Goal: Task Accomplishment & Management: Manage account settings

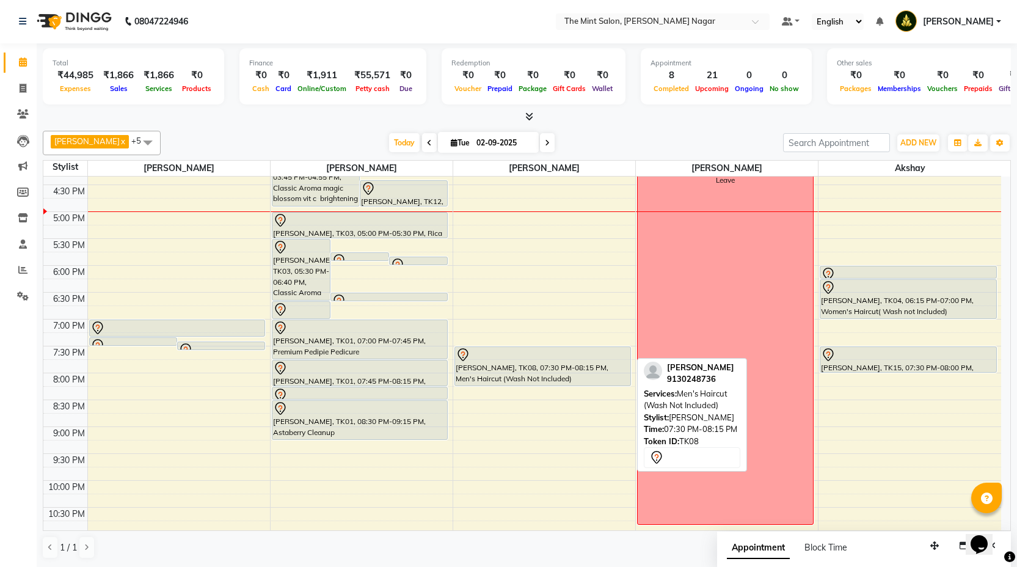
scroll to position [391, 0]
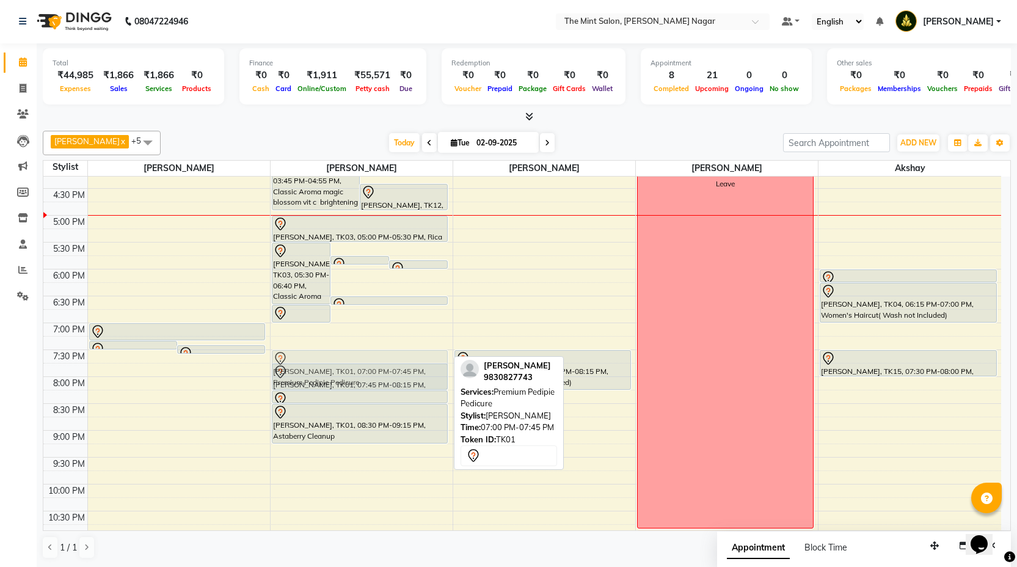
drag, startPoint x: 367, startPoint y: 345, endPoint x: 370, endPoint y: 365, distance: 20.4
click at [370, 365] on div "[PERSON_NAME], TK03, 05:30 PM-06:40 PM, Classic Aroma magic blossom vit c brigh…" at bounding box center [362, 189] width 182 height 806
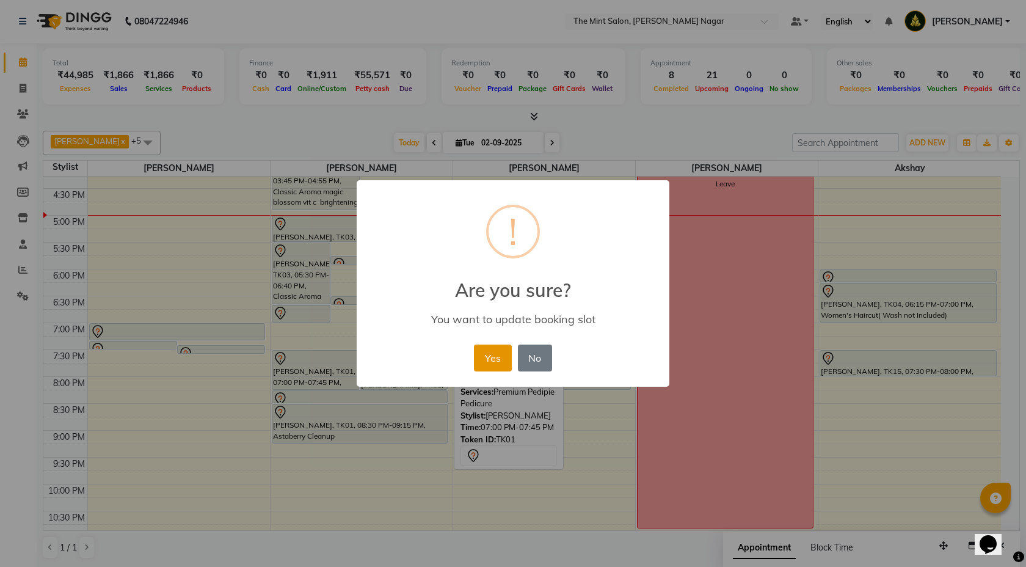
click at [499, 363] on button "Yes" at bounding box center [492, 358] width 37 height 27
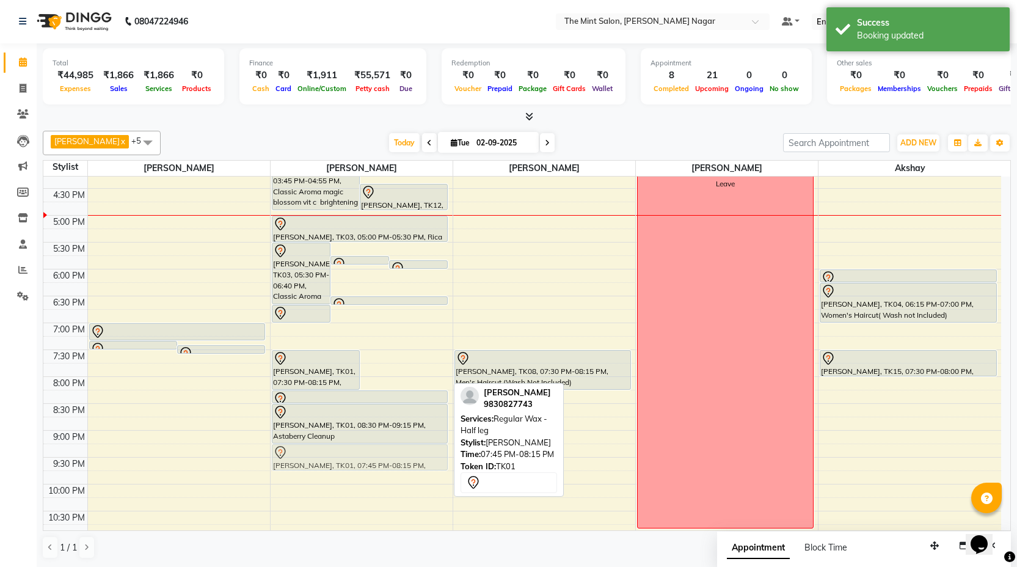
drag, startPoint x: 397, startPoint y: 375, endPoint x: 362, endPoint y: 452, distance: 84.5
click at [362, 452] on div "[PERSON_NAME], TK03, 05:30 PM-06:40 PM, Classic Aroma magic blossom vit c brigh…" at bounding box center [362, 189] width 182 height 806
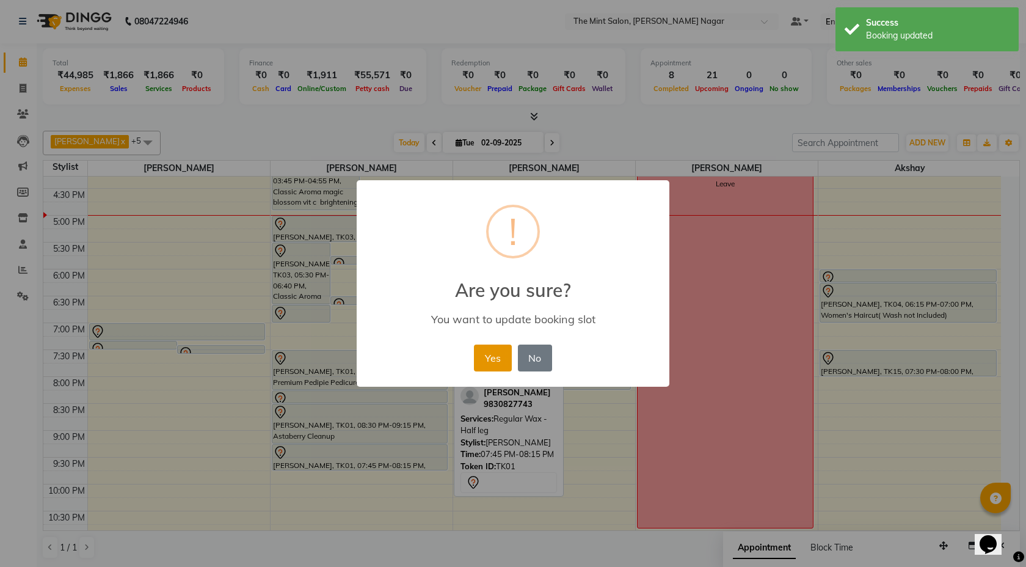
click at [492, 354] on button "Yes" at bounding box center [492, 358] width 37 height 27
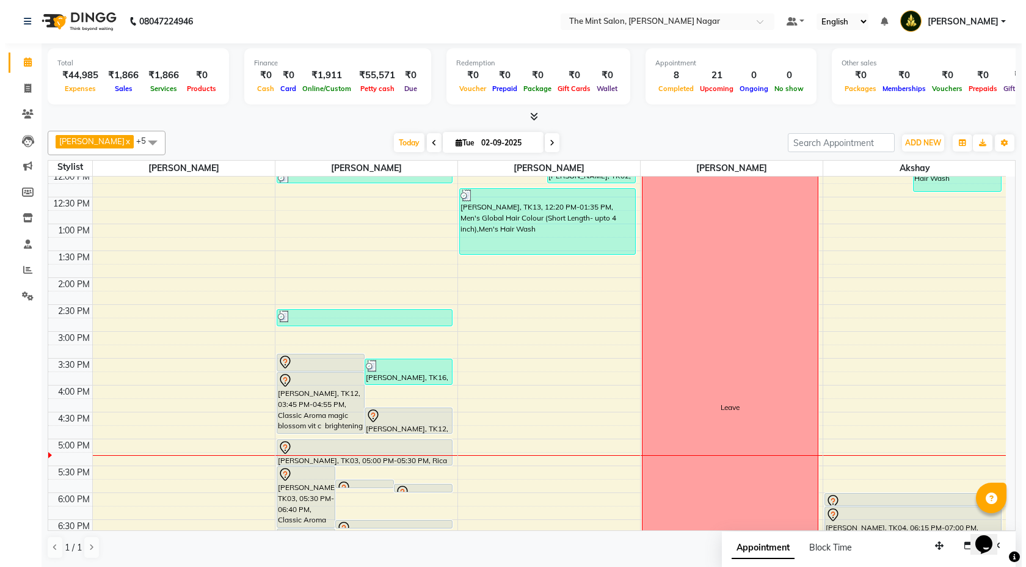
scroll to position [129, 0]
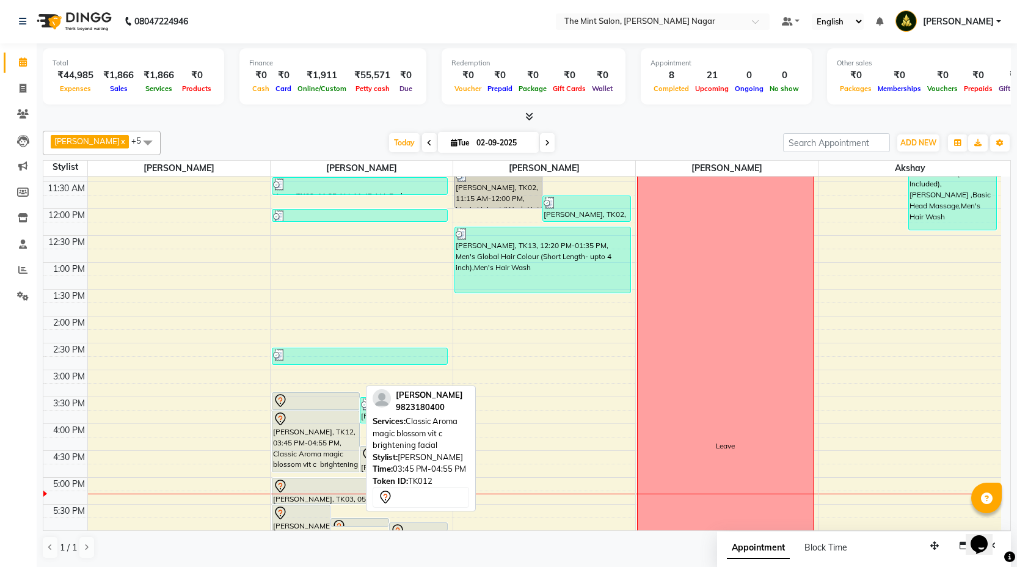
click at [346, 450] on div "[PERSON_NAME], TK12, 03:45 PM-04:55 PM, Classic Aroma magic blossom vit c brigh…" at bounding box center [316, 441] width 87 height 60
select select "7"
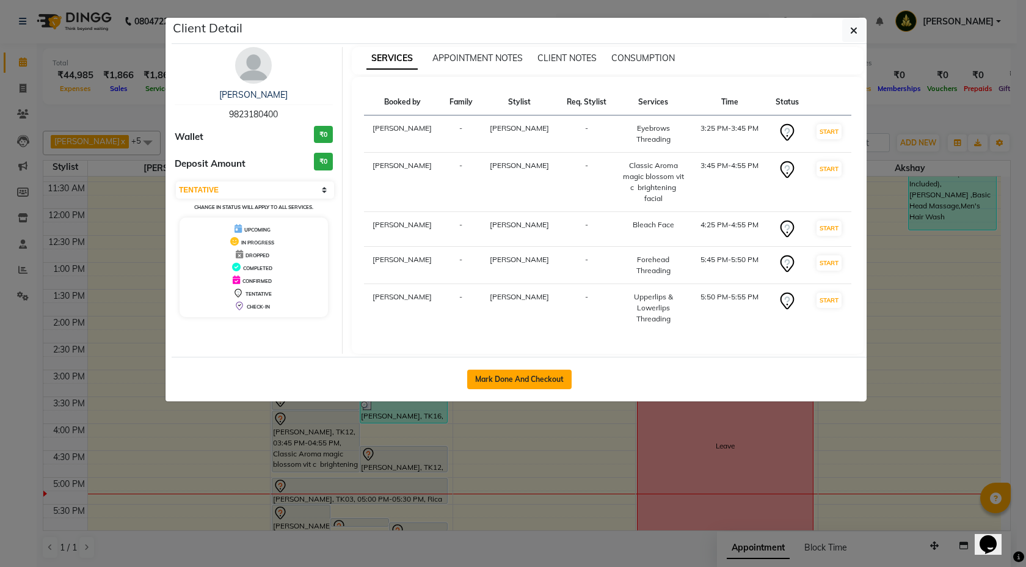
click at [513, 377] on button "Mark Done And Checkout" at bounding box center [519, 380] width 104 height 20
select select "service"
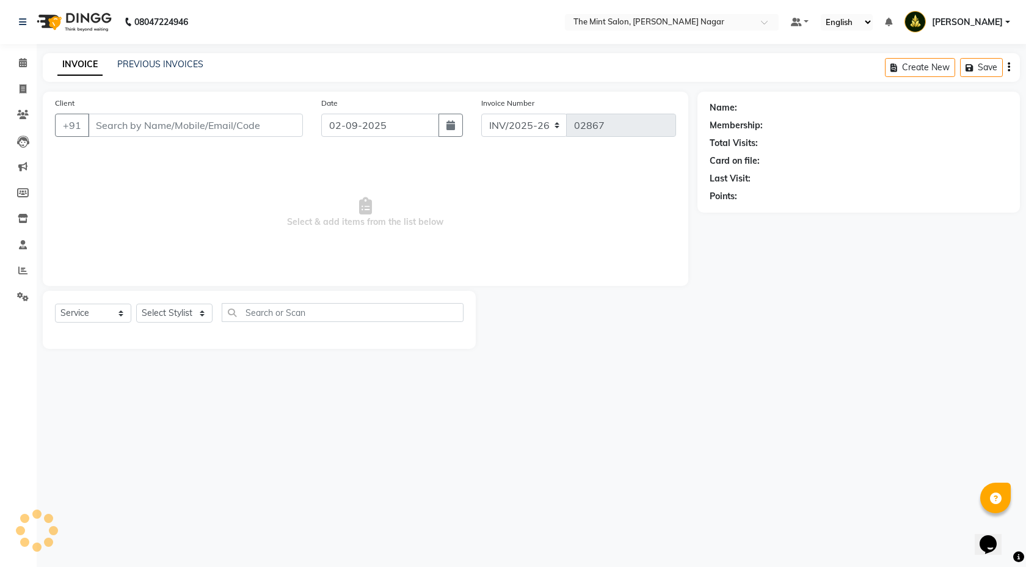
type input "9823180400"
select select "61942"
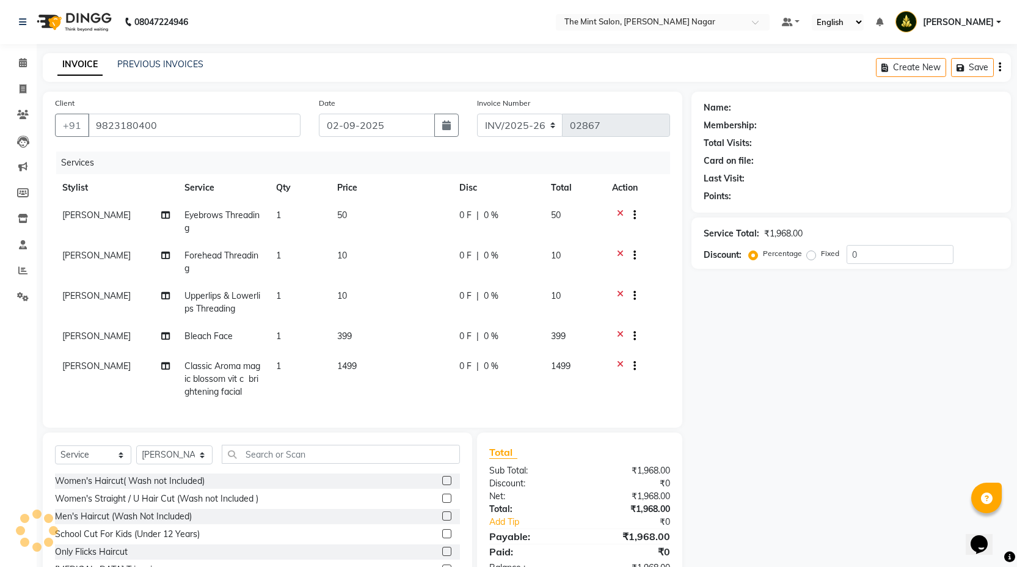
select select "1: Object"
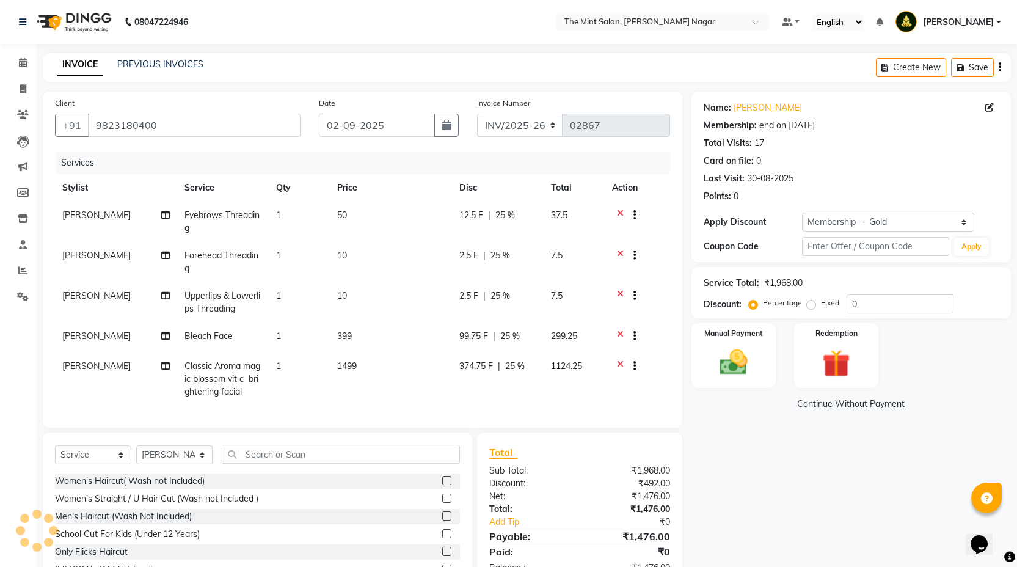
type input "25"
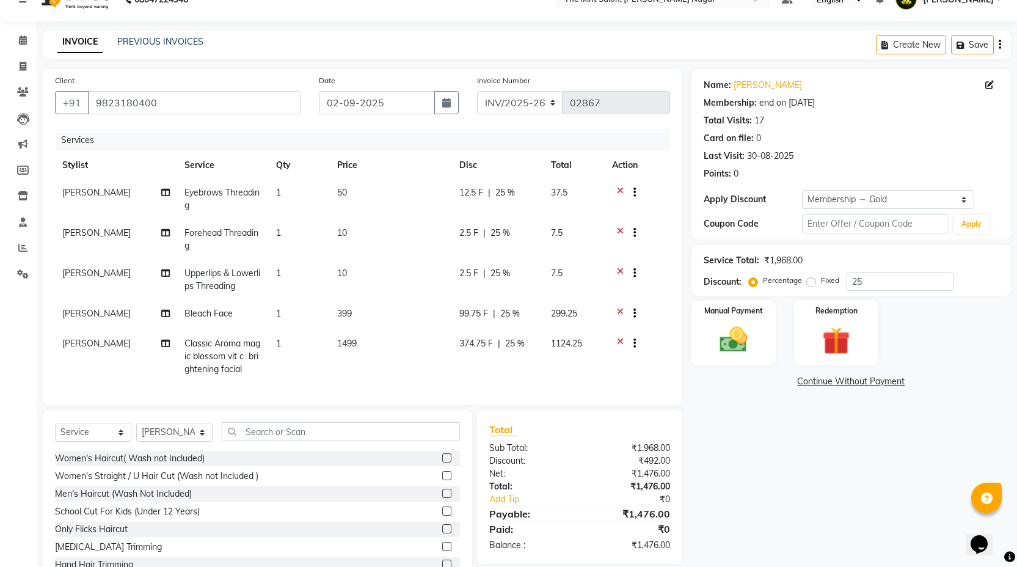
click at [621, 340] on icon at bounding box center [620, 344] width 7 height 15
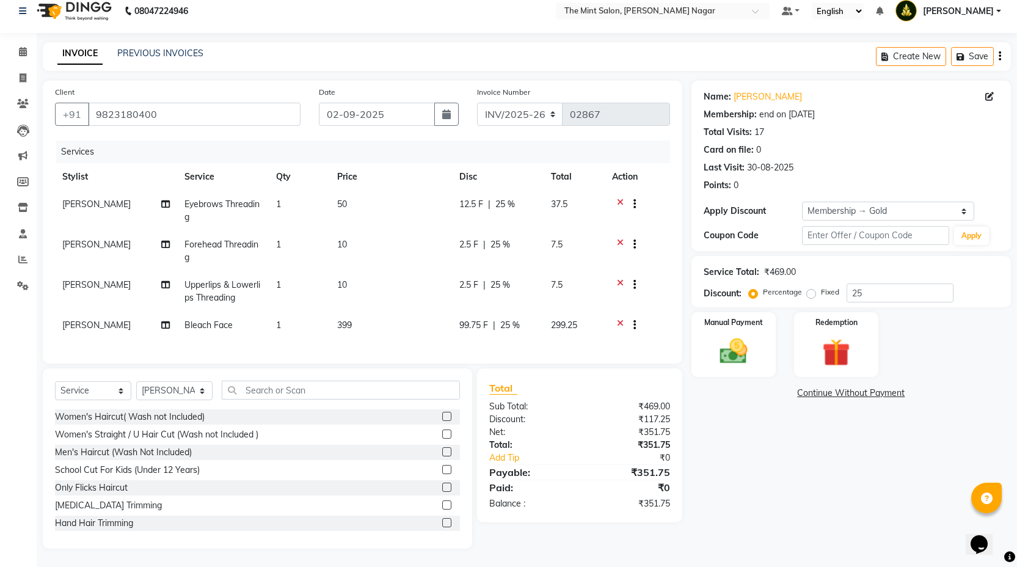
scroll to position [20, 0]
click at [302, 393] on input "text" at bounding box center [341, 390] width 238 height 19
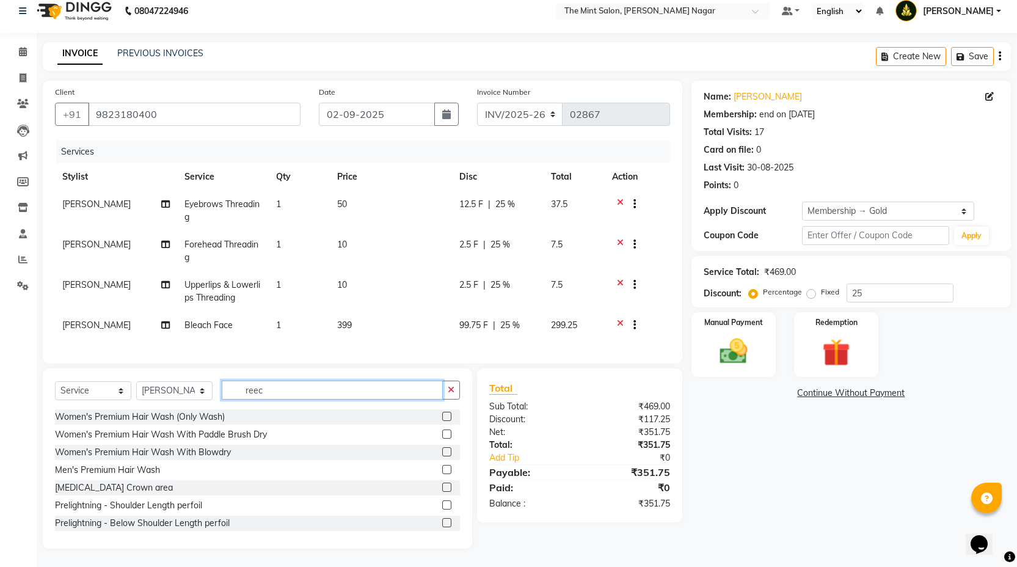
scroll to position [0, 0]
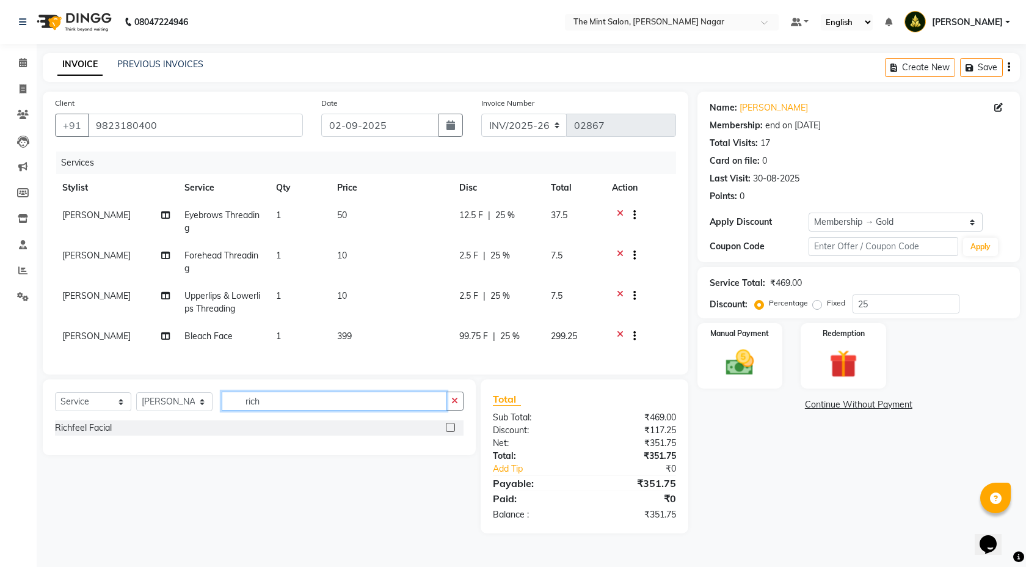
type input "rich"
click at [451, 432] on label at bounding box center [450, 427] width 9 height 9
click at [451, 432] on input "checkbox" at bounding box center [450, 428] width 8 height 8
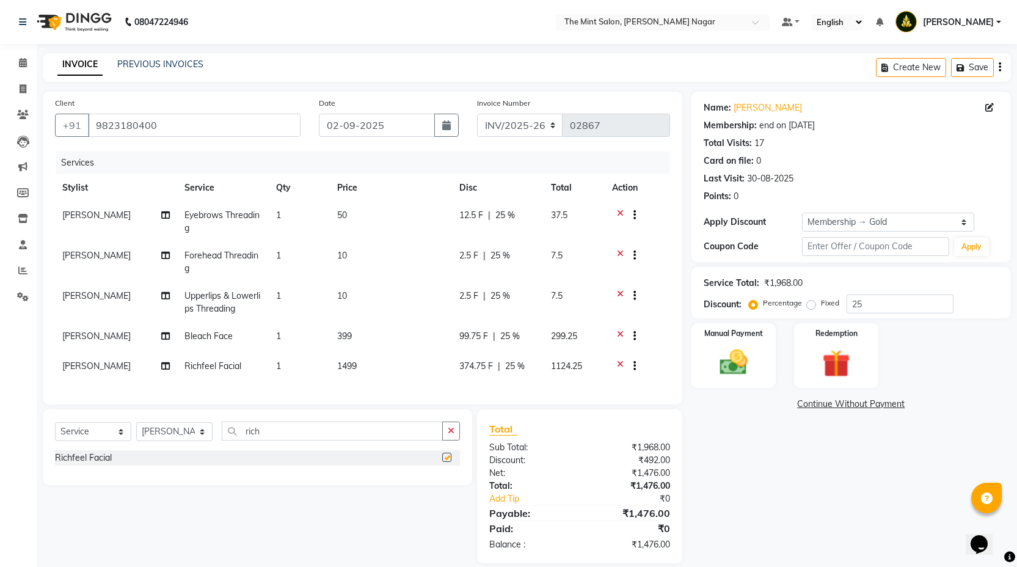
checkbox input "false"
click at [301, 441] on input "rich" at bounding box center [332, 431] width 221 height 19
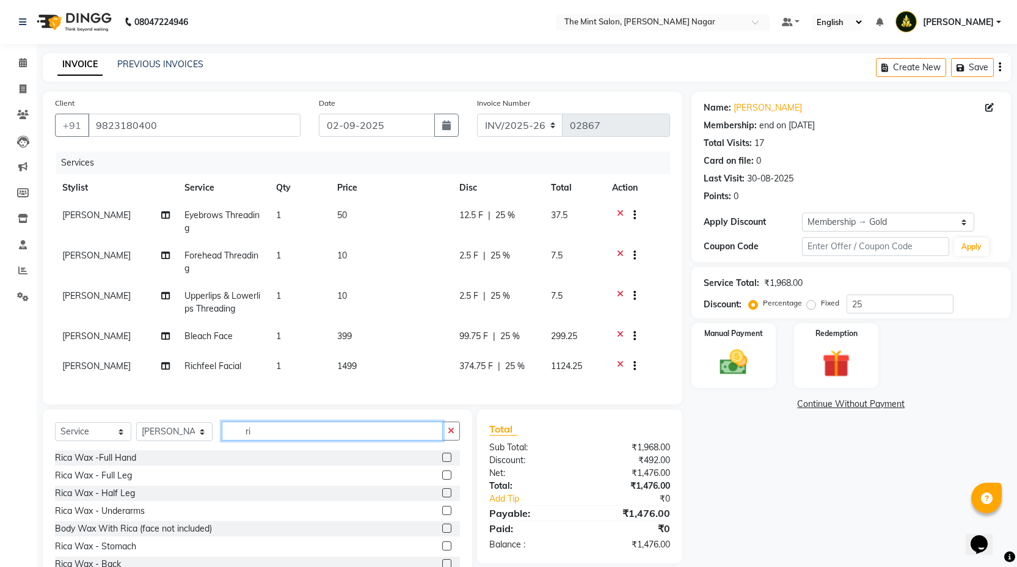
type input "r"
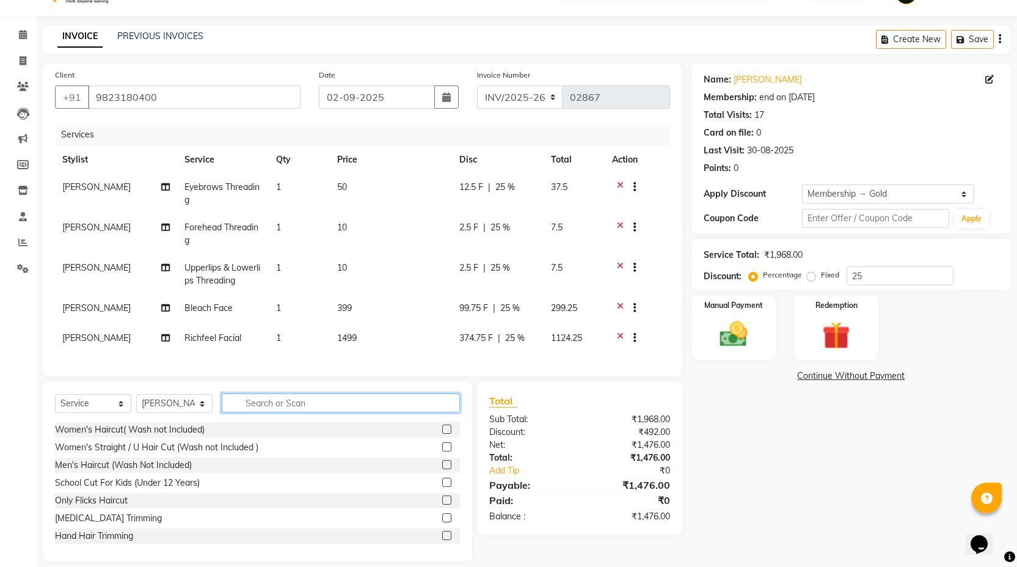
scroll to position [50, 0]
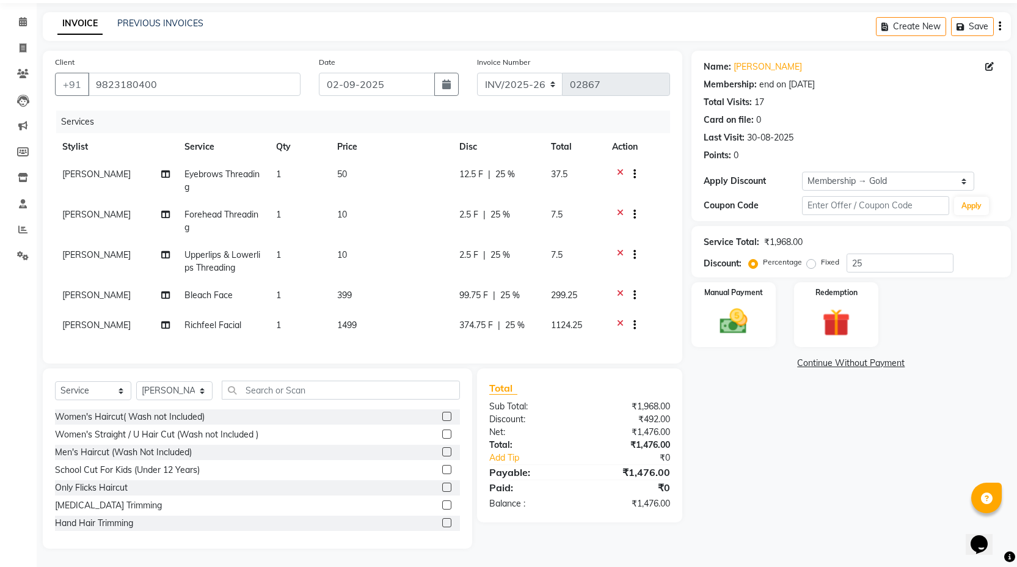
click at [619, 168] on icon at bounding box center [620, 175] width 7 height 15
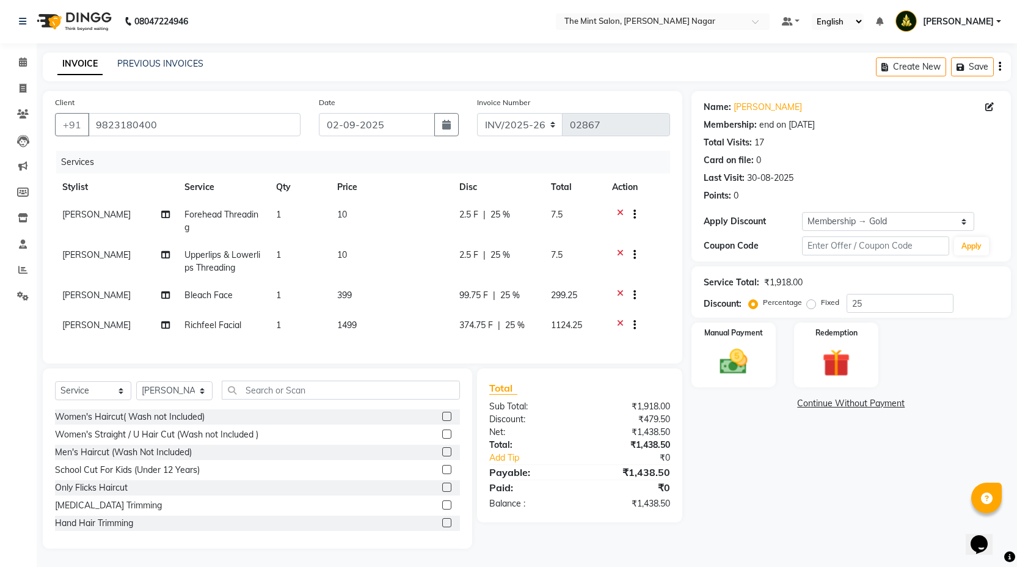
scroll to position [10, 0]
click at [620, 208] on icon at bounding box center [620, 215] width 7 height 15
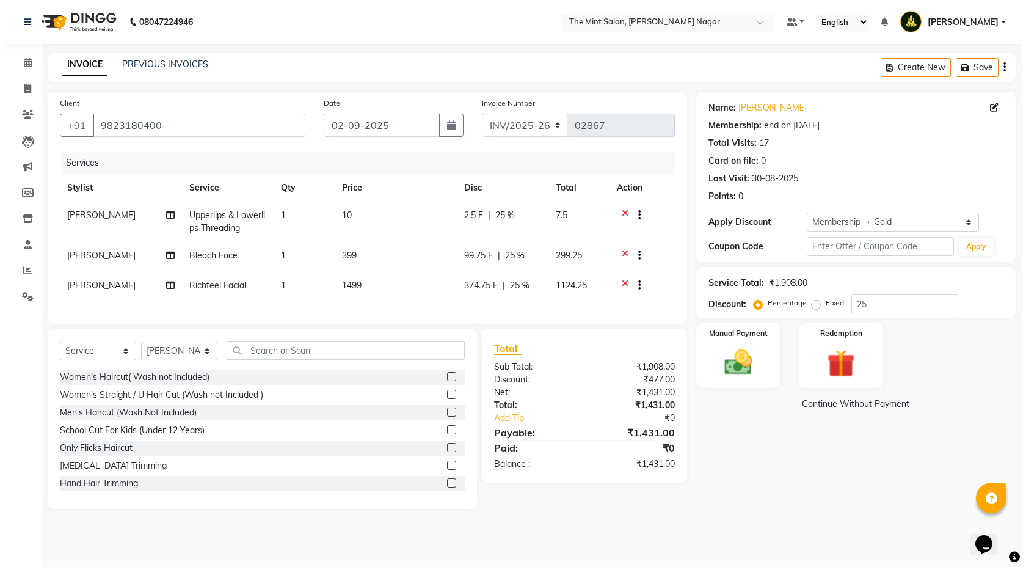
scroll to position [0, 0]
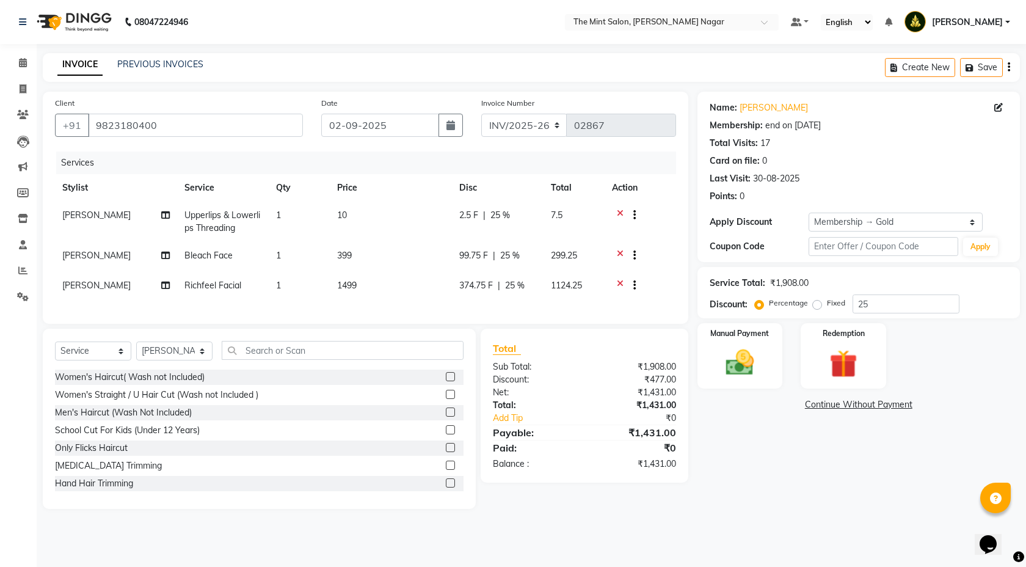
click at [622, 215] on icon at bounding box center [620, 216] width 7 height 15
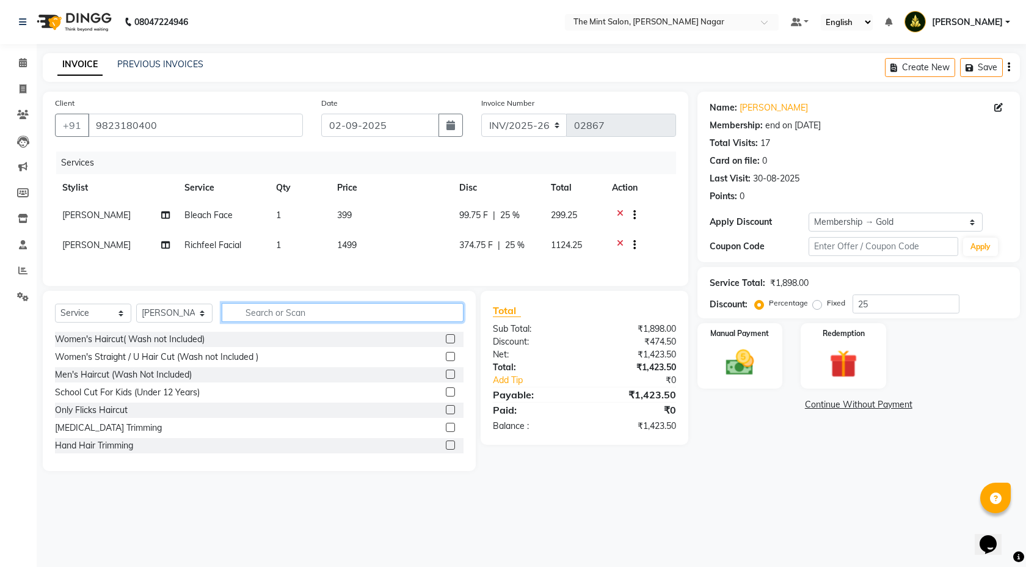
click at [307, 322] on input "text" at bounding box center [343, 312] width 242 height 19
click at [623, 211] on icon at bounding box center [620, 216] width 7 height 15
click at [304, 309] on input "text" at bounding box center [343, 312] width 242 height 19
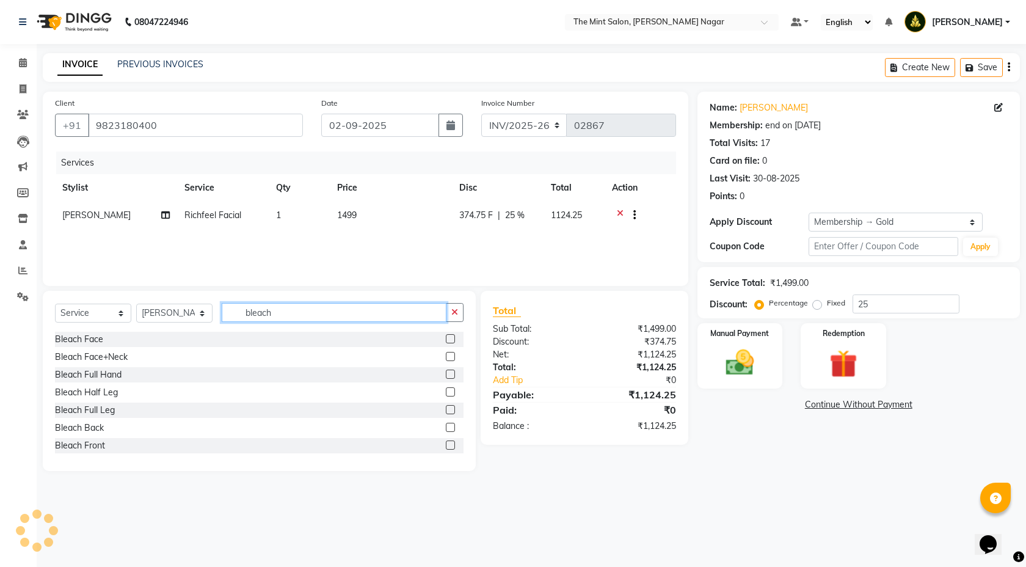
type input "bleach"
click at [446, 355] on label at bounding box center [450, 356] width 9 height 9
click at [446, 355] on input "checkbox" at bounding box center [450, 357] width 8 height 8
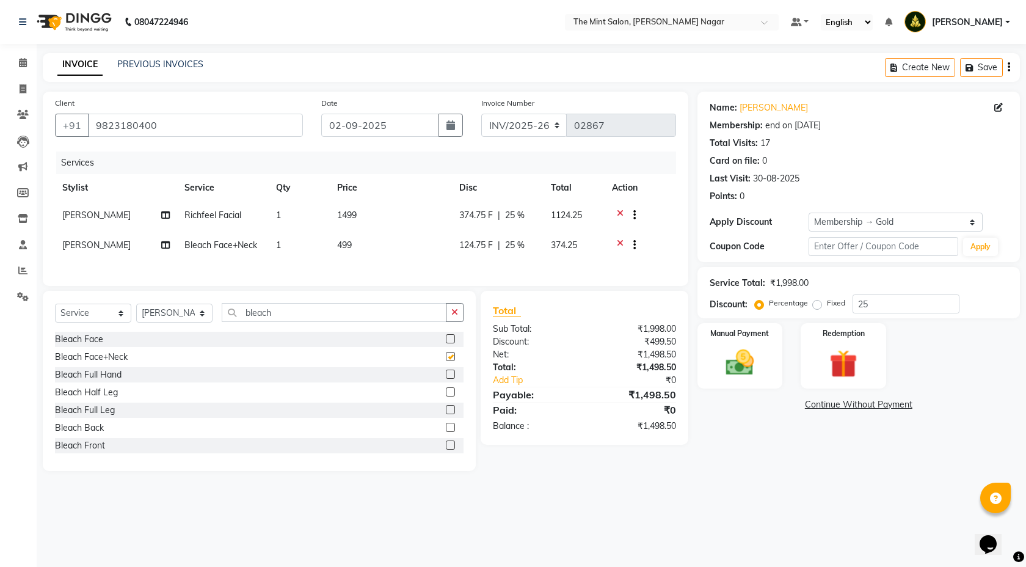
checkbox input "false"
click at [335, 322] on input "bleach" at bounding box center [334, 312] width 225 height 19
type input "b"
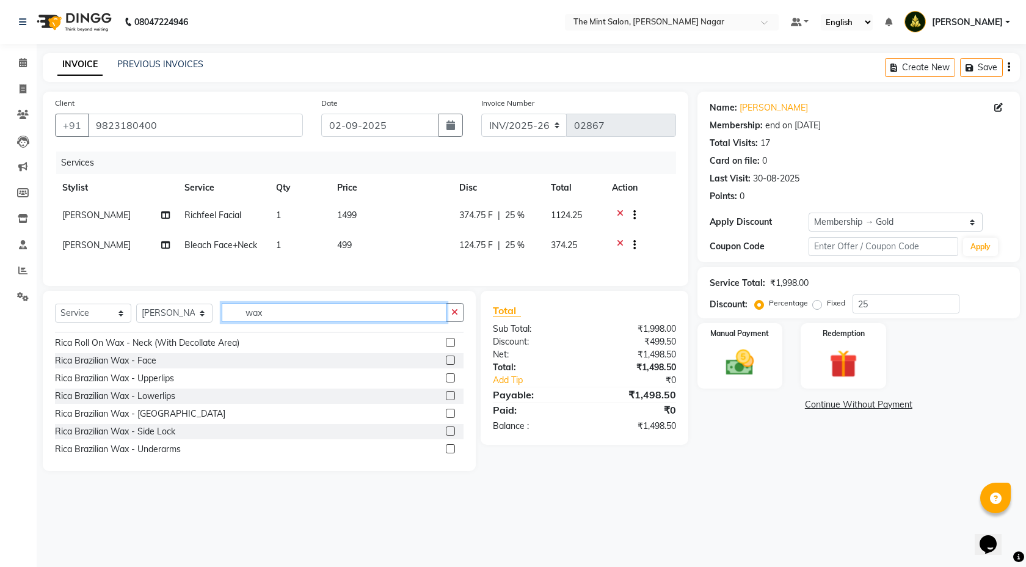
scroll to position [402, 0]
type input "wax"
click at [446, 384] on label at bounding box center [450, 379] width 9 height 9
click at [446, 384] on input "checkbox" at bounding box center [450, 380] width 8 height 8
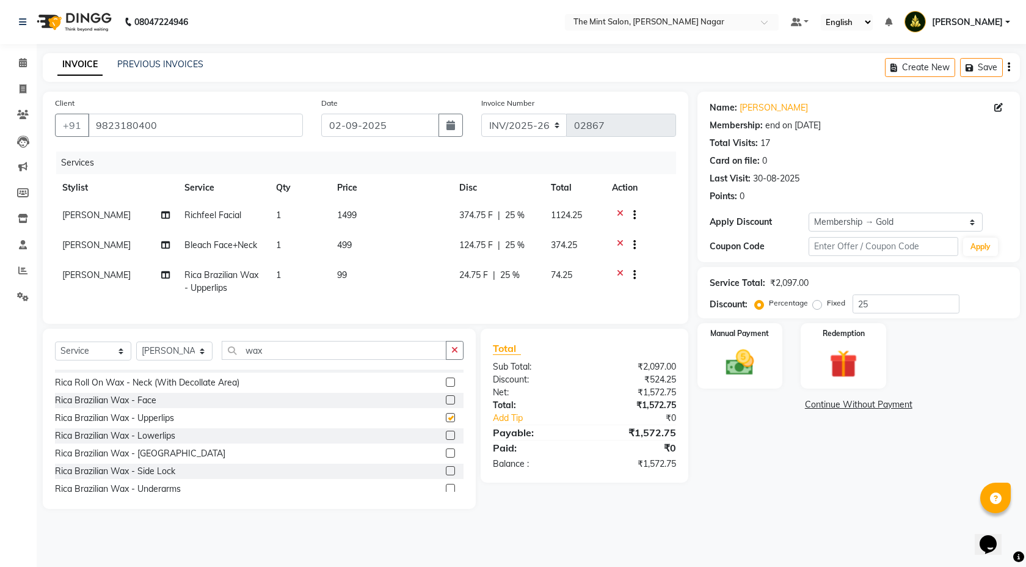
checkbox input "false"
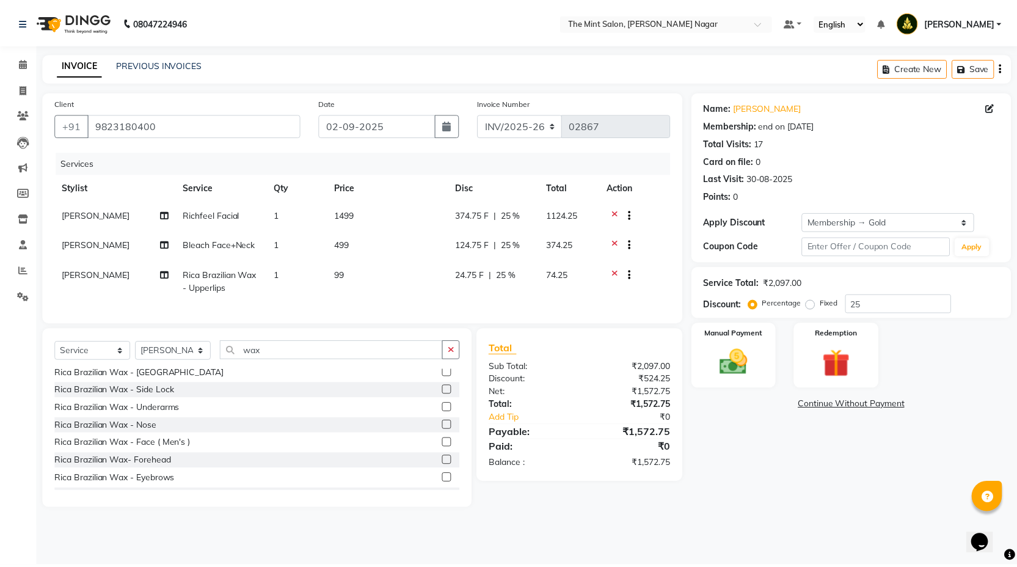
scroll to position [516, 0]
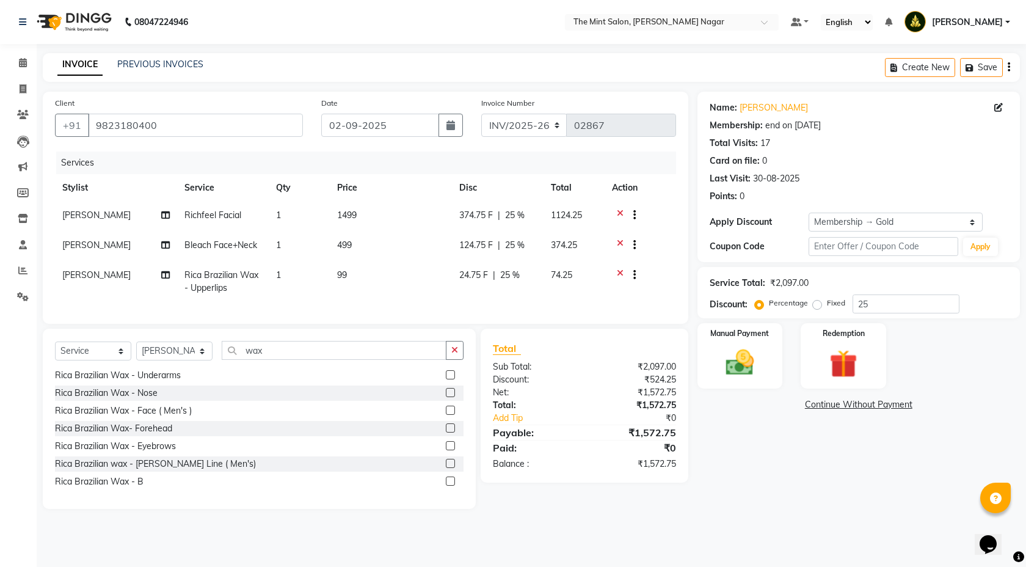
click at [446, 450] on label at bounding box center [450, 445] width 9 height 9
click at [446, 450] on input "checkbox" at bounding box center [450, 446] width 8 height 8
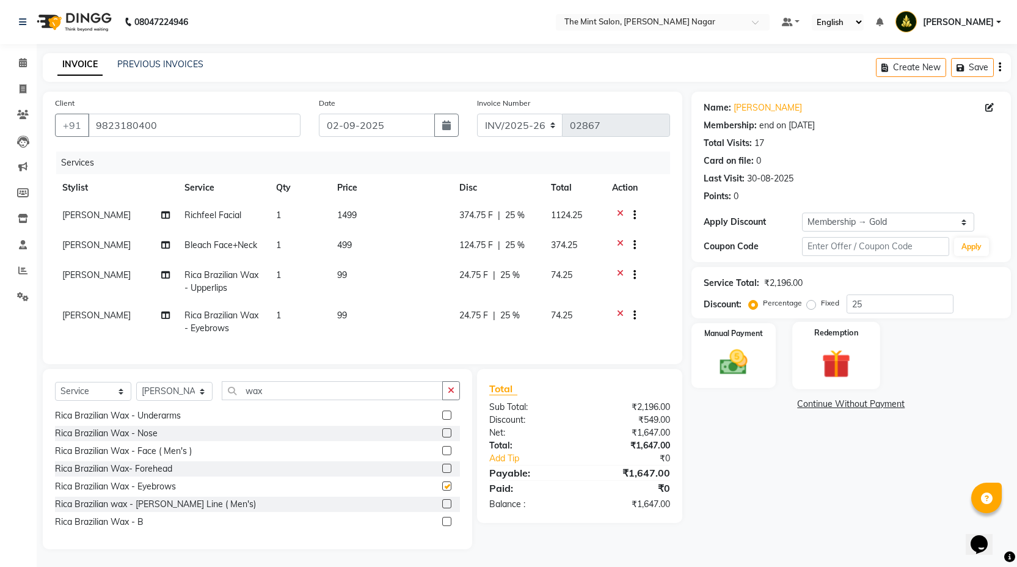
checkbox input "false"
click at [838, 351] on img at bounding box center [836, 364] width 47 height 36
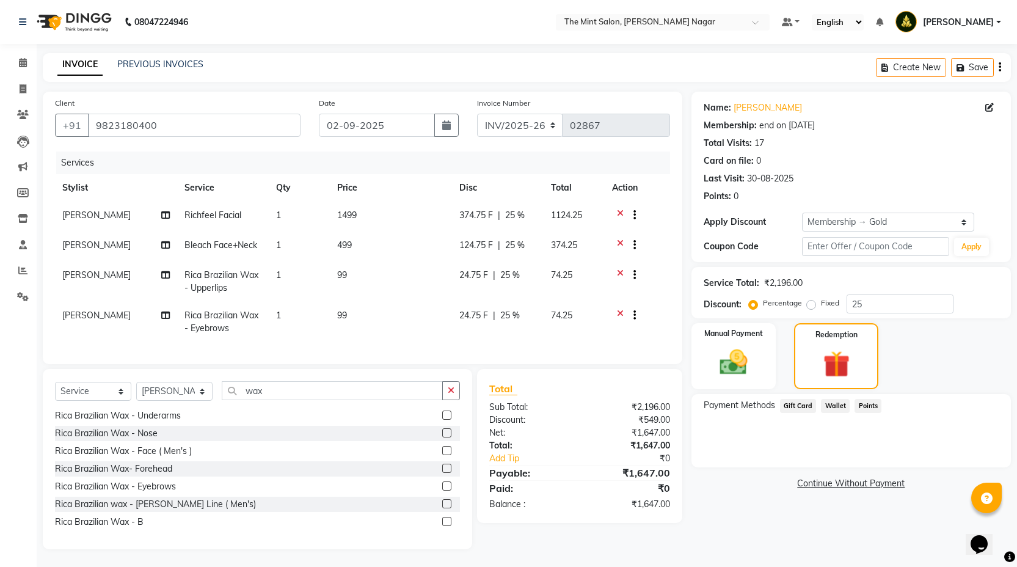
scroll to position [10, 0]
click at [734, 353] on img at bounding box center [733, 361] width 47 height 33
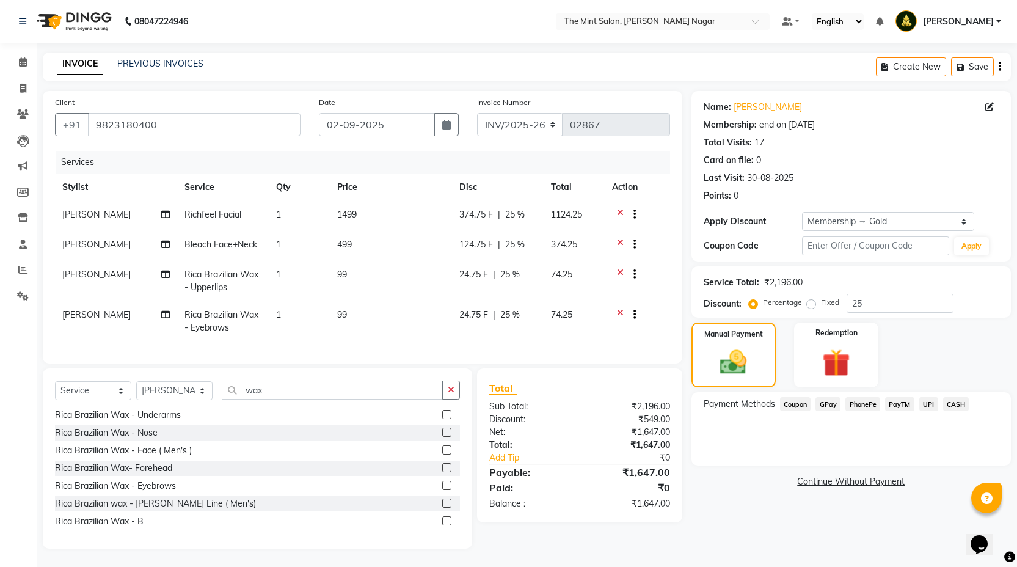
click at [871, 397] on span "PhonePe" at bounding box center [863, 404] width 35 height 14
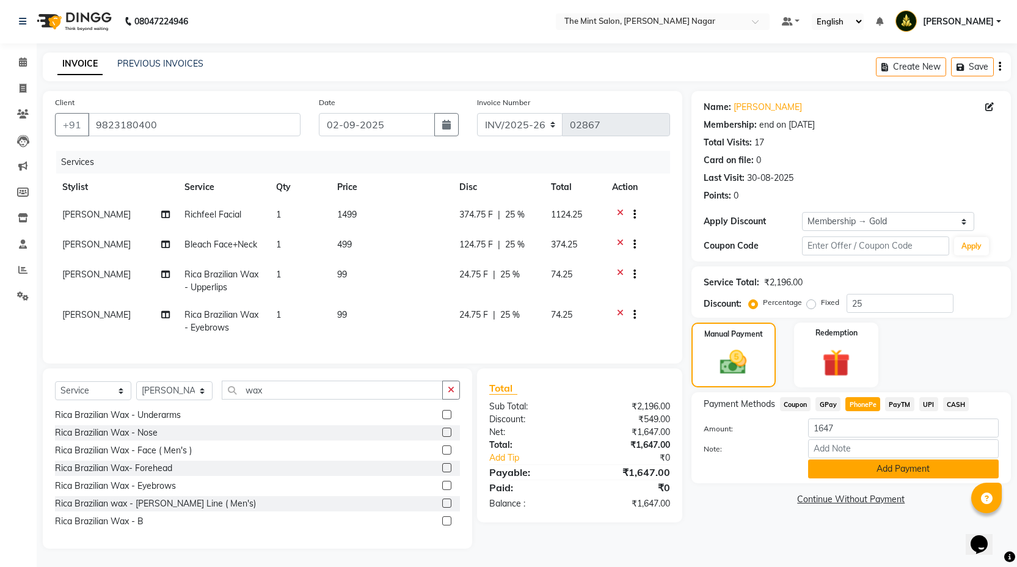
click at [873, 464] on button "Add Payment" at bounding box center [903, 468] width 191 height 19
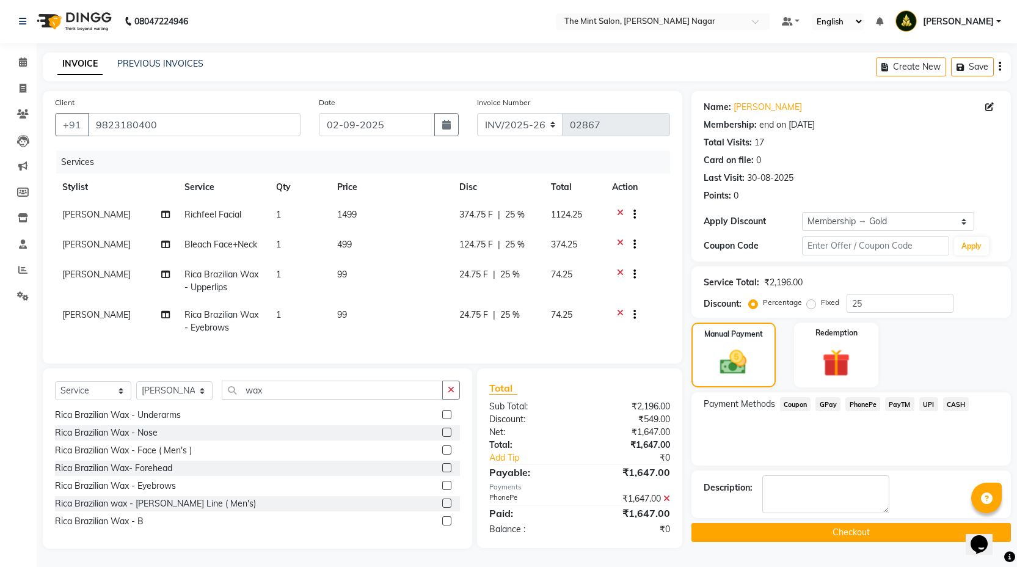
click at [867, 525] on button "Checkout" at bounding box center [852, 532] width 320 height 19
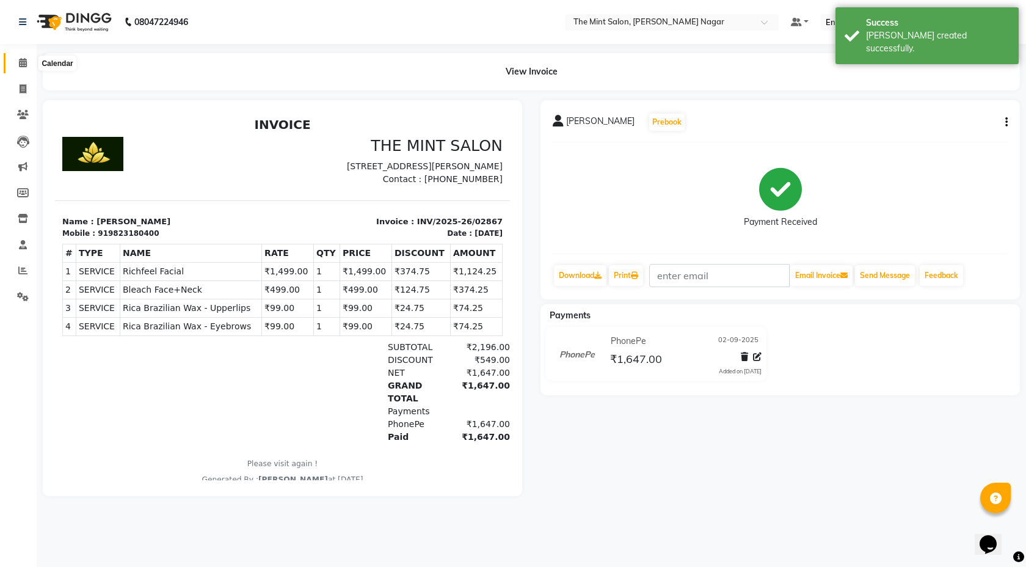
click at [25, 62] on icon at bounding box center [23, 62] width 8 height 9
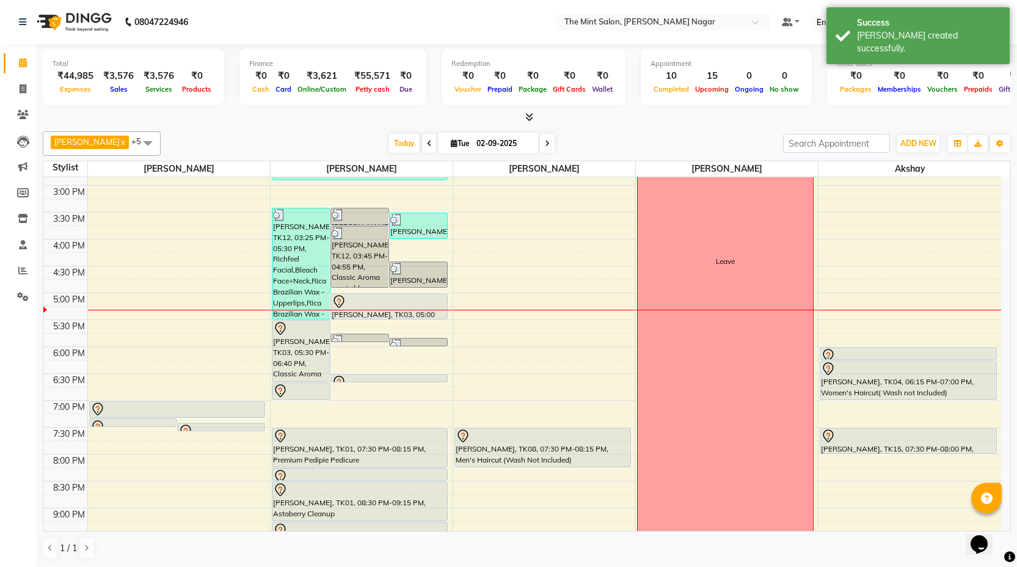
scroll to position [342, 0]
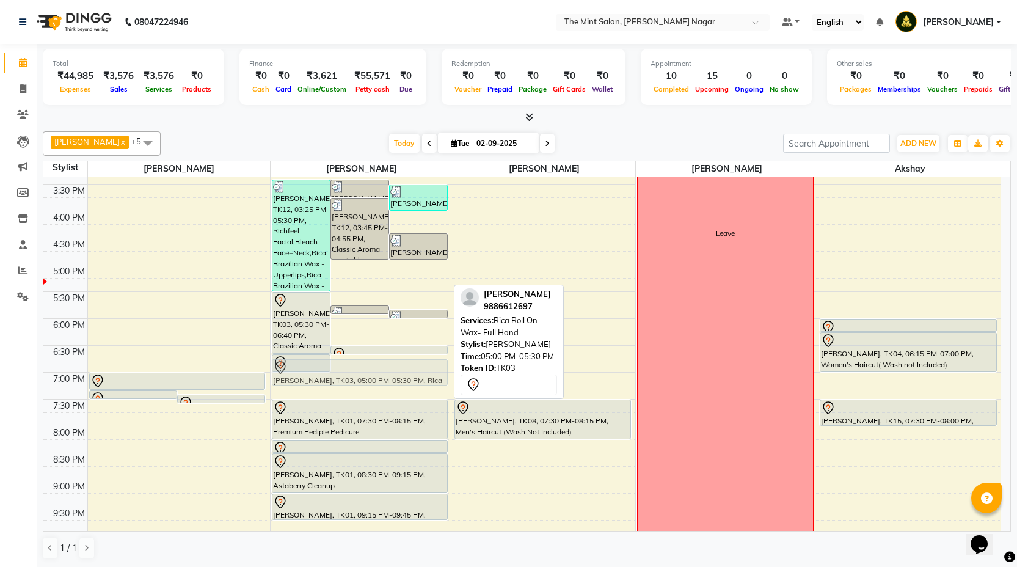
drag, startPoint x: 379, startPoint y: 271, endPoint x: 359, endPoint y: 371, distance: 101.5
click at [359, 371] on div "Monika Patial, TK12, 03:25 PM-05:30 PM, Richfeel Facial,Bleach Face+Neck,Rica B…" at bounding box center [362, 238] width 182 height 806
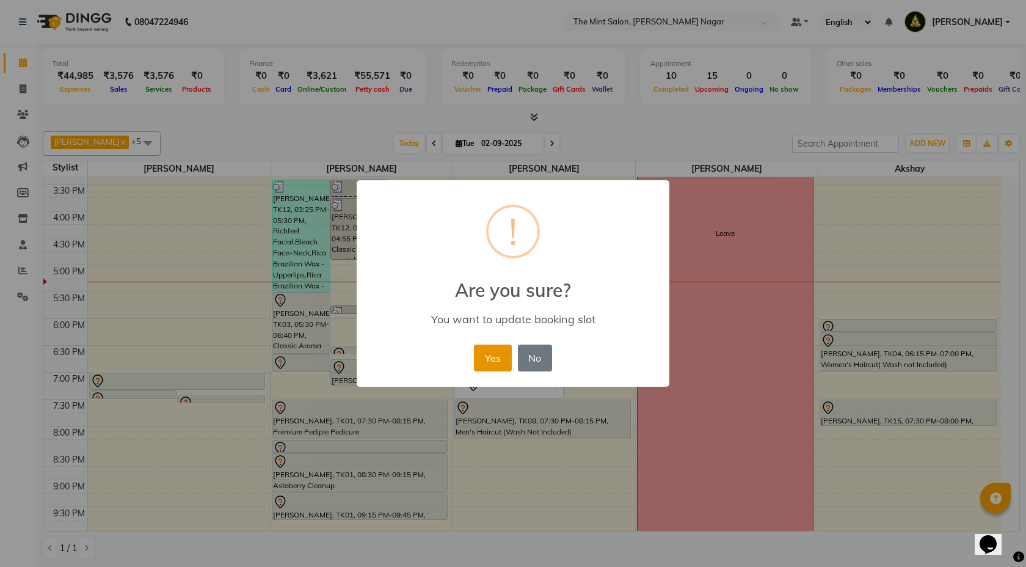
click at [505, 354] on button "Yes" at bounding box center [492, 358] width 37 height 27
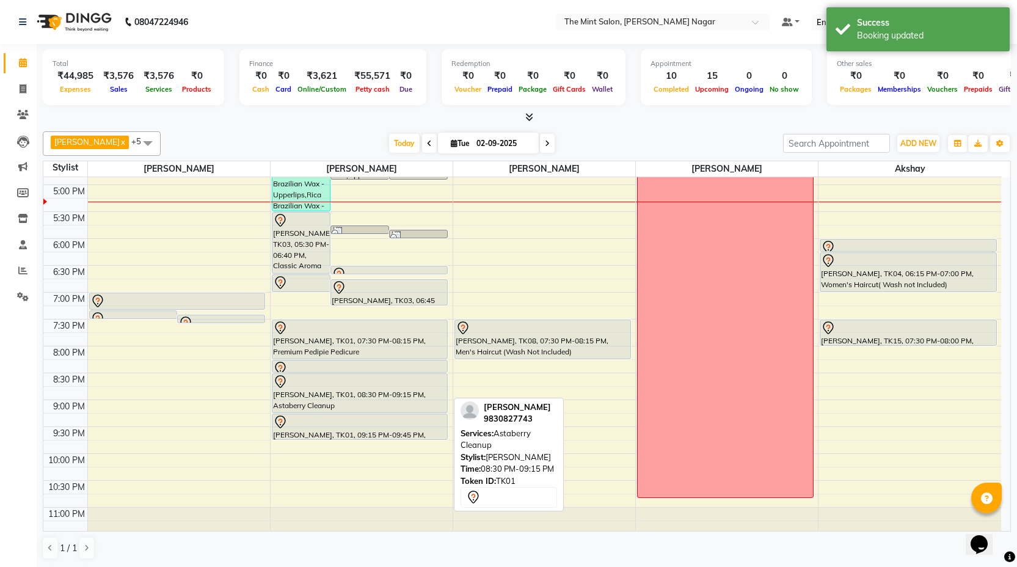
scroll to position [428, 0]
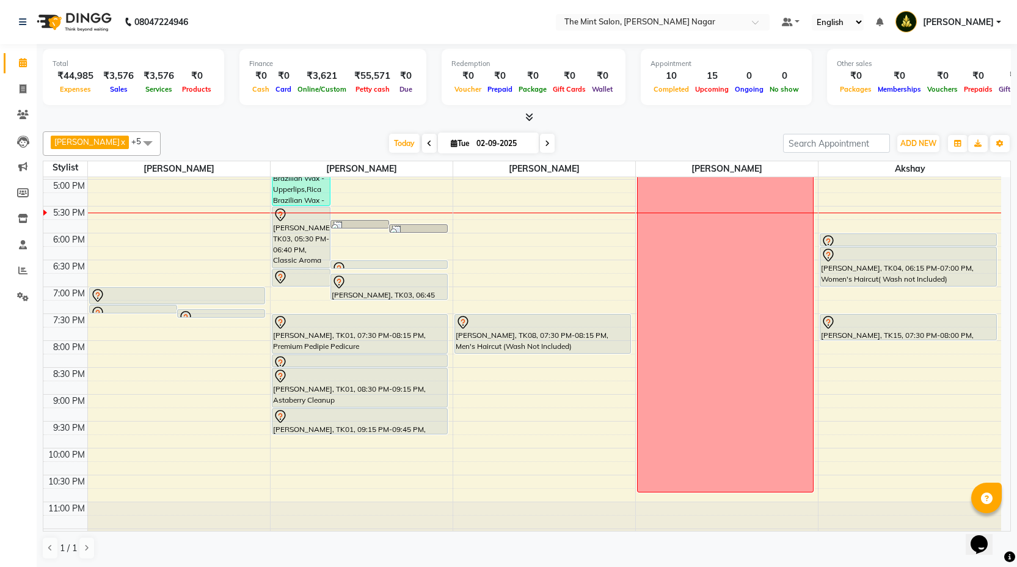
click at [467, 364] on div "9:00 AM 9:30 AM 10:00 AM 10:30 AM 11:00 AM 11:30 AM 12:00 PM 12:30 PM 1:00 PM 1…" at bounding box center [522, 152] width 958 height 806
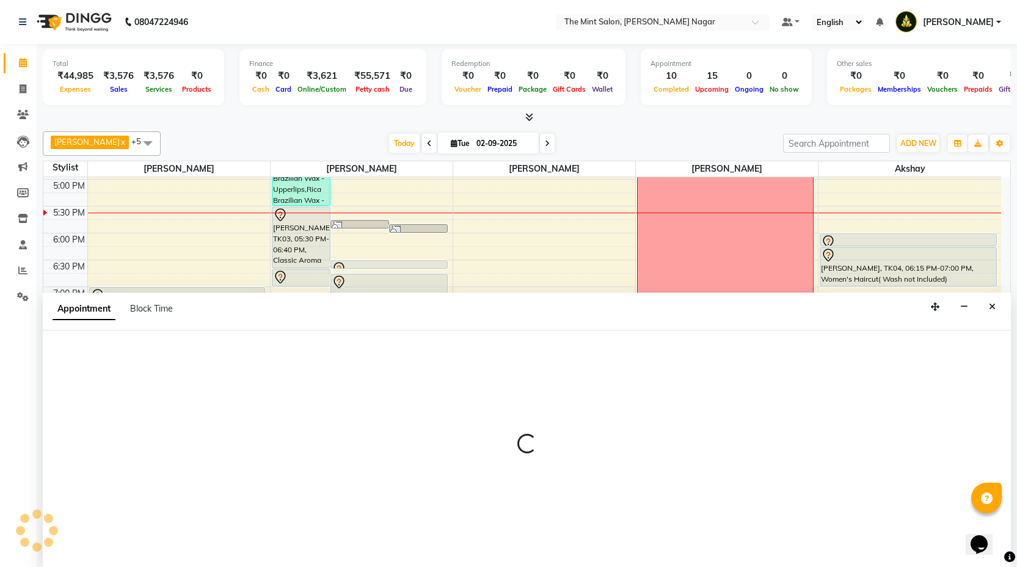
scroll to position [1, 0]
select select "66078"
select select "1215"
select select "tentative"
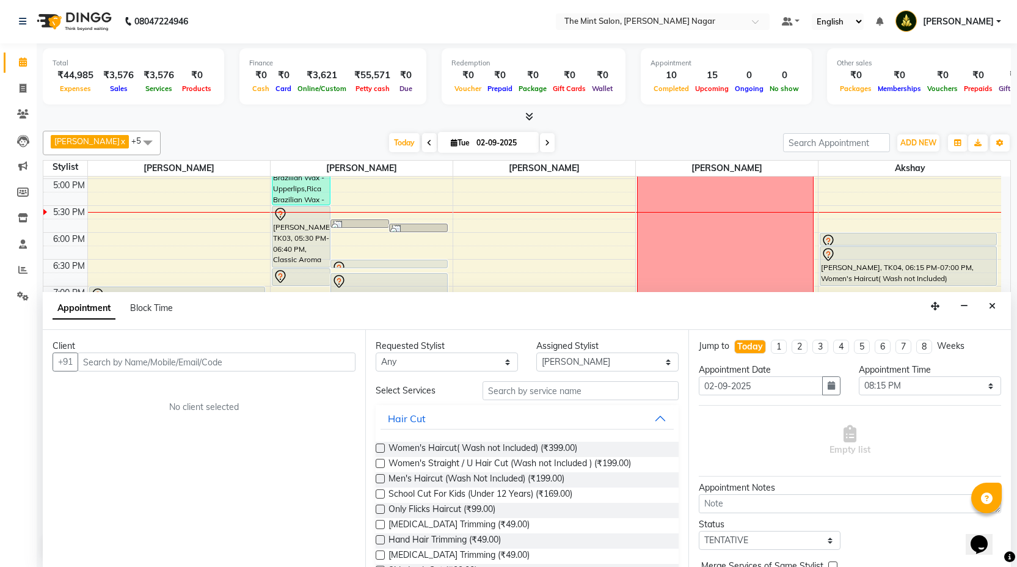
click at [247, 368] on input "text" at bounding box center [217, 362] width 278 height 19
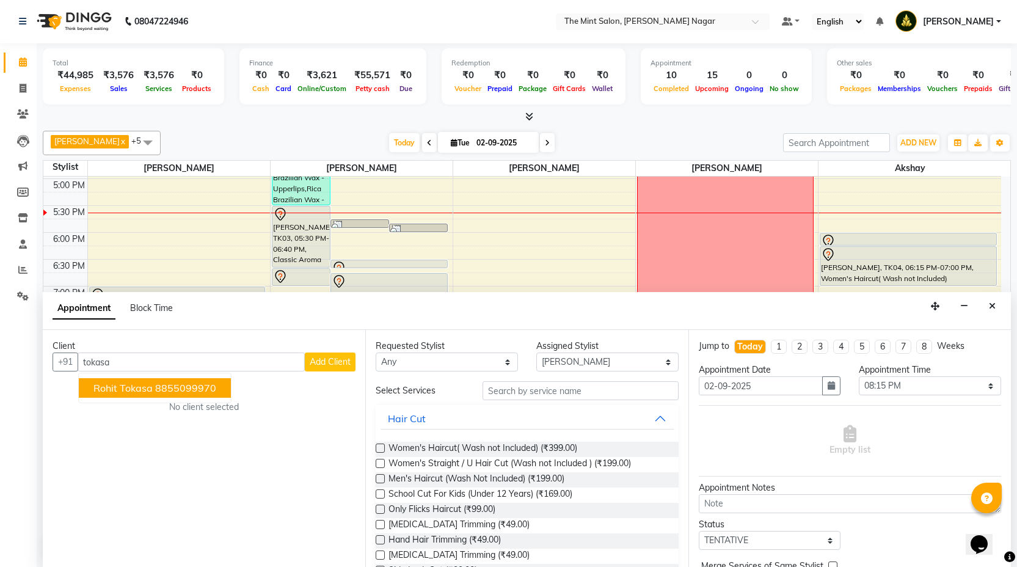
click at [177, 390] on ngb-highlight "8855099970" at bounding box center [185, 388] width 61 height 12
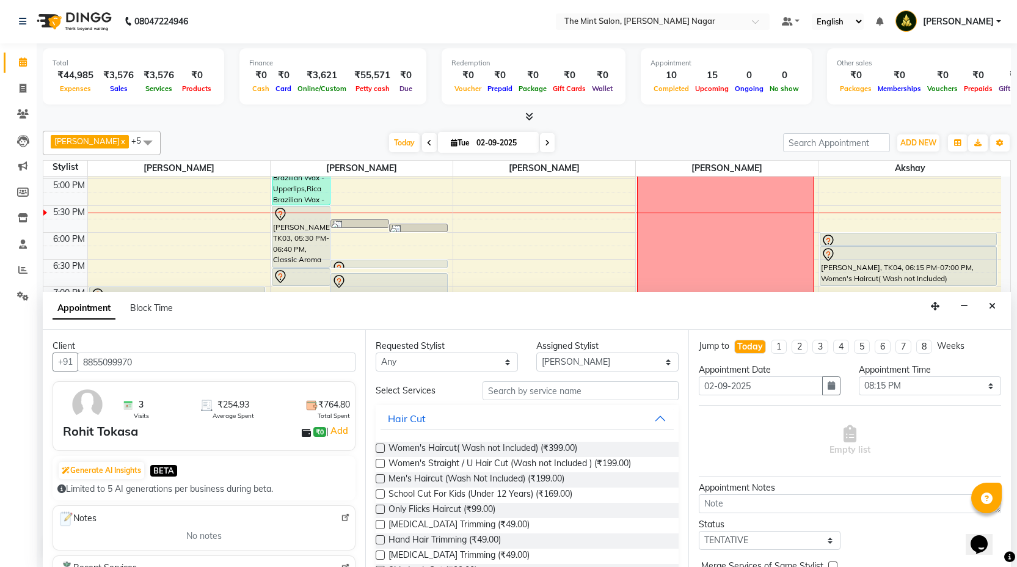
type input "8855099970"
click at [378, 481] on label at bounding box center [380, 478] width 9 height 9
click at [378, 481] on input "checkbox" at bounding box center [380, 480] width 8 height 8
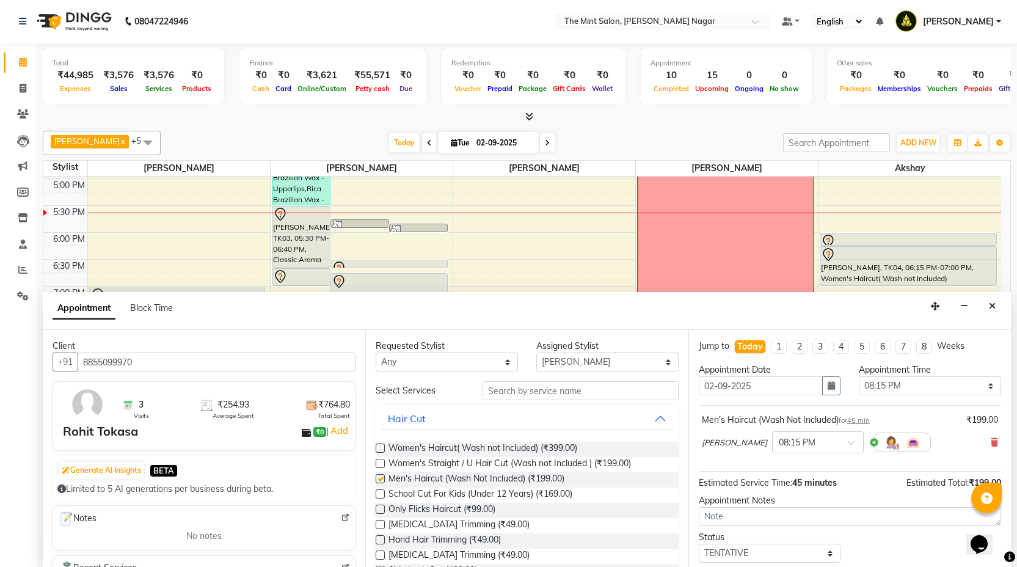
checkbox input "false"
click at [504, 390] on input "text" at bounding box center [581, 390] width 196 height 19
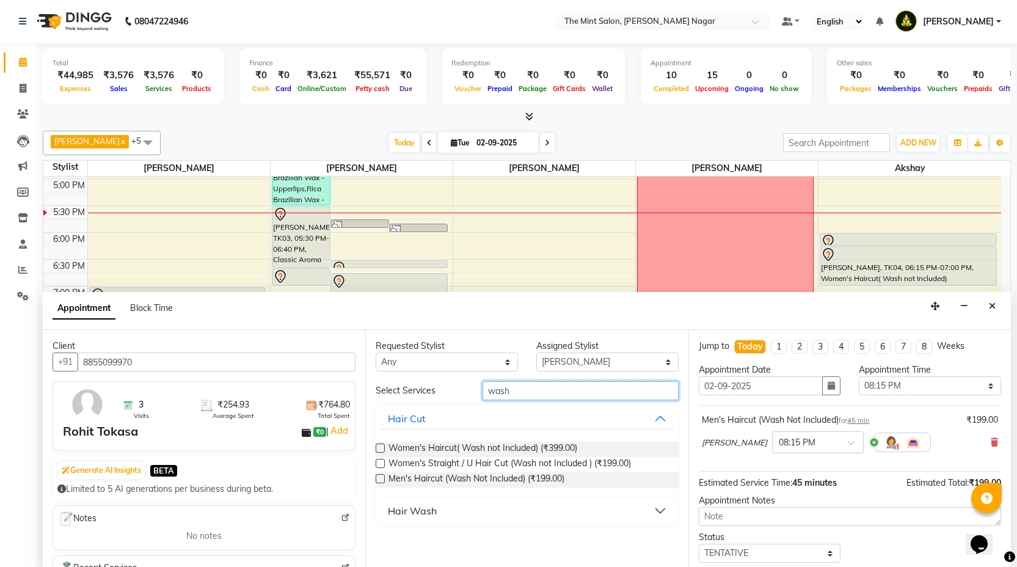
type input "wash"
click at [661, 511] on button "Hair Wash" at bounding box center [527, 511] width 293 height 22
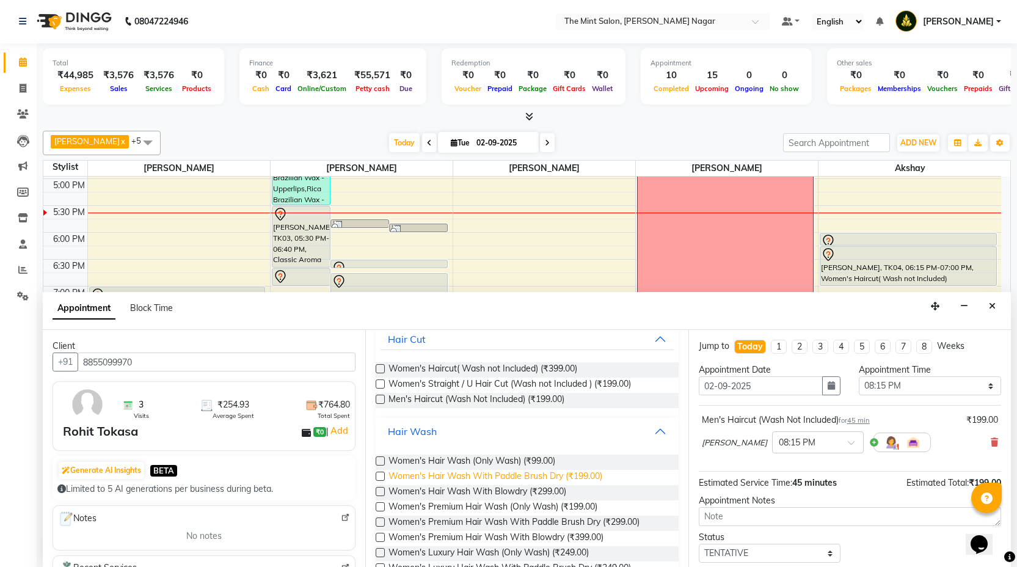
scroll to position [170, 0]
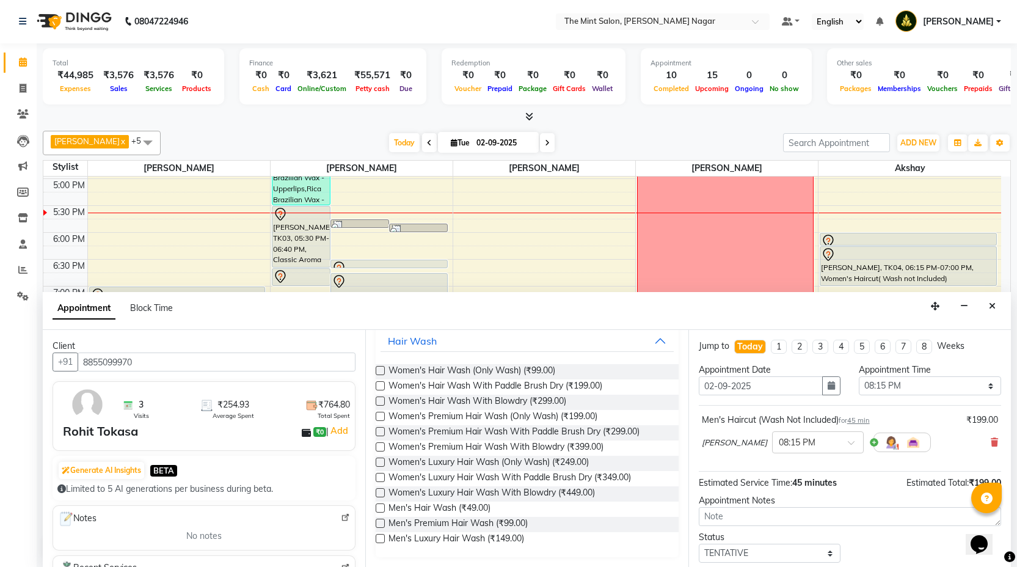
click at [377, 508] on label at bounding box center [380, 507] width 9 height 9
click at [377, 508] on input "checkbox" at bounding box center [380, 509] width 8 height 8
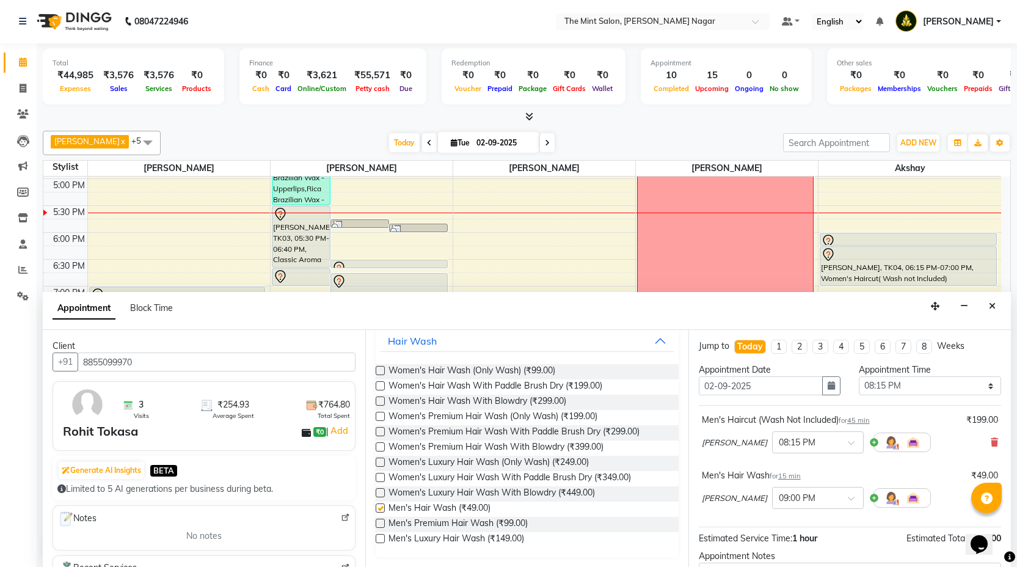
checkbox input "false"
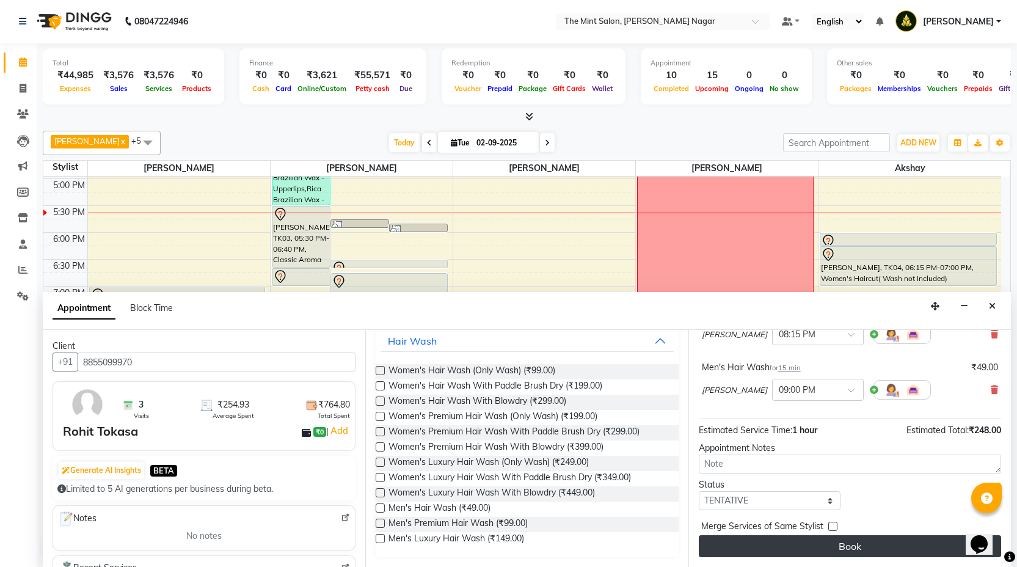
click at [827, 540] on button "Book" at bounding box center [850, 546] width 302 height 22
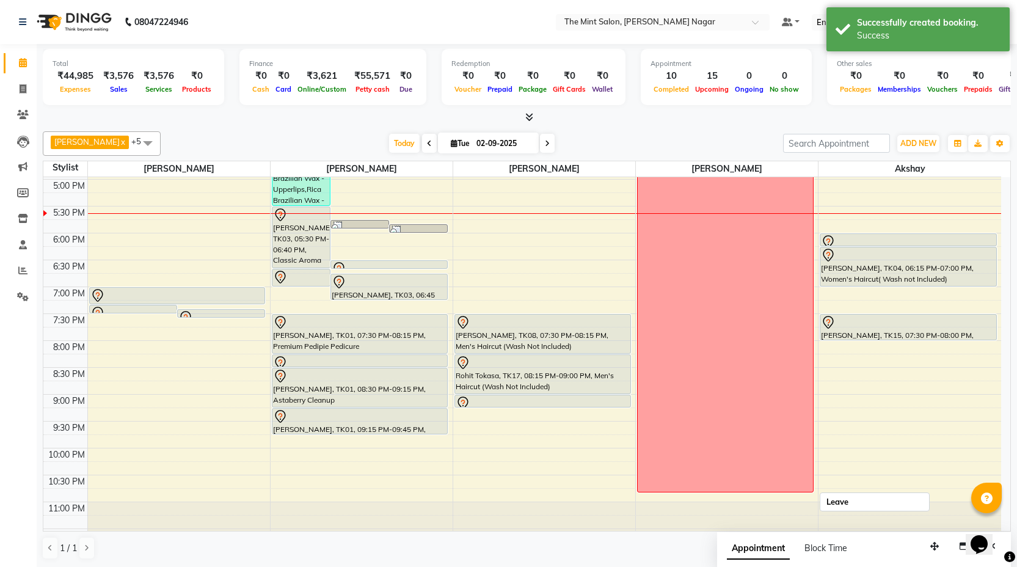
scroll to position [452, 0]
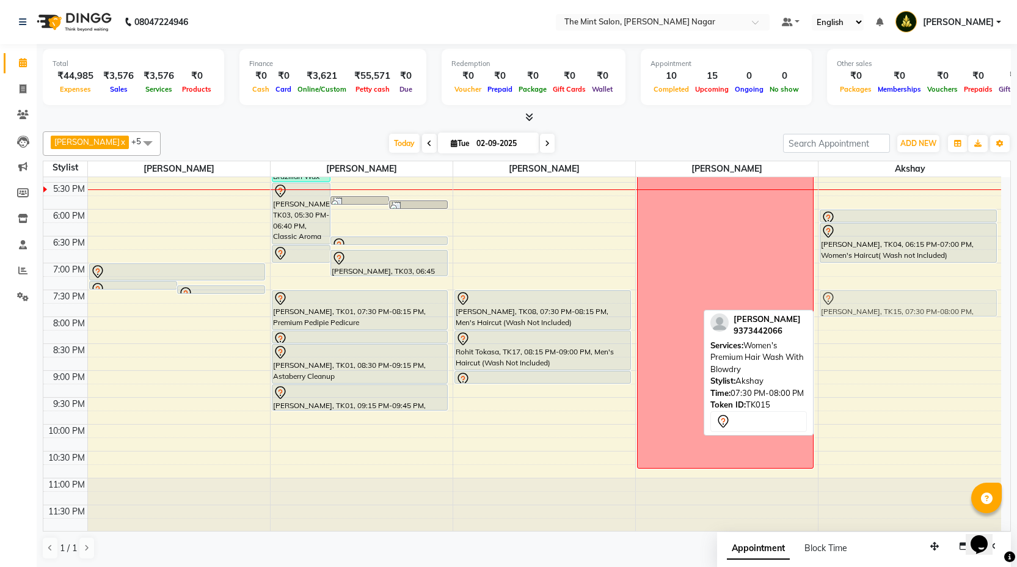
drag, startPoint x: 926, startPoint y: 299, endPoint x: 918, endPoint y: 300, distance: 8.6
click at [918, 300] on div "Manpreet kaur, TK05, 10:15 AM-10:45 AM, Beard Saumil Prajapati, TK10, 10:35 AM-…" at bounding box center [910, 129] width 183 height 806
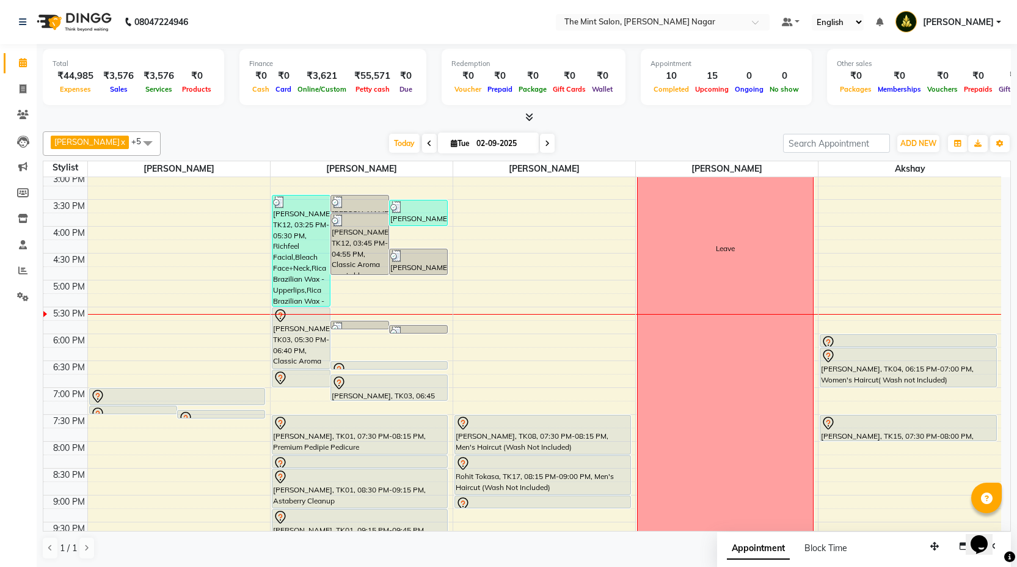
scroll to position [329, 0]
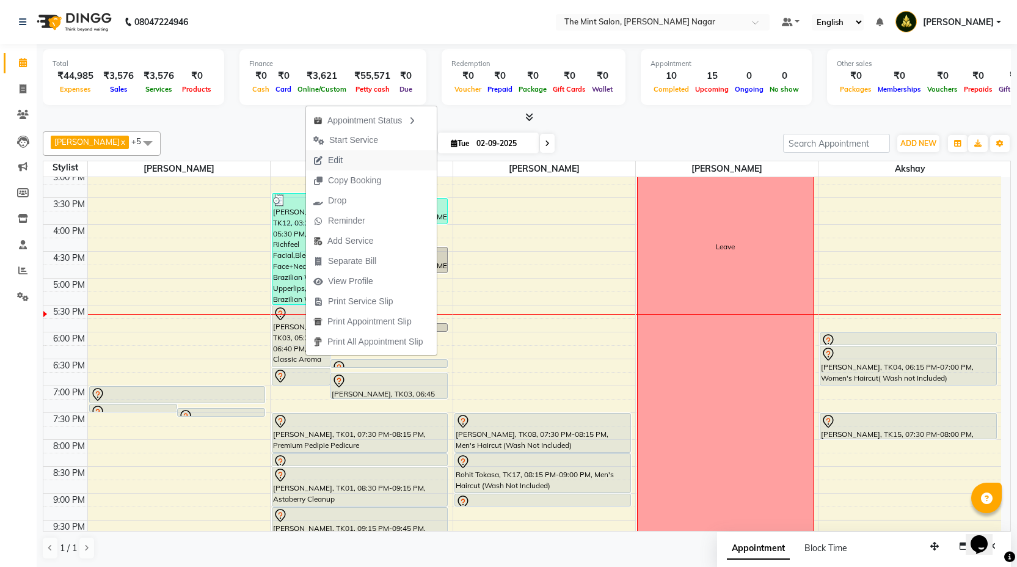
click at [348, 157] on span "Edit" at bounding box center [328, 160] width 44 height 20
select select "tentative"
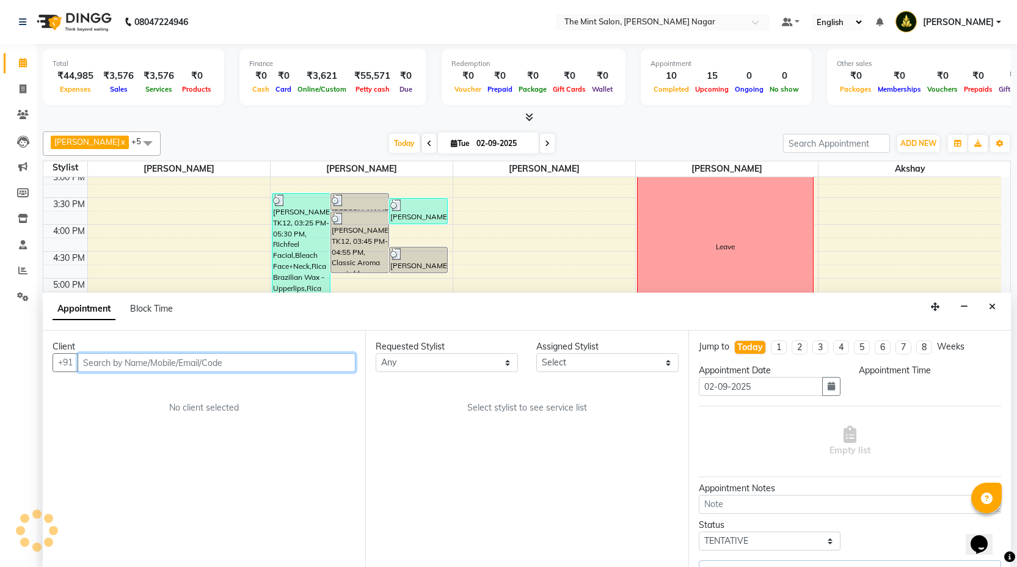
scroll to position [431, 0]
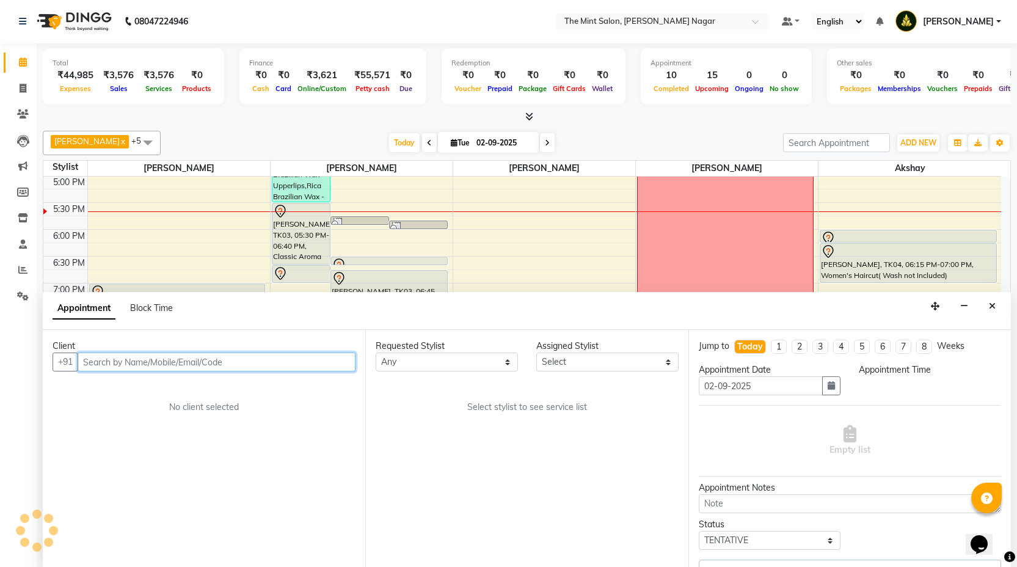
select select "61942"
select select "1050"
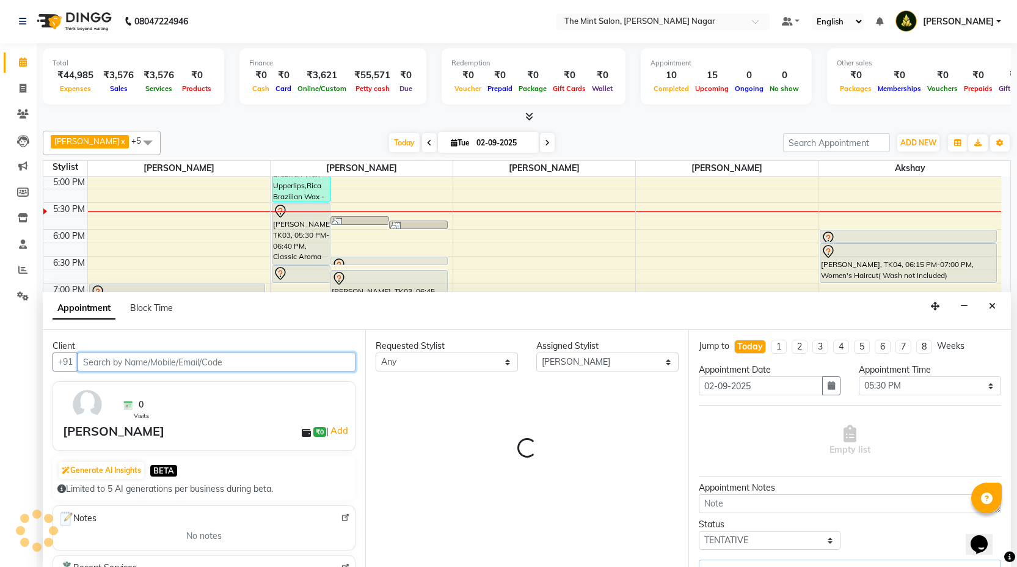
select select "3576"
select select "3616"
select select "3576"
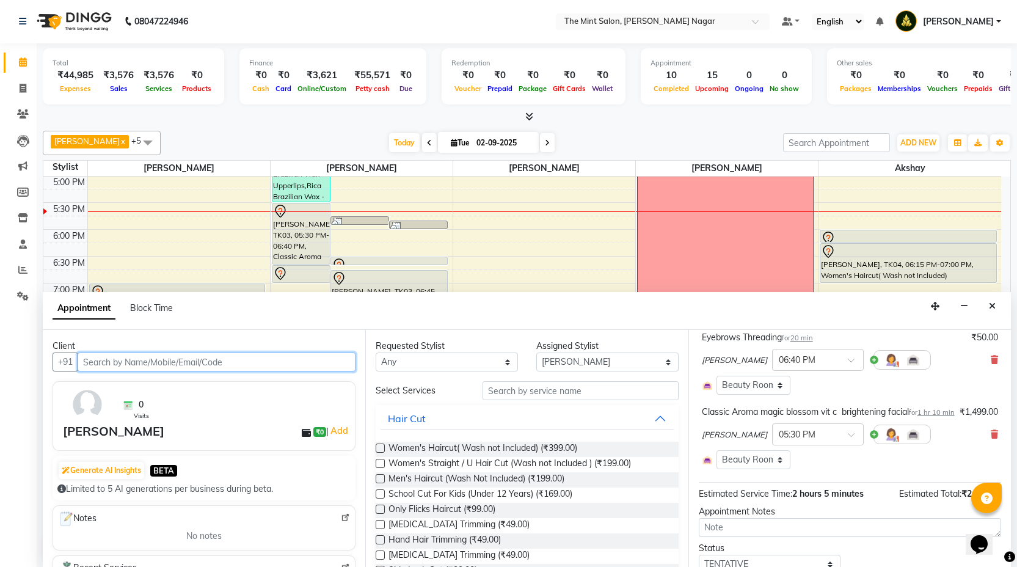
scroll to position [233, 0]
click at [991, 437] on icon at bounding box center [994, 433] width 7 height 9
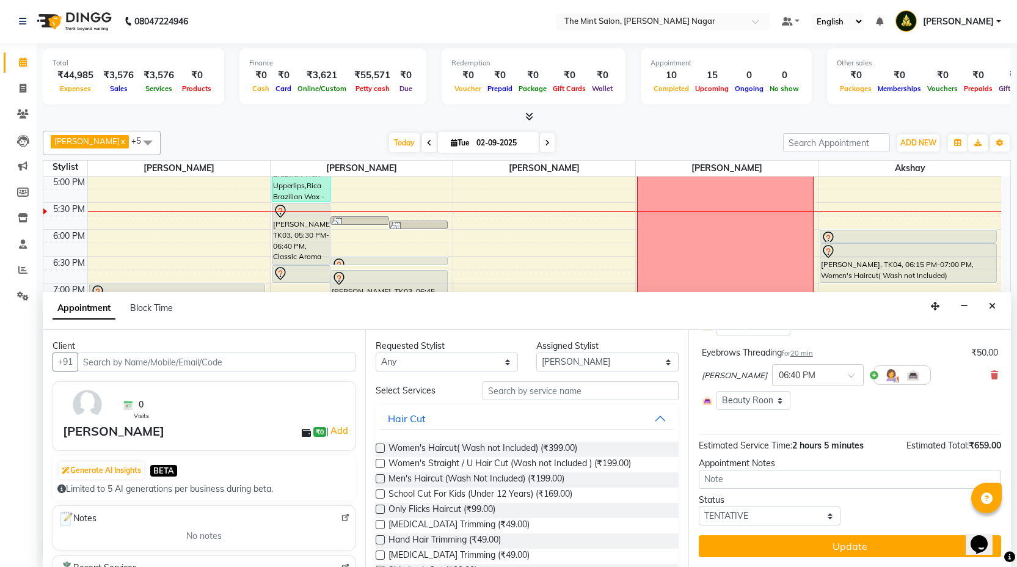
scroll to position [216, 0]
click at [508, 390] on input "text" at bounding box center [581, 390] width 196 height 19
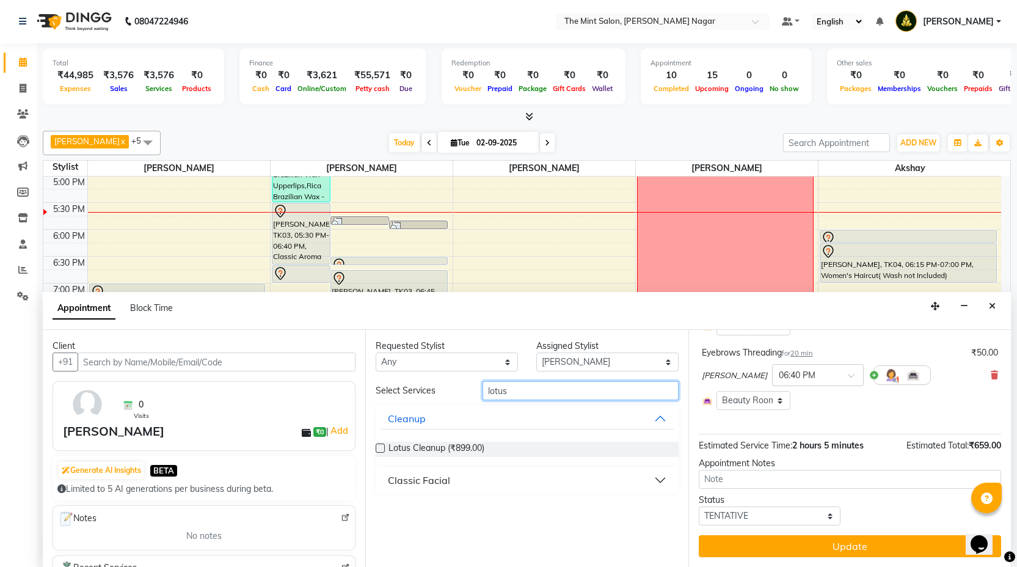
type input "lotus"
click at [657, 472] on button "Classic Facial" at bounding box center [527, 480] width 293 height 22
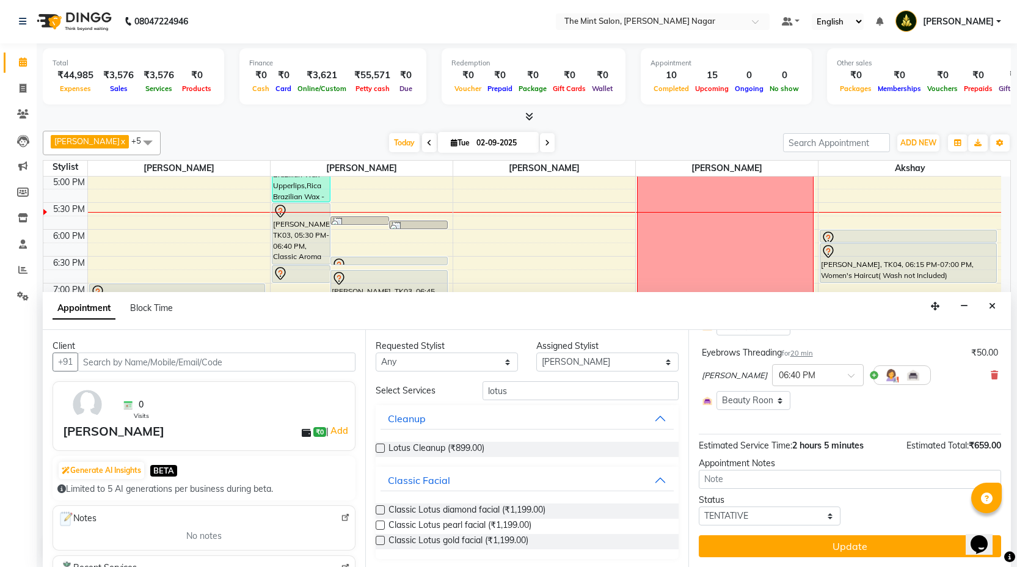
click at [379, 541] on label at bounding box center [380, 540] width 9 height 9
click at [379, 541] on input "checkbox" at bounding box center [380, 542] width 8 height 8
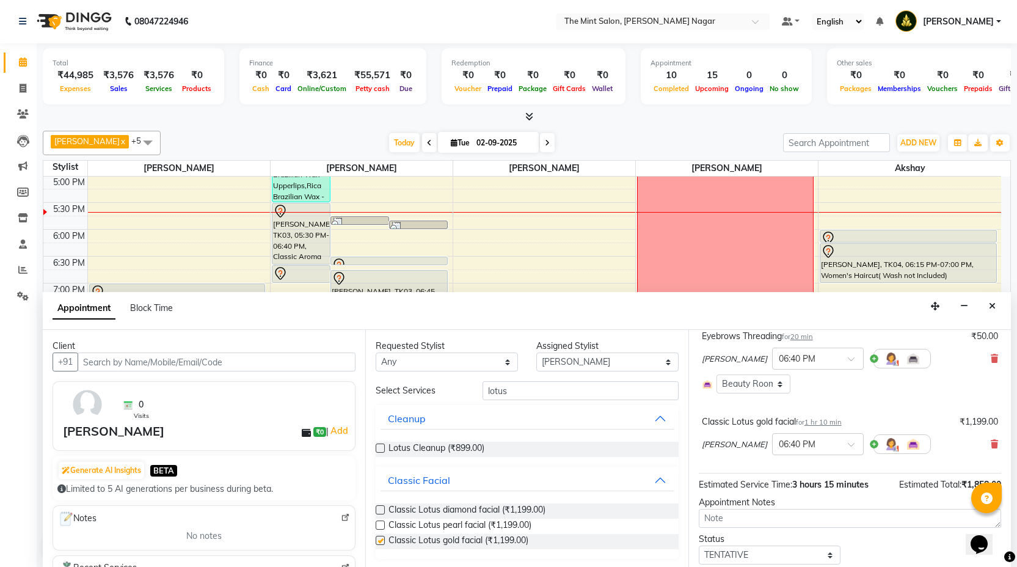
checkbox input "false"
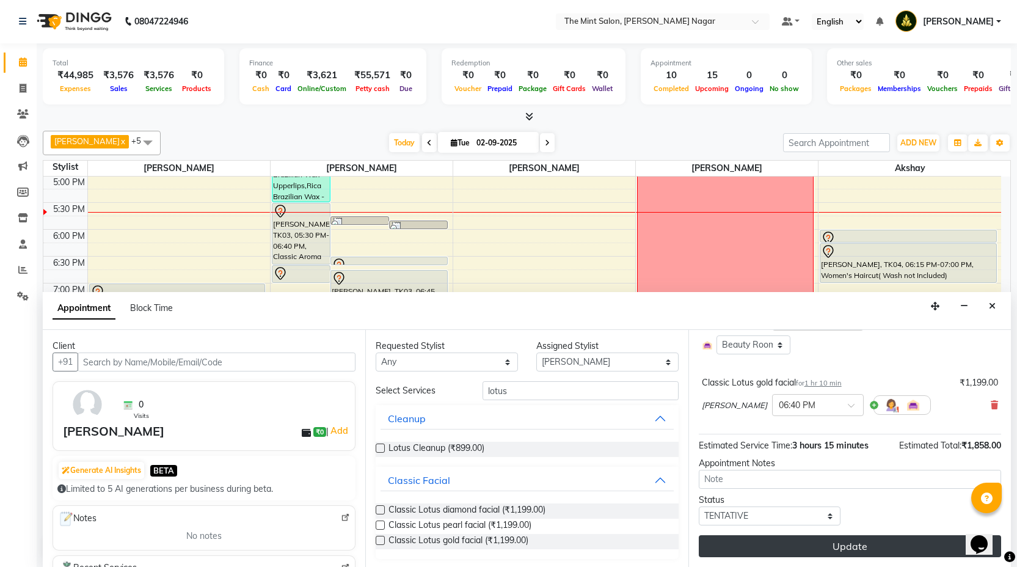
click at [816, 544] on button "Update" at bounding box center [850, 546] width 302 height 22
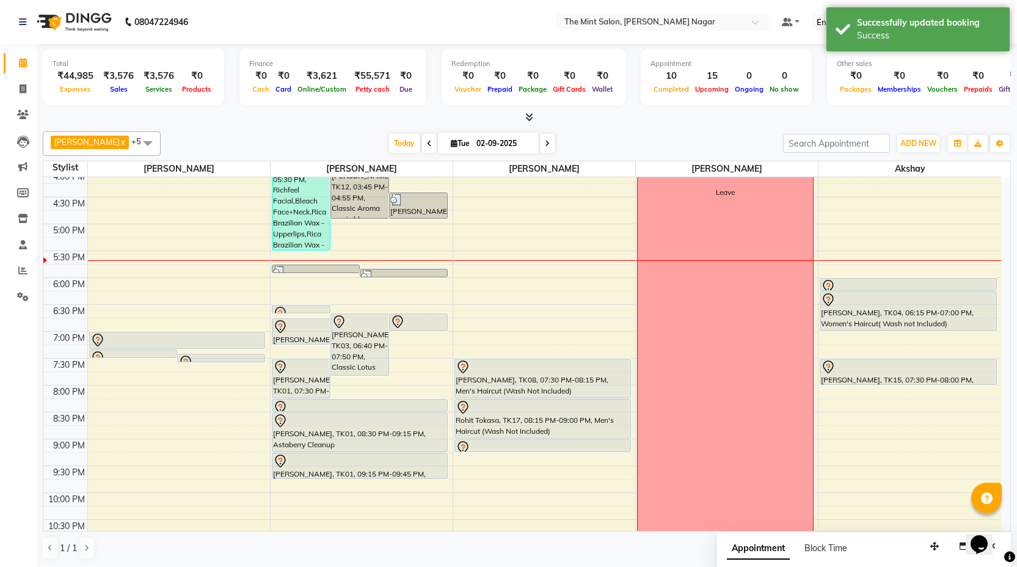
scroll to position [382, 0]
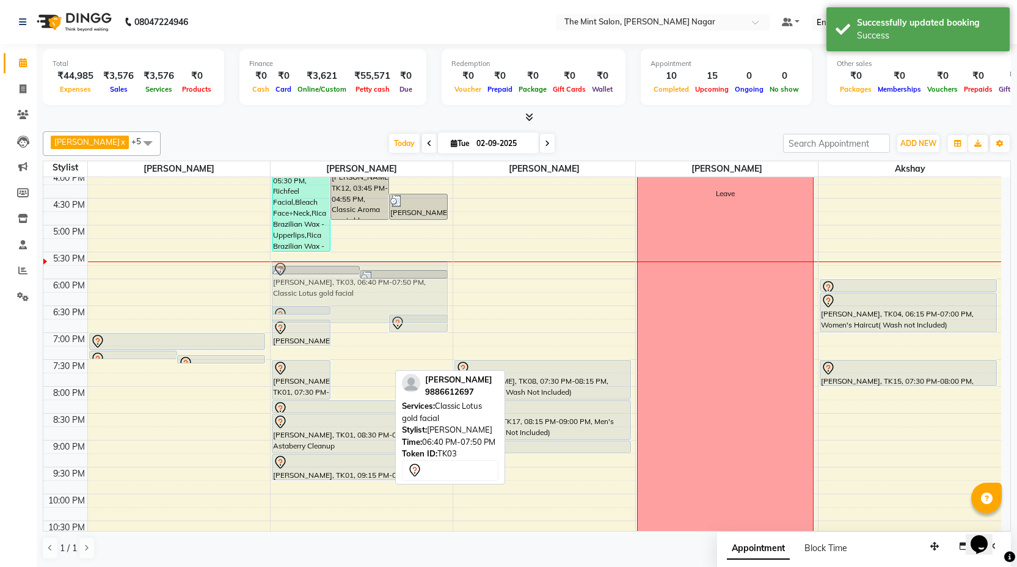
drag, startPoint x: 356, startPoint y: 347, endPoint x: 353, endPoint y: 299, distance: 48.4
click at [353, 299] on div "Monika Patial, TK12, 03:25 PM-05:30 PM, Richfeel Facial,Bleach Face+Neck,Rica B…" at bounding box center [362, 198] width 182 height 806
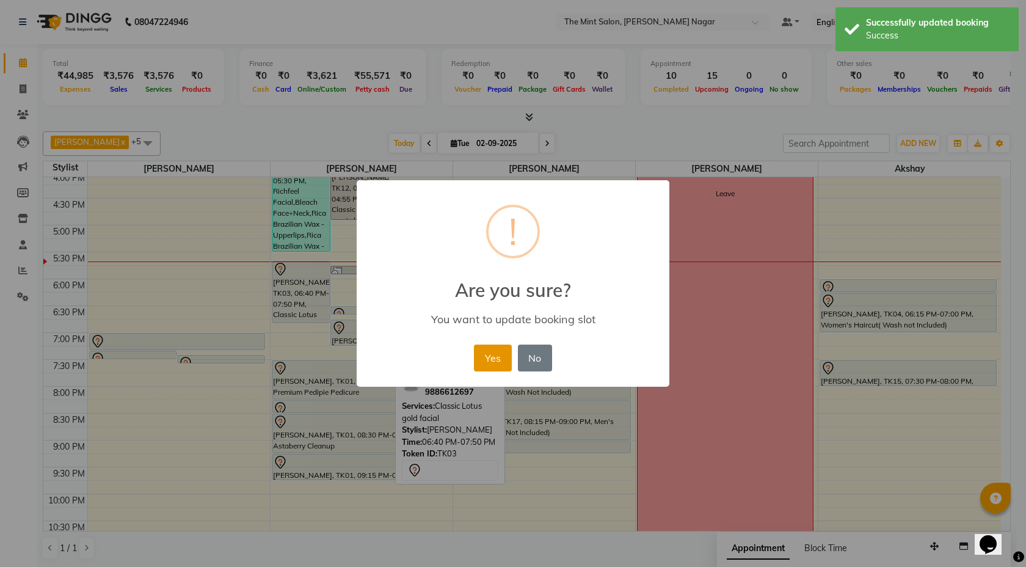
click at [503, 364] on button "Yes" at bounding box center [492, 358] width 37 height 27
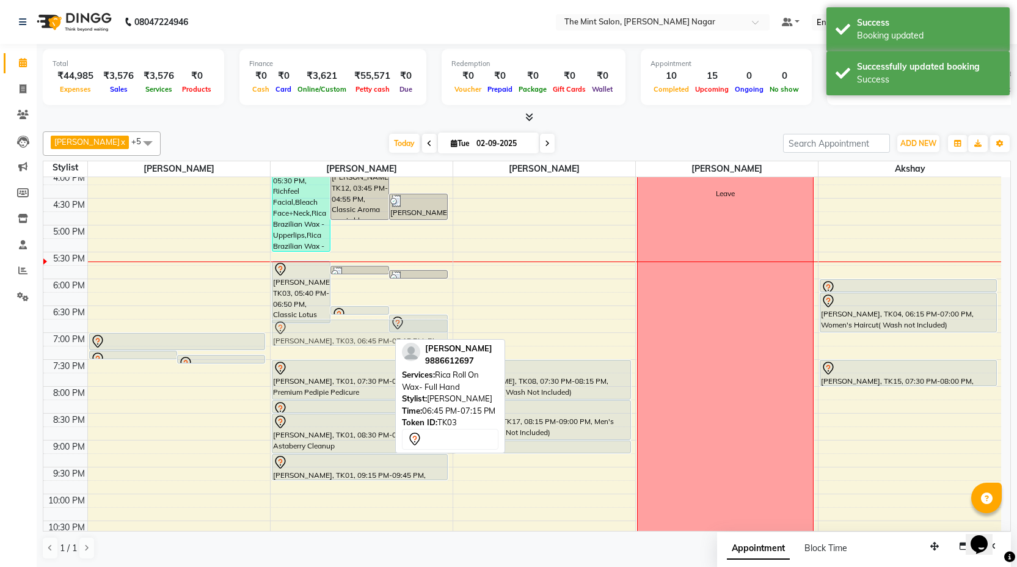
drag, startPoint x: 367, startPoint y: 330, endPoint x: 341, endPoint y: 335, distance: 26.1
click at [341, 335] on div "Monika Patial, TK12, 03:25 PM-05:30 PM, Richfeel Facial,Bleach Face+Neck,Rica B…" at bounding box center [362, 198] width 182 height 806
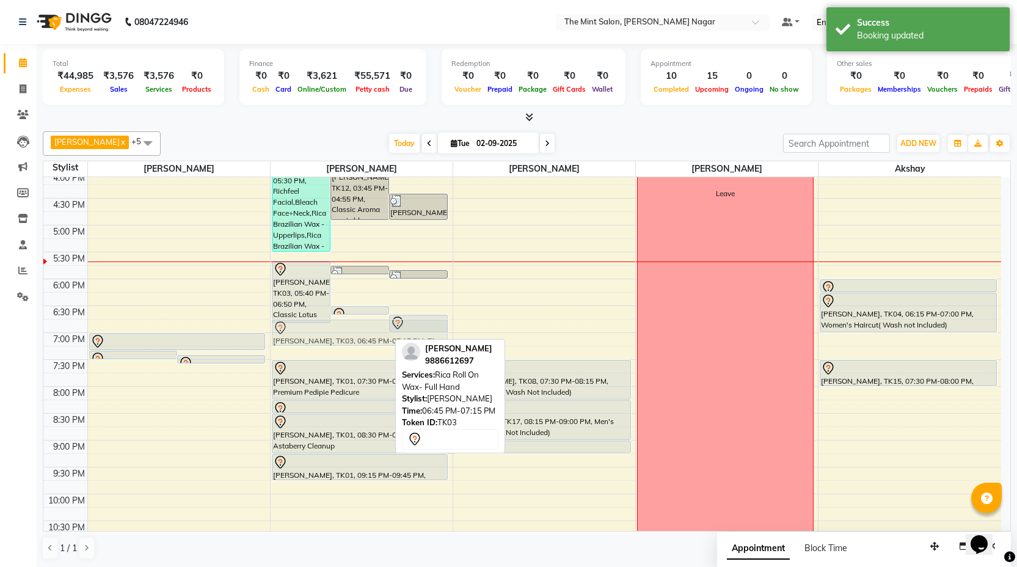
drag, startPoint x: 354, startPoint y: 326, endPoint x: 347, endPoint y: 331, distance: 8.7
click at [347, 331] on div "Monika Patial, TK12, 03:25 PM-05:30 PM, Richfeel Facial,Bleach Face+Neck,Rica B…" at bounding box center [362, 198] width 182 height 806
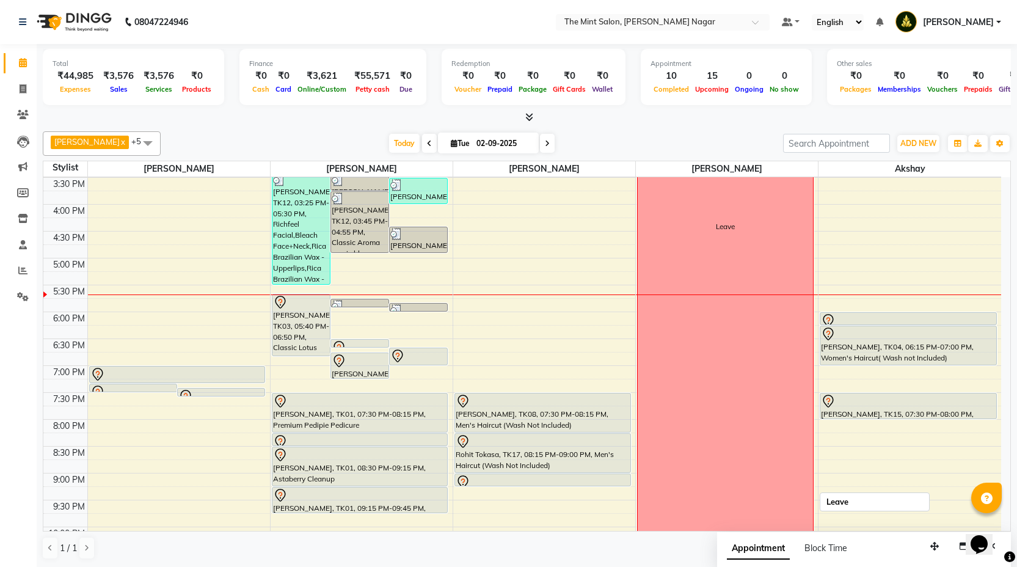
scroll to position [353, 0]
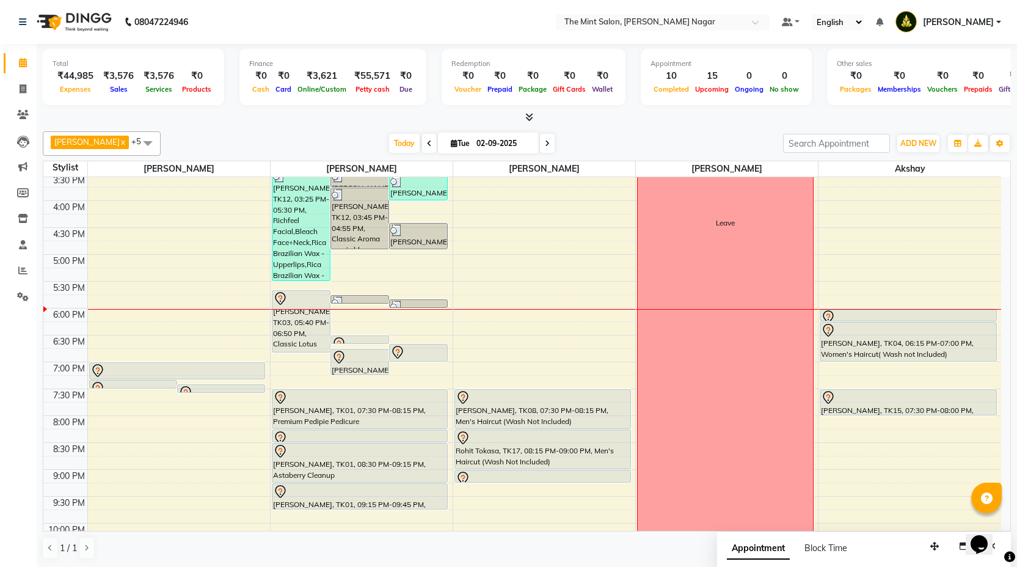
click at [460, 325] on div "9:00 AM 9:30 AM 10:00 AM 10:30 AM 11:00 AM 11:30 AM 12:00 PM 12:30 PM 1:00 PM 1…" at bounding box center [522, 228] width 958 height 806
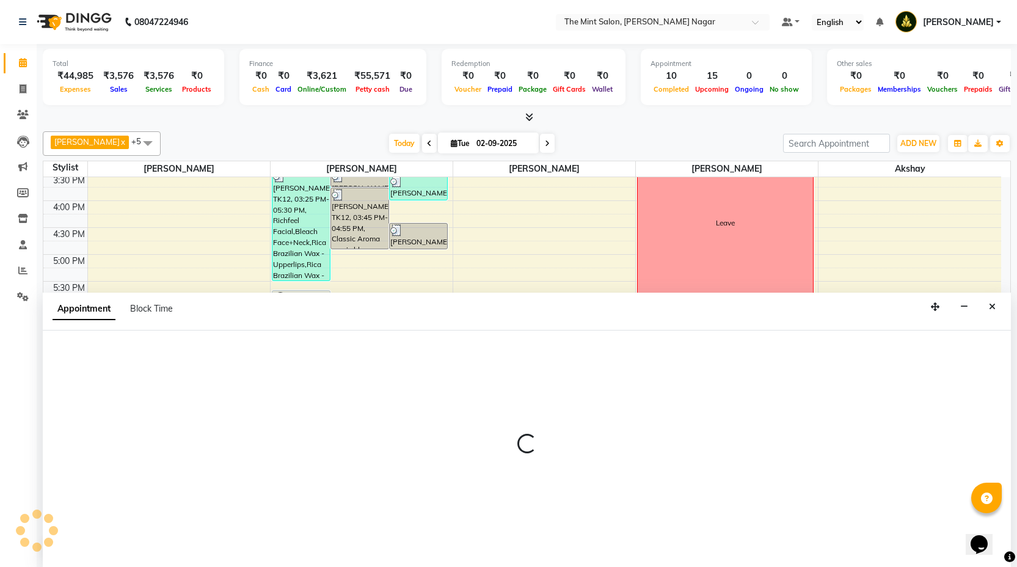
scroll to position [1, 0]
select select "66078"
select select "1095"
select select "tentative"
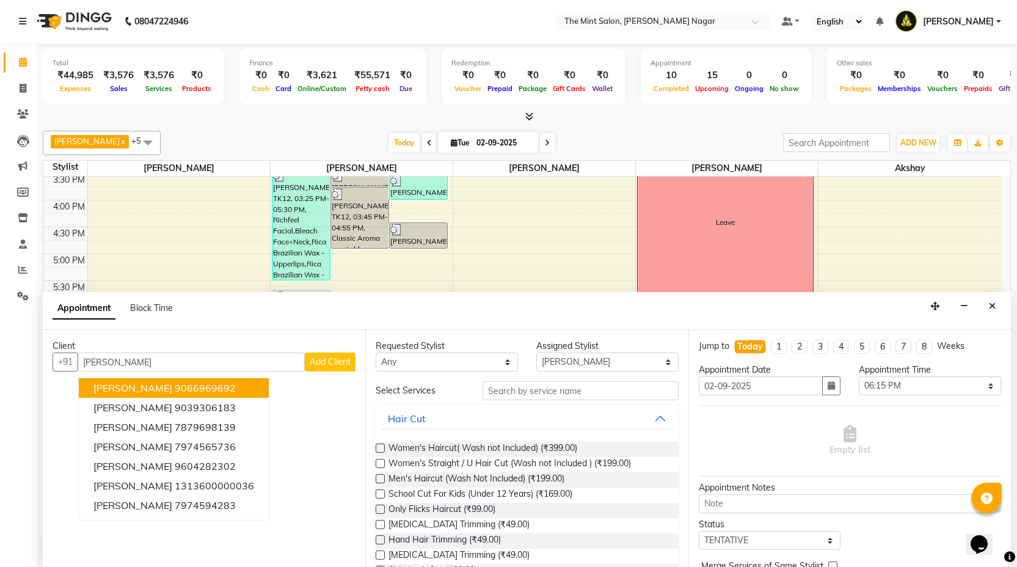
click at [231, 392] on button "Ayush Bansal 9066969692" at bounding box center [174, 388] width 190 height 20
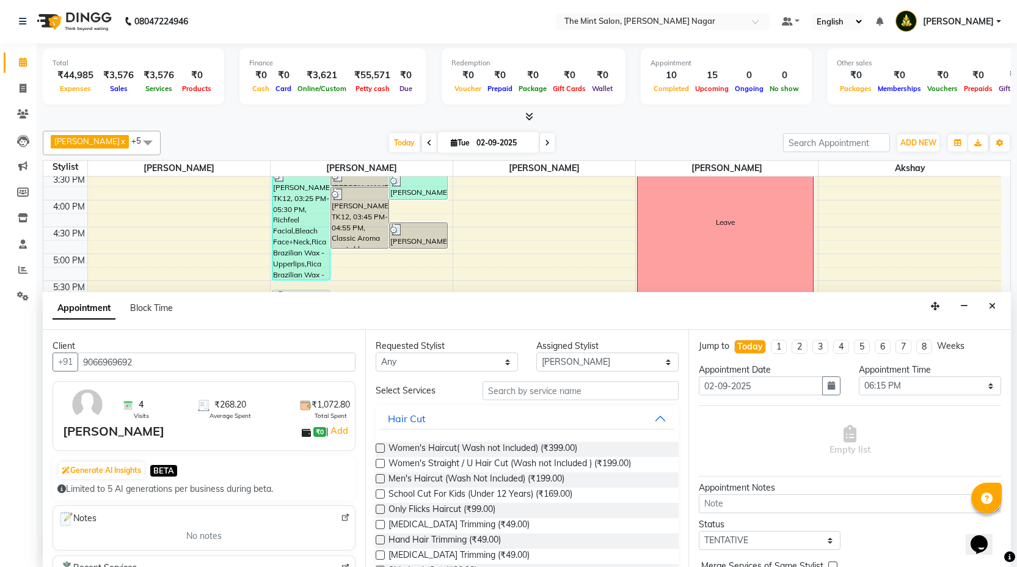
type input "9066969692"
click at [381, 481] on label at bounding box center [380, 478] width 9 height 9
click at [381, 481] on input "checkbox" at bounding box center [380, 480] width 8 height 8
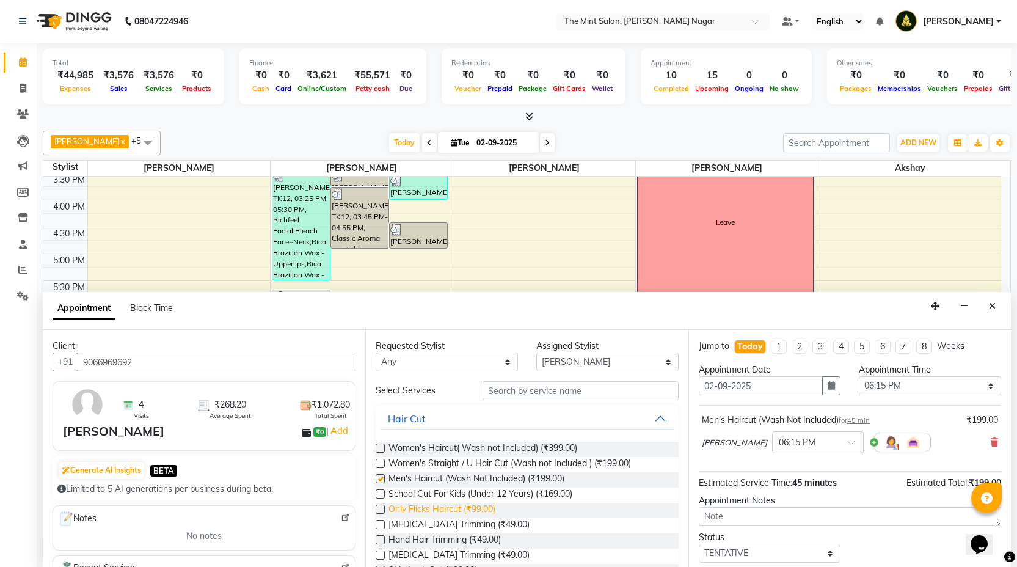
checkbox input "false"
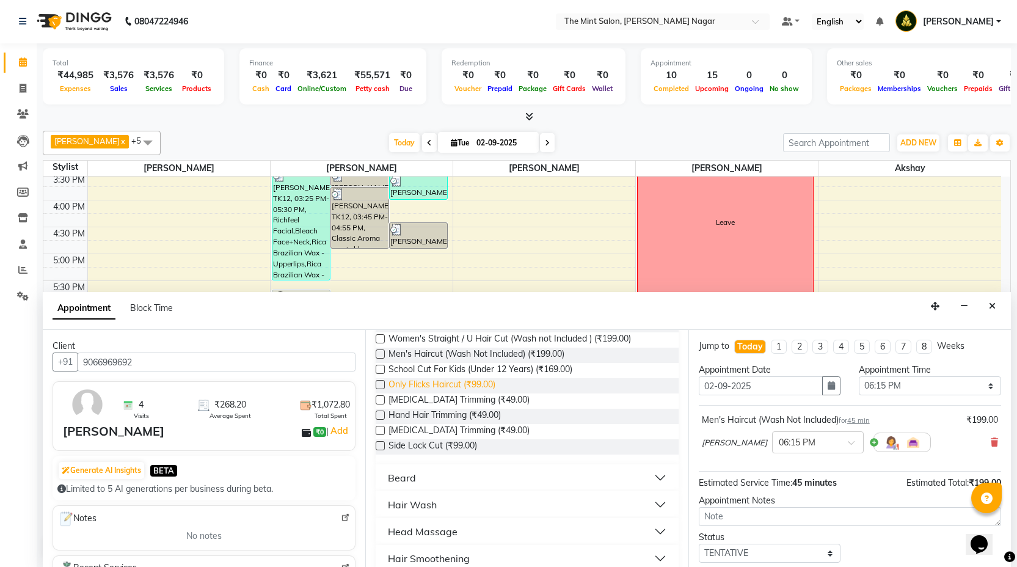
scroll to position [130, 0]
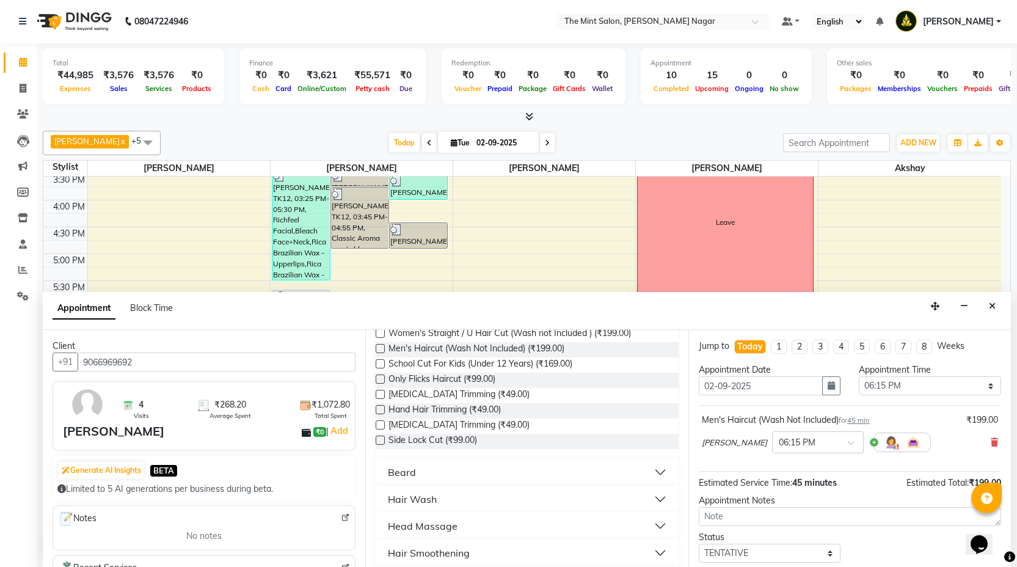
click at [645, 466] on button "Beard" at bounding box center [527, 472] width 293 height 22
click at [381, 502] on label at bounding box center [380, 501] width 9 height 9
click at [381, 502] on input "checkbox" at bounding box center [380, 503] width 8 height 8
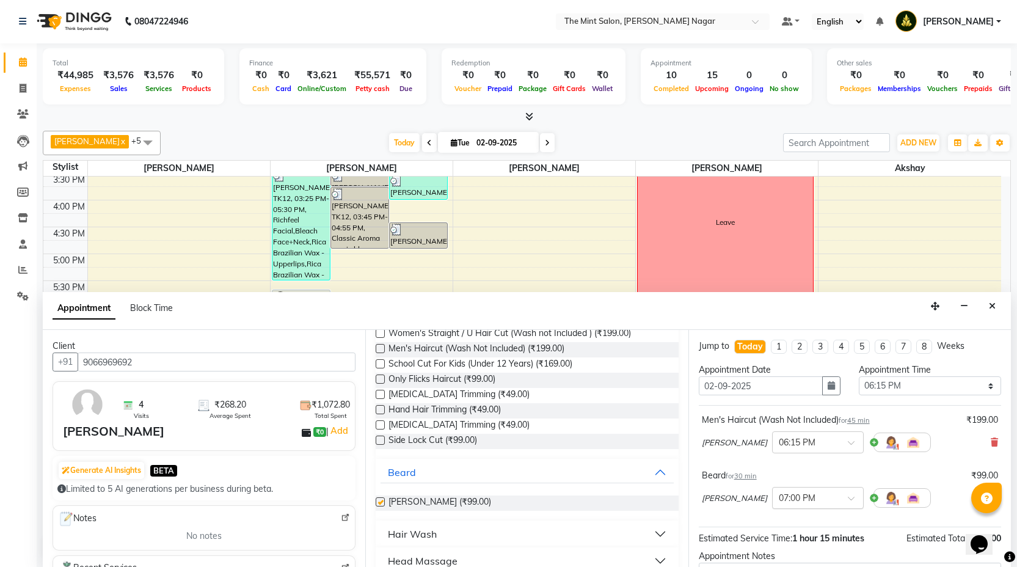
checkbox input "false"
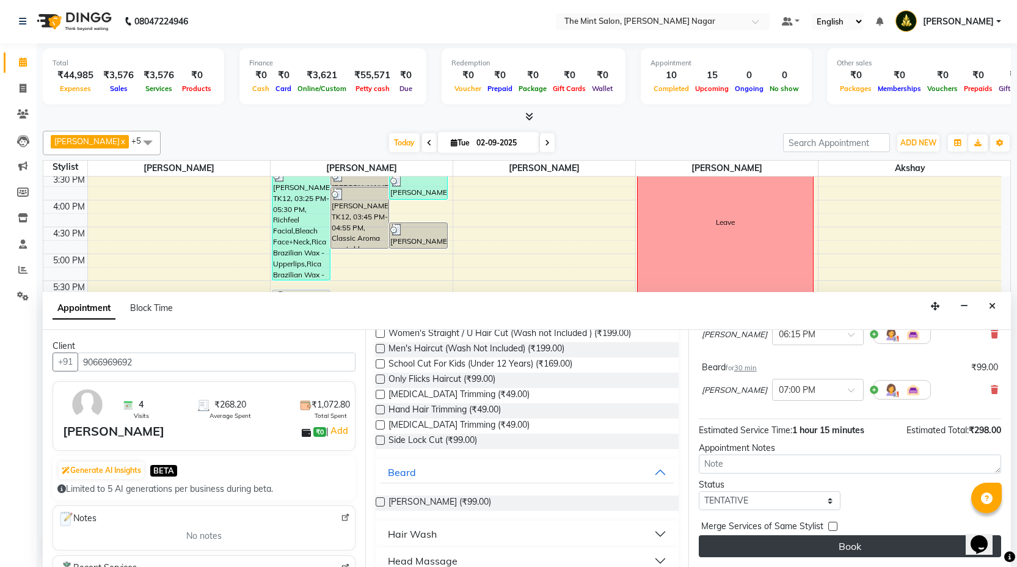
click at [813, 551] on button "Book" at bounding box center [850, 546] width 302 height 22
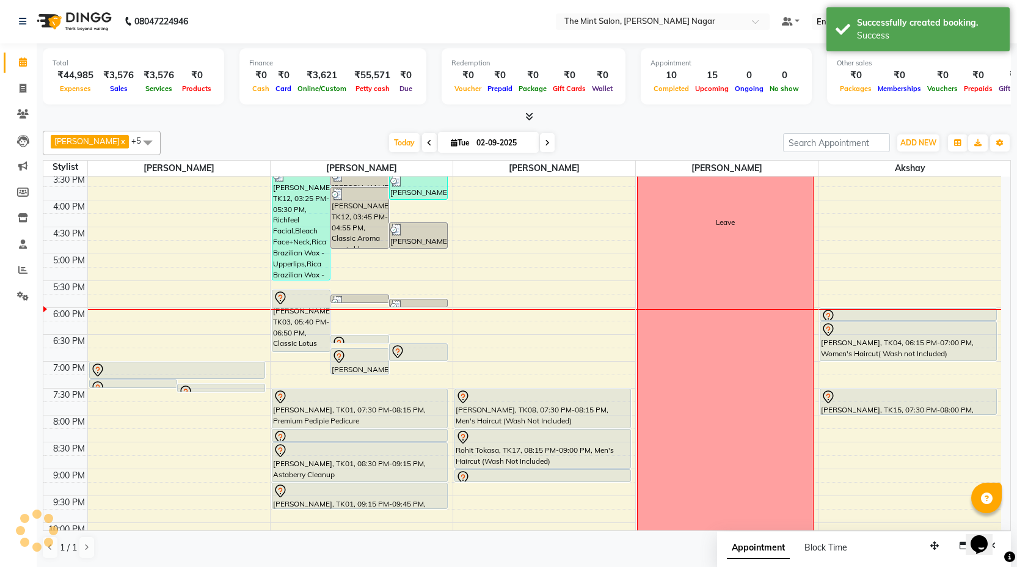
scroll to position [0, 0]
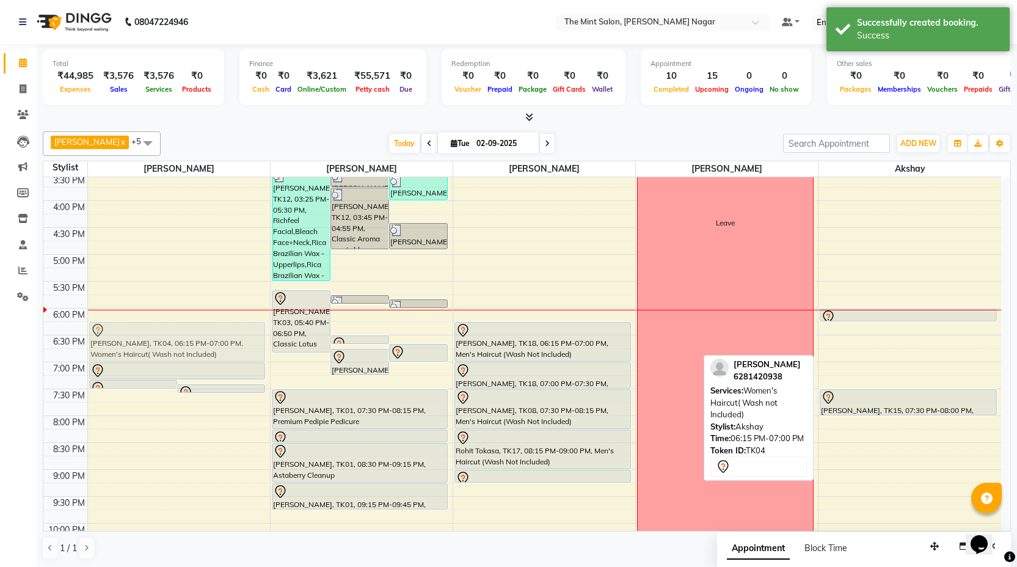
drag, startPoint x: 899, startPoint y: 341, endPoint x: 217, endPoint y: 342, distance: 682.5
click at [217, 342] on tr "Feba Ouseph, TK04, 07:20 PM-07:25 PM, Forehead Threading Feba Ouseph, TK04, 07:…" at bounding box center [522, 228] width 958 height 806
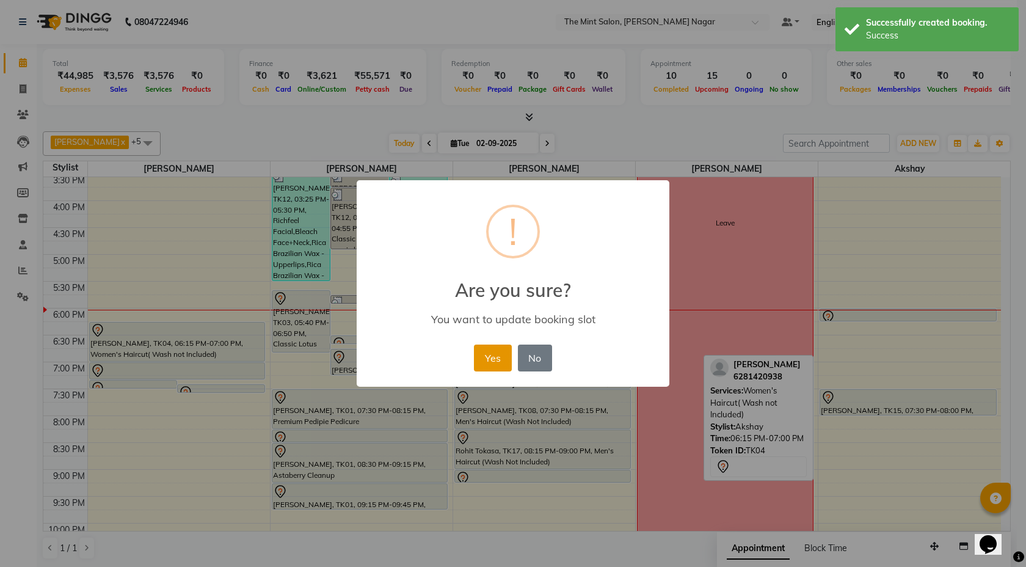
click at [490, 368] on button "Yes" at bounding box center [492, 358] width 37 height 27
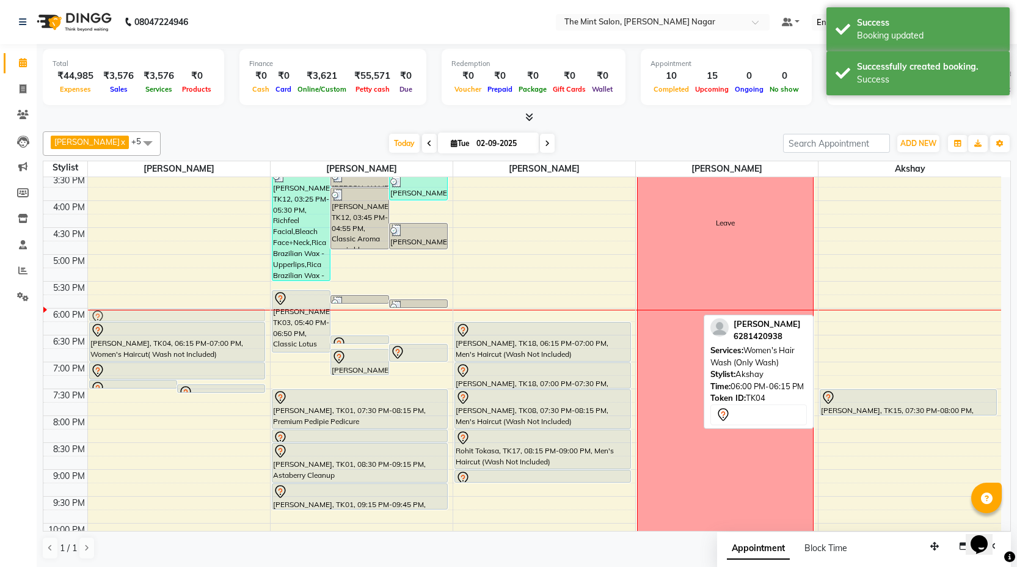
drag, startPoint x: 844, startPoint y: 312, endPoint x: 173, endPoint y: 316, distance: 670.9
click at [173, 316] on tr "Feba Ouseph, TK04, 07:20 PM-07:25 PM, Forehead Threading Feba Ouseph, TK04, 07:…" at bounding box center [522, 228] width 958 height 806
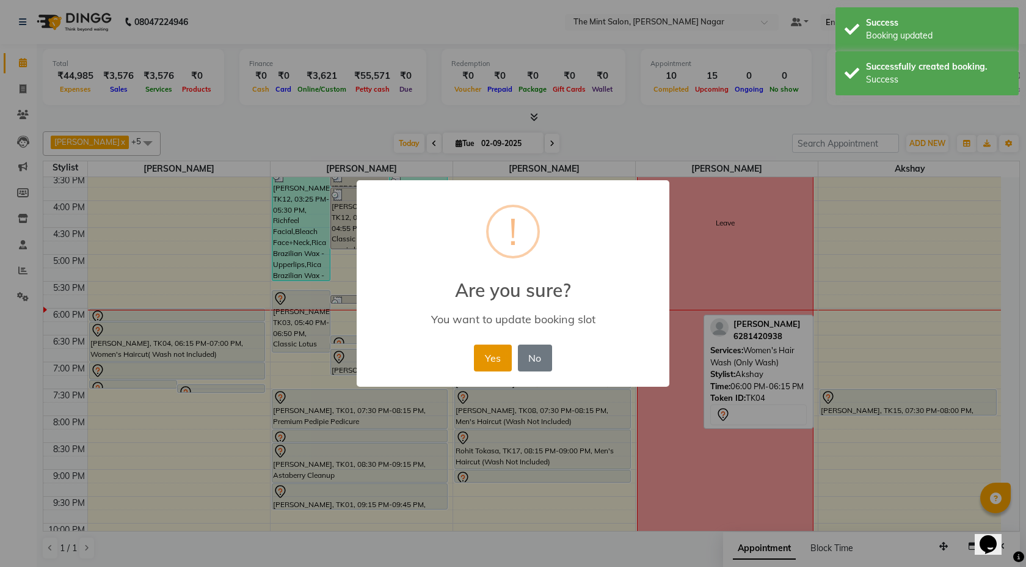
click at [491, 364] on button "Yes" at bounding box center [492, 358] width 37 height 27
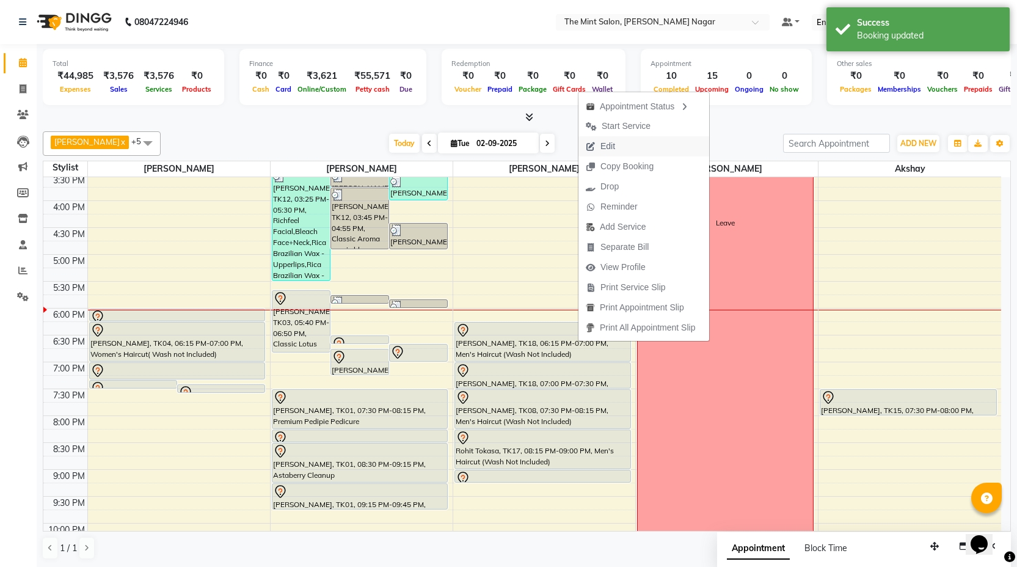
click at [612, 141] on span "Edit" at bounding box center [608, 146] width 15 height 13
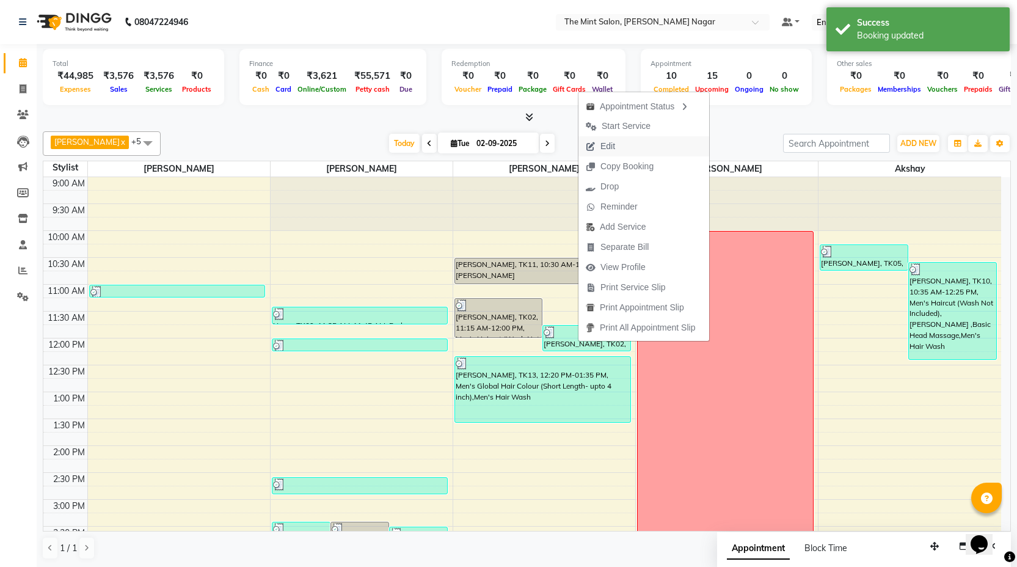
select select "66078"
select select "1095"
select select
select select "tentative"
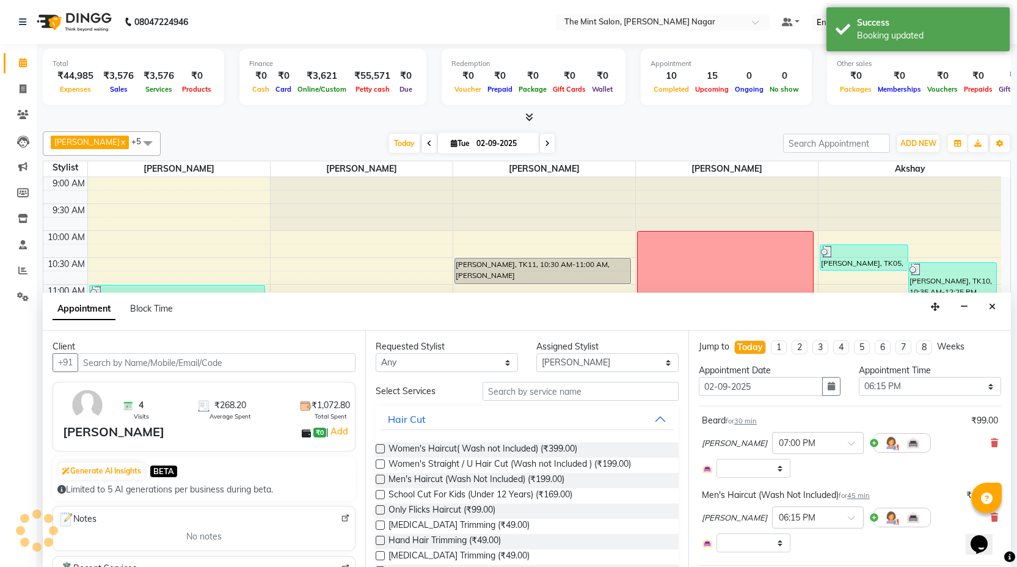
scroll to position [452, 0]
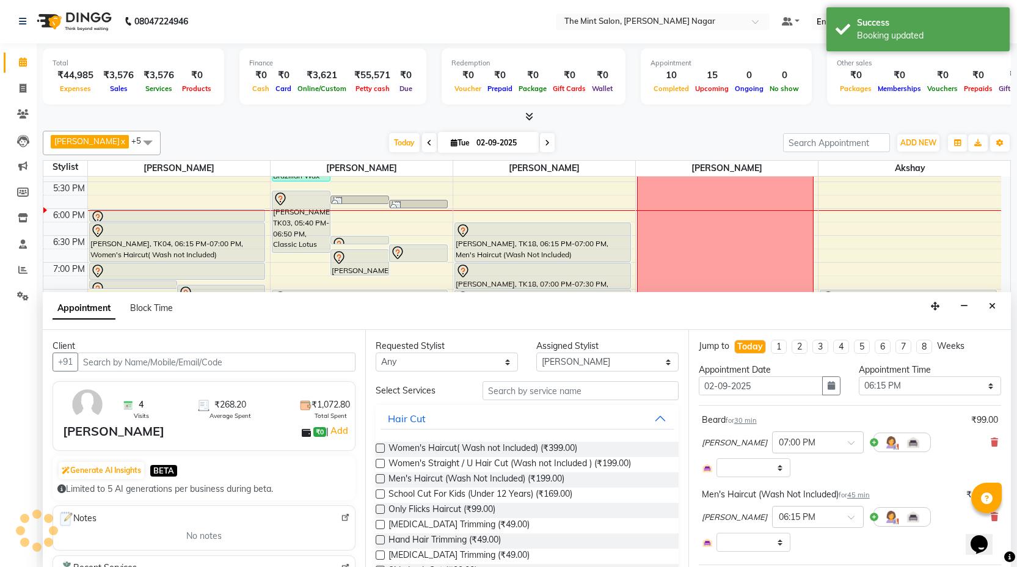
select select "3576"
select select "3616"
click at [380, 480] on label at bounding box center [380, 478] width 9 height 9
click at [380, 480] on input "checkbox" at bounding box center [380, 480] width 8 height 8
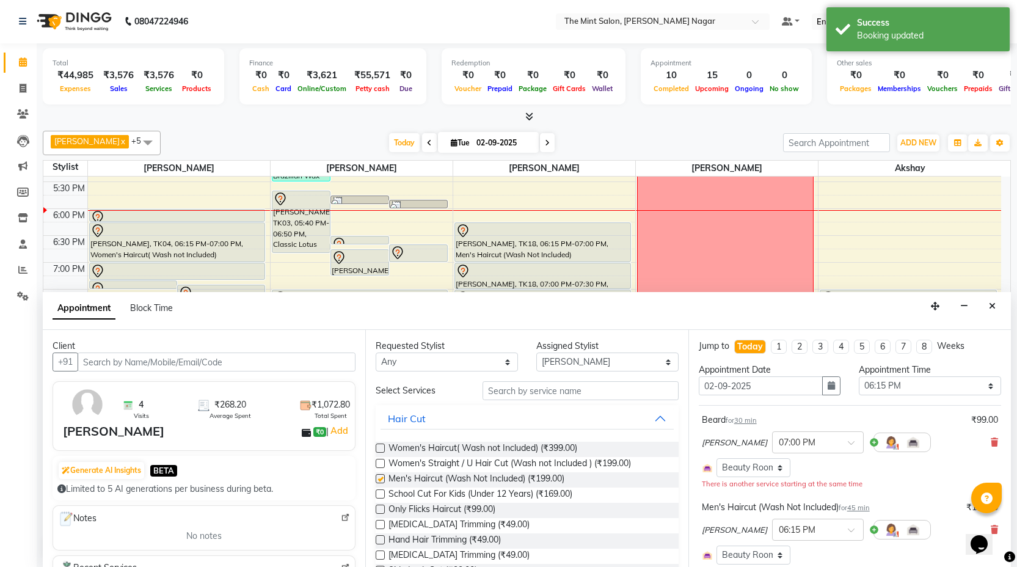
checkbox input "false"
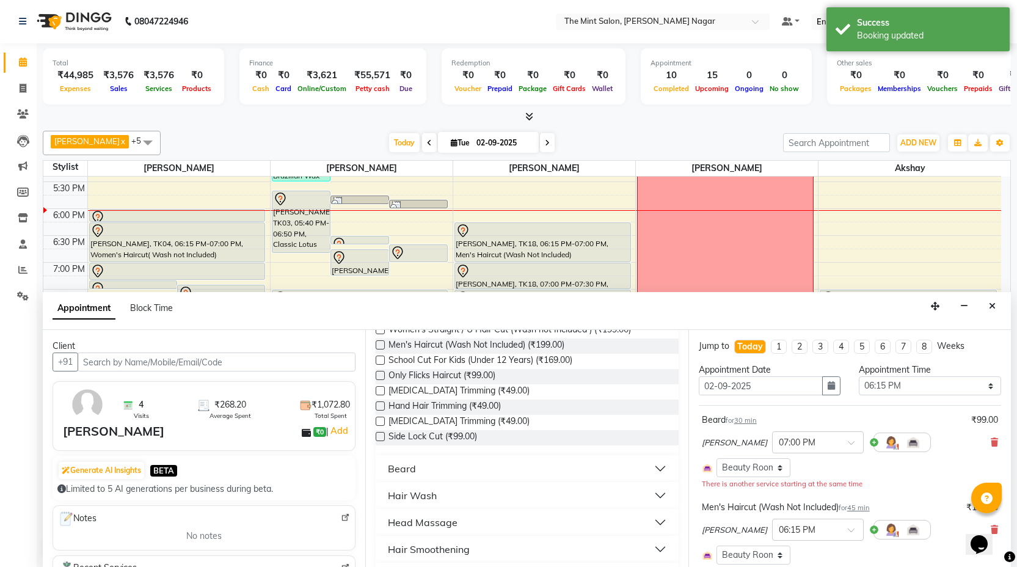
scroll to position [134, 0]
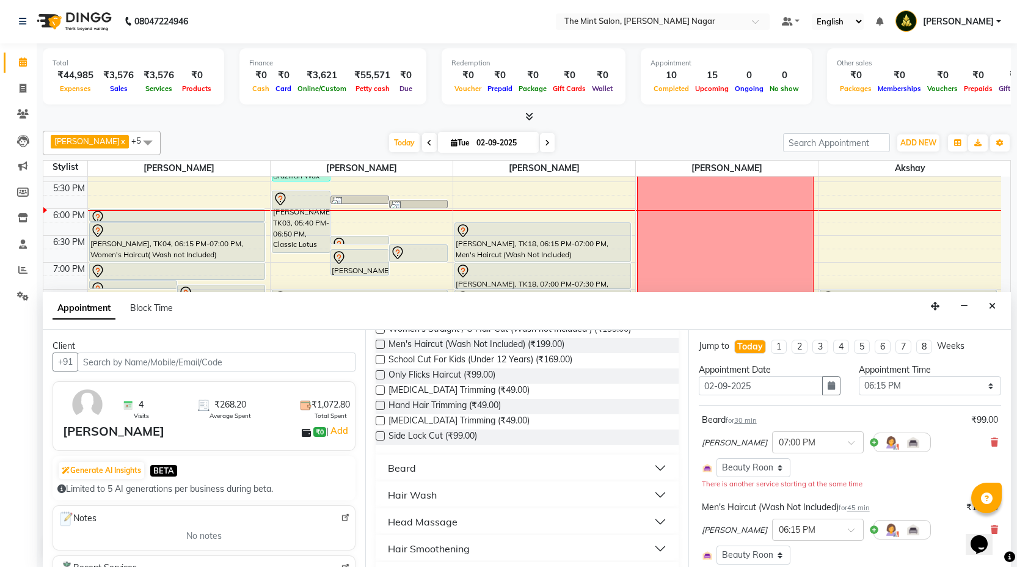
click at [645, 460] on button "Beard" at bounding box center [527, 468] width 293 height 22
click at [379, 499] on label at bounding box center [380, 497] width 9 height 9
click at [379, 499] on input "checkbox" at bounding box center [380, 499] width 8 height 8
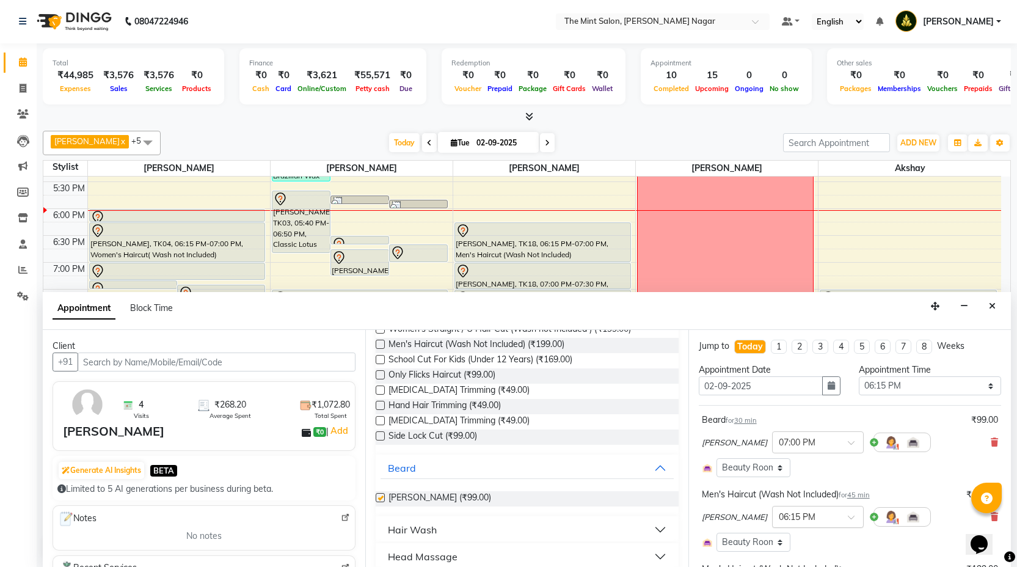
checkbox input "false"
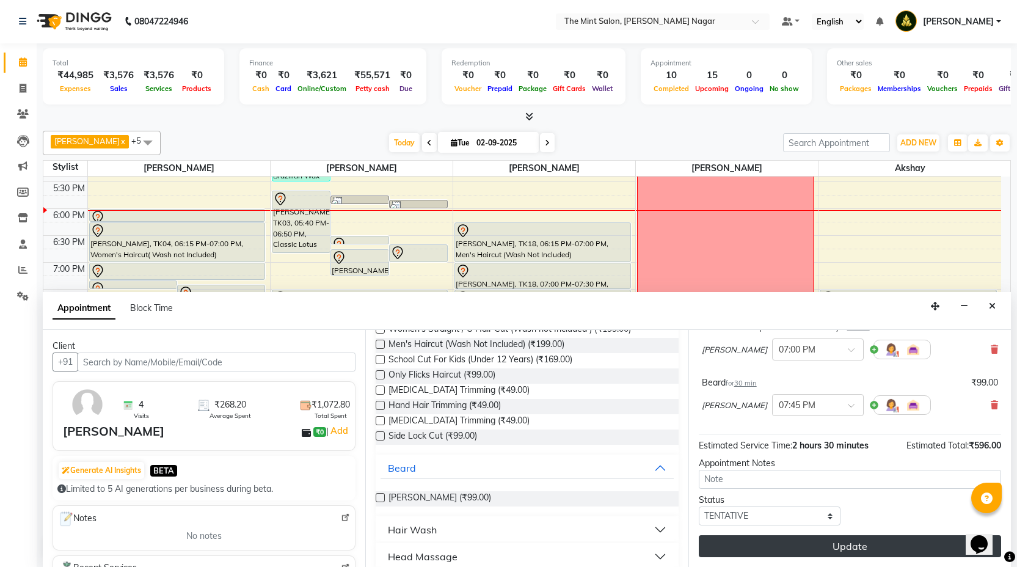
click at [833, 540] on button "Update" at bounding box center [850, 546] width 302 height 22
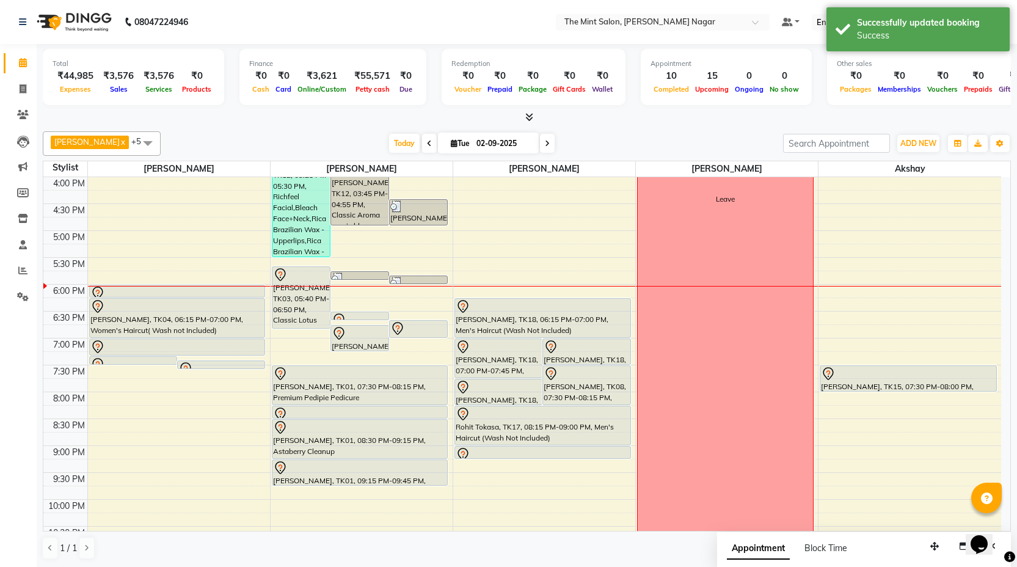
scroll to position [370, 0]
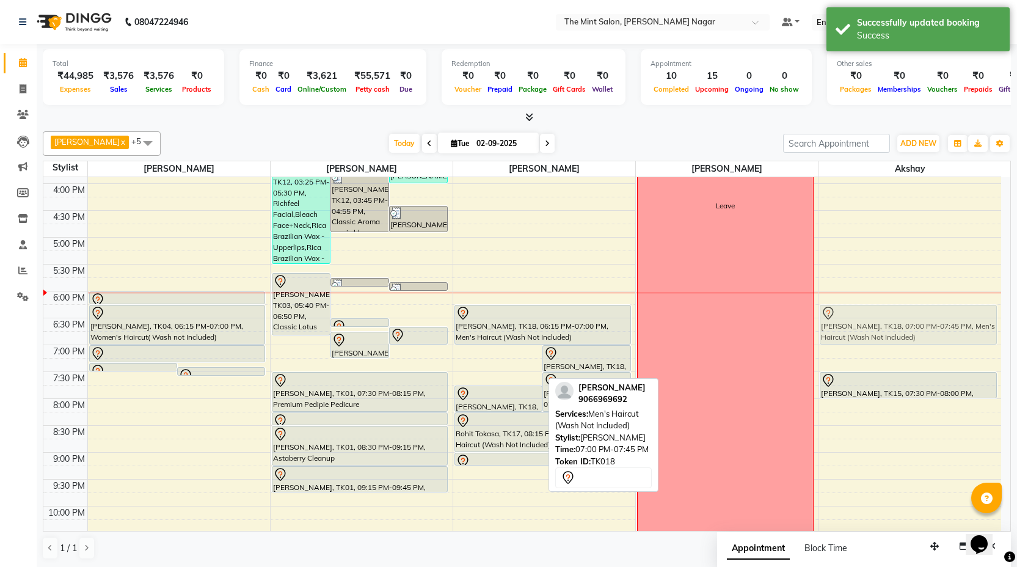
drag, startPoint x: 500, startPoint y: 370, endPoint x: 900, endPoint y: 324, distance: 402.8
click at [900, 324] on tr "Feba Ouseph, TK04, 07:20 PM-07:25 PM, Forehead Threading Feba Ouseph, TK04, 07:…" at bounding box center [522, 211] width 958 height 806
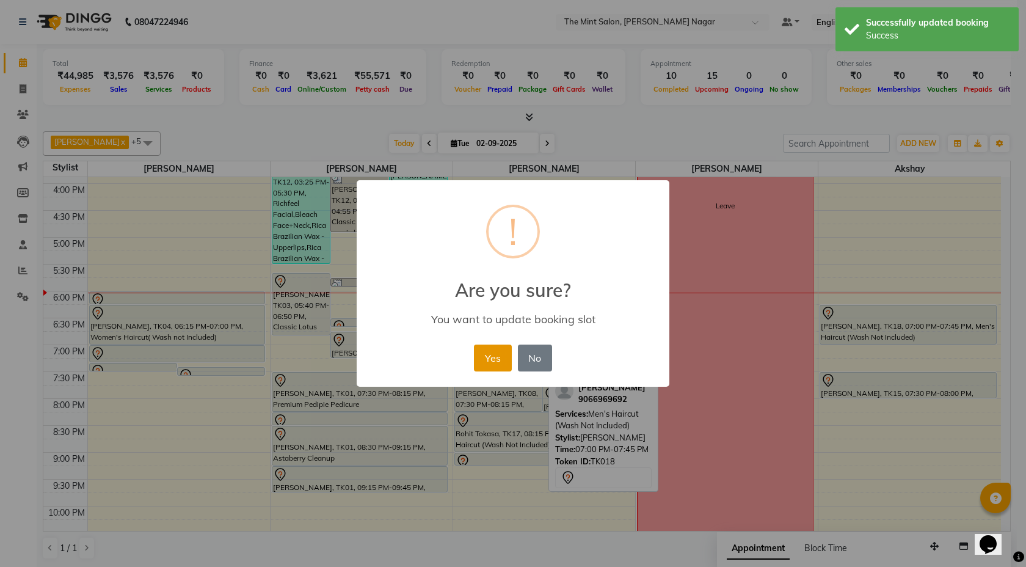
click at [502, 358] on button "Yes" at bounding box center [492, 358] width 37 height 27
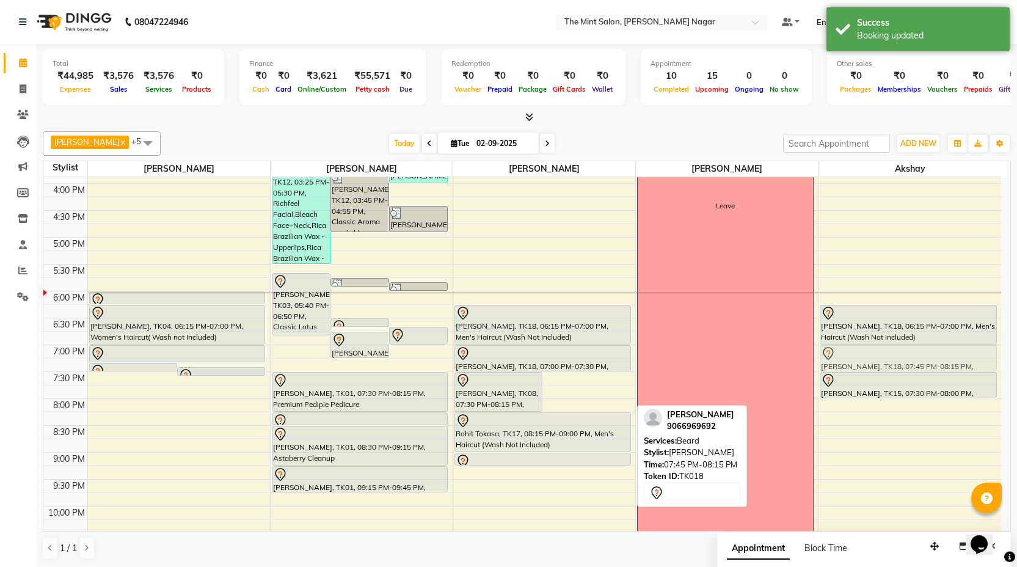
drag, startPoint x: 587, startPoint y: 395, endPoint x: 926, endPoint y: 351, distance: 342.6
click at [926, 351] on tr "Feba Ouseph, TK04, 07:20 PM-07:25 PM, Forehead Threading Feba Ouseph, TK04, 07:…" at bounding box center [522, 211] width 958 height 806
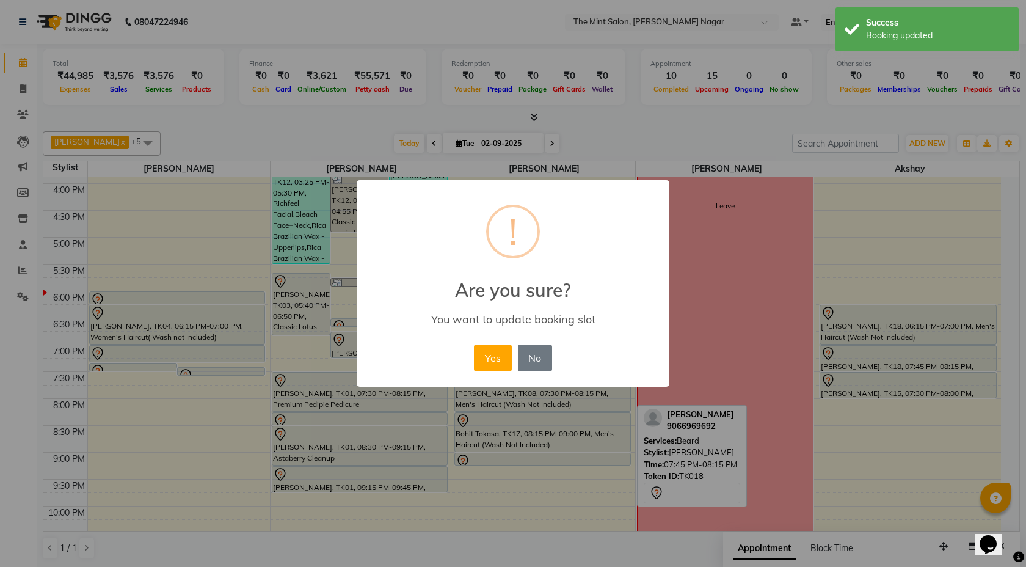
click at [485, 373] on div "Yes No No" at bounding box center [513, 358] width 84 height 33
click at [494, 361] on button "Yes" at bounding box center [492, 358] width 37 height 27
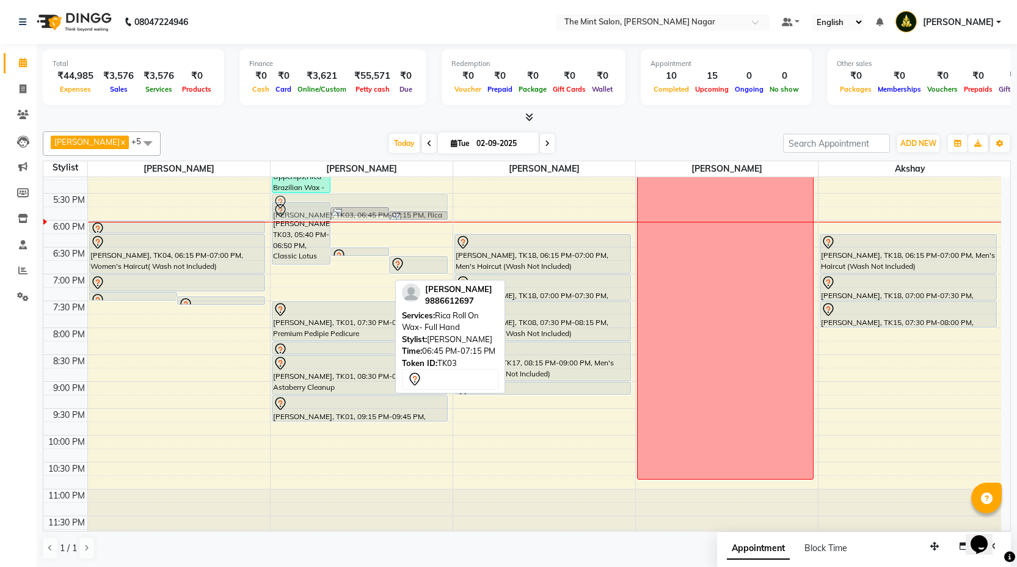
scroll to position [440, 0]
drag, startPoint x: 361, startPoint y: 273, endPoint x: 361, endPoint y: 203, distance: 69.0
click at [361, 203] on div "Monika Patial, TK12, 03:25 PM-05:30 PM, Richfeel Facial,Bleach Face+Neck,Rica B…" at bounding box center [362, 140] width 182 height 806
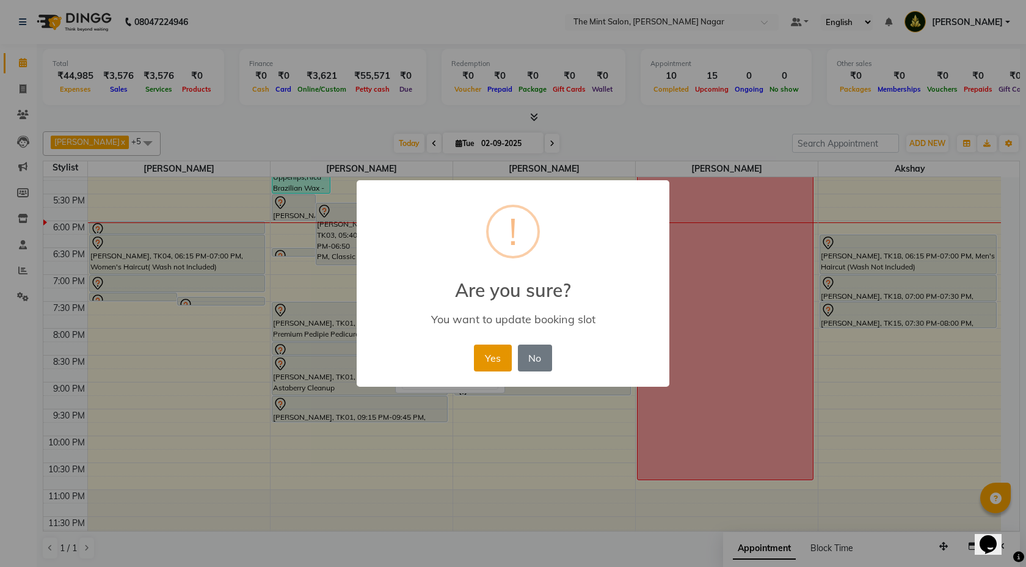
click at [503, 354] on button "Yes" at bounding box center [492, 358] width 37 height 27
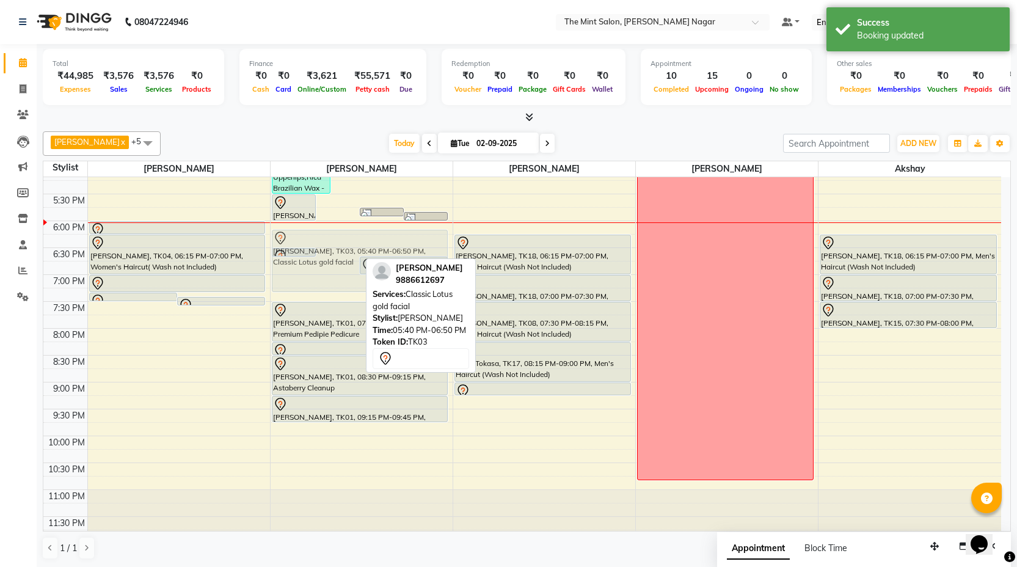
drag, startPoint x: 340, startPoint y: 247, endPoint x: 339, endPoint y: 271, distance: 23.3
click at [339, 271] on div "Kavita Behl, TK03, 05:30 PM-06:00 PM, Rica Roll On Wax- Full Hand Kavita Behl, …" at bounding box center [362, 140] width 182 height 806
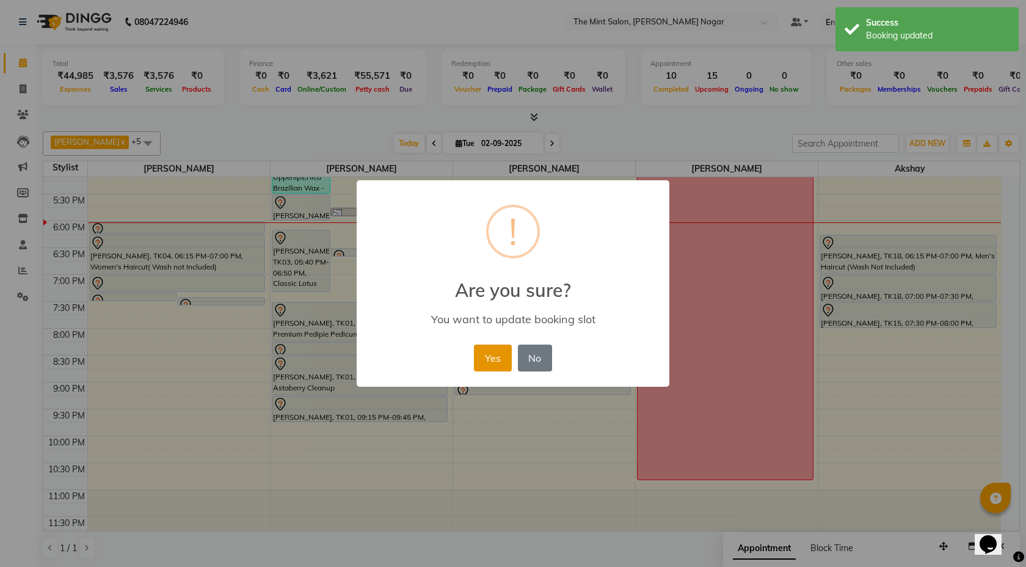
click at [497, 356] on button "Yes" at bounding box center [492, 358] width 37 height 27
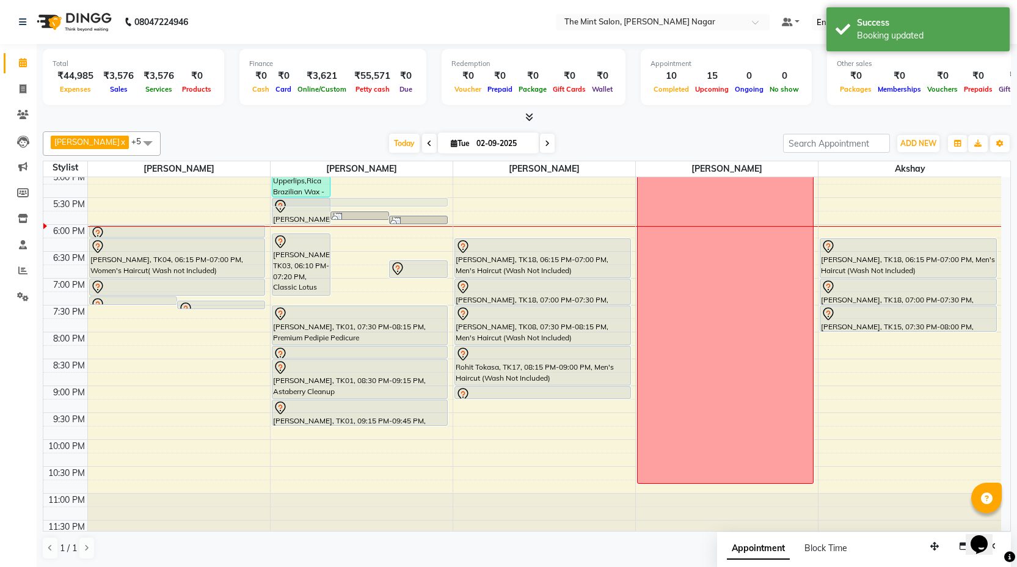
scroll to position [430, 0]
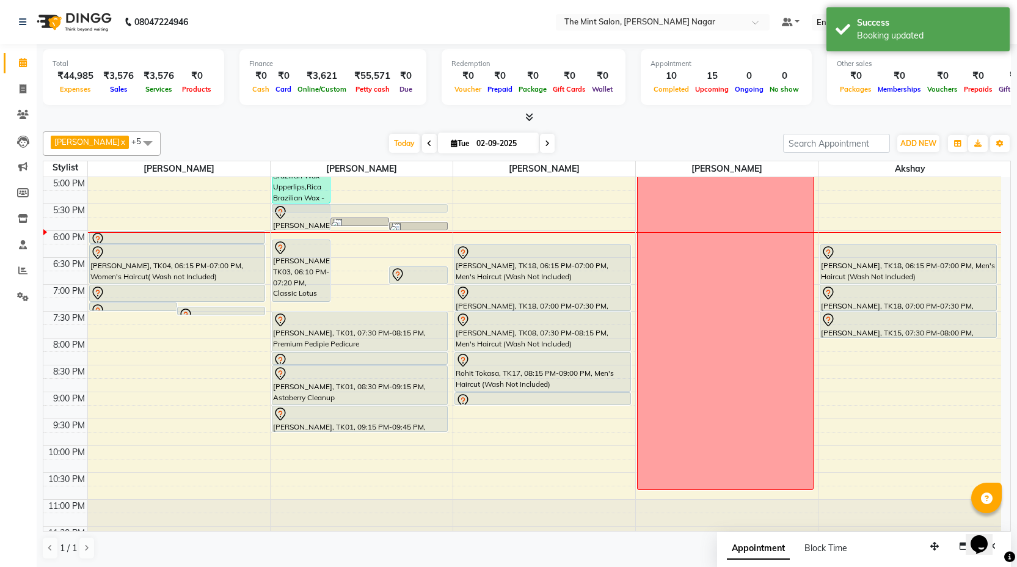
drag, startPoint x: 362, startPoint y: 251, endPoint x: 355, endPoint y: 195, distance: 56.0
click at [355, 195] on div "Monika Patial, TK12, 03:25 PM-05:30 PM, Richfeel Facial,Bleach Face+Neck,Rica B…" at bounding box center [362, 150] width 182 height 806
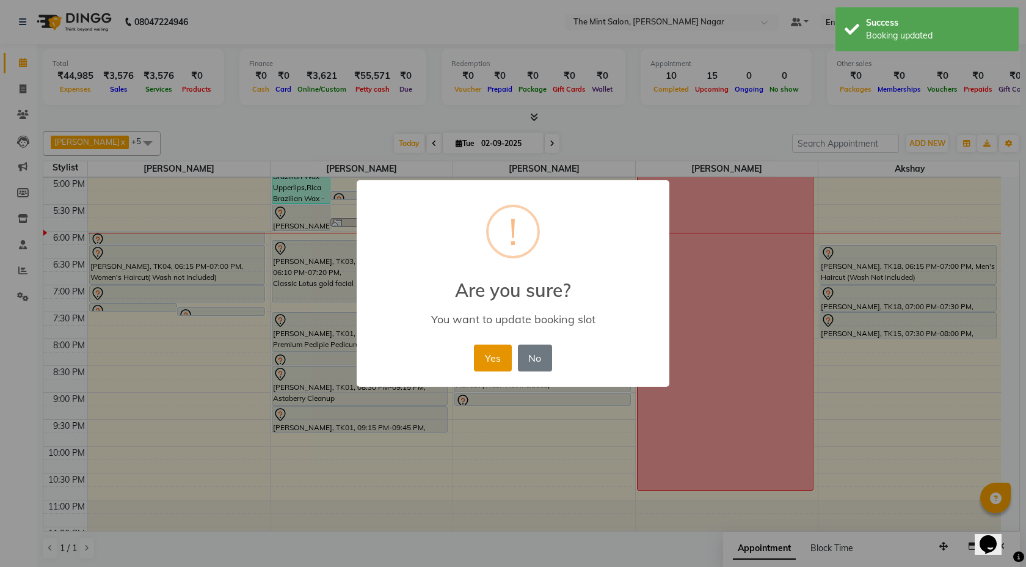
click at [494, 351] on button "Yes" at bounding box center [492, 358] width 37 height 27
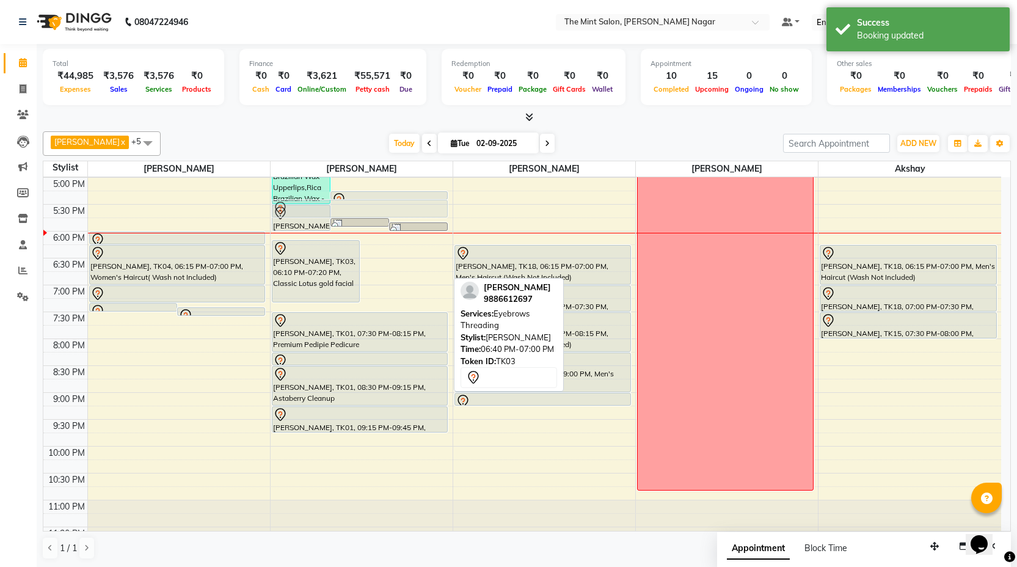
scroll to position [428, 0]
drag, startPoint x: 408, startPoint y: 271, endPoint x: 381, endPoint y: 202, distance: 74.9
click at [381, 202] on div "Monika Patial, TK12, 03:25 PM-05:30 PM, Richfeel Facial,Bleach Face+Neck,Rica B…" at bounding box center [362, 152] width 182 height 806
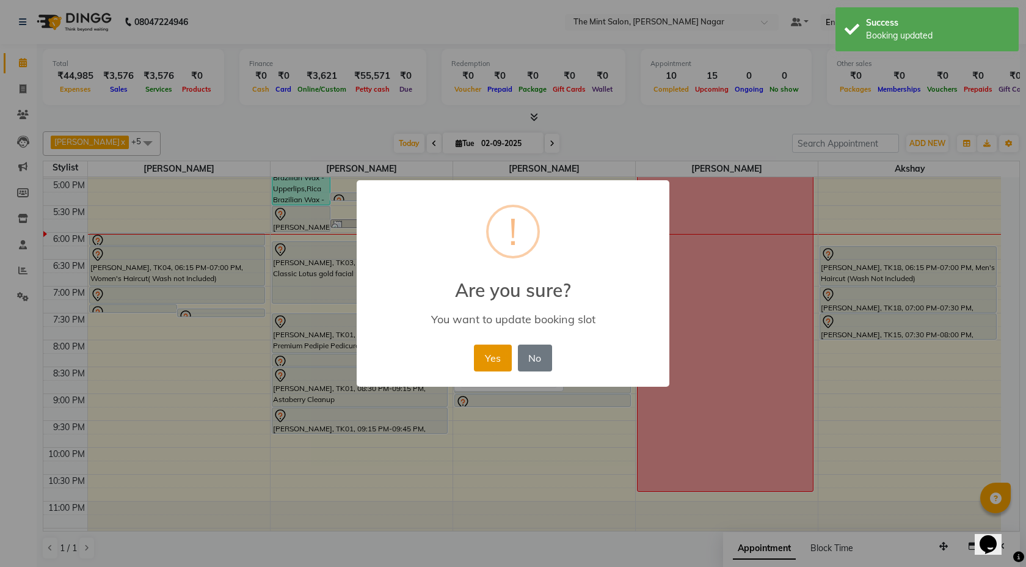
click at [500, 356] on button "Yes" at bounding box center [492, 358] width 37 height 27
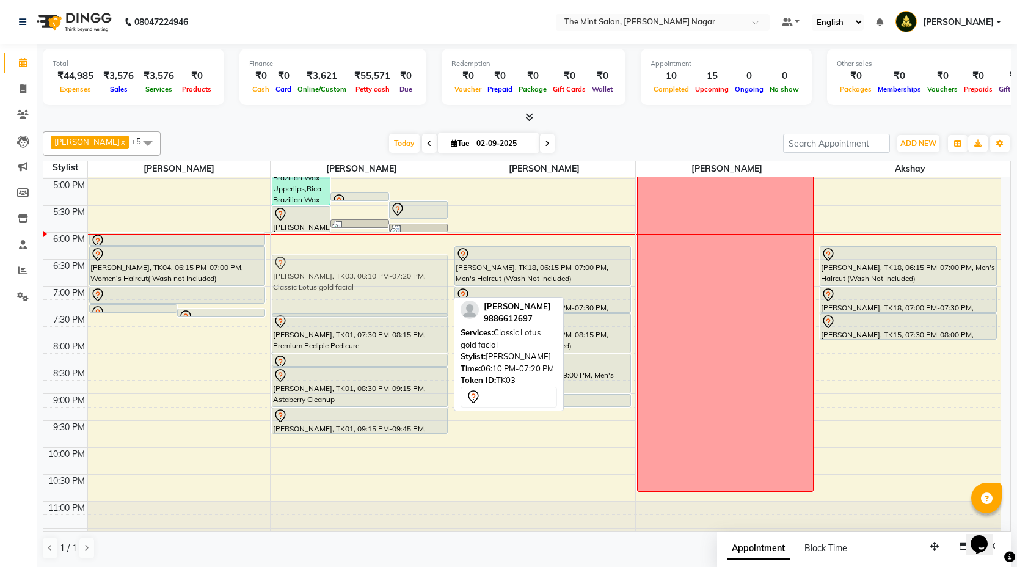
drag, startPoint x: 389, startPoint y: 273, endPoint x: 391, endPoint y: 286, distance: 13.1
click at [391, 286] on div "Monika Patial, TK12, 03:25 PM-05:30 PM, Richfeel Facial,Bleach Face+Neck,Rica B…" at bounding box center [362, 152] width 182 height 806
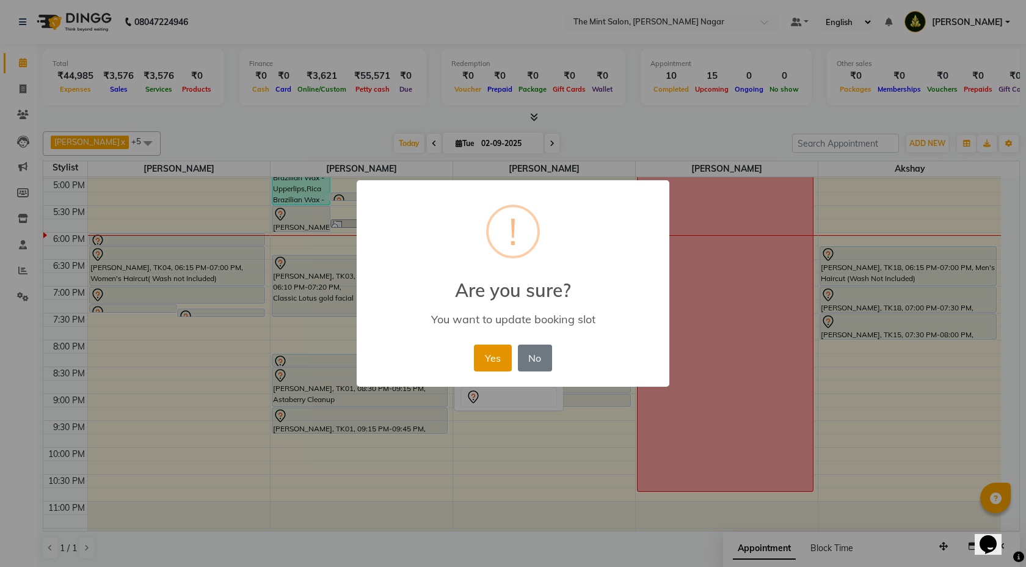
click at [499, 359] on button "Yes" at bounding box center [492, 358] width 37 height 27
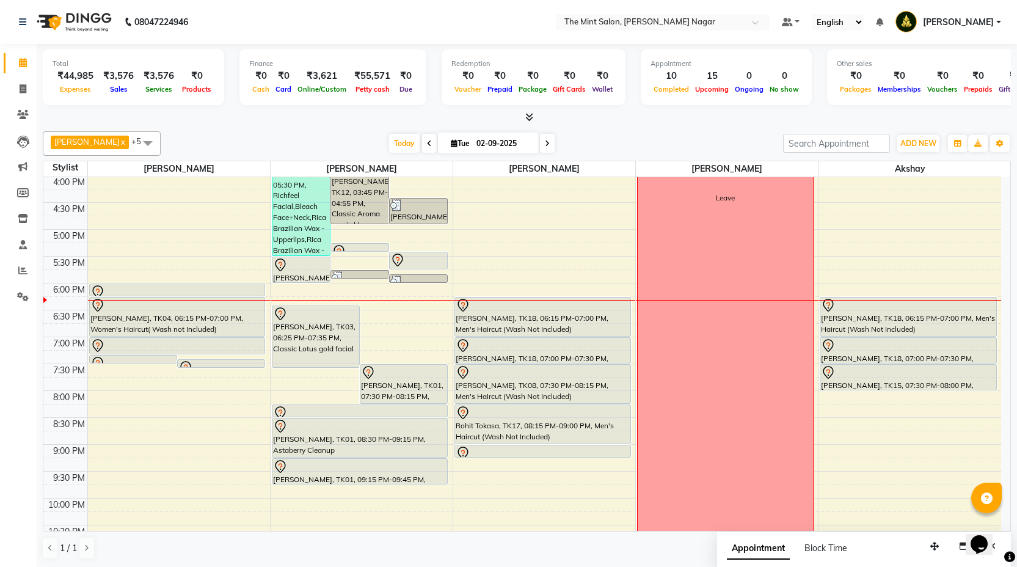
scroll to position [376, 0]
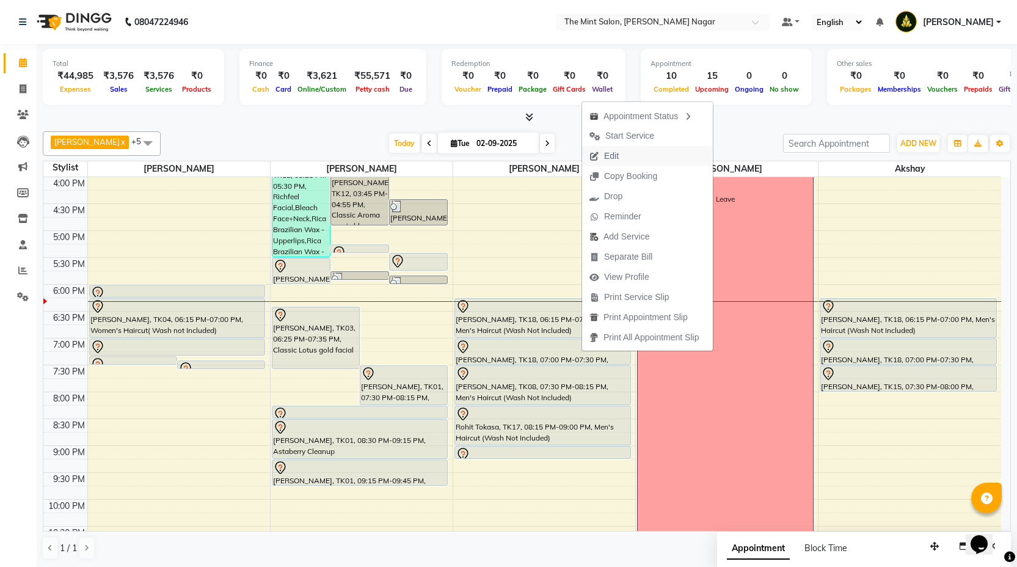
click at [601, 159] on span "Edit" at bounding box center [604, 156] width 44 height 20
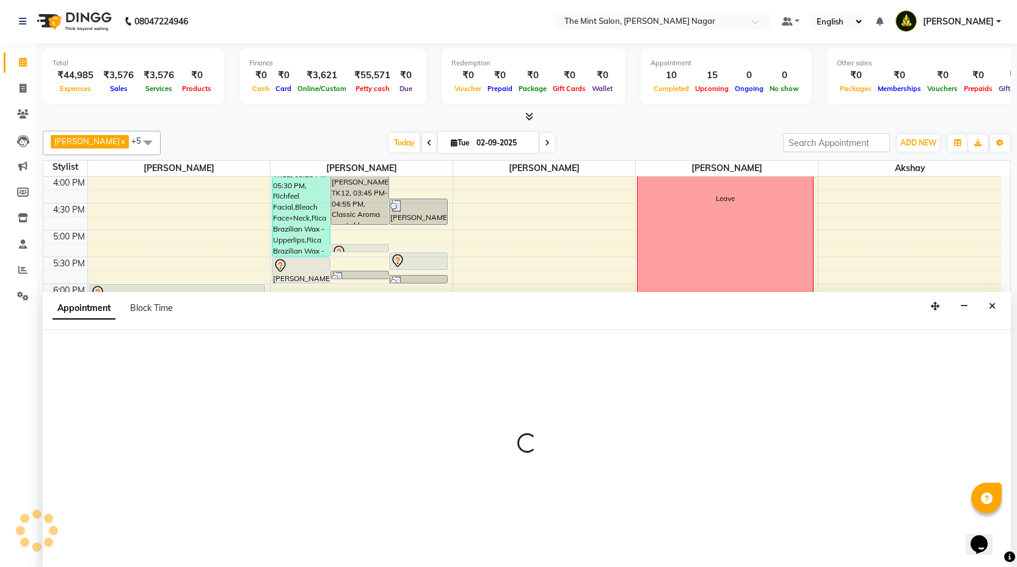
scroll to position [452, 0]
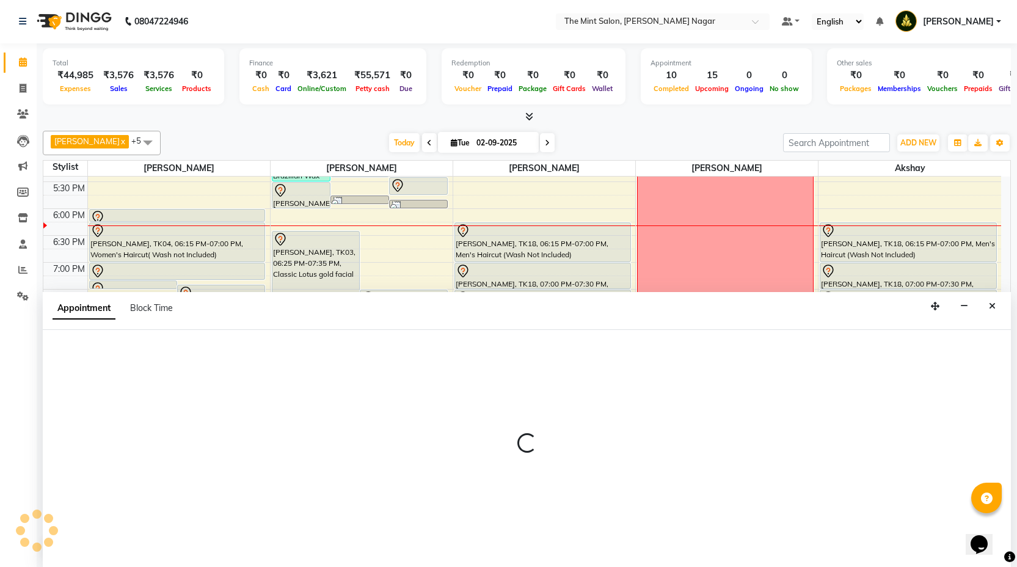
select select "90065"
select select "1095"
select select "tentative"
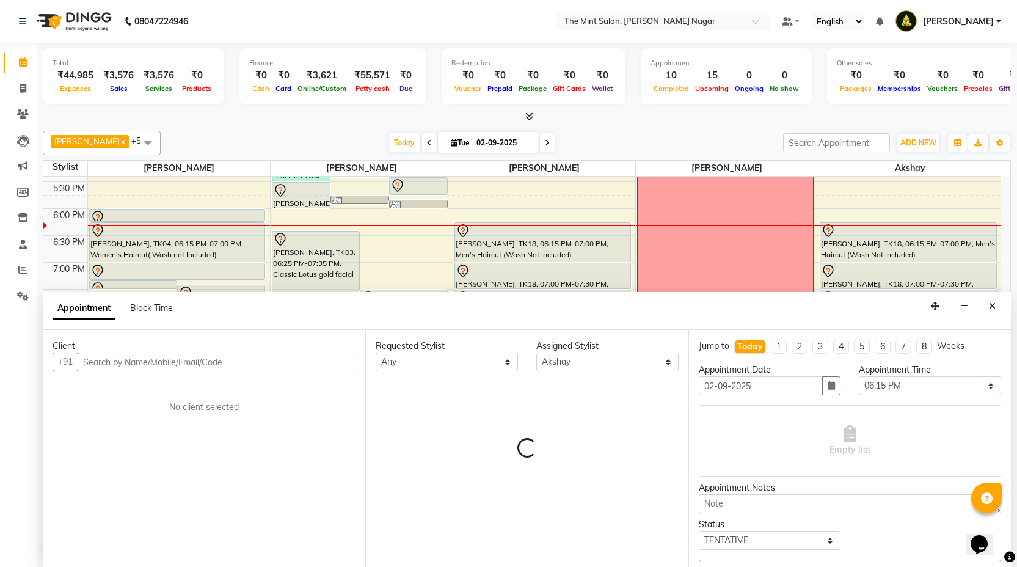
select select "3616"
select select "3576"
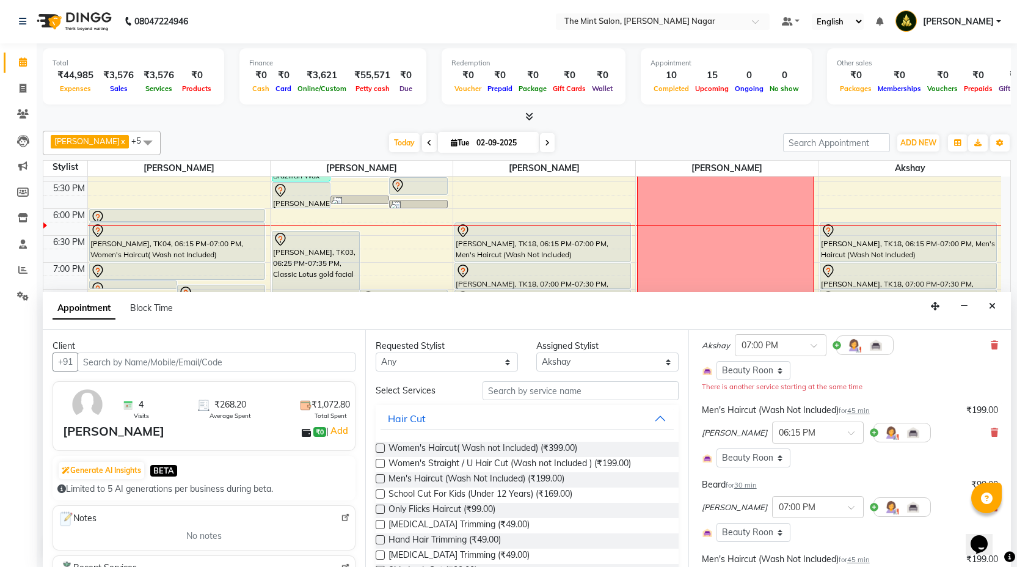
scroll to position [75, 0]
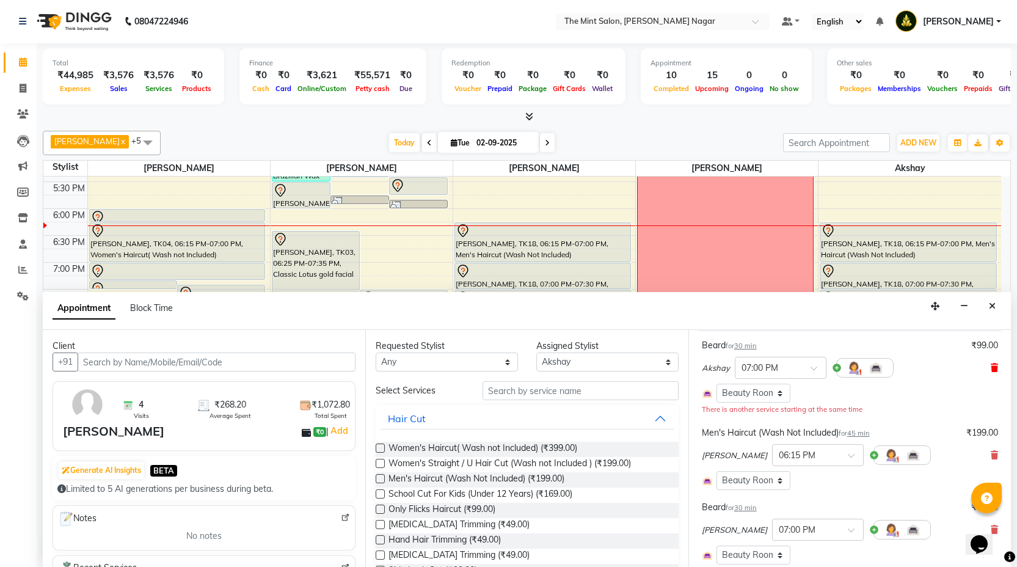
click at [991, 365] on icon at bounding box center [994, 368] width 7 height 9
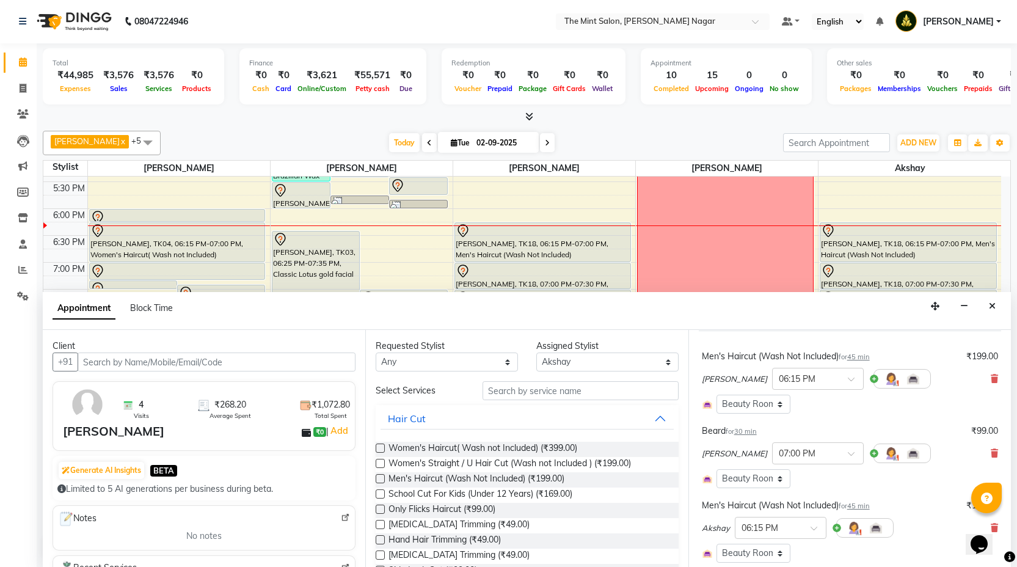
scroll to position [216, 0]
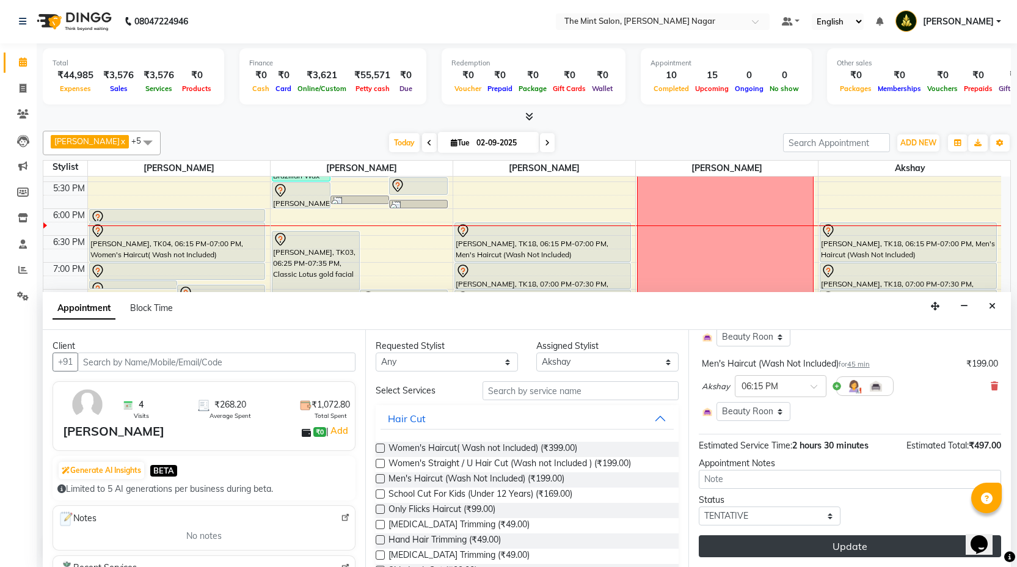
click at [808, 536] on button "Update" at bounding box center [850, 546] width 302 height 22
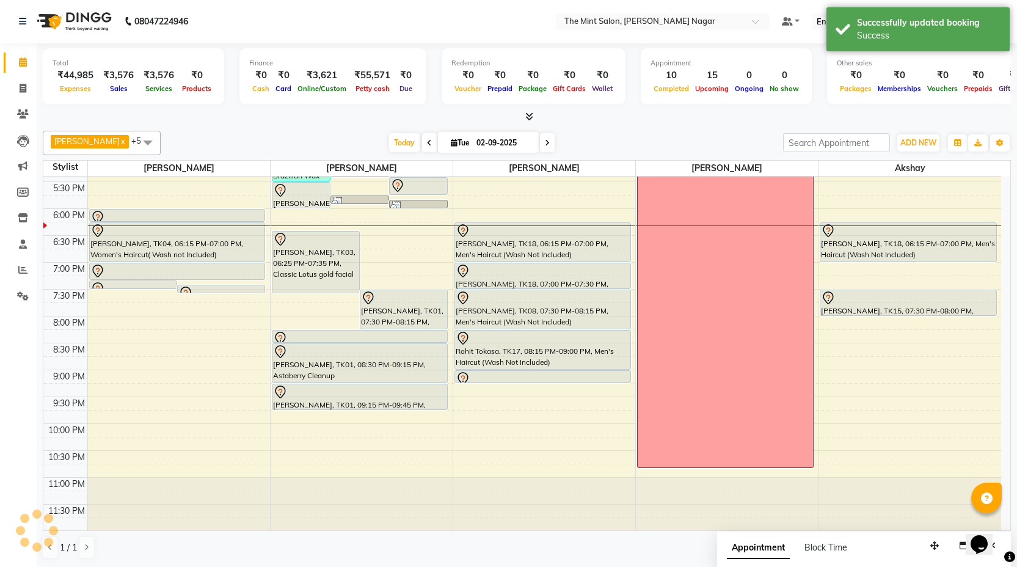
scroll to position [0, 0]
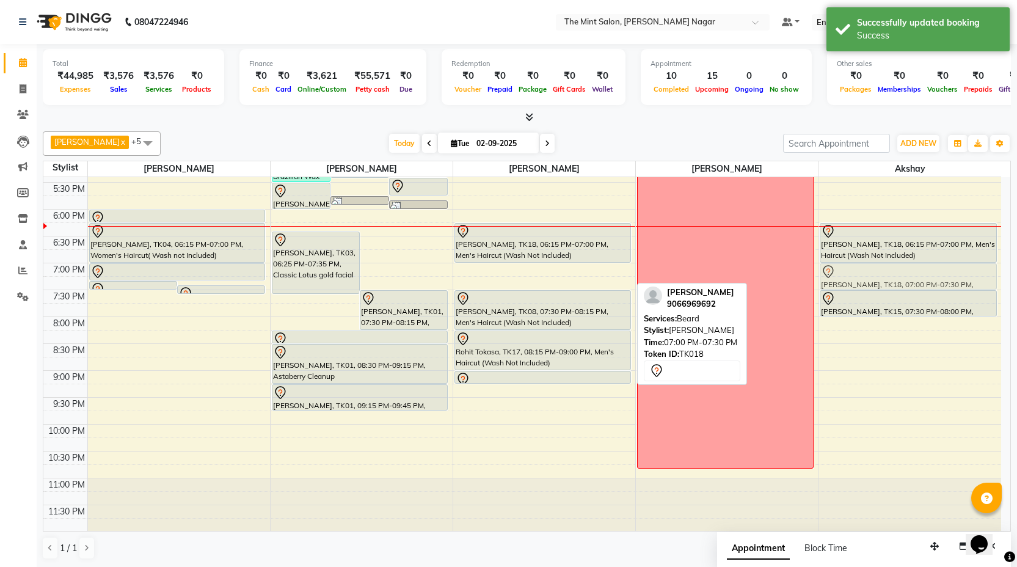
drag, startPoint x: 552, startPoint y: 271, endPoint x: 860, endPoint y: 276, distance: 308.0
click at [860, 276] on tr "Feba Ouseph, TK04, 07:20 PM-07:25 PM, Forehead Threading Feba Ouseph, TK04, 07:…" at bounding box center [522, 129] width 958 height 806
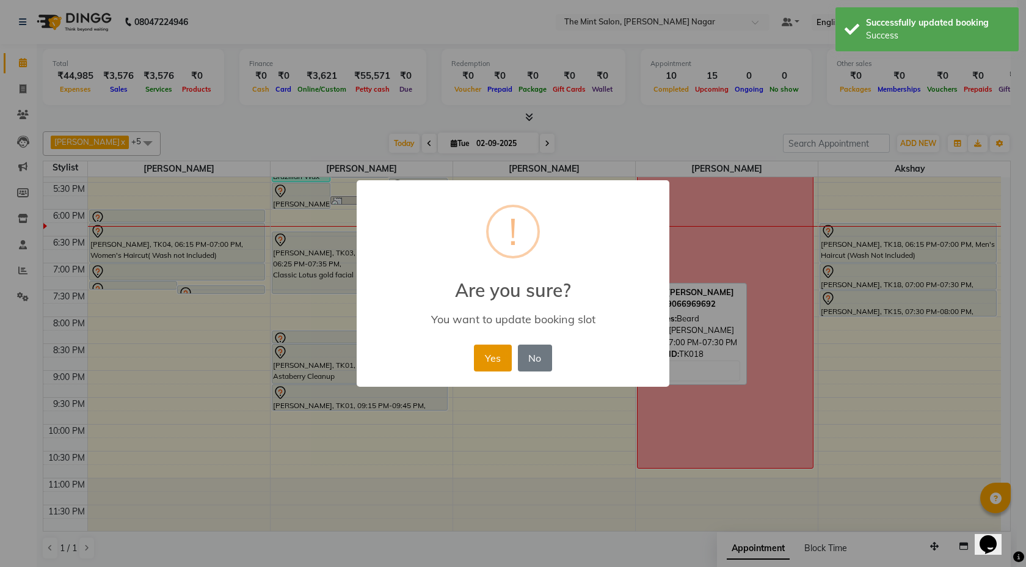
click at [503, 361] on button "Yes" at bounding box center [492, 358] width 37 height 27
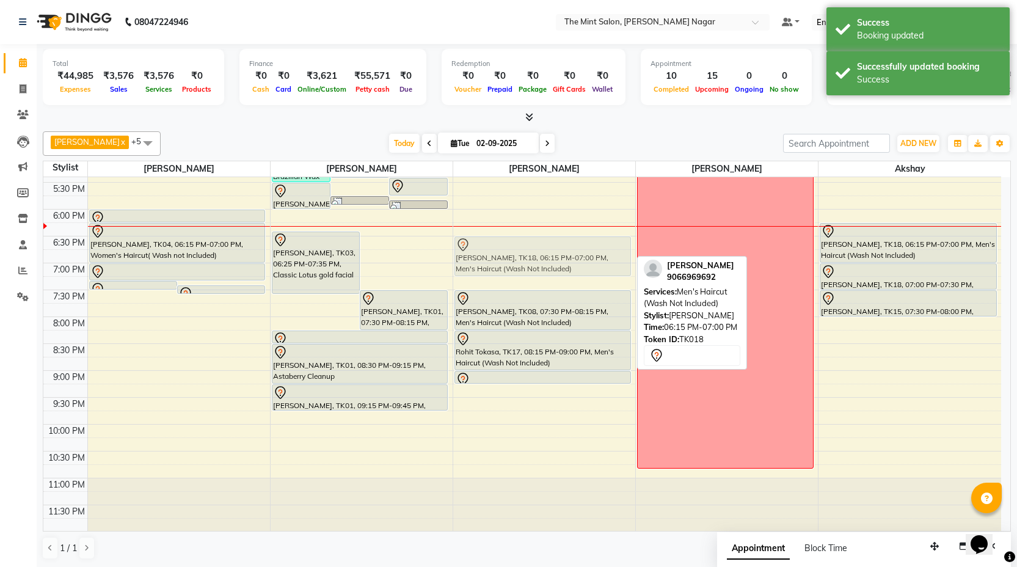
drag, startPoint x: 554, startPoint y: 245, endPoint x: 554, endPoint y: 255, distance: 9.8
click at [554, 255] on div "Amit Uttarwar, TK02, 11:15 AM-12:00 PM, Men's Haircut (Wash Not Included) Amit …" at bounding box center [544, 129] width 182 height 806
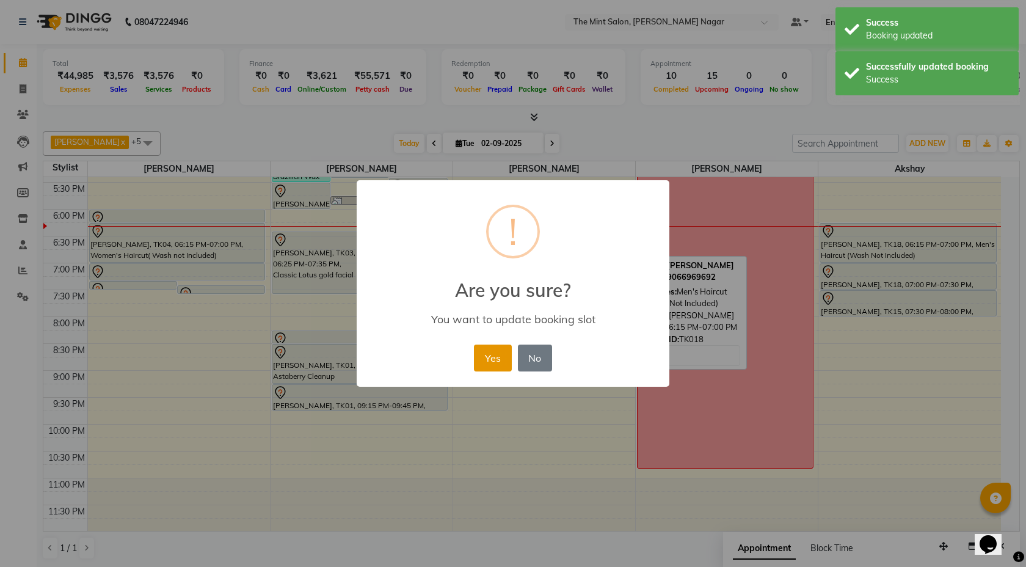
click at [480, 367] on button "Yes" at bounding box center [492, 358] width 37 height 27
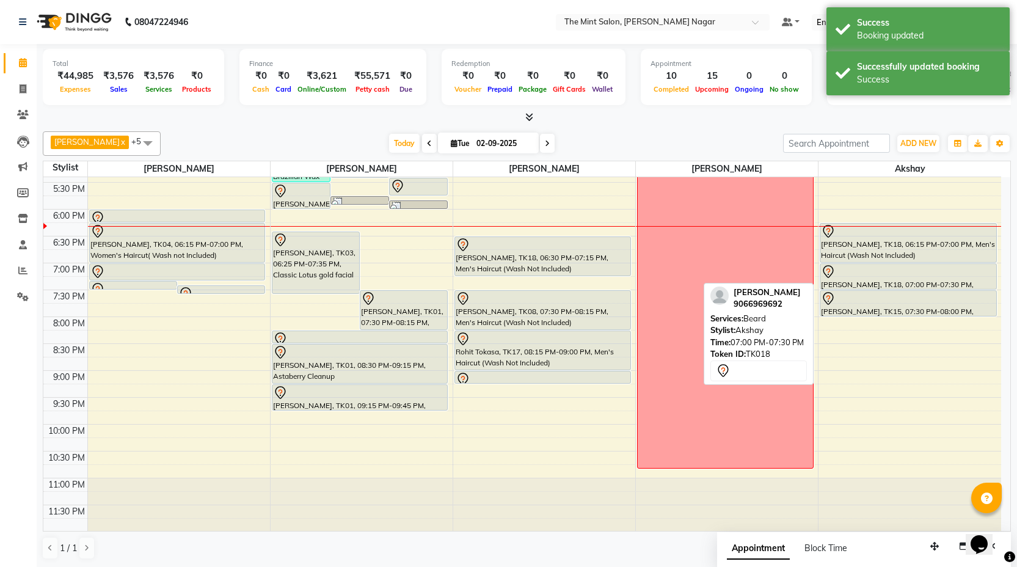
click at [912, 268] on div at bounding box center [908, 272] width 174 height 15
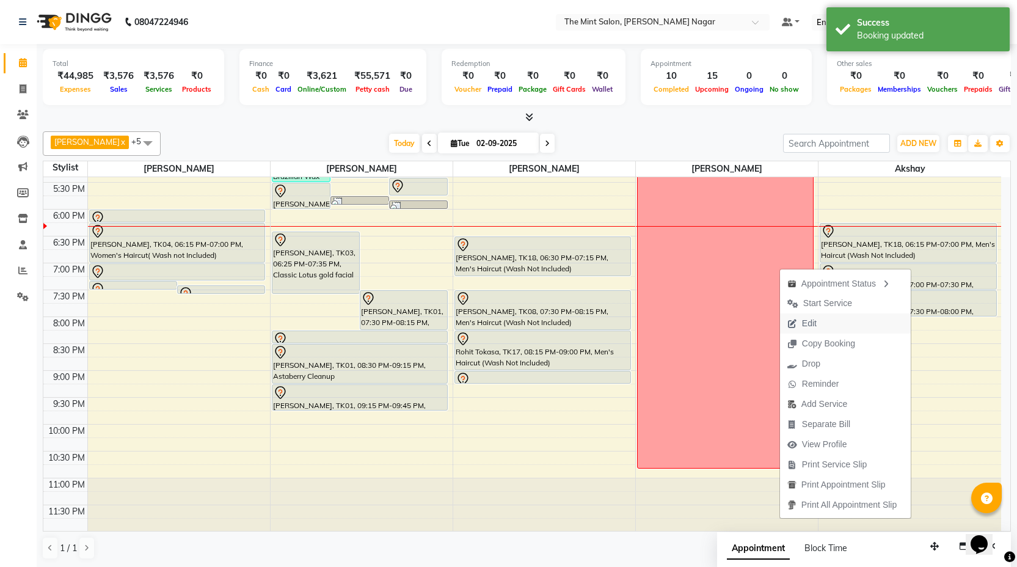
click at [814, 323] on span "Edit" at bounding box center [802, 323] width 44 height 20
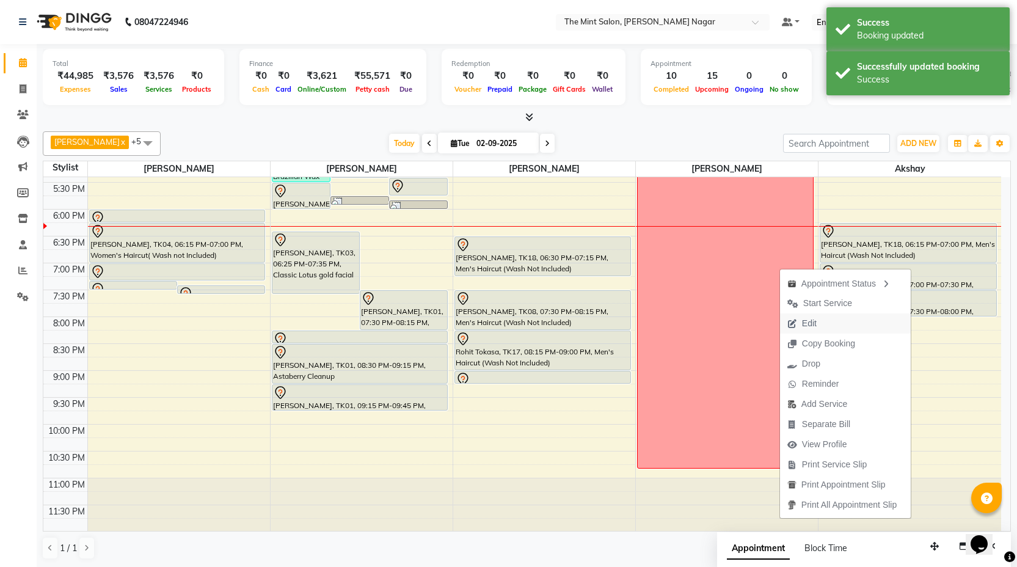
select select "tentative"
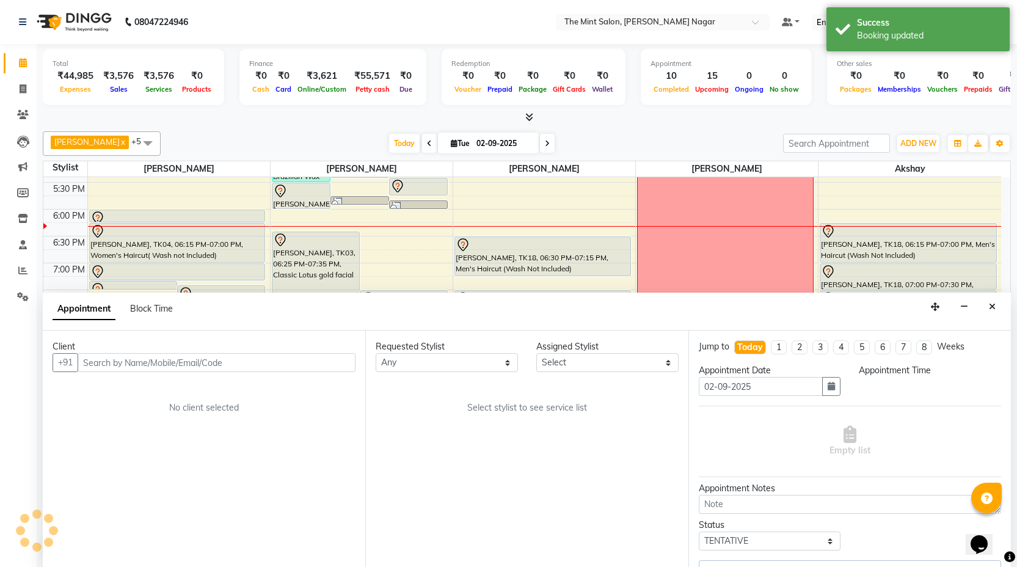
scroll to position [452, 0]
select select "90065"
select select "1095"
select select "3576"
select select "3616"
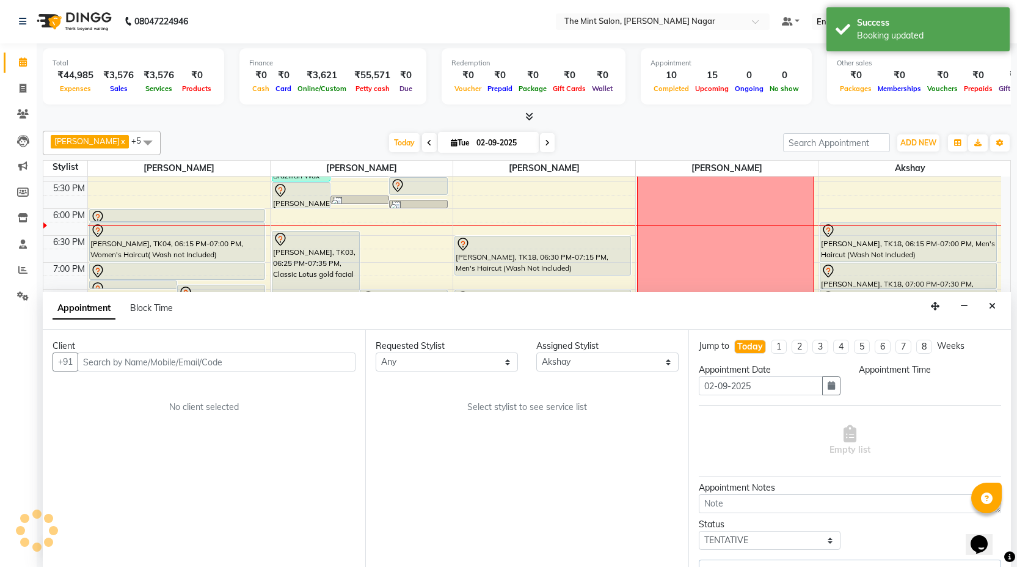
select select "3576"
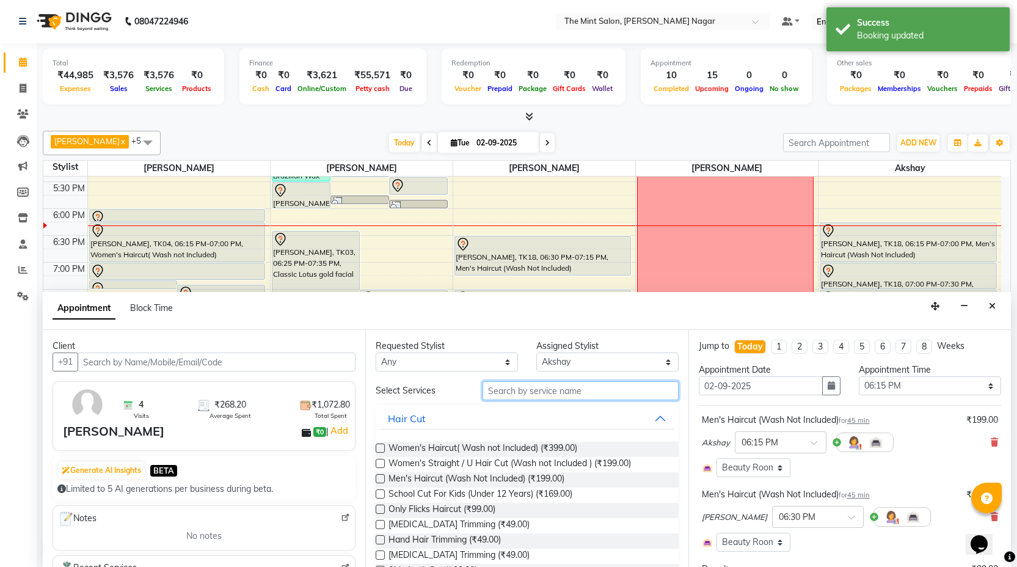
click at [530, 389] on input "text" at bounding box center [581, 390] width 196 height 19
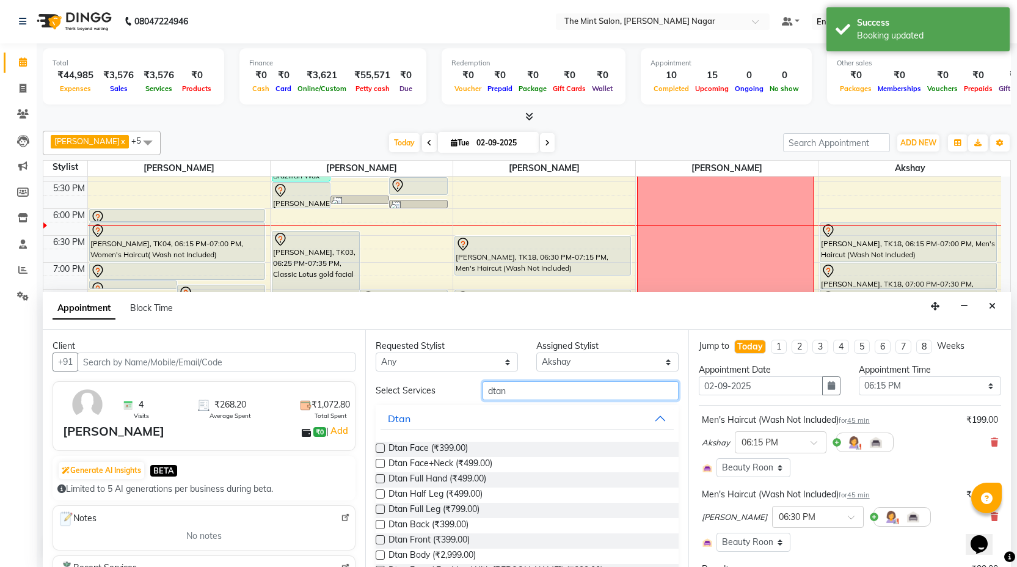
type input "dtan"
click at [382, 445] on label at bounding box center [380, 448] width 9 height 9
click at [382, 445] on input "checkbox" at bounding box center [380, 449] width 8 height 8
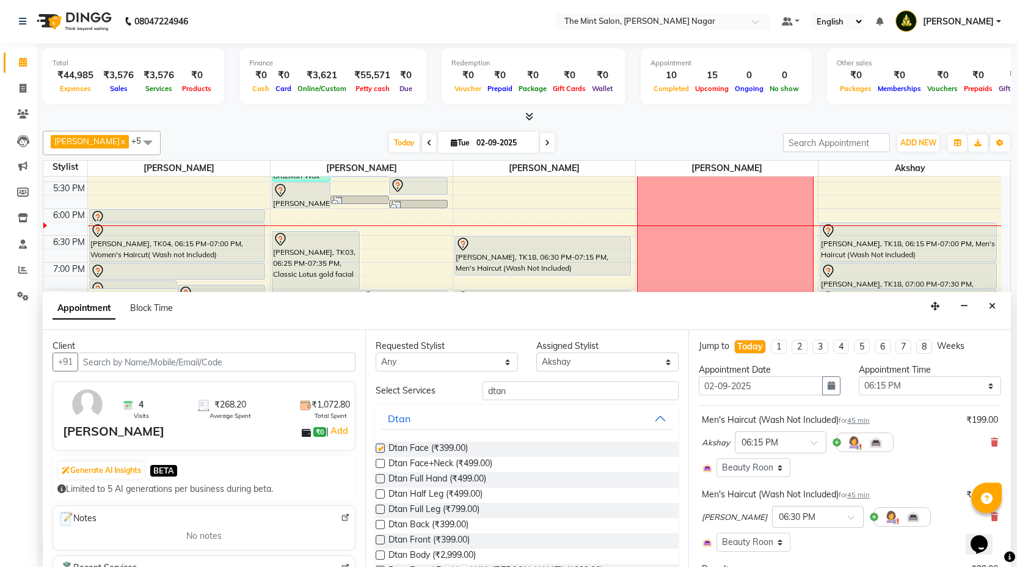
checkbox input "false"
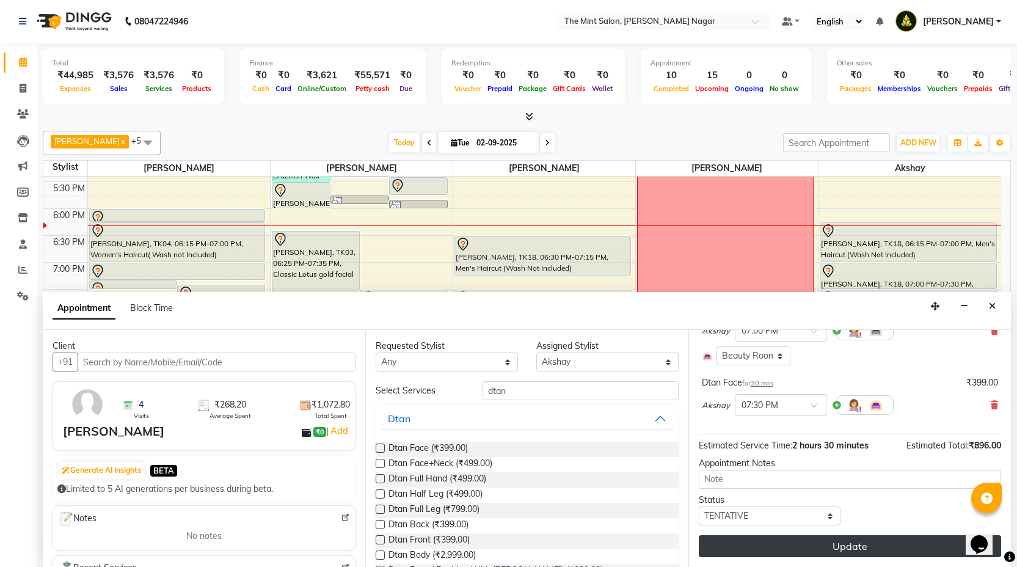
click at [800, 549] on button "Update" at bounding box center [850, 546] width 302 height 22
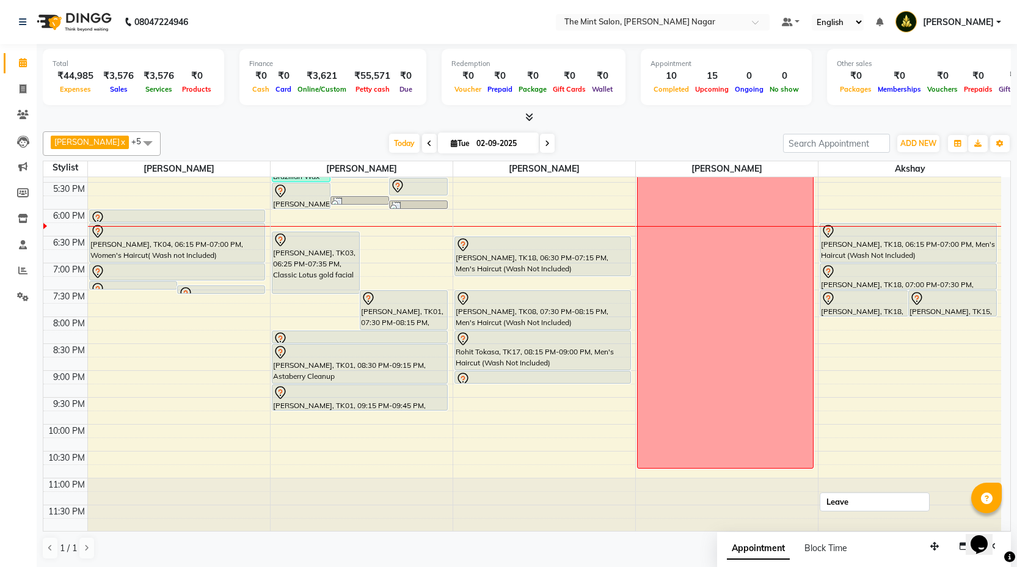
scroll to position [1, 0]
click at [18, 301] on span at bounding box center [22, 297] width 21 height 14
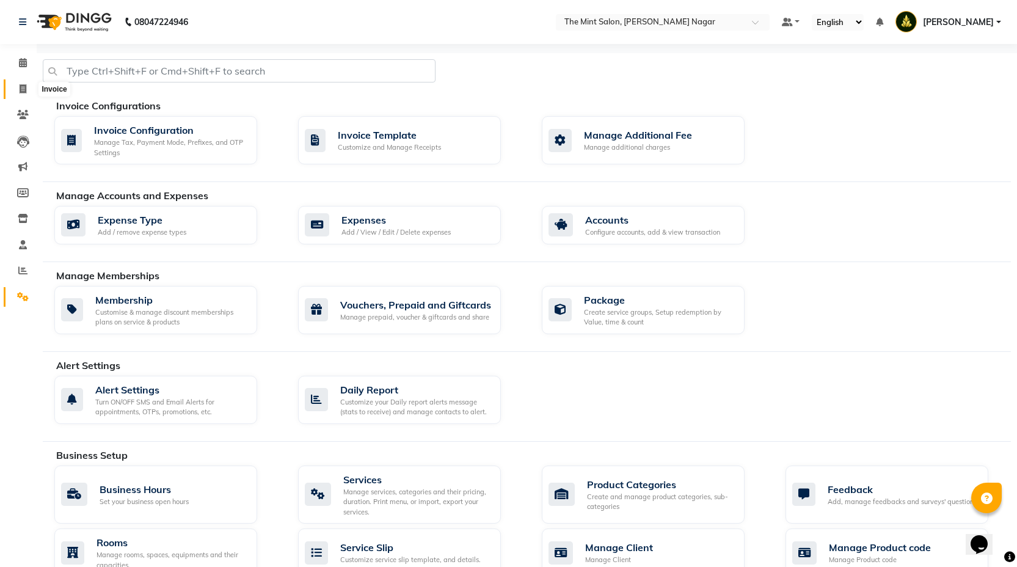
click at [26, 87] on icon at bounding box center [23, 88] width 7 height 9
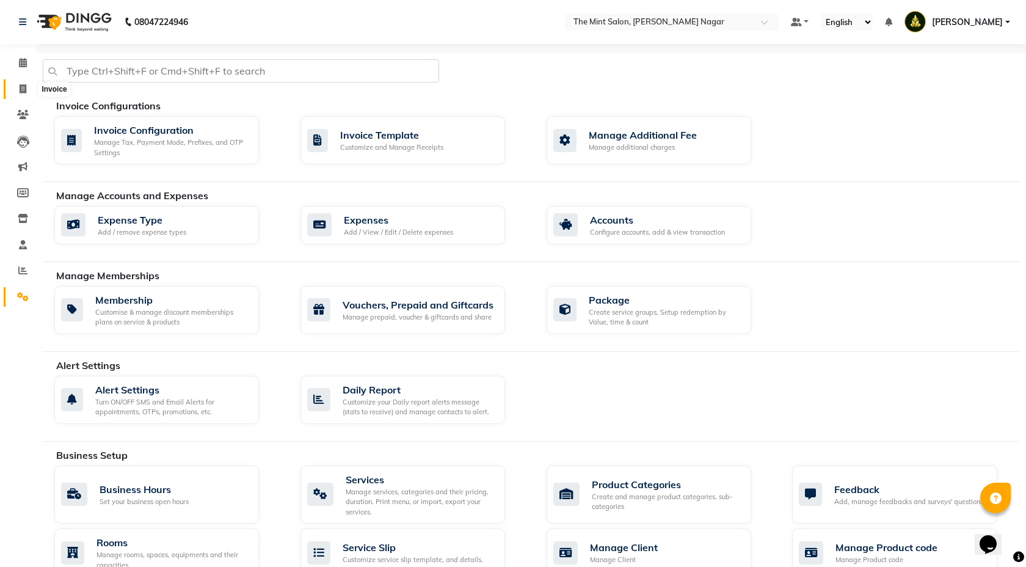
select select "service"
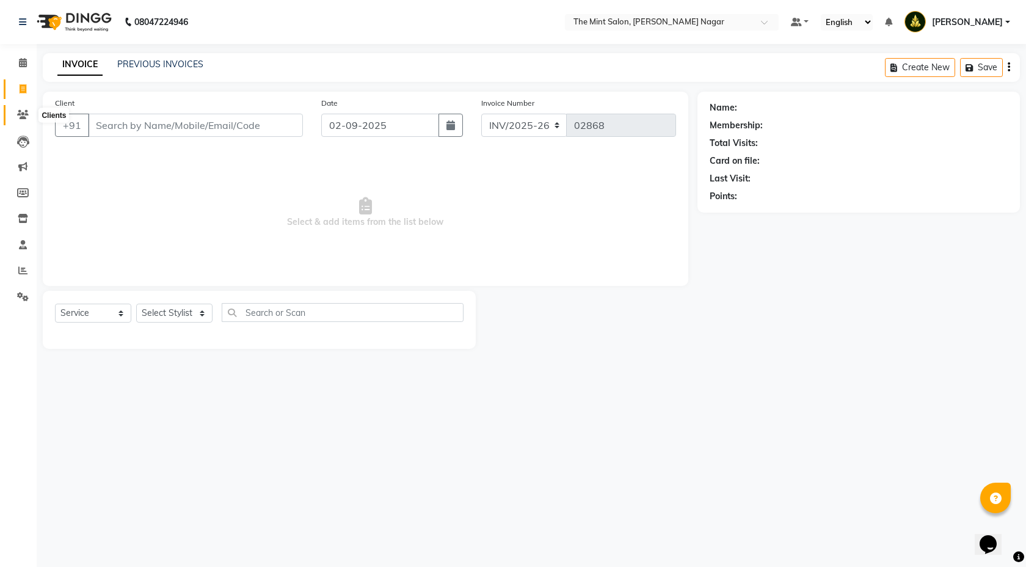
click at [19, 109] on span at bounding box center [22, 115] width 21 height 14
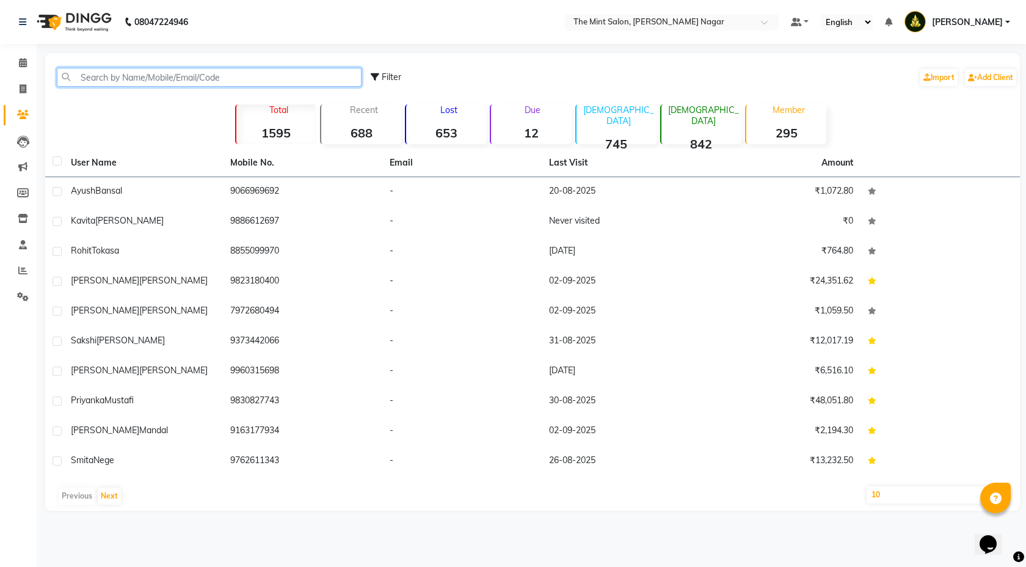
click at [120, 81] on input "text" at bounding box center [209, 77] width 305 height 19
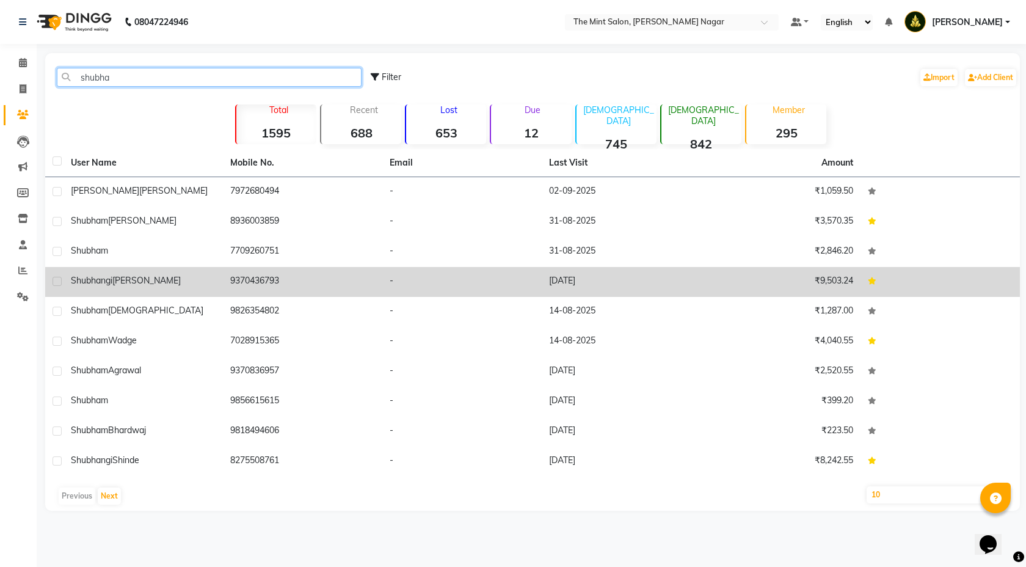
type input "shubha"
click at [112, 287] on div "Shubhangi Mirajkar" at bounding box center [143, 280] width 145 height 13
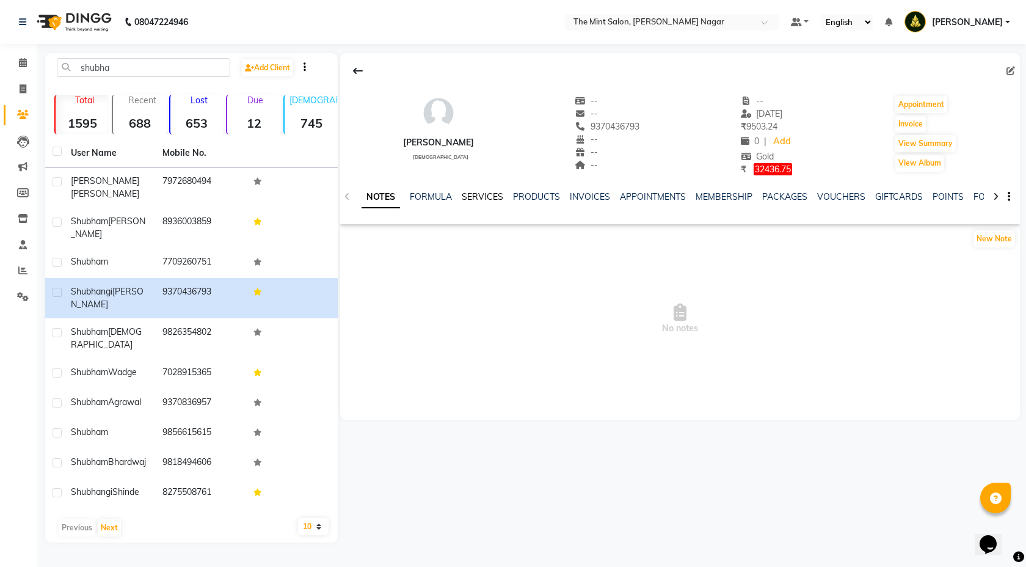
click at [483, 191] on link "SERVICES" at bounding box center [483, 196] width 42 height 11
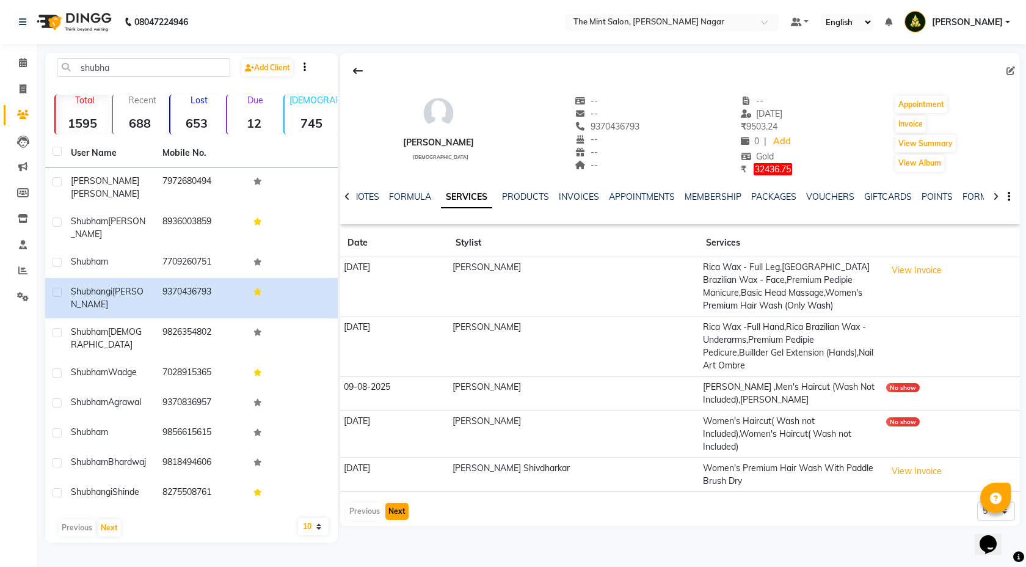
click at [391, 503] on button "Next" at bounding box center [397, 511] width 23 height 17
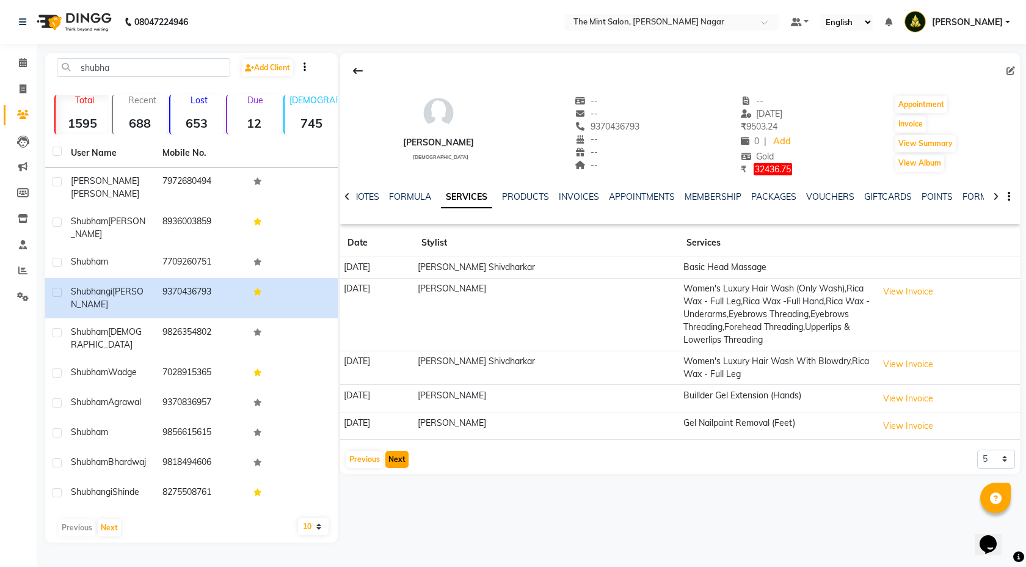
click at [393, 462] on button "Next" at bounding box center [397, 459] width 23 height 17
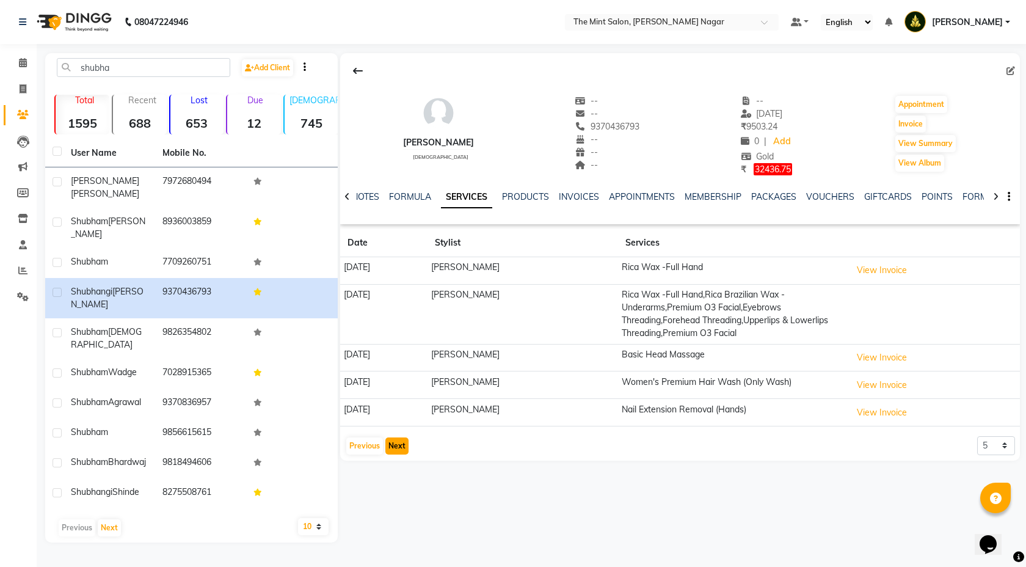
click at [394, 452] on button "Next" at bounding box center [397, 445] width 23 height 17
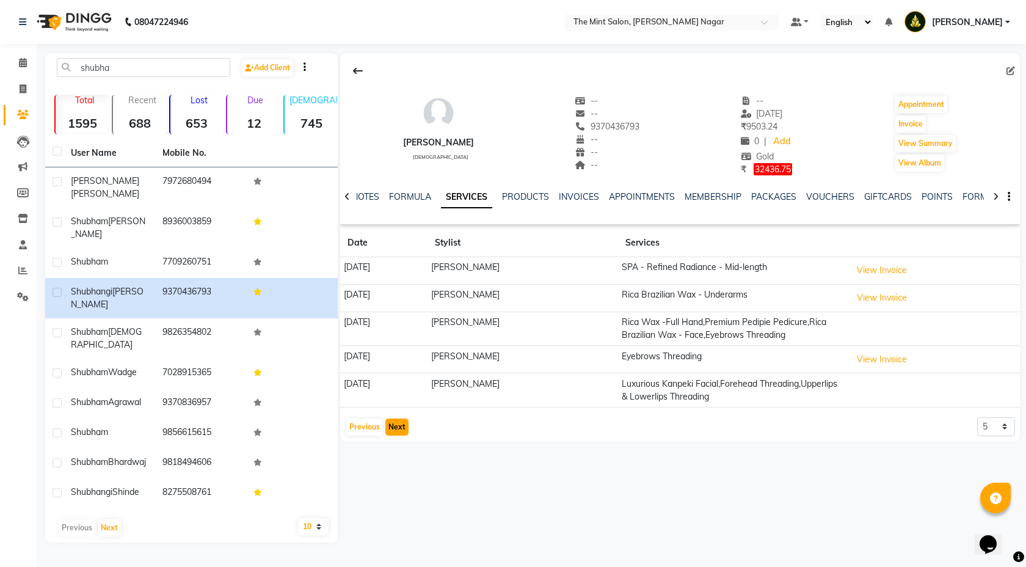
click at [396, 436] on button "Next" at bounding box center [397, 427] width 23 height 17
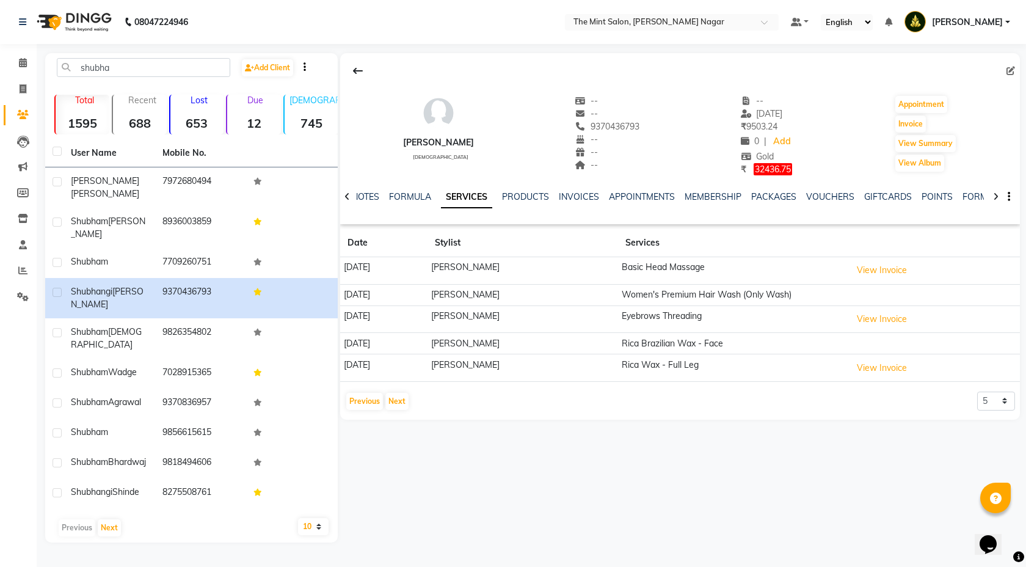
click at [393, 410] on div "Previous Next" at bounding box center [377, 402] width 65 height 20
click at [395, 400] on button "Next" at bounding box center [397, 401] width 23 height 17
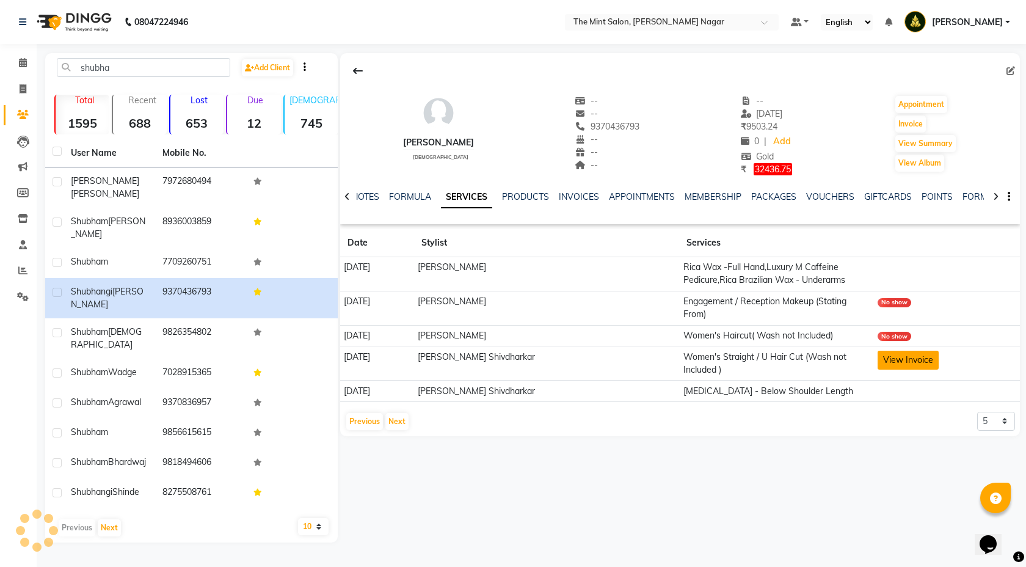
click at [904, 356] on button "View Invoice" at bounding box center [908, 360] width 61 height 19
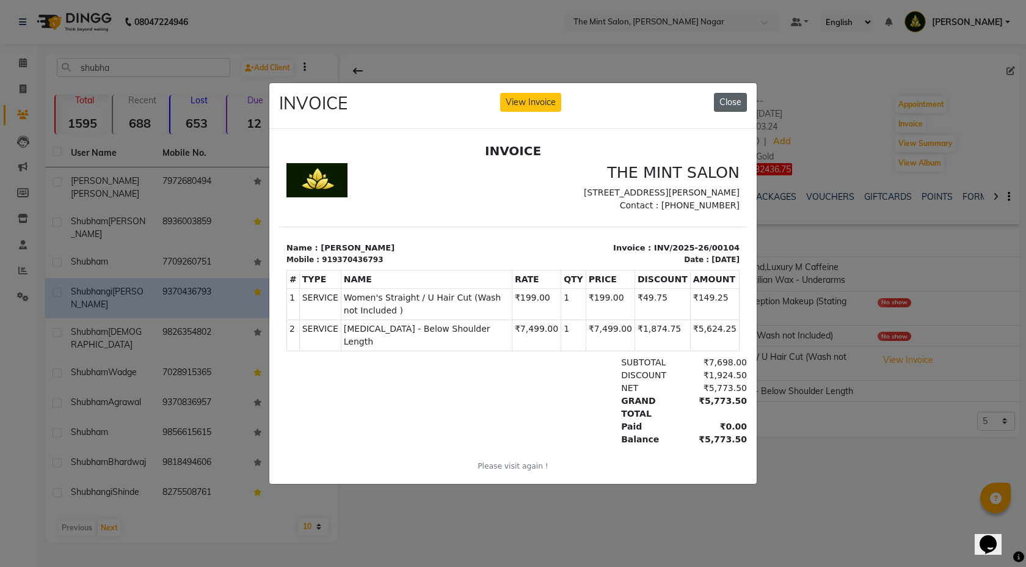
click at [740, 100] on button "Close" at bounding box center [730, 102] width 33 height 19
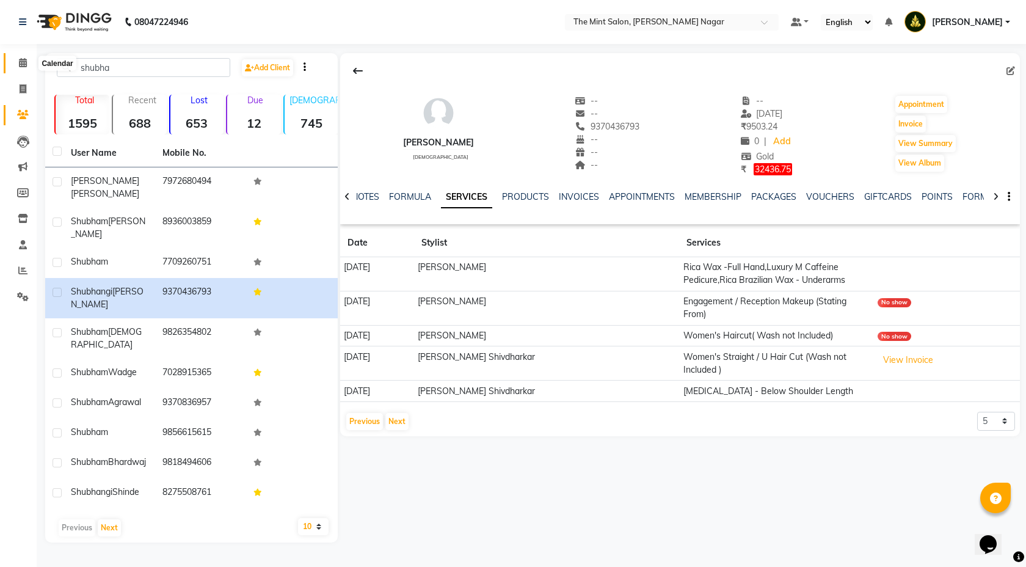
click at [20, 66] on icon at bounding box center [23, 62] width 8 height 9
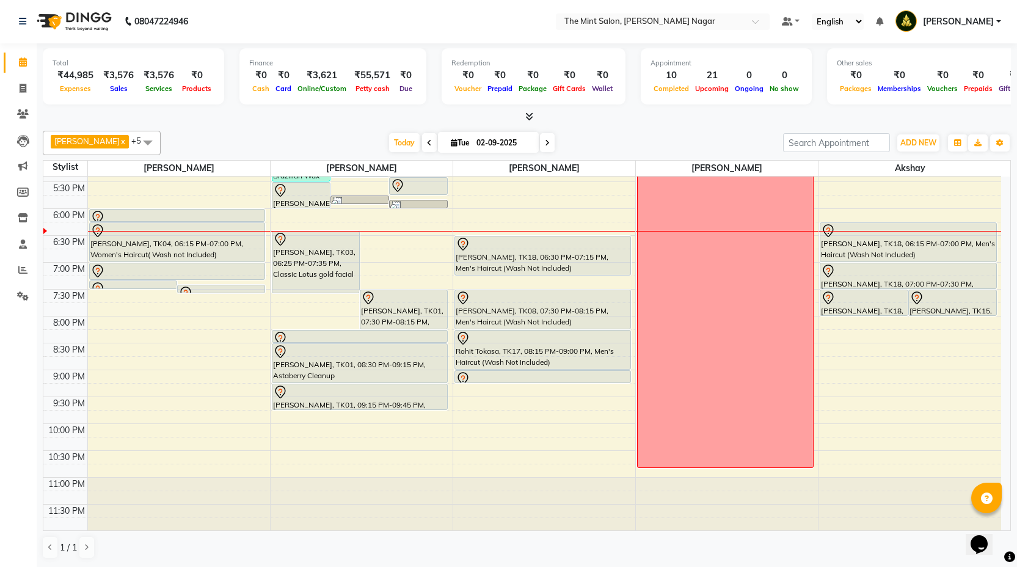
scroll to position [422, 0]
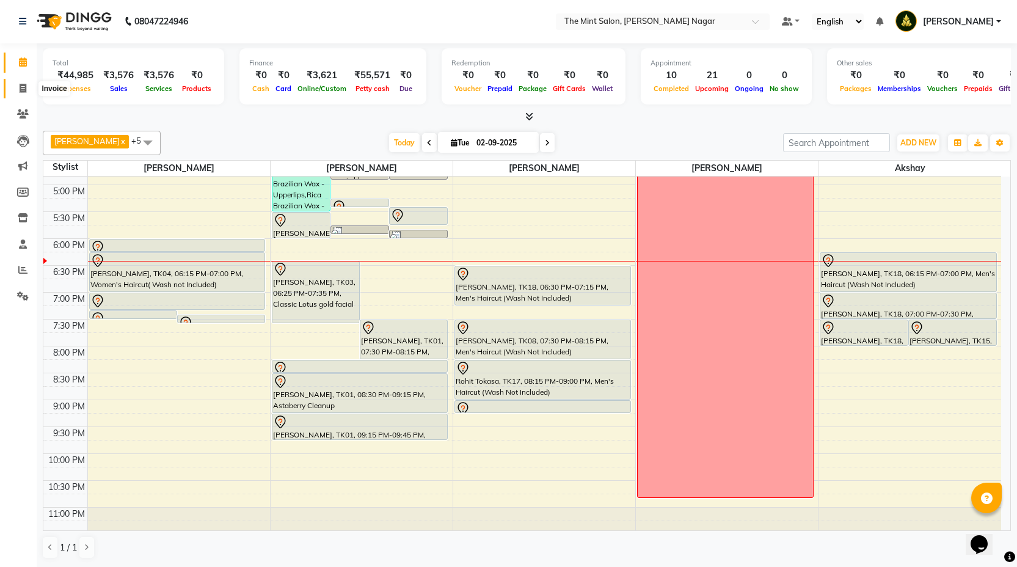
click at [26, 87] on icon at bounding box center [23, 88] width 7 height 9
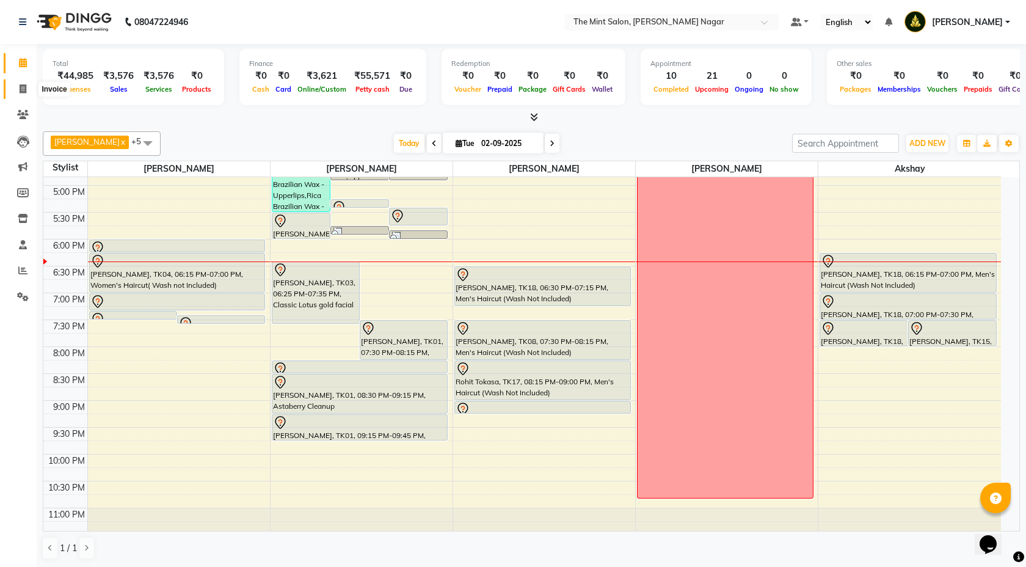
select select "service"
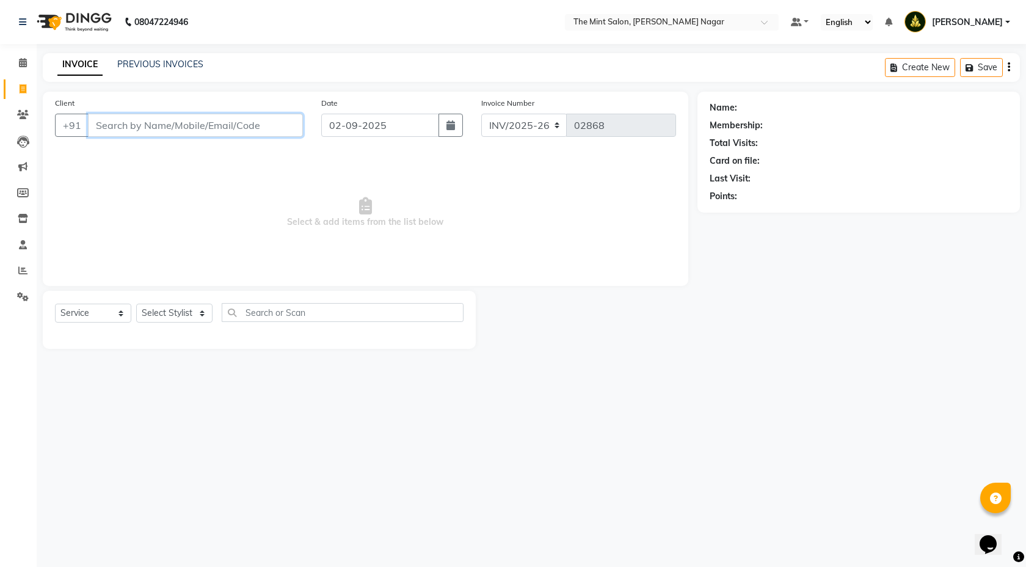
click at [154, 120] on input "Client" at bounding box center [195, 125] width 215 height 23
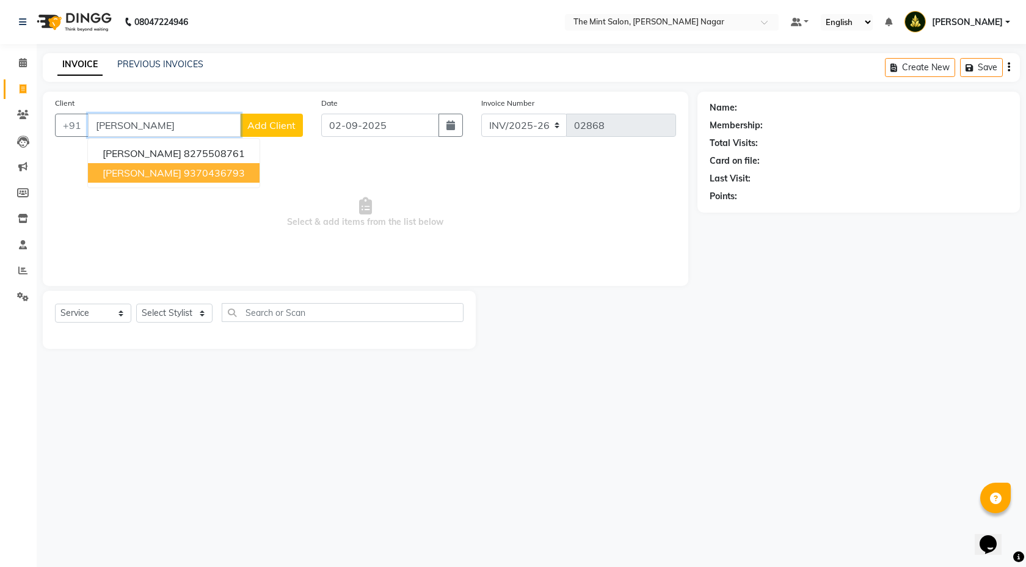
click at [163, 179] on button "Shubhangi Mirajkar 9370436793" at bounding box center [174, 173] width 172 height 20
type input "9370436793"
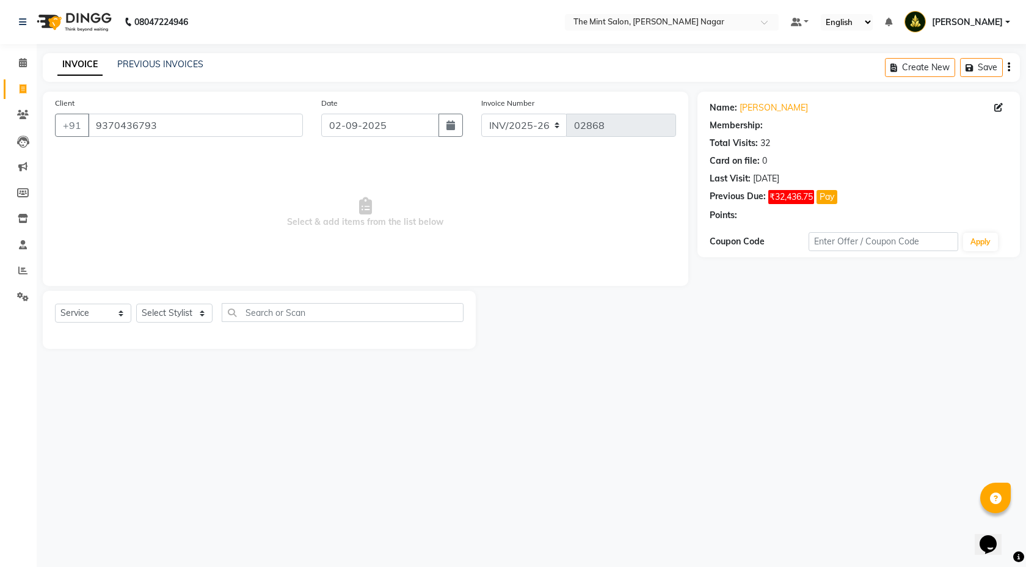
select select "1: Object"
click at [204, 319] on select "Select Stylist Akshay Anand Chavan Dhiraj Mirajkar Mira Vishnu Patil Pooja Dash…" at bounding box center [174, 313] width 76 height 19
select select "90065"
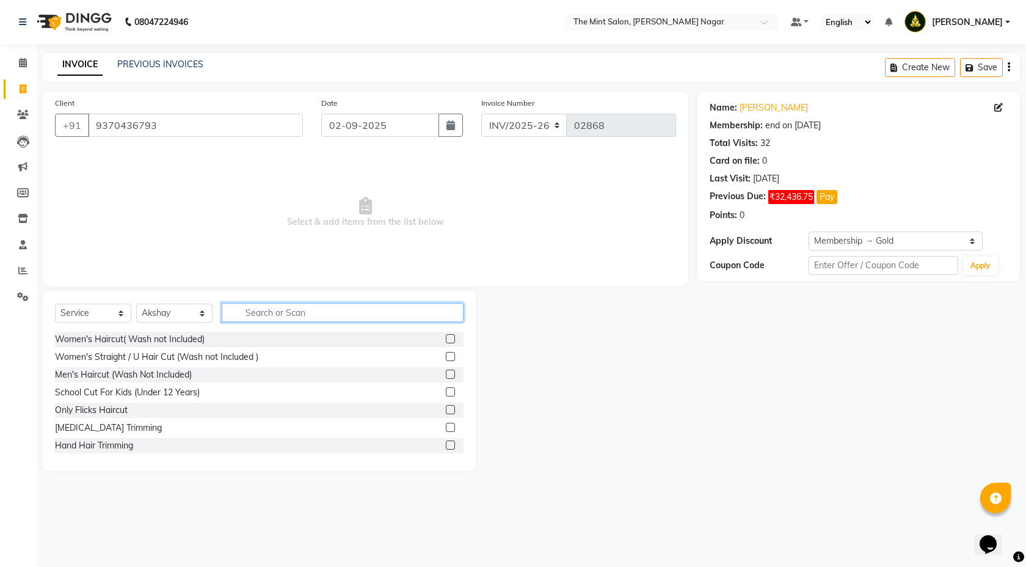
click at [258, 312] on input "text" at bounding box center [343, 312] width 242 height 19
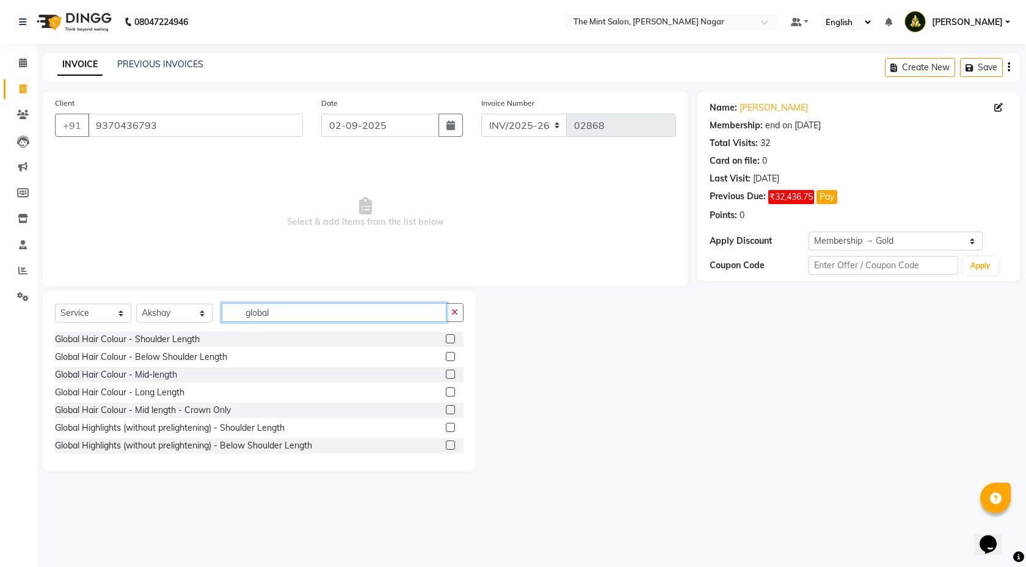
type input "global"
click at [446, 339] on label at bounding box center [450, 338] width 9 height 9
click at [446, 339] on input "checkbox" at bounding box center [450, 339] width 8 height 8
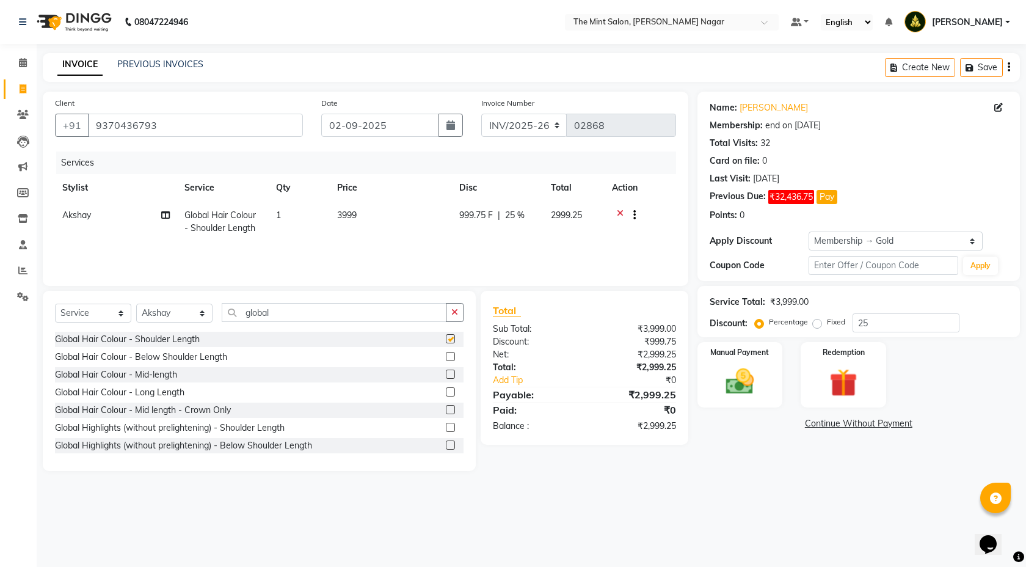
checkbox input "false"
click at [446, 357] on label at bounding box center [450, 356] width 9 height 9
click at [446, 357] on input "checkbox" at bounding box center [450, 357] width 8 height 8
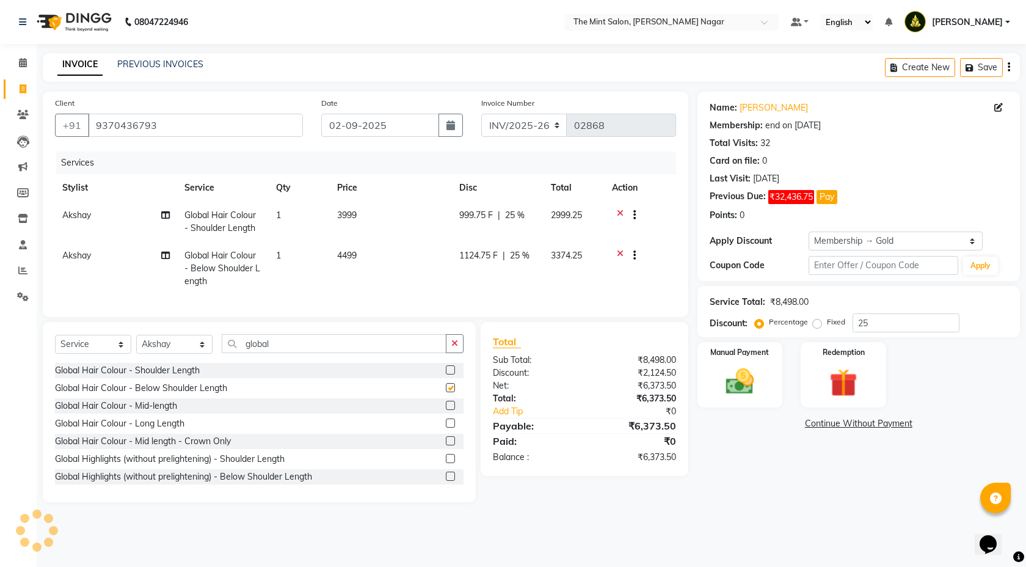
checkbox input "false"
click at [446, 410] on label at bounding box center [450, 405] width 9 height 9
click at [446, 410] on input "checkbox" at bounding box center [450, 406] width 8 height 8
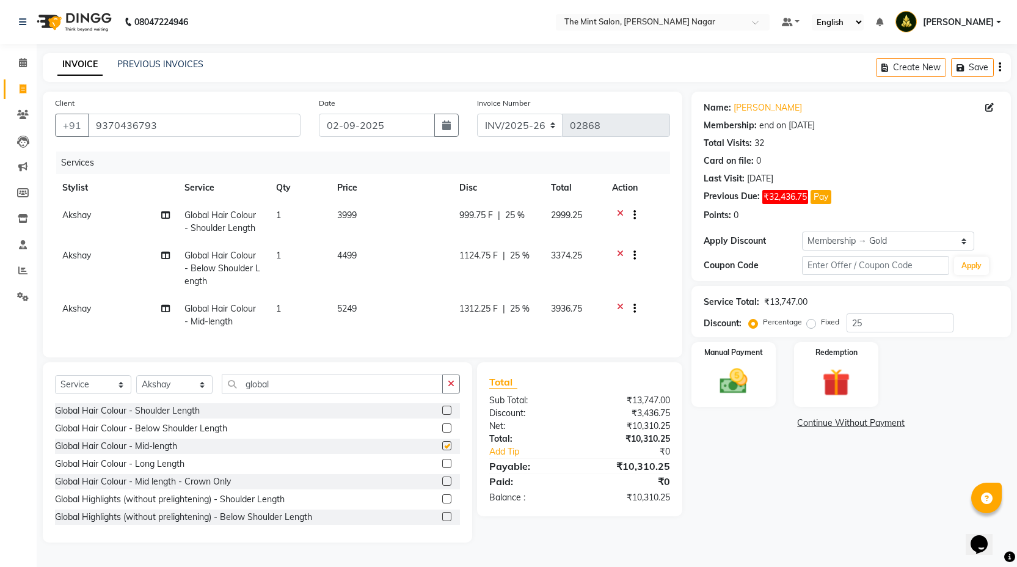
checkbox input "false"
click at [442, 468] on label at bounding box center [446, 463] width 9 height 9
click at [442, 468] on input "checkbox" at bounding box center [446, 464] width 8 height 8
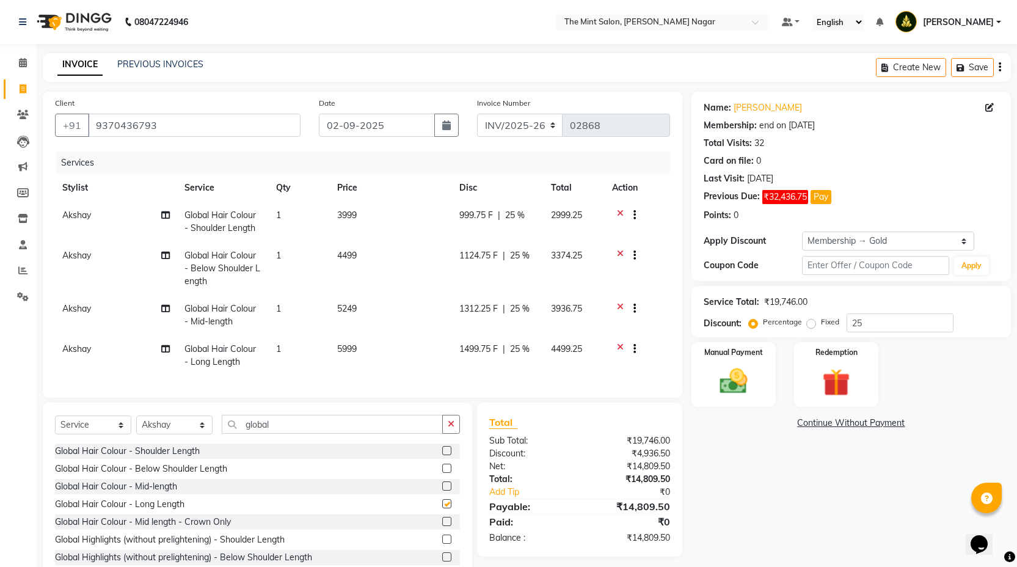
checkbox input "false"
click at [890, 321] on input "25" at bounding box center [900, 322] width 107 height 19
type input "2"
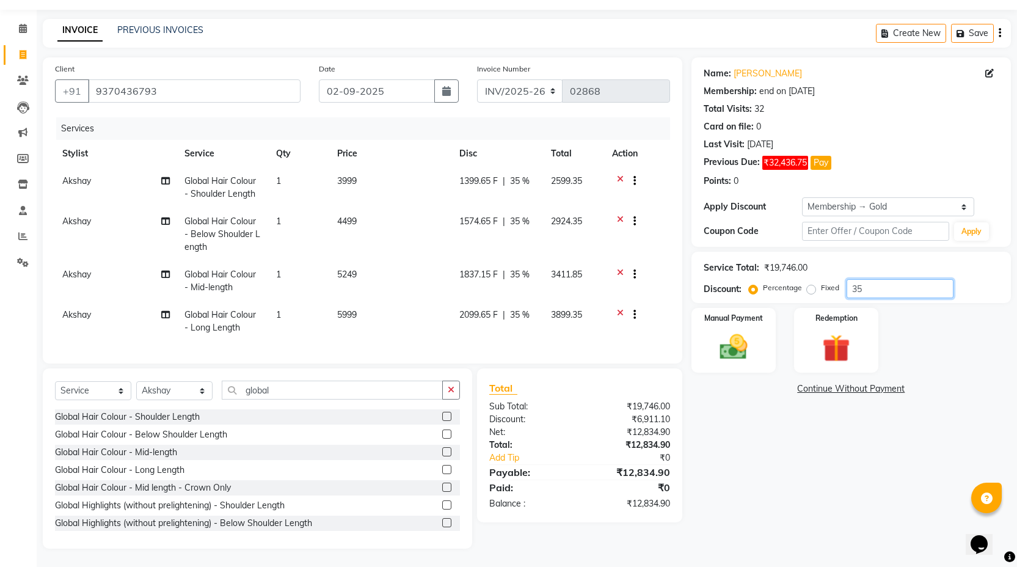
type input "3"
type input "4"
type input "3"
type input "40"
click at [620, 309] on icon at bounding box center [620, 316] width 7 height 15
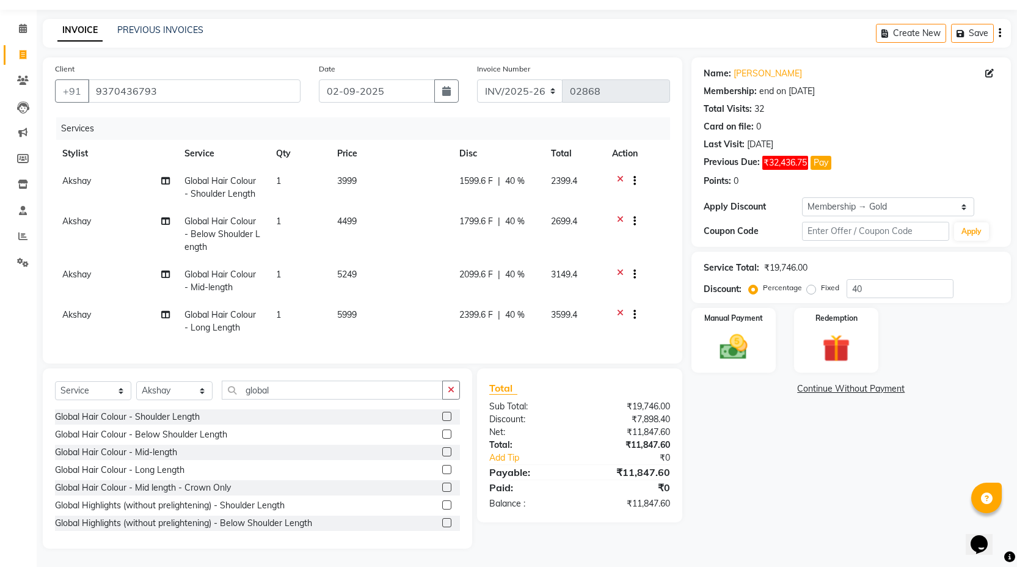
scroll to position [3, 0]
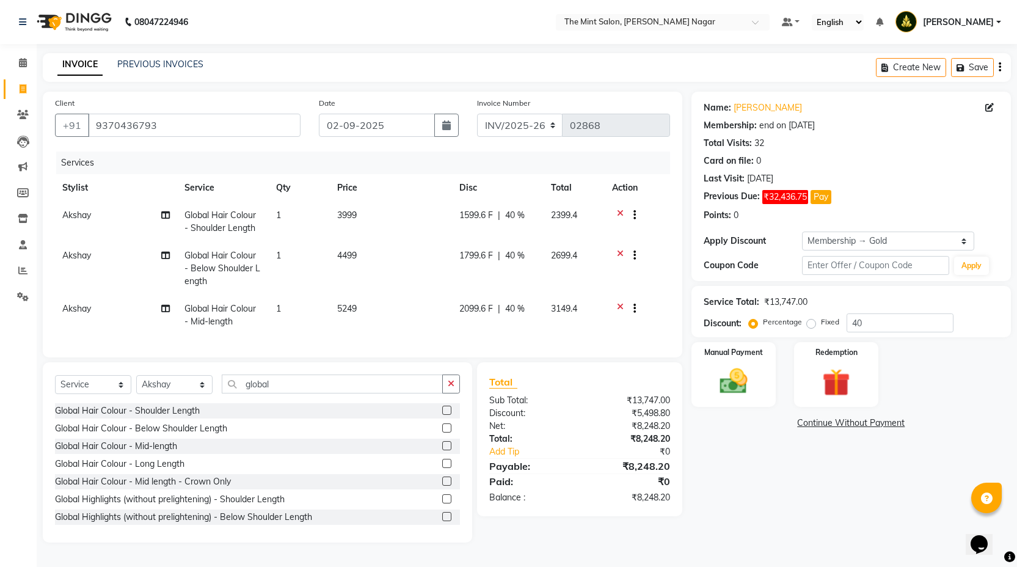
click at [618, 302] on icon at bounding box center [620, 309] width 7 height 15
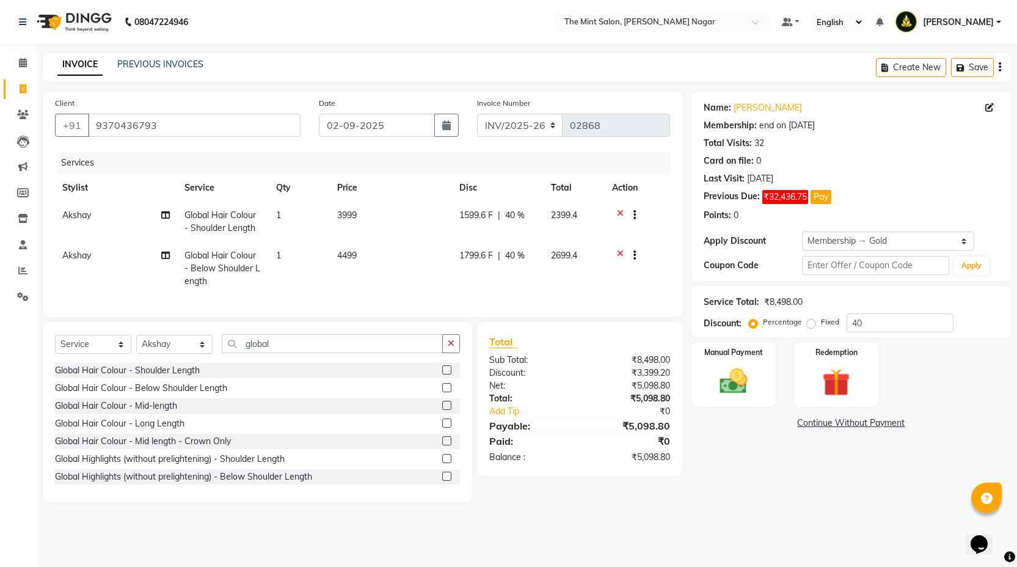
scroll to position [0, 0]
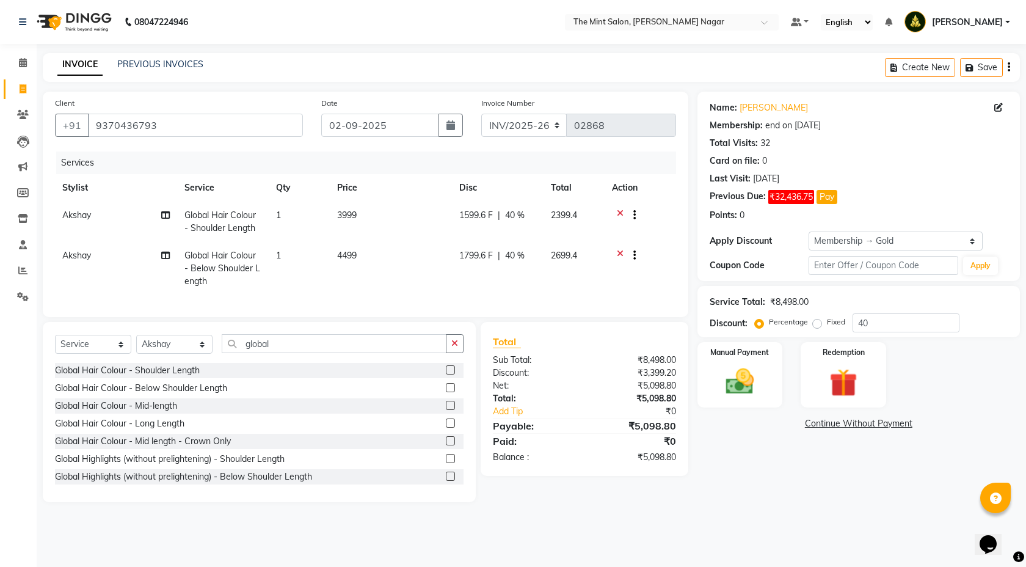
click at [619, 255] on icon at bounding box center [620, 256] width 7 height 15
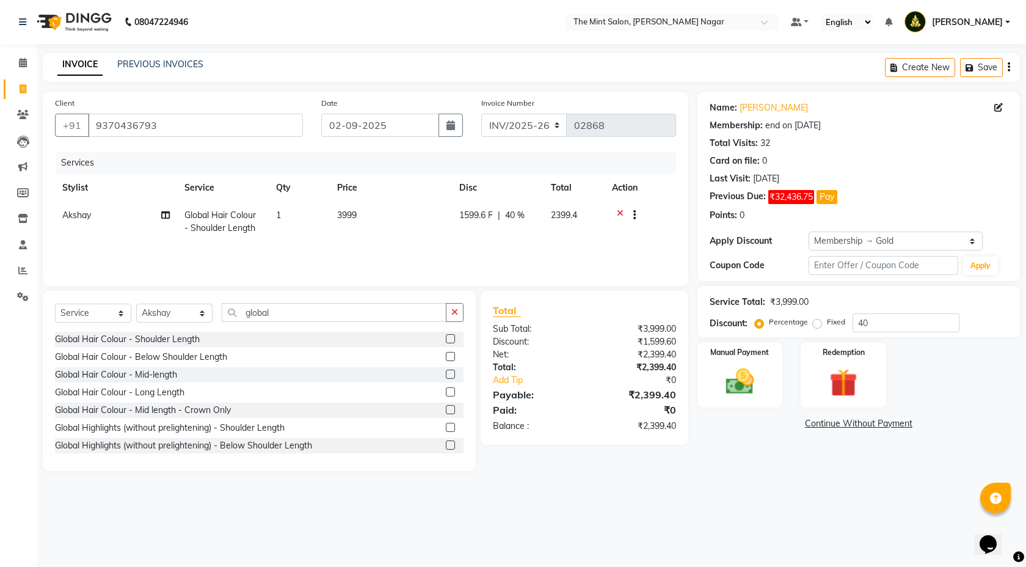
click at [617, 212] on icon at bounding box center [620, 216] width 7 height 15
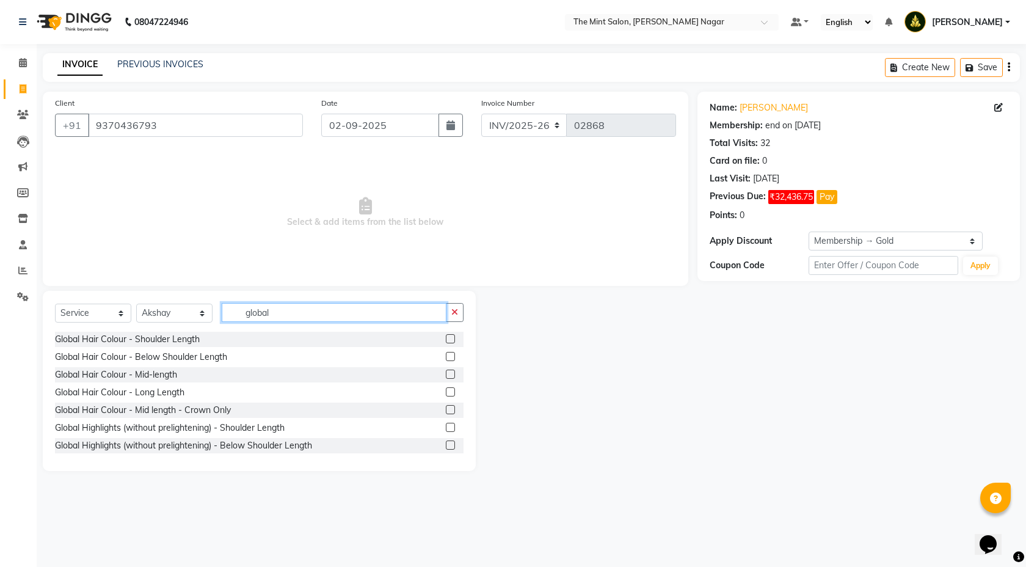
click at [269, 317] on input "global" at bounding box center [334, 312] width 225 height 19
type input "g"
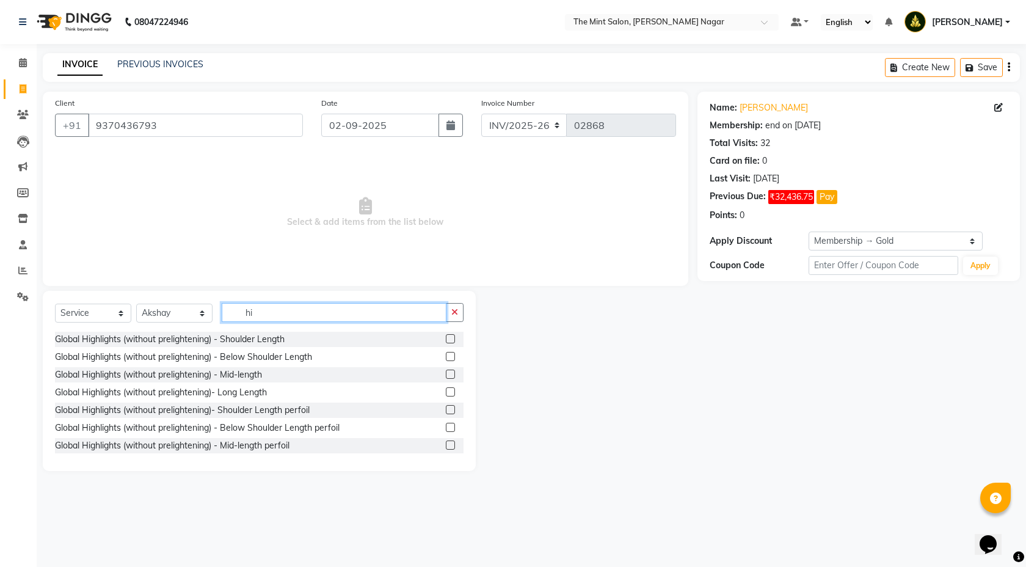
type input "h"
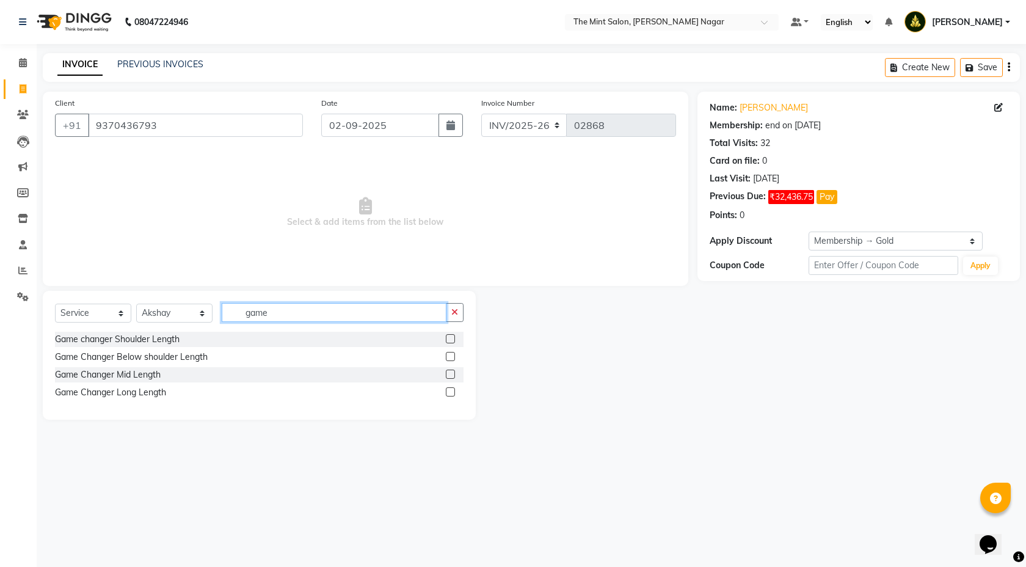
type input "game"
click at [453, 337] on label at bounding box center [450, 338] width 9 height 9
click at [453, 337] on input "checkbox" at bounding box center [450, 339] width 8 height 8
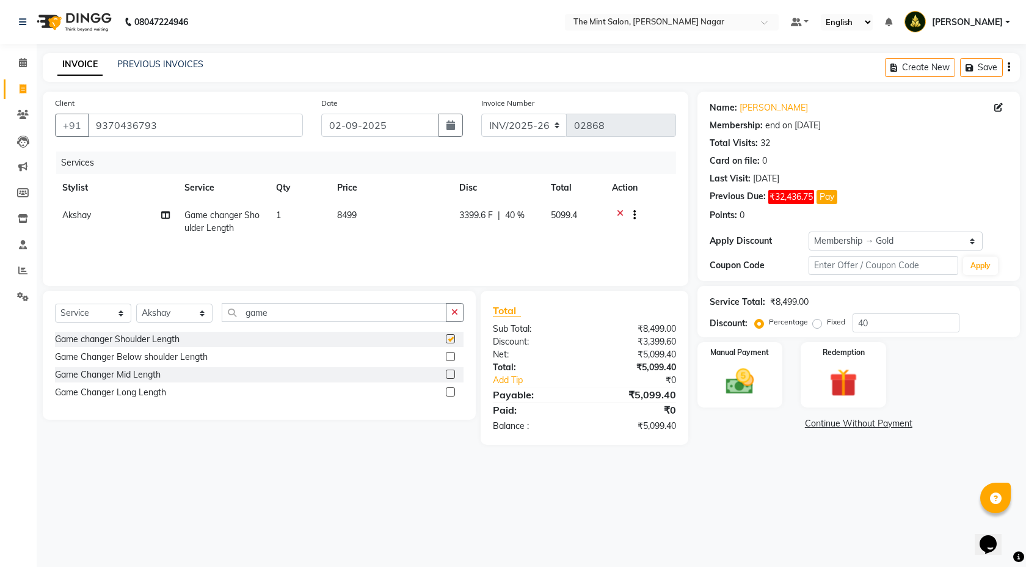
checkbox input "false"
click at [452, 357] on label at bounding box center [450, 356] width 9 height 9
click at [452, 357] on input "checkbox" at bounding box center [450, 357] width 8 height 8
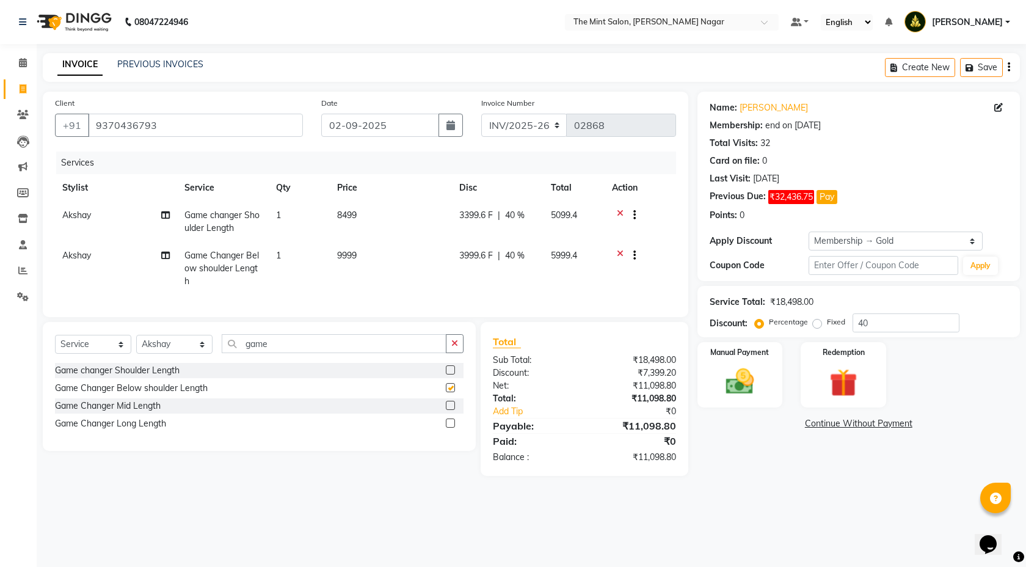
checkbox input "false"
click at [451, 410] on label at bounding box center [450, 405] width 9 height 9
click at [451, 410] on input "checkbox" at bounding box center [450, 406] width 8 height 8
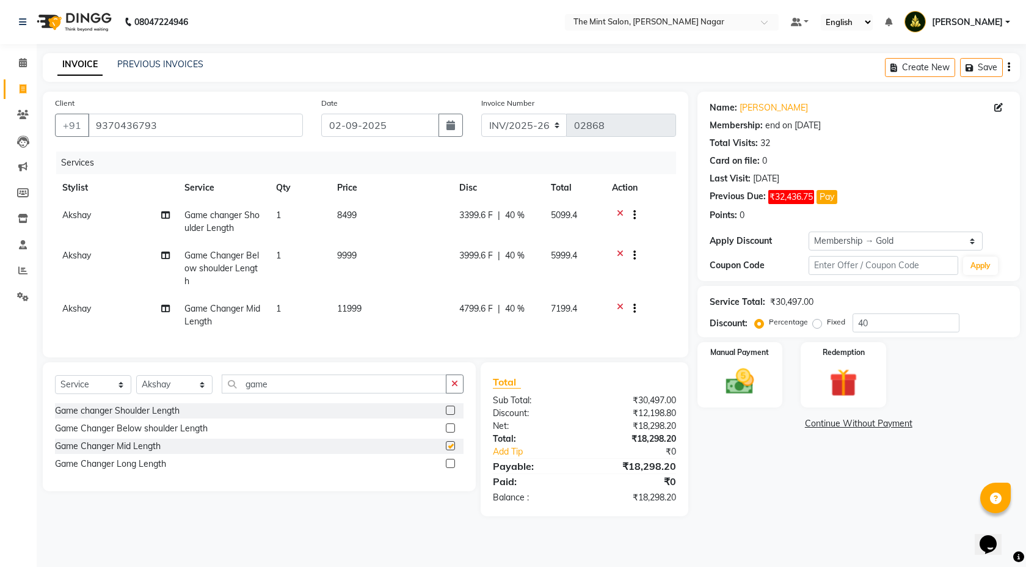
checkbox input "false"
click at [452, 468] on label at bounding box center [450, 463] width 9 height 9
click at [452, 468] on input "checkbox" at bounding box center [450, 464] width 8 height 8
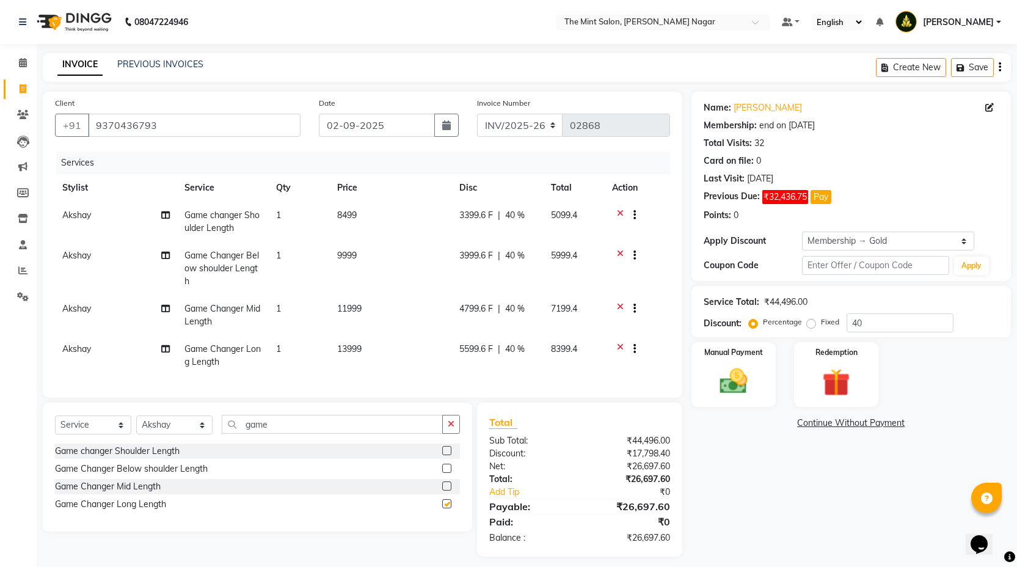
checkbox input "false"
click at [868, 335] on div "Service Total: ₹44,496.00 Discount: Percentage Fixed 40" at bounding box center [852, 311] width 320 height 51
click at [868, 317] on input "40" at bounding box center [900, 322] width 107 height 19
type input "4"
type input "3"
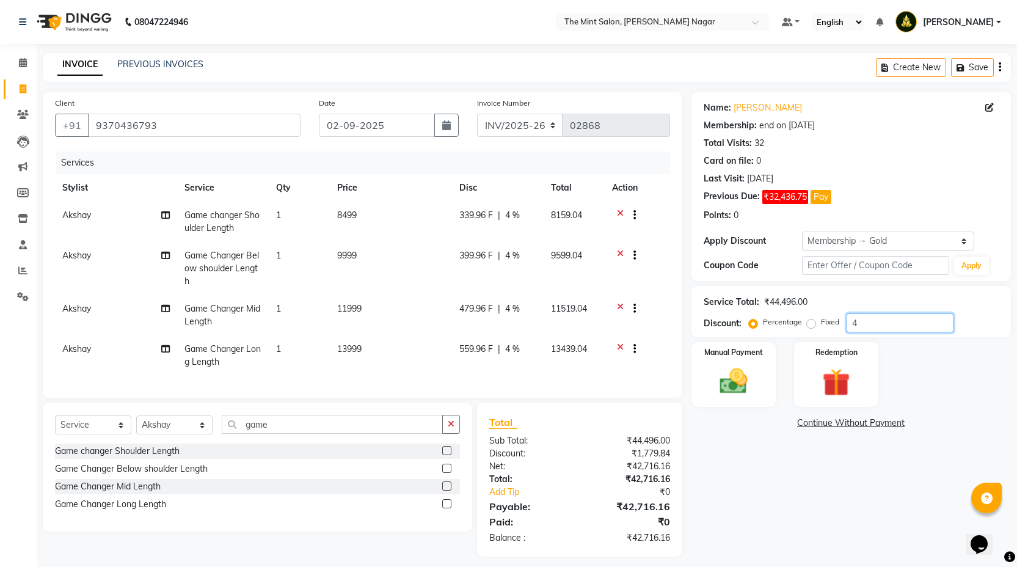
type input "40"
click at [622, 213] on icon at bounding box center [620, 216] width 7 height 15
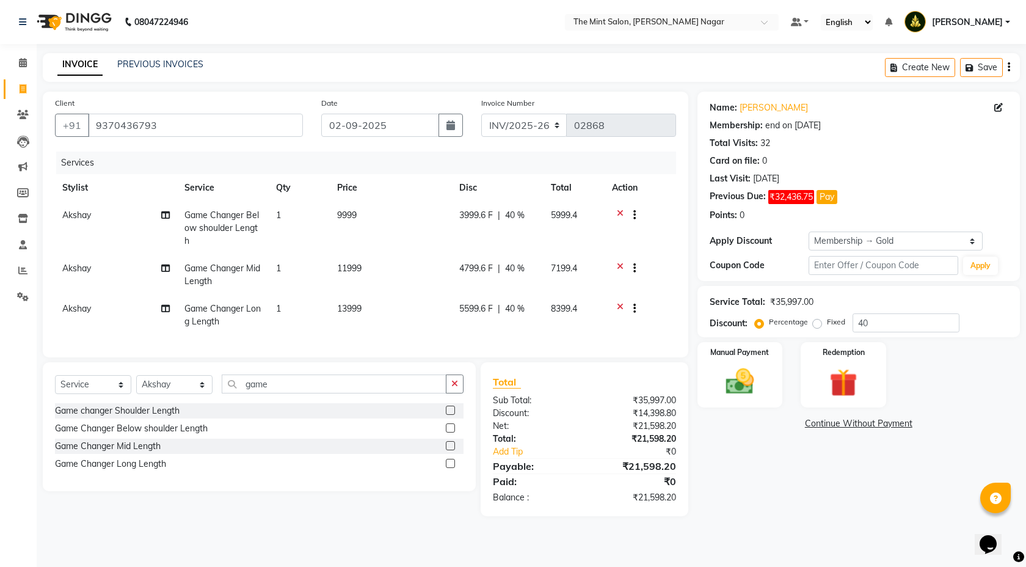
click at [622, 213] on icon at bounding box center [620, 216] width 7 height 15
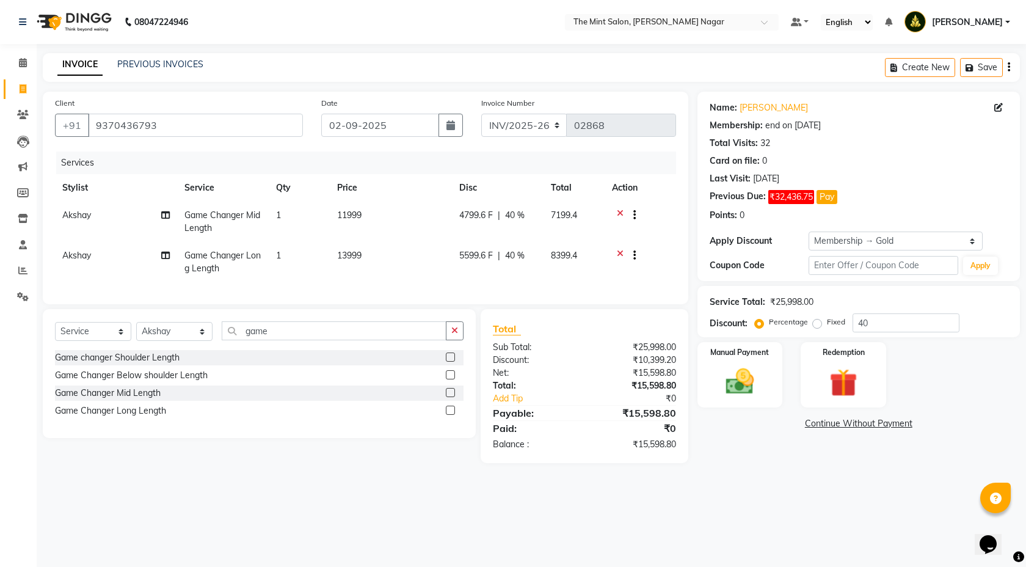
click at [622, 213] on icon at bounding box center [620, 216] width 7 height 15
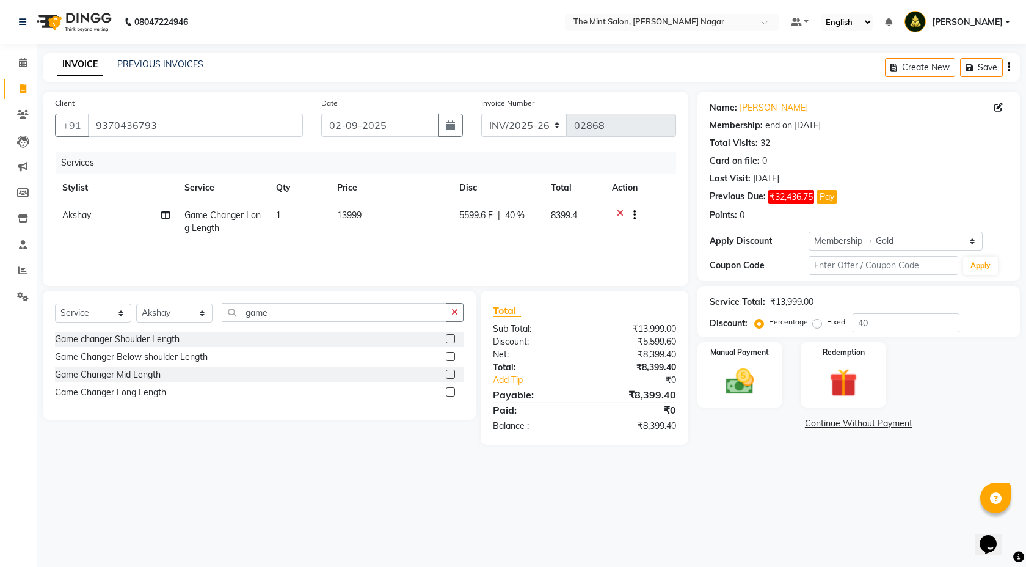
click at [622, 213] on icon at bounding box center [620, 216] width 7 height 15
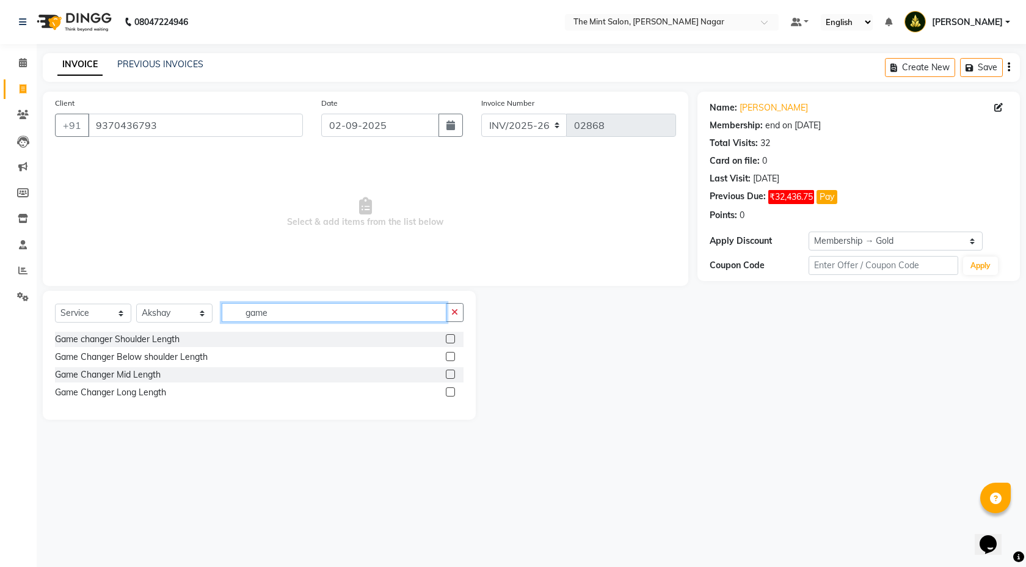
click at [280, 317] on input "game" at bounding box center [334, 312] width 225 height 19
type input "g"
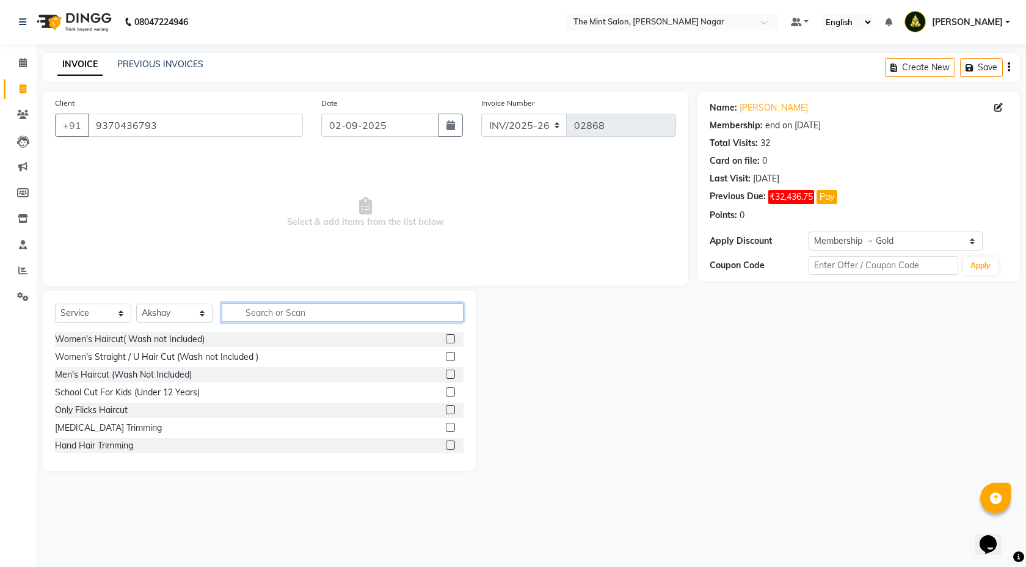
click at [269, 313] on input "text" at bounding box center [343, 312] width 242 height 19
type input "nanopla"
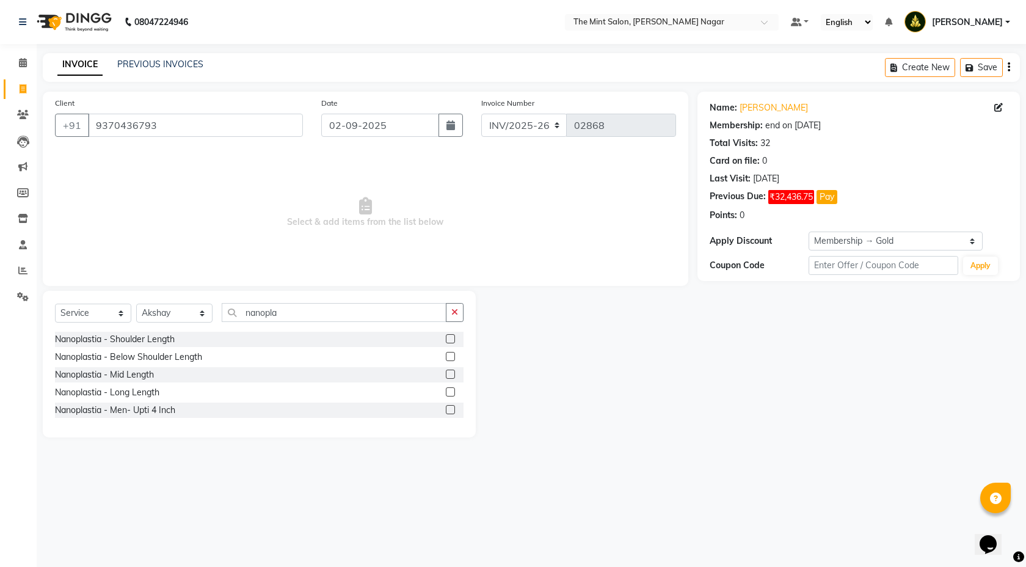
click at [453, 338] on label at bounding box center [450, 338] width 9 height 9
click at [453, 338] on input "checkbox" at bounding box center [450, 339] width 8 height 8
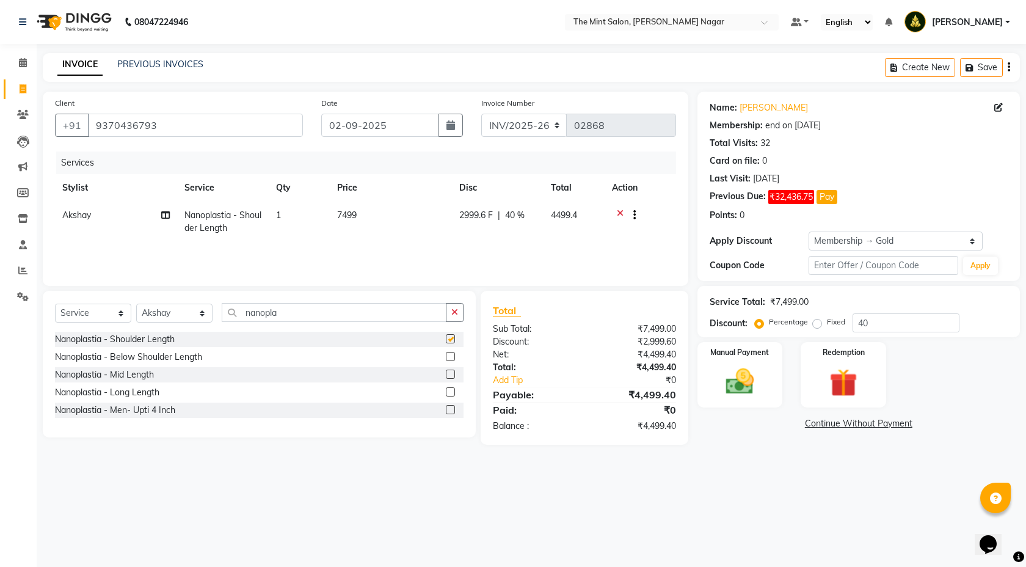
checkbox input "false"
click at [452, 359] on label at bounding box center [450, 356] width 9 height 9
click at [452, 359] on input "checkbox" at bounding box center [450, 357] width 8 height 8
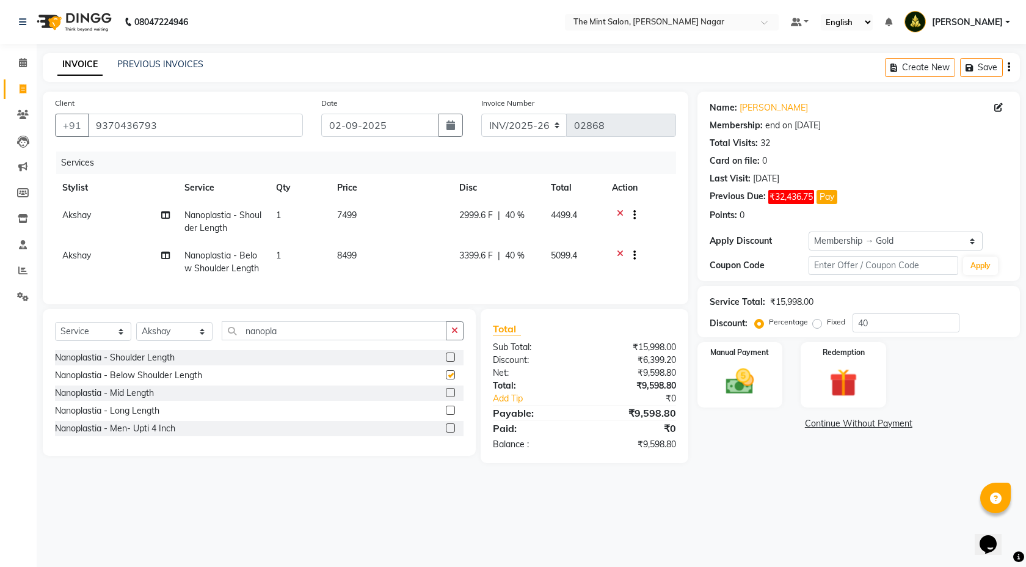
checkbox input "false"
click at [451, 397] on label at bounding box center [450, 392] width 9 height 9
click at [451, 397] on input "checkbox" at bounding box center [450, 393] width 8 height 8
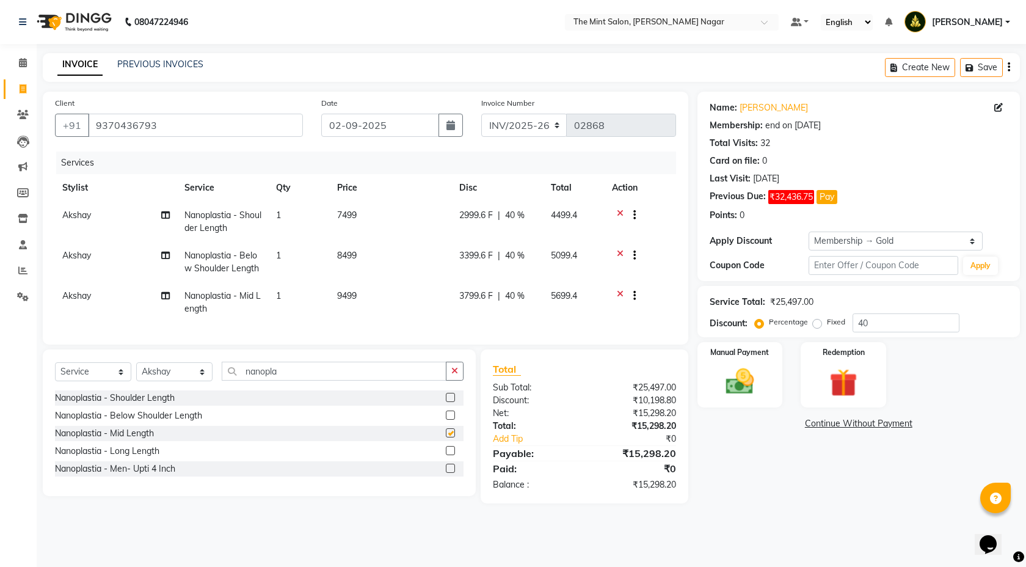
checkbox input "false"
click at [450, 455] on label at bounding box center [450, 450] width 9 height 9
click at [450, 455] on input "checkbox" at bounding box center [450, 451] width 8 height 8
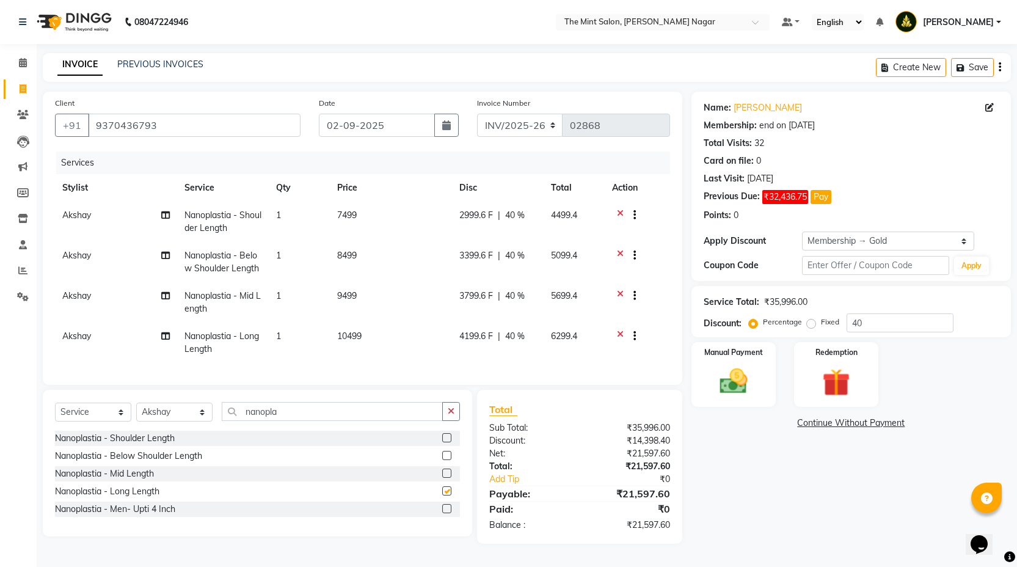
checkbox input "false"
click at [863, 320] on input "40" at bounding box center [900, 322] width 107 height 19
type input "4"
type input "5"
click at [188, 136] on input "9370436793" at bounding box center [194, 125] width 213 height 23
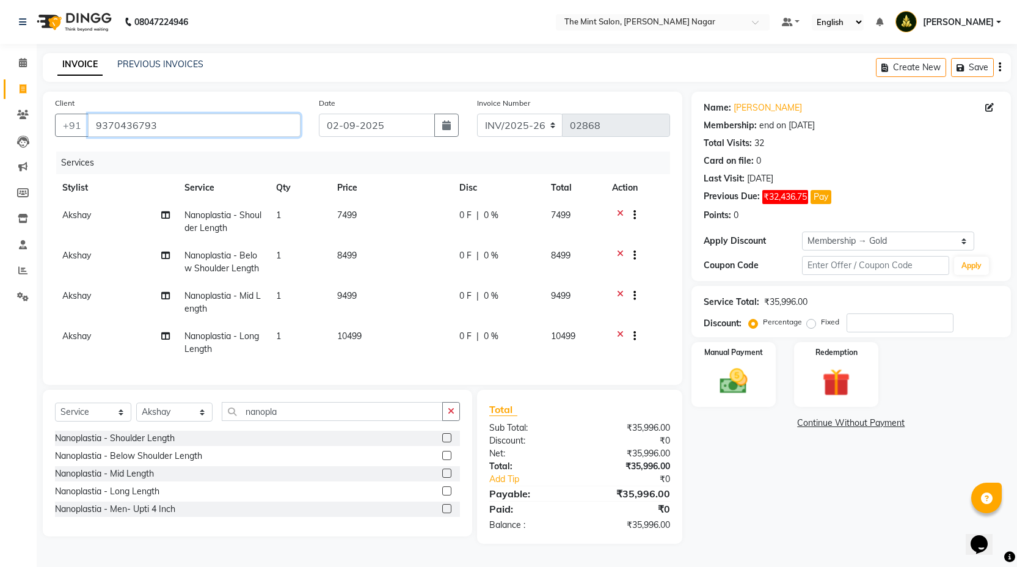
type input "937043679"
type input "0"
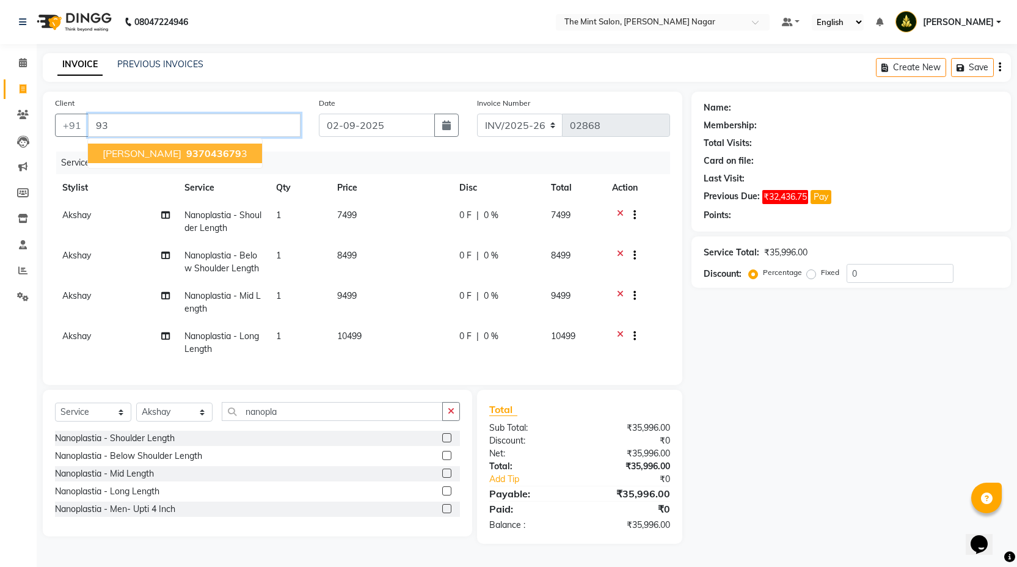
type input "9"
type input "o"
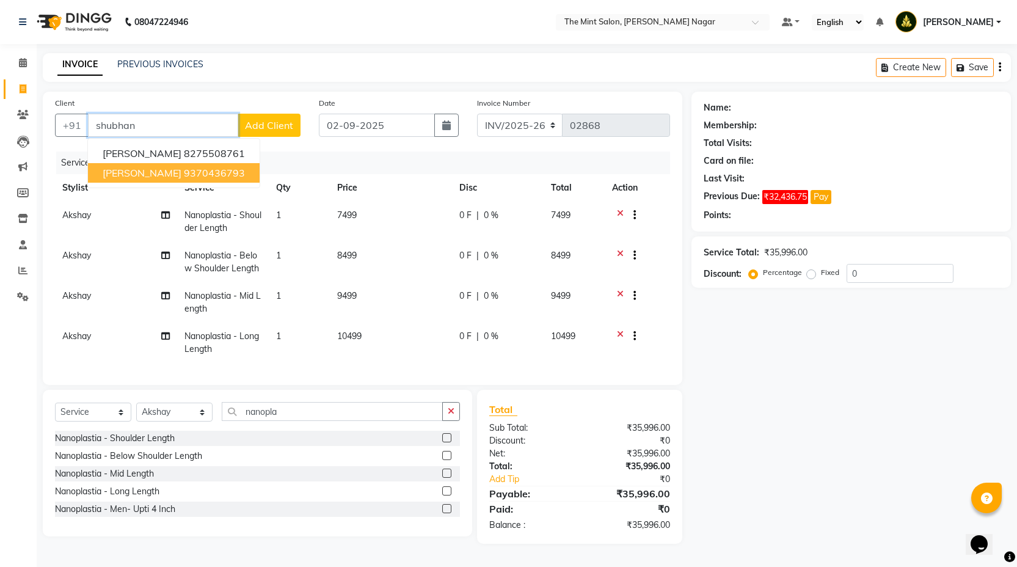
click at [163, 172] on span "[PERSON_NAME]" at bounding box center [142, 173] width 79 height 12
type input "9370436793"
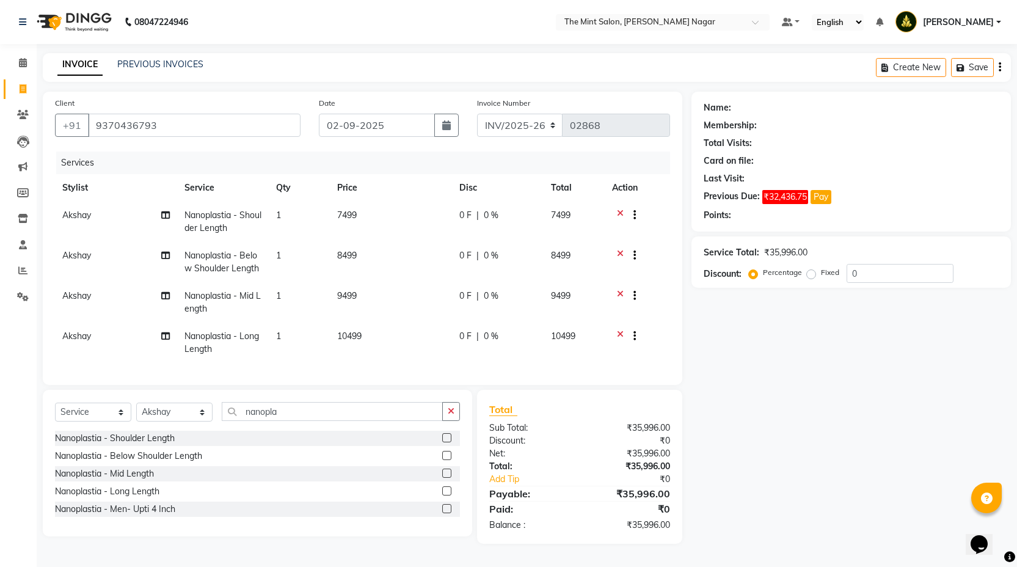
select select "1: Object"
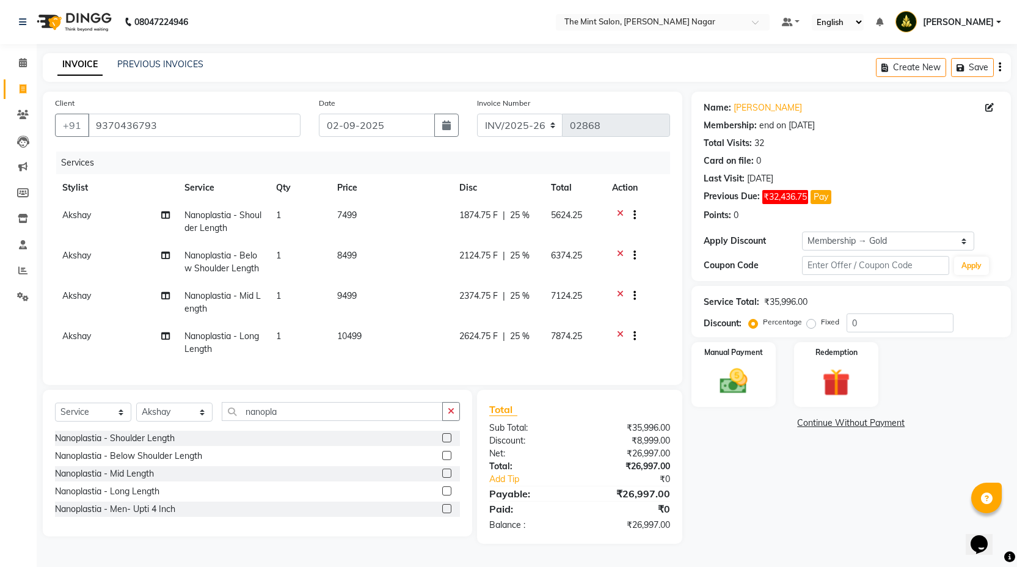
type input "25"
click at [617, 212] on icon at bounding box center [620, 216] width 7 height 15
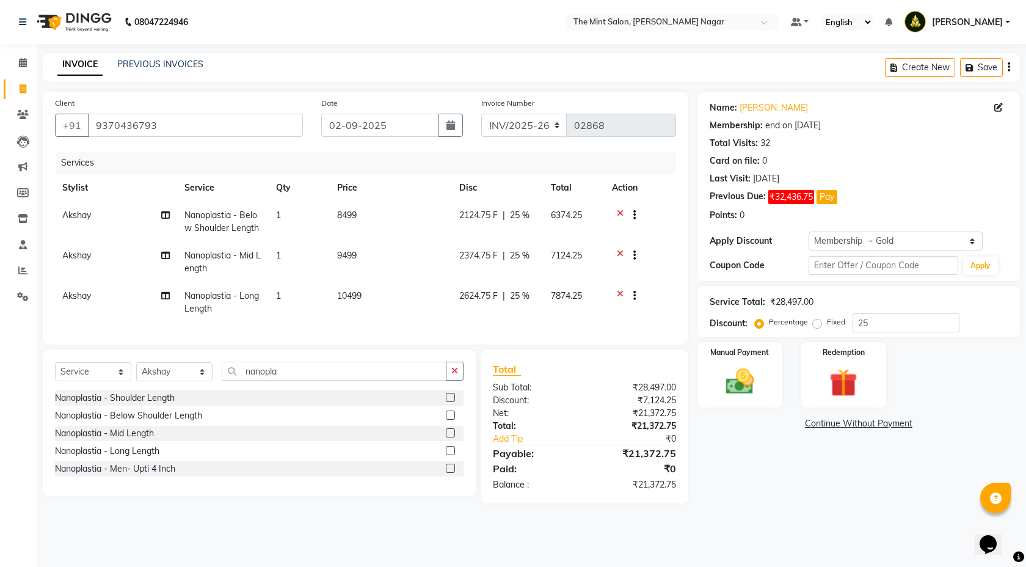
click at [617, 212] on icon at bounding box center [620, 216] width 7 height 15
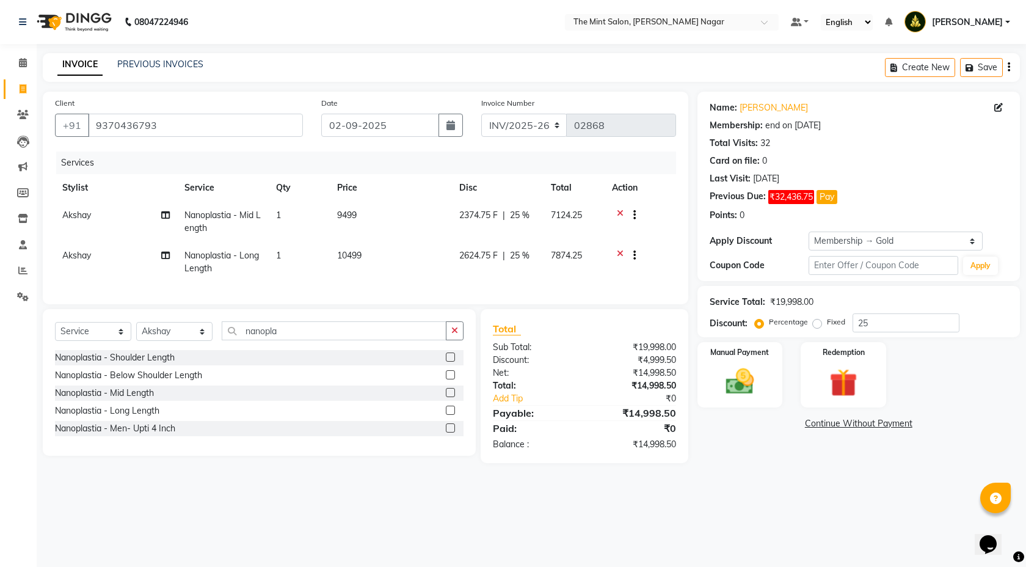
click at [617, 212] on icon at bounding box center [620, 216] width 7 height 15
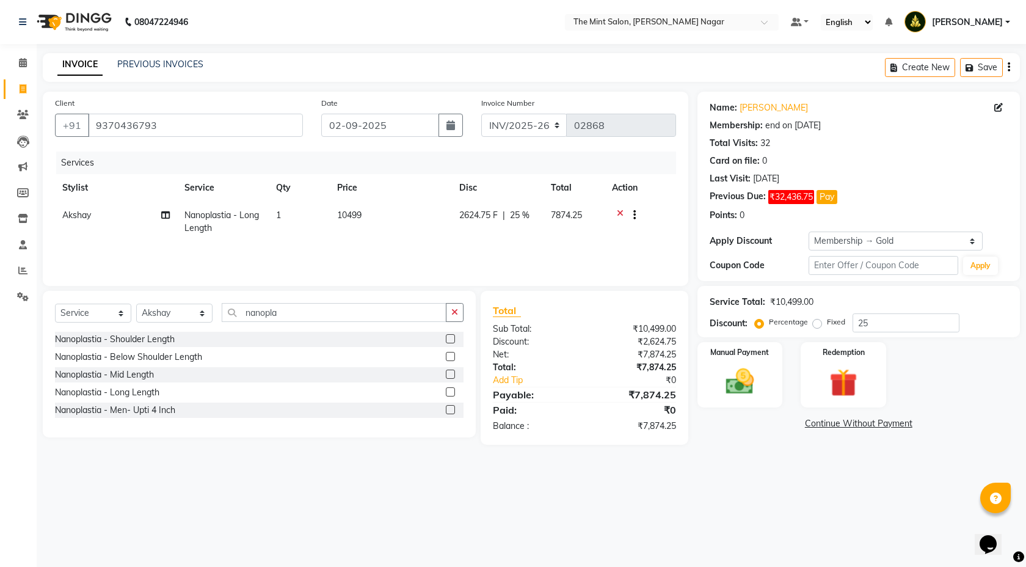
click at [617, 212] on icon at bounding box center [620, 216] width 7 height 15
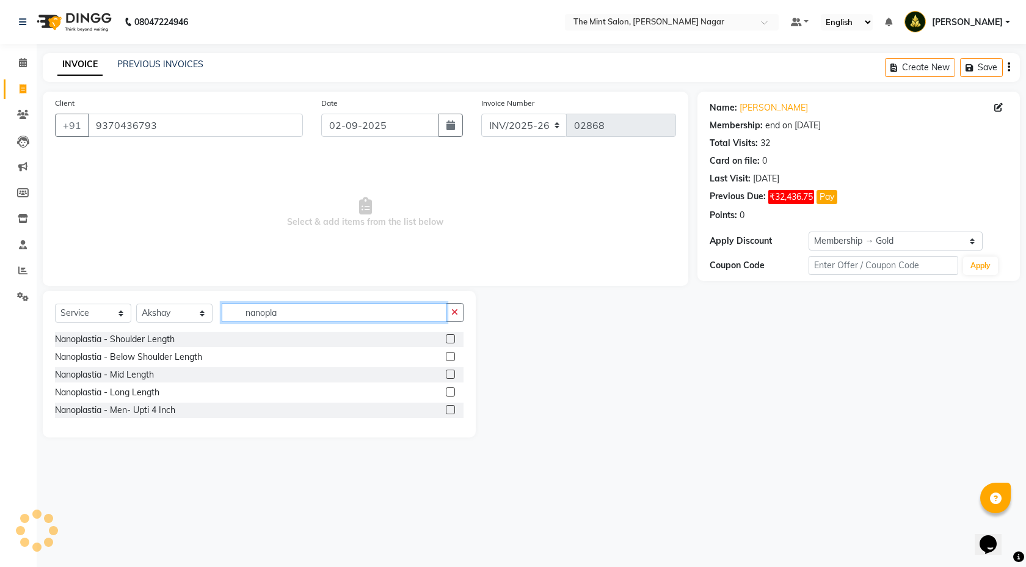
click at [340, 310] on input "nanopla" at bounding box center [334, 312] width 225 height 19
type input "n"
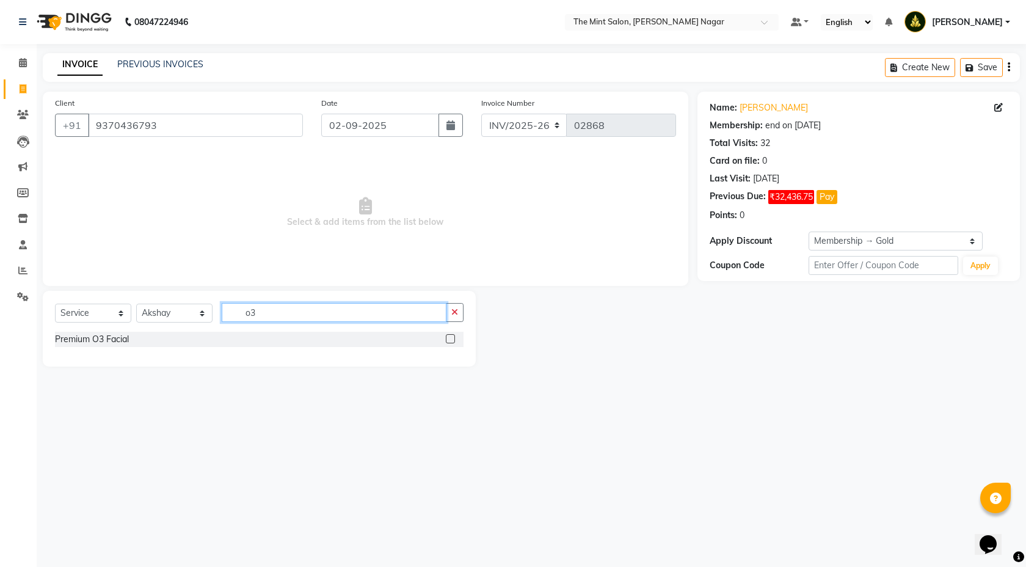
type input "o3"
click at [450, 338] on label at bounding box center [450, 338] width 9 height 9
click at [450, 338] on input "checkbox" at bounding box center [450, 339] width 8 height 8
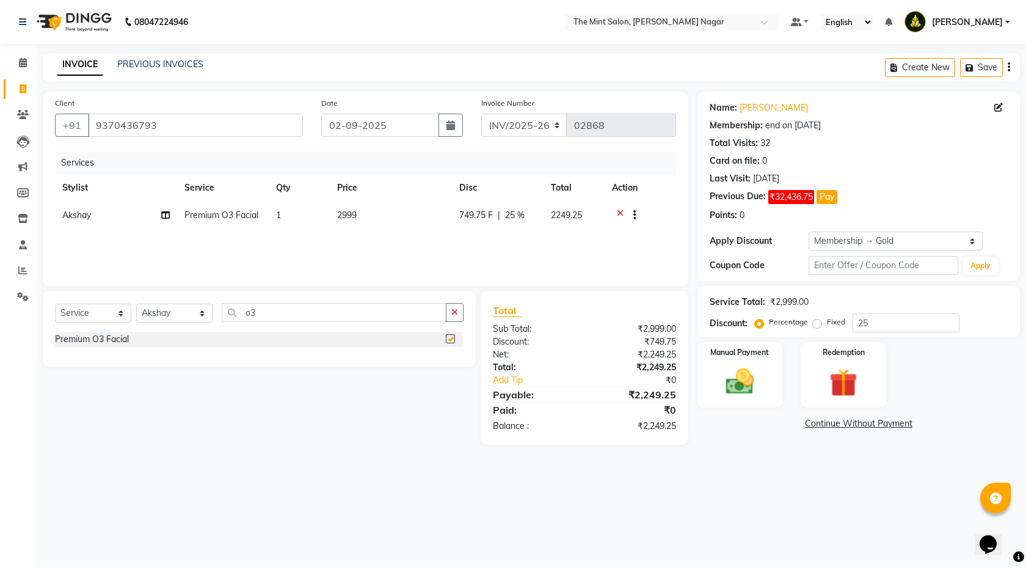
checkbox input "false"
click at [876, 326] on input "25" at bounding box center [906, 322] width 107 height 19
type input "2"
type input "4"
type input "3"
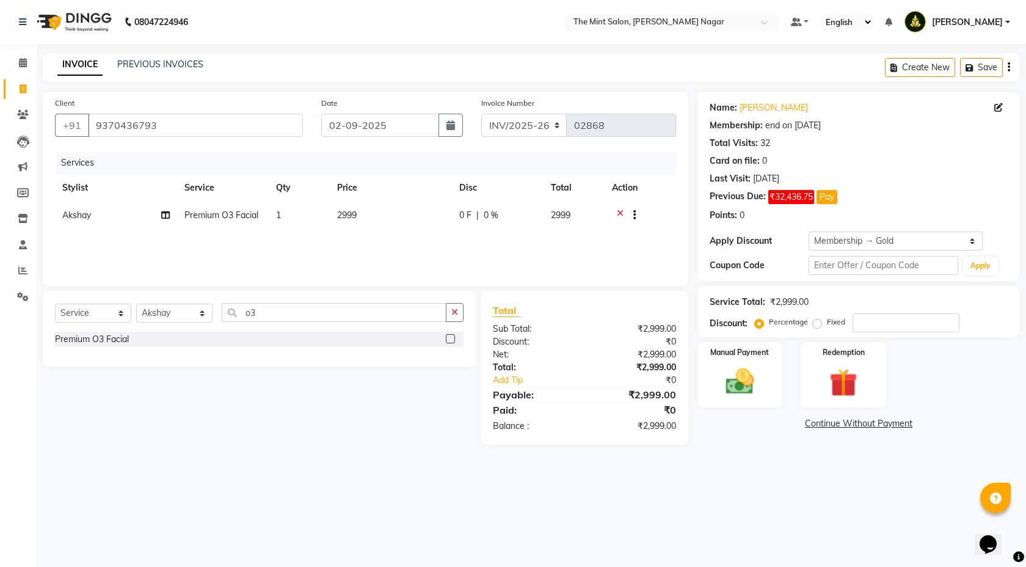
click at [621, 211] on icon at bounding box center [620, 216] width 7 height 15
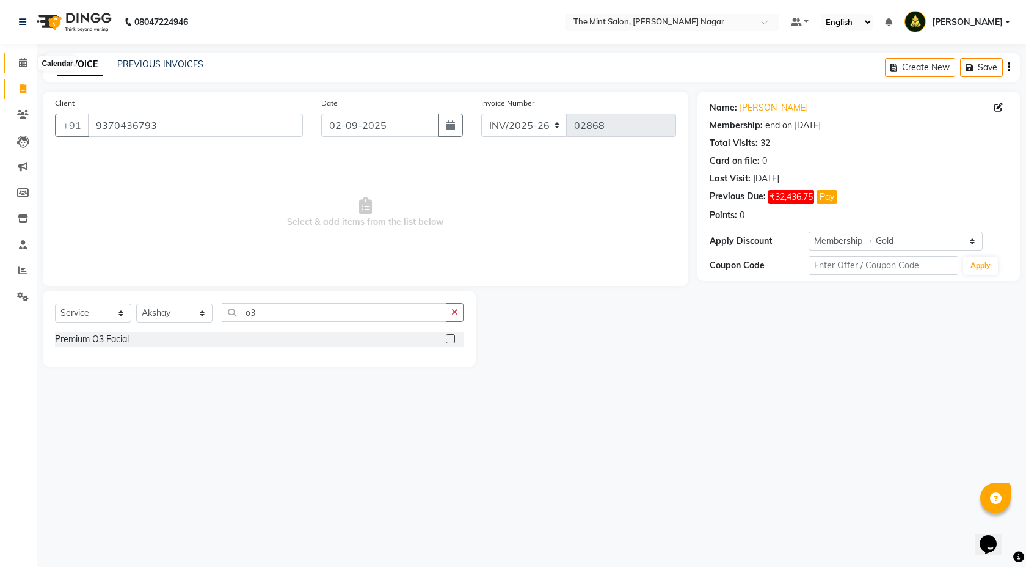
click at [24, 63] on icon at bounding box center [23, 62] width 8 height 9
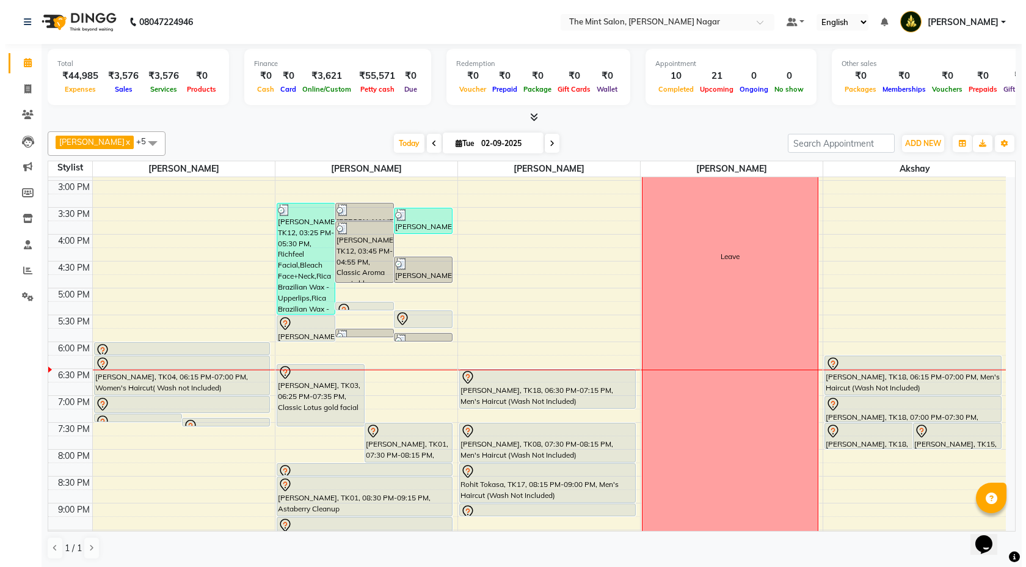
scroll to position [329, 0]
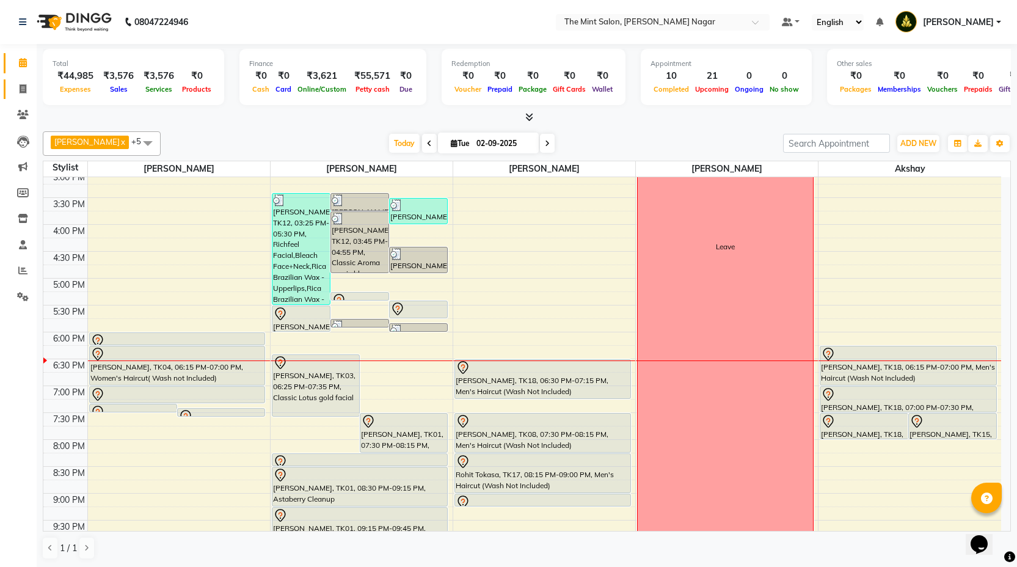
click at [21, 81] on link "Invoice" at bounding box center [18, 89] width 29 height 20
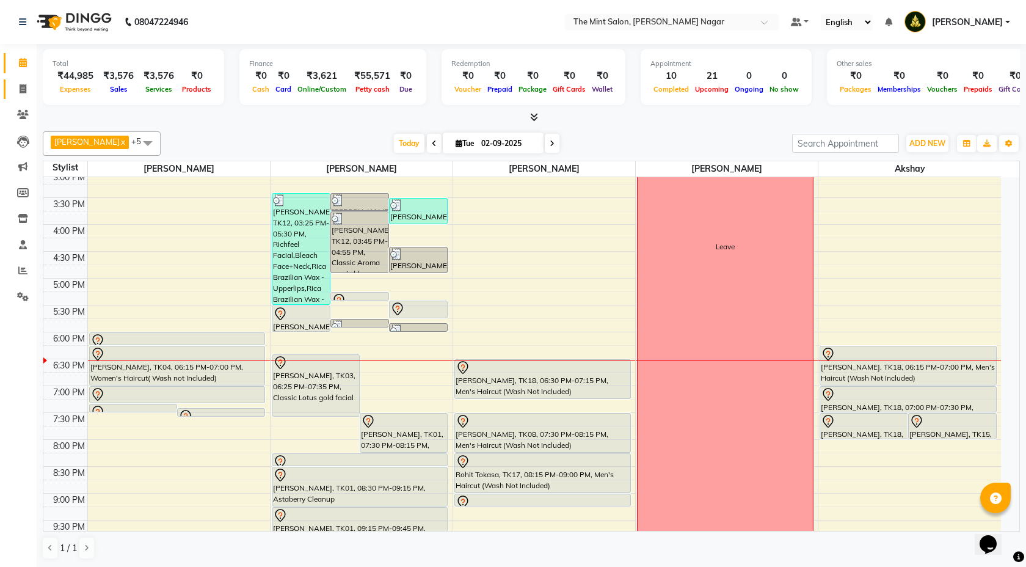
select select "service"
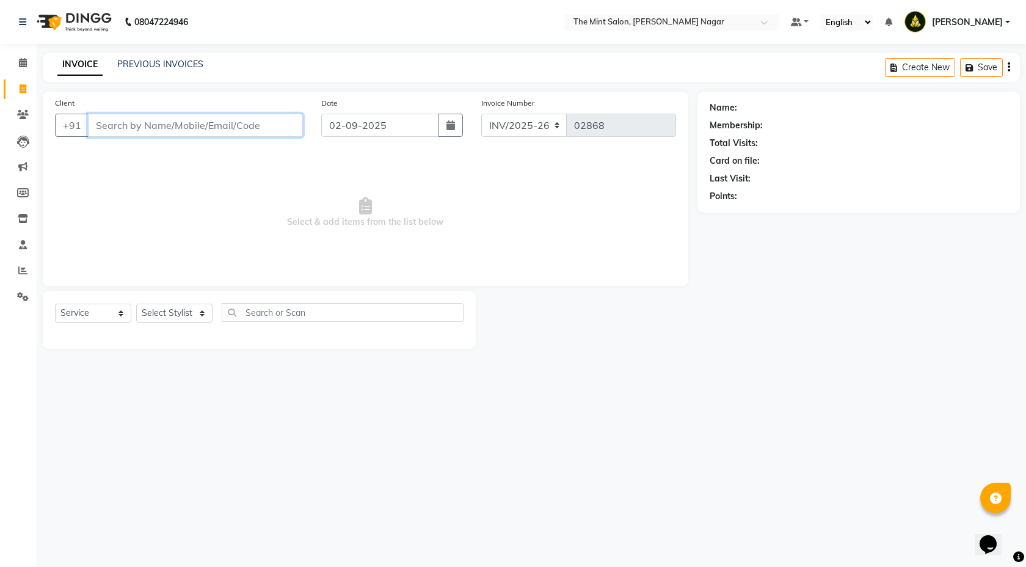
click at [152, 134] on input "Client" at bounding box center [195, 125] width 215 height 23
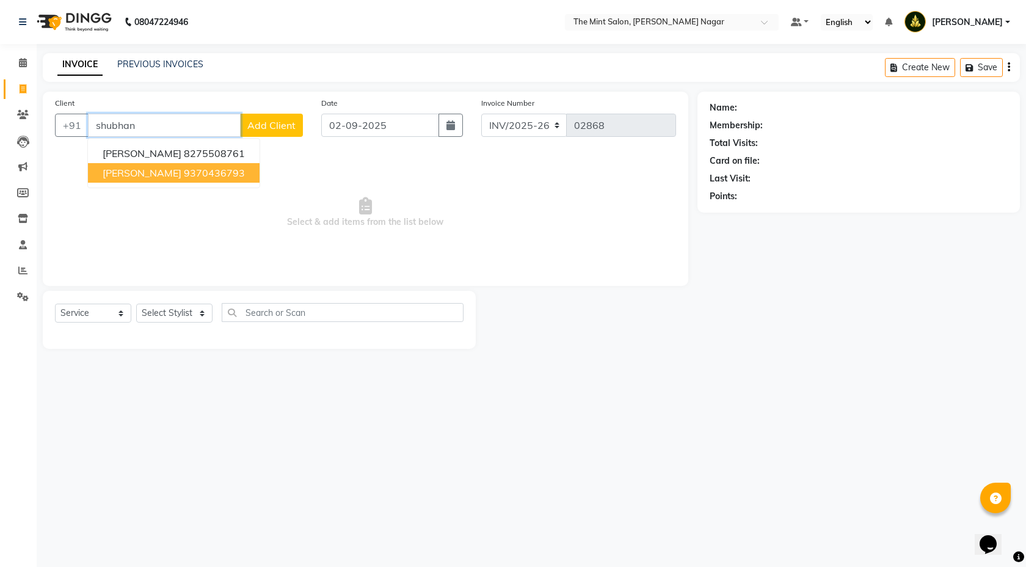
click at [141, 168] on span "[PERSON_NAME]" at bounding box center [142, 173] width 79 height 12
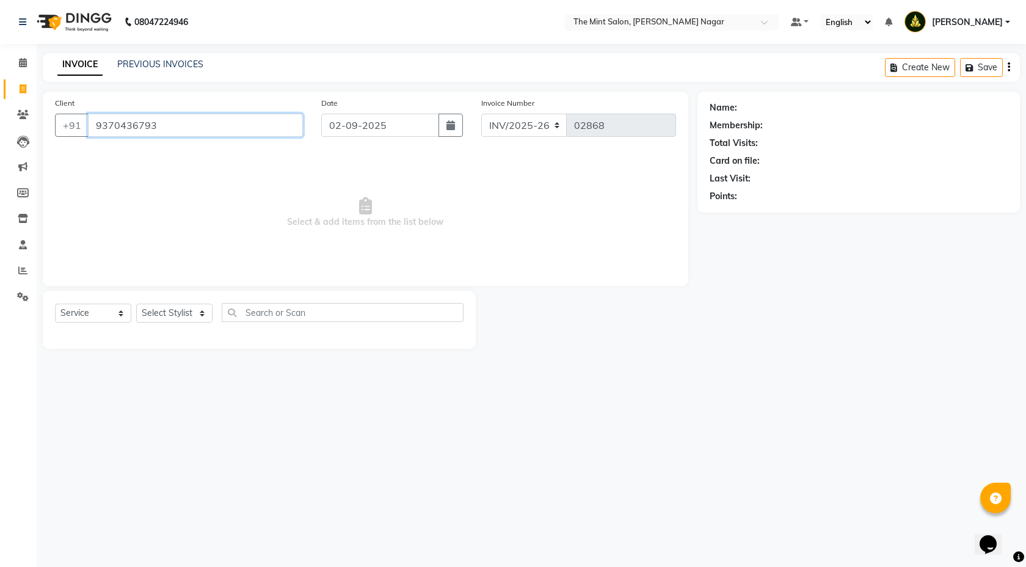
type input "9370436793"
select select "1: Object"
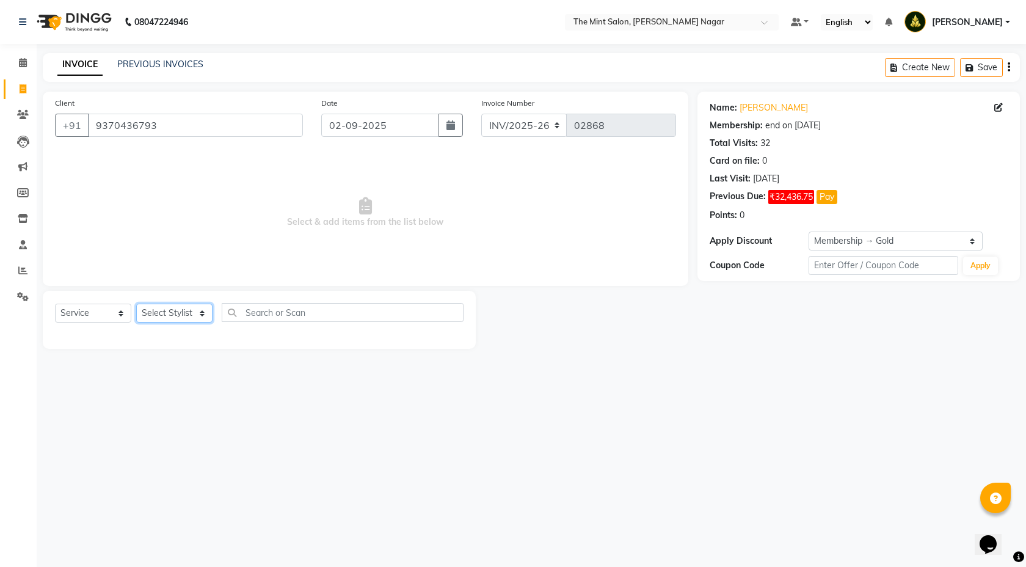
click at [199, 317] on select "Select Stylist Akshay Anand Chavan Dhiraj Mirajkar Mira Vishnu Patil Pooja Dash…" at bounding box center [174, 313] width 76 height 19
select select "90065"
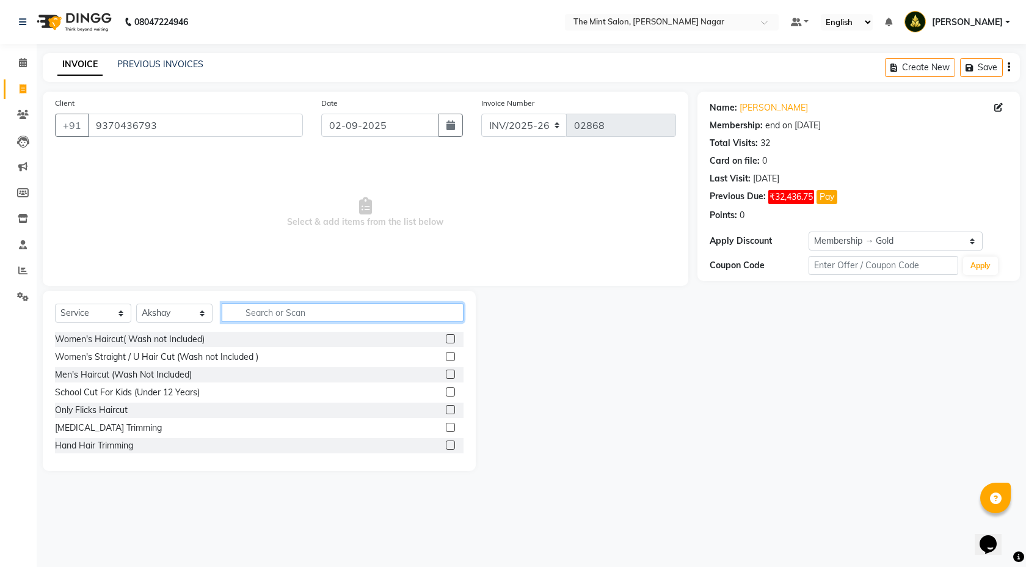
click at [299, 308] on input "text" at bounding box center [343, 312] width 242 height 19
type input "spa"
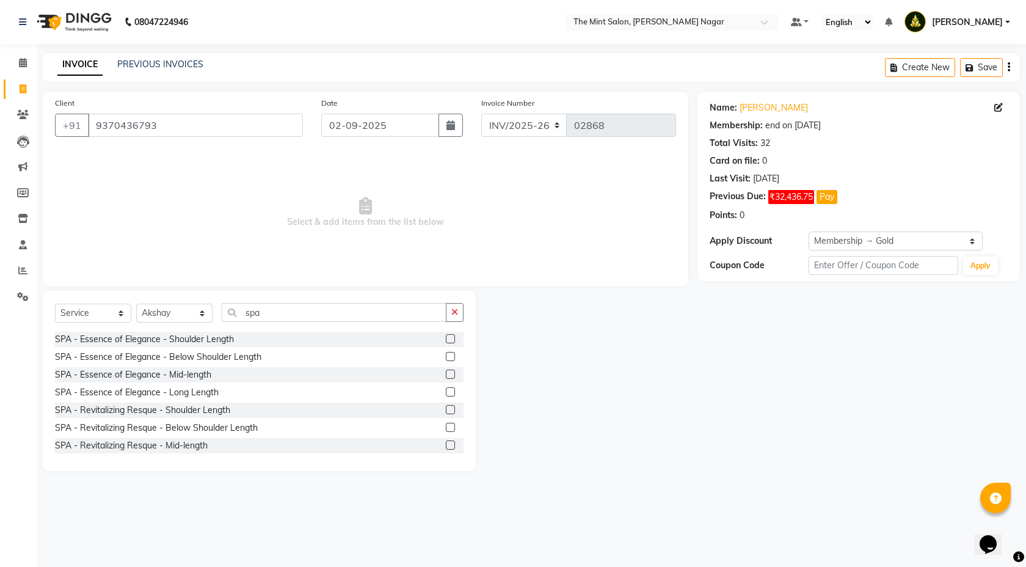
click at [446, 373] on label at bounding box center [450, 374] width 9 height 9
click at [446, 373] on input "checkbox" at bounding box center [450, 375] width 8 height 8
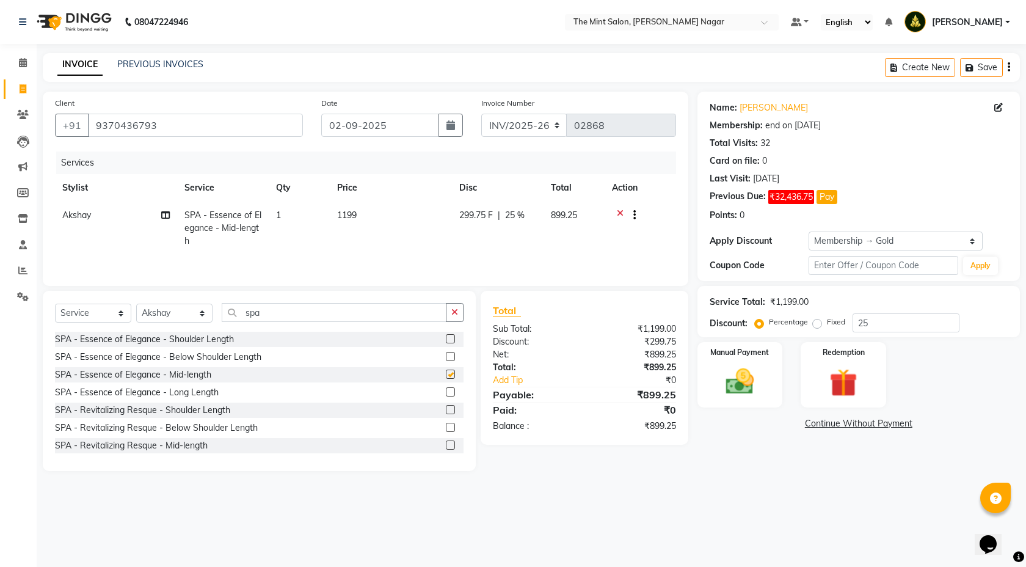
checkbox input "false"
click at [446, 445] on label at bounding box center [450, 445] width 9 height 9
click at [446, 445] on input "checkbox" at bounding box center [450, 446] width 8 height 8
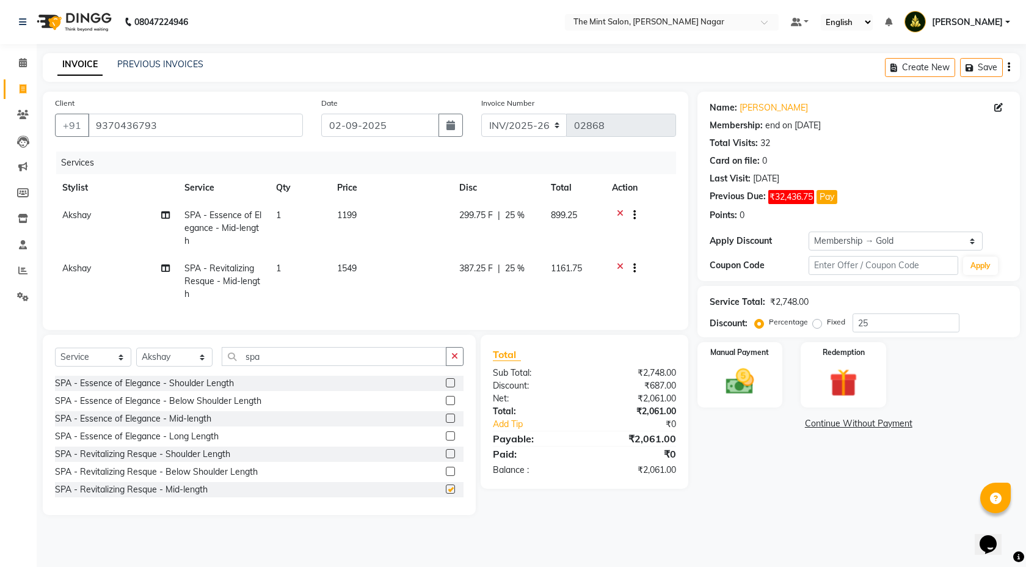
checkbox input "false"
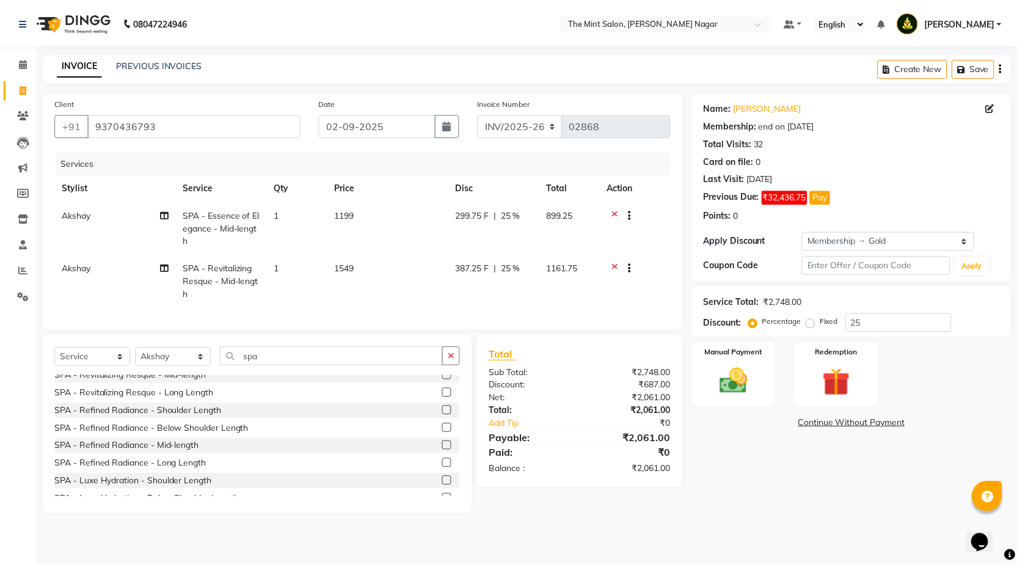
scroll to position [115, 0]
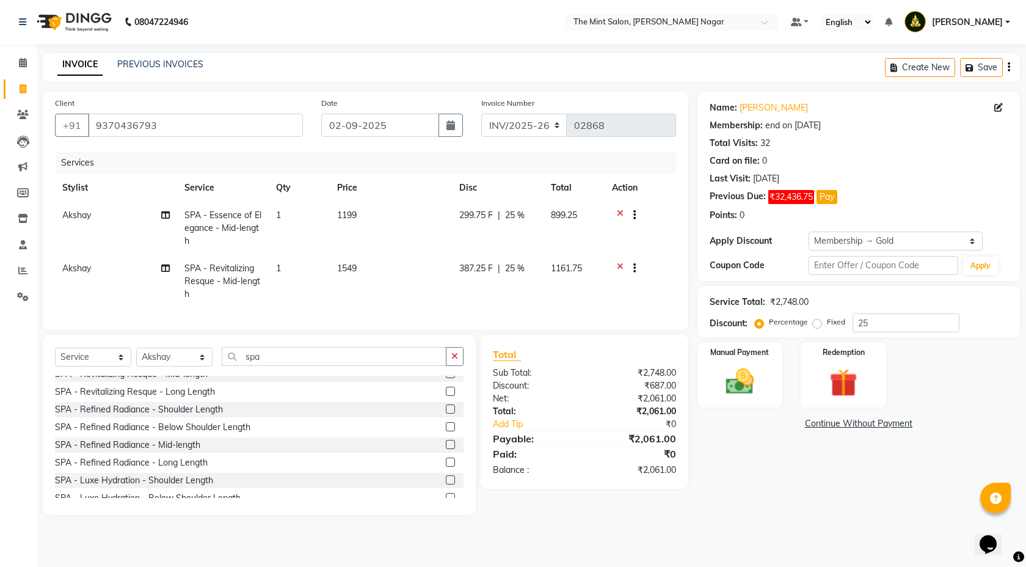
click at [446, 449] on label at bounding box center [450, 444] width 9 height 9
click at [446, 449] on input "checkbox" at bounding box center [450, 445] width 8 height 8
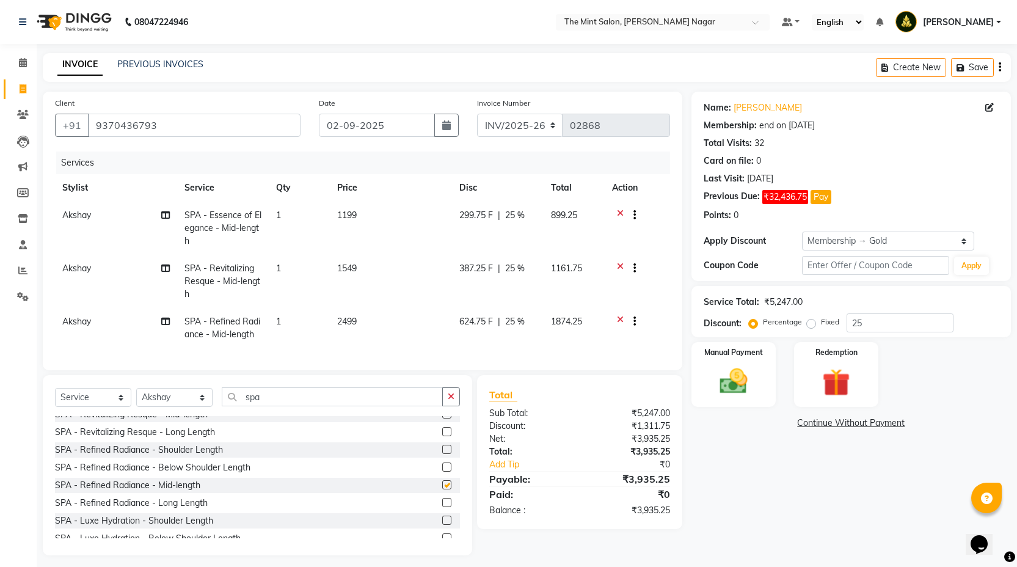
checkbox input "false"
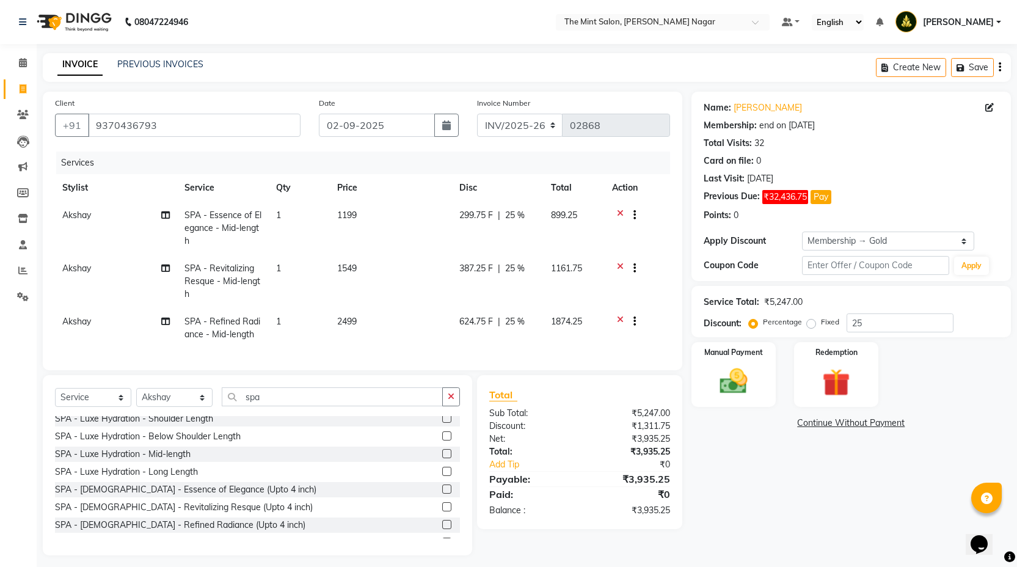
scroll to position [220, 0]
click at [442, 456] on label at bounding box center [446, 451] width 9 height 9
click at [442, 456] on input "checkbox" at bounding box center [446, 452] width 8 height 8
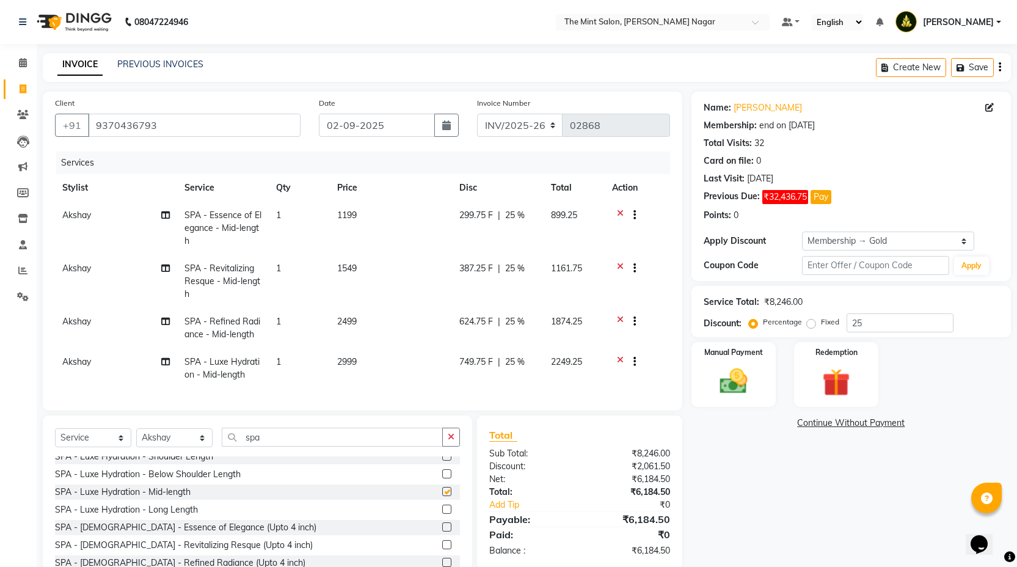
checkbox input "false"
click at [867, 329] on input "25" at bounding box center [900, 322] width 107 height 19
type input "2"
type input "3"
type input "1"
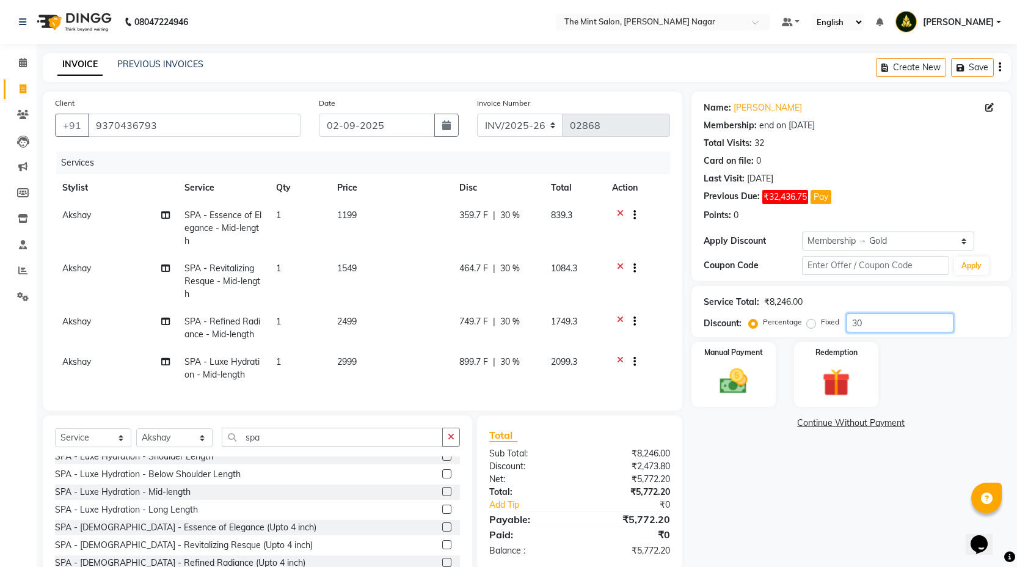
type input "3"
type input "2"
type input "35"
click at [620, 265] on icon at bounding box center [620, 269] width 7 height 15
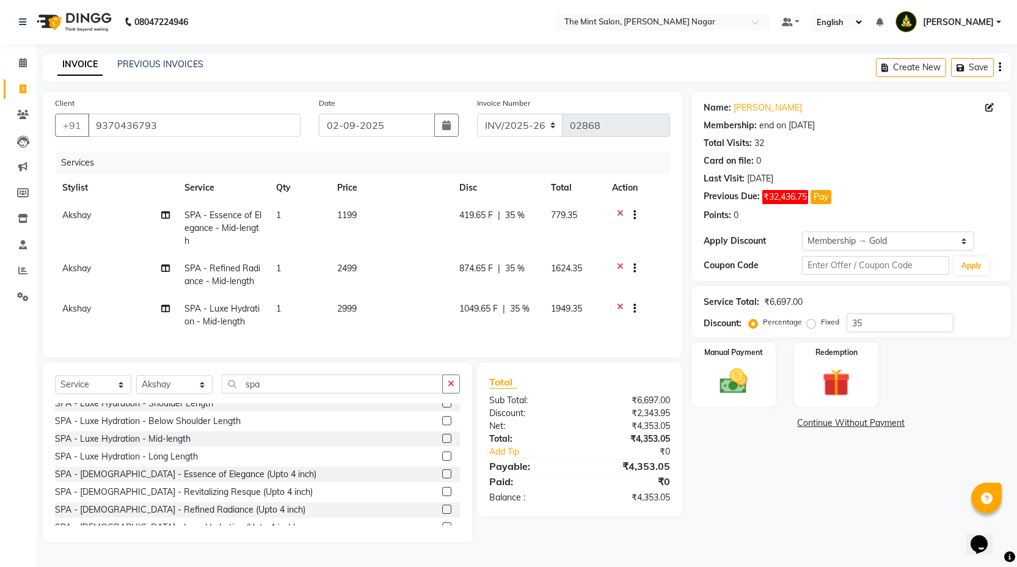
click at [619, 211] on icon at bounding box center [620, 216] width 7 height 15
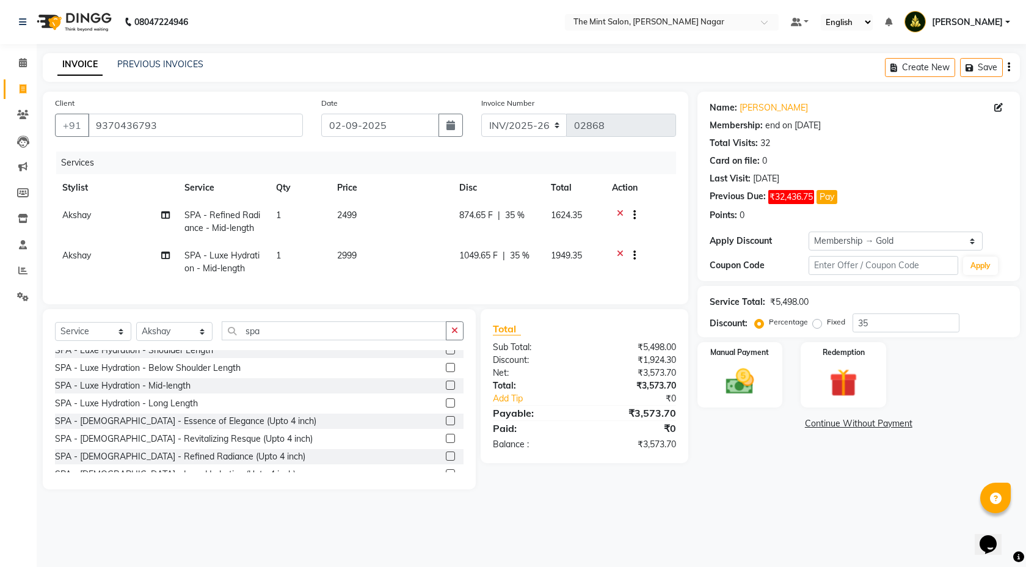
click at [619, 211] on icon at bounding box center [620, 216] width 7 height 15
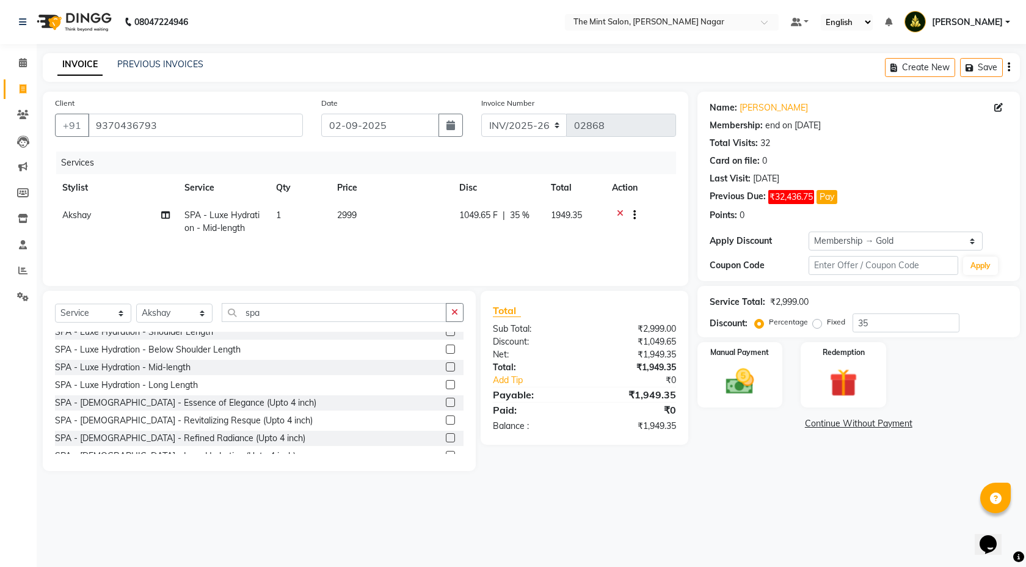
click at [619, 211] on icon at bounding box center [620, 216] width 7 height 15
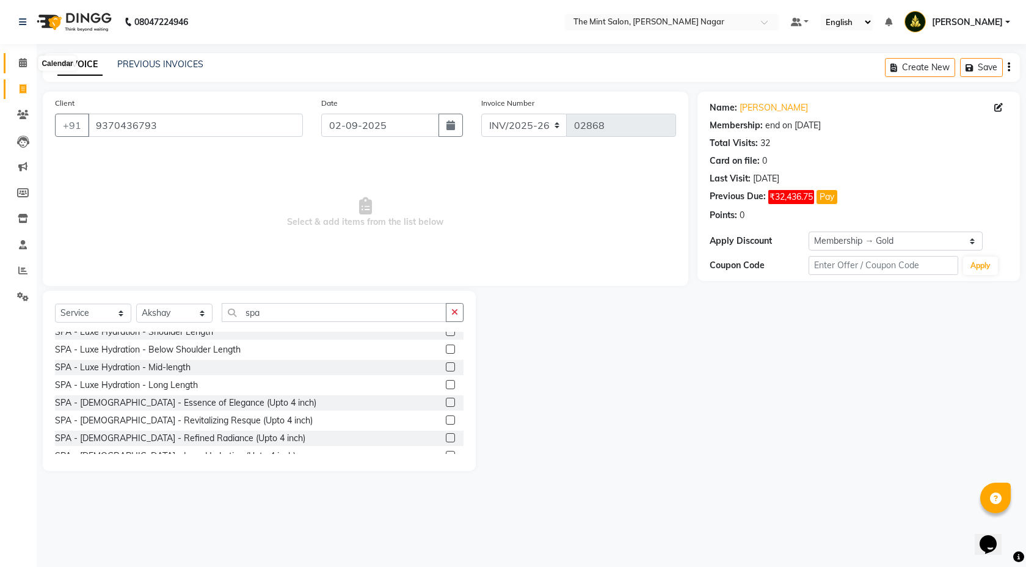
click at [22, 64] on icon at bounding box center [23, 62] width 8 height 9
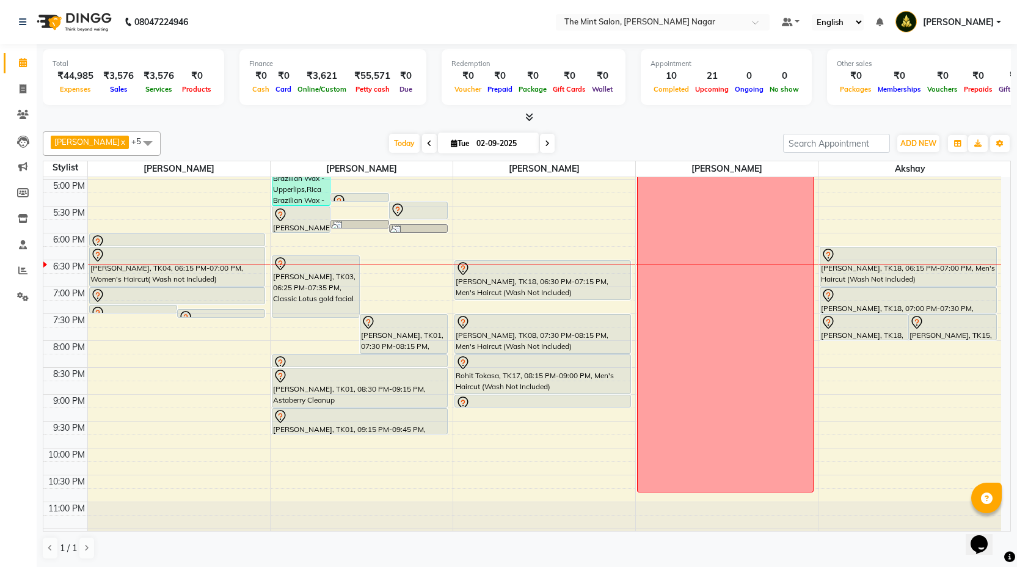
scroll to position [426, 0]
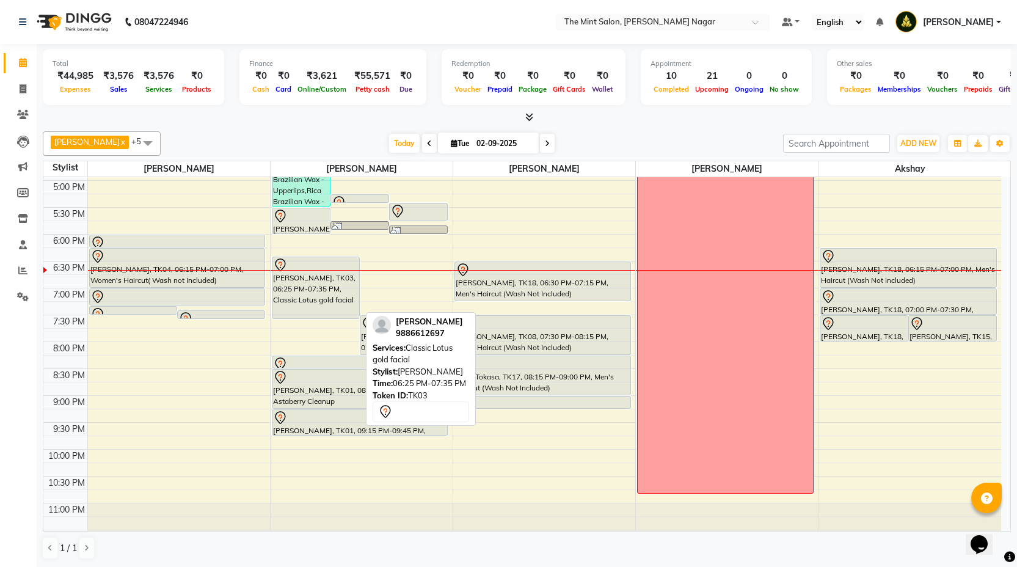
click at [332, 307] on div "[PERSON_NAME], TK03, 06:25 PM-07:35 PM, Classic Lotus gold facial" at bounding box center [316, 287] width 87 height 61
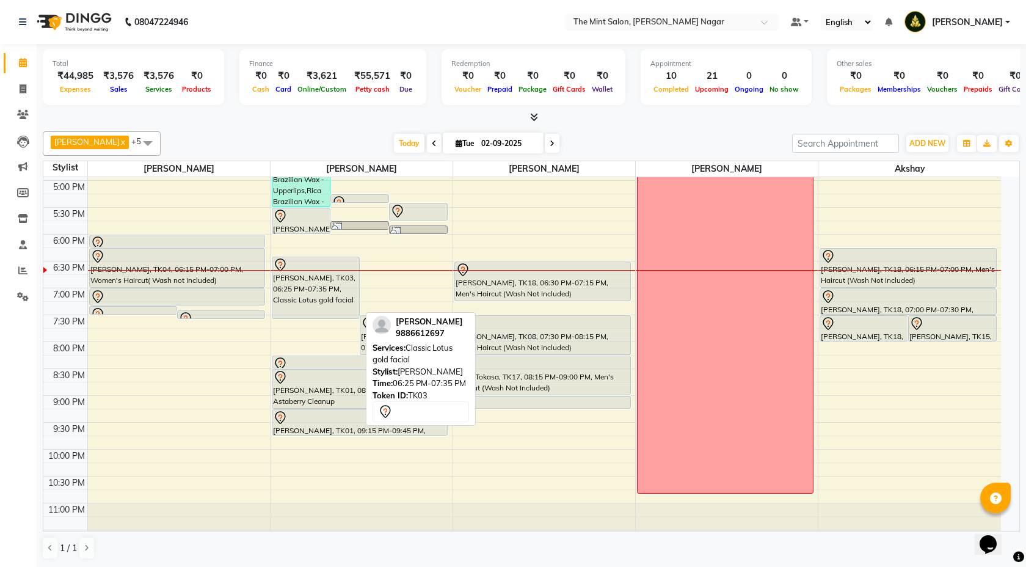
select select "7"
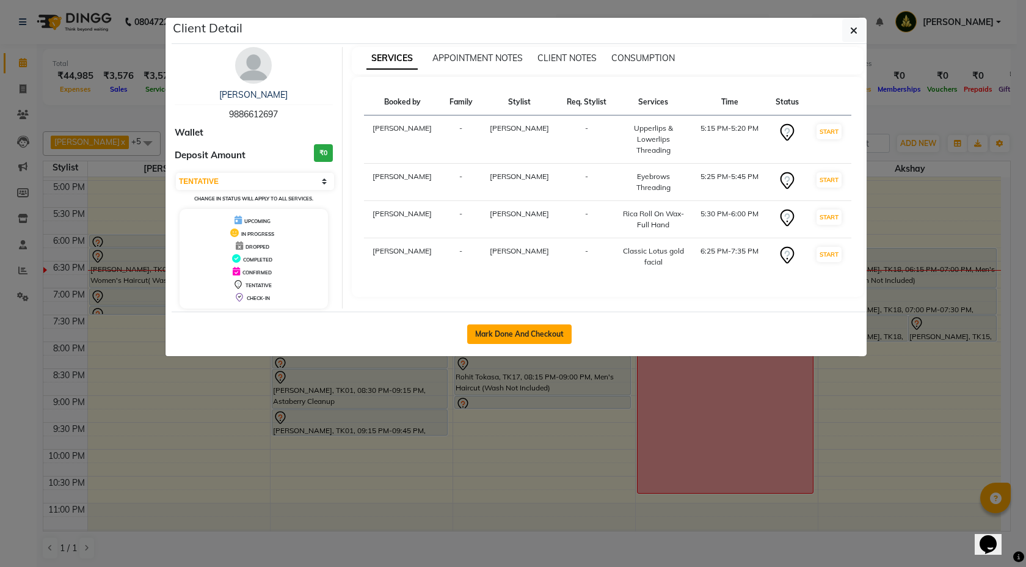
click at [524, 334] on button "Mark Done And Checkout" at bounding box center [519, 334] width 104 height 20
select select "service"
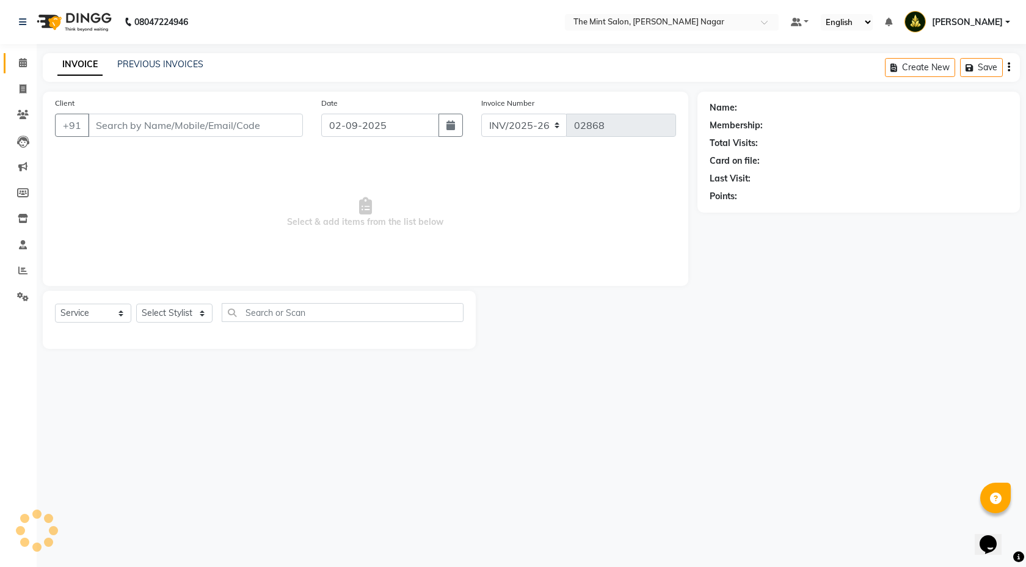
type input "9886612697"
select select "61942"
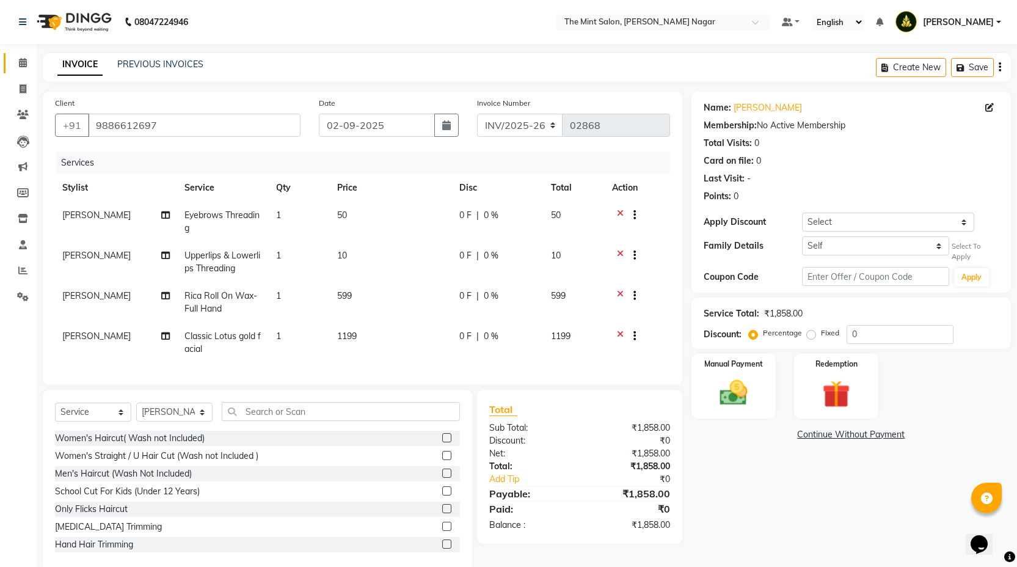
scroll to position [31, 0]
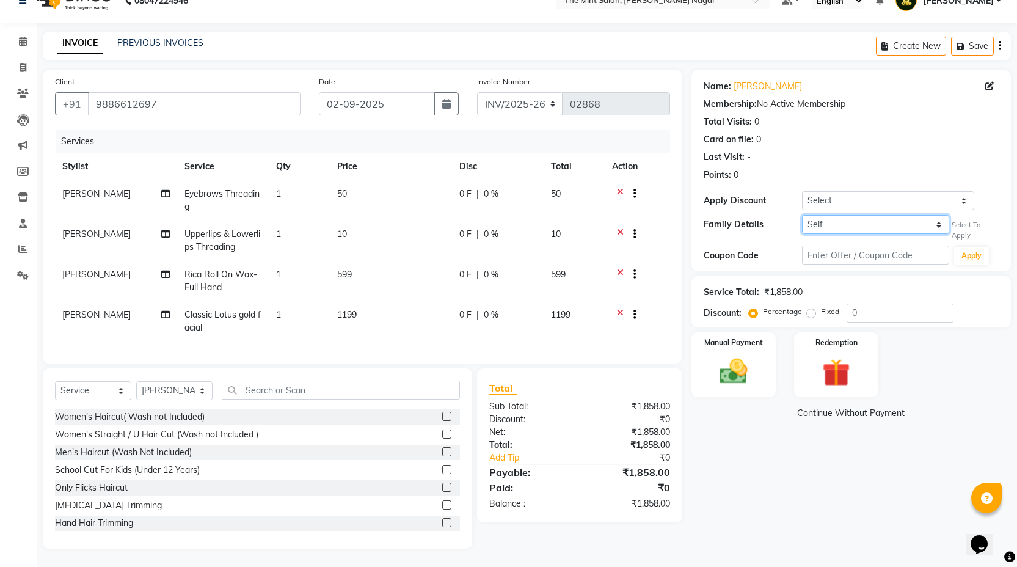
click at [937, 220] on select "Self Shreya Arora" at bounding box center [876, 224] width 148 height 19
select select "7375594"
select select "2: Object"
type input "25"
click at [620, 188] on icon at bounding box center [620, 195] width 7 height 15
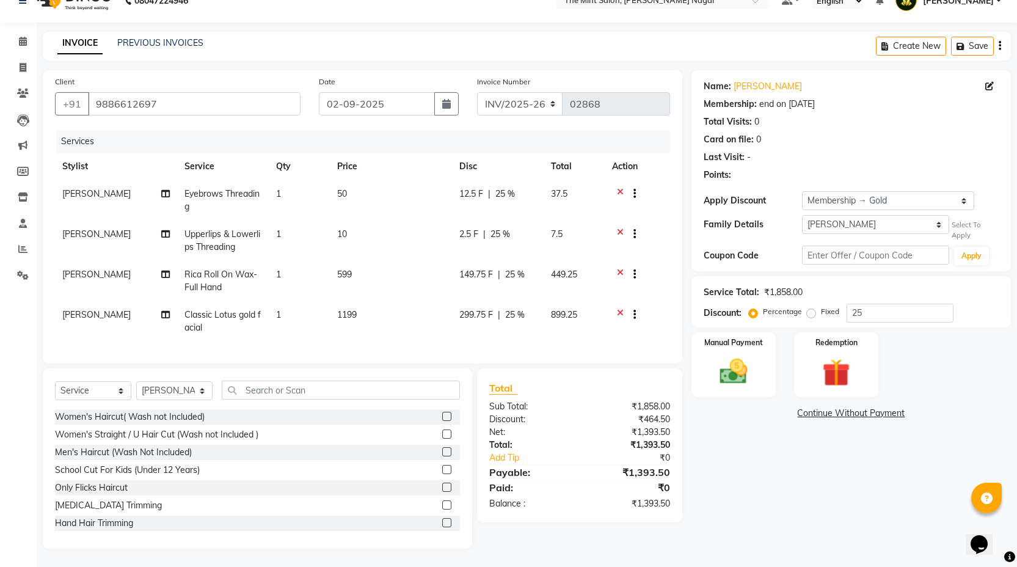
scroll to position [0, 0]
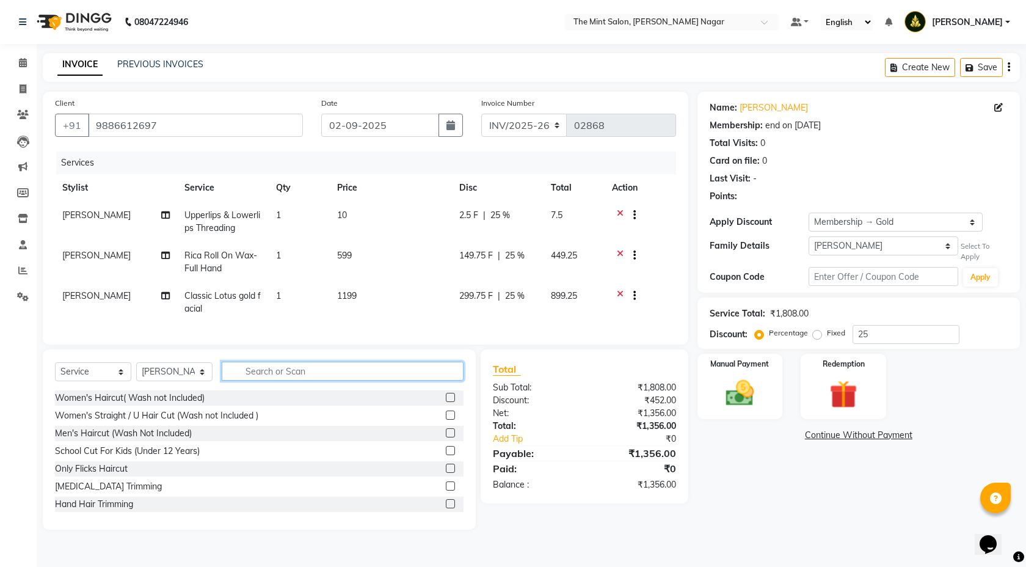
click at [309, 377] on input "text" at bounding box center [343, 371] width 242 height 19
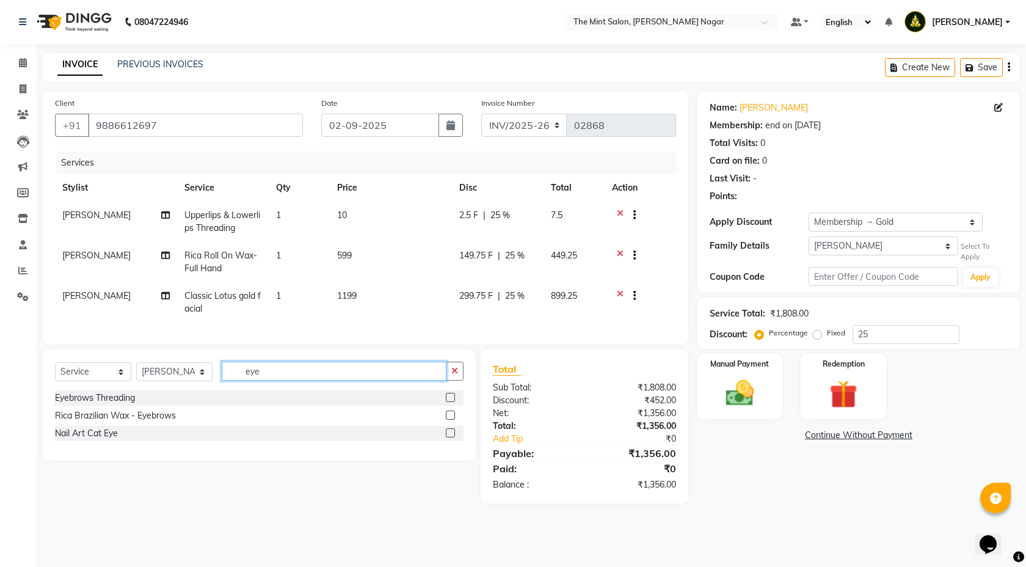
type input "eye"
click at [448, 400] on div at bounding box center [455, 397] width 18 height 15
click at [451, 402] on label at bounding box center [450, 397] width 9 height 9
click at [451, 402] on input "checkbox" at bounding box center [450, 398] width 8 height 8
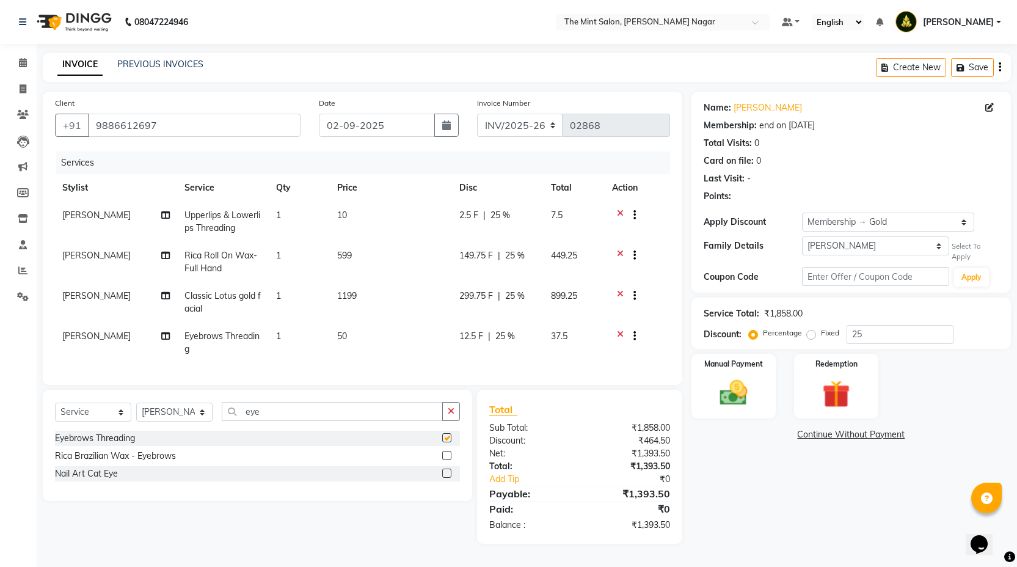
checkbox input "false"
click at [307, 414] on input "eye" at bounding box center [332, 411] width 221 height 19
type input "e"
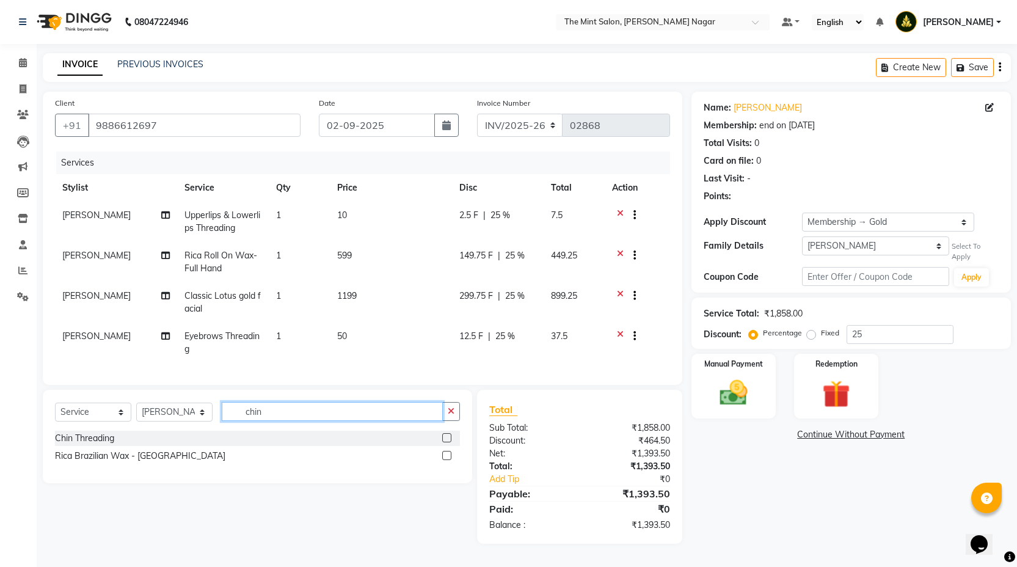
type input "chin"
click at [447, 442] on label at bounding box center [446, 437] width 9 height 9
click at [447, 442] on input "checkbox" at bounding box center [446, 438] width 8 height 8
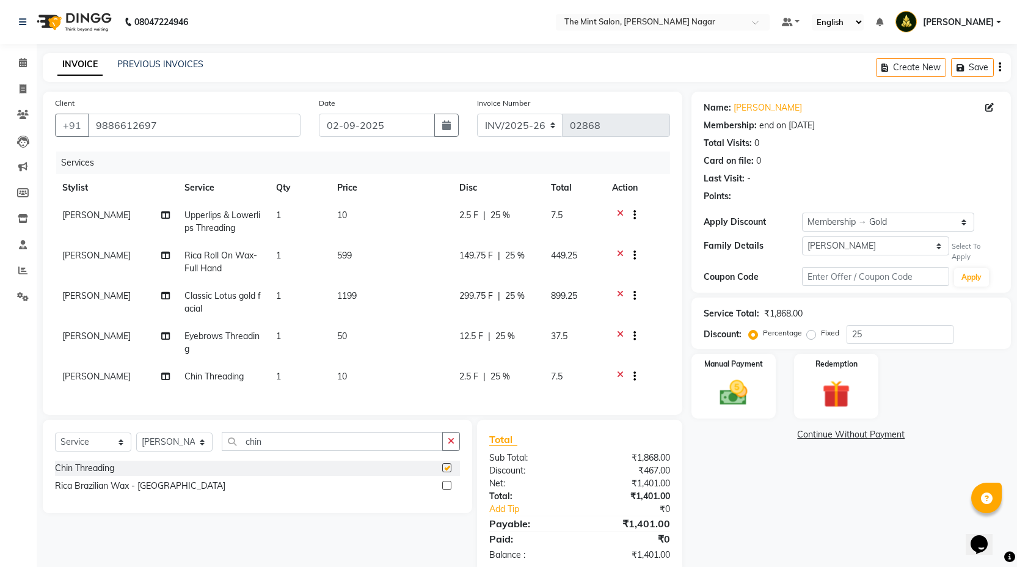
checkbox input "false"
click at [353, 450] on input "chin" at bounding box center [332, 441] width 221 height 19
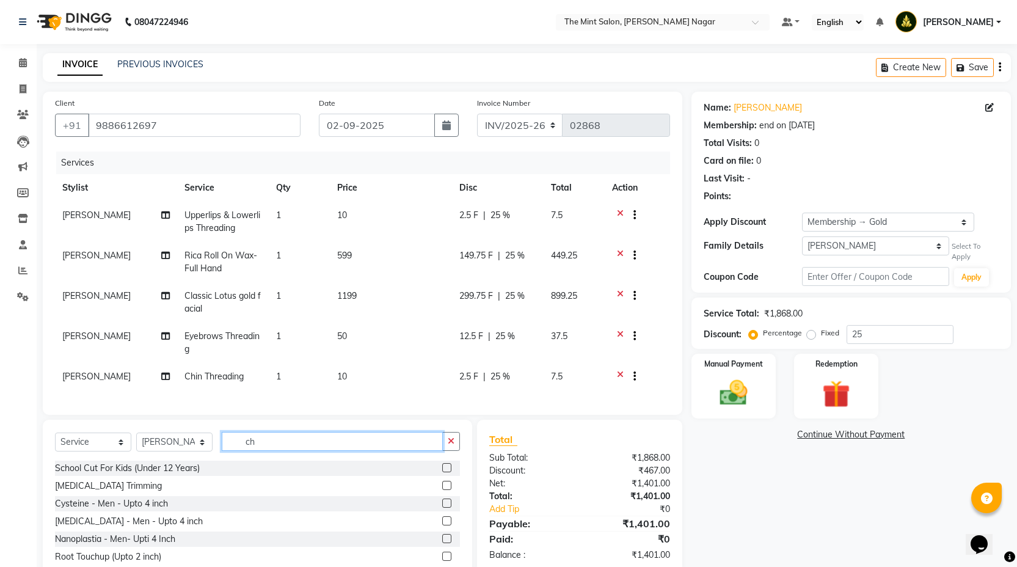
type input "c"
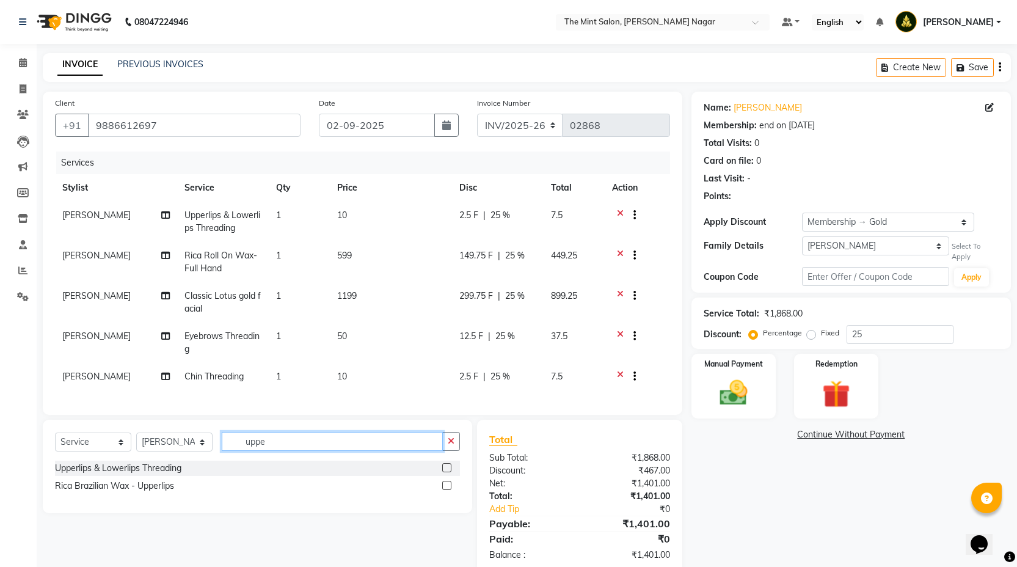
type input "uppe"
click at [449, 472] on label at bounding box center [446, 467] width 9 height 9
click at [449, 472] on input "checkbox" at bounding box center [446, 468] width 8 height 8
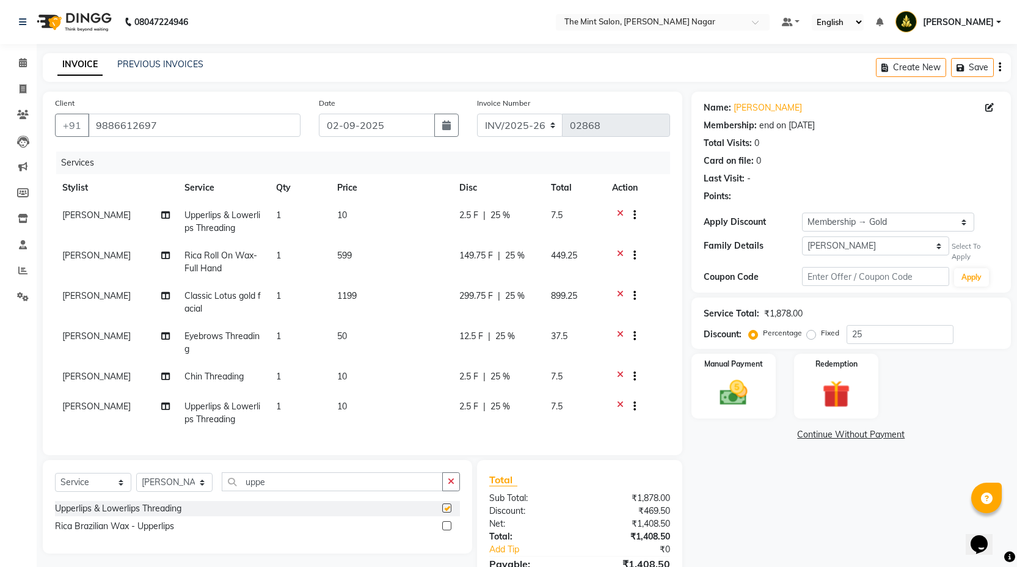
checkbox input "false"
click at [623, 214] on icon at bounding box center [620, 216] width 7 height 15
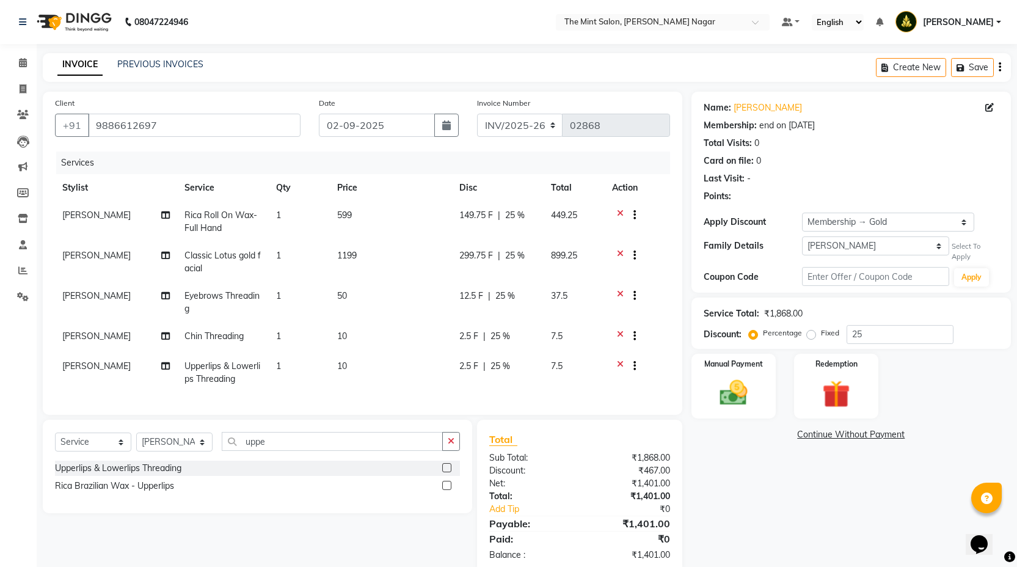
click at [622, 252] on icon at bounding box center [620, 256] width 7 height 15
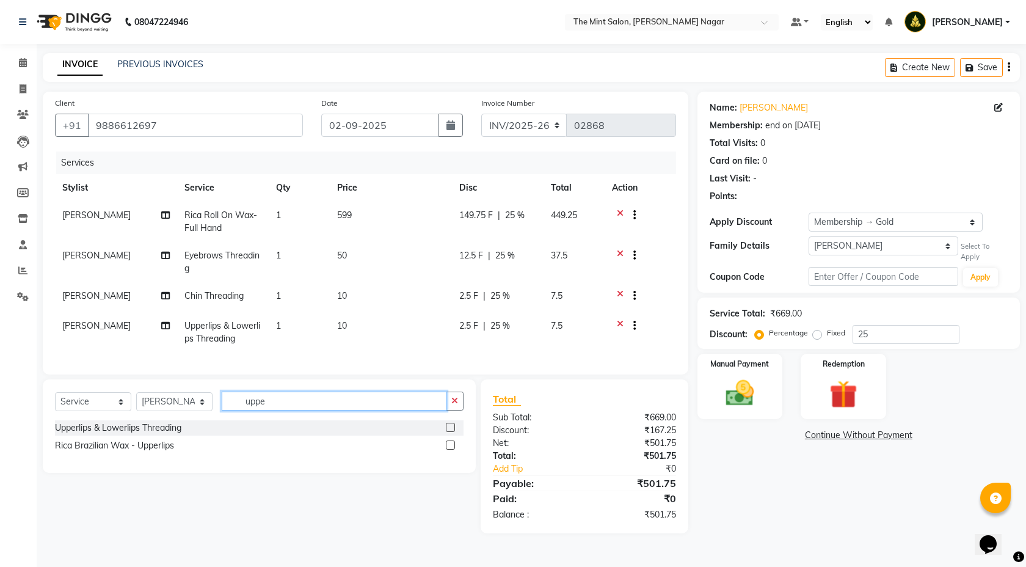
click at [264, 411] on input "uppe" at bounding box center [334, 401] width 225 height 19
type input "u"
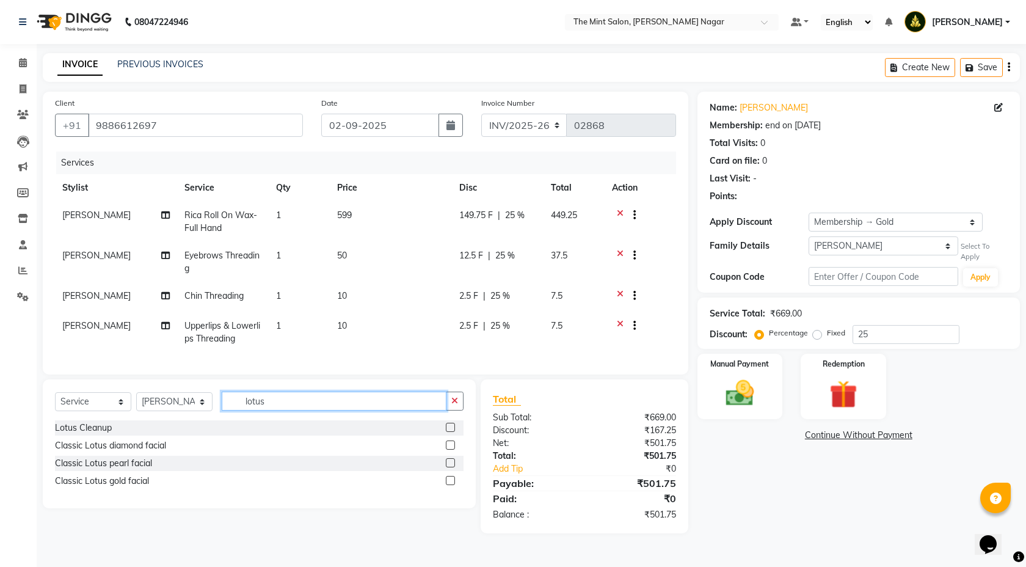
type input "lotus"
click at [449, 450] on label at bounding box center [450, 445] width 9 height 9
click at [449, 450] on input "checkbox" at bounding box center [450, 446] width 8 height 8
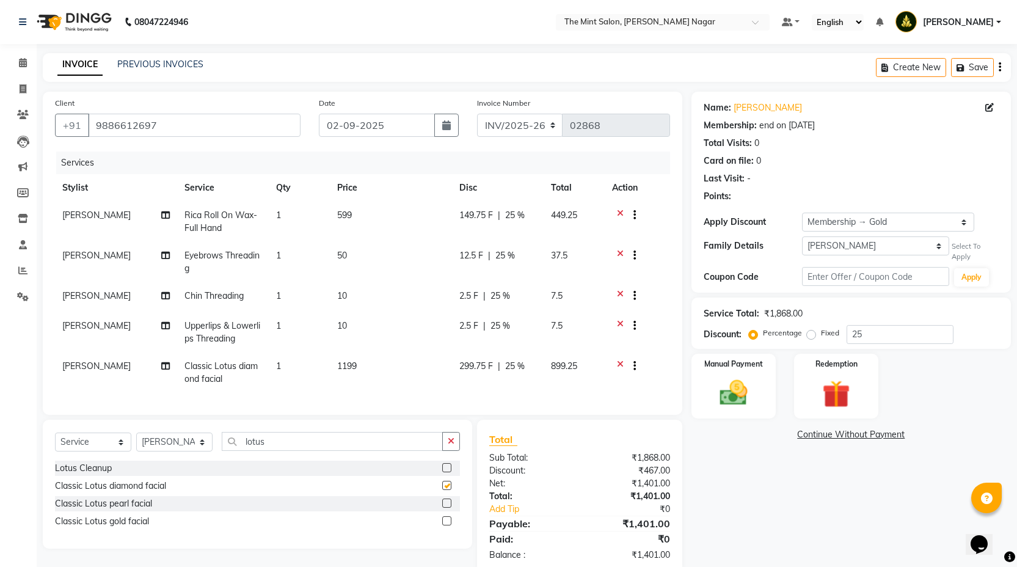
checkbox input "false"
click at [817, 418] on div "Redemption" at bounding box center [836, 386] width 88 height 68
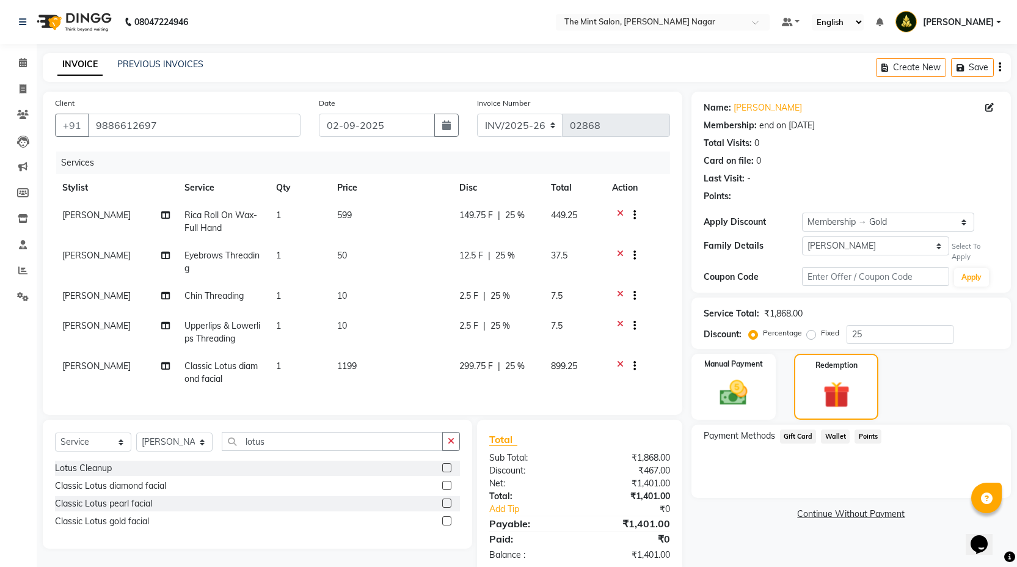
scroll to position [34, 0]
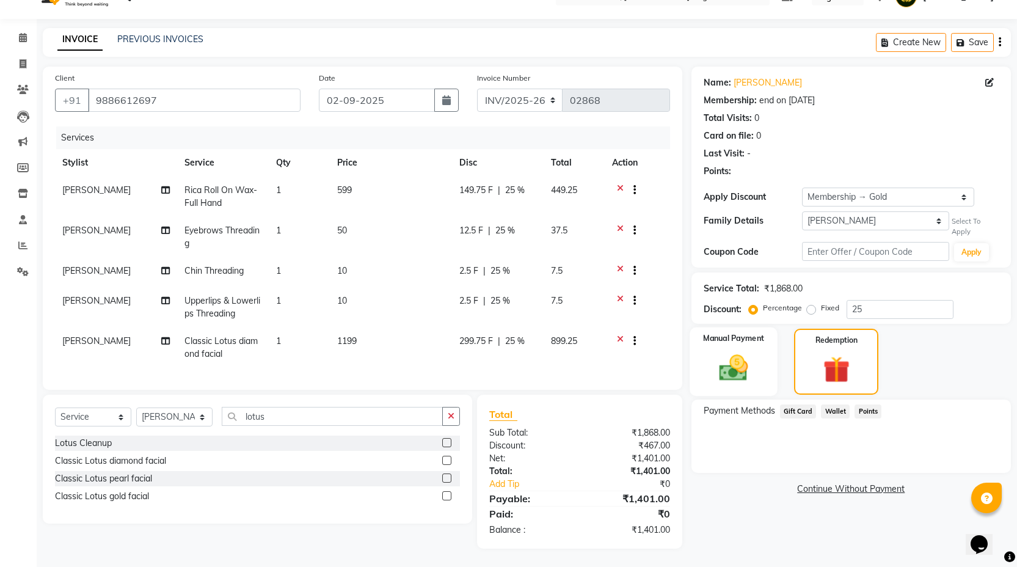
click at [748, 334] on label "Manual Payment" at bounding box center [733, 338] width 61 height 12
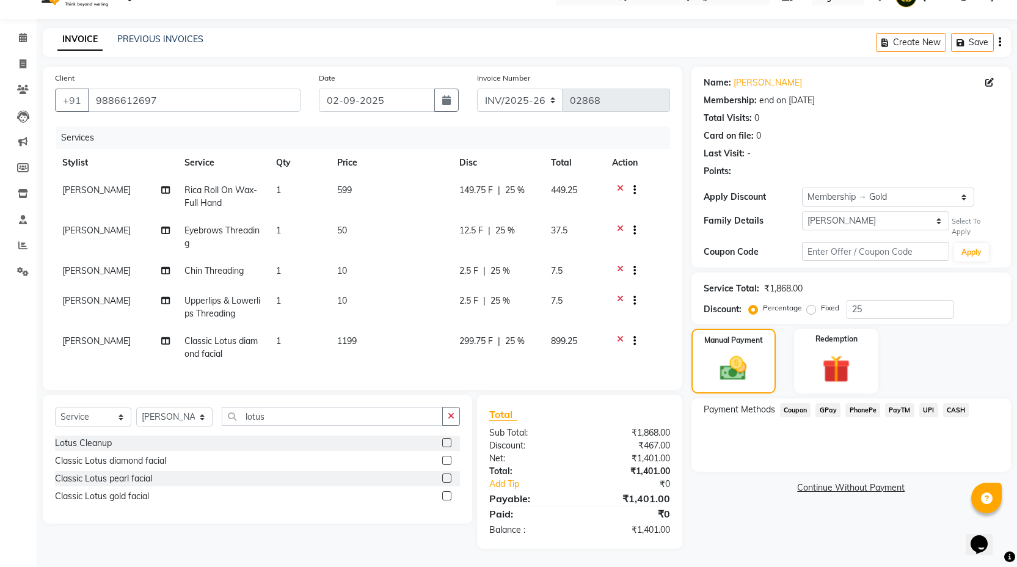
click at [861, 403] on span "PhonePe" at bounding box center [863, 410] width 35 height 14
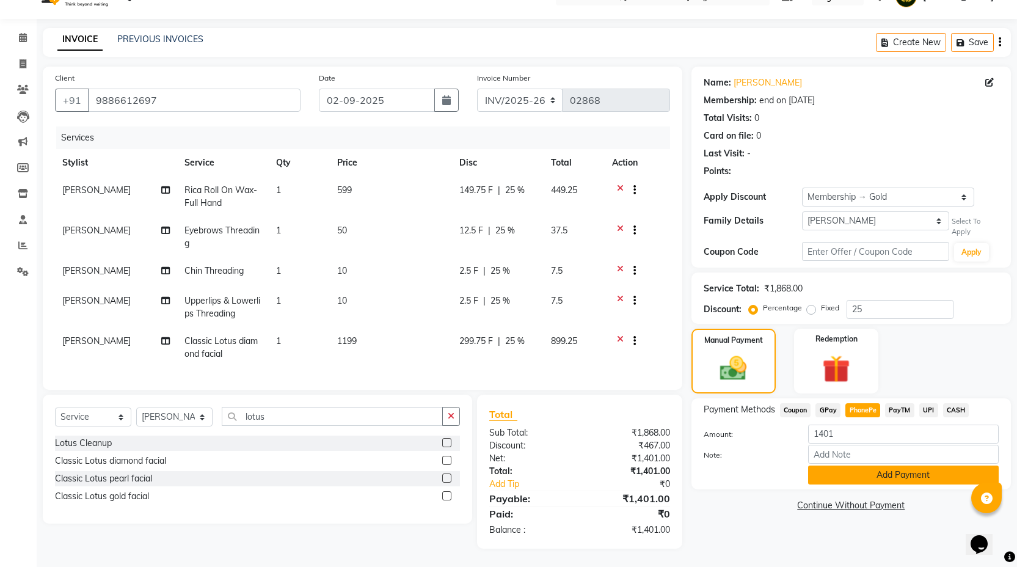
click at [873, 467] on button "Add Payment" at bounding box center [903, 475] width 191 height 19
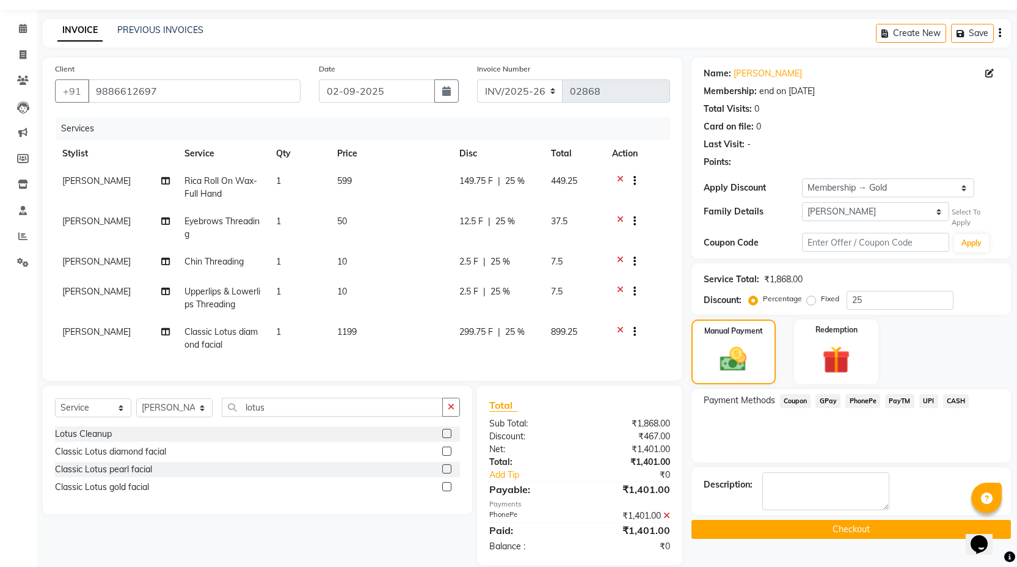
scroll to position [60, 0]
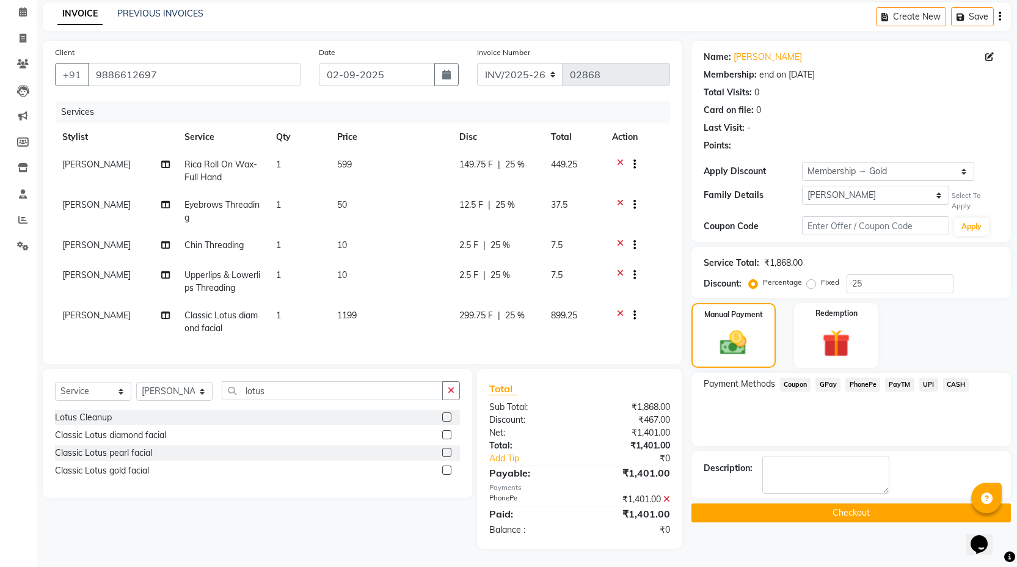
click at [832, 503] on button "Checkout" at bounding box center [852, 512] width 320 height 19
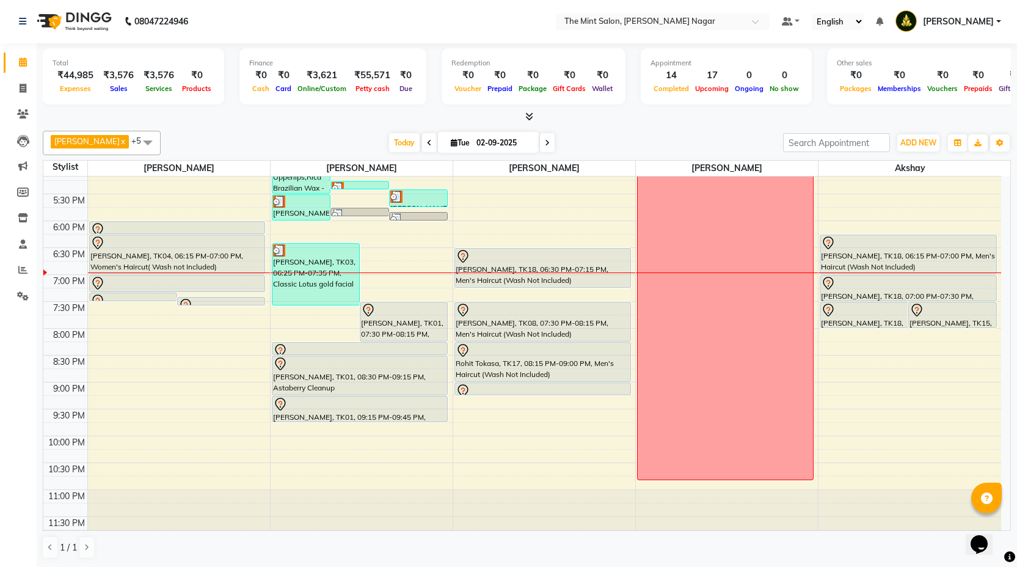
scroll to position [452, 0]
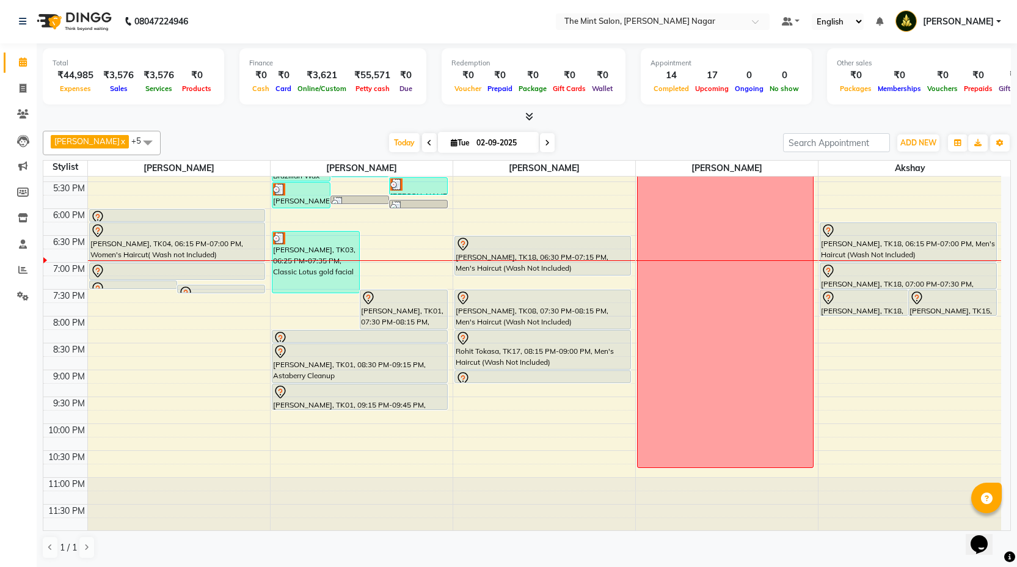
click at [547, 141] on span at bounding box center [547, 142] width 15 height 19
type input "[DATE]"
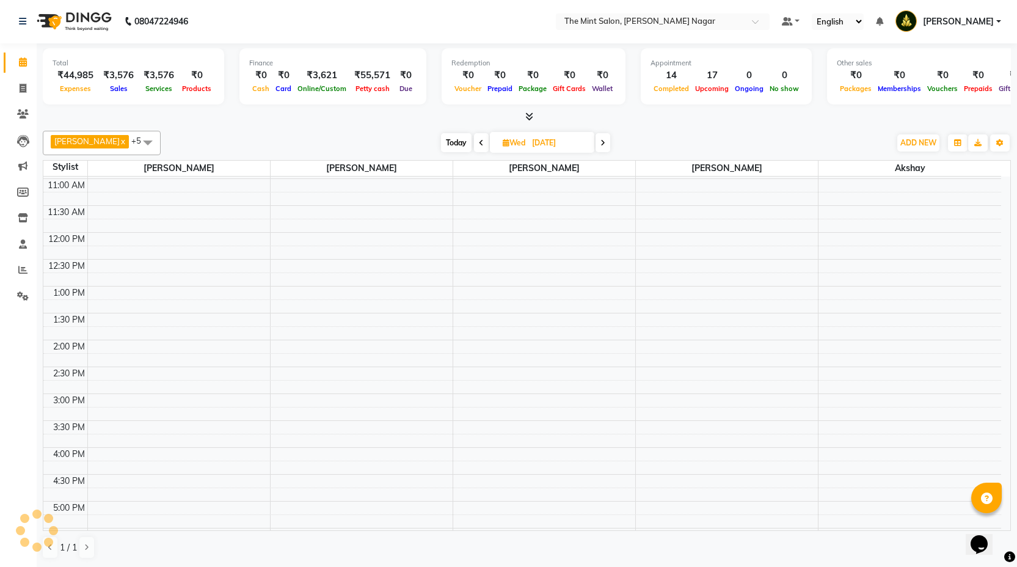
scroll to position [0, 0]
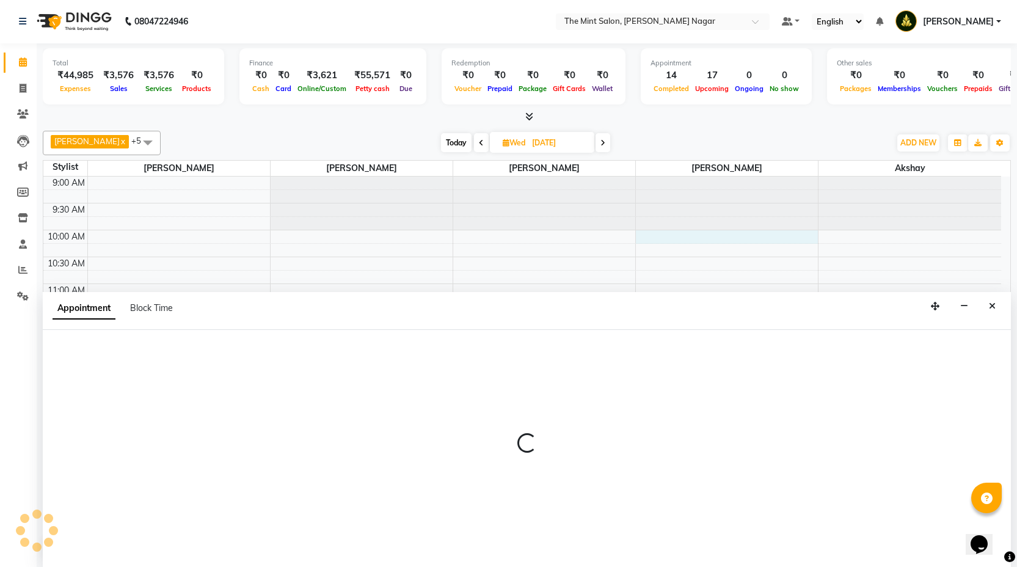
select select "77026"
select select "tentative"
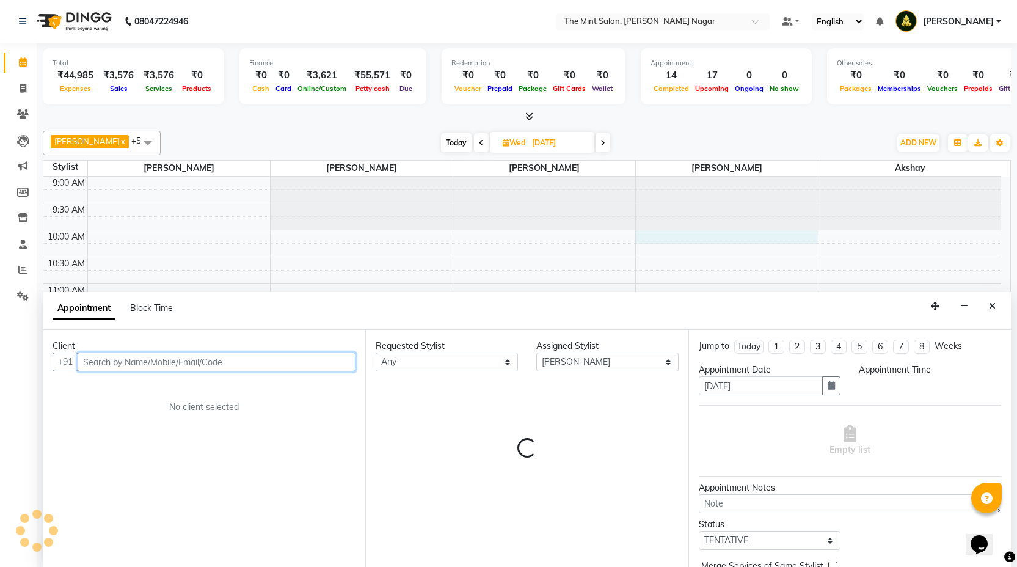
select select "600"
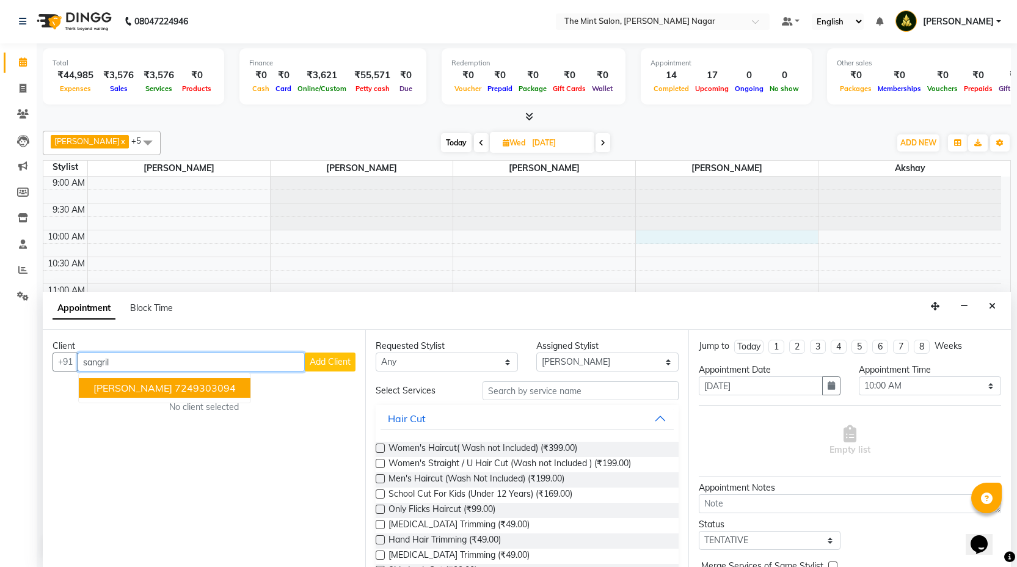
click at [212, 381] on button "[PERSON_NAME] 7249303094" at bounding box center [165, 388] width 172 height 20
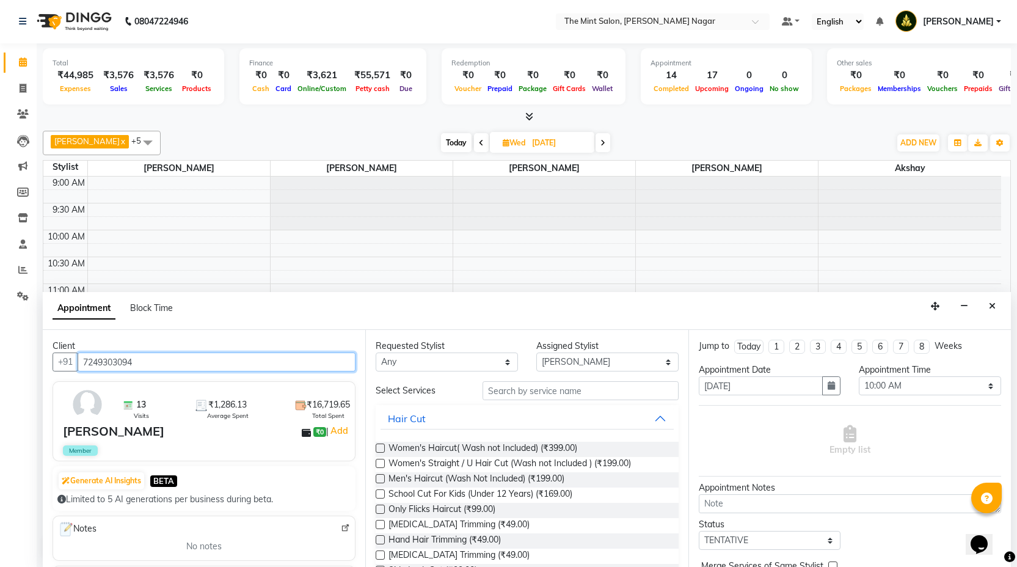
type input "7249303094"
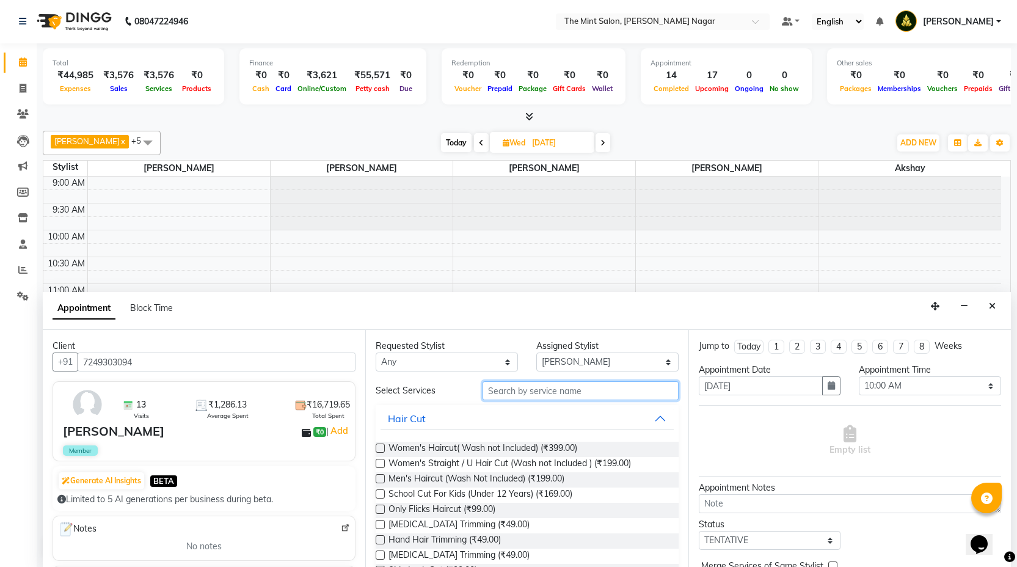
click at [503, 393] on input "text" at bounding box center [581, 390] width 196 height 19
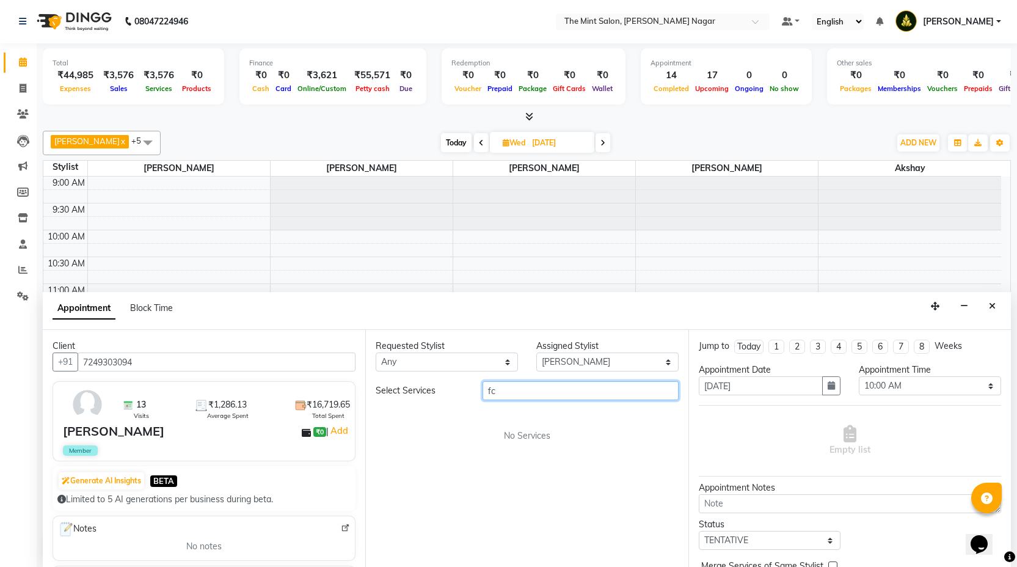
type input "f"
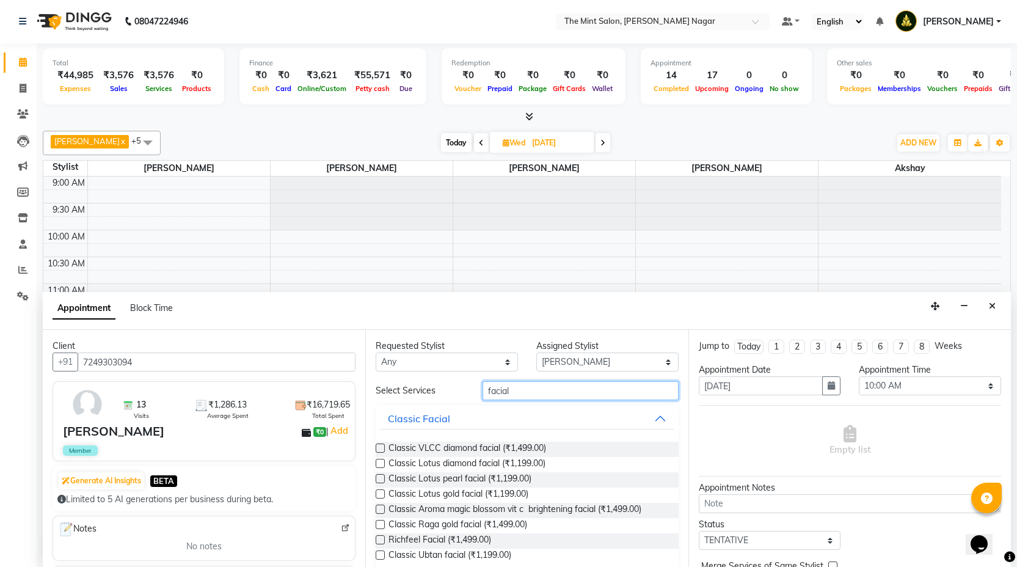
type input "facial"
click at [381, 509] on label at bounding box center [380, 509] width 9 height 9
click at [381, 509] on input "checkbox" at bounding box center [380, 511] width 8 height 8
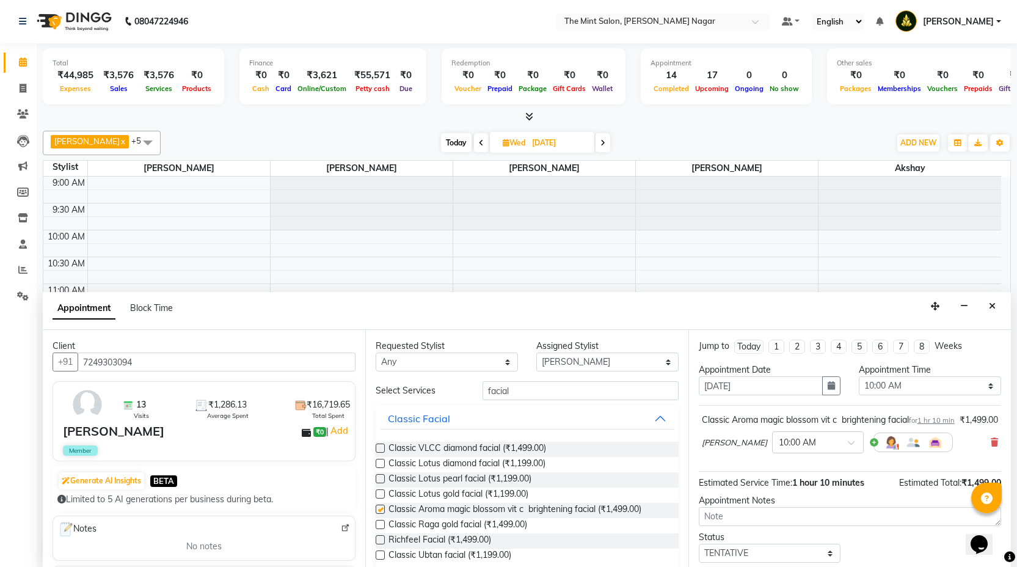
checkbox input "false"
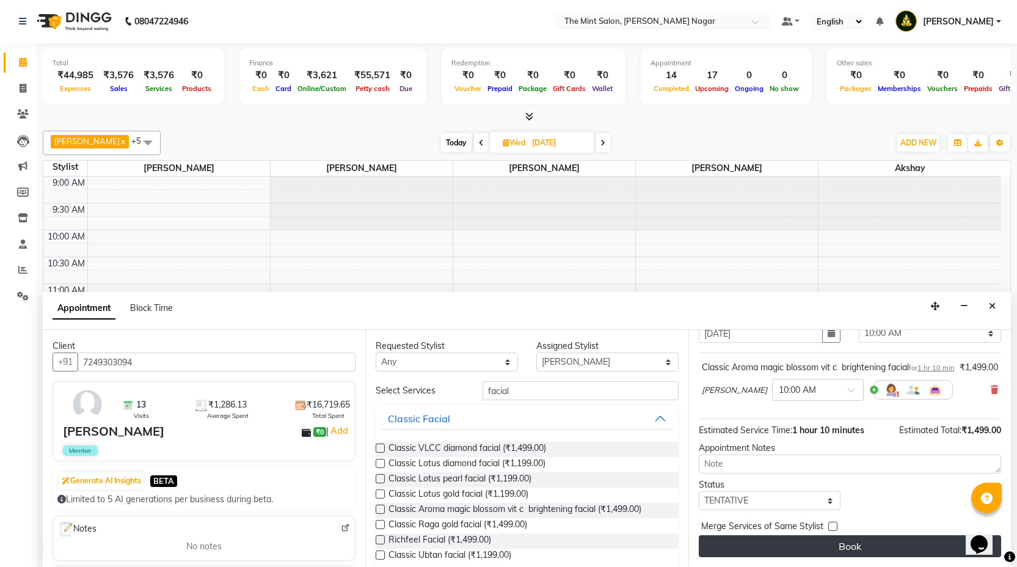
click at [797, 544] on button "Book" at bounding box center [850, 546] width 302 height 22
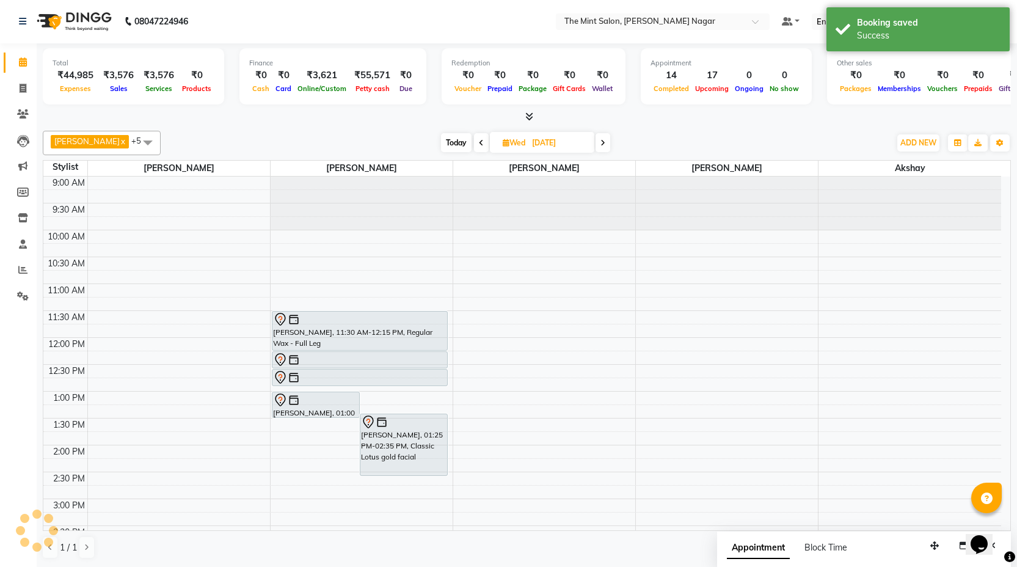
scroll to position [0, 0]
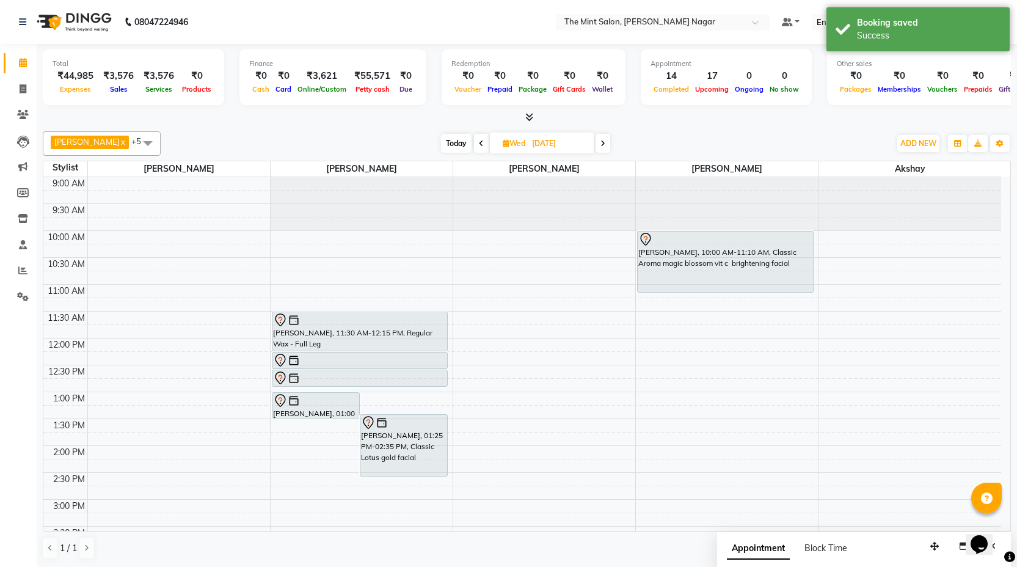
click at [451, 148] on span "Today" at bounding box center [456, 143] width 31 height 19
type input "02-09-2025"
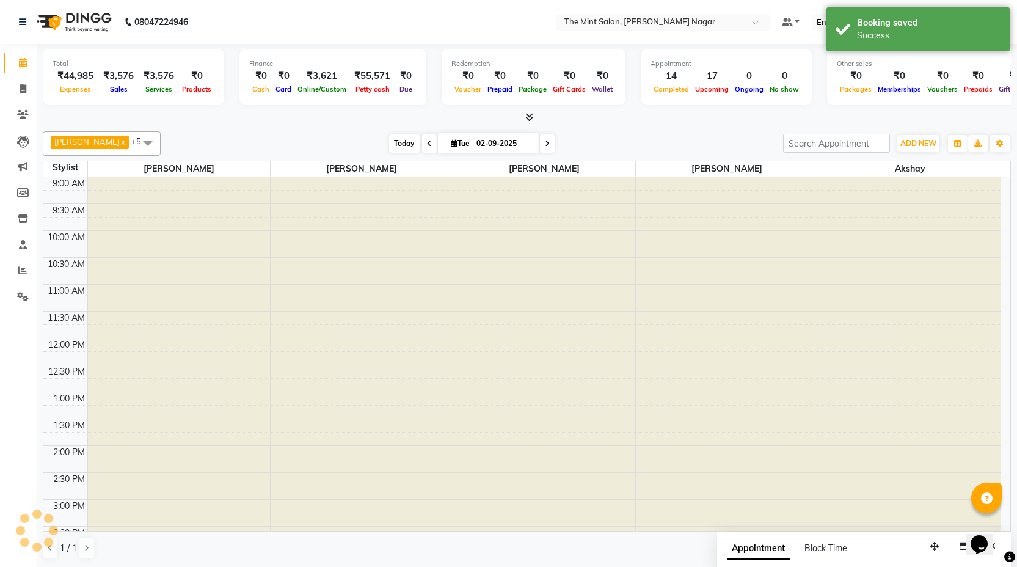
scroll to position [452, 0]
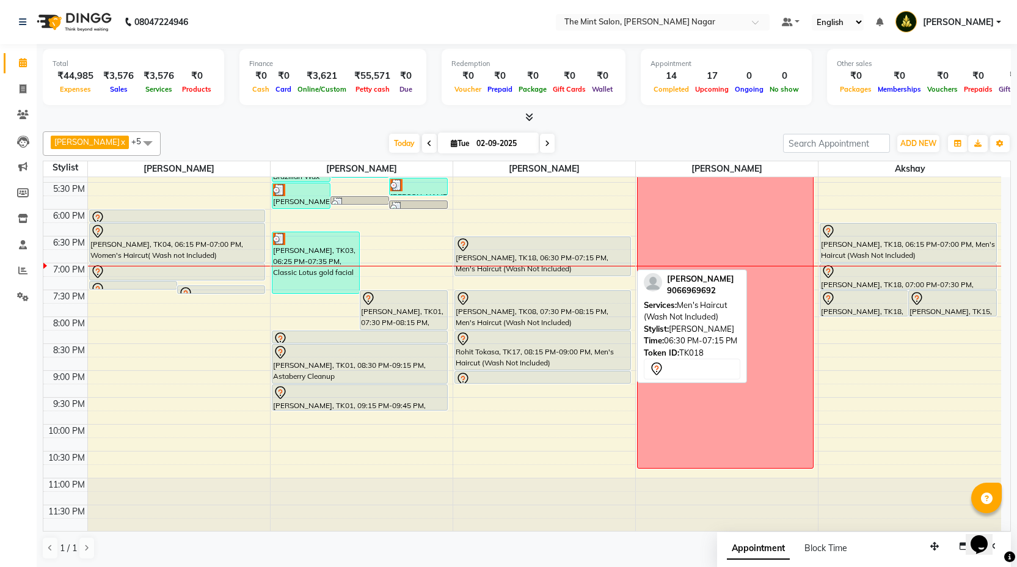
click at [531, 254] on div "[PERSON_NAME], TK18, 06:30 PM-07:15 PM, Men's Haircut (Wash Not Included)" at bounding box center [542, 256] width 175 height 38
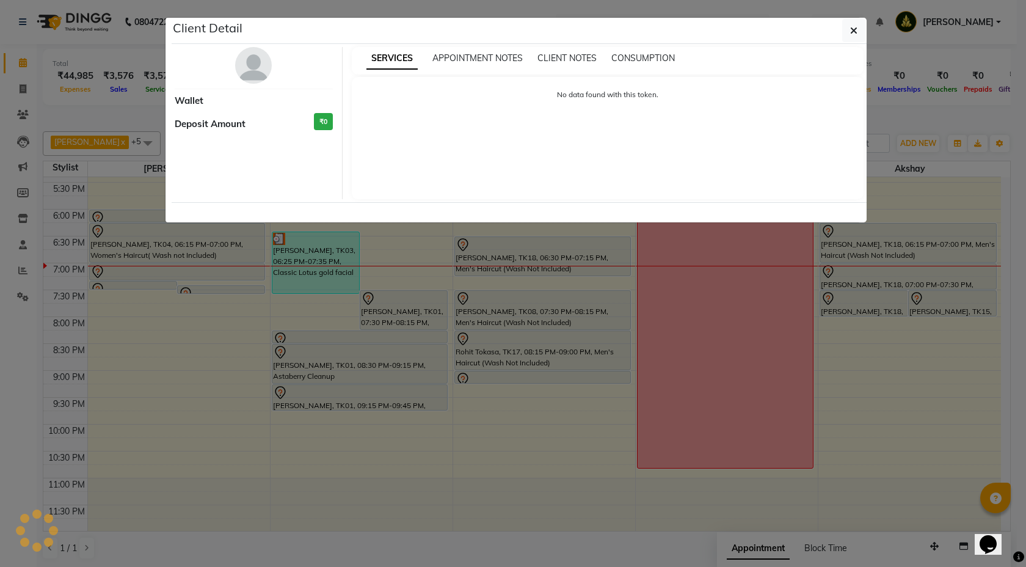
select select "7"
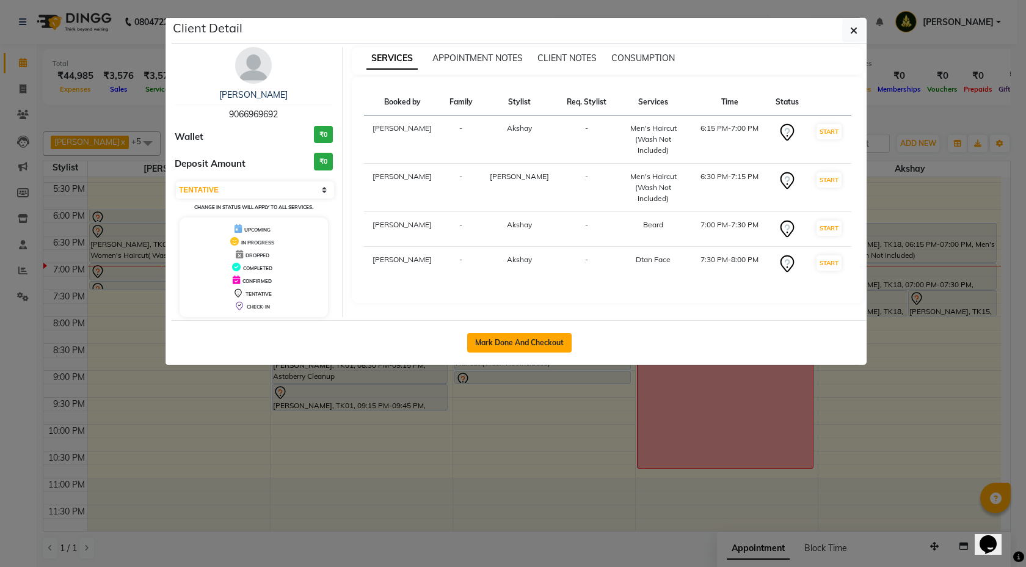
click at [535, 348] on button "Mark Done And Checkout" at bounding box center [519, 343] width 104 height 20
select select "service"
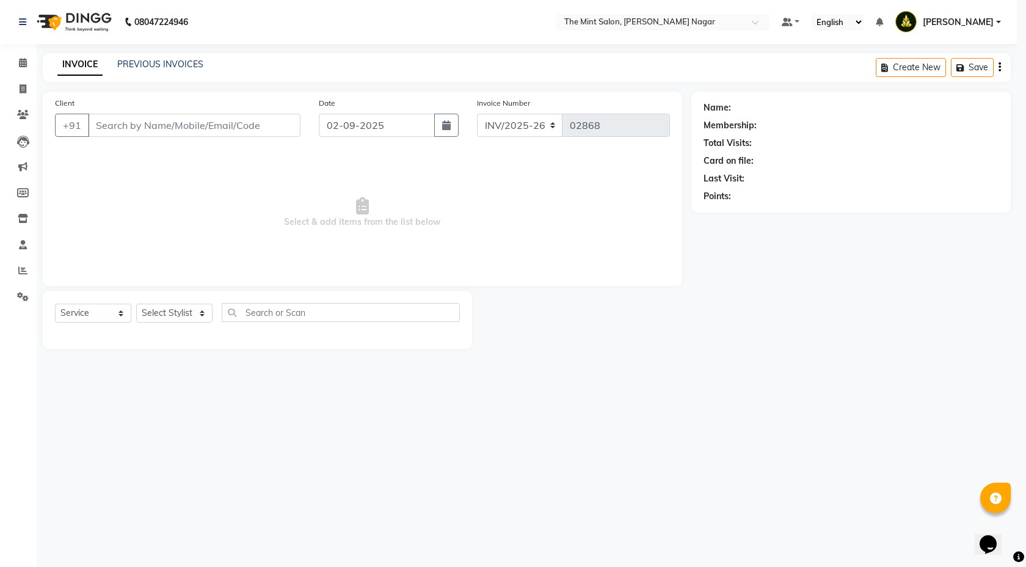
select select "select"
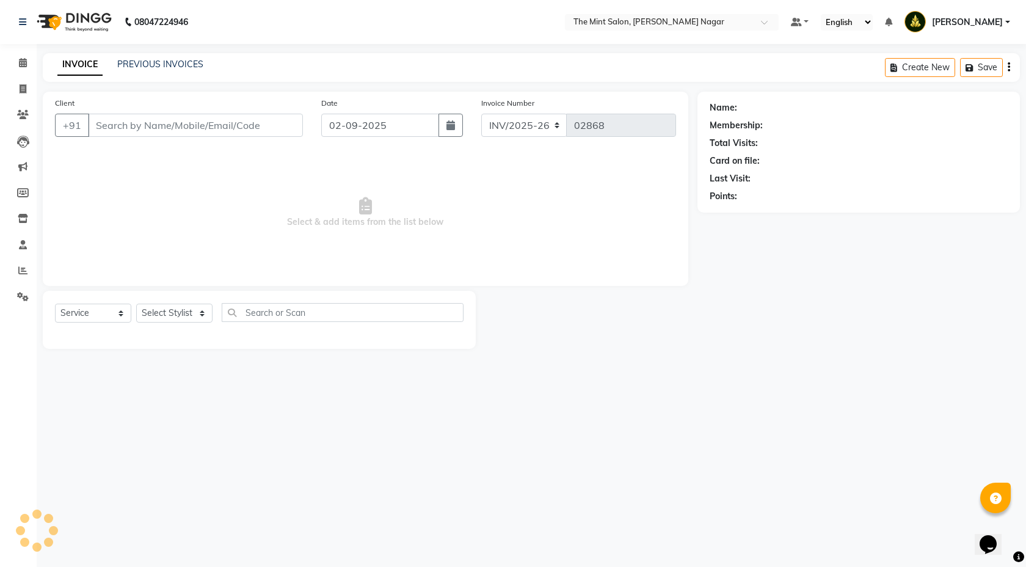
type input "9066969692"
select select "90065"
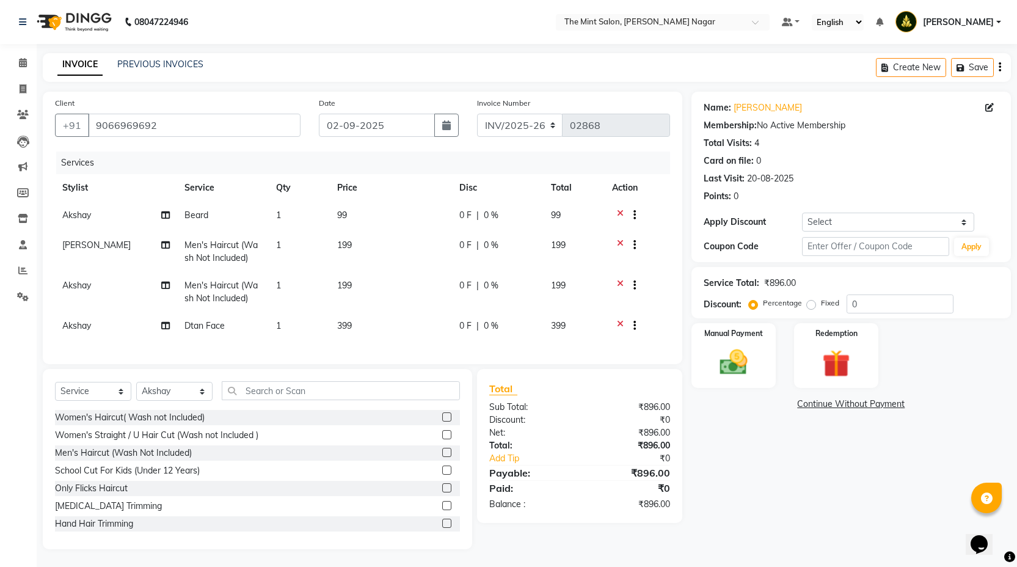
scroll to position [10, 0]
click at [620, 319] on icon at bounding box center [620, 326] width 7 height 15
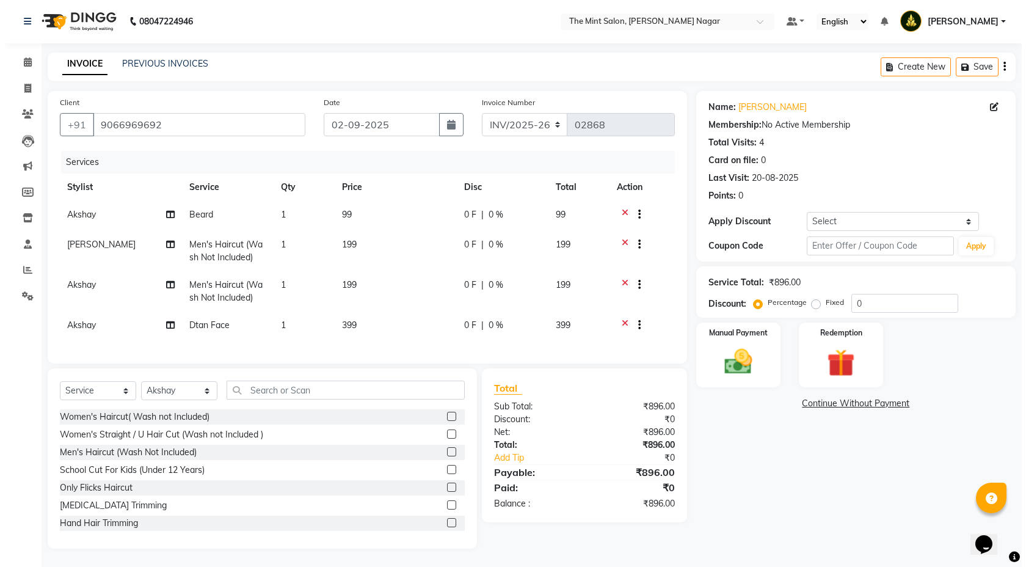
scroll to position [0, 0]
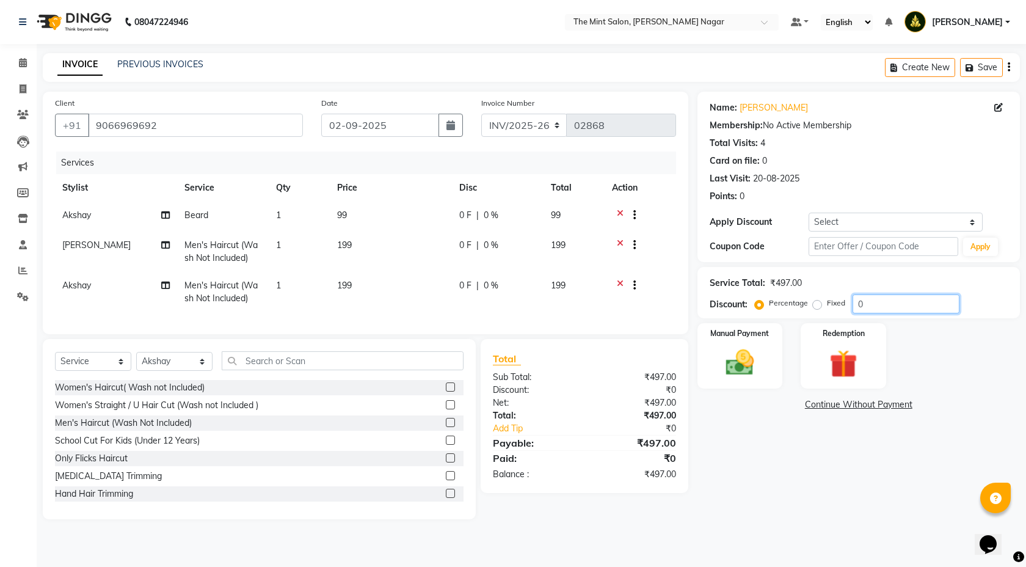
click at [855, 304] on input "0" at bounding box center [906, 304] width 107 height 19
type input "10"
click at [744, 366] on img at bounding box center [741, 363] width 48 height 34
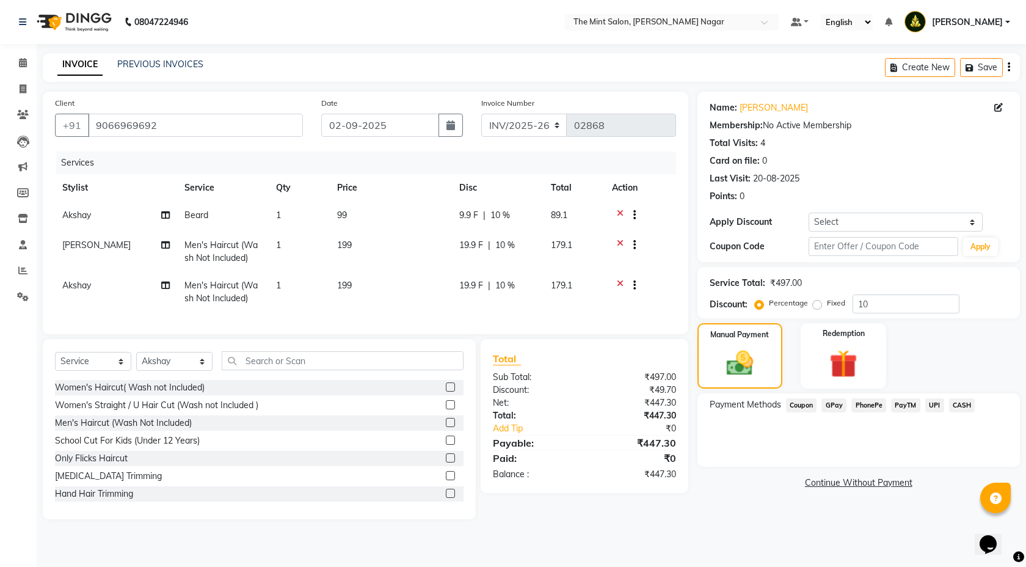
click at [871, 405] on span "PhonePe" at bounding box center [869, 405] width 35 height 14
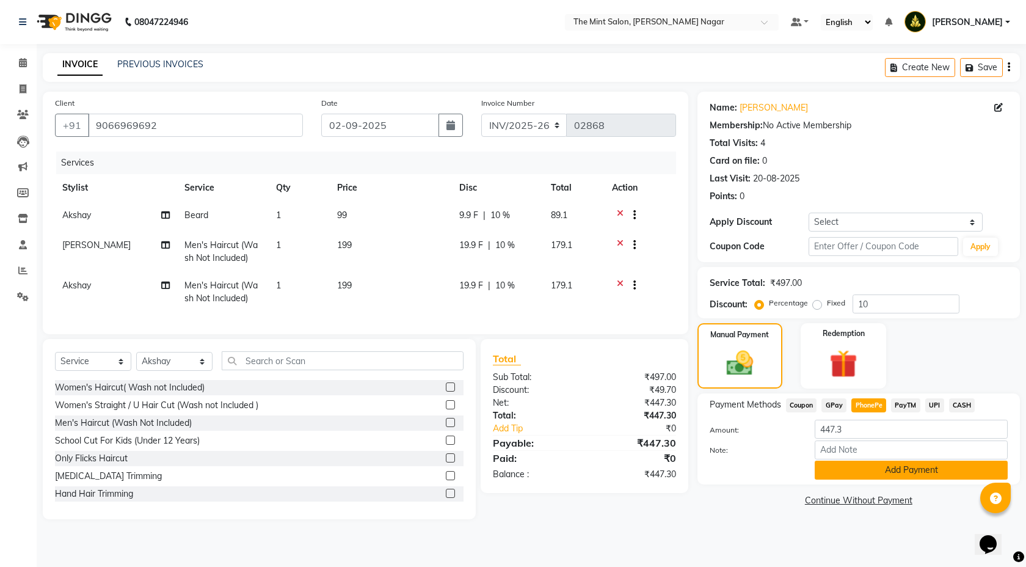
click at [866, 472] on button "Add Payment" at bounding box center [911, 470] width 193 height 19
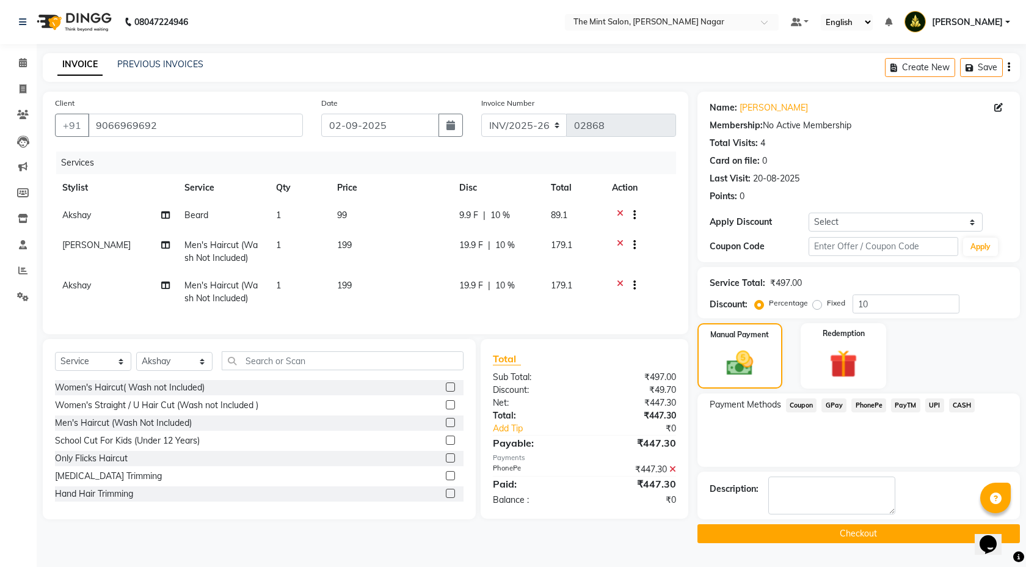
click at [835, 541] on button "Checkout" at bounding box center [859, 533] width 323 height 19
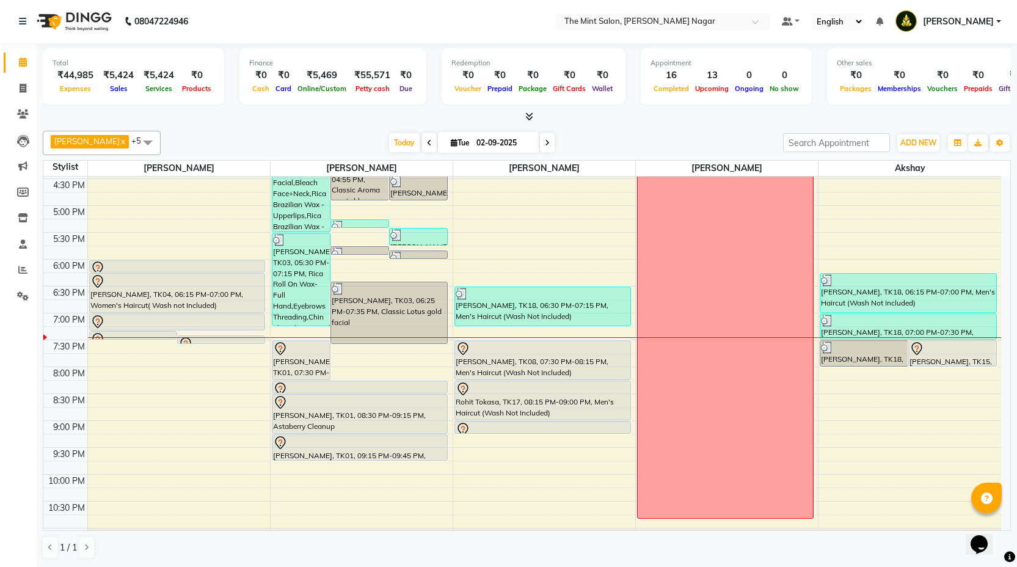
scroll to position [452, 0]
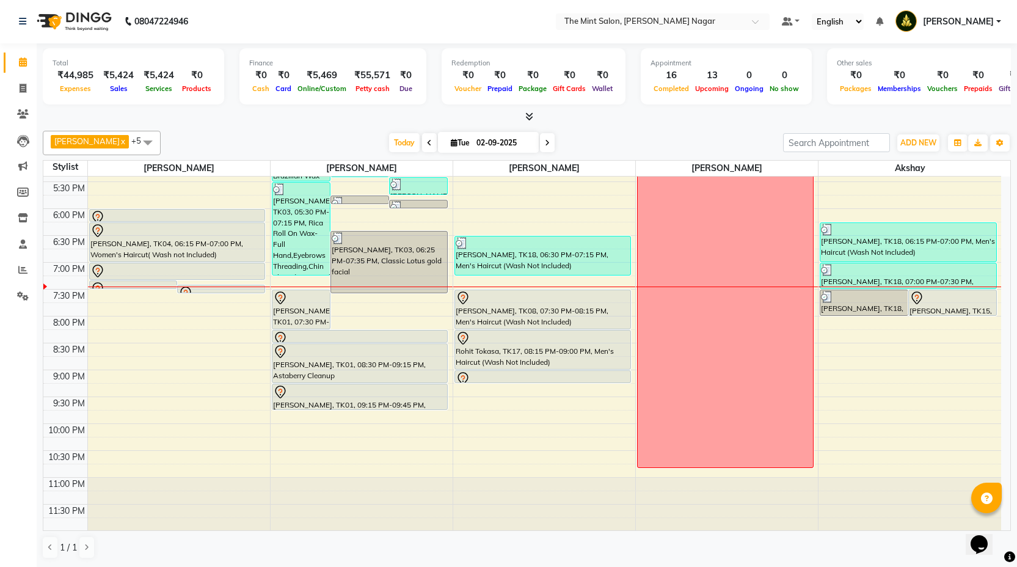
click at [545, 143] on icon at bounding box center [547, 142] width 5 height 7
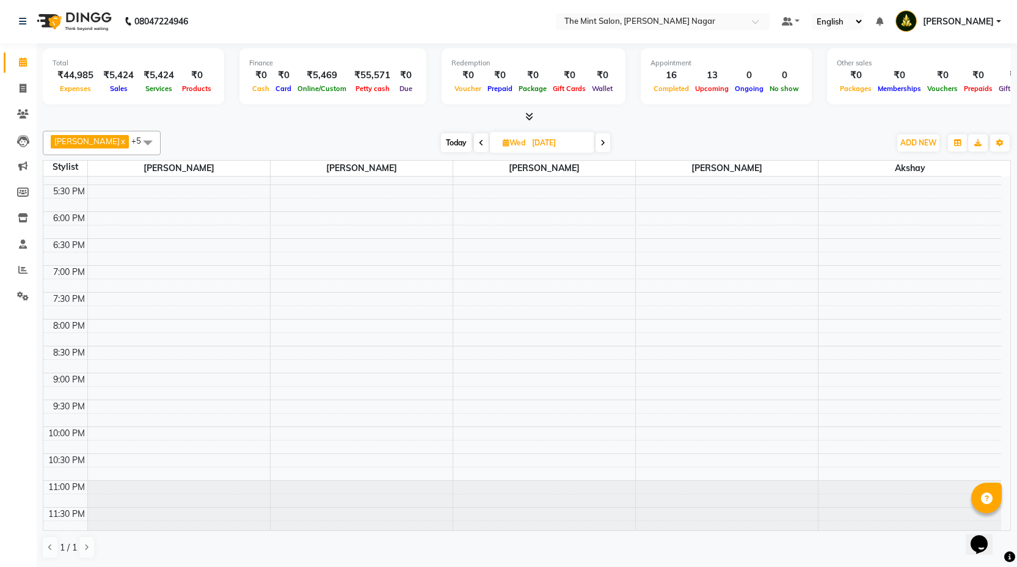
scroll to position [0, 0]
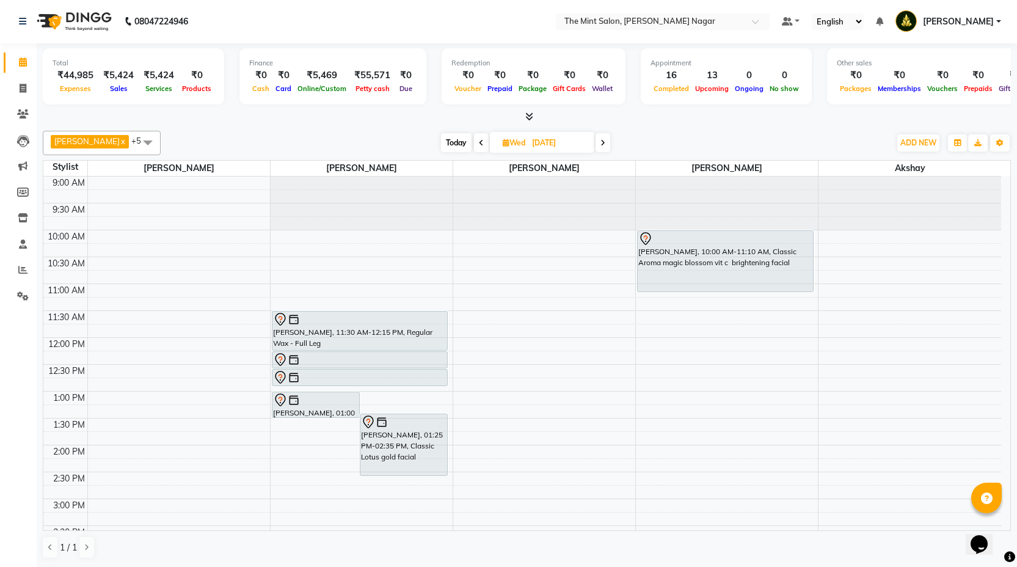
click at [448, 141] on span "Today" at bounding box center [456, 142] width 31 height 19
type input "02-09-2025"
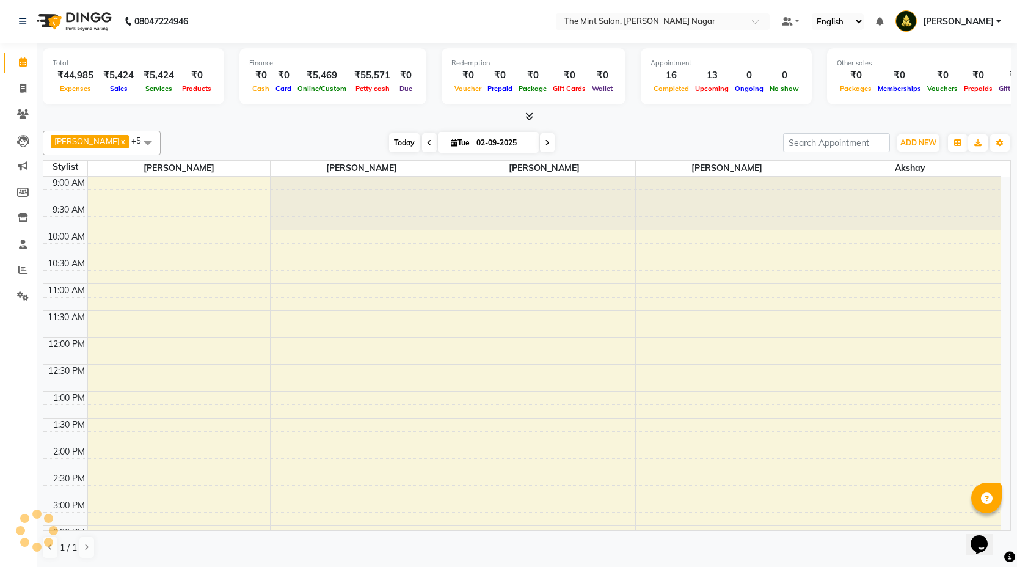
scroll to position [452, 0]
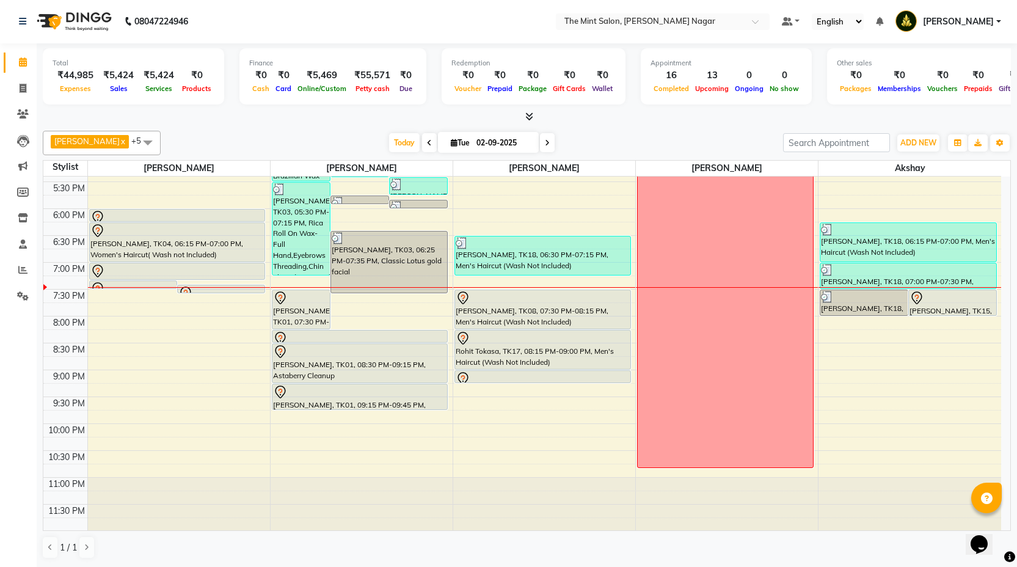
click at [513, 147] on input "02-09-2025" at bounding box center [503, 143] width 61 height 18
select select "9"
select select "2025"
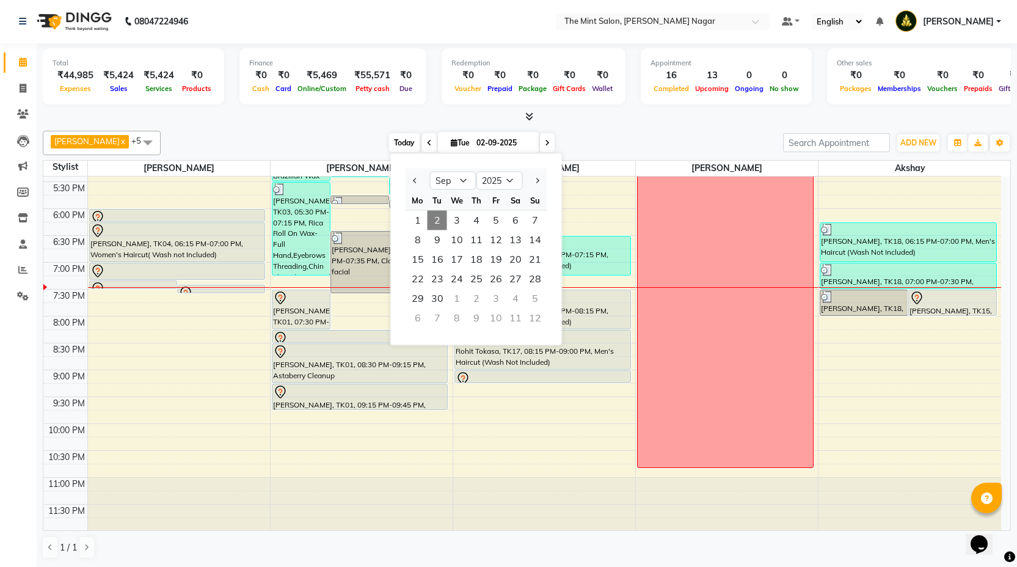
click at [408, 142] on span "Today" at bounding box center [404, 142] width 31 height 19
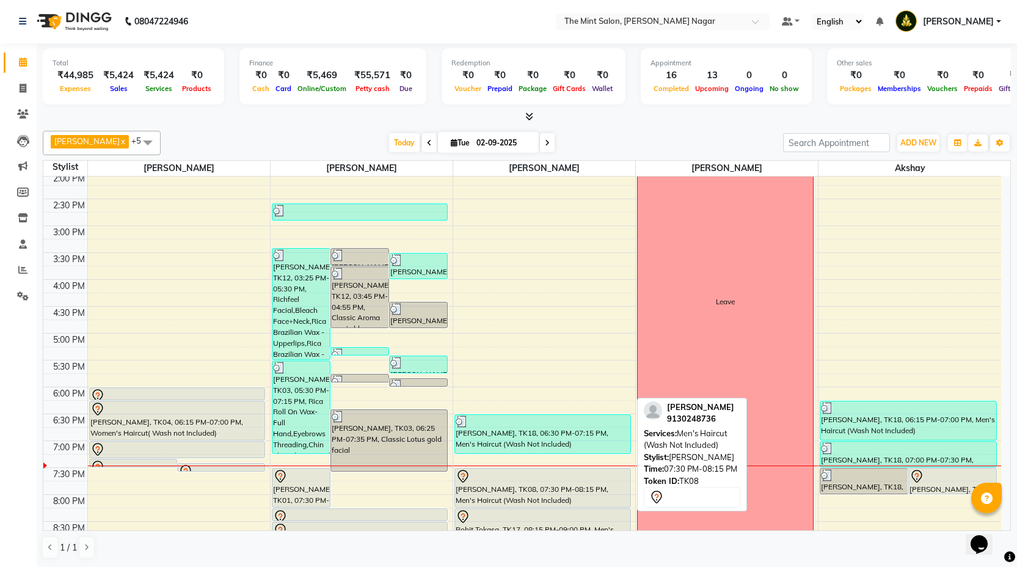
scroll to position [234, 0]
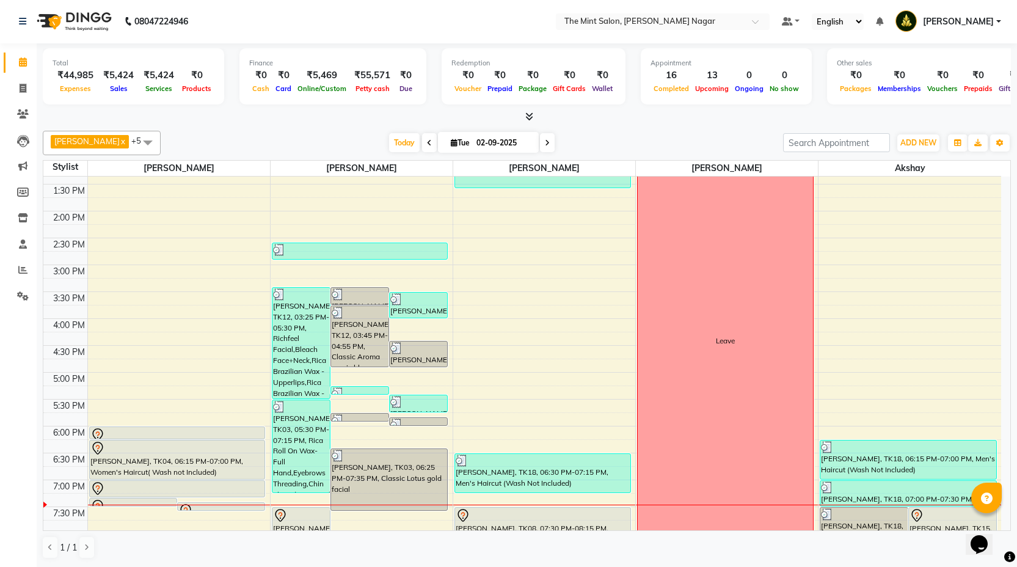
click at [481, 143] on input "02-09-2025" at bounding box center [503, 143] width 61 height 18
select select "9"
select select "2025"
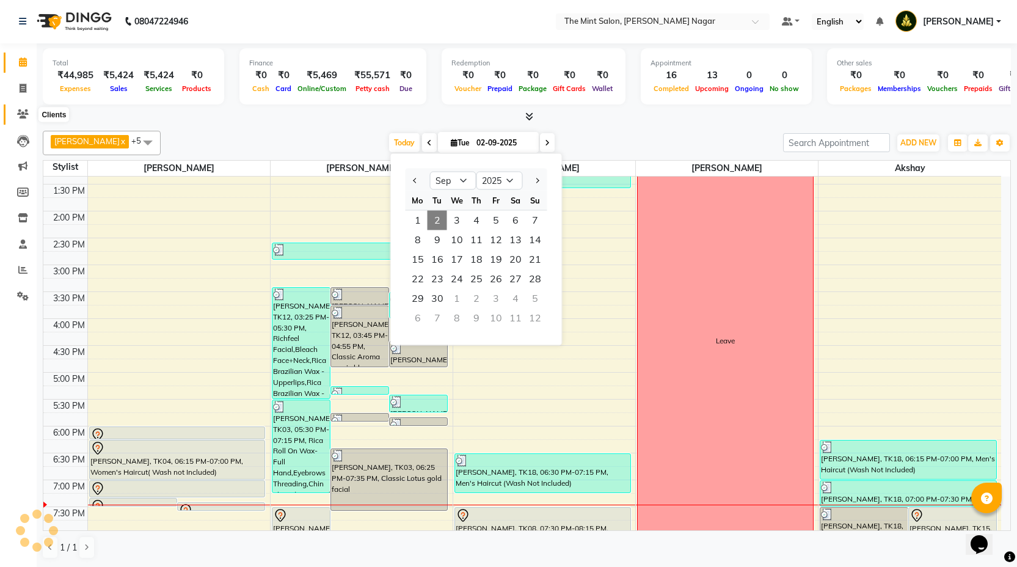
click at [28, 117] on icon at bounding box center [23, 113] width 12 height 9
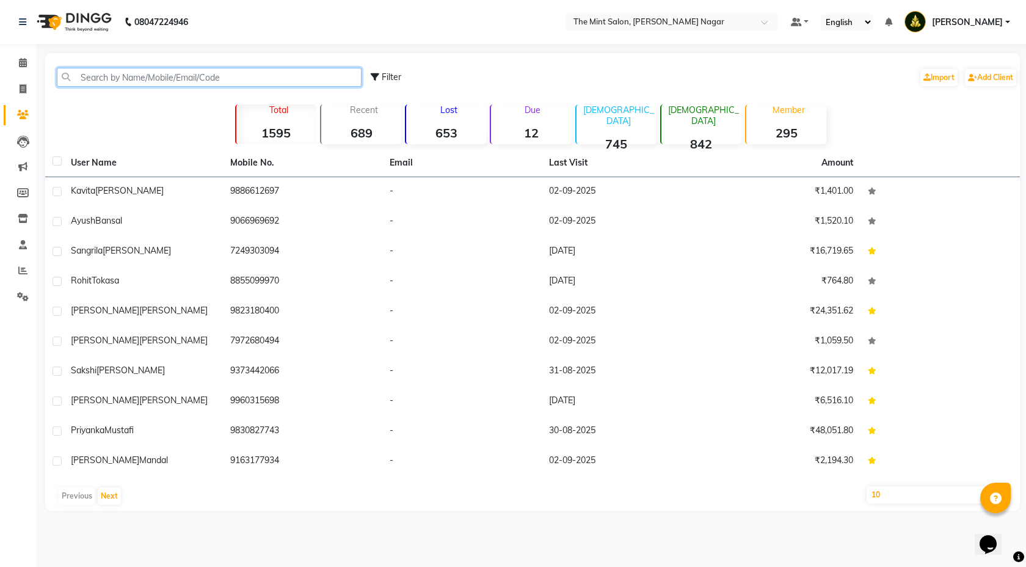
click at [150, 73] on input "text" at bounding box center [209, 77] width 305 height 19
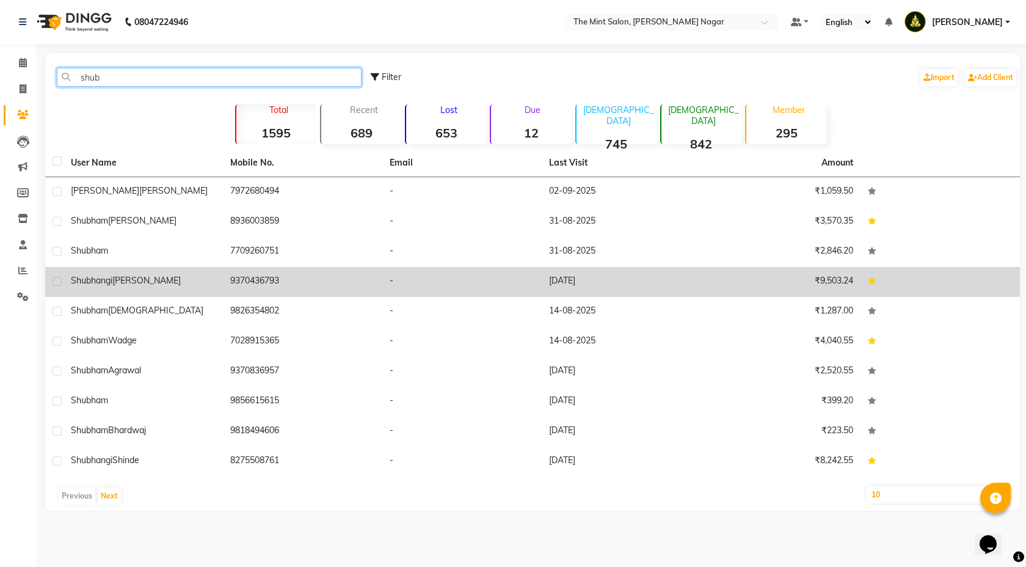
type input "shub"
click at [153, 290] on td "Shubhangi Mirajkar" at bounding box center [143, 282] width 159 height 30
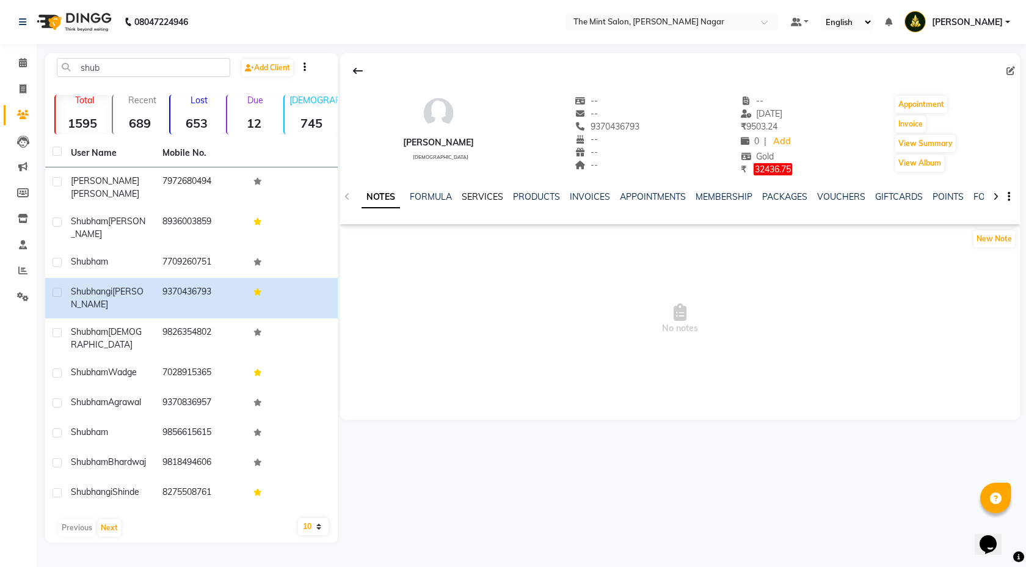
click at [496, 199] on link "SERVICES" at bounding box center [483, 196] width 42 height 11
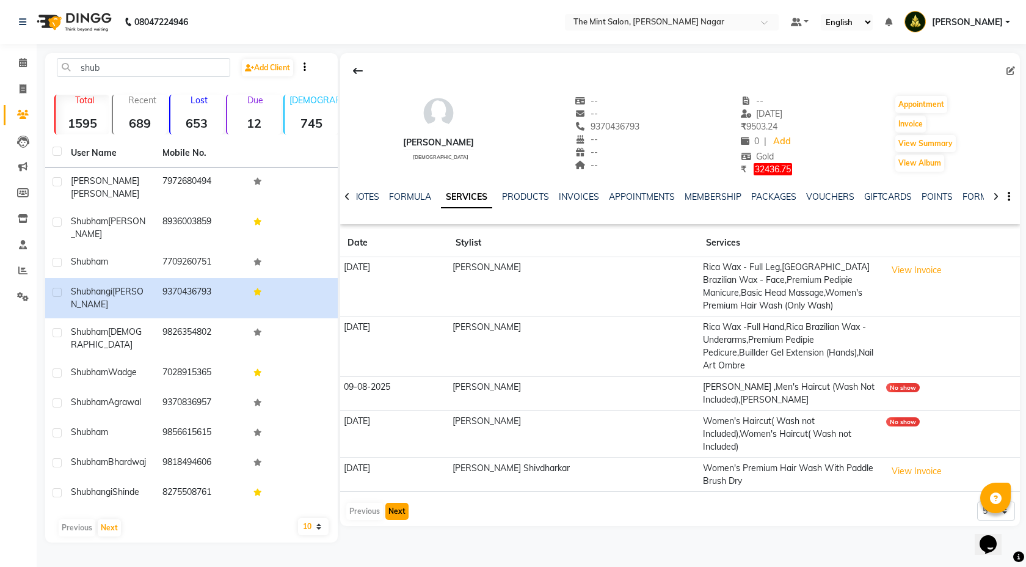
click at [400, 503] on button "Next" at bounding box center [397, 511] width 23 height 17
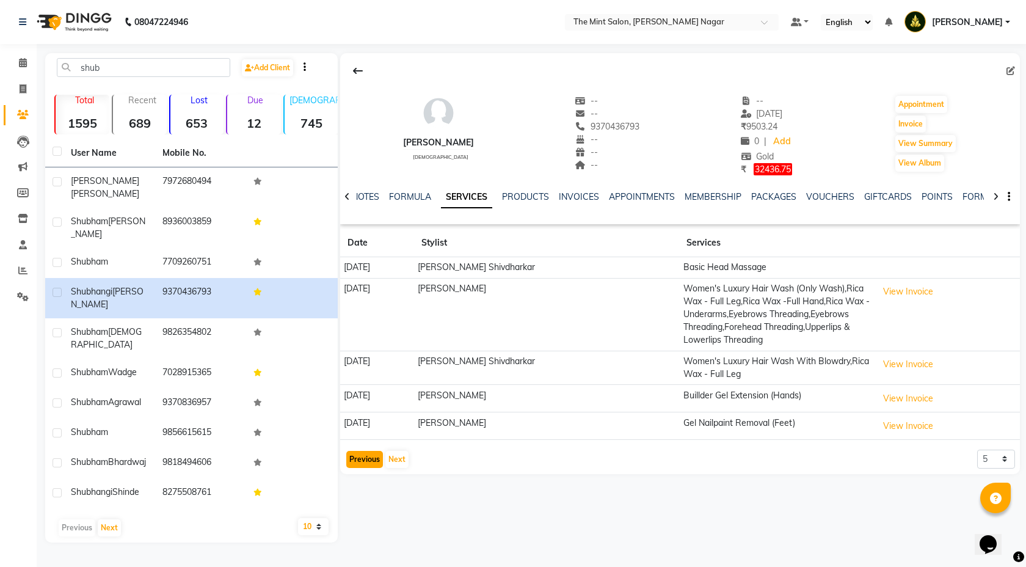
click at [365, 458] on button "Previous" at bounding box center [364, 459] width 37 height 17
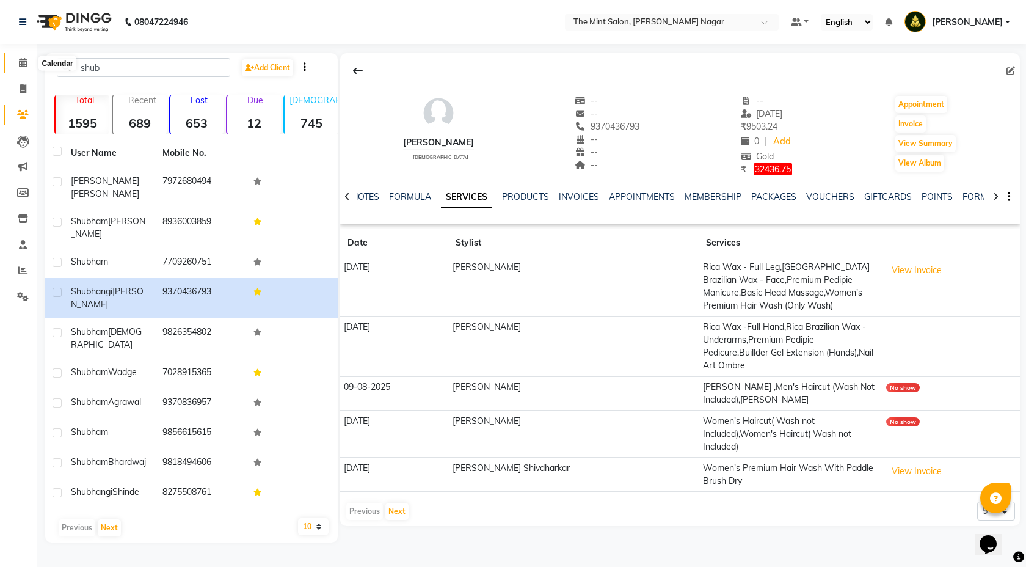
click at [23, 61] on icon at bounding box center [23, 62] width 8 height 9
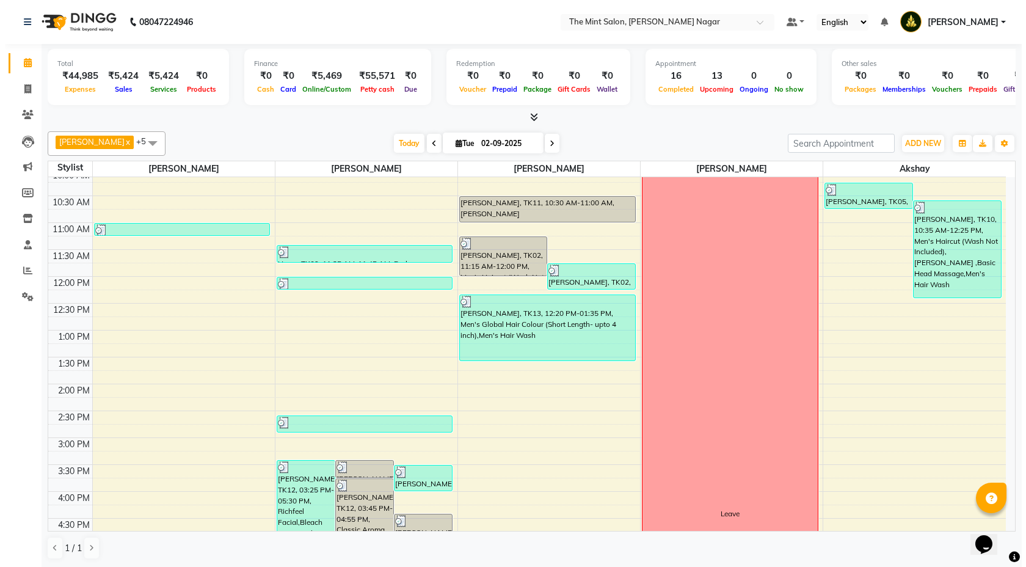
scroll to position [90, 0]
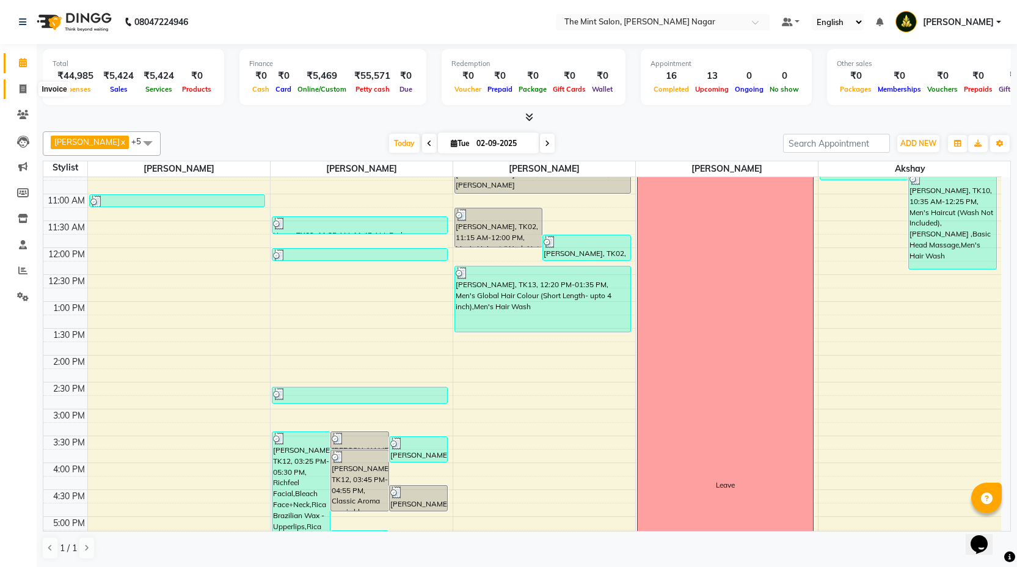
click at [27, 91] on span at bounding box center [22, 89] width 21 height 14
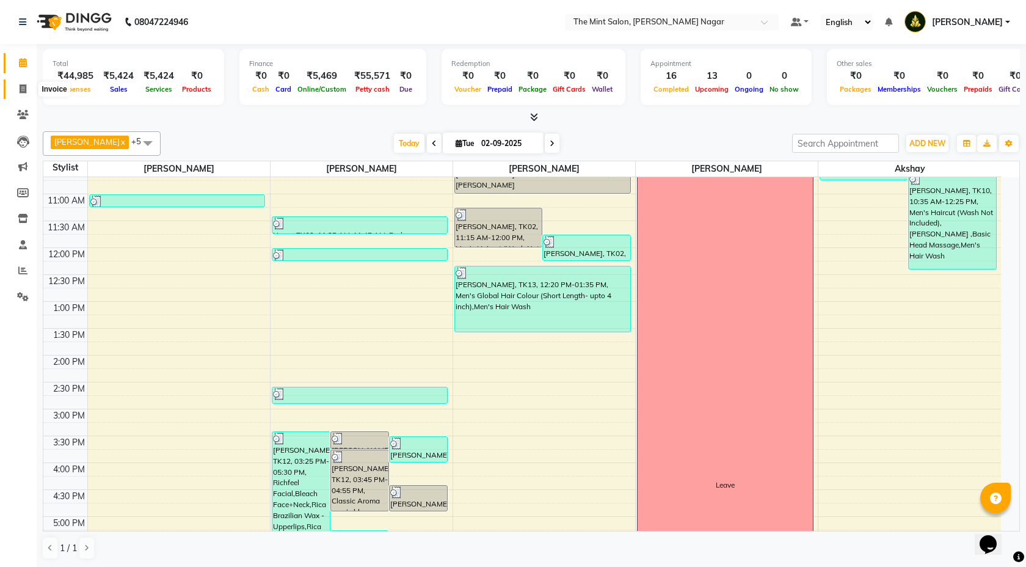
select select "service"
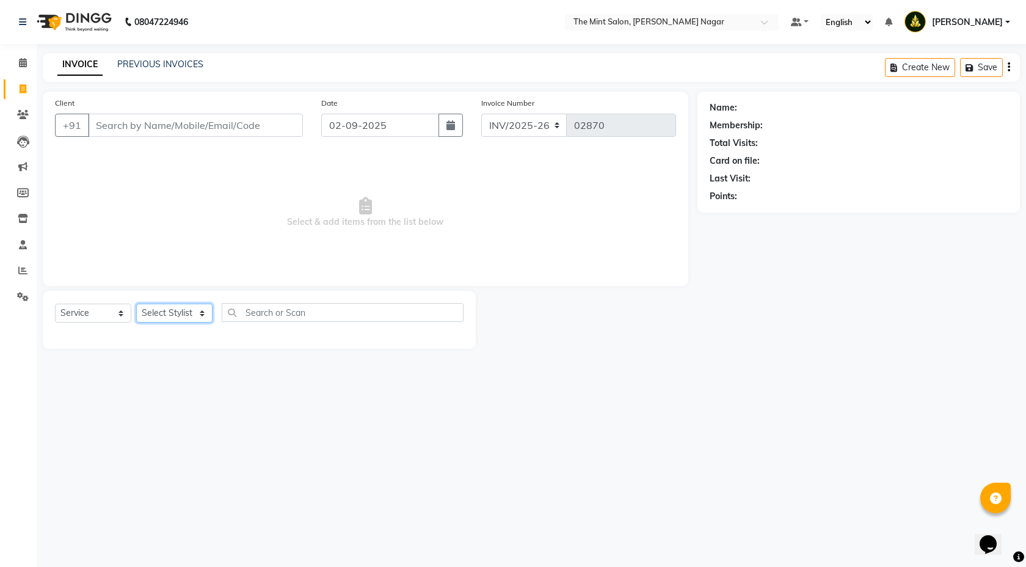
click at [202, 309] on select "Select Stylist Akshay Anand Chavan Dhiraj Mirajkar Mira Vishnu Patil Pooja Dash…" at bounding box center [174, 313] width 76 height 19
select select "61942"
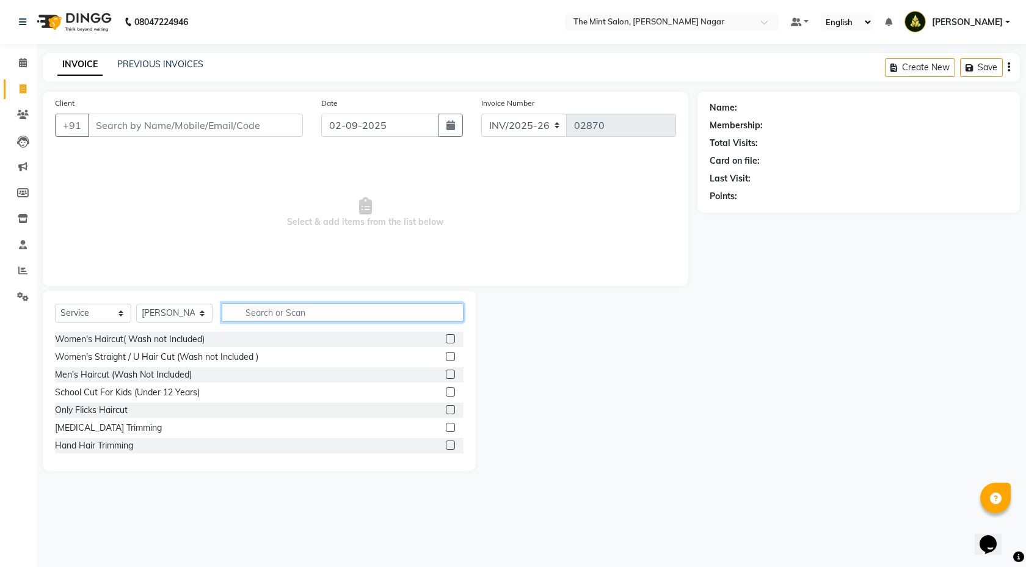
click at [273, 306] on input "text" at bounding box center [343, 312] width 242 height 19
type input "thread"
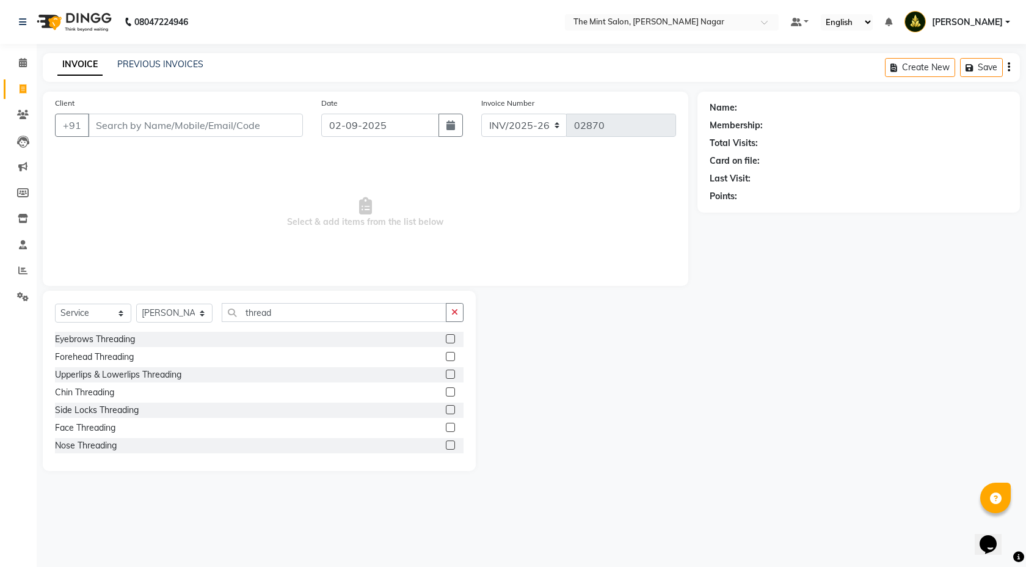
click at [446, 341] on label at bounding box center [450, 338] width 9 height 9
click at [446, 341] on input "checkbox" at bounding box center [450, 339] width 8 height 8
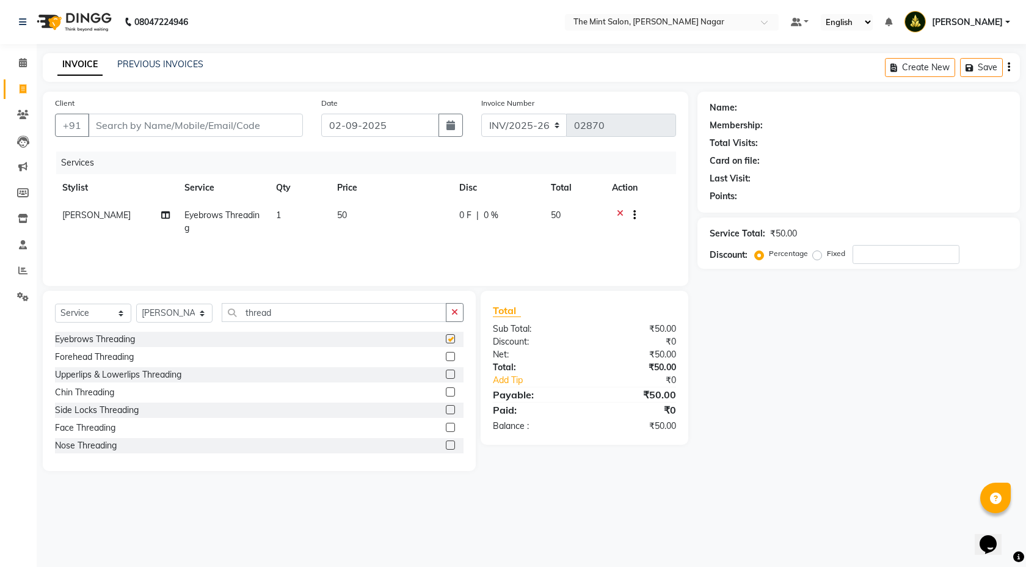
checkbox input "false"
click at [446, 371] on label at bounding box center [450, 374] width 9 height 9
click at [446, 371] on input "checkbox" at bounding box center [450, 375] width 8 height 8
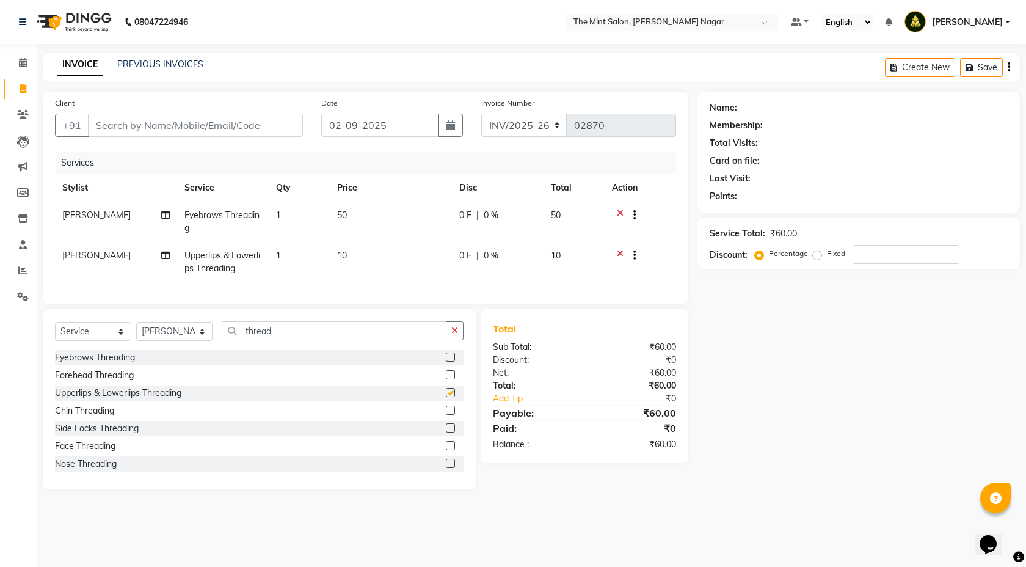
checkbox input "false"
click at [199, 123] on input "Client" at bounding box center [195, 125] width 215 height 23
type input "p"
type input "0"
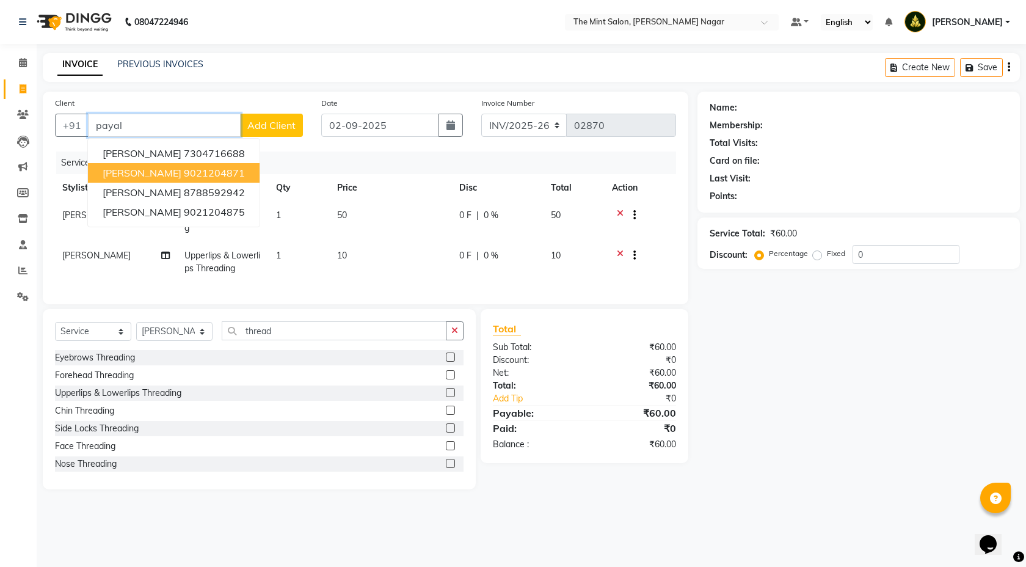
click at [184, 178] on ngb-highlight "9021204871" at bounding box center [214, 173] width 61 height 12
type input "9021204871"
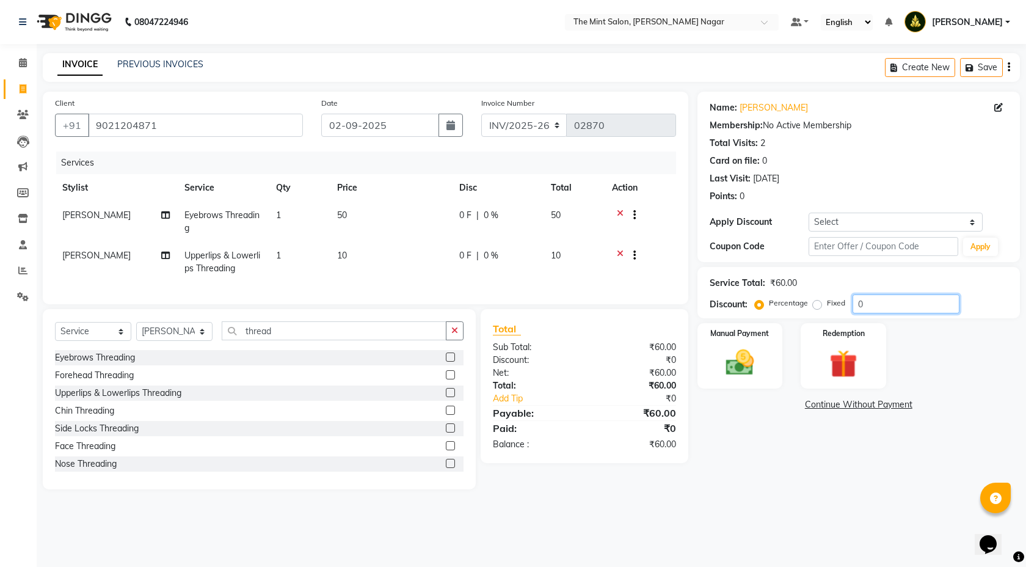
click at [853, 304] on input "0" at bounding box center [906, 304] width 107 height 19
type input "10"
click at [747, 374] on img at bounding box center [741, 363] width 48 height 34
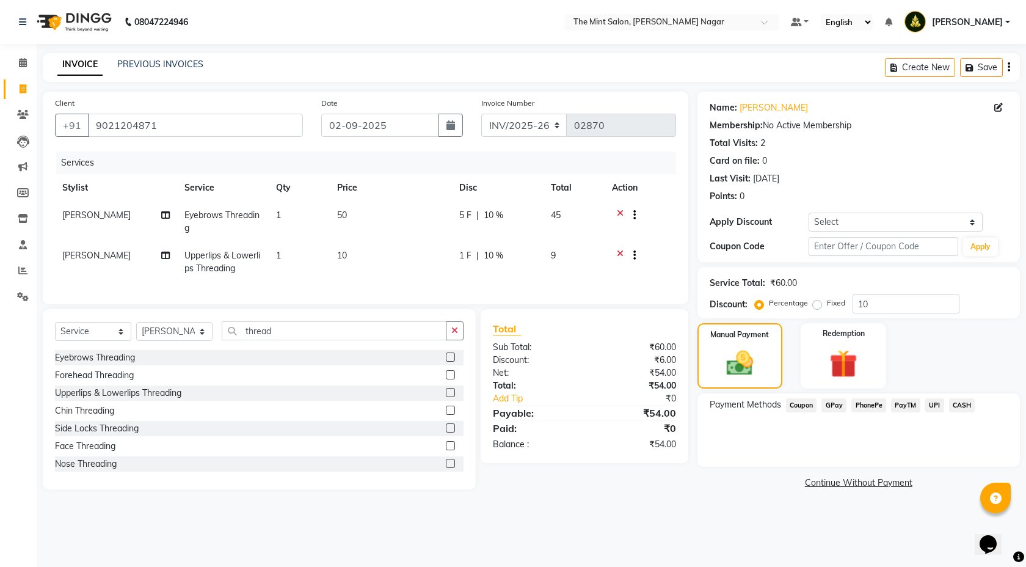
click at [876, 409] on span "PhonePe" at bounding box center [869, 405] width 35 height 14
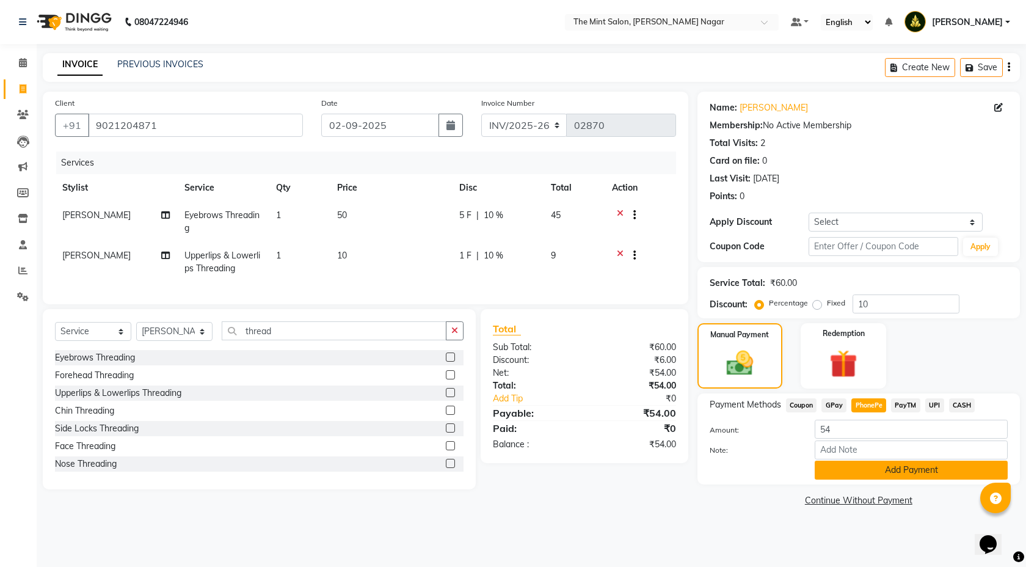
click at [874, 461] on button "Add Payment" at bounding box center [911, 470] width 193 height 19
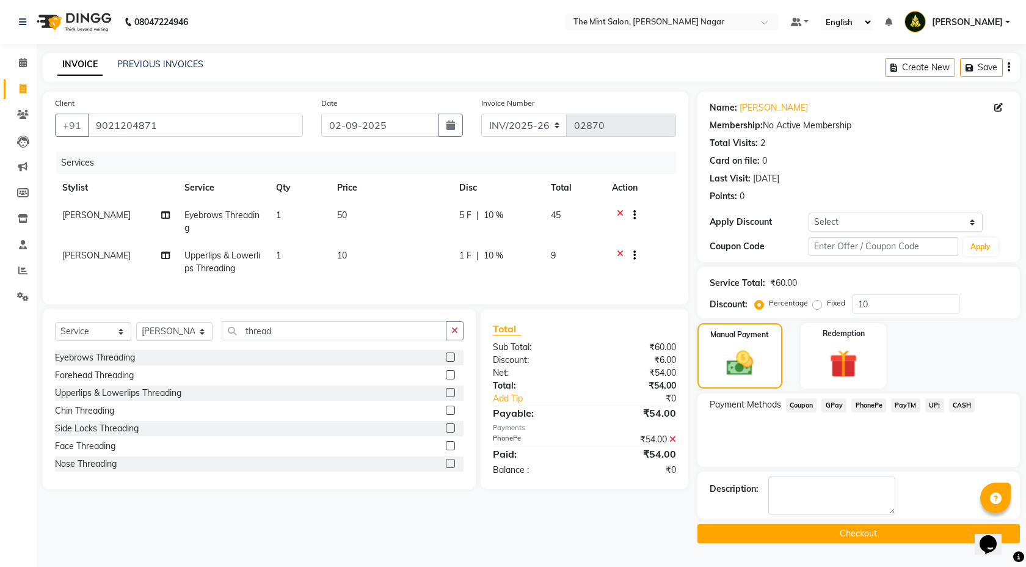
click at [853, 534] on button "Checkout" at bounding box center [859, 533] width 323 height 19
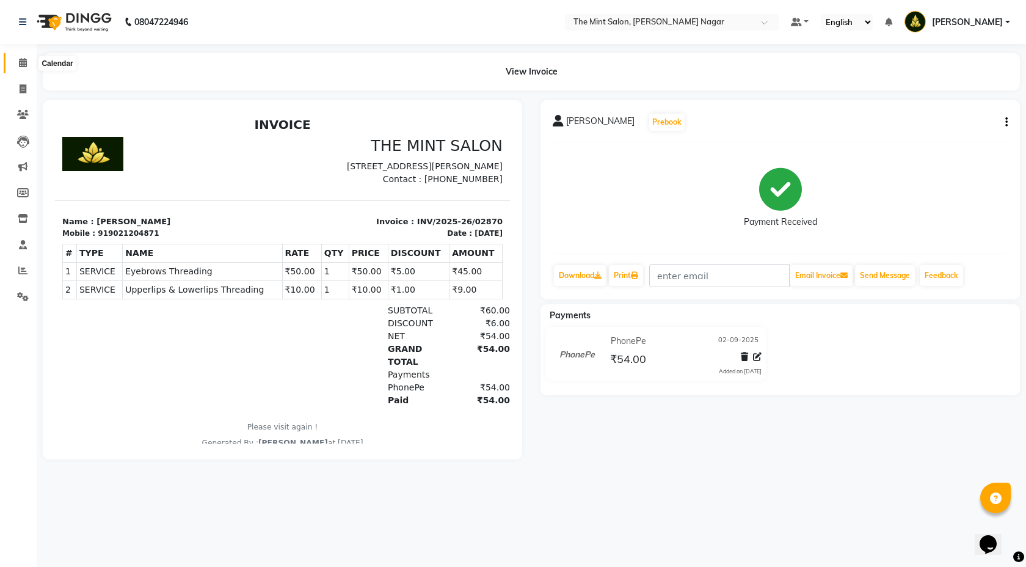
click at [21, 62] on icon at bounding box center [23, 62] width 8 height 9
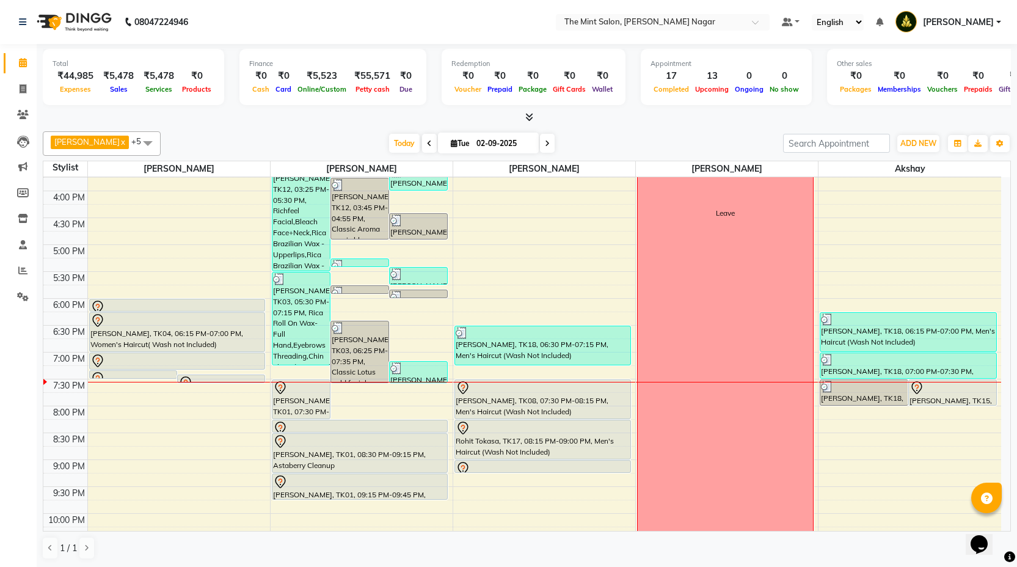
scroll to position [371, 0]
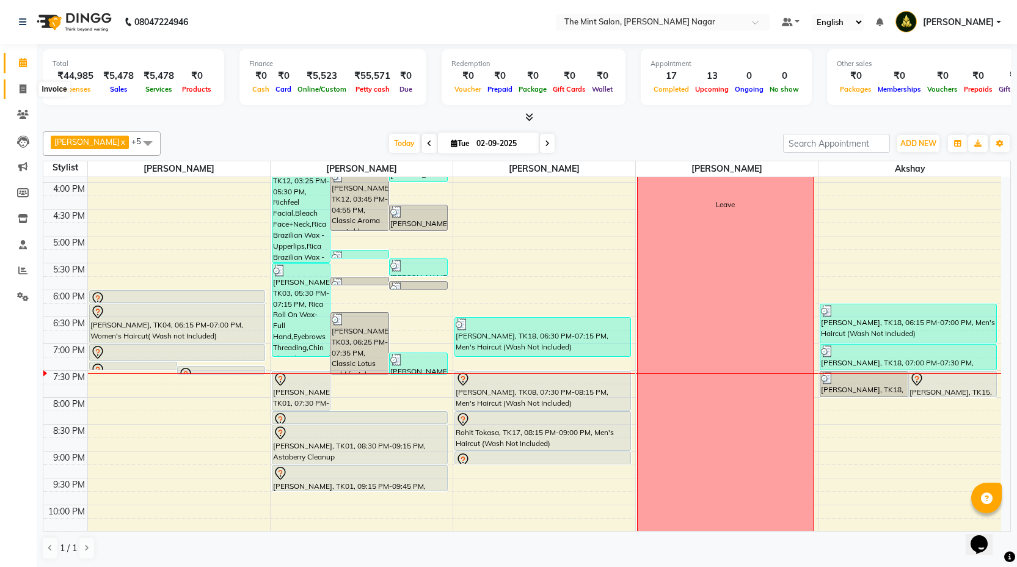
click at [23, 88] on icon at bounding box center [23, 88] width 7 height 9
select select "service"
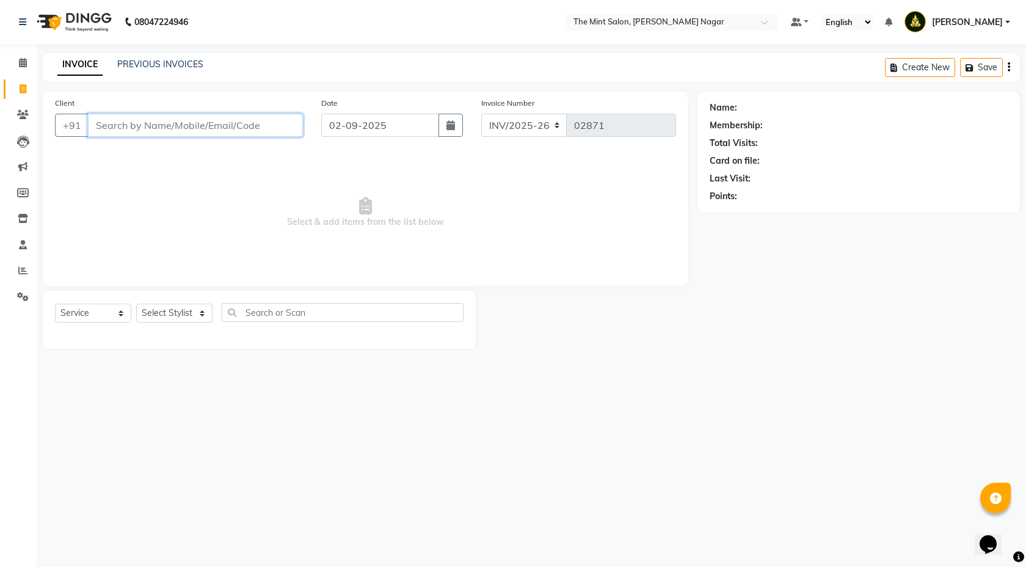
click at [184, 123] on input "Client" at bounding box center [195, 125] width 215 height 23
type input "g"
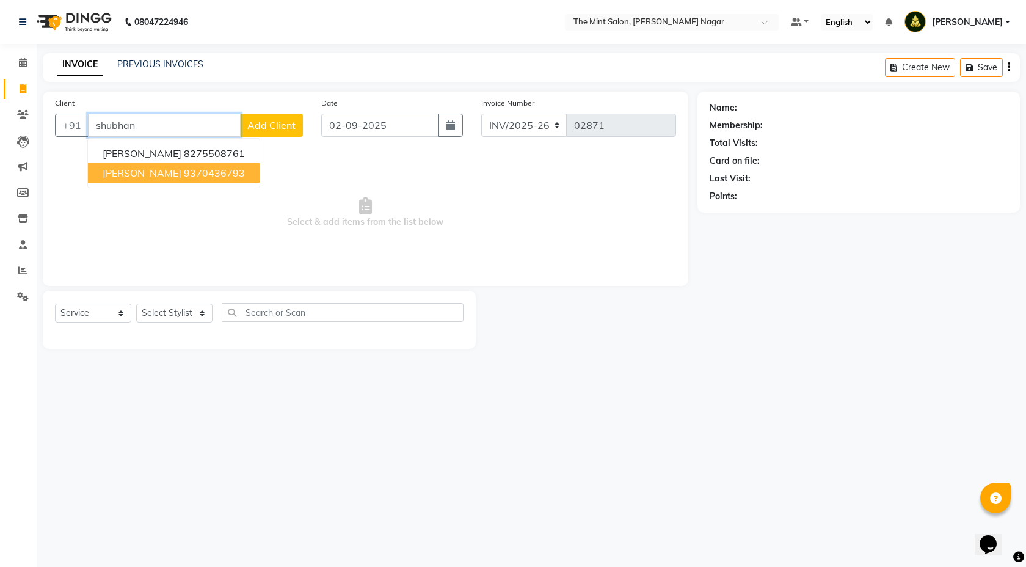
click at [182, 180] on button "Shubhangi Mirajkar 9370436793" at bounding box center [174, 173] width 172 height 20
type input "9370436793"
select select "1: Object"
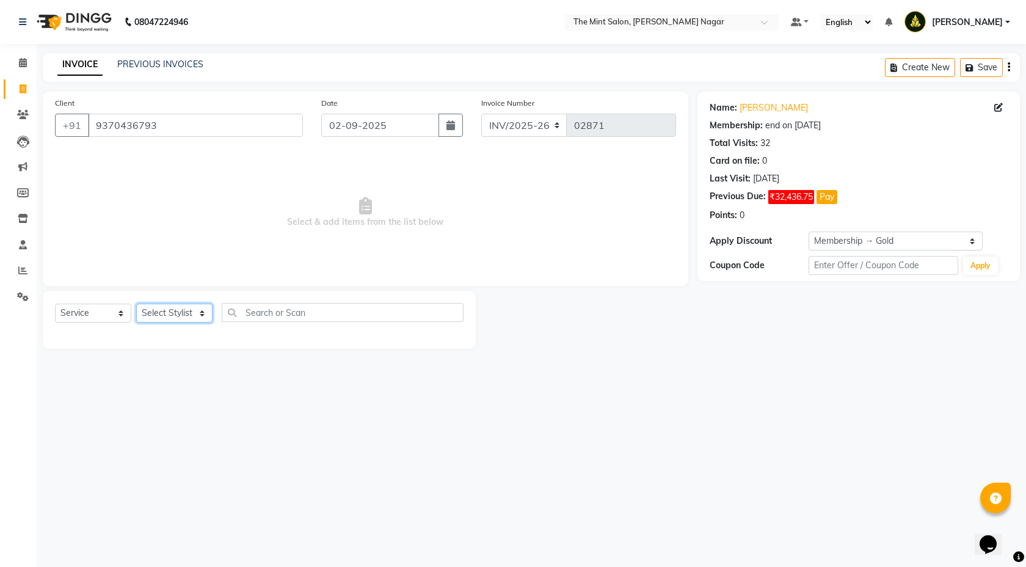
click at [200, 315] on select "Select Stylist Akshay Anand Chavan Dhiraj Mirajkar Mira Vishnu Patil Pooja Dash…" at bounding box center [174, 313] width 76 height 19
select select "66078"
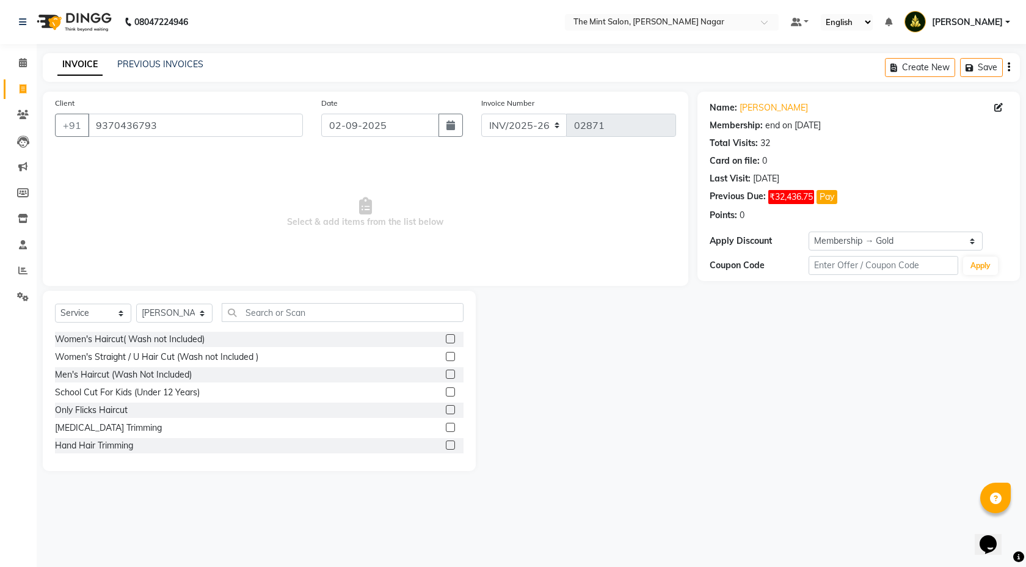
click at [265, 302] on div "Select Service Product Membership Package Voucher Prepaid Gift Card Select Styl…" at bounding box center [259, 381] width 433 height 180
click at [265, 311] on input "text" at bounding box center [343, 312] width 242 height 19
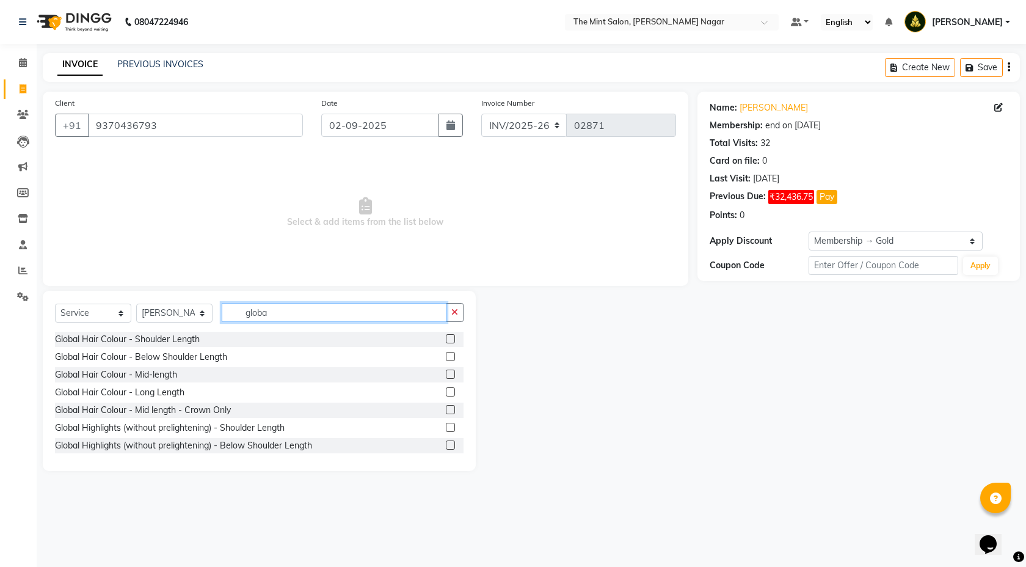
type input "globa"
click at [446, 395] on label at bounding box center [450, 391] width 9 height 9
click at [446, 395] on input "checkbox" at bounding box center [450, 393] width 8 height 8
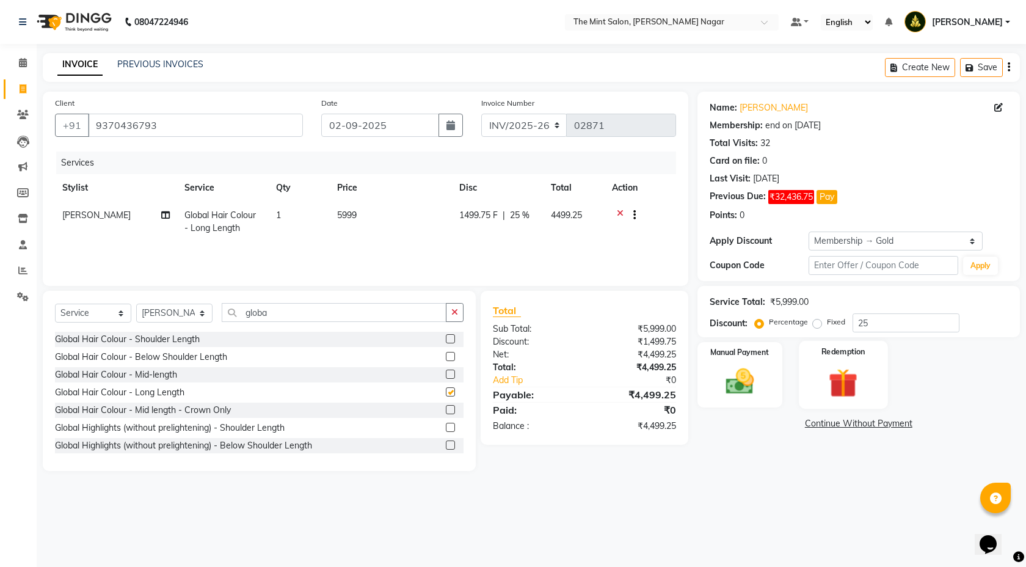
checkbox input "false"
click at [869, 319] on input "25" at bounding box center [906, 322] width 107 height 19
type input "2"
type input "10"
click at [21, 62] on icon at bounding box center [23, 62] width 8 height 9
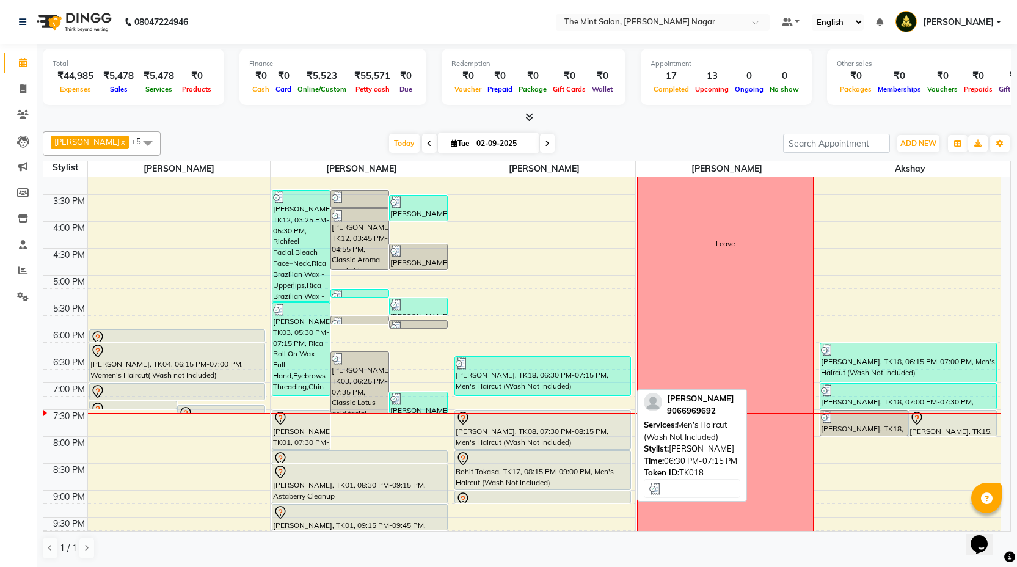
scroll to position [365, 0]
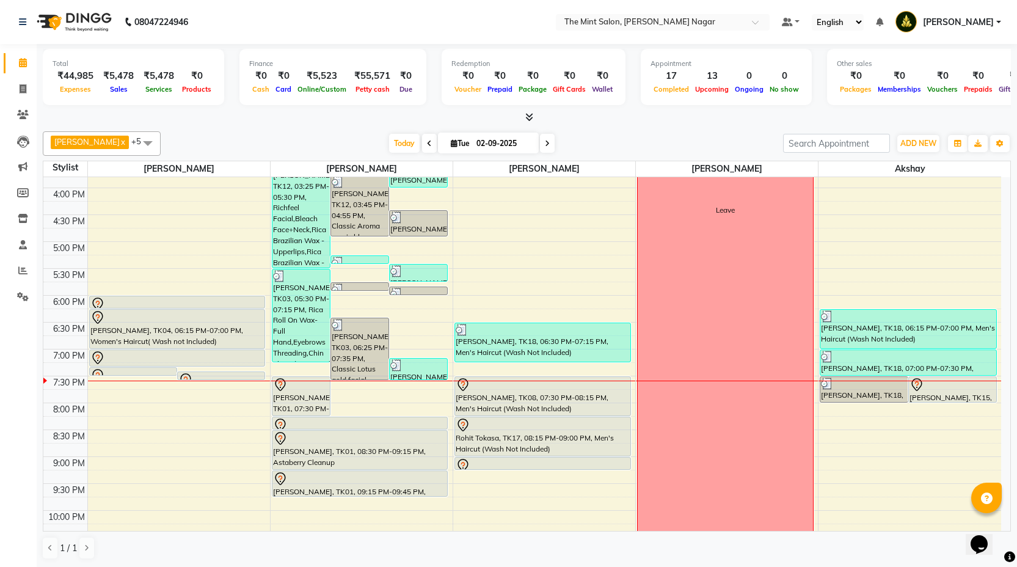
click at [409, 338] on div "9:00 AM 9:30 AM 10:00 AM 10:30 AM 11:00 AM 11:30 AM 12:00 PM 12:30 PM 1:00 PM 1…" at bounding box center [522, 215] width 958 height 806
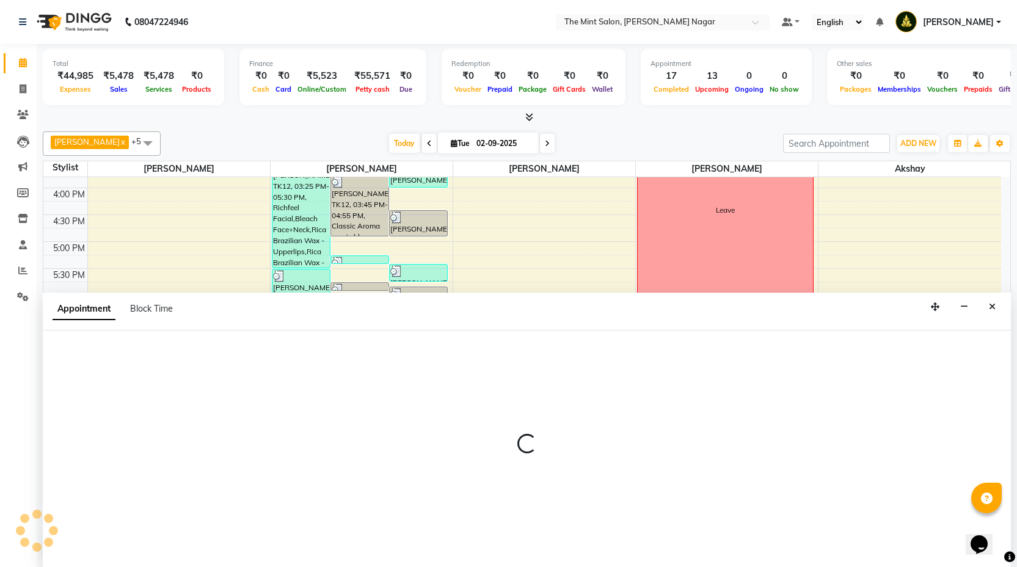
scroll to position [1, 0]
select select "61942"
select select "1125"
select select "tentative"
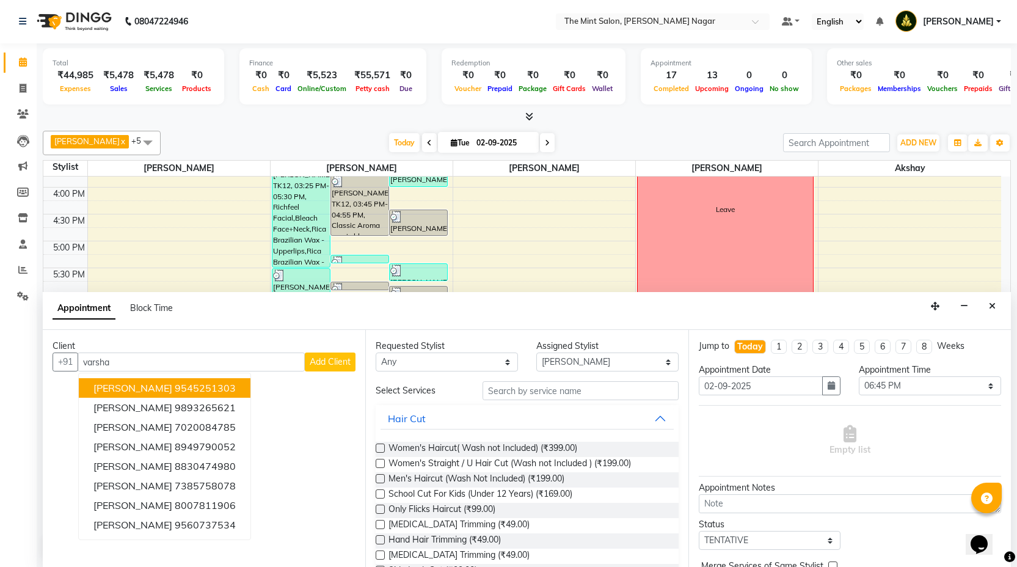
click at [221, 384] on button "Varsha Pawar 9545251303" at bounding box center [165, 388] width 172 height 20
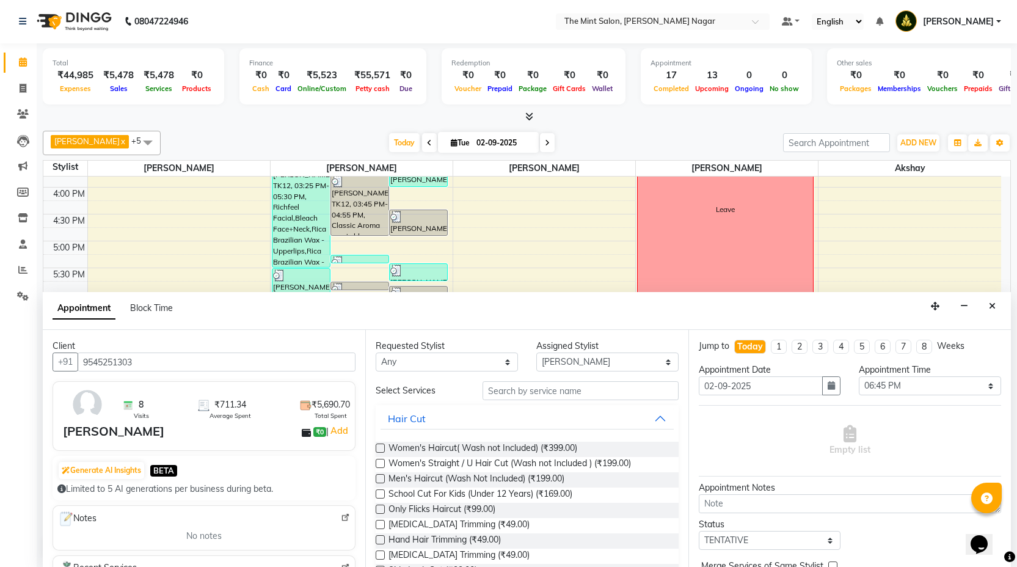
type input "9545251303"
click at [525, 388] on input "text" at bounding box center [581, 390] width 196 height 19
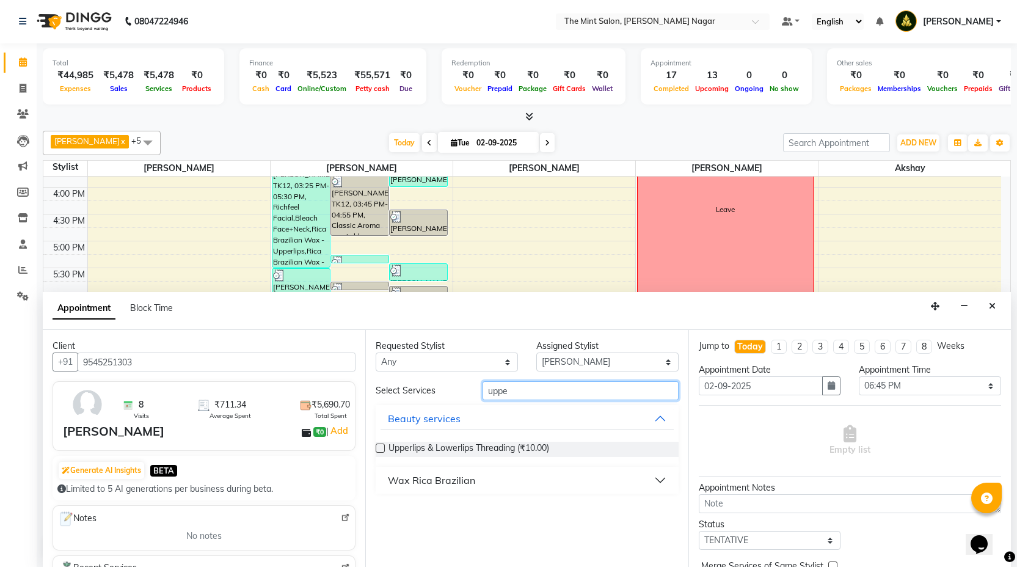
type input "uppe"
click at [380, 448] on label at bounding box center [380, 448] width 9 height 9
click at [380, 448] on input "checkbox" at bounding box center [380, 449] width 8 height 8
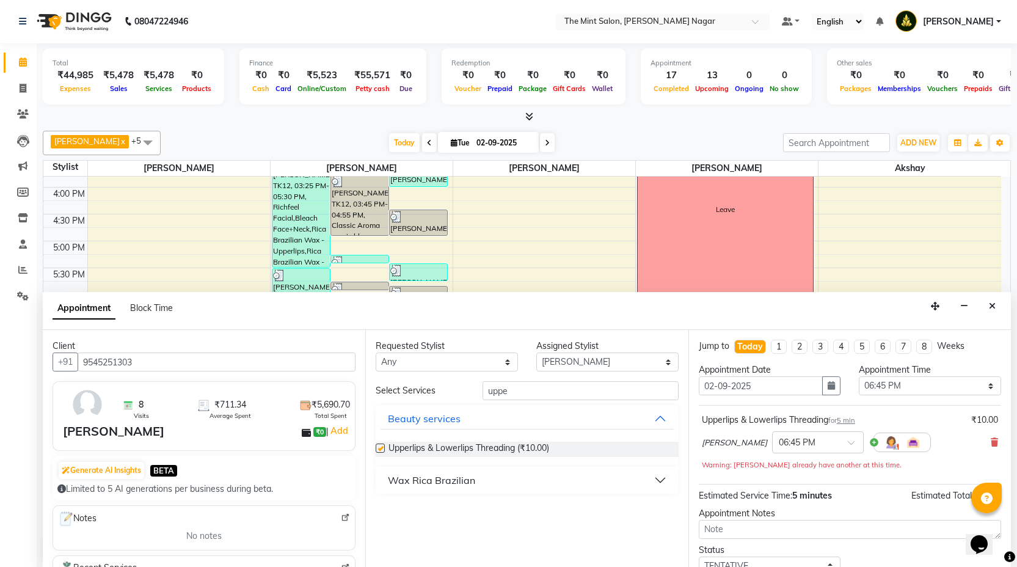
checkbox input "false"
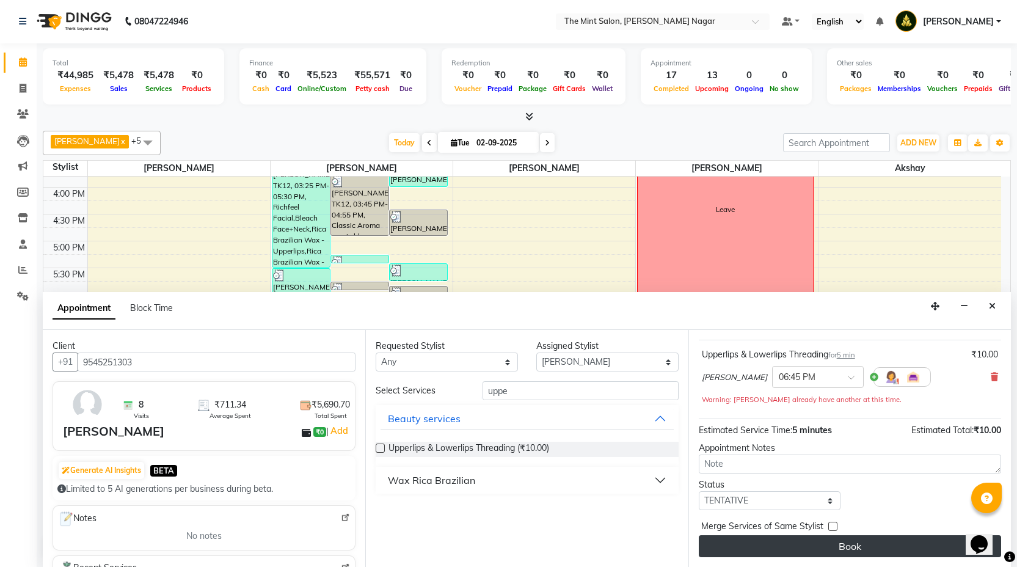
click at [849, 543] on button "Book" at bounding box center [850, 546] width 302 height 22
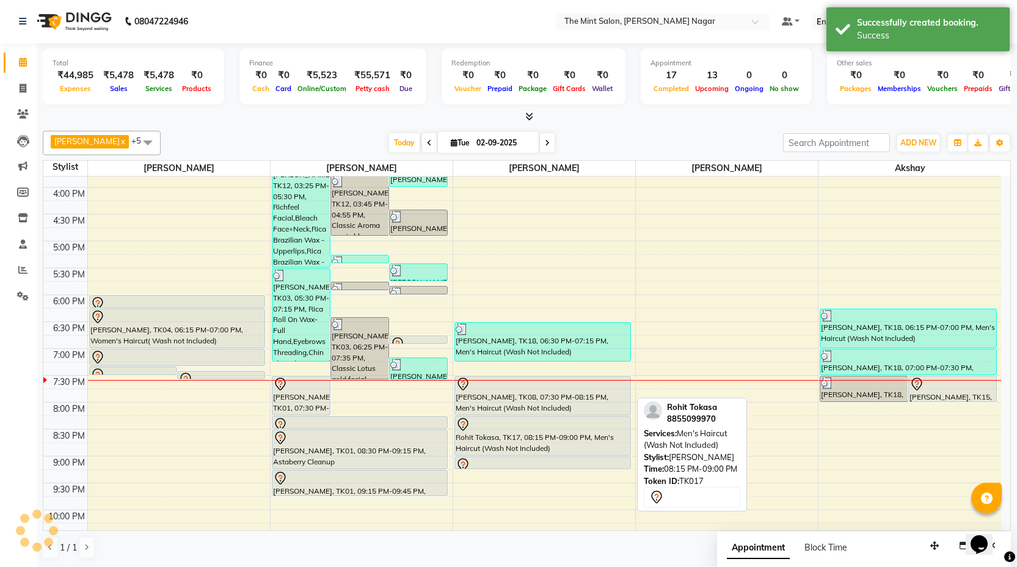
scroll to position [0, 0]
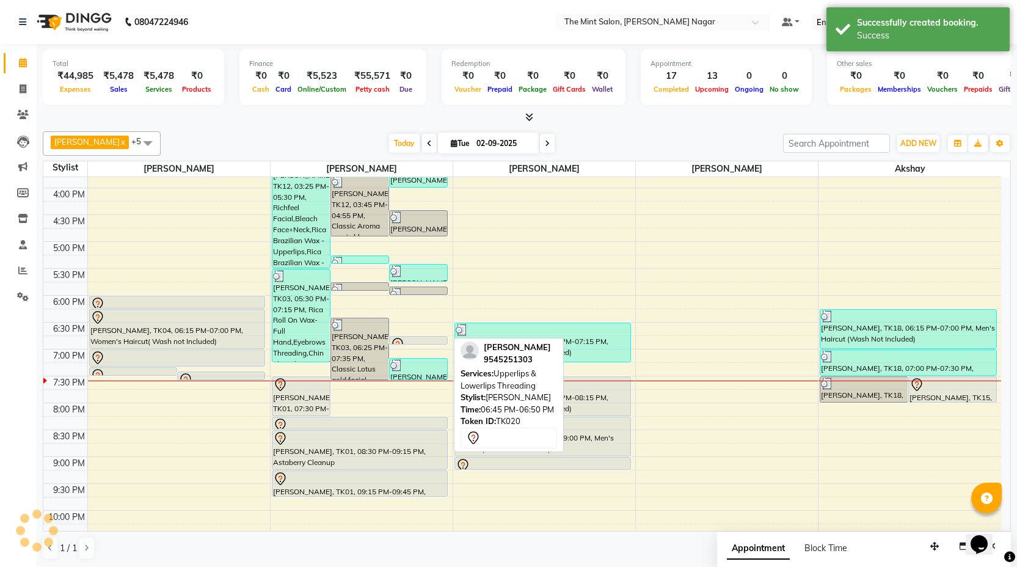
click at [417, 342] on div at bounding box center [418, 344] width 57 height 5
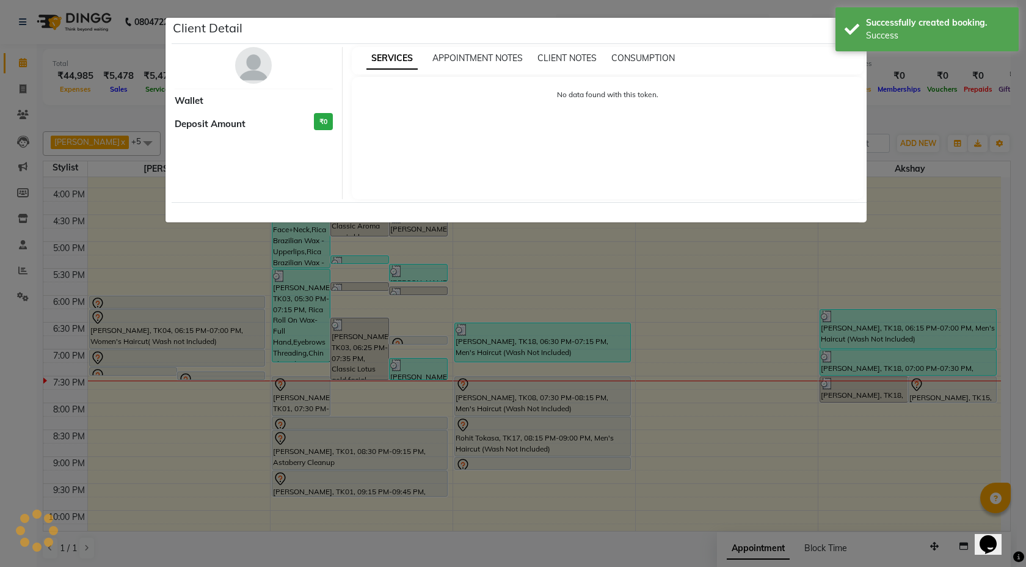
select select "7"
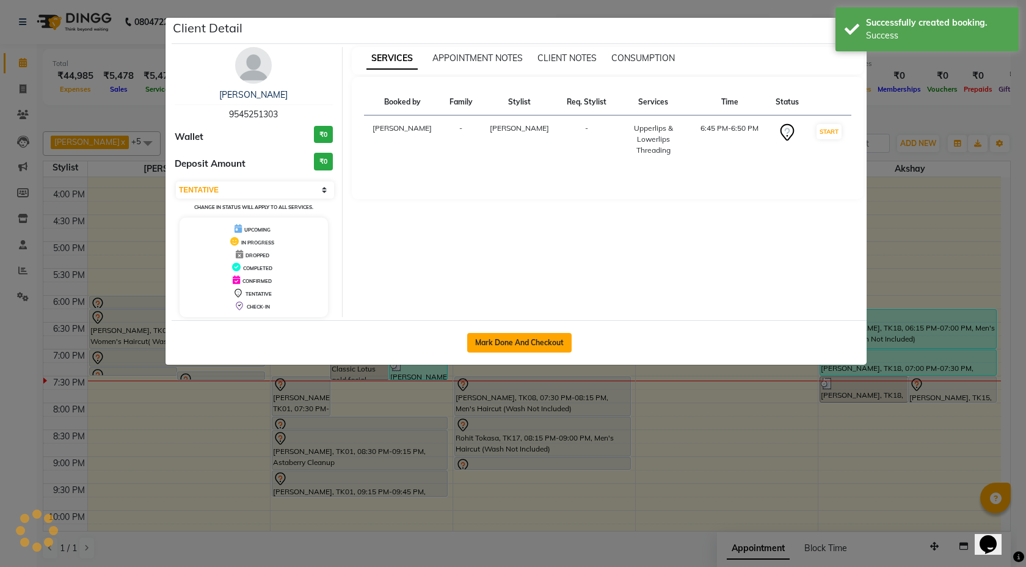
click at [512, 340] on button "Mark Done And Checkout" at bounding box center [519, 343] width 104 height 20
select select "service"
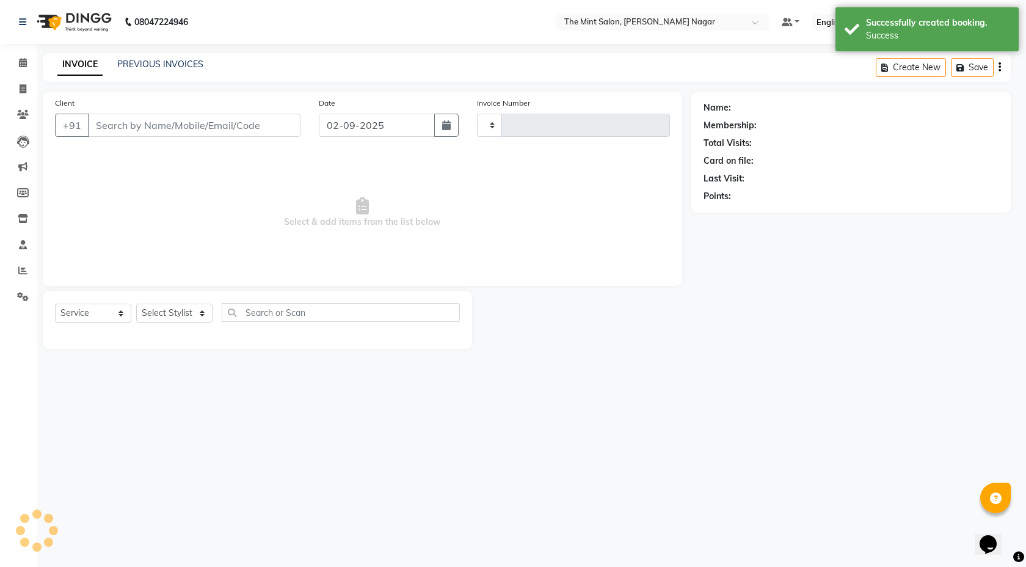
select select "3"
click at [18, 62] on span at bounding box center [22, 63] width 21 height 14
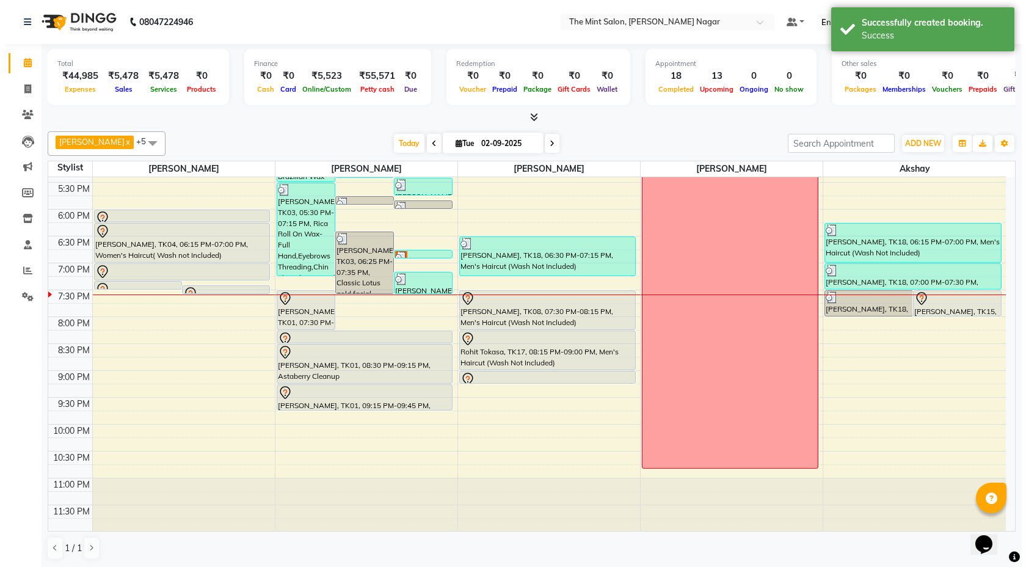
scroll to position [1, 0]
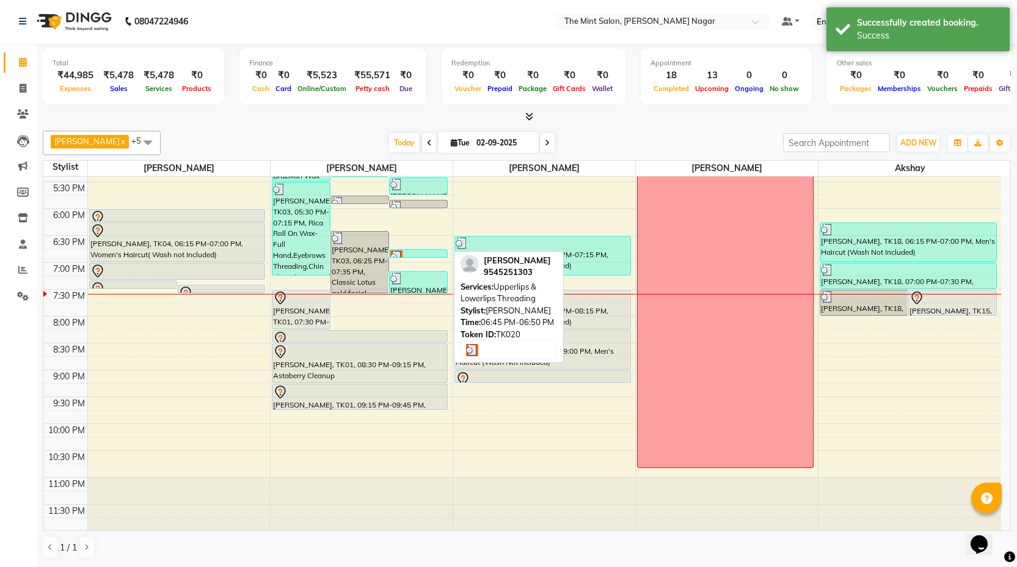
click at [416, 251] on div at bounding box center [418, 257] width 56 height 12
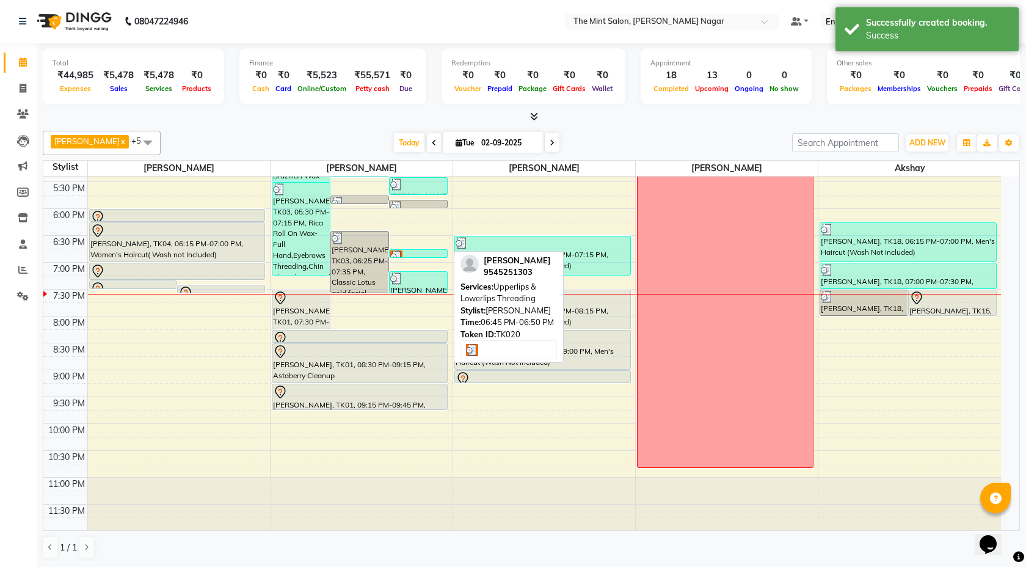
select select "3"
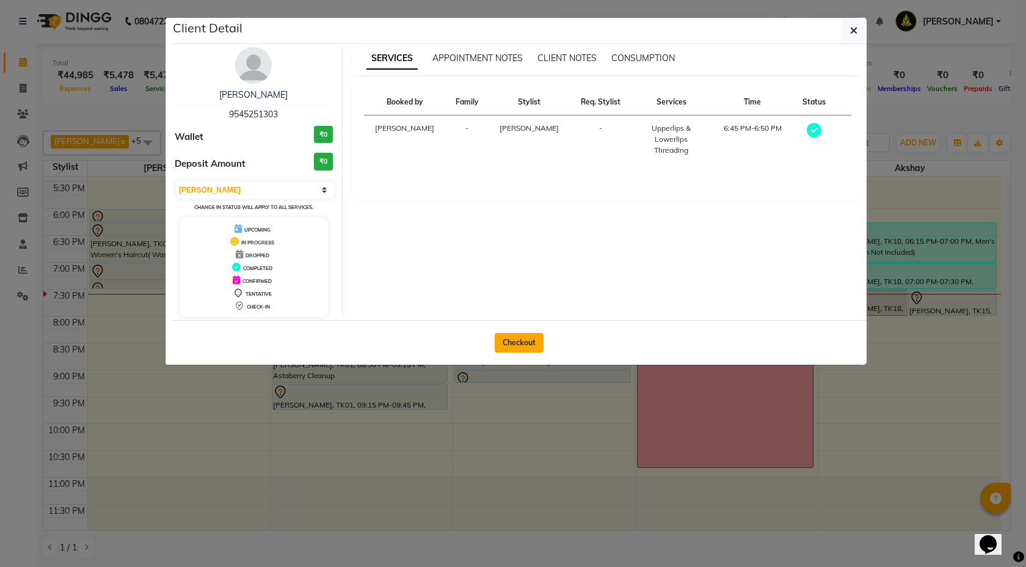
click at [517, 343] on button "Checkout" at bounding box center [519, 343] width 49 height 20
select select "service"
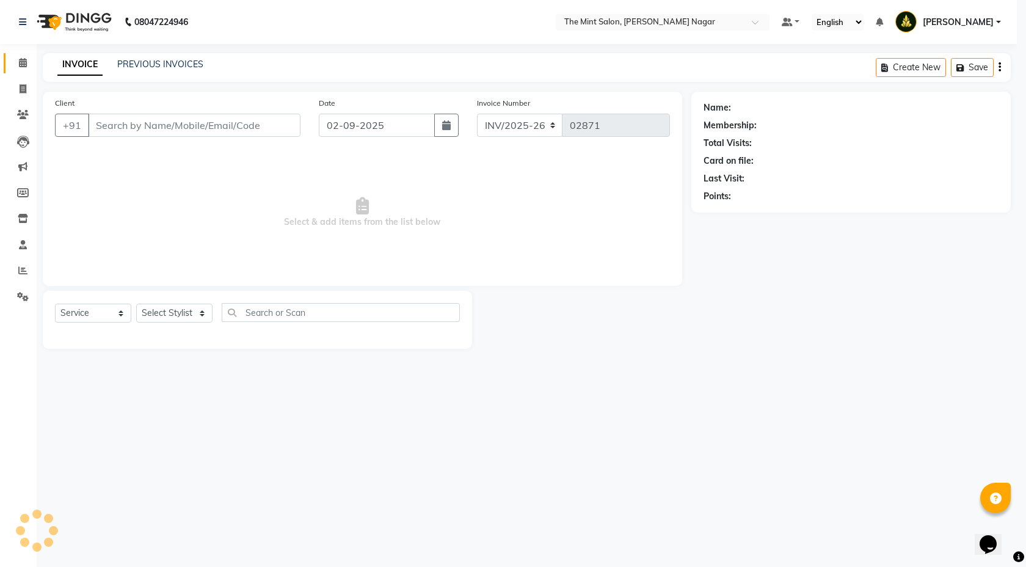
type input "9545251303"
select select "61942"
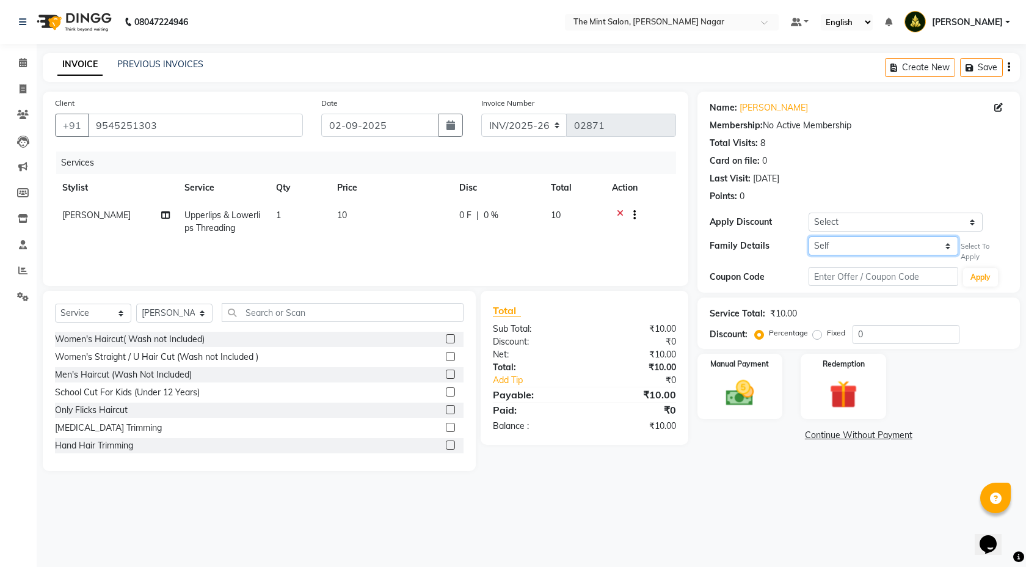
click at [931, 245] on select "Self Vishal Pawar" at bounding box center [883, 245] width 149 height 19
select select "895797"
select select "2: Object"
type input "25"
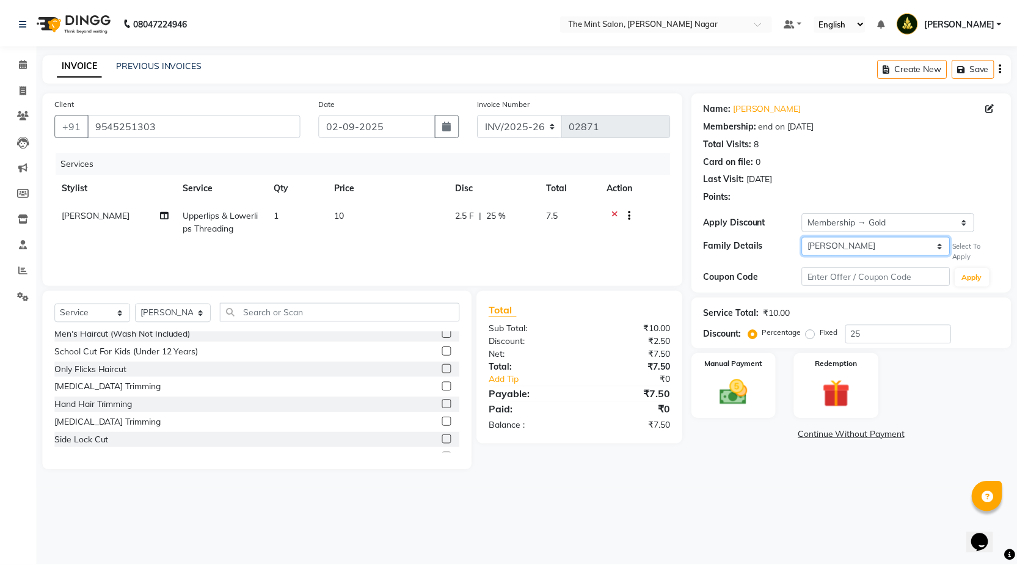
scroll to position [58, 0]
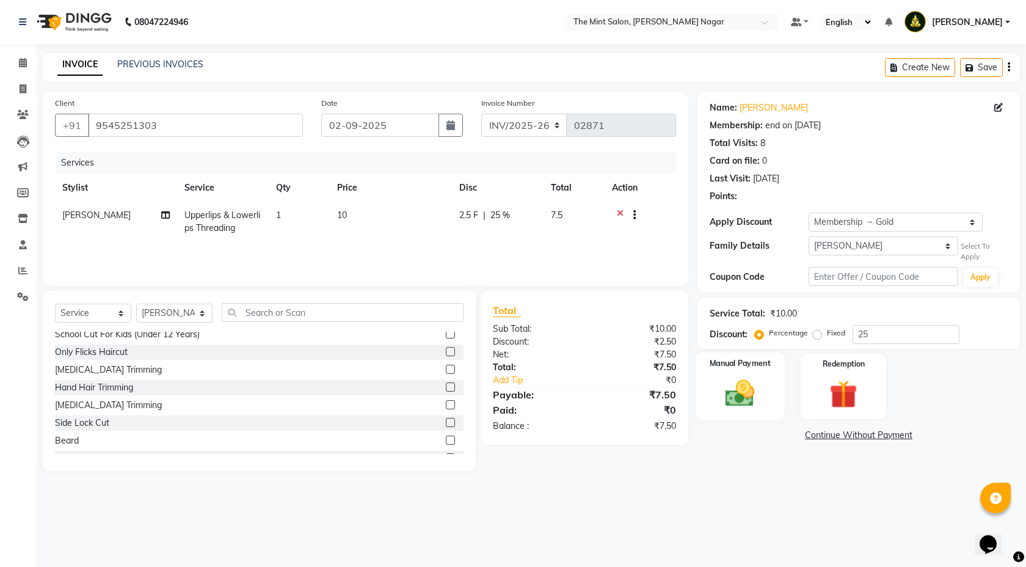
click at [769, 385] on div "Manual Payment" at bounding box center [740, 386] width 89 height 68
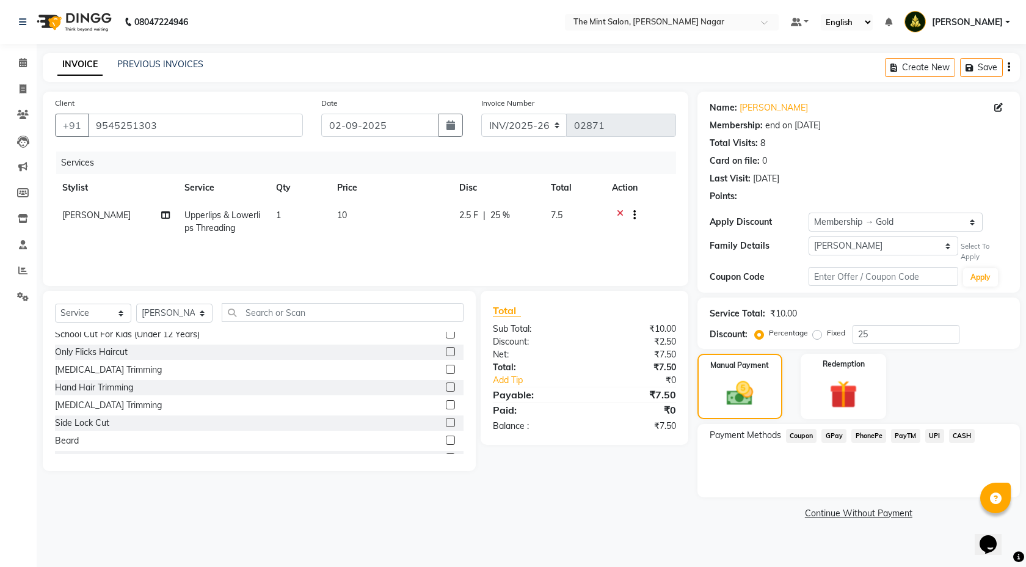
click at [874, 437] on span "PhonePe" at bounding box center [869, 436] width 35 height 14
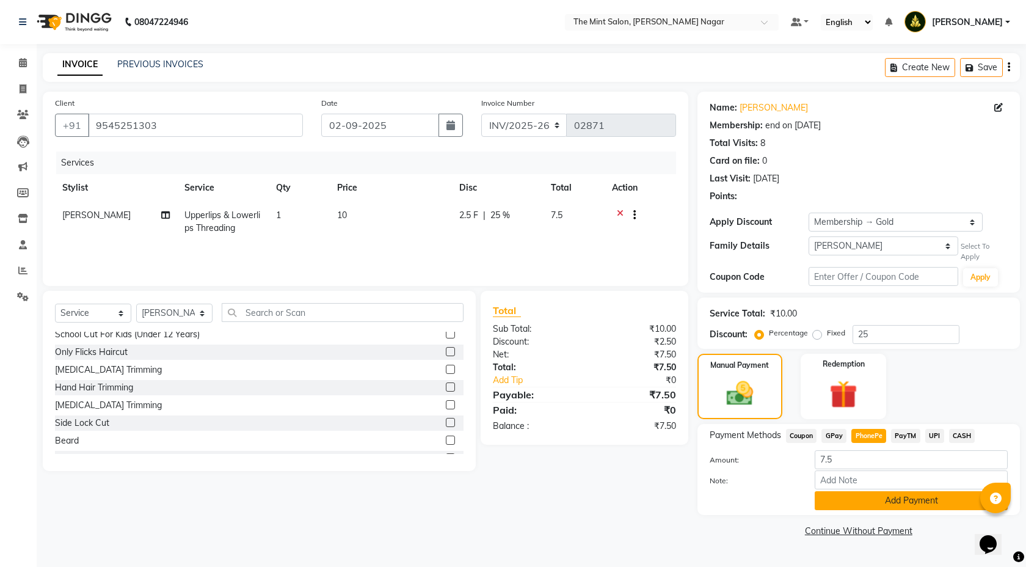
click at [892, 499] on button "Add Payment" at bounding box center [911, 500] width 193 height 19
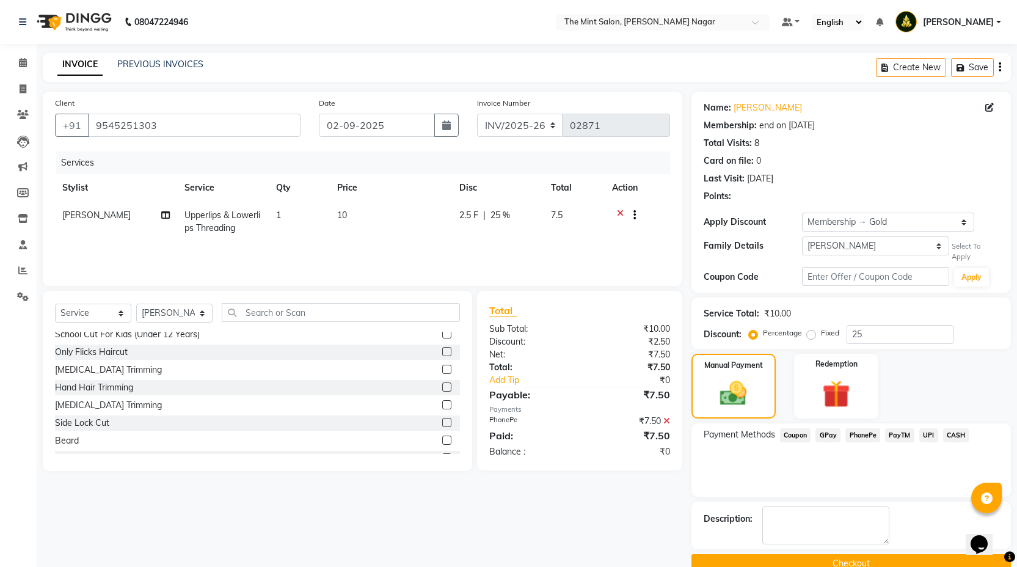
scroll to position [24, 0]
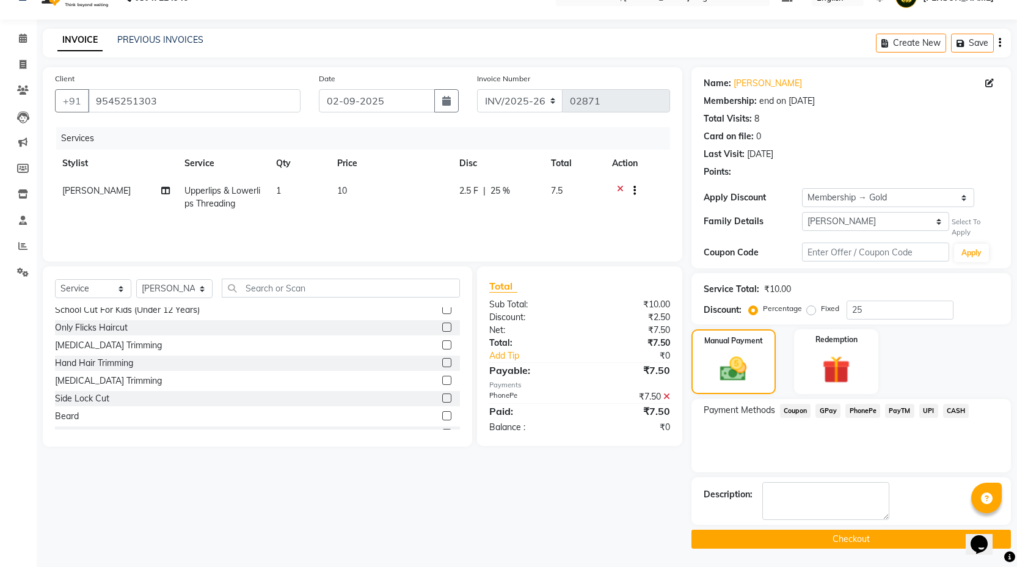
click at [812, 540] on button "Checkout" at bounding box center [852, 539] width 320 height 19
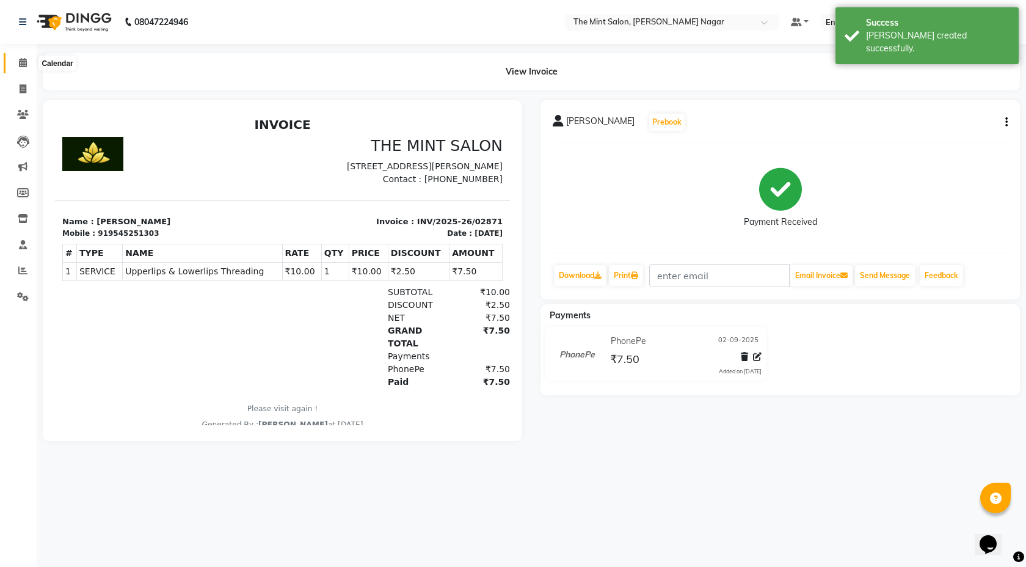
click at [21, 61] on icon at bounding box center [23, 62] width 8 height 9
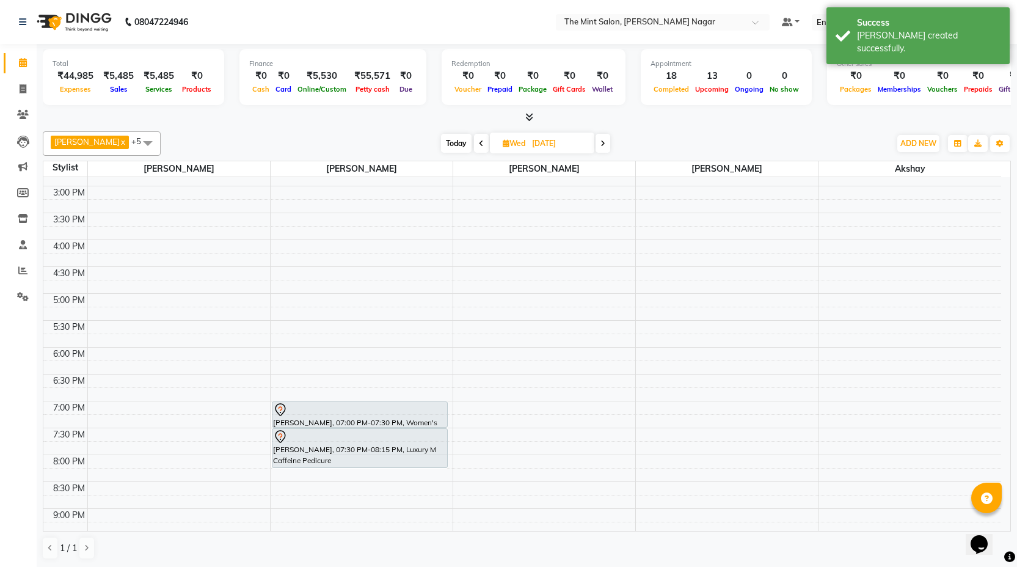
scroll to position [301, 0]
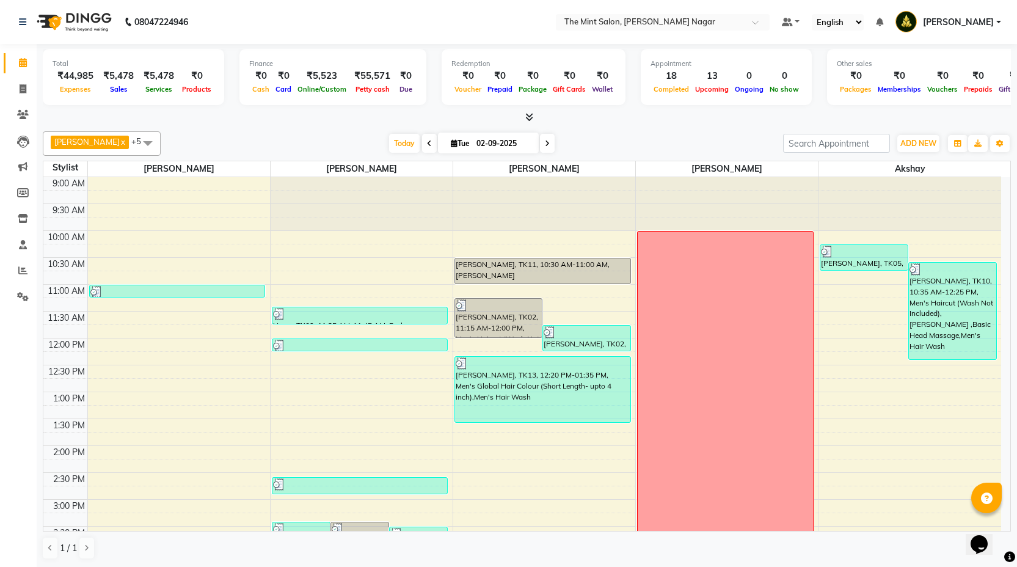
click at [545, 144] on icon at bounding box center [547, 143] width 5 height 7
type input "03-09-2025"
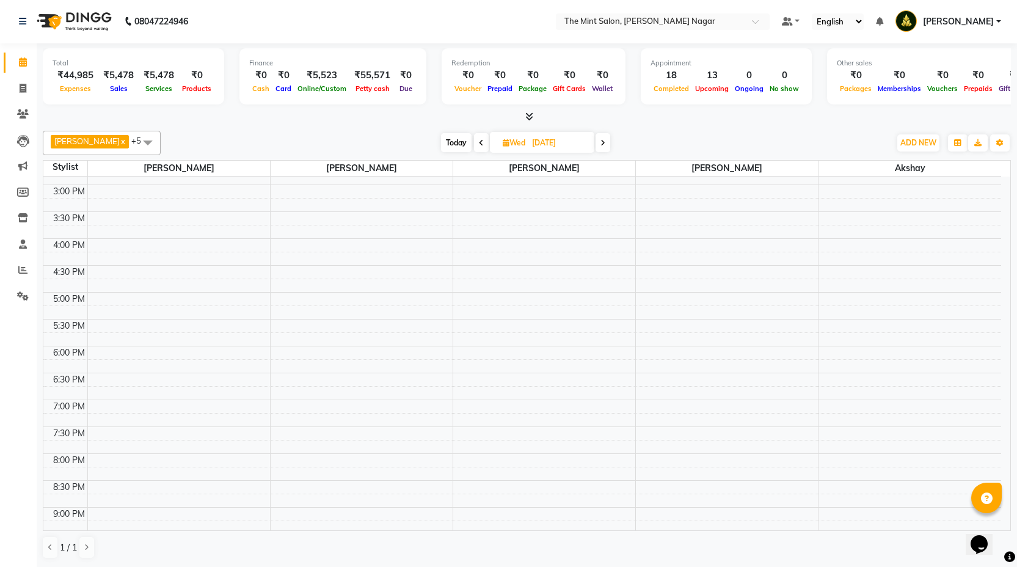
scroll to position [312, 0]
click at [297, 410] on div "9:00 AM 9:30 AM 10:00 AM 10:30 AM 11:00 AM 11:30 AM 12:00 PM 12:30 PM 1:00 PM 1…" at bounding box center [522, 268] width 958 height 806
select select "61942"
select select "1140"
select select "tentative"
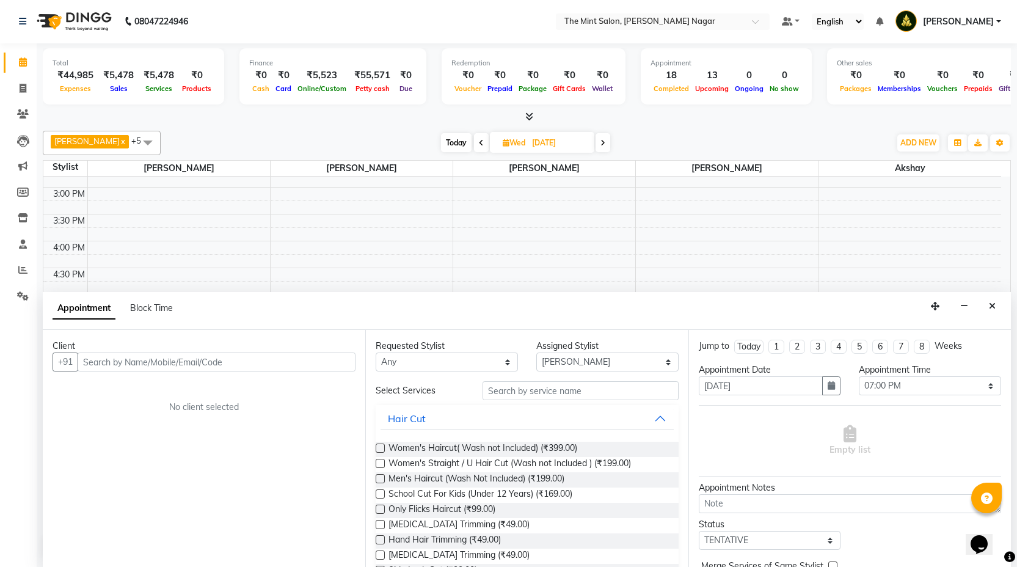
click at [269, 361] on input "text" at bounding box center [217, 362] width 278 height 19
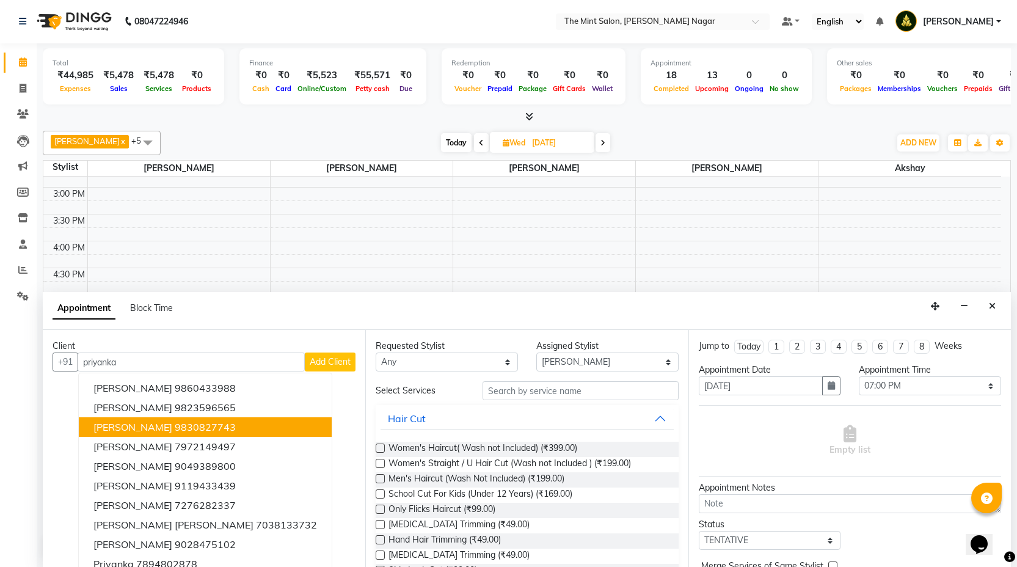
click at [207, 430] on ngb-highlight "9830827743" at bounding box center [205, 427] width 61 height 12
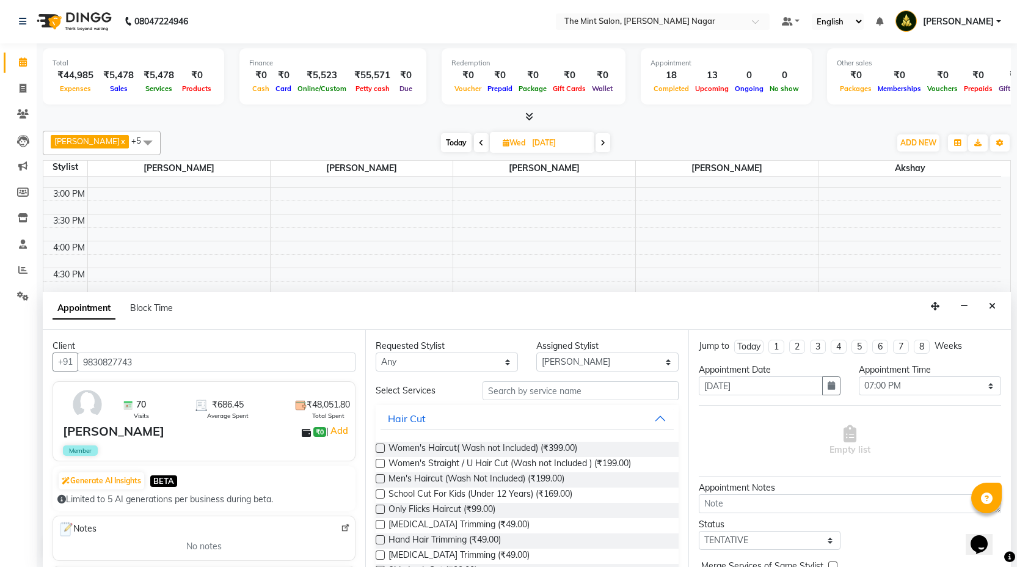
type input "9830827743"
click at [499, 389] on input "text" at bounding box center [581, 390] width 196 height 19
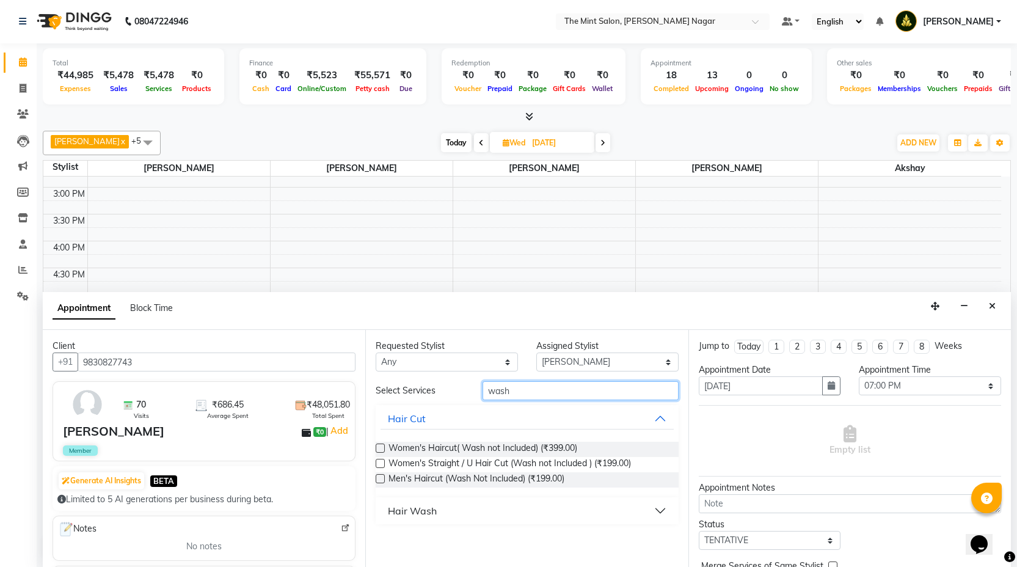
type input "wash"
click at [657, 511] on button "Hair Wash" at bounding box center [527, 511] width 293 height 22
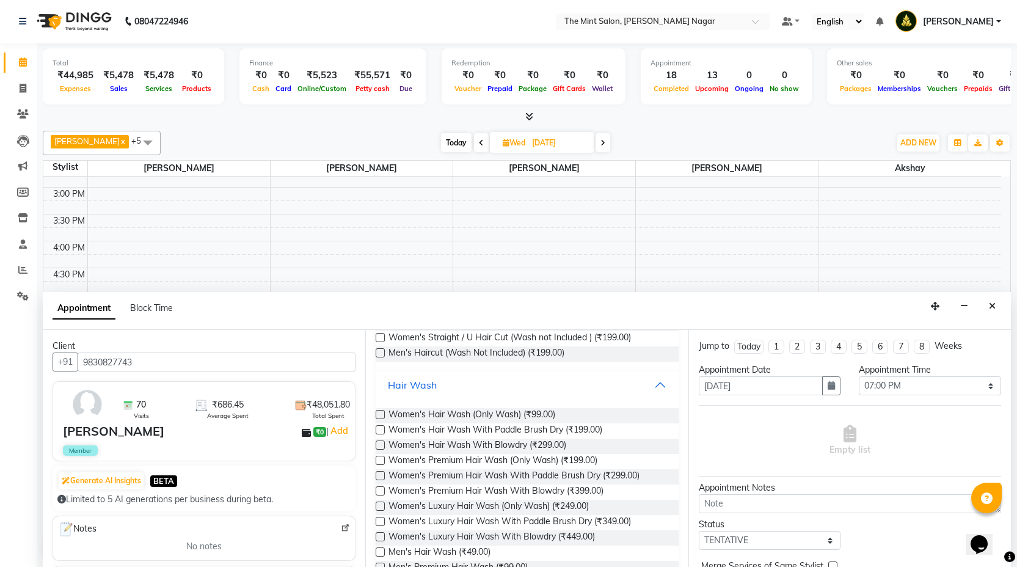
scroll to position [144, 0]
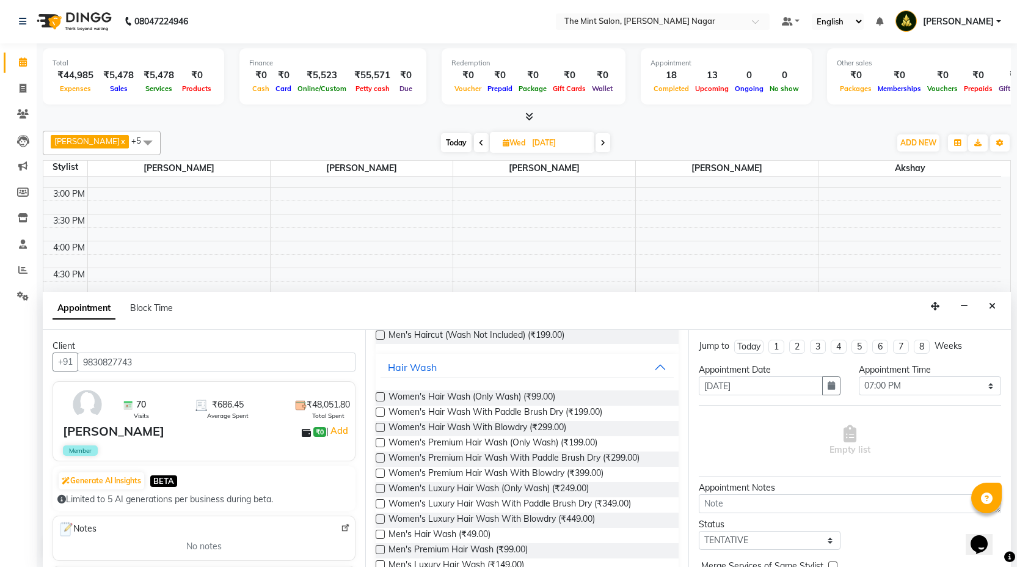
click at [380, 474] on label at bounding box center [380, 473] width 9 height 9
click at [380, 474] on input "checkbox" at bounding box center [380, 474] width 8 height 8
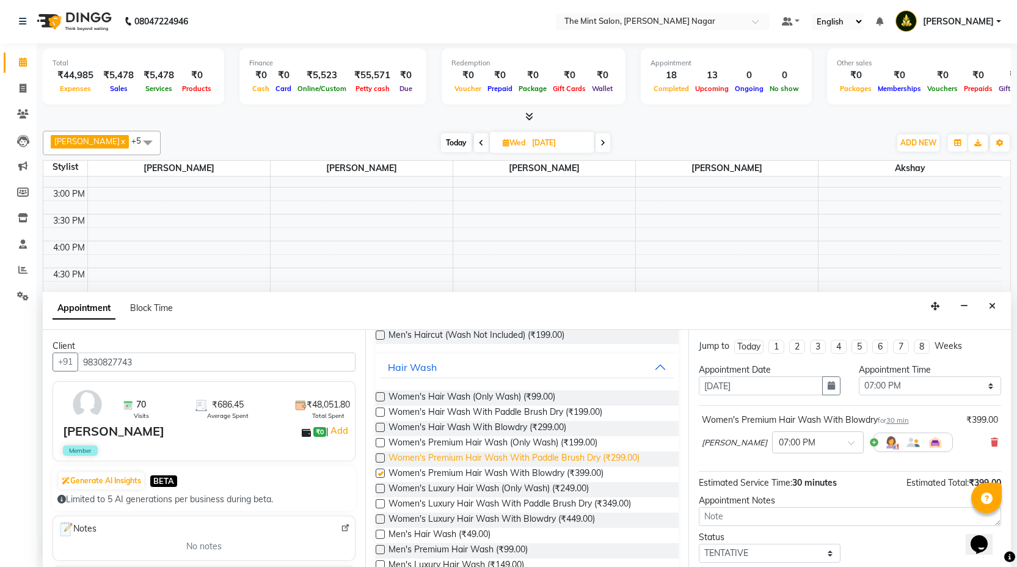
checkbox input "false"
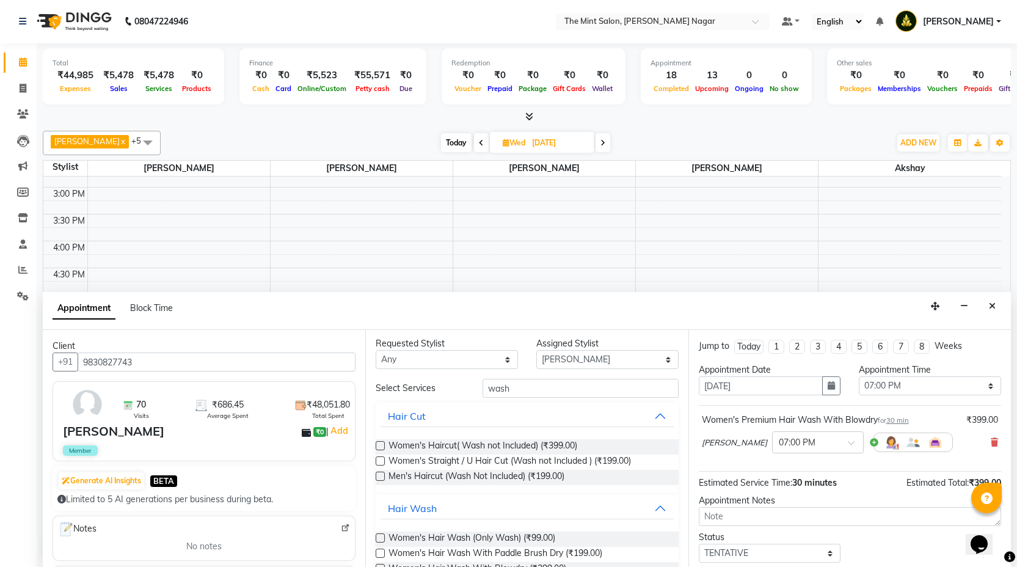
scroll to position [0, 0]
click at [537, 392] on input "wash" at bounding box center [581, 390] width 196 height 19
type input "w"
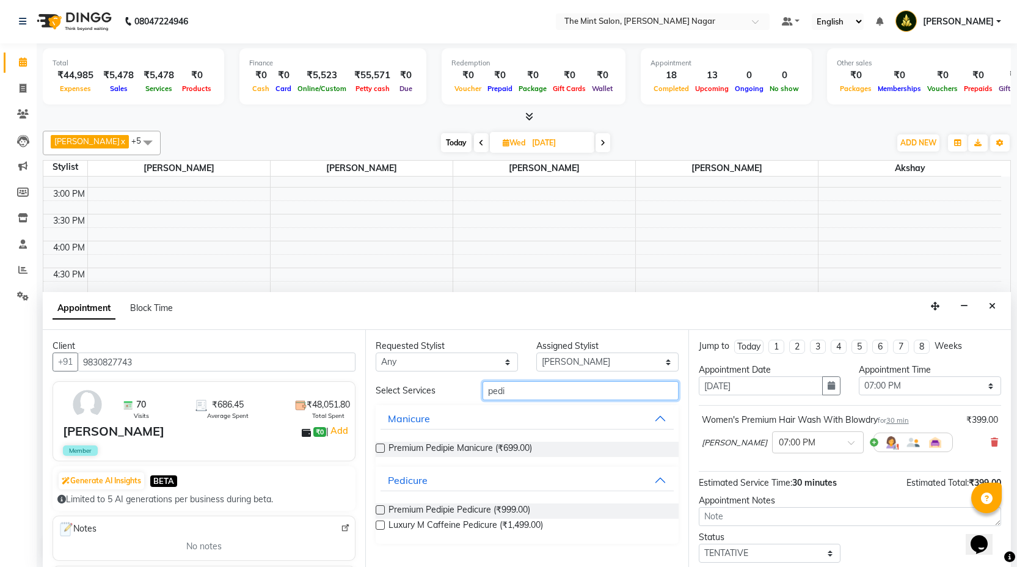
type input "pedi"
click at [380, 524] on label at bounding box center [380, 525] width 9 height 9
click at [380, 524] on input "checkbox" at bounding box center [380, 526] width 8 height 8
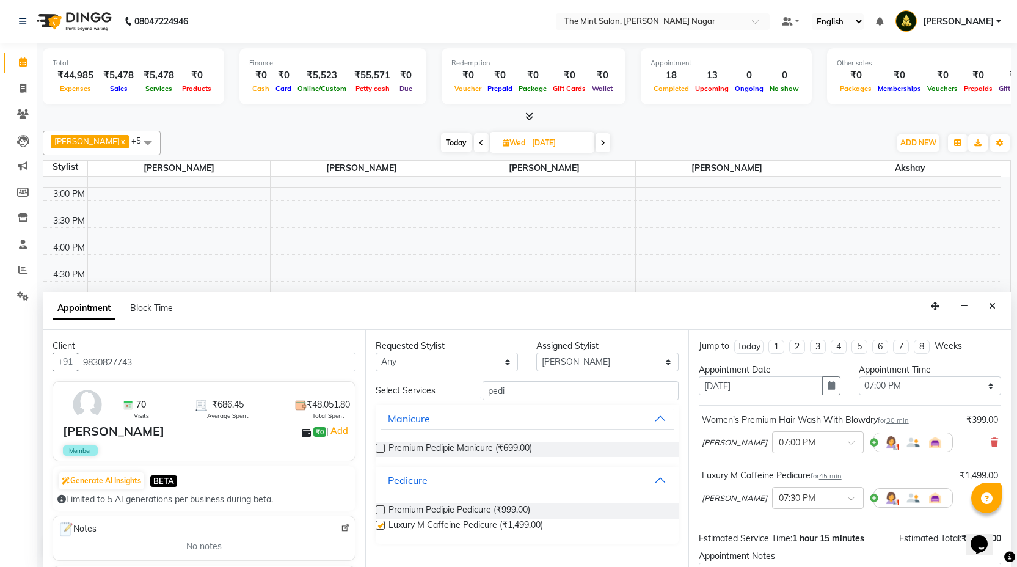
checkbox input "false"
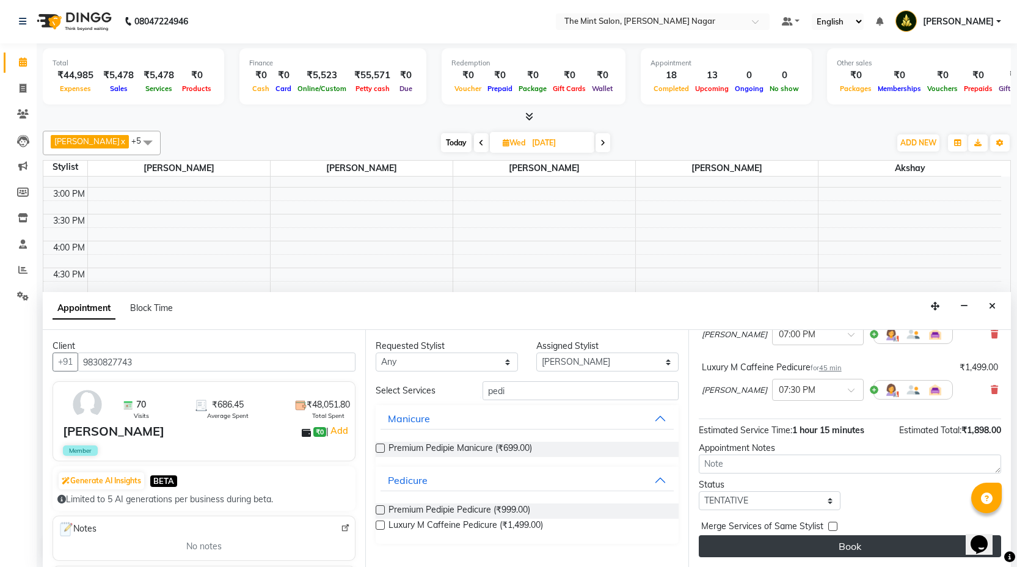
click at [800, 544] on button "Book" at bounding box center [850, 546] width 302 height 22
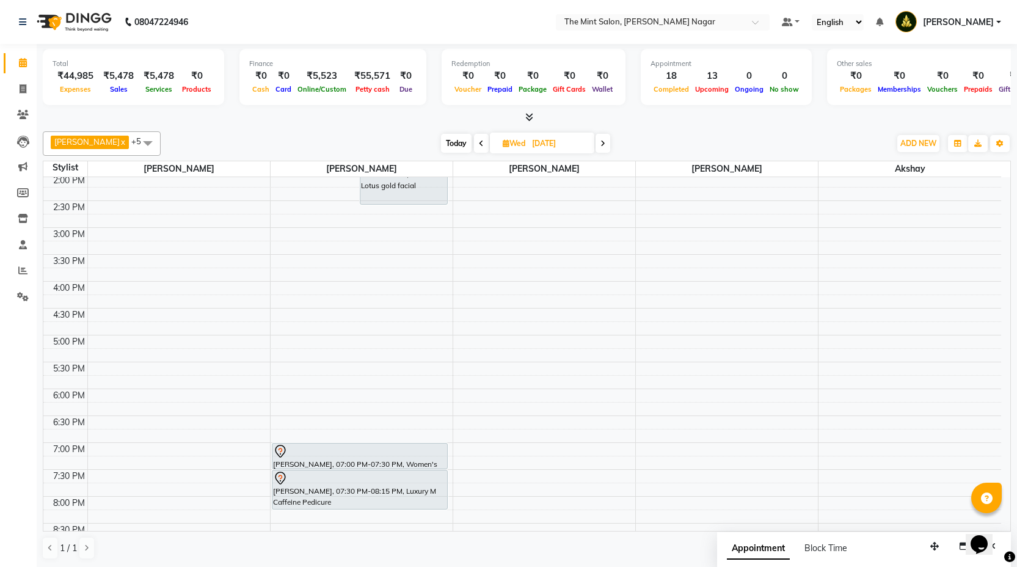
scroll to position [255, 0]
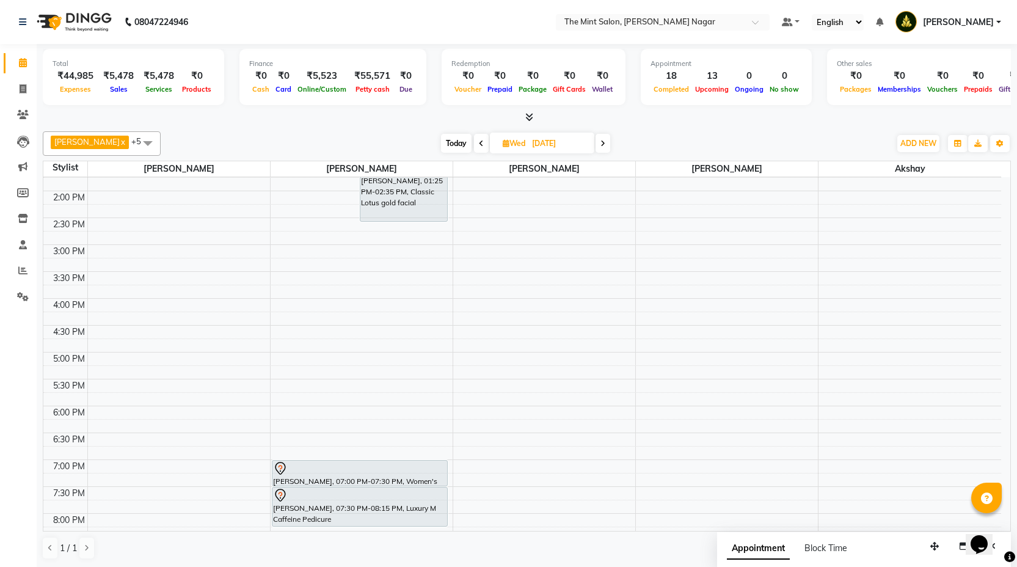
click at [458, 142] on span "Today" at bounding box center [456, 143] width 31 height 19
type input "02-09-2025"
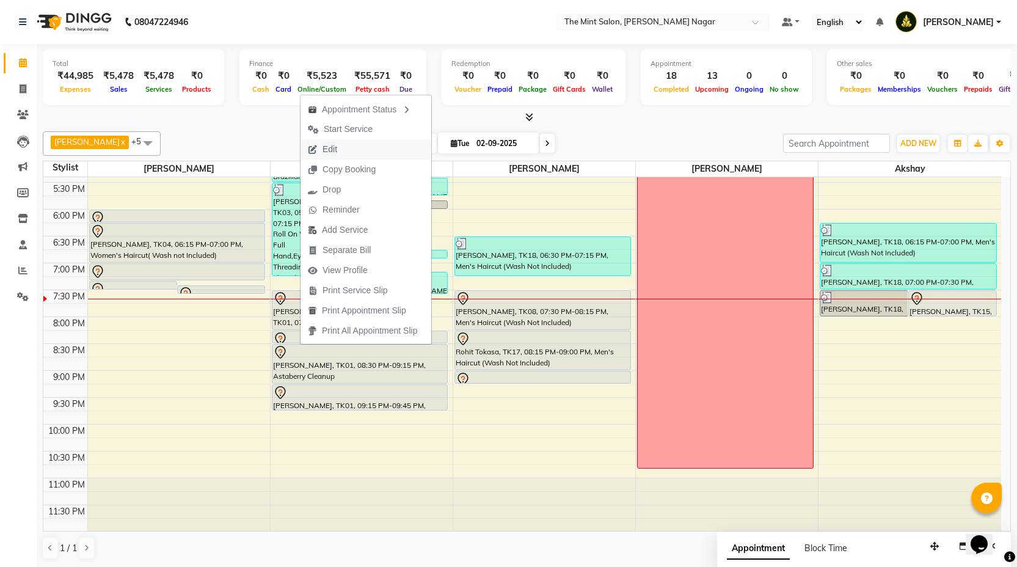
click at [342, 153] on span "Edit" at bounding box center [323, 149] width 44 height 20
select select "tentative"
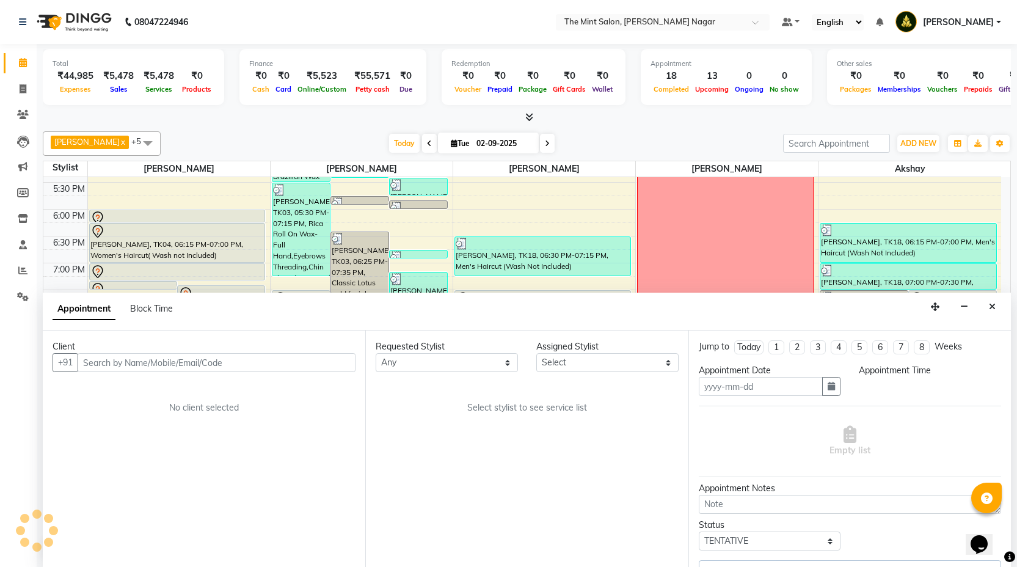
type input "02-09-2025"
select select "61942"
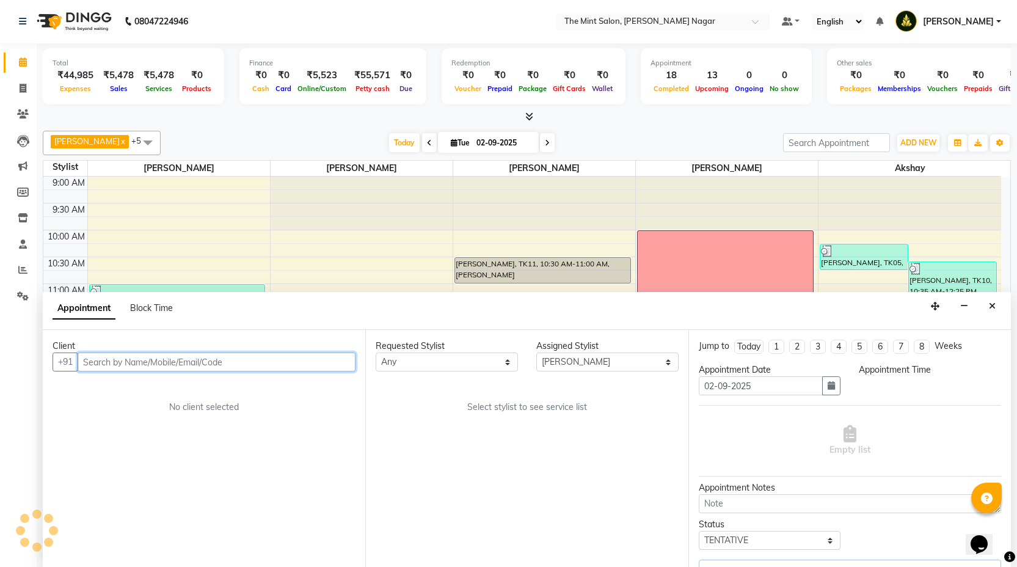
select select "1170"
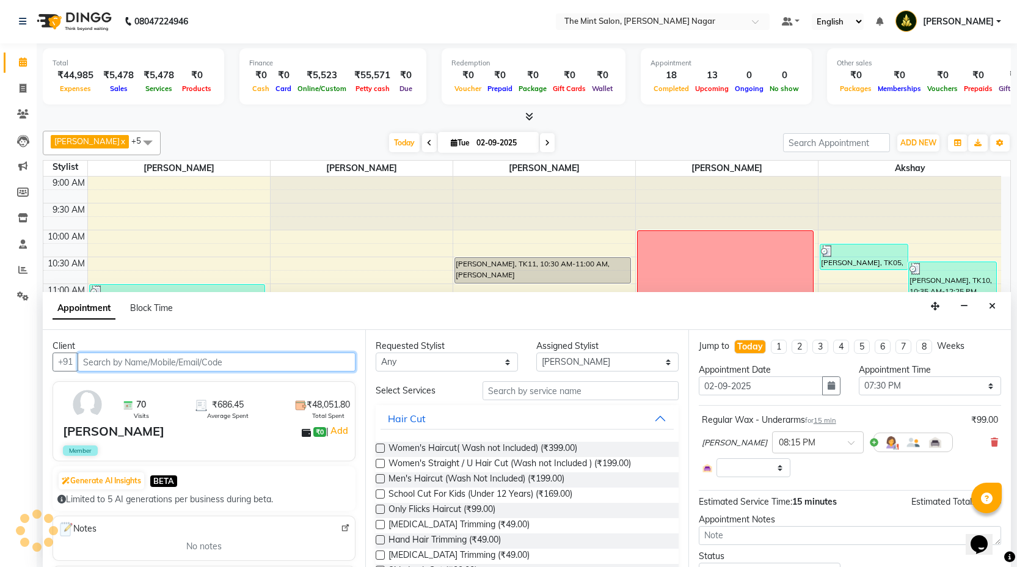
scroll to position [452, 0]
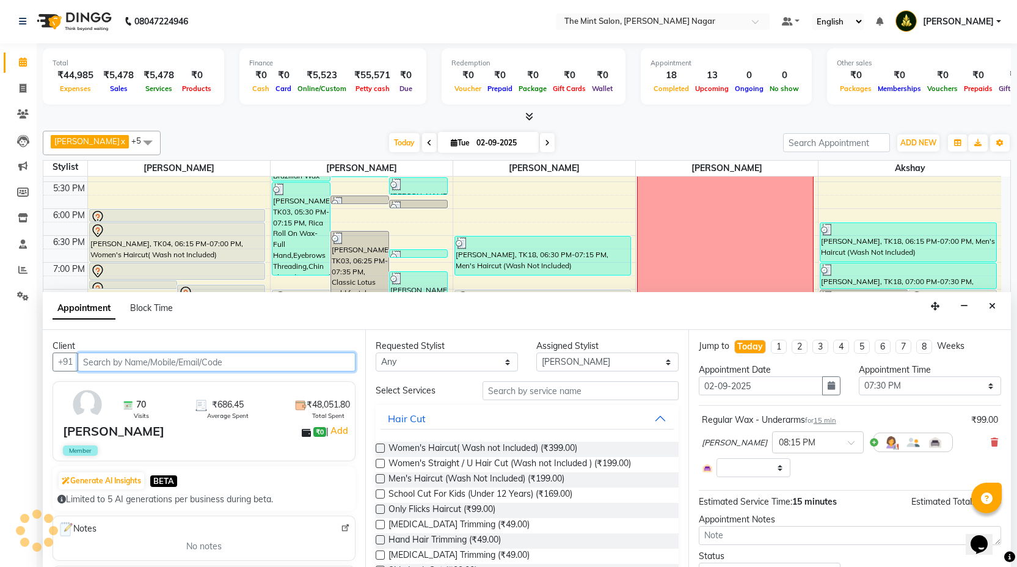
select select "3576"
select select "3616"
select select "3576"
select select "3616"
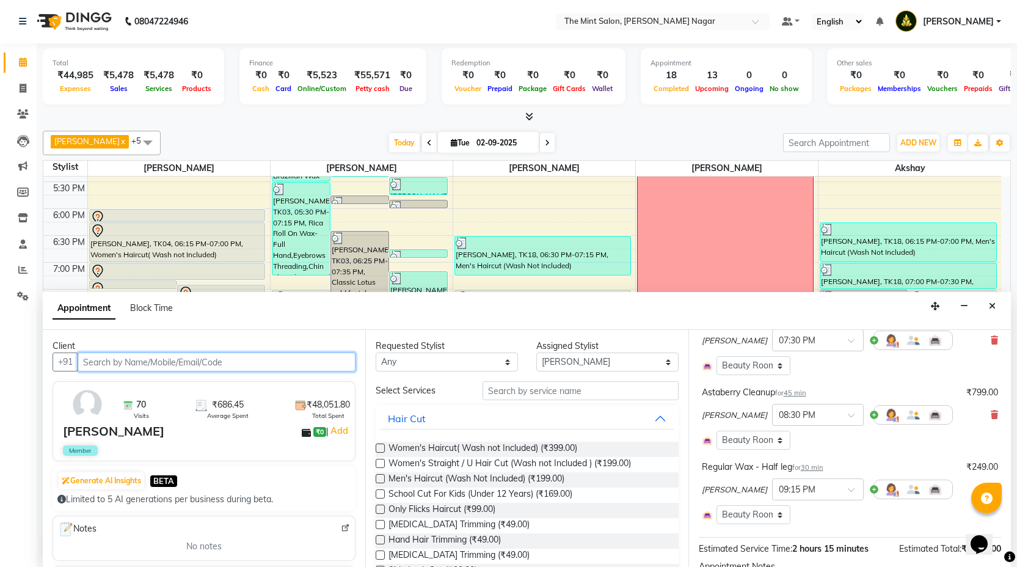
scroll to position [170, 0]
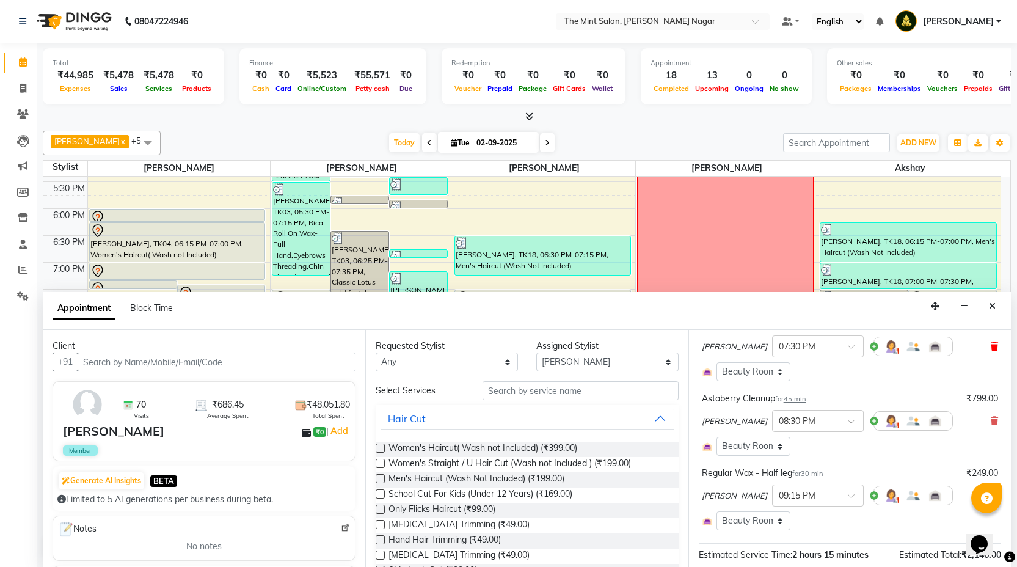
click at [991, 346] on icon at bounding box center [994, 346] width 7 height 9
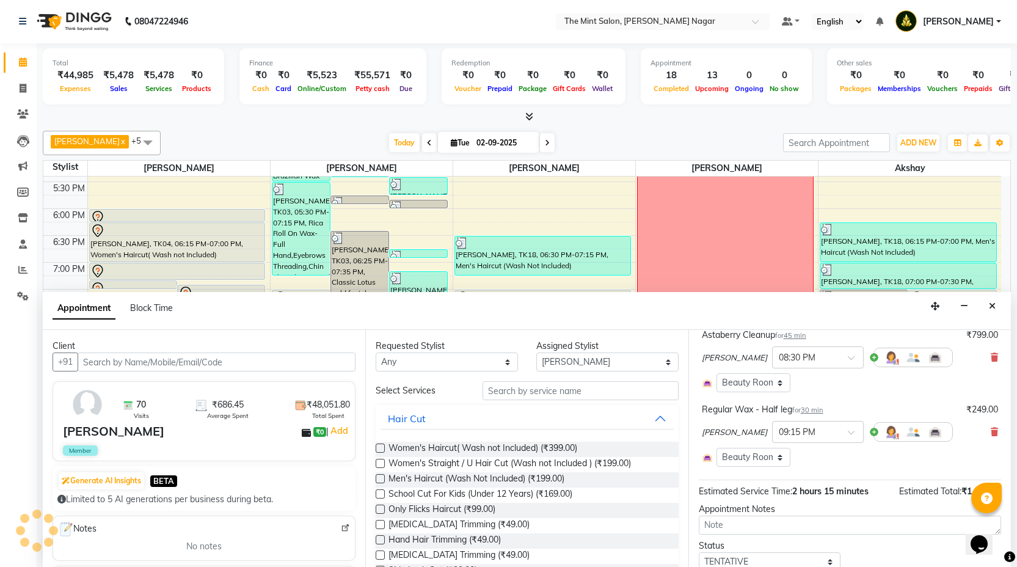
scroll to position [216, 0]
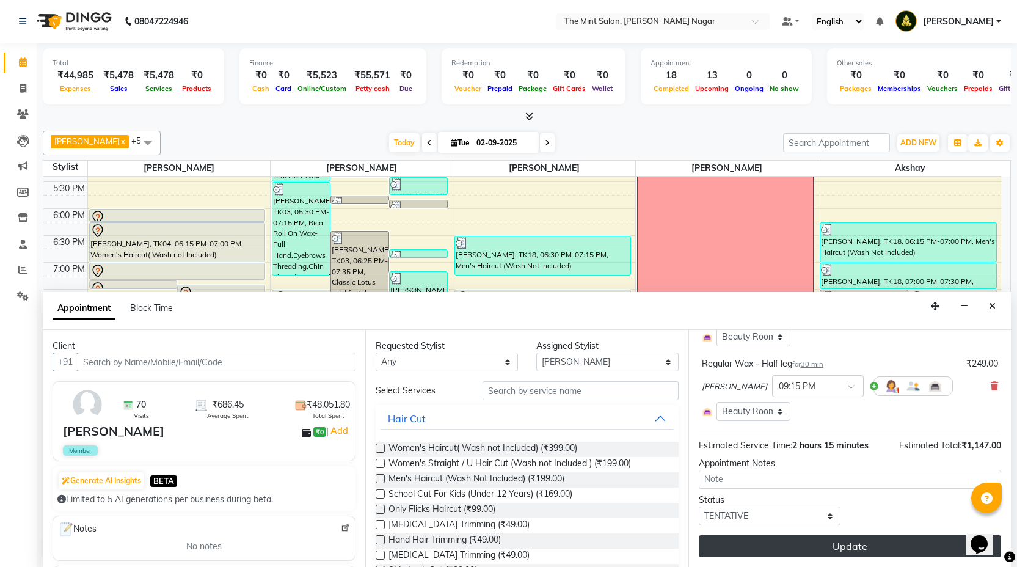
click at [828, 535] on button "Update" at bounding box center [850, 546] width 302 height 22
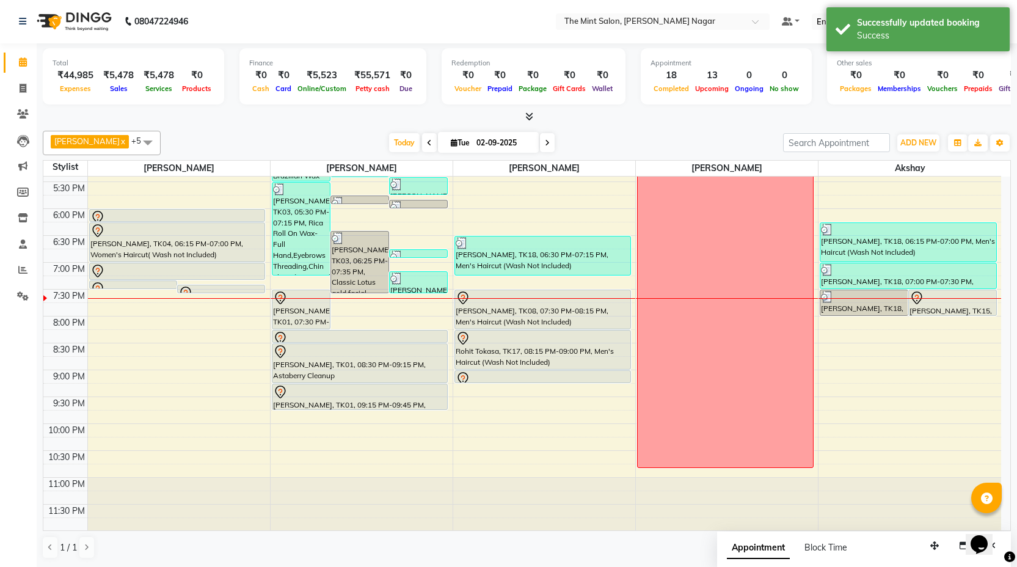
scroll to position [0, 0]
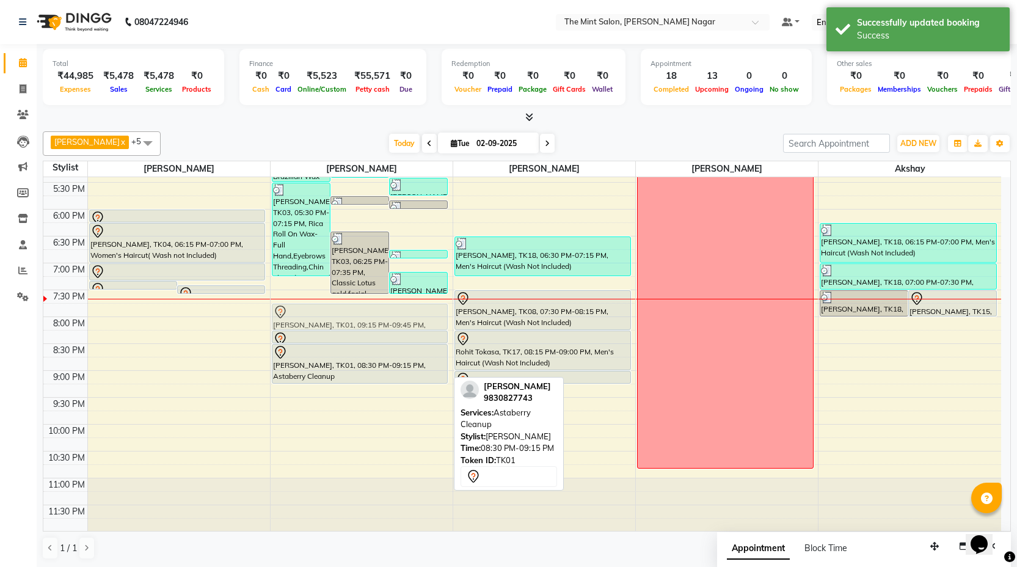
drag, startPoint x: 408, startPoint y: 385, endPoint x: 403, endPoint y: 299, distance: 85.7
click at [403, 299] on div "9:00 AM 9:30 AM 10:00 AM 10:30 AM 11:00 AM 11:30 AM 12:00 PM 12:30 PM 1:00 PM 1…" at bounding box center [522, 129] width 958 height 806
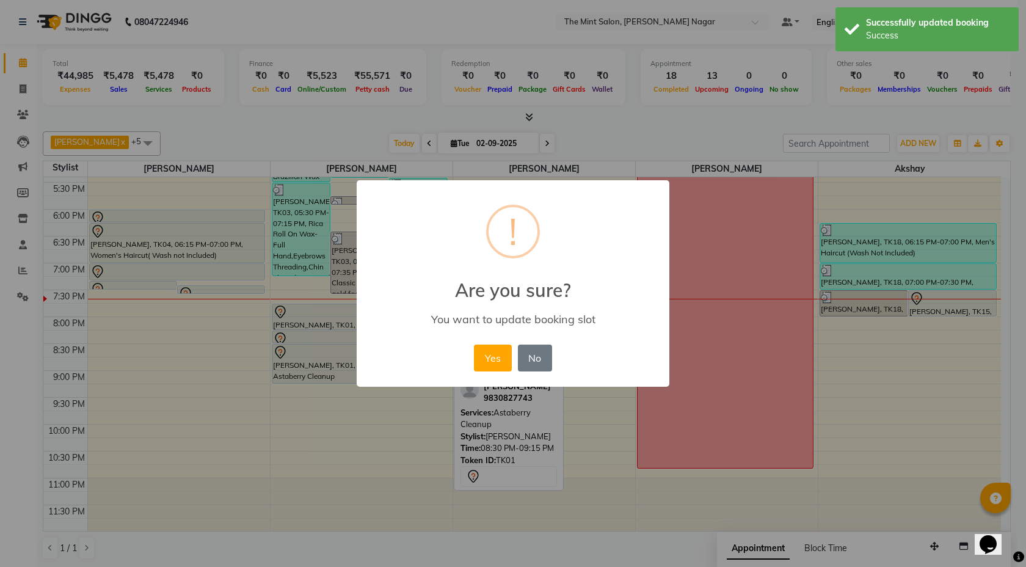
click at [507, 373] on div "Yes No No" at bounding box center [513, 358] width 84 height 33
click at [492, 362] on button "Yes" at bounding box center [492, 358] width 37 height 27
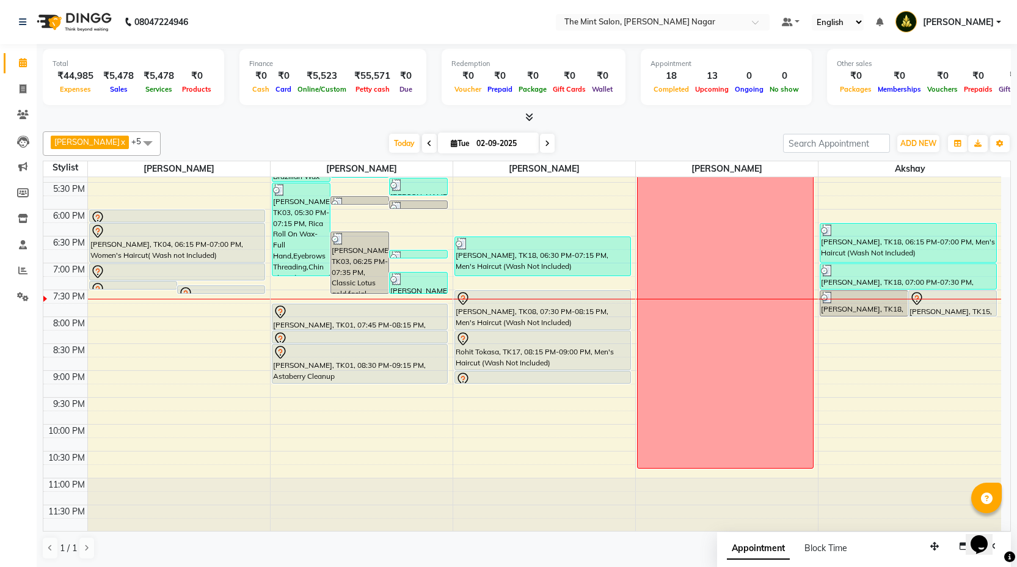
scroll to position [1, 0]
click at [540, 142] on span at bounding box center [547, 142] width 15 height 19
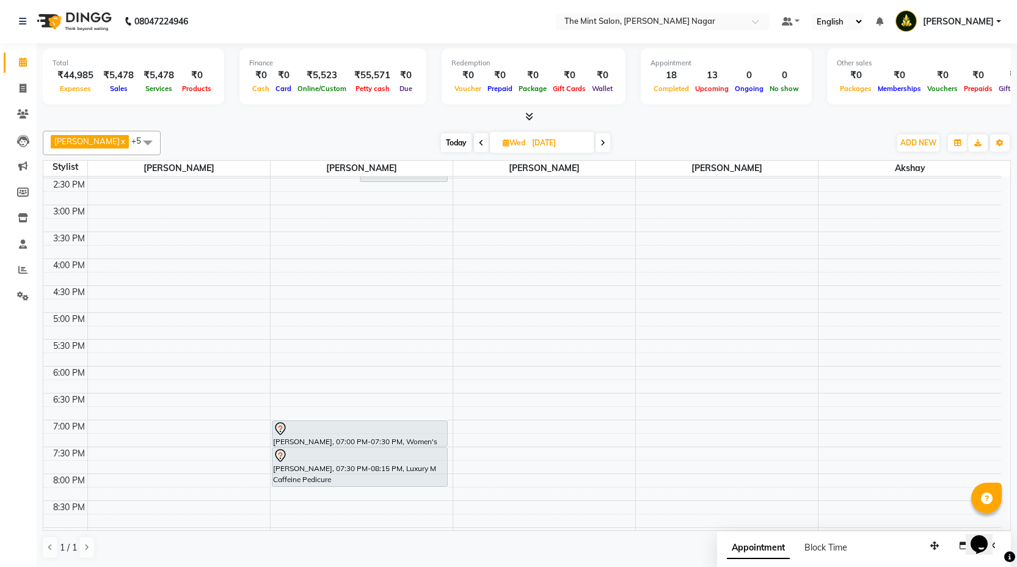
scroll to position [452, 0]
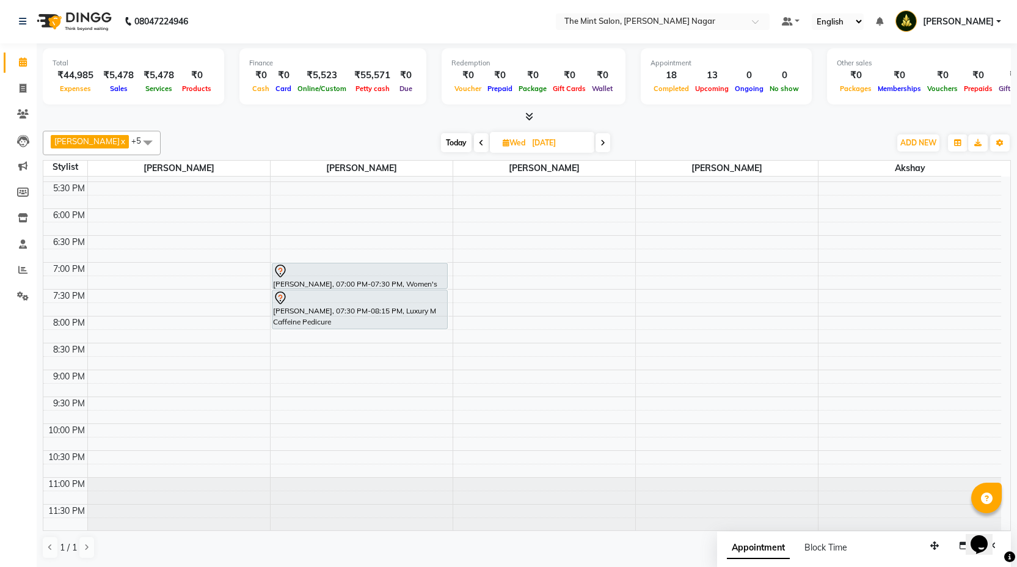
click at [451, 144] on span "Today" at bounding box center [456, 142] width 31 height 19
type input "02-09-2025"
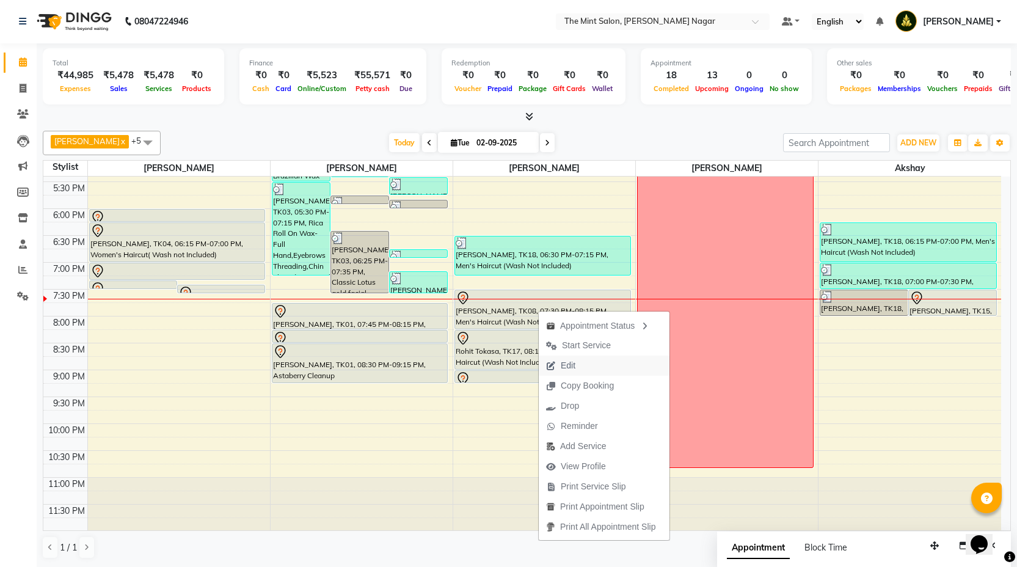
click at [569, 360] on span "Edit" at bounding box center [568, 365] width 15 height 13
select select "66078"
select select "1170"
select select "tentative"
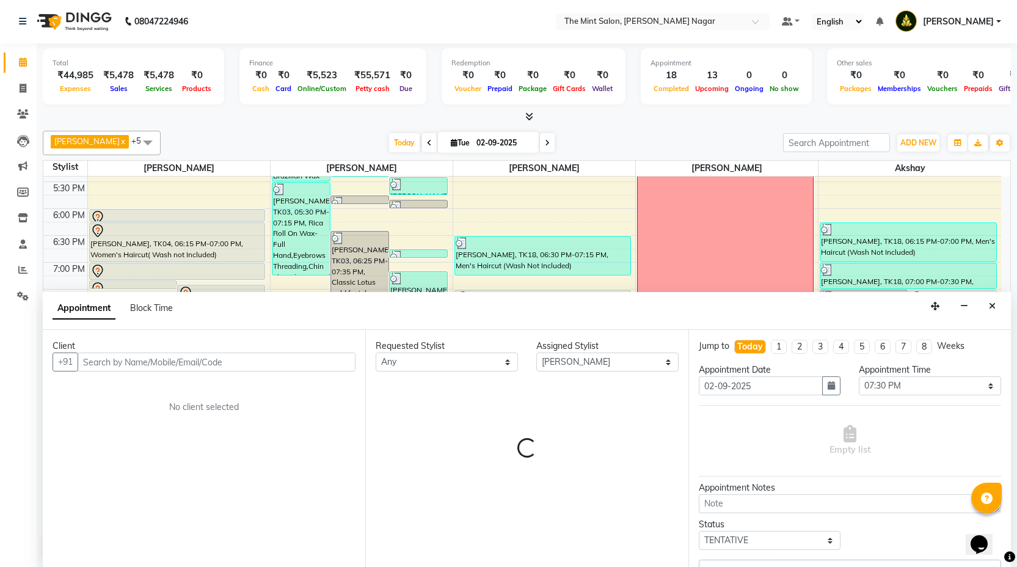
select select "3576"
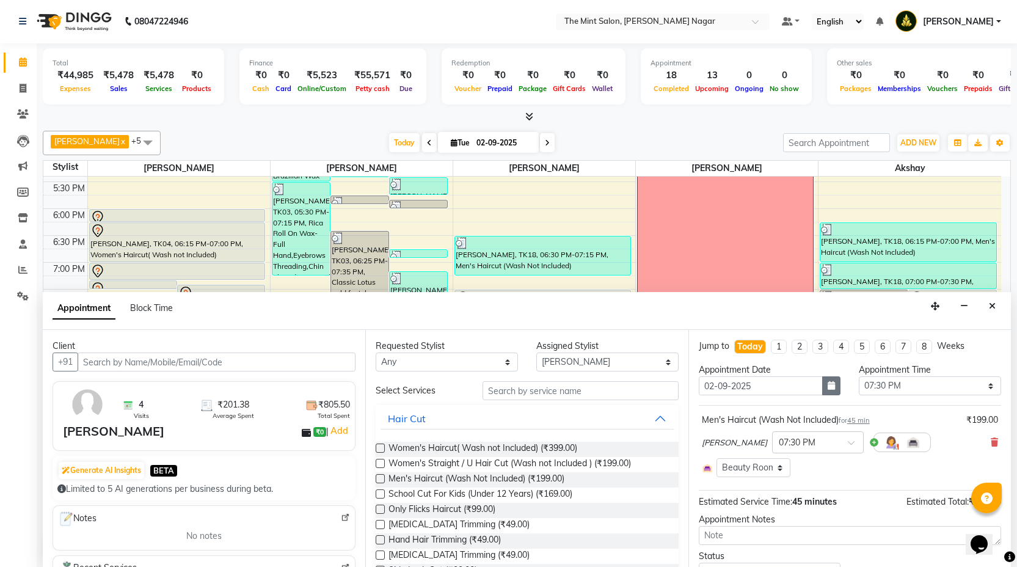
click at [828, 389] on icon "button" at bounding box center [831, 385] width 7 height 9
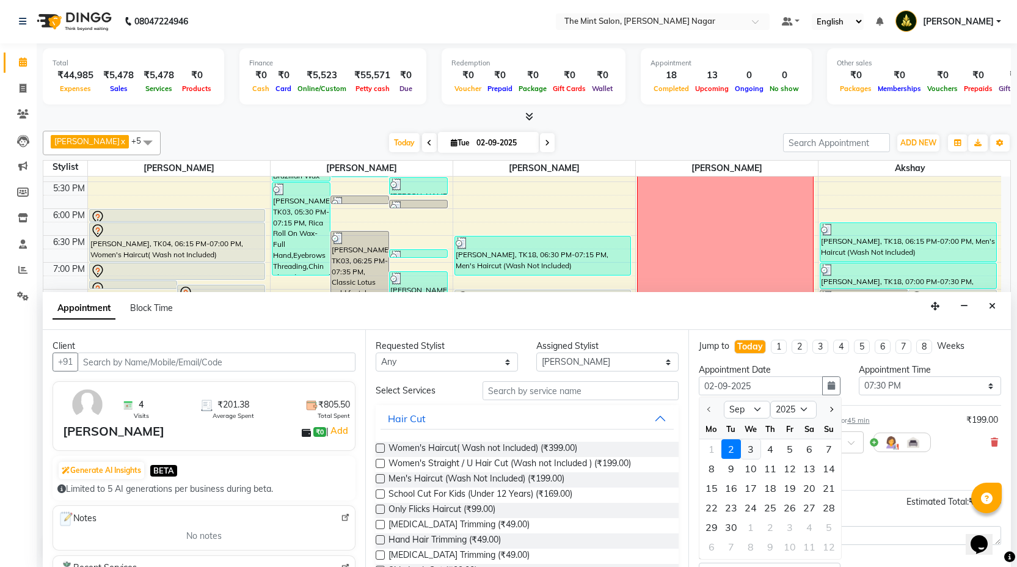
click at [753, 448] on div "3" at bounding box center [751, 449] width 20 height 20
type input "[DATE]"
select select "1170"
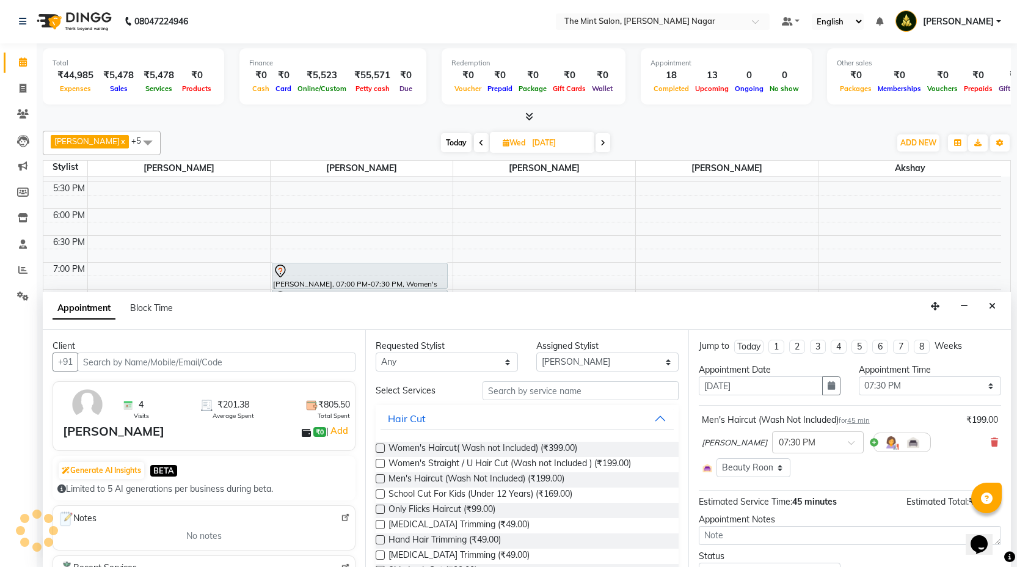
scroll to position [56, 0]
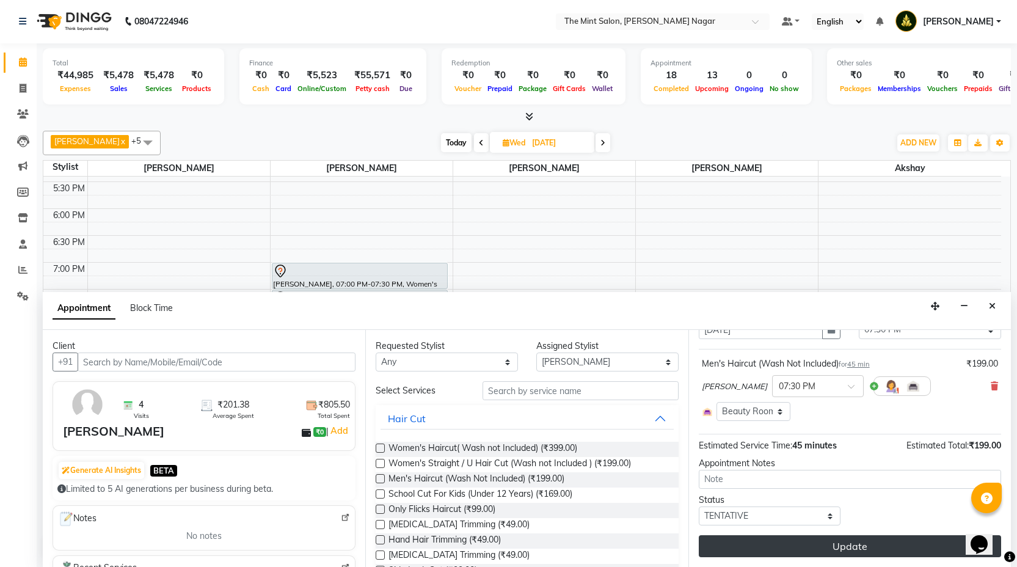
click at [893, 539] on button "Update" at bounding box center [850, 546] width 302 height 22
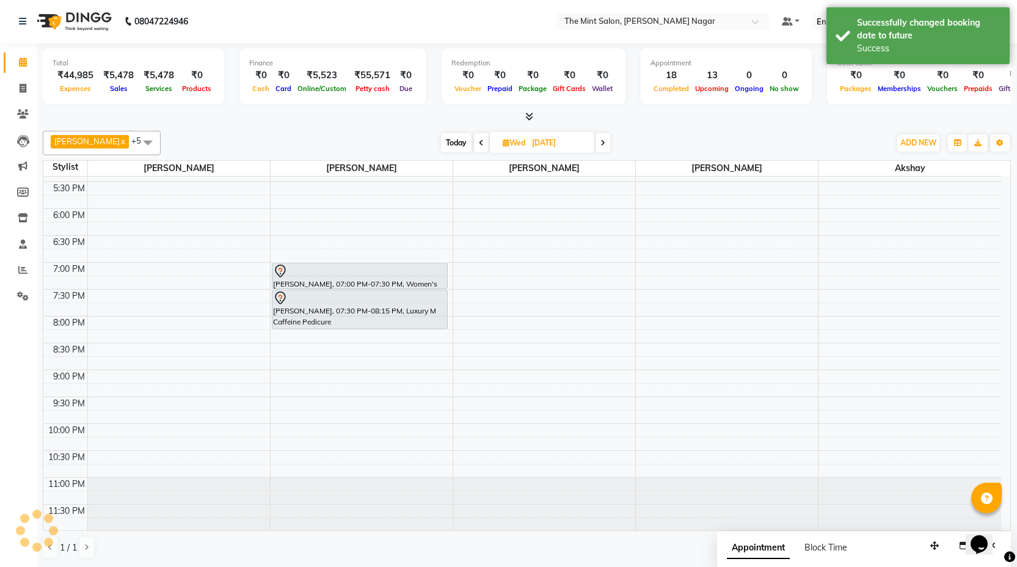
scroll to position [0, 0]
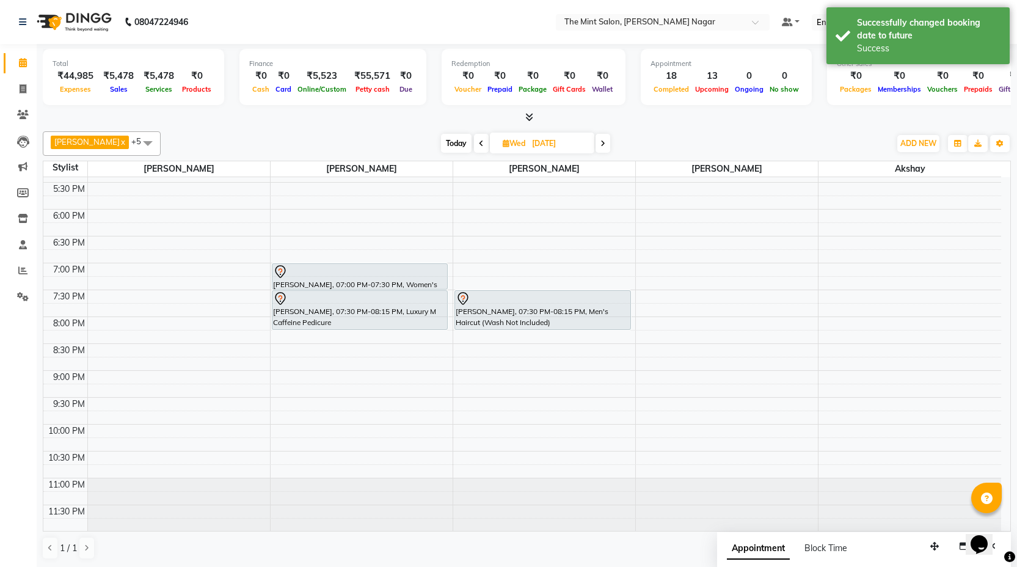
click at [446, 149] on span "Today" at bounding box center [456, 143] width 31 height 19
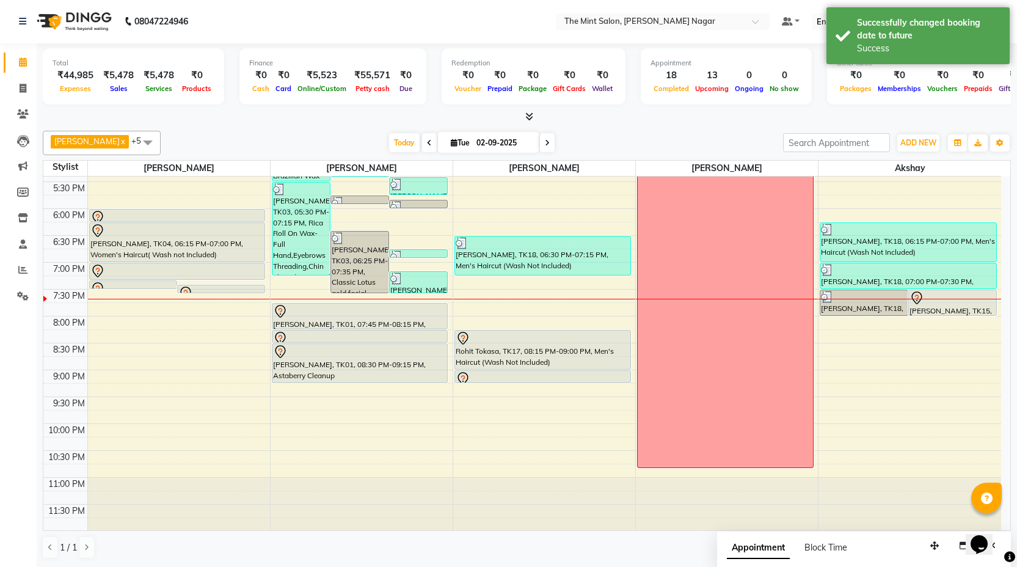
scroll to position [436, 0]
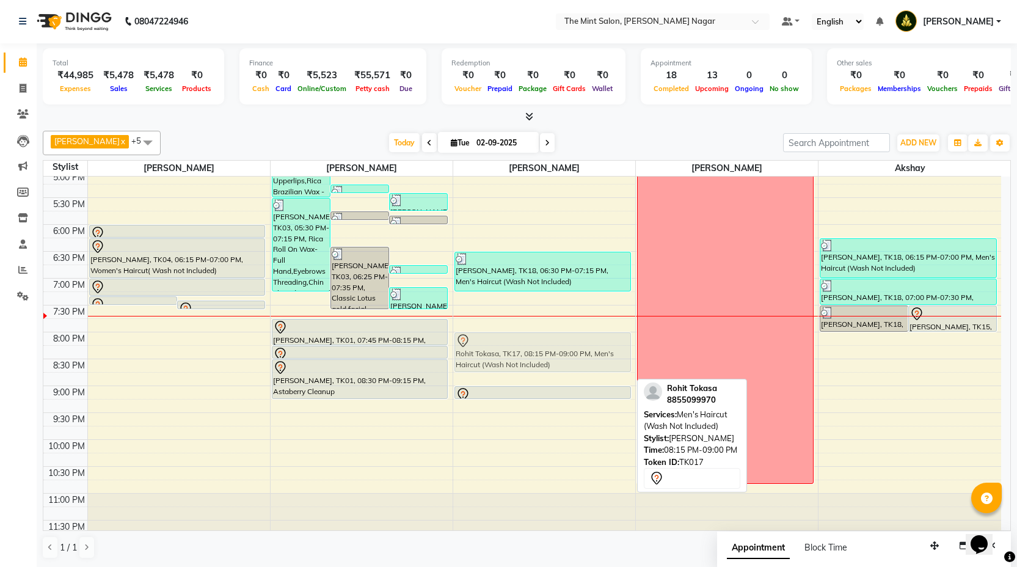
drag, startPoint x: 564, startPoint y: 375, endPoint x: 560, endPoint y: 358, distance: 17.0
click at [560, 358] on div "Amit Uttarwar, TK02, 11:15 AM-12:00 PM, Men's Haircut (Wash Not Included) Amit …" at bounding box center [544, 144] width 182 height 806
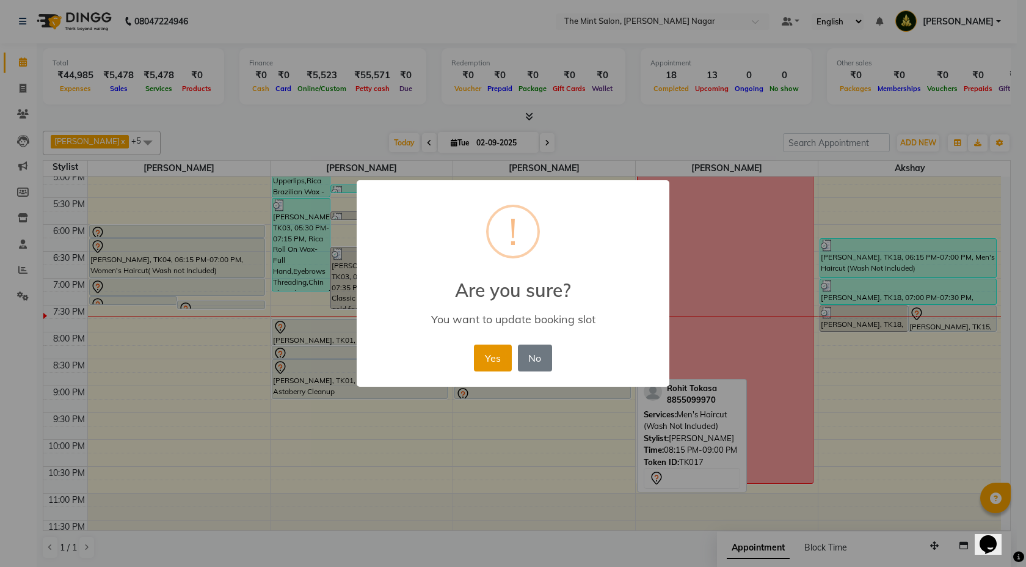
click at [481, 362] on button "Yes" at bounding box center [492, 358] width 37 height 27
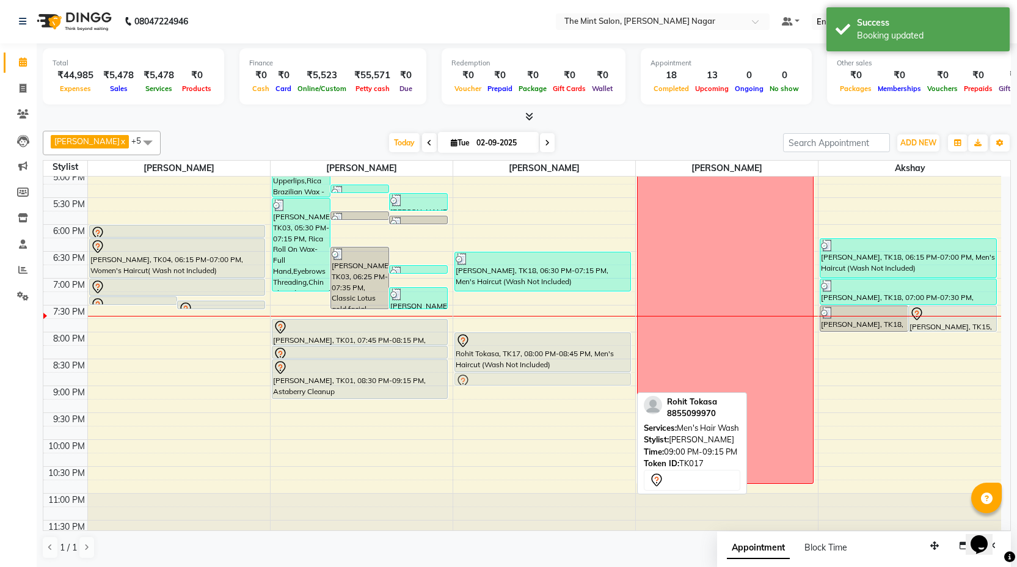
drag, startPoint x: 510, startPoint y: 392, endPoint x: 510, endPoint y: 384, distance: 7.9
click at [510, 382] on div "Amit Uttarwar, TK02, 11:15 AM-12:00 PM, Men's Haircut (Wash Not Included) Amit …" at bounding box center [544, 144] width 182 height 806
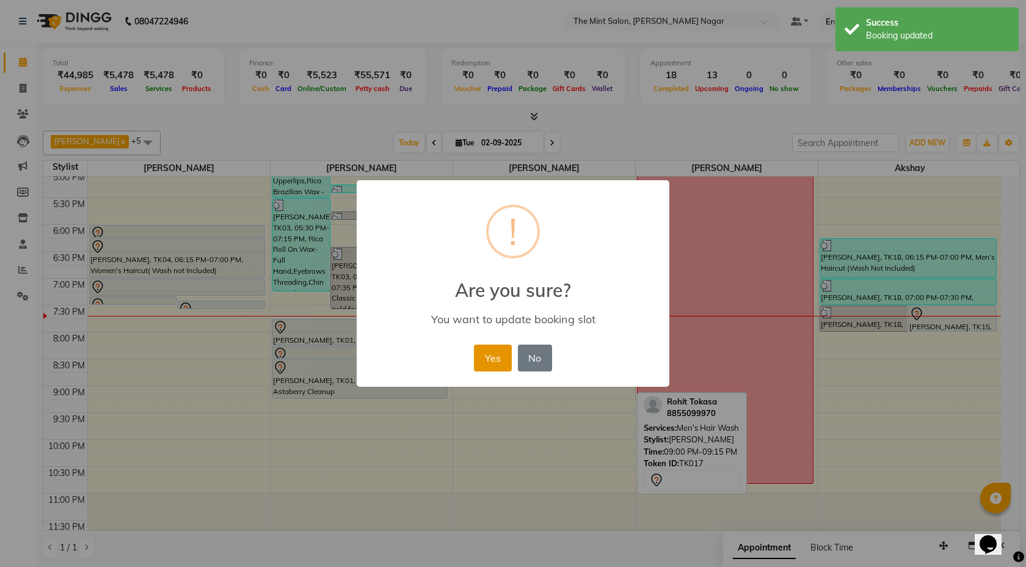
click at [491, 357] on button "Yes" at bounding box center [492, 358] width 37 height 27
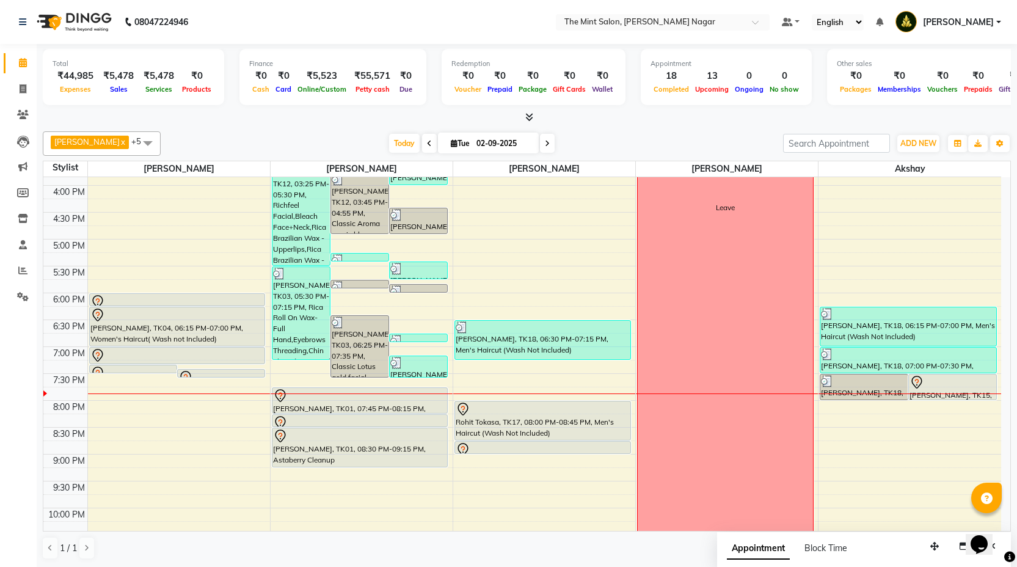
scroll to position [1, 0]
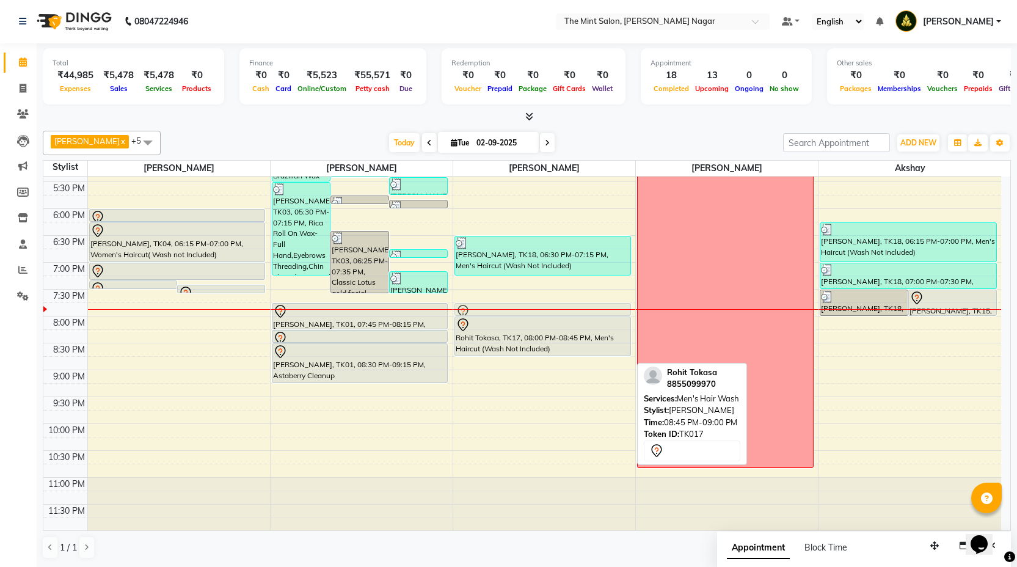
drag, startPoint x: 562, startPoint y: 362, endPoint x: 558, endPoint y: 308, distance: 54.5
click at [558, 308] on div "Amit Uttarwar, TK02, 11:15 AM-12:00 PM, Men's Haircut (Wash Not Included) Amit …" at bounding box center [544, 128] width 182 height 806
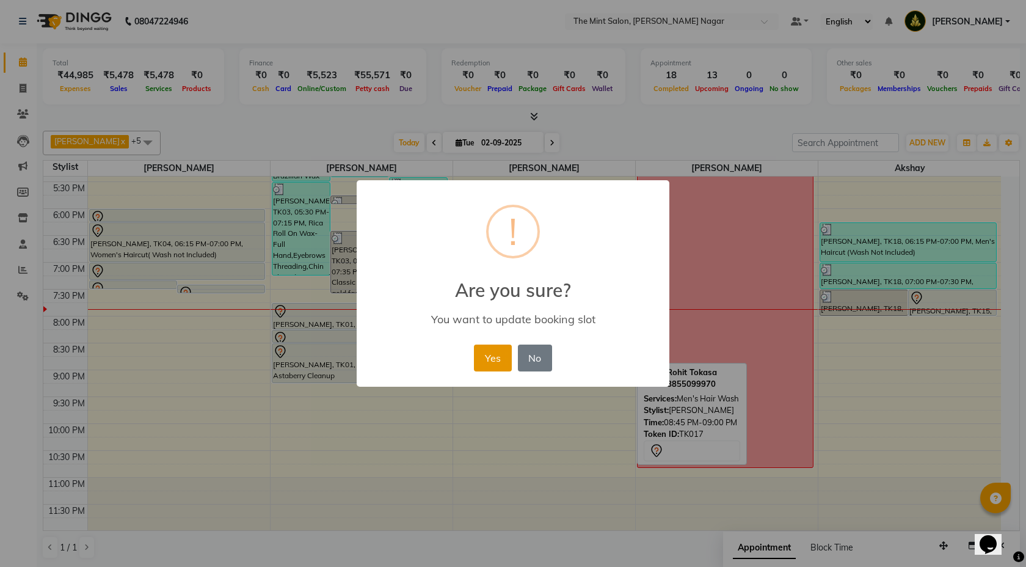
click at [503, 348] on button "Yes" at bounding box center [492, 358] width 37 height 27
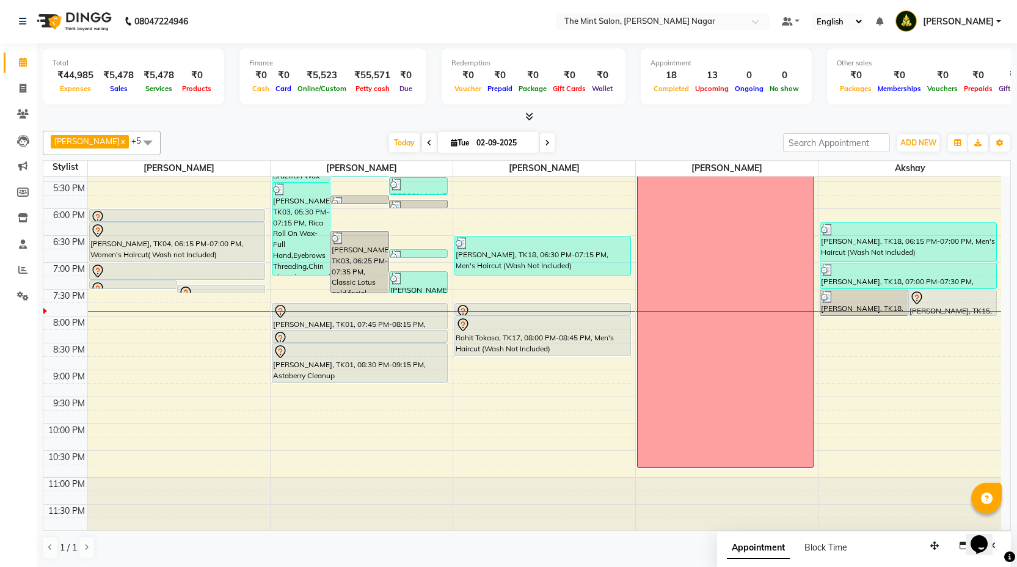
scroll to position [417, 0]
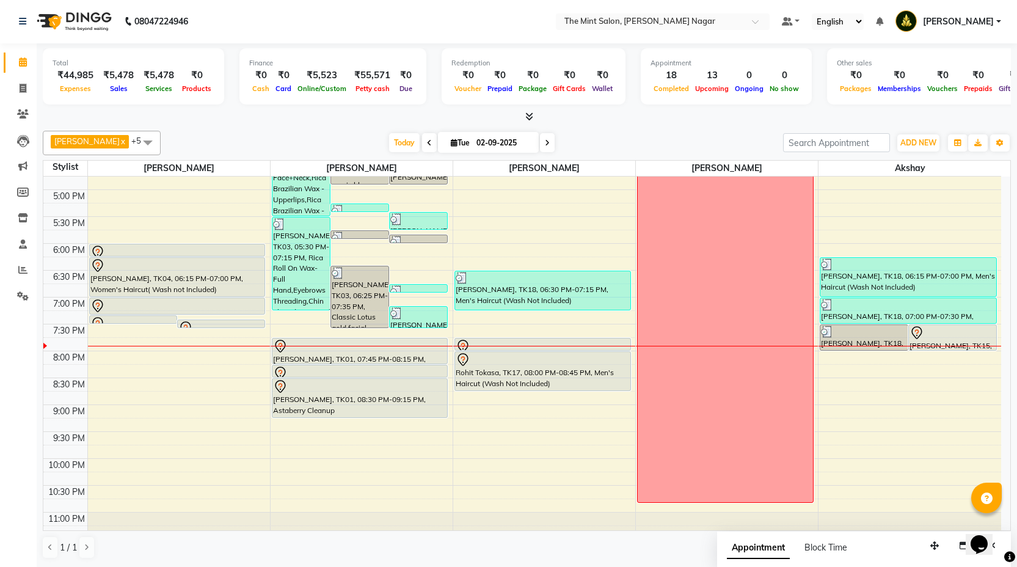
click at [540, 136] on span at bounding box center [547, 142] width 15 height 19
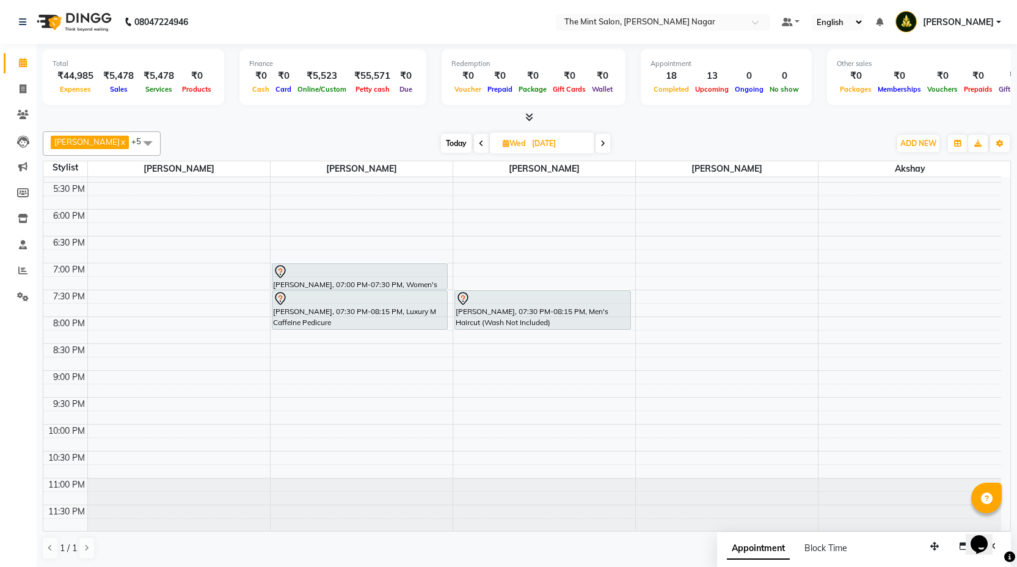
scroll to position [0, 0]
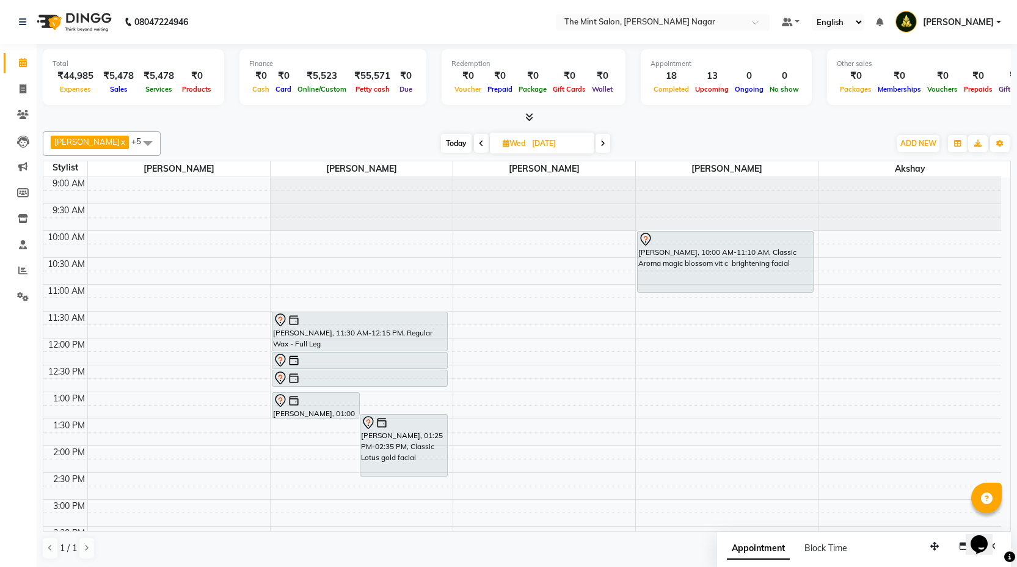
click at [452, 138] on span "Today" at bounding box center [456, 143] width 31 height 19
type input "02-09-2025"
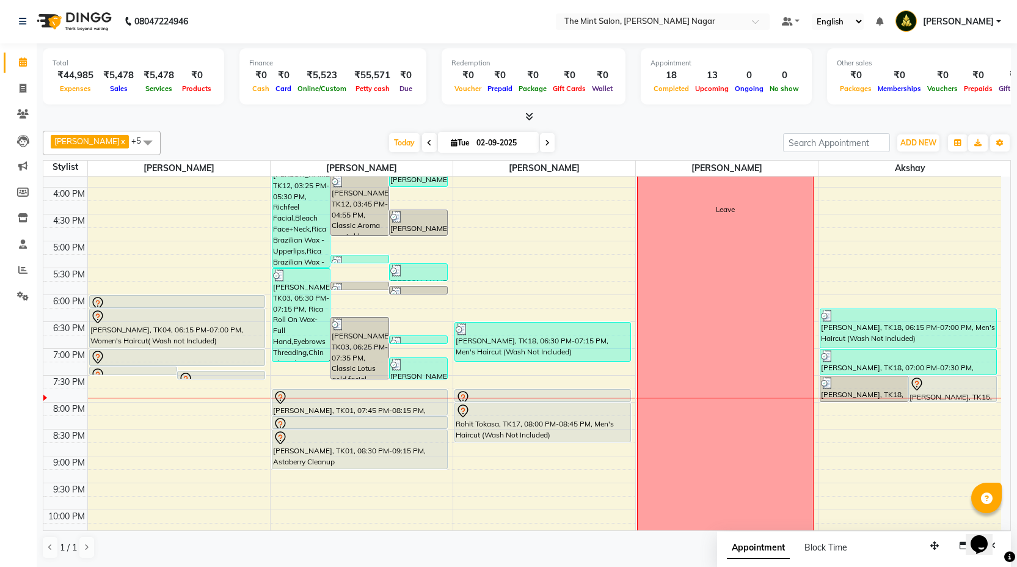
scroll to position [363, 0]
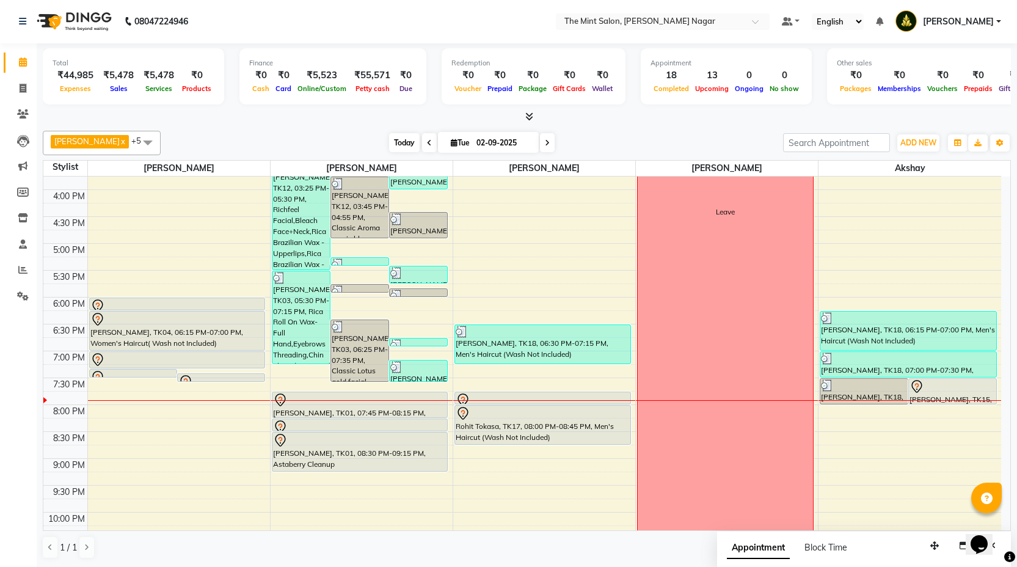
click at [406, 147] on span "Today" at bounding box center [404, 142] width 31 height 19
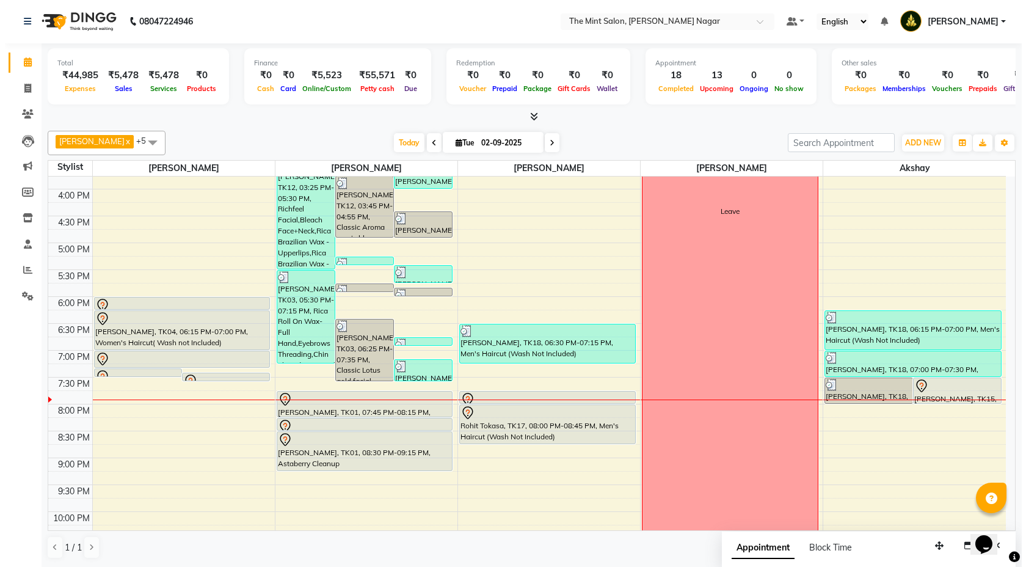
scroll to position [356, 0]
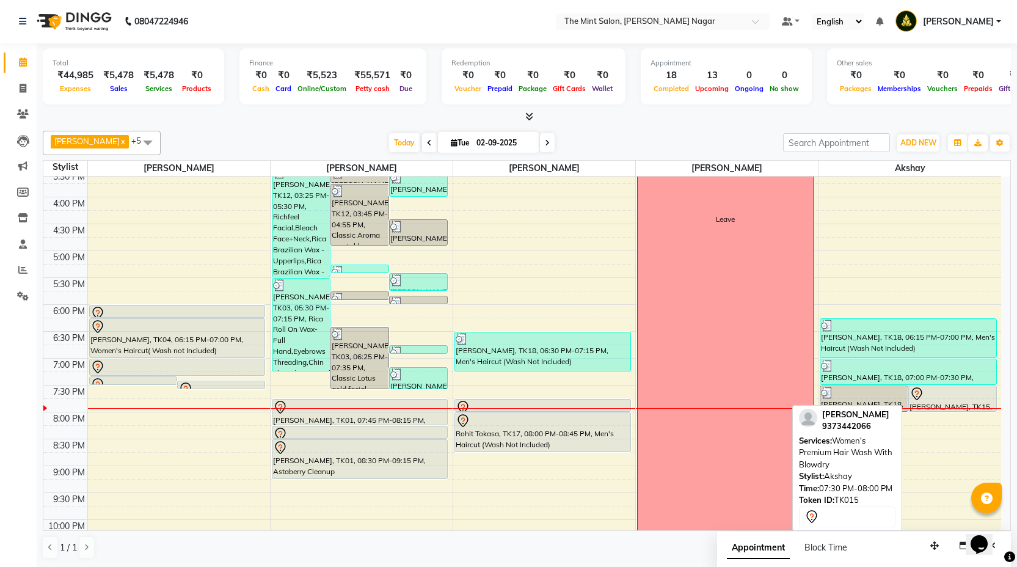
click at [953, 395] on div at bounding box center [953, 394] width 86 height 15
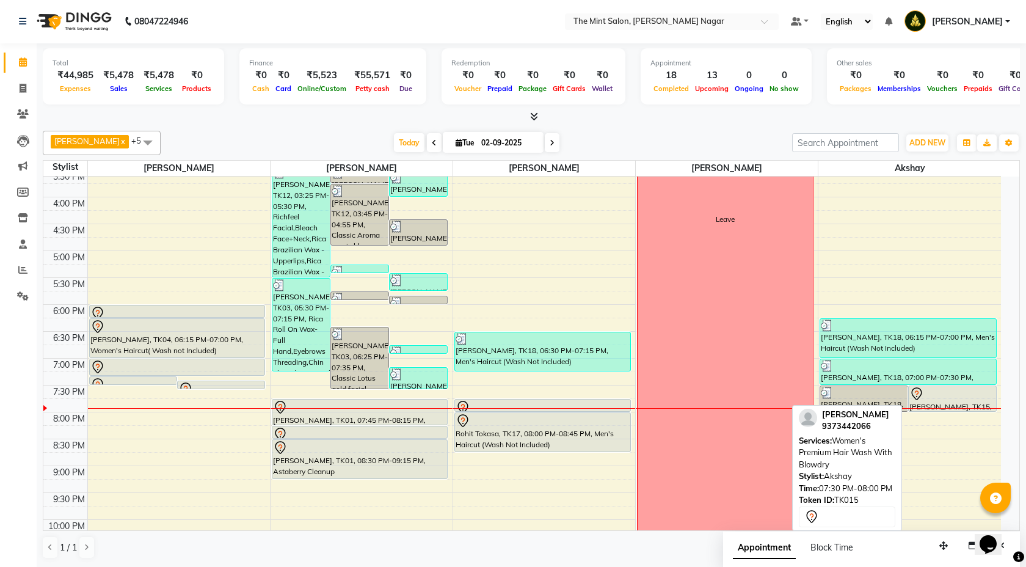
select select "7"
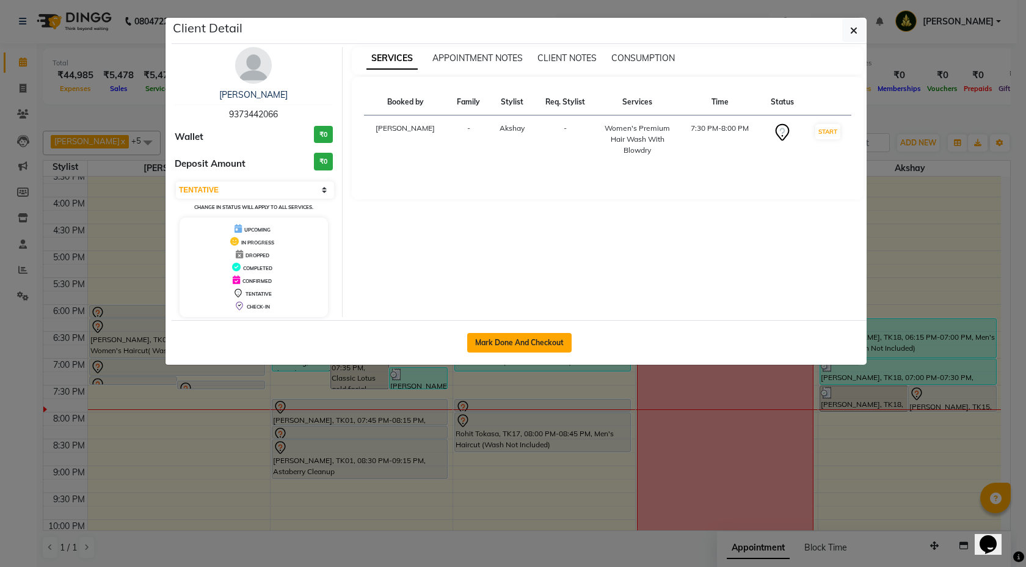
click at [549, 344] on button "Mark Done And Checkout" at bounding box center [519, 343] width 104 height 20
select select "service"
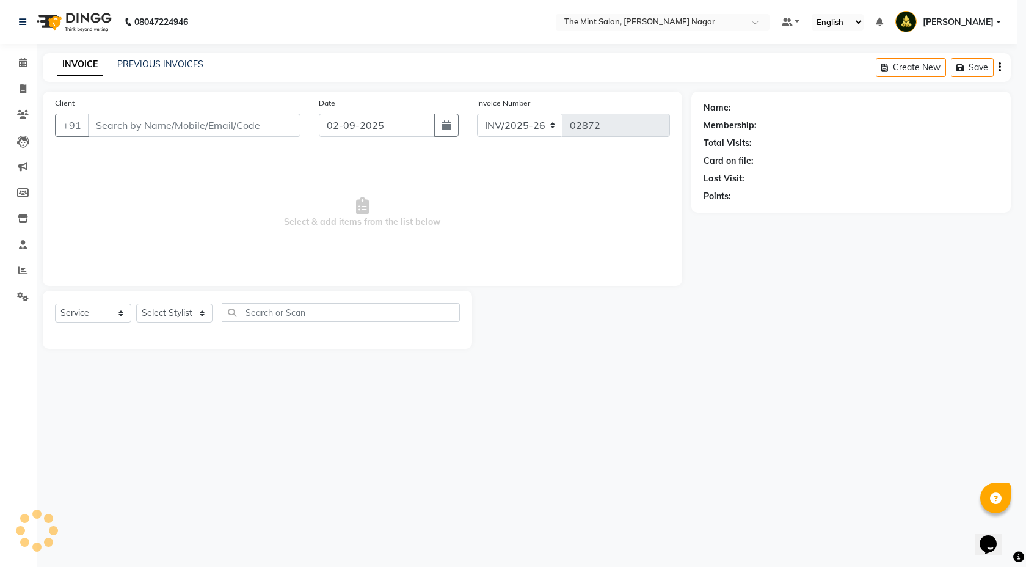
select select "3"
type input "9373442066"
select select "90065"
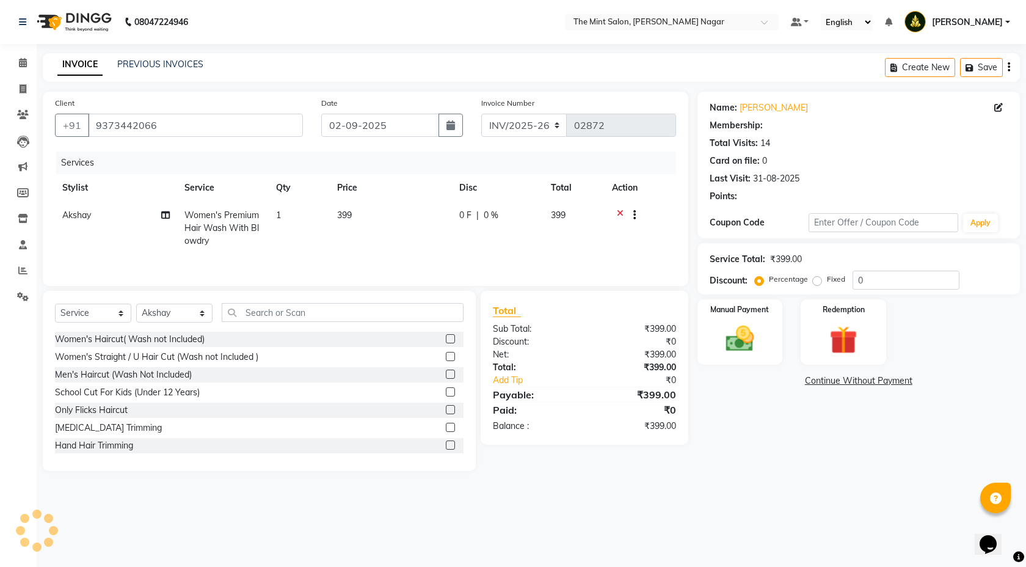
type input "25"
select select "1: Object"
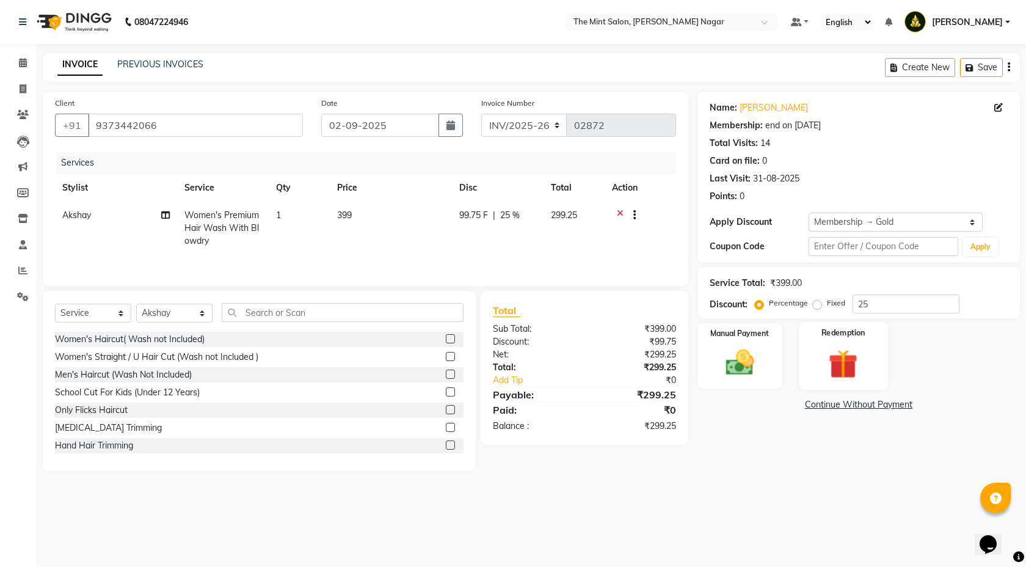
click at [835, 360] on img at bounding box center [844, 364] width 48 height 36
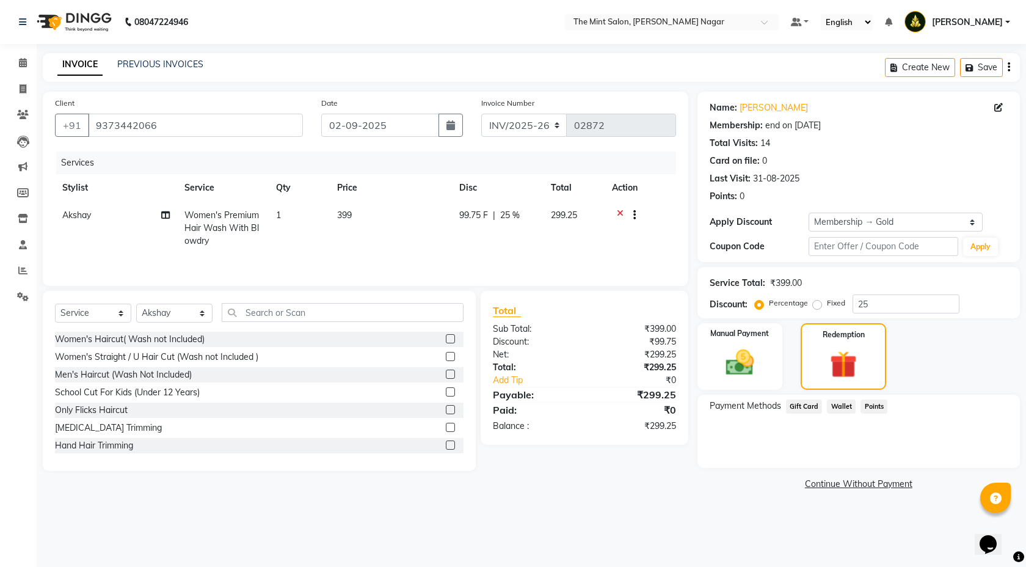
click at [623, 216] on icon at bounding box center [620, 216] width 7 height 15
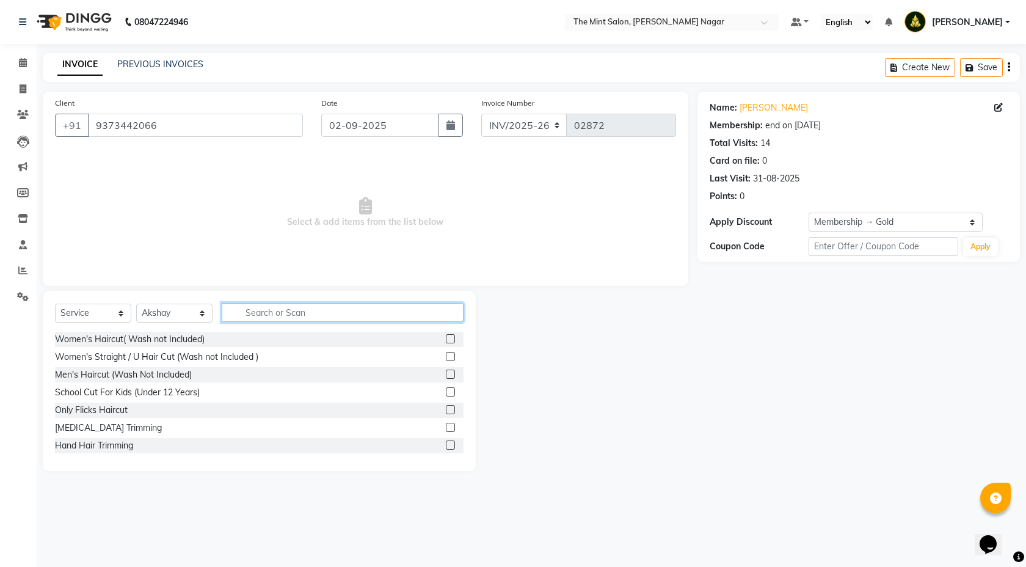
click at [366, 307] on input "text" at bounding box center [343, 312] width 242 height 19
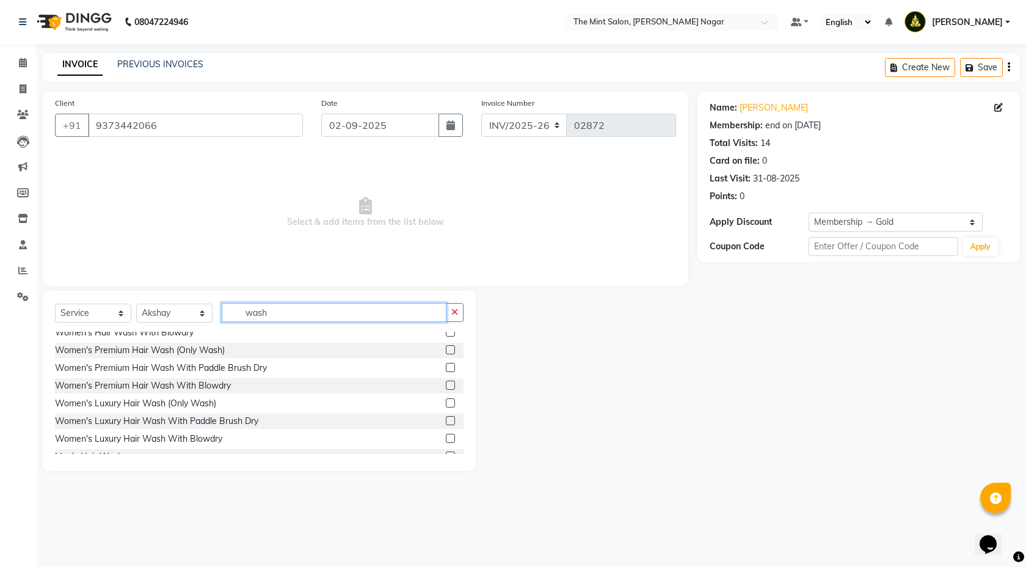
scroll to position [124, 0]
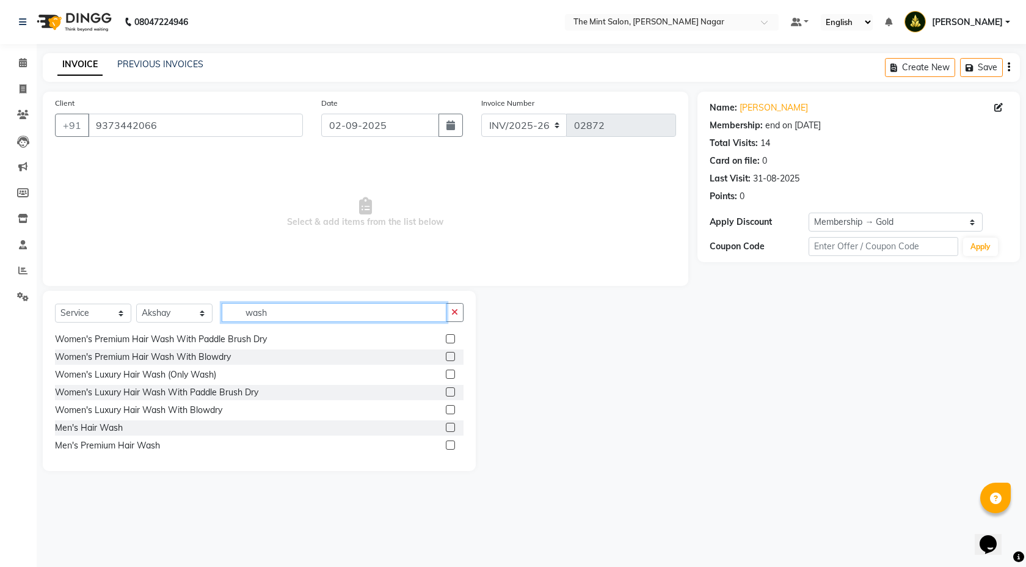
type input "wash"
click at [446, 411] on label at bounding box center [450, 409] width 9 height 9
click at [446, 411] on input "checkbox" at bounding box center [450, 410] width 8 height 8
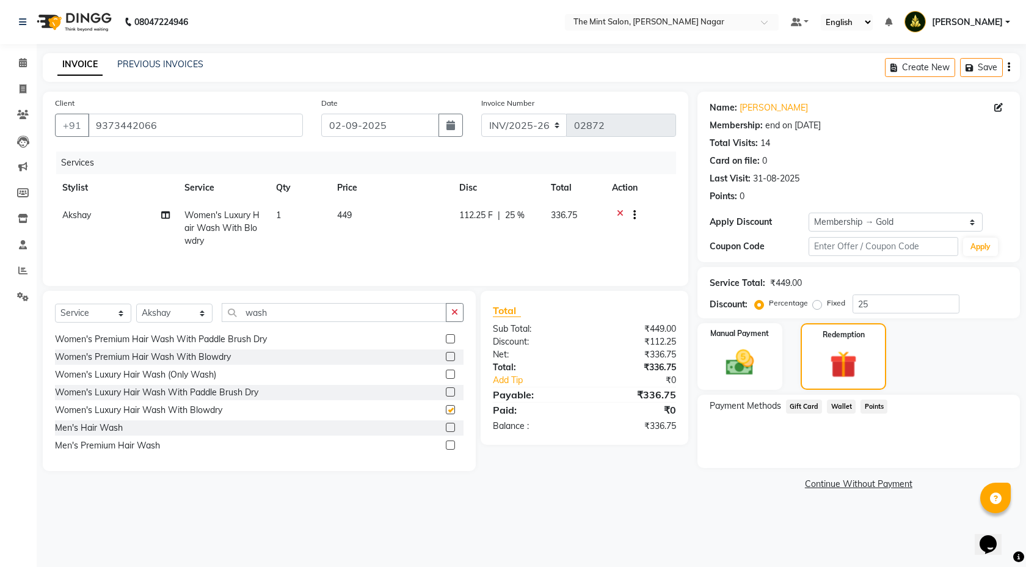
checkbox input "false"
click at [290, 317] on input "wash" at bounding box center [334, 312] width 225 height 19
type input "w"
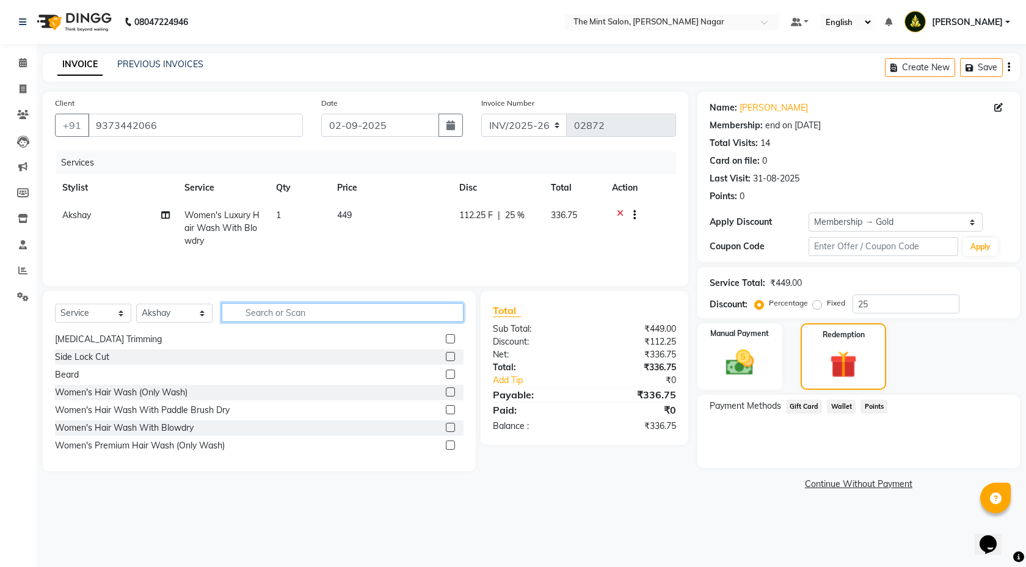
scroll to position [248, 0]
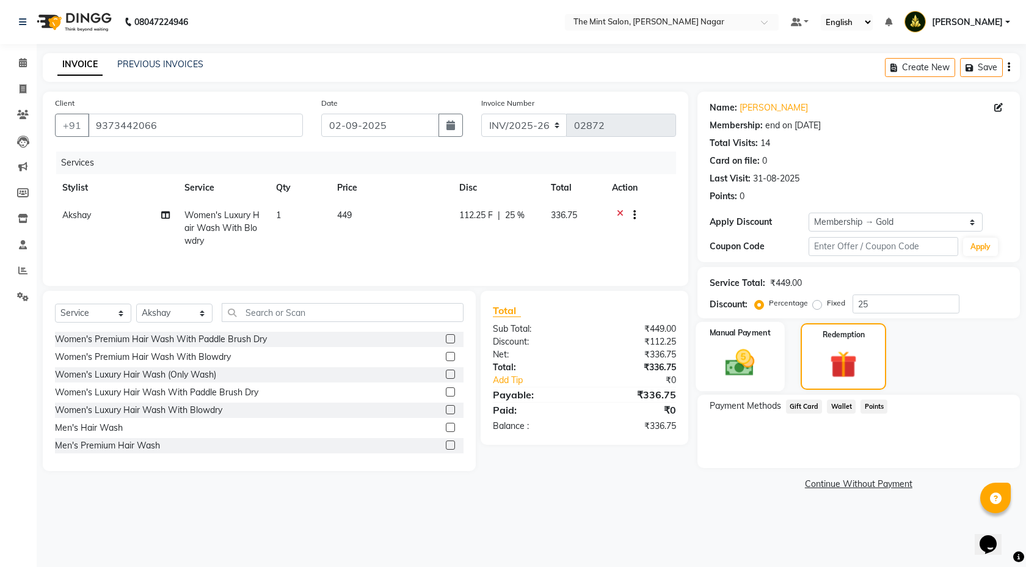
click at [761, 368] on img at bounding box center [741, 363] width 48 height 34
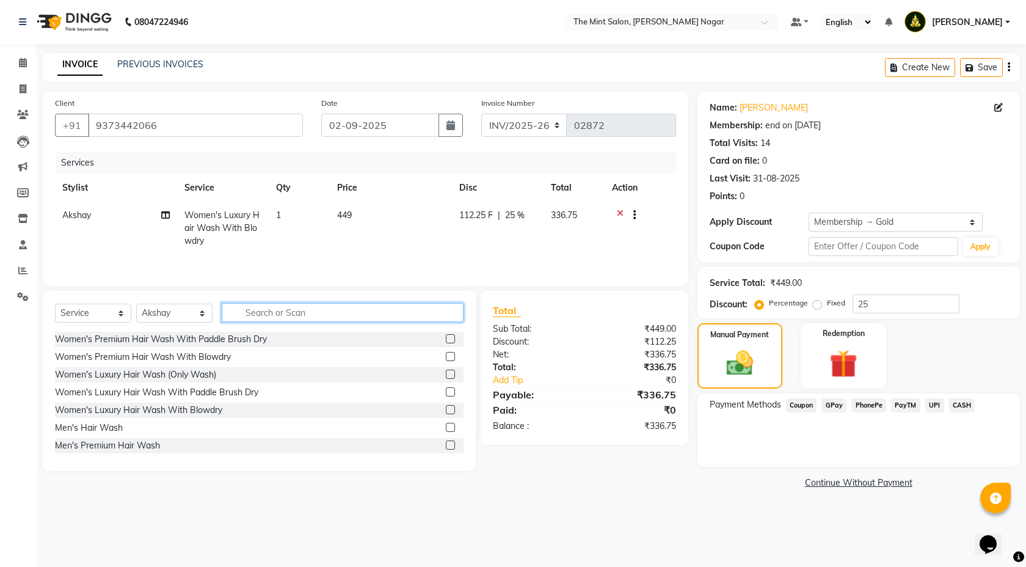
click at [280, 310] on input "text" at bounding box center [343, 312] width 242 height 19
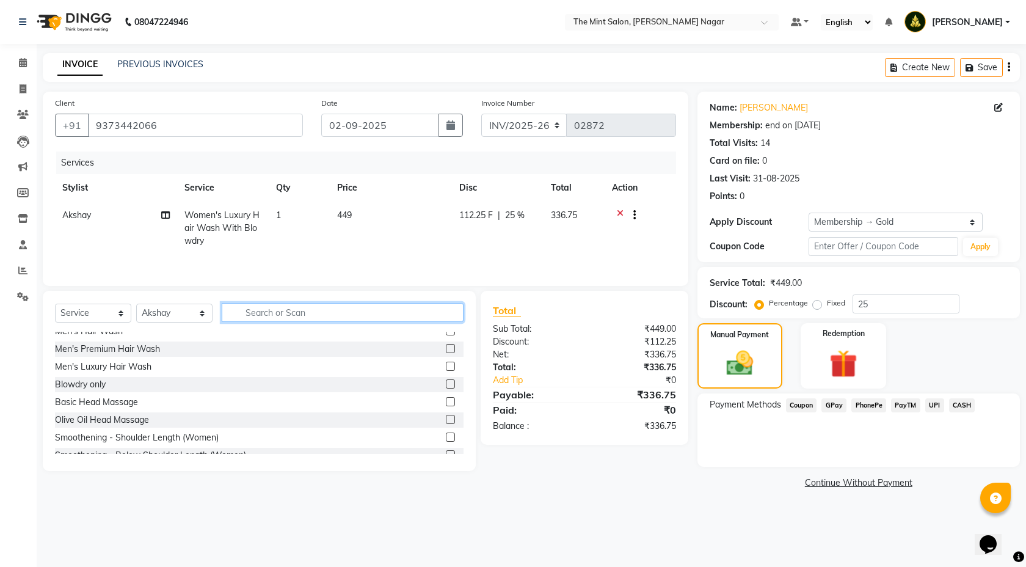
scroll to position [353, 0]
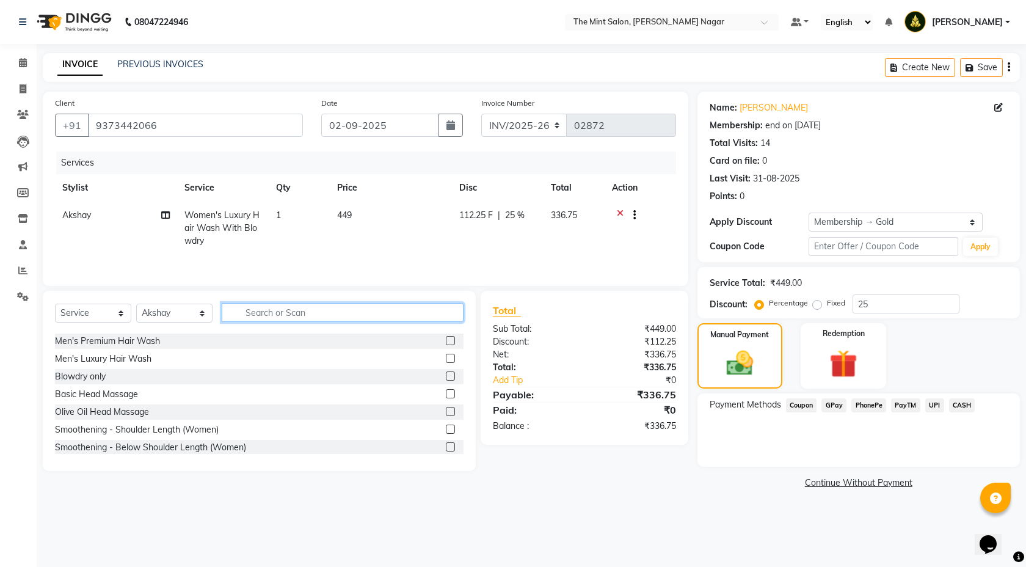
click at [433, 313] on input "text" at bounding box center [343, 312] width 242 height 19
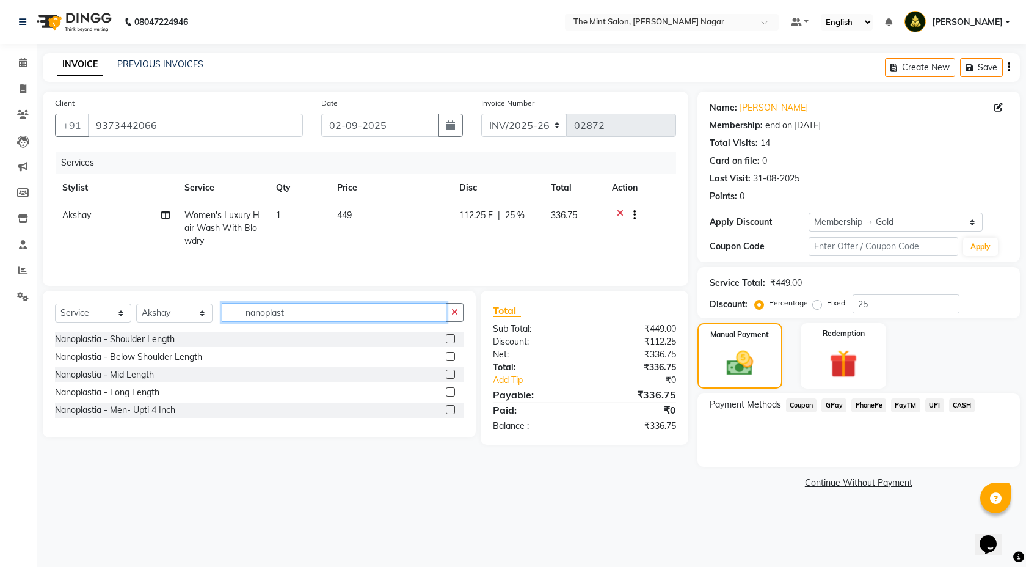
type input "nanoplast"
click at [453, 376] on label at bounding box center [450, 374] width 9 height 9
click at [453, 376] on input "checkbox" at bounding box center [450, 375] width 8 height 8
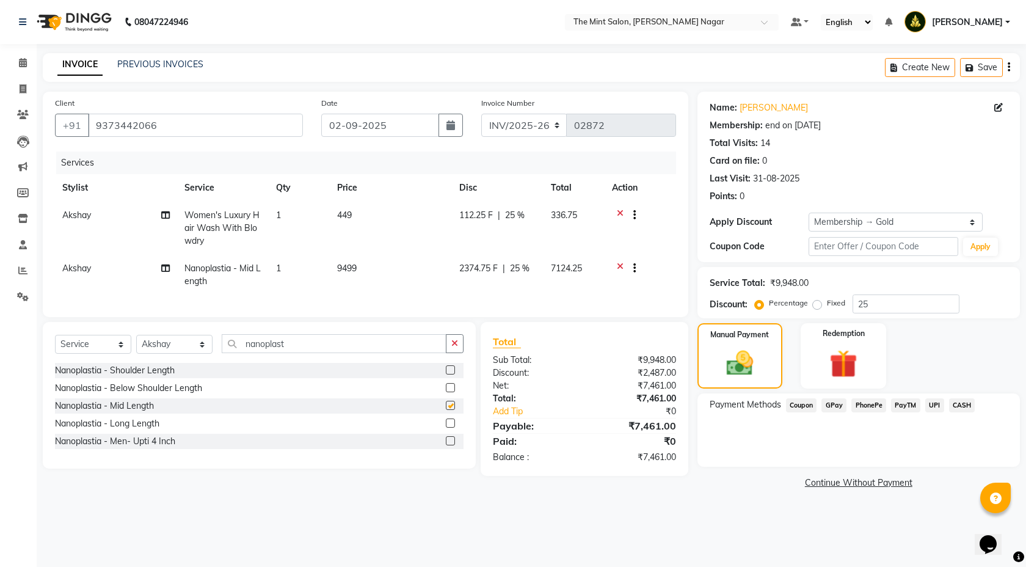
checkbox input "false"
click at [453, 428] on label at bounding box center [450, 423] width 9 height 9
click at [453, 428] on input "checkbox" at bounding box center [450, 424] width 8 height 8
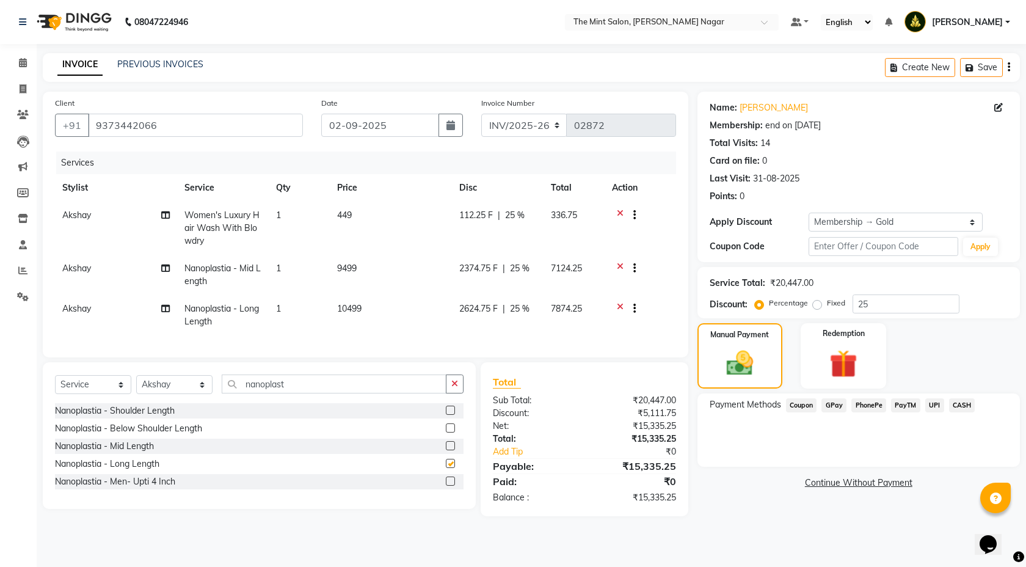
checkbox input "false"
click at [620, 267] on icon at bounding box center [620, 269] width 7 height 15
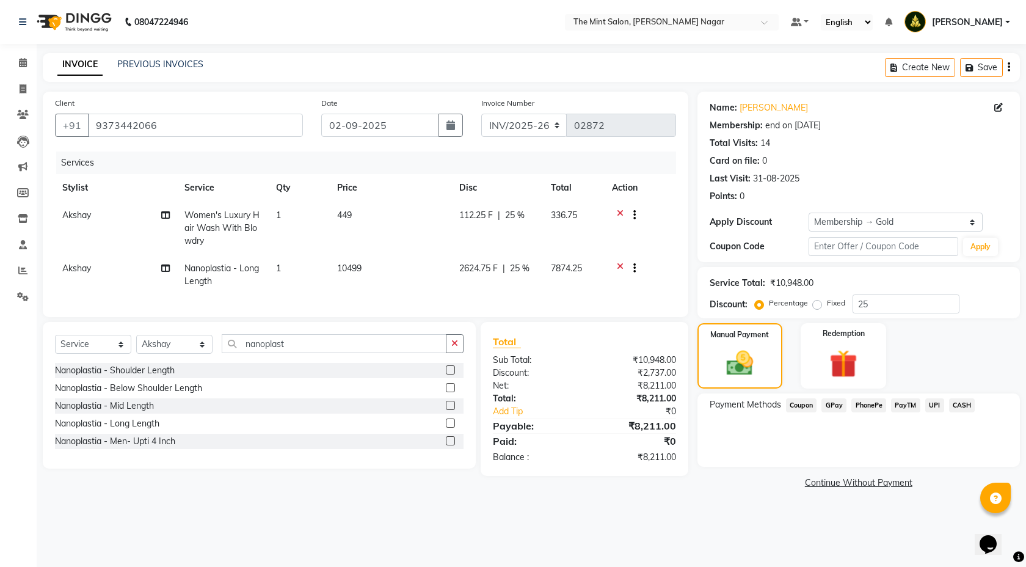
click at [522, 268] on span "25 %" at bounding box center [520, 268] width 20 height 13
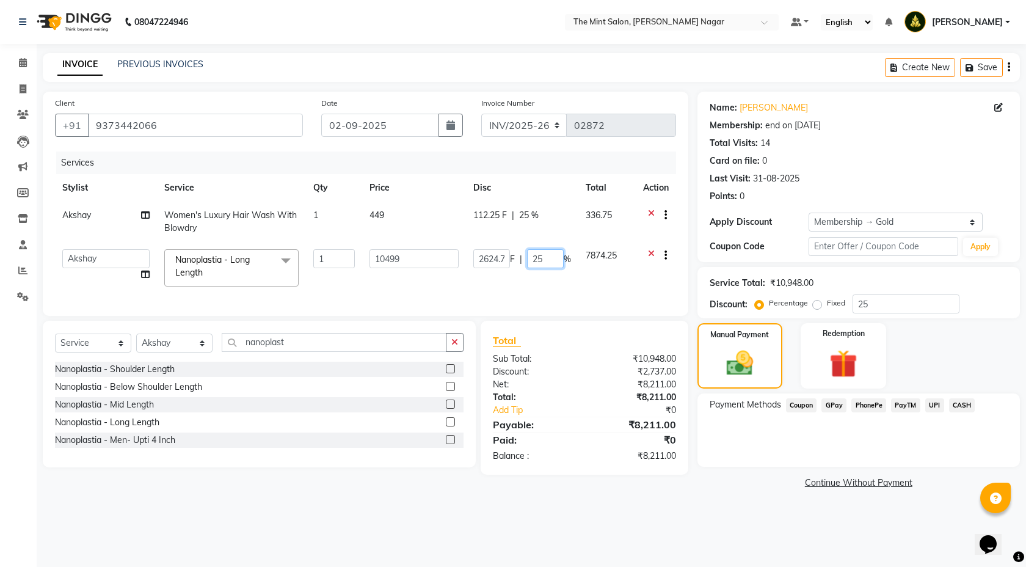
click at [549, 252] on input "25" at bounding box center [545, 258] width 37 height 19
type input "20"
click at [587, 282] on td "7874.25" at bounding box center [607, 268] width 57 height 52
click at [546, 263] on input "20" at bounding box center [547, 258] width 37 height 19
type input "25"
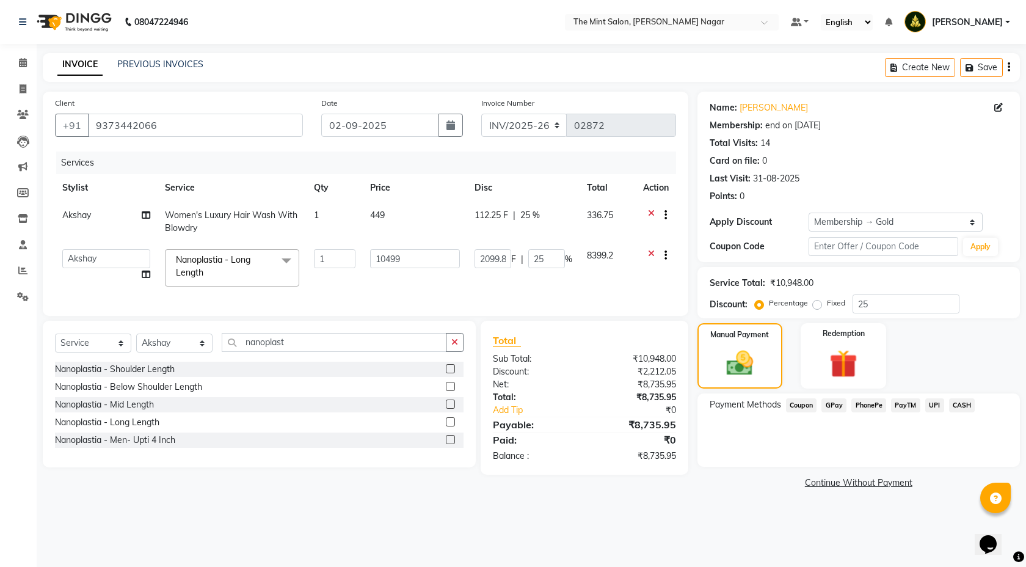
click at [599, 272] on td "8399.2" at bounding box center [608, 268] width 56 height 52
click at [651, 254] on icon at bounding box center [651, 256] width 7 height 15
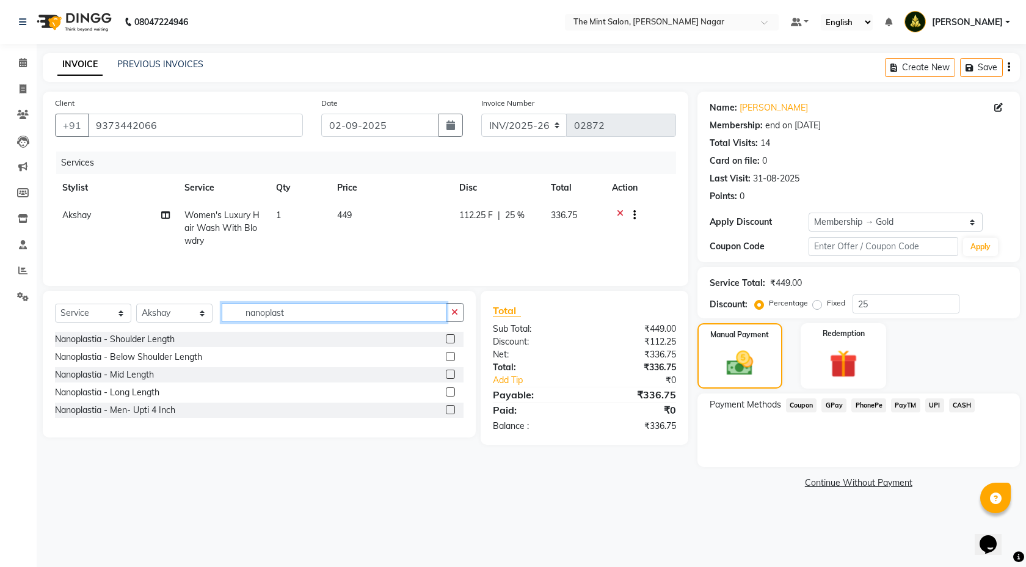
click at [326, 317] on input "nanoplast" at bounding box center [334, 312] width 225 height 19
type input "n"
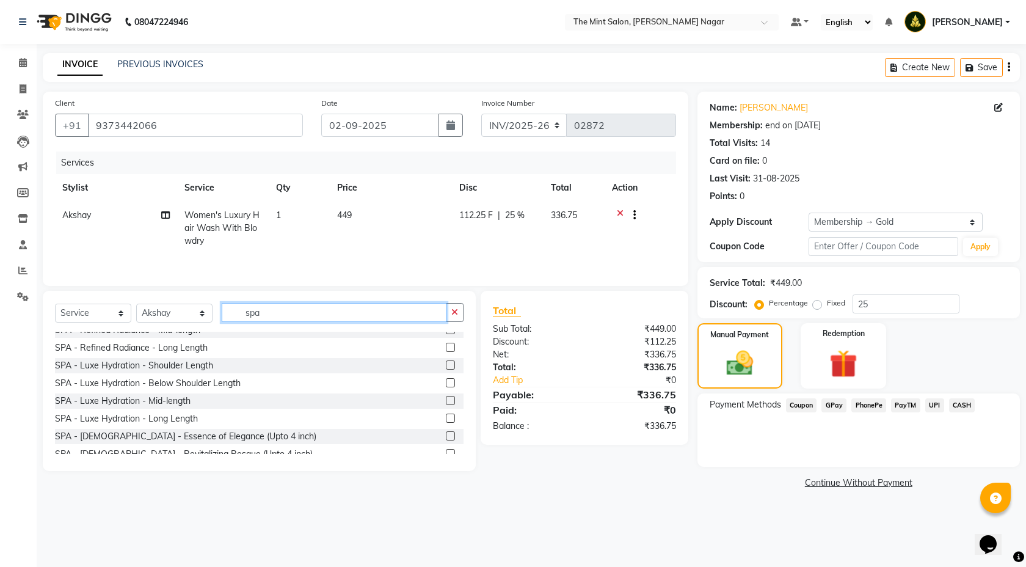
scroll to position [189, 0]
type input "spa"
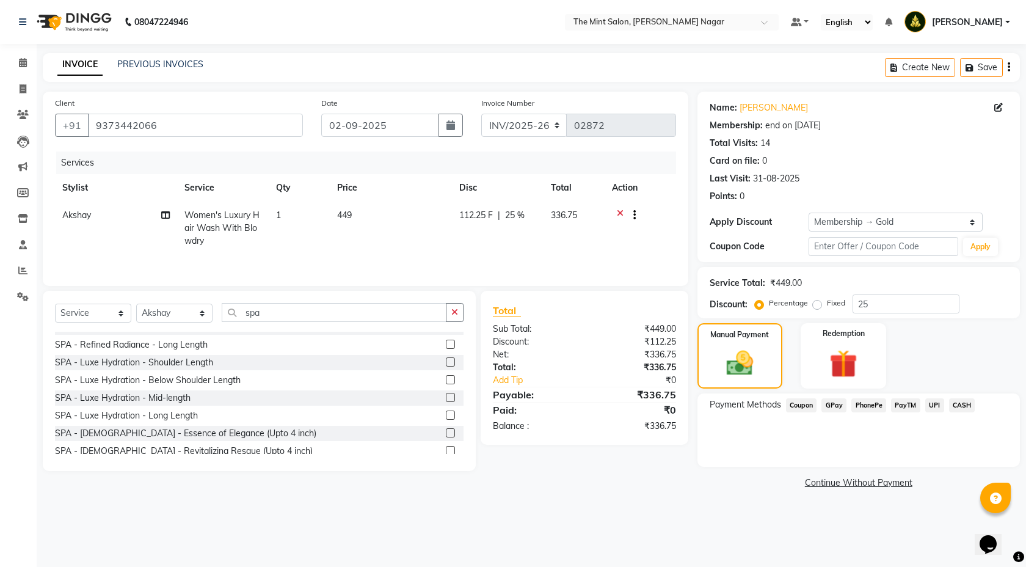
click at [446, 414] on label at bounding box center [450, 415] width 9 height 9
click at [446, 414] on input "checkbox" at bounding box center [450, 416] width 8 height 8
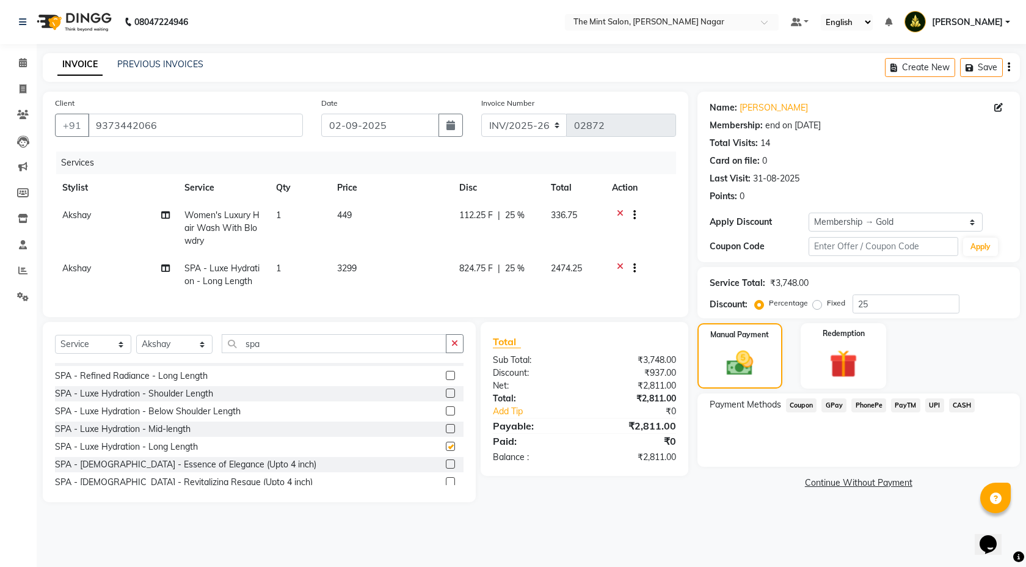
checkbox input "false"
click at [619, 268] on icon at bounding box center [620, 269] width 7 height 15
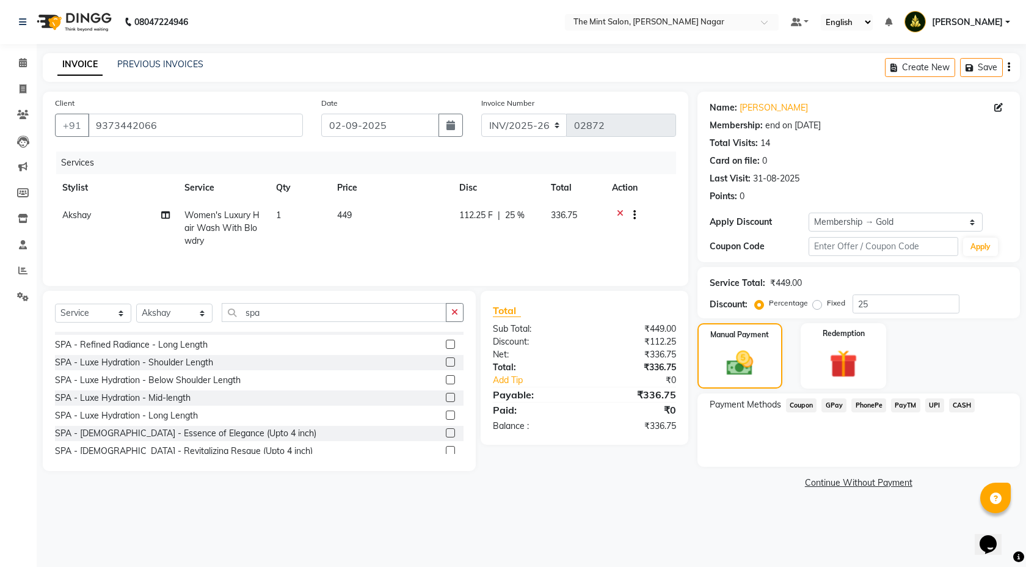
click at [869, 405] on span "PhonePe" at bounding box center [869, 405] width 35 height 14
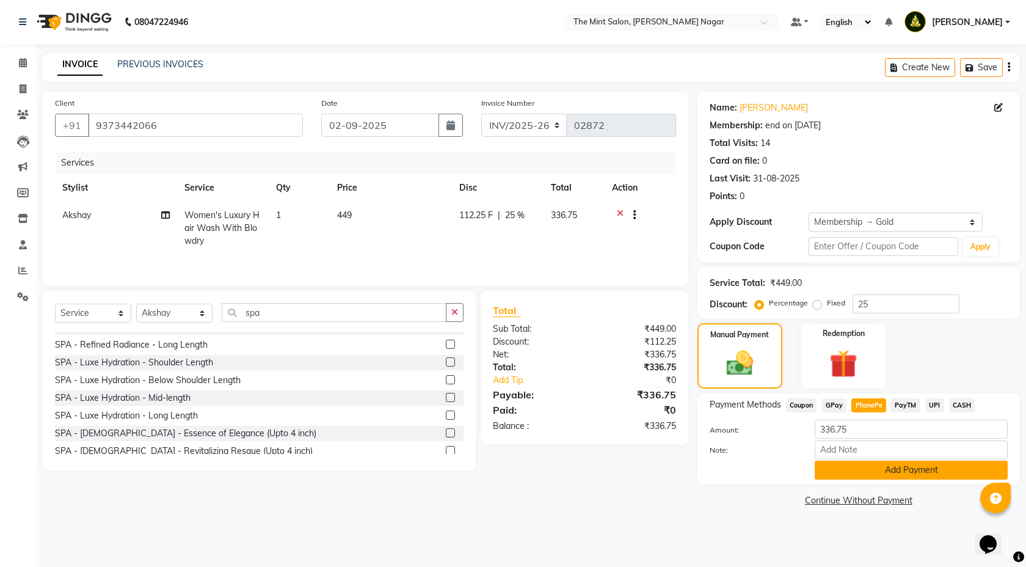
click at [877, 469] on button "Add Payment" at bounding box center [911, 470] width 193 height 19
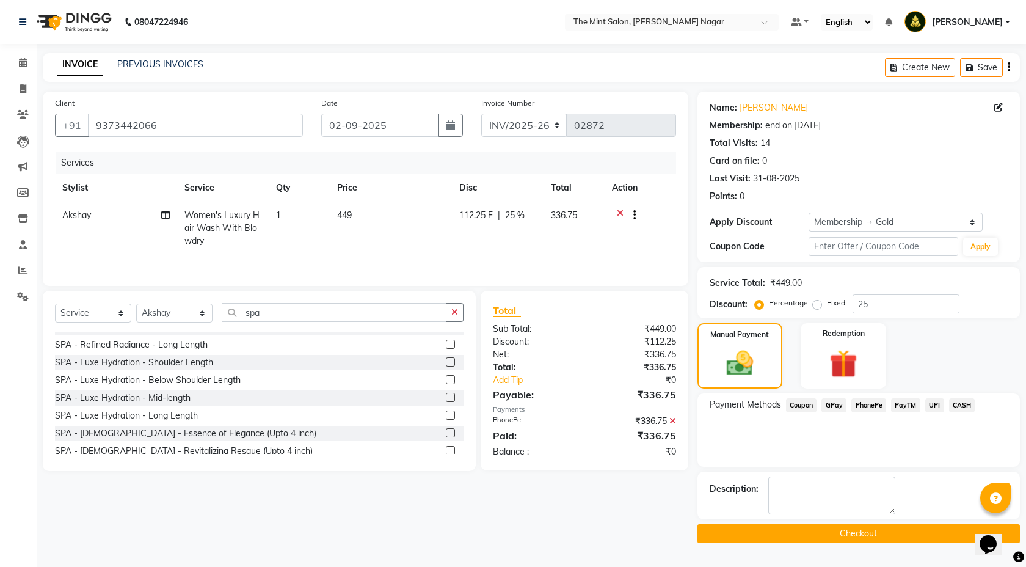
click at [847, 529] on button "Checkout" at bounding box center [859, 533] width 323 height 19
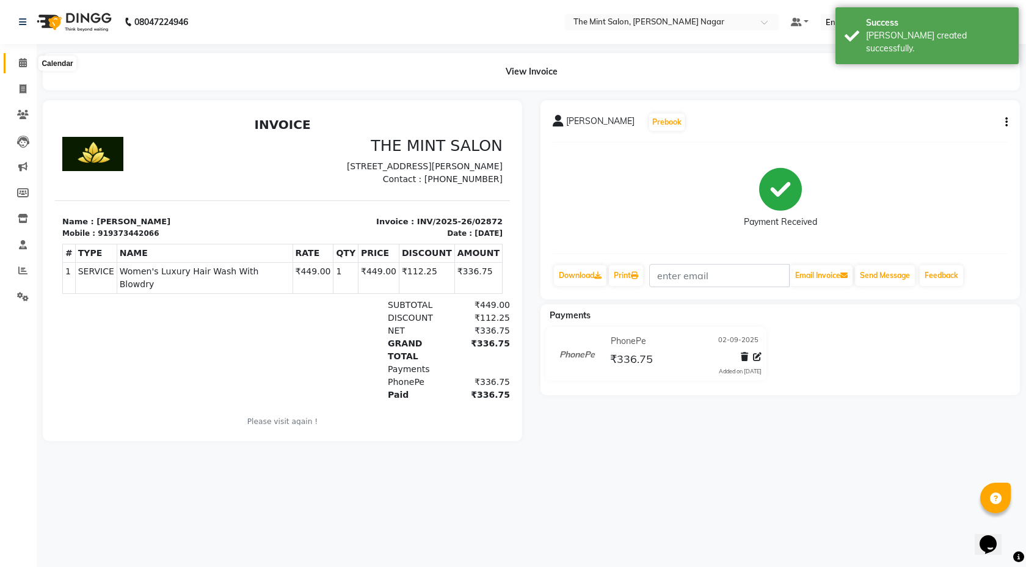
click at [21, 59] on icon at bounding box center [23, 62] width 8 height 9
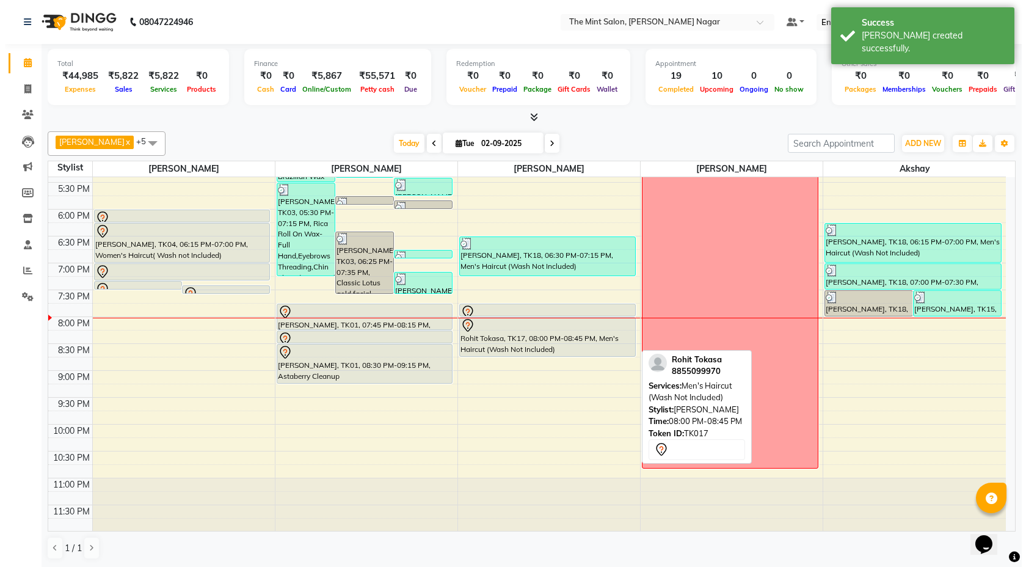
scroll to position [1, 0]
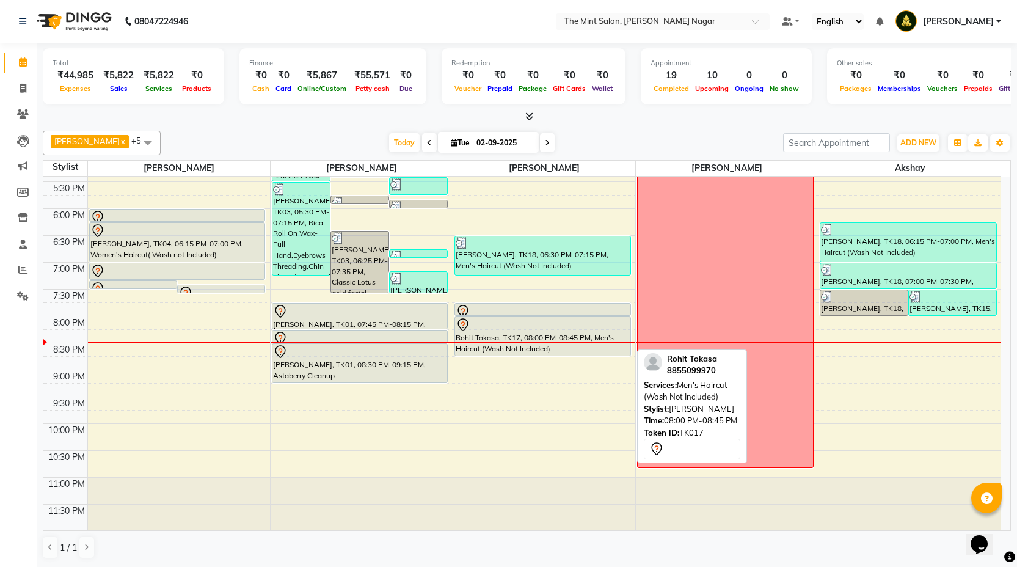
click at [552, 334] on div "Rohit Tokasa, TK17, 08:00 PM-08:45 PM, Men's Haircut (Wash Not Included)" at bounding box center [542, 336] width 175 height 38
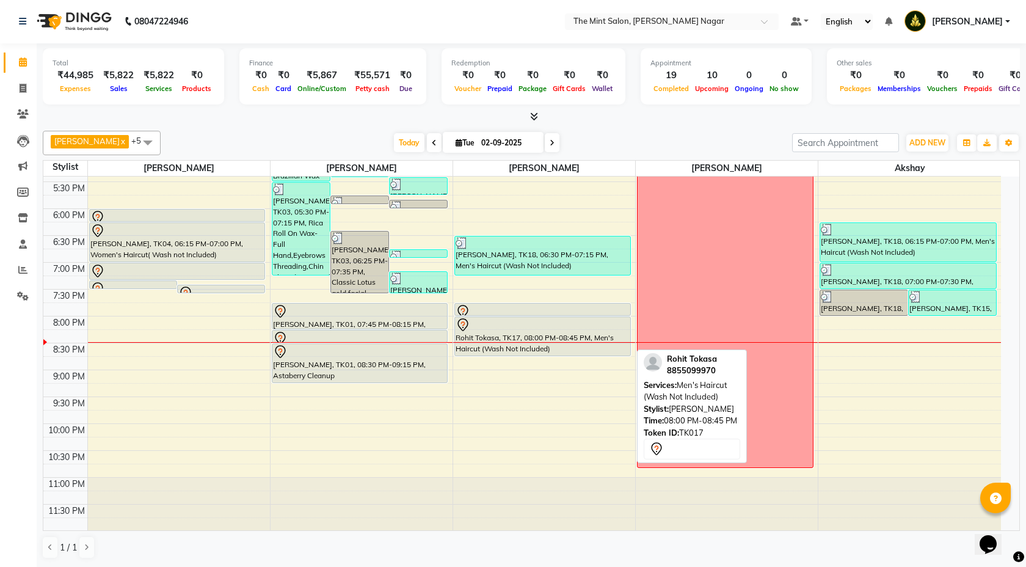
select select "7"
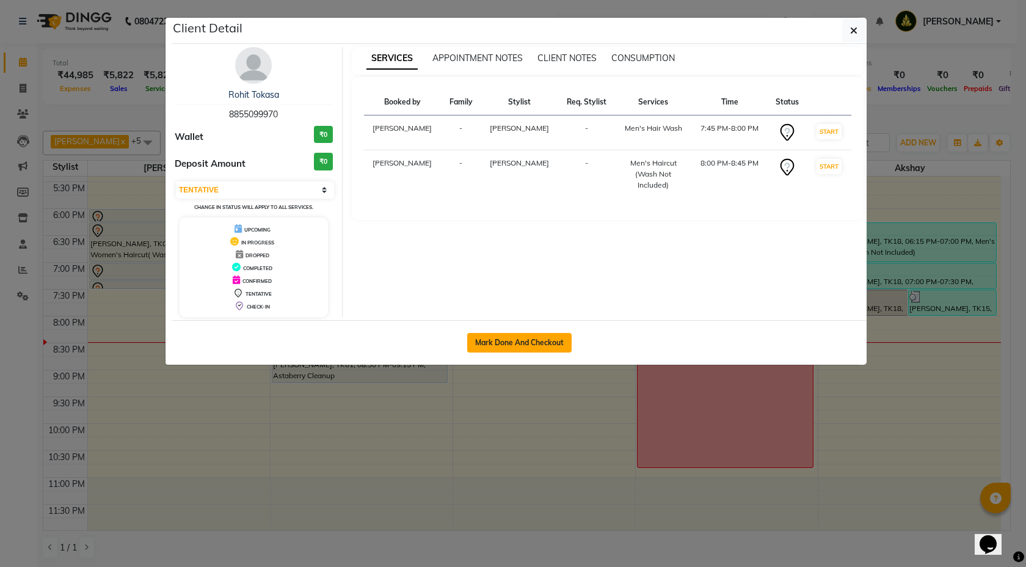
click at [542, 342] on button "Mark Done And Checkout" at bounding box center [519, 343] width 104 height 20
select select "service"
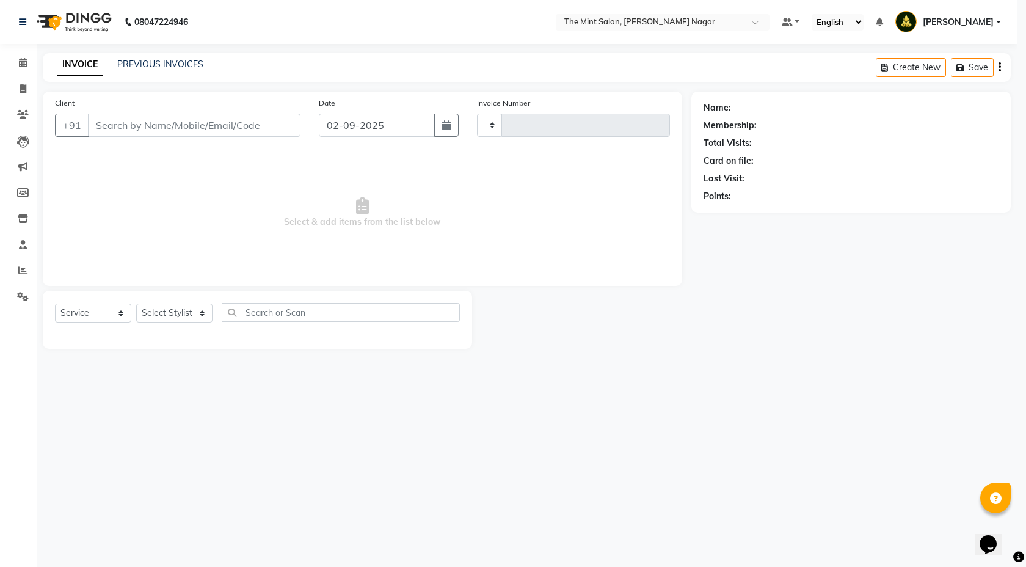
type input "02873"
select select "3"
select select "7164"
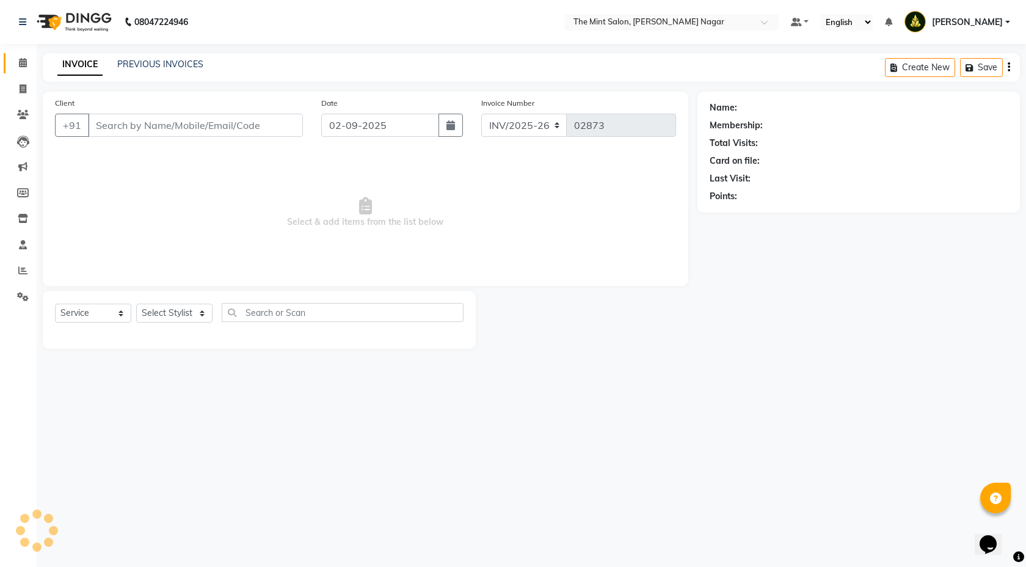
type input "8855099970"
select select "66078"
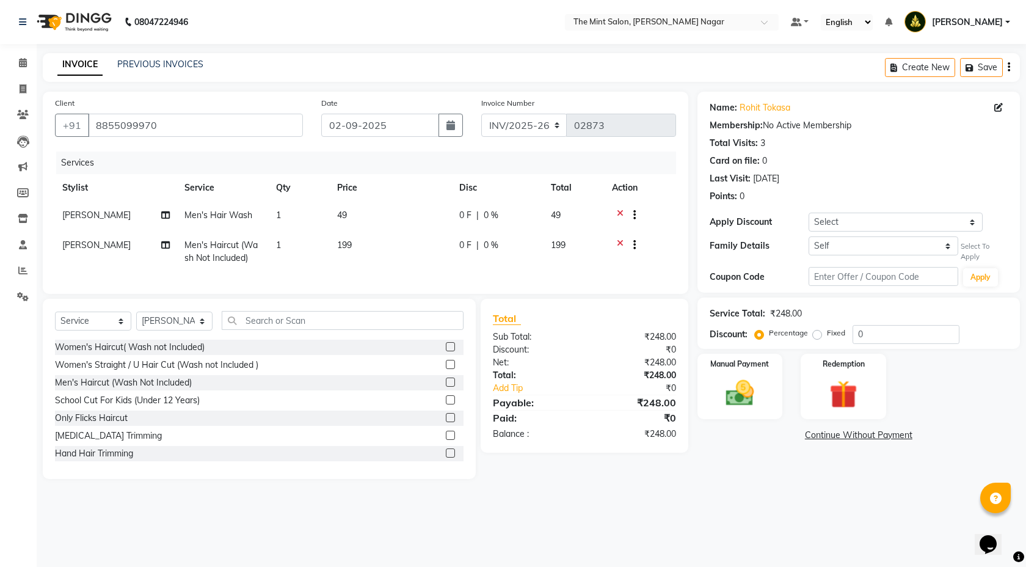
click at [618, 212] on icon at bounding box center [620, 216] width 7 height 15
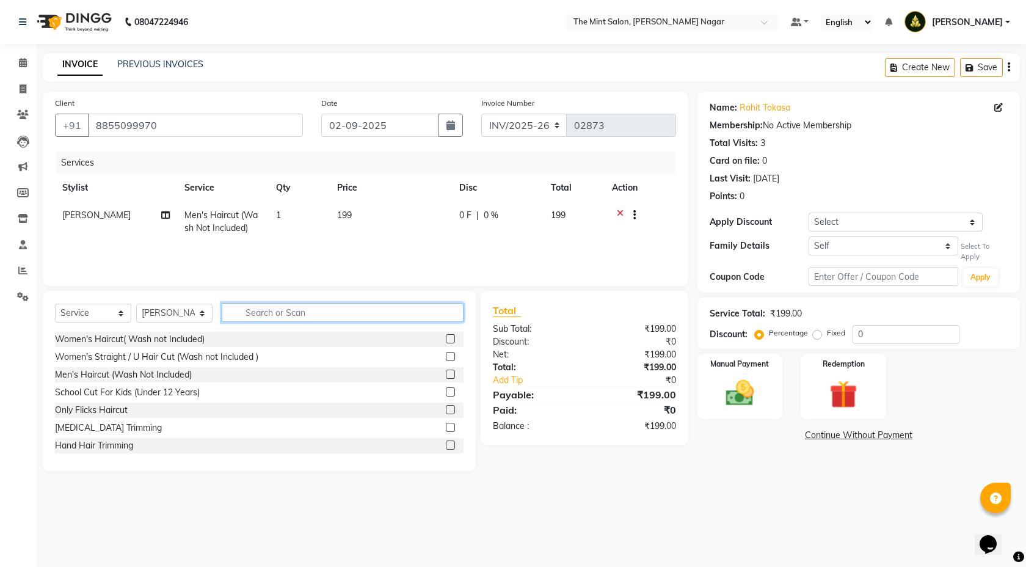
click at [262, 315] on input "text" at bounding box center [343, 312] width 242 height 19
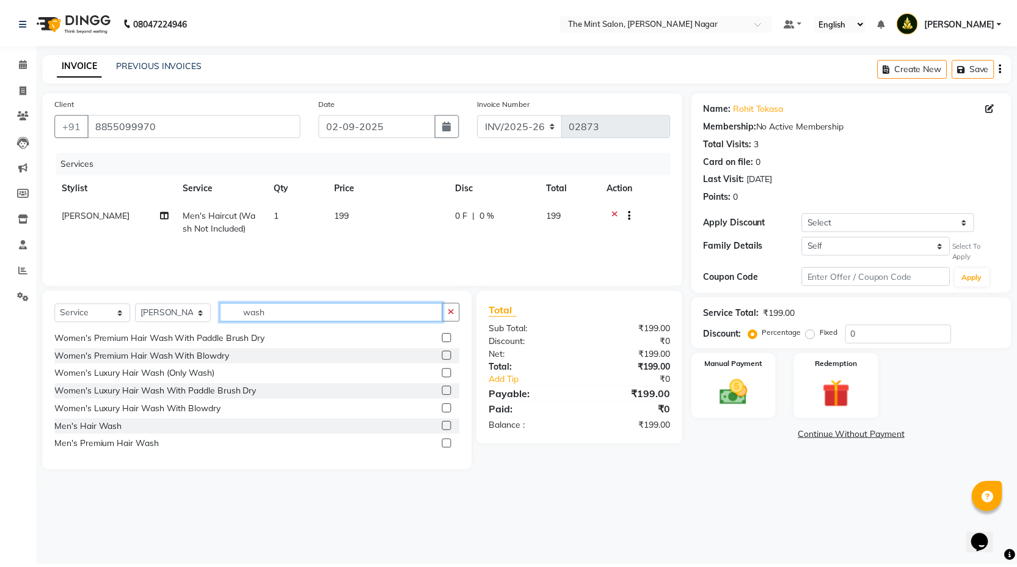
scroll to position [144, 0]
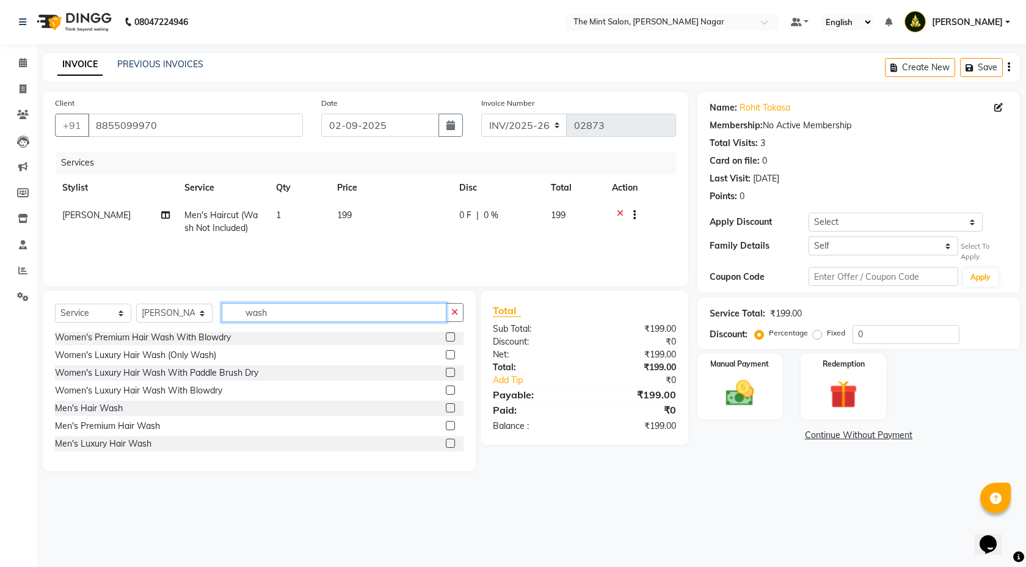
type input "wash"
click at [446, 425] on label at bounding box center [450, 425] width 9 height 9
click at [446, 425] on input "checkbox" at bounding box center [450, 426] width 8 height 8
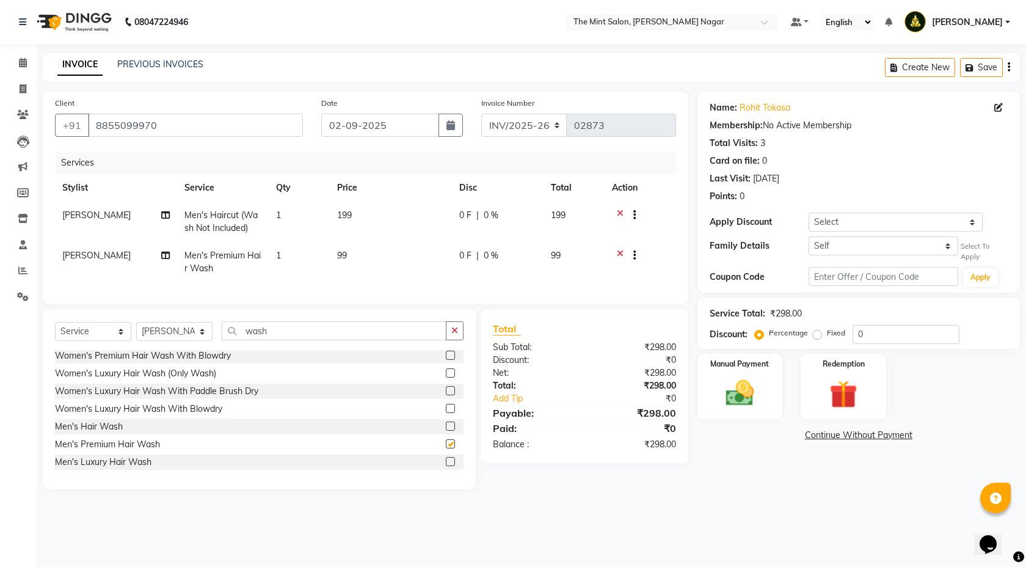
checkbox input "false"
click at [942, 241] on select "Self Tripti Tokse" at bounding box center [883, 245] width 149 height 19
select select "5834632"
select select "2: Object"
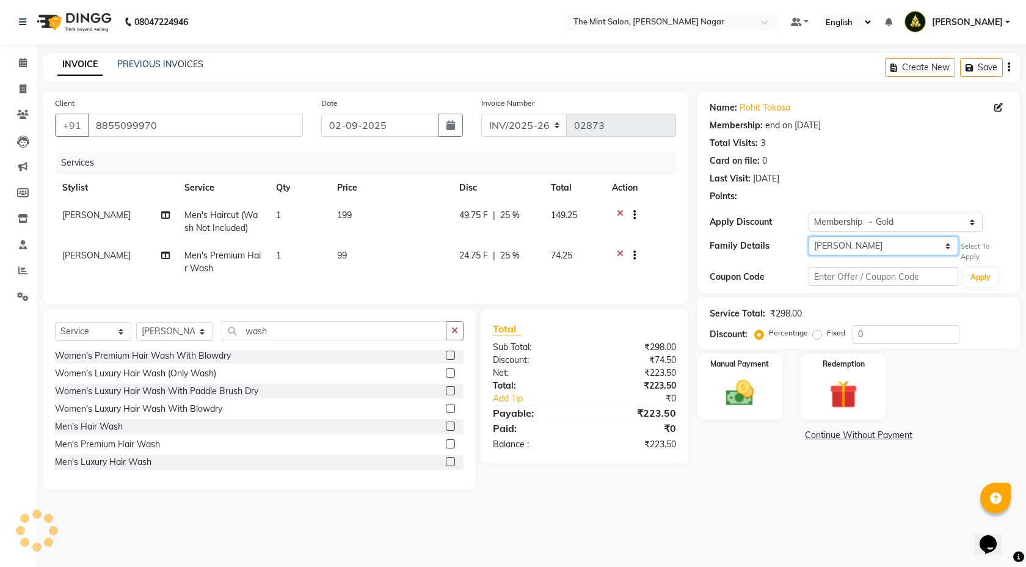
type input "25"
click at [754, 378] on img at bounding box center [741, 393] width 48 height 34
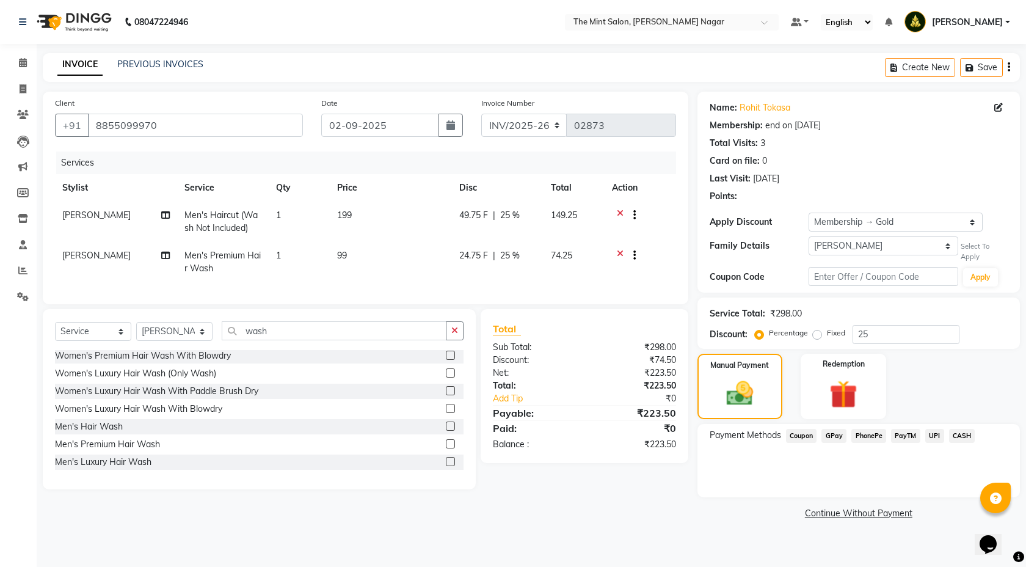
click at [866, 438] on span "PhonePe" at bounding box center [869, 436] width 35 height 14
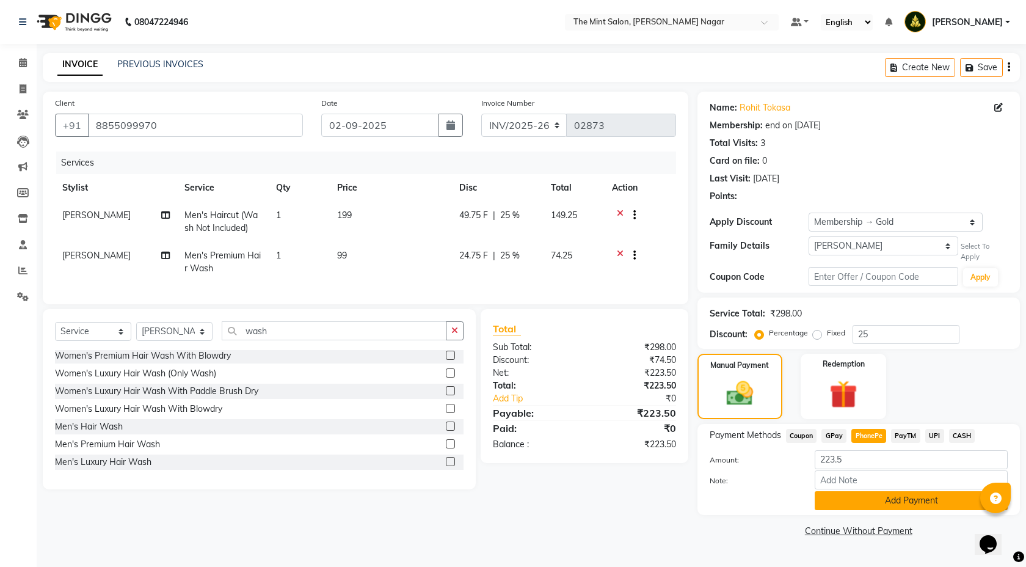
click at [880, 502] on button "Add Payment" at bounding box center [911, 500] width 193 height 19
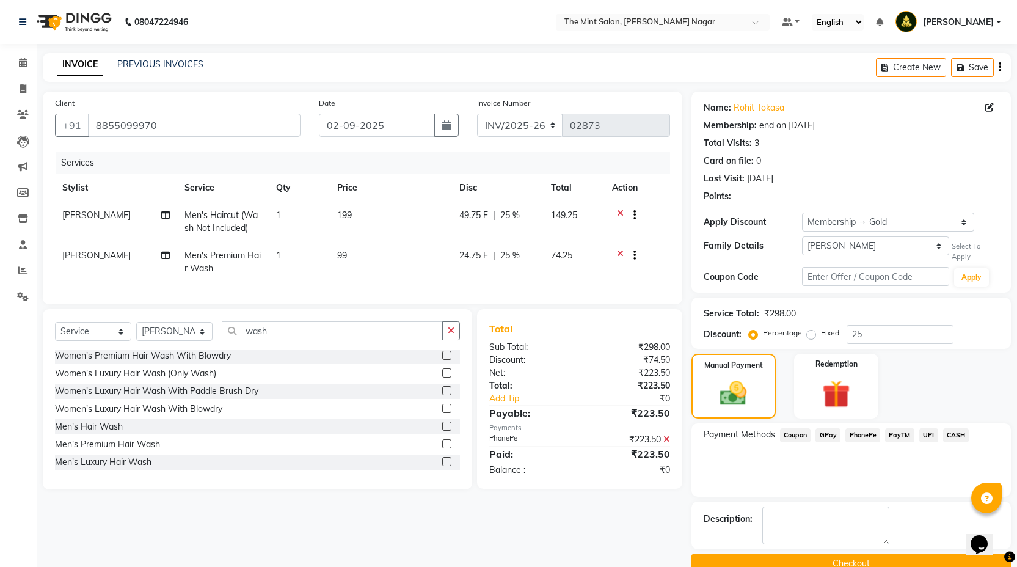
scroll to position [24, 0]
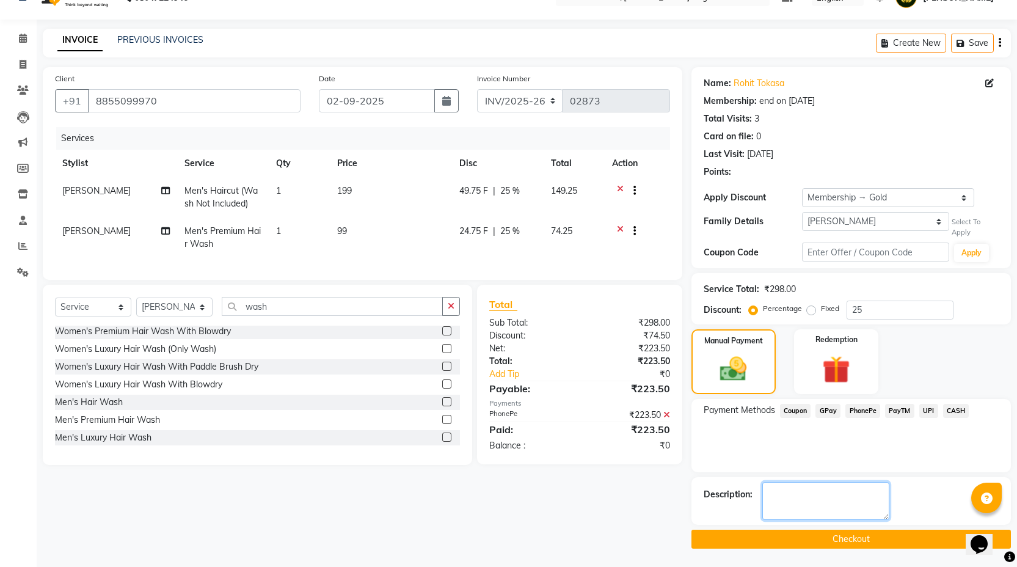
click at [854, 509] on textarea at bounding box center [826, 501] width 127 height 38
click at [850, 537] on button "Checkout" at bounding box center [852, 539] width 320 height 19
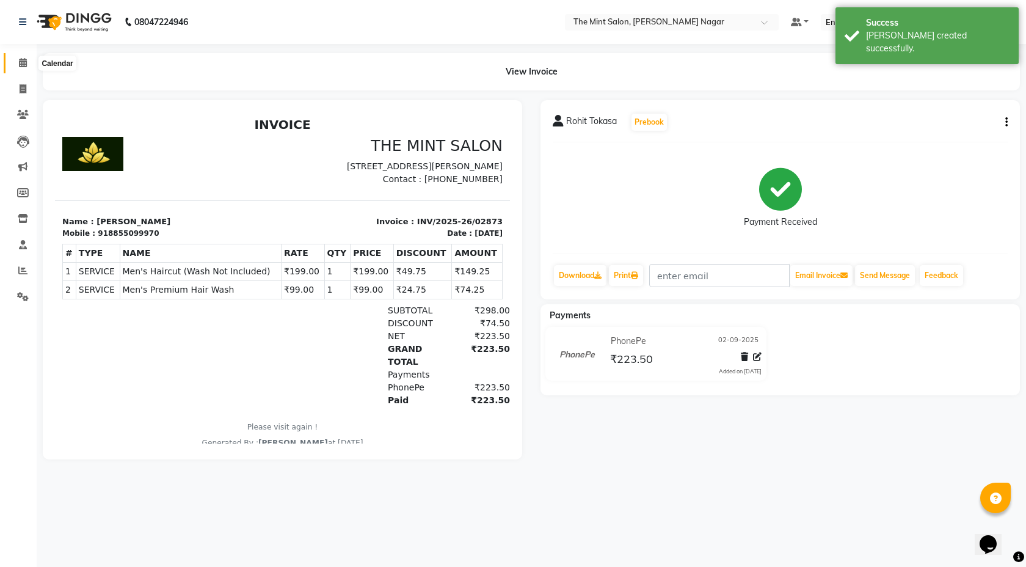
click at [27, 63] on span at bounding box center [22, 63] width 21 height 14
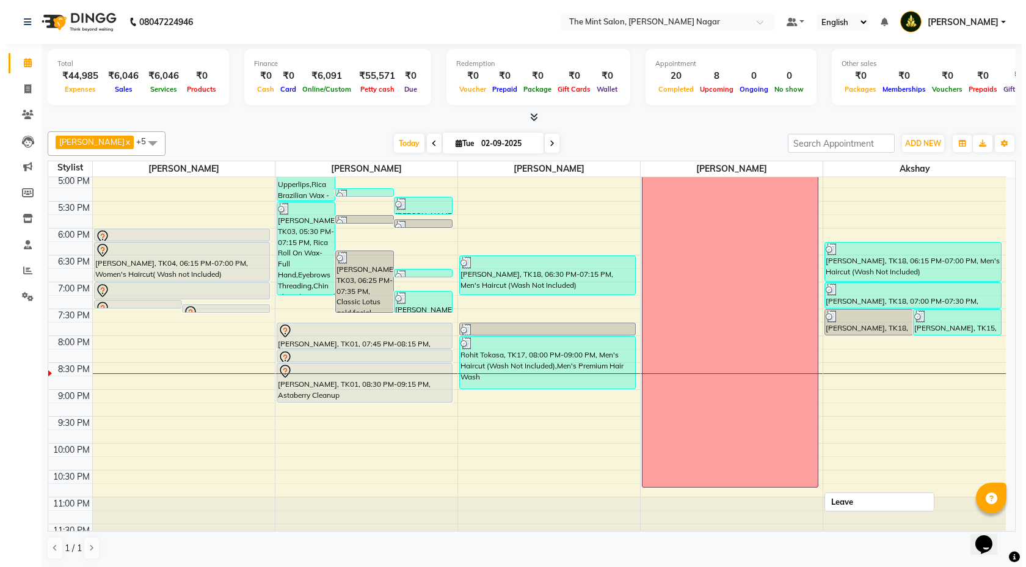
scroll to position [432, 0]
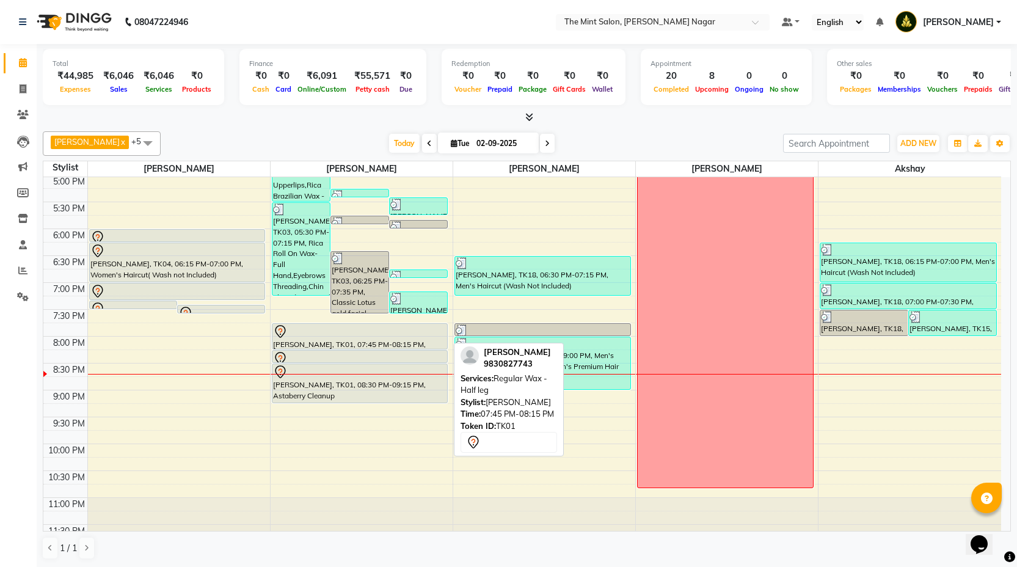
click at [401, 337] on div at bounding box center [360, 331] width 174 height 15
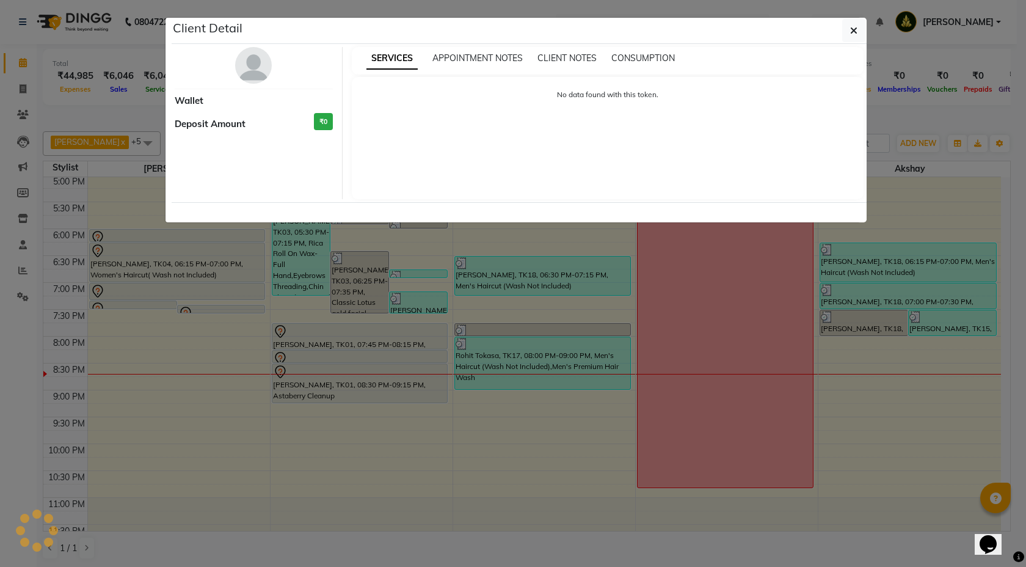
select select "7"
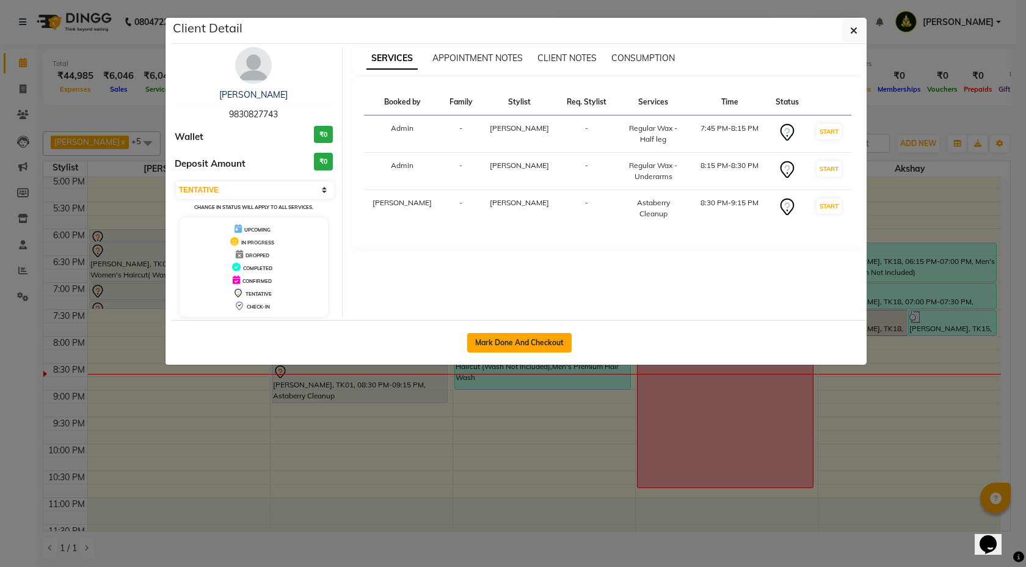
click at [510, 341] on button "Mark Done And Checkout" at bounding box center [519, 343] width 104 height 20
select select "service"
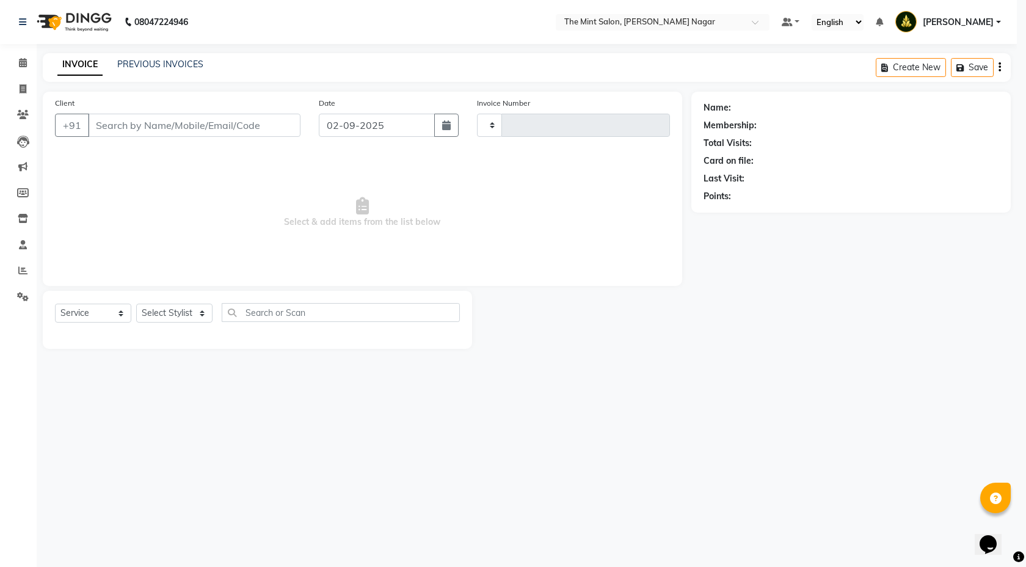
type input "02874"
select select "7164"
select select "3"
type input "9830827743"
select select "61942"
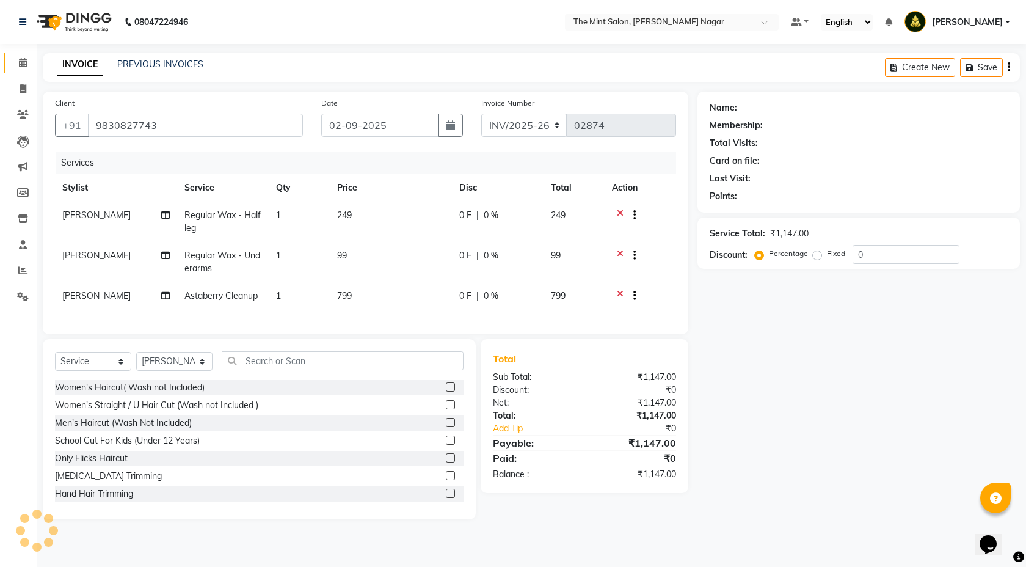
select select "1: Object"
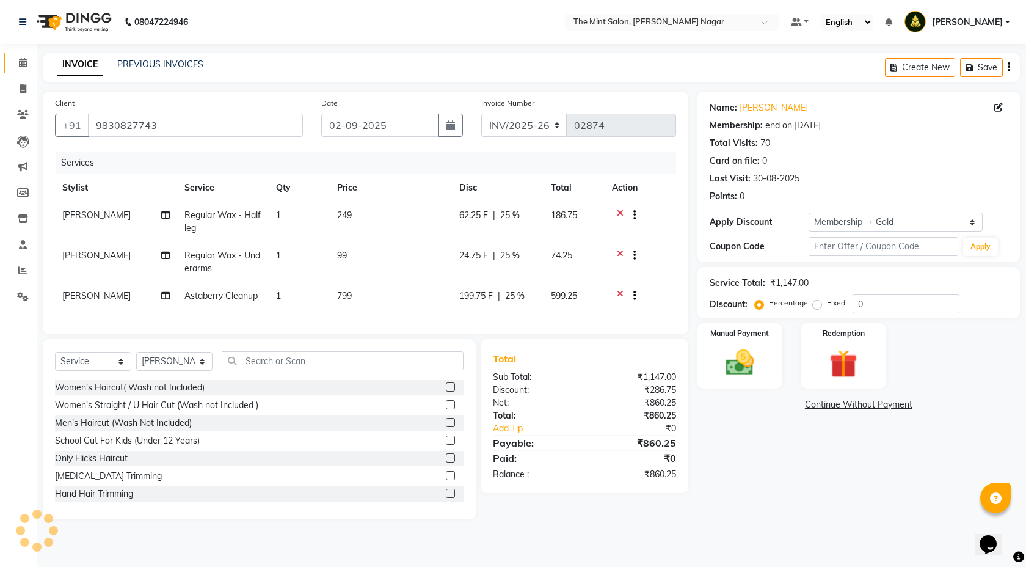
type input "25"
click at [726, 375] on img at bounding box center [741, 363] width 48 height 34
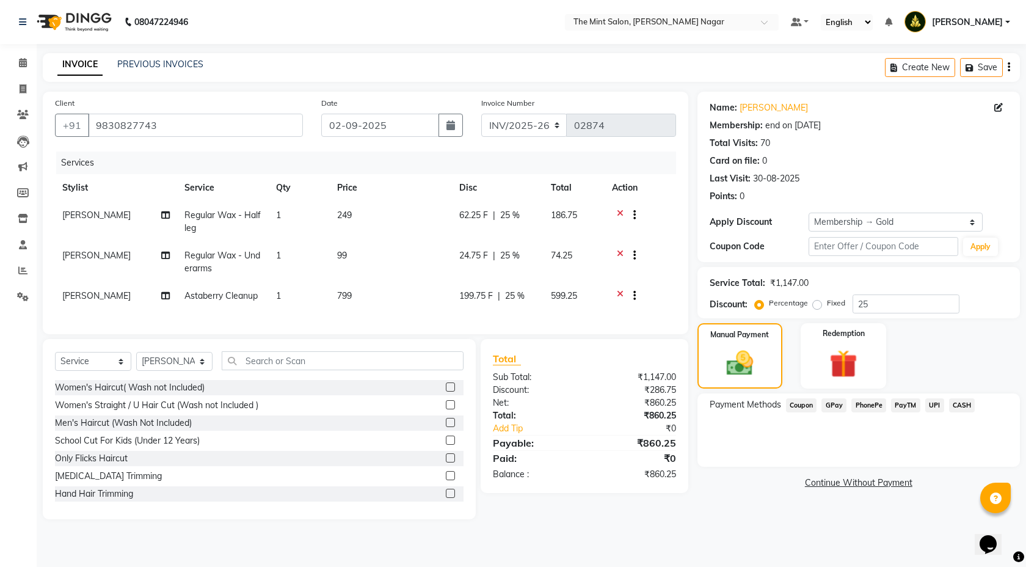
click at [878, 404] on span "PhonePe" at bounding box center [869, 405] width 35 height 14
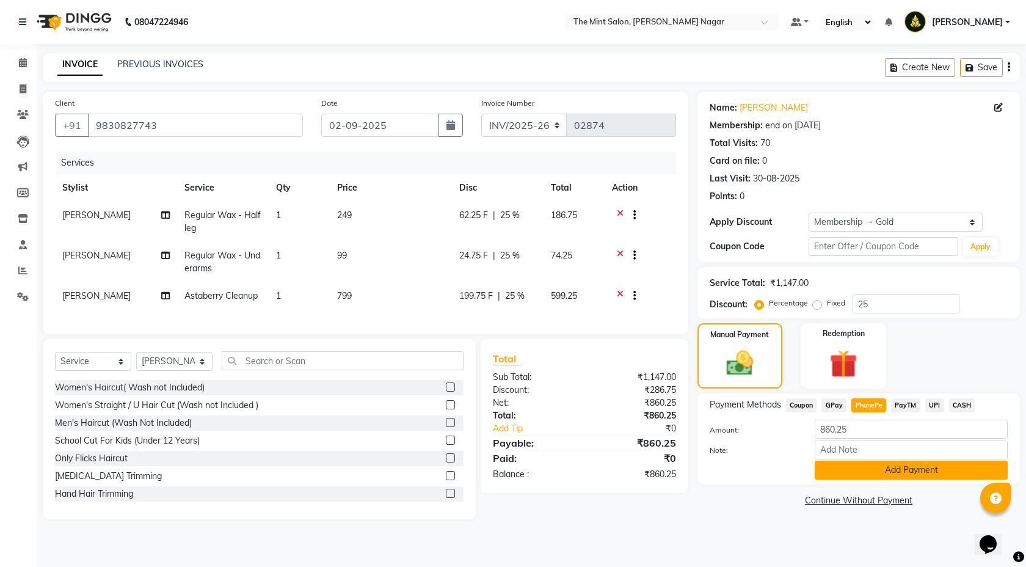
click at [894, 464] on button "Add Payment" at bounding box center [911, 470] width 193 height 19
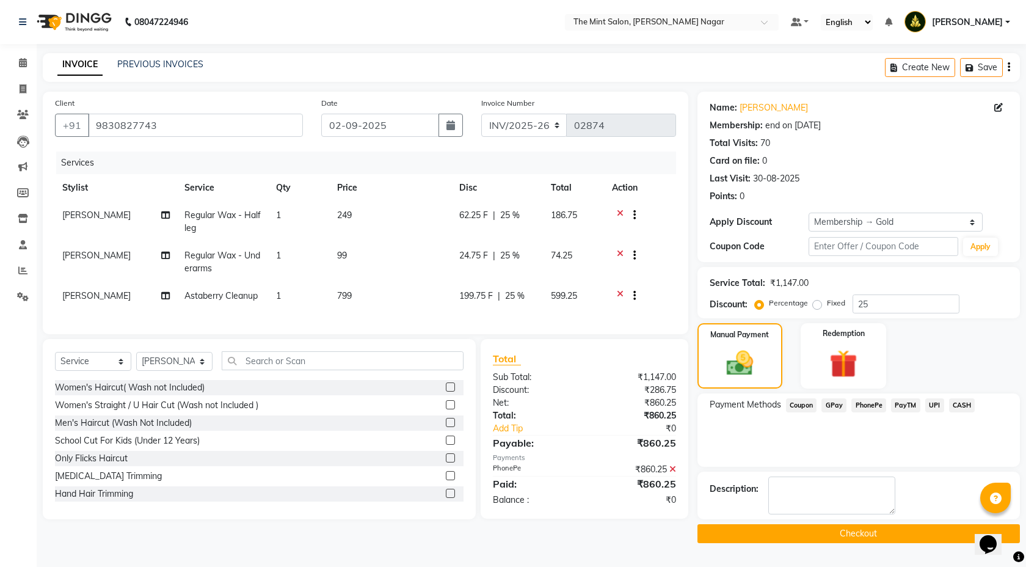
click at [854, 528] on button "Checkout" at bounding box center [859, 533] width 323 height 19
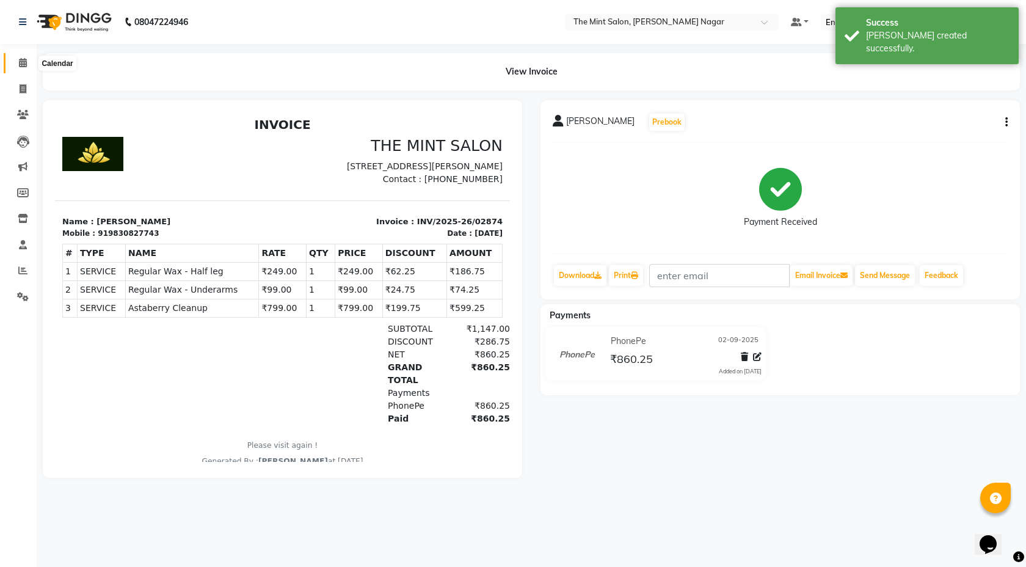
click at [21, 65] on icon at bounding box center [23, 62] width 8 height 9
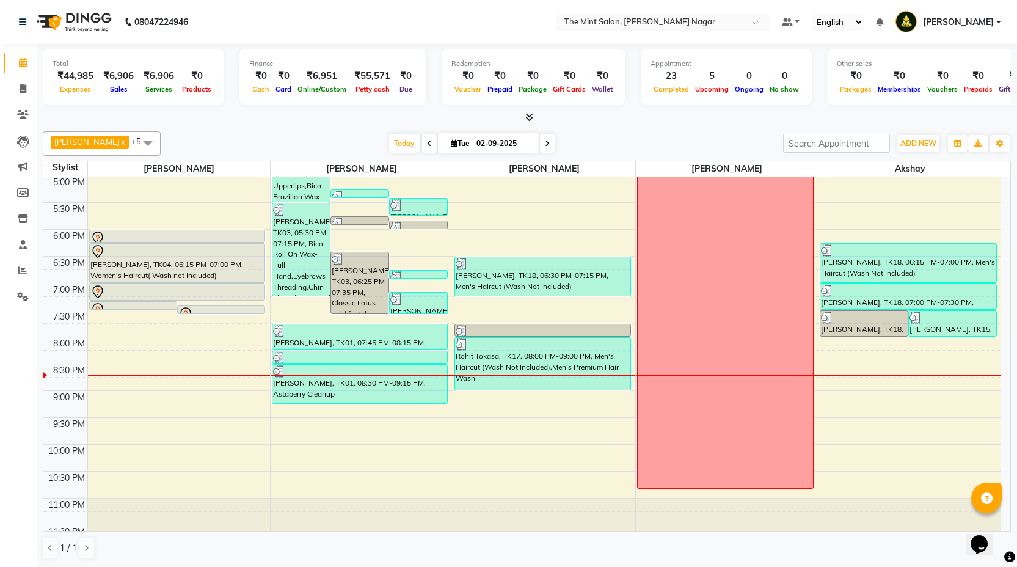
scroll to position [452, 0]
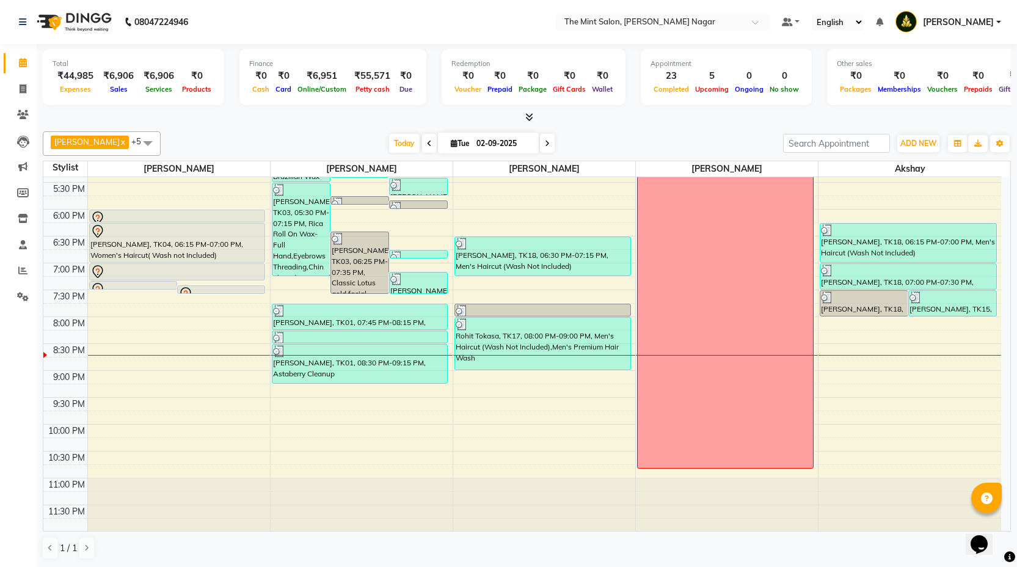
click at [543, 152] on span at bounding box center [547, 143] width 15 height 19
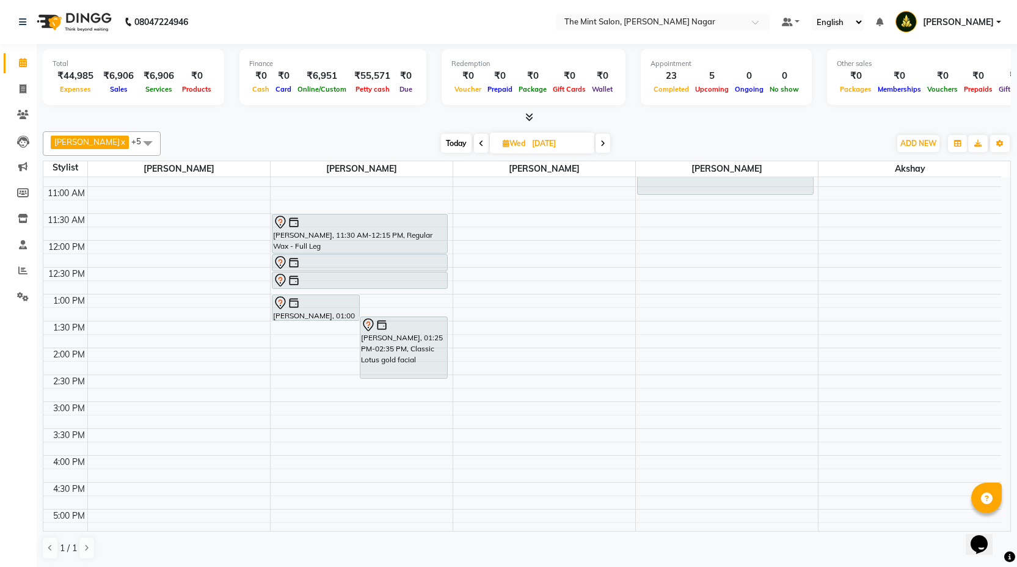
scroll to position [0, 0]
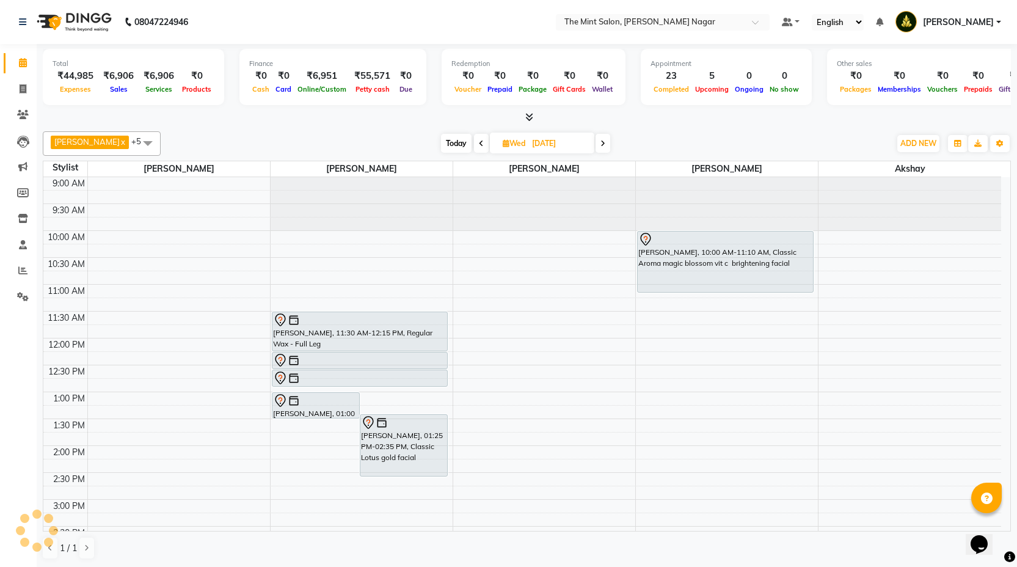
click at [448, 139] on span "Today" at bounding box center [456, 143] width 31 height 19
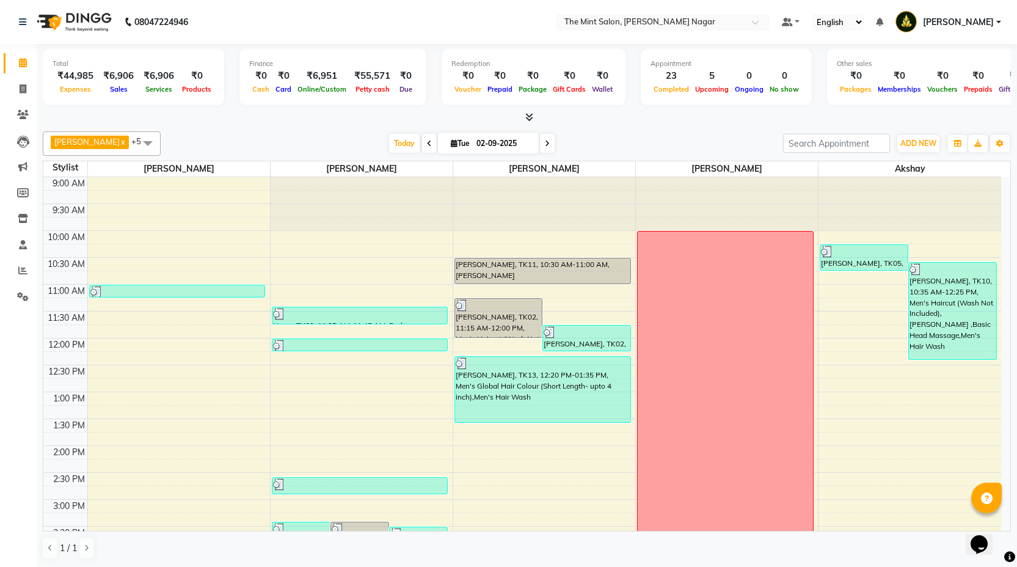
click at [542, 150] on span at bounding box center [547, 143] width 15 height 19
type input "[DATE]"
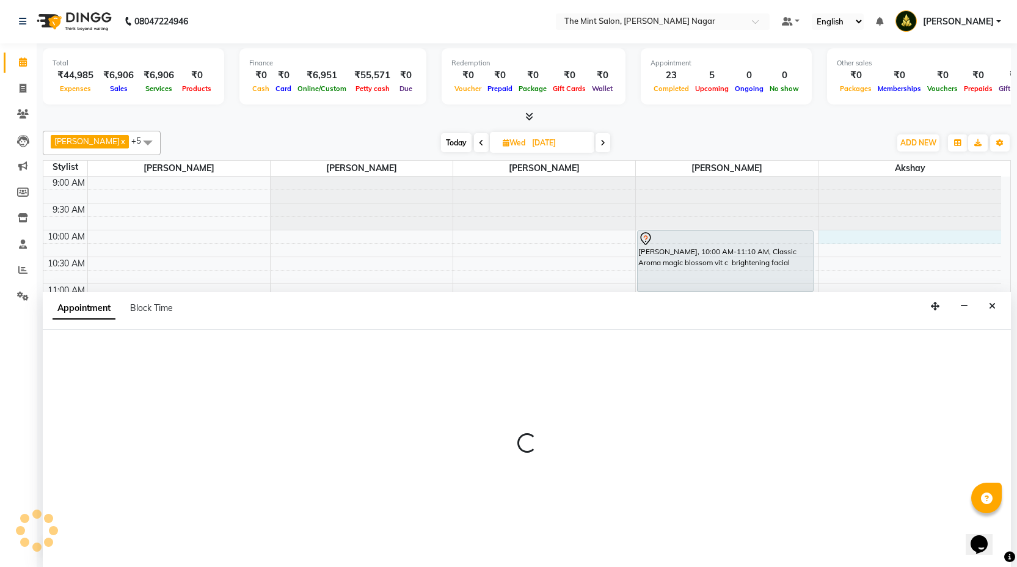
select select "90065"
select select "600"
select select "tentative"
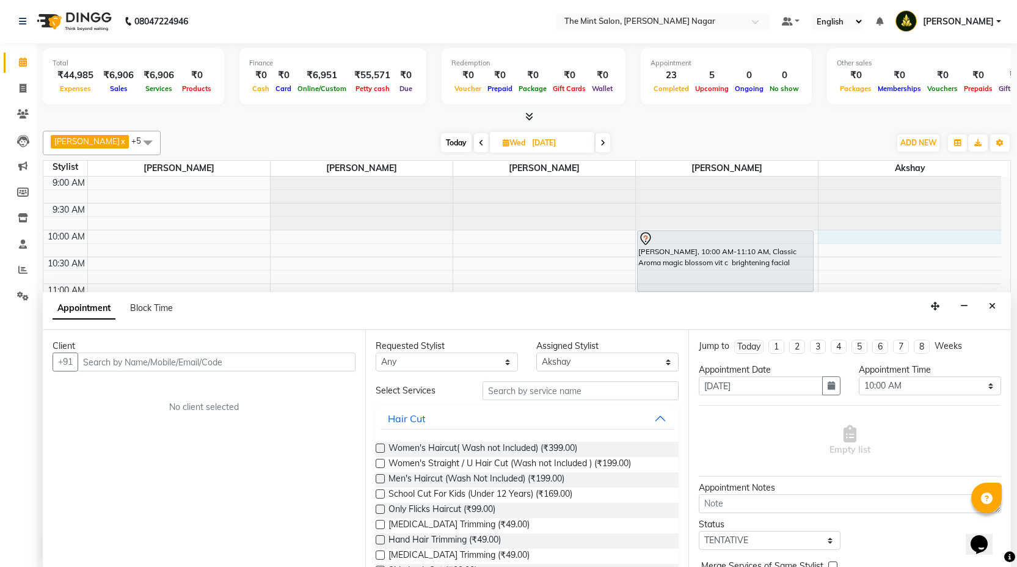
click at [236, 358] on input "text" at bounding box center [217, 362] width 278 height 19
type input "b"
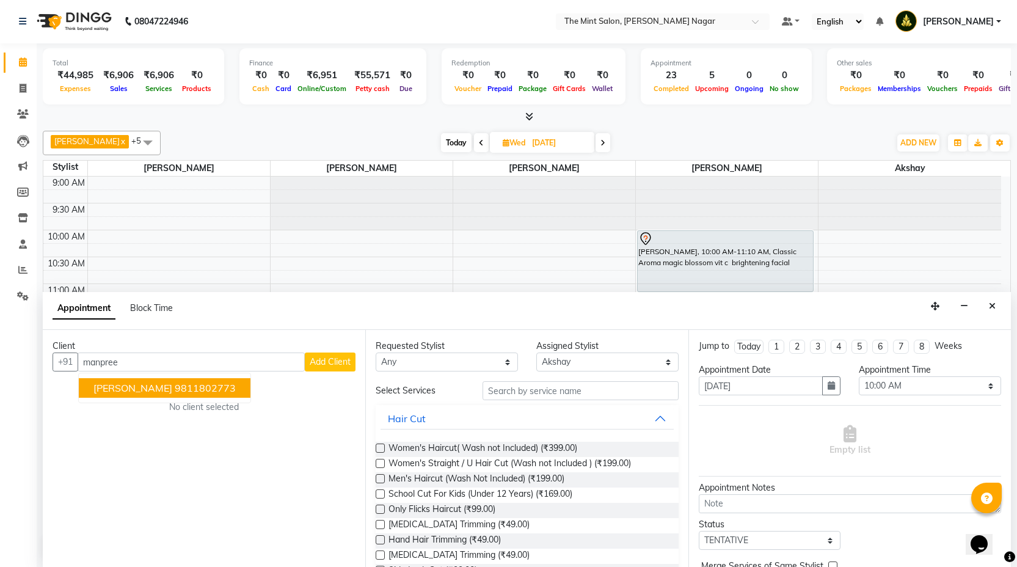
click at [184, 389] on ngb-highlight "9811802773" at bounding box center [205, 388] width 61 height 12
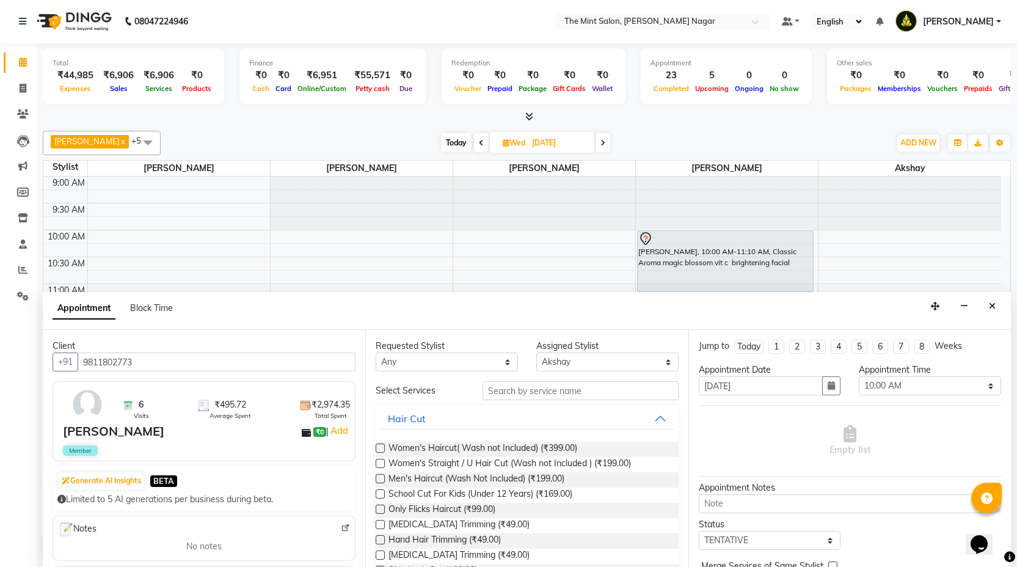
type input "9811802773"
click at [495, 391] on input "text" at bounding box center [581, 390] width 196 height 19
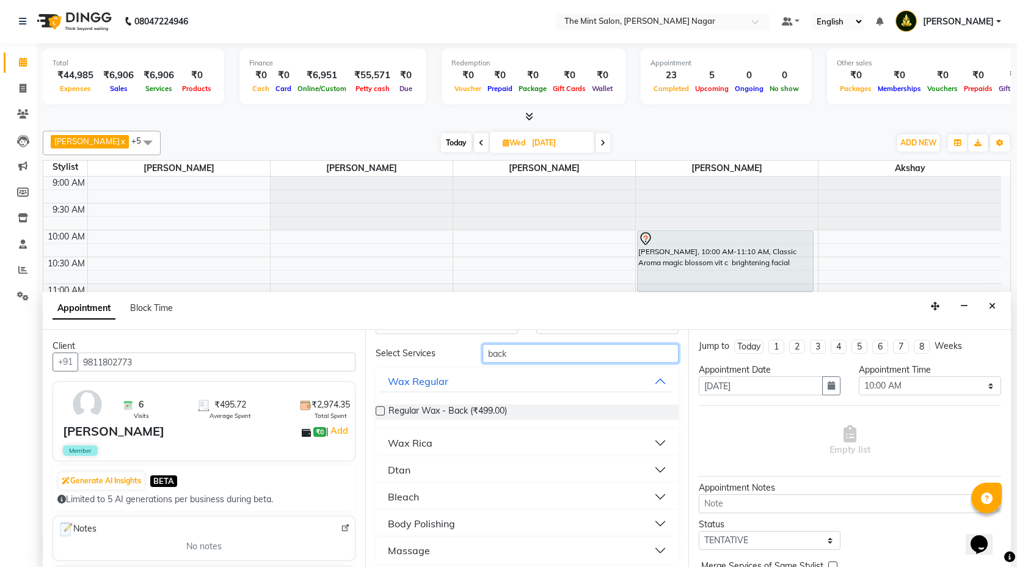
scroll to position [44, 0]
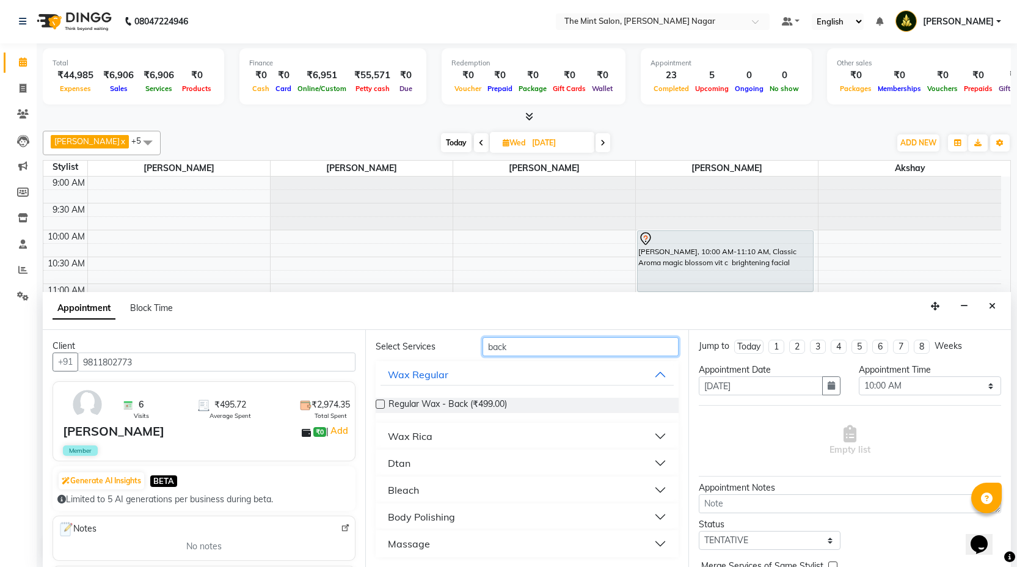
type input "back"
click at [653, 541] on button "Massage" at bounding box center [527, 544] width 293 height 22
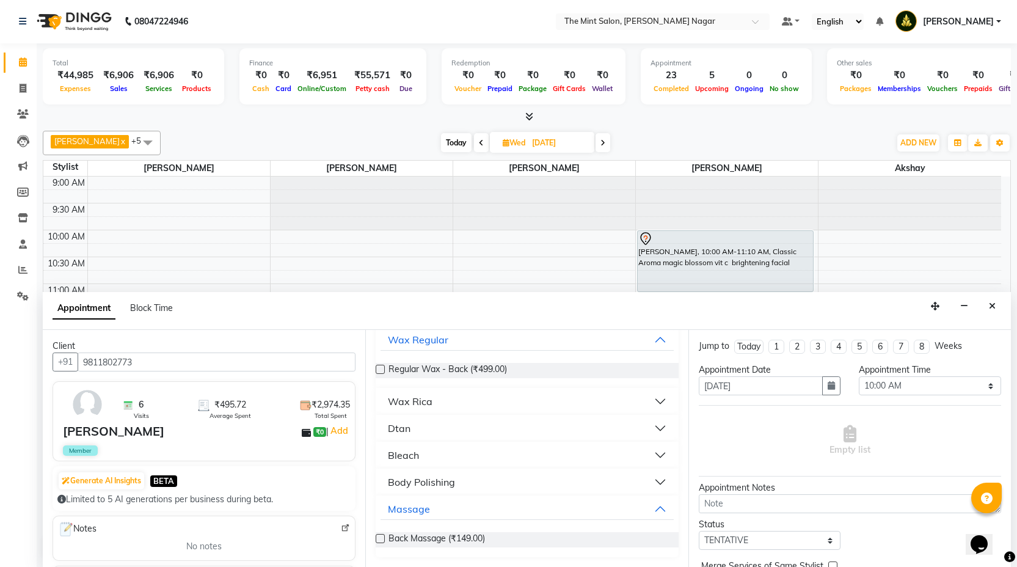
click at [382, 536] on label at bounding box center [380, 538] width 9 height 9
click at [382, 536] on input "checkbox" at bounding box center [380, 540] width 8 height 8
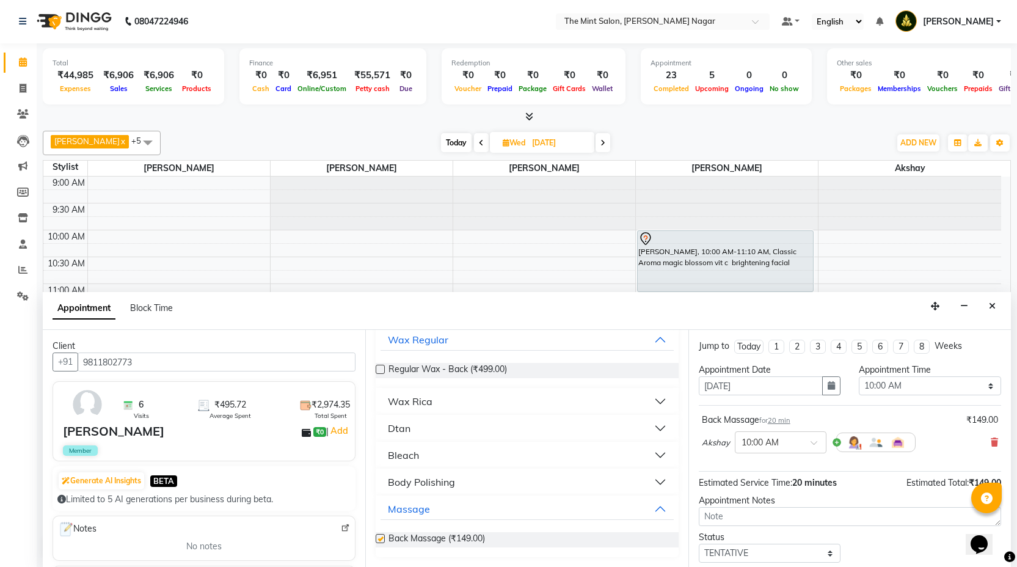
checkbox input "false"
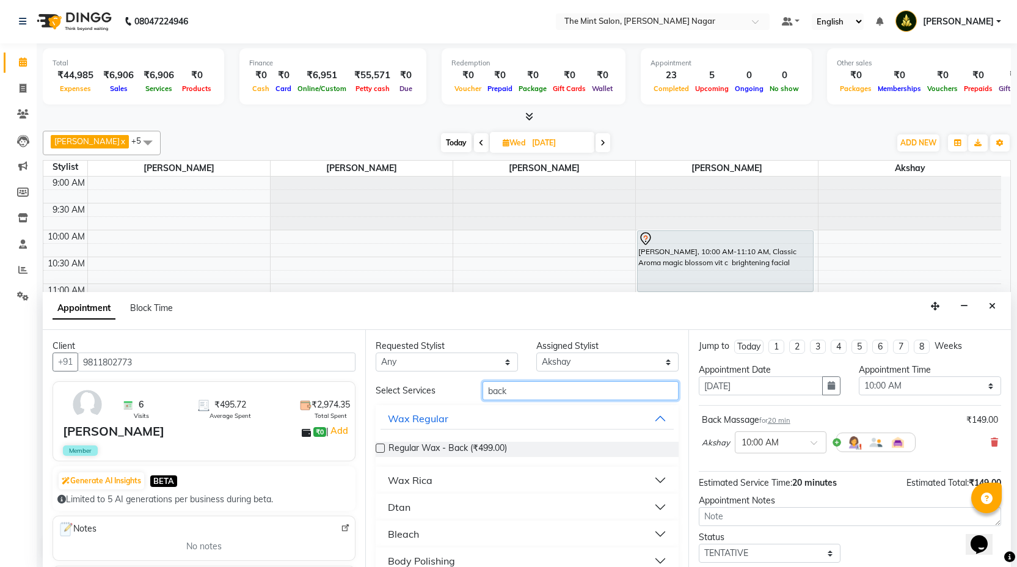
click at [518, 398] on input "back" at bounding box center [581, 390] width 196 height 19
type input "b"
type input "beard"
click at [651, 480] on button "Hair Colour" at bounding box center [527, 480] width 293 height 22
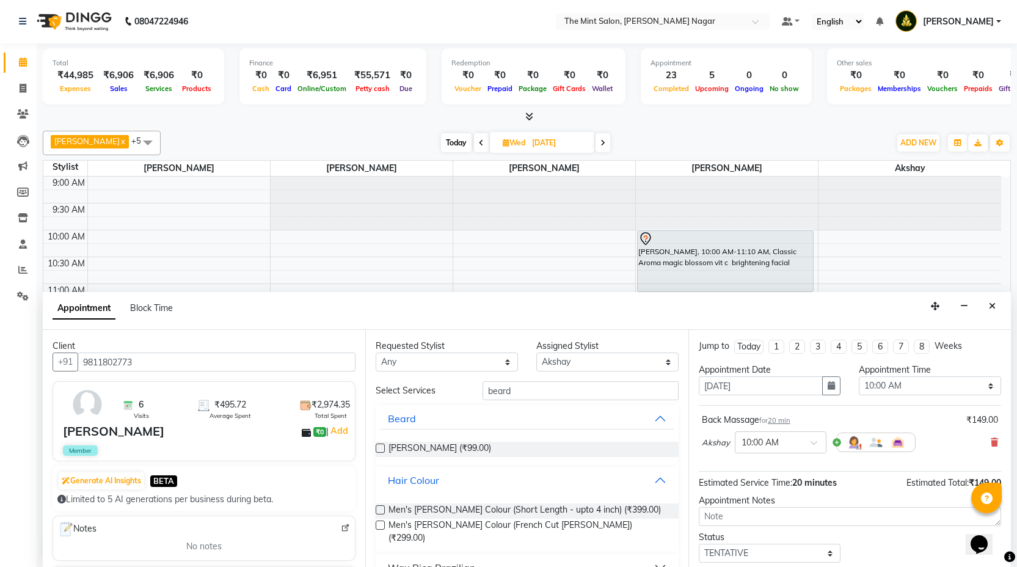
scroll to position [67, 0]
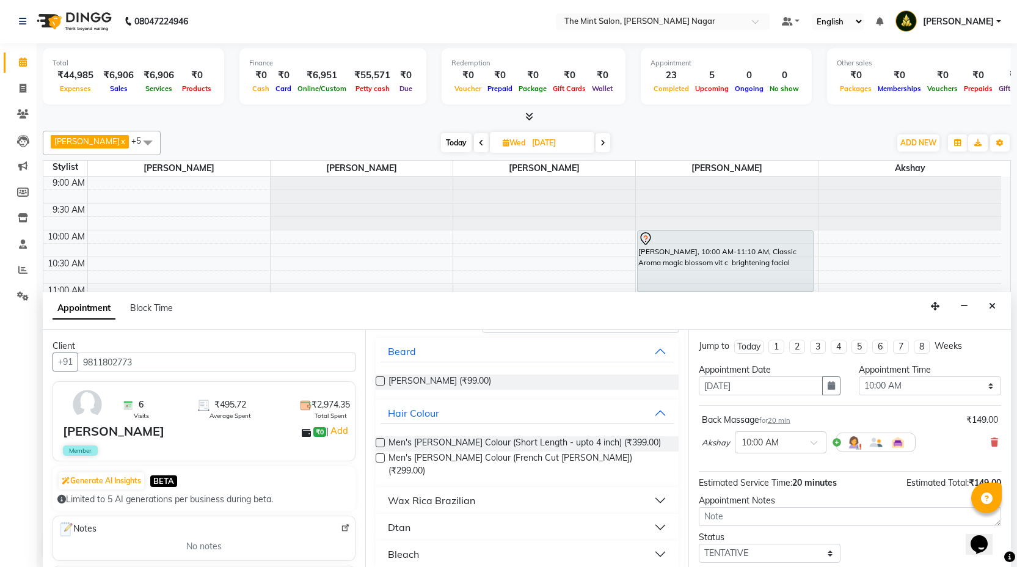
click at [379, 441] on label at bounding box center [380, 442] width 9 height 9
click at [379, 441] on input "checkbox" at bounding box center [380, 444] width 8 height 8
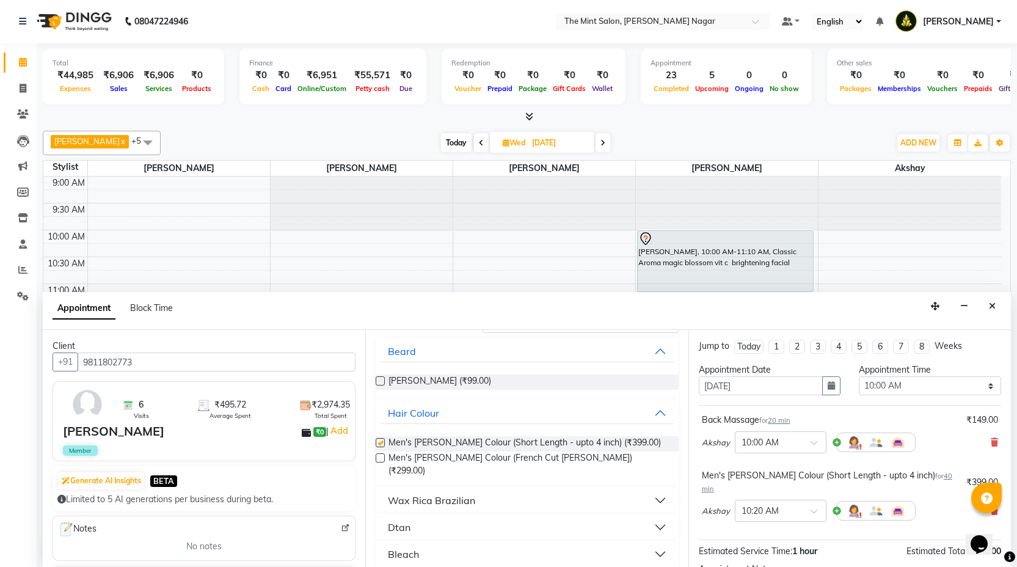
checkbox input "false"
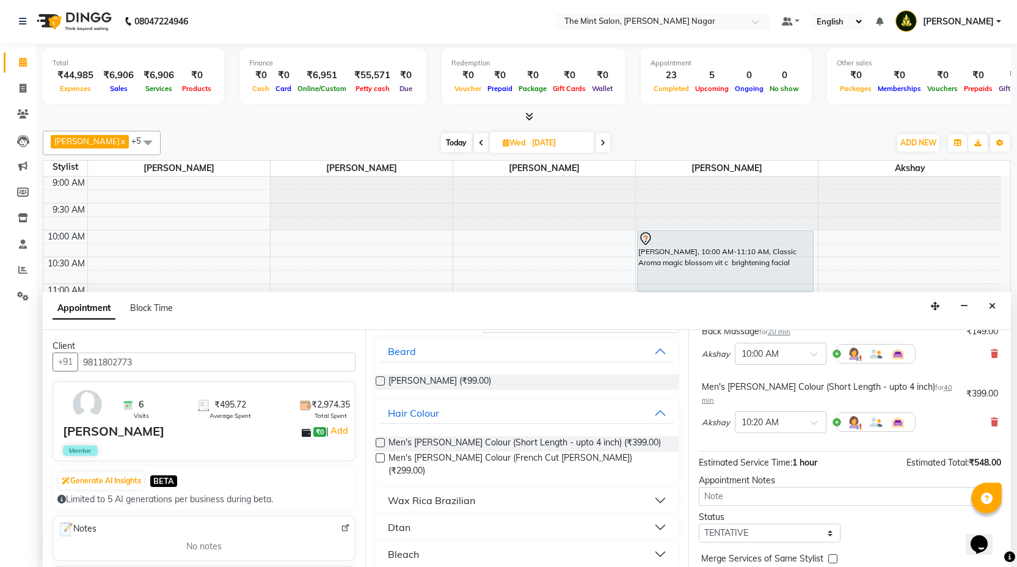
scroll to position [108, 0]
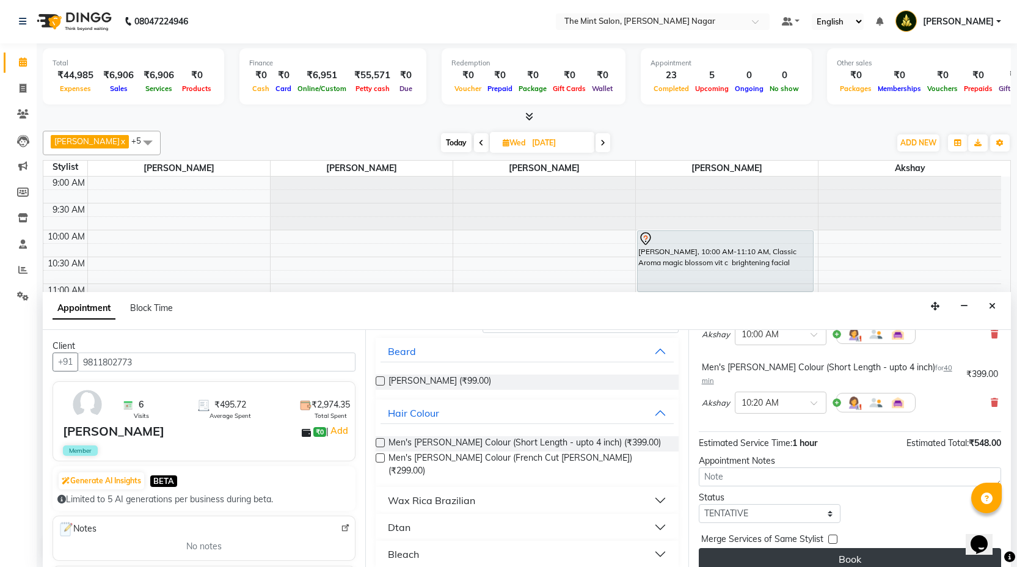
click at [802, 550] on button "Book" at bounding box center [850, 559] width 302 height 22
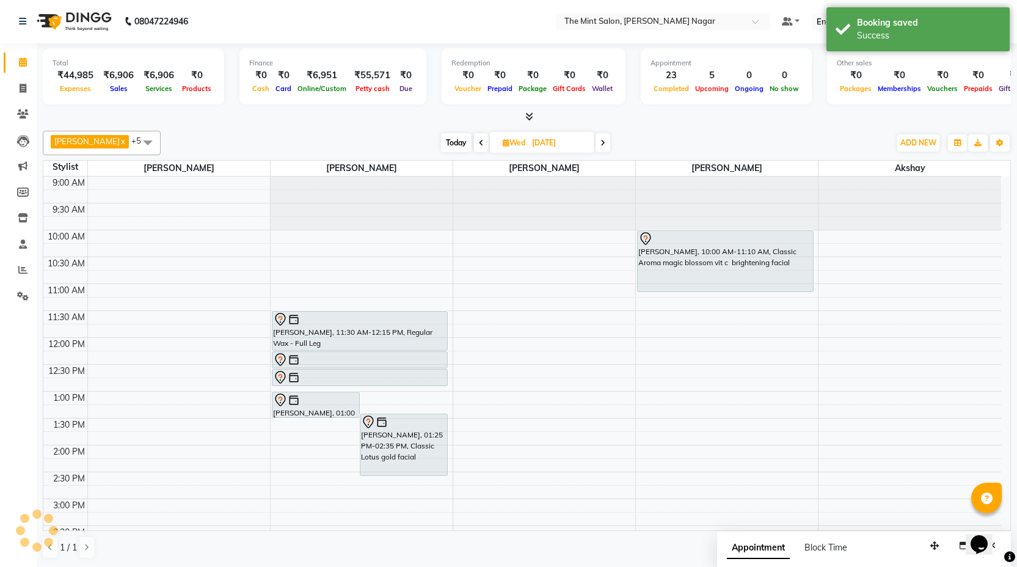
scroll to position [0, 0]
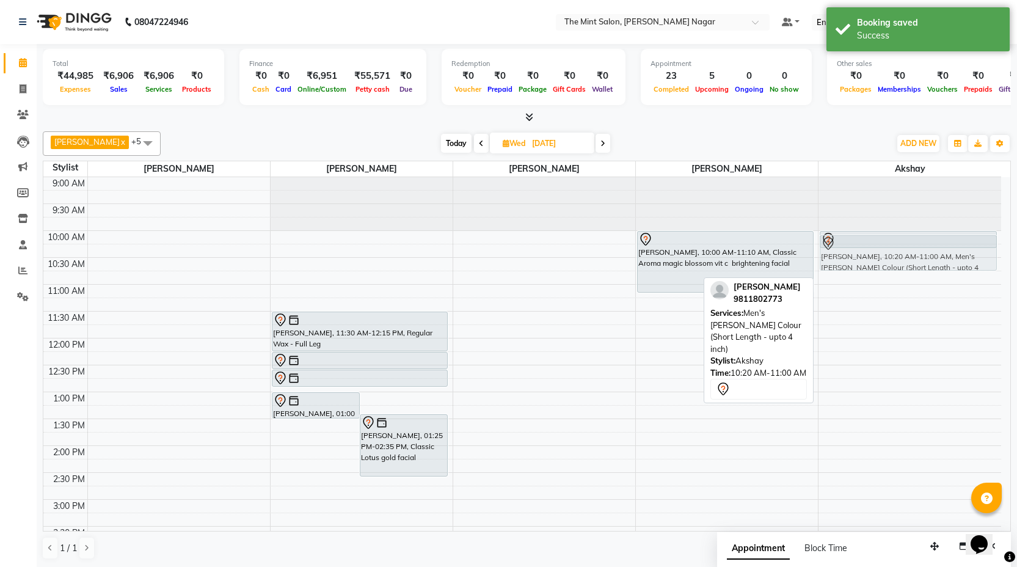
drag, startPoint x: 901, startPoint y: 272, endPoint x: 901, endPoint y: 254, distance: 18.3
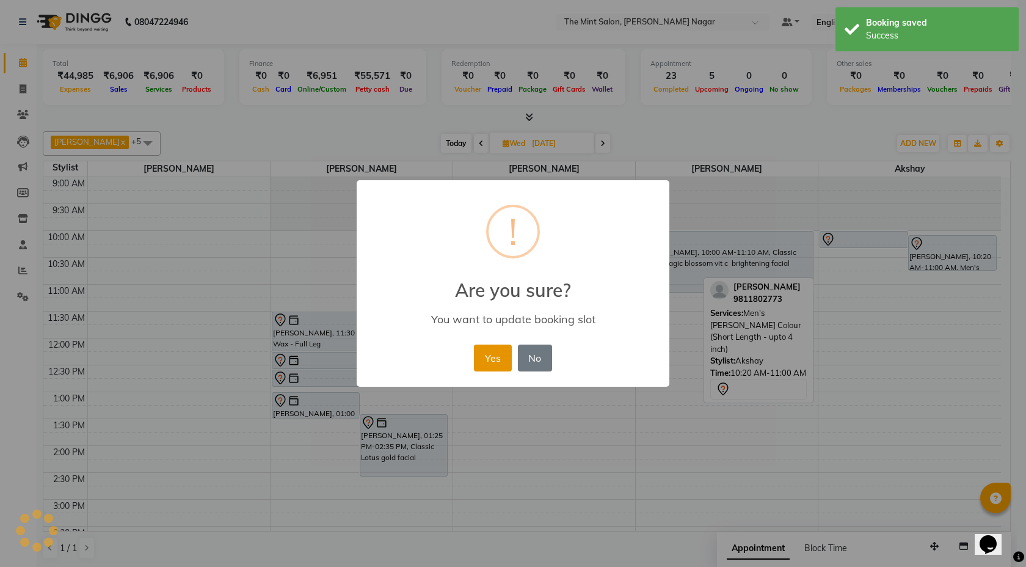
click at [503, 347] on button "Yes" at bounding box center [492, 358] width 37 height 27
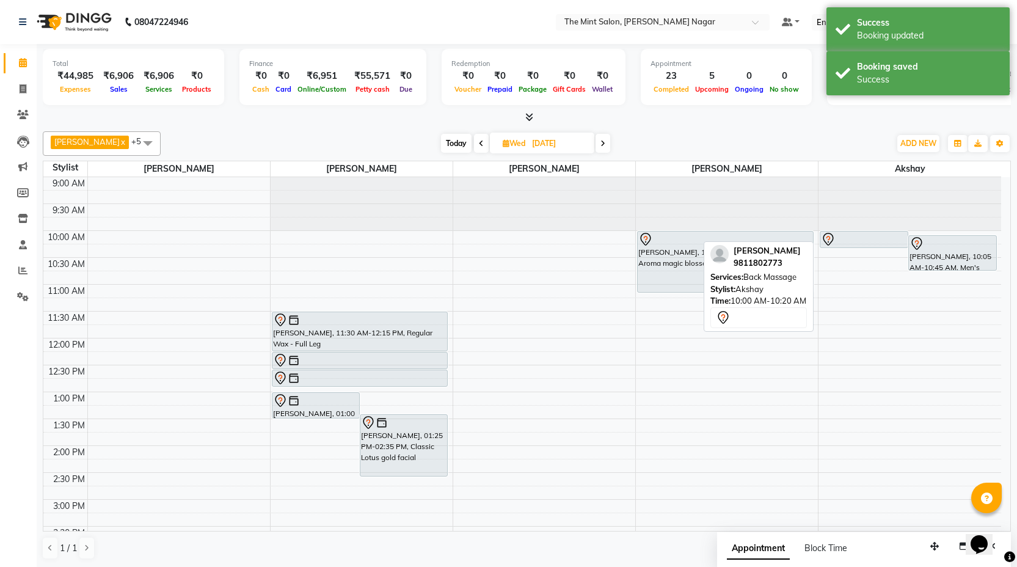
click at [871, 232] on div at bounding box center [864, 239] width 86 height 15
drag, startPoint x: 869, startPoint y: 240, endPoint x: 554, endPoint y: 296, distance: 320.1
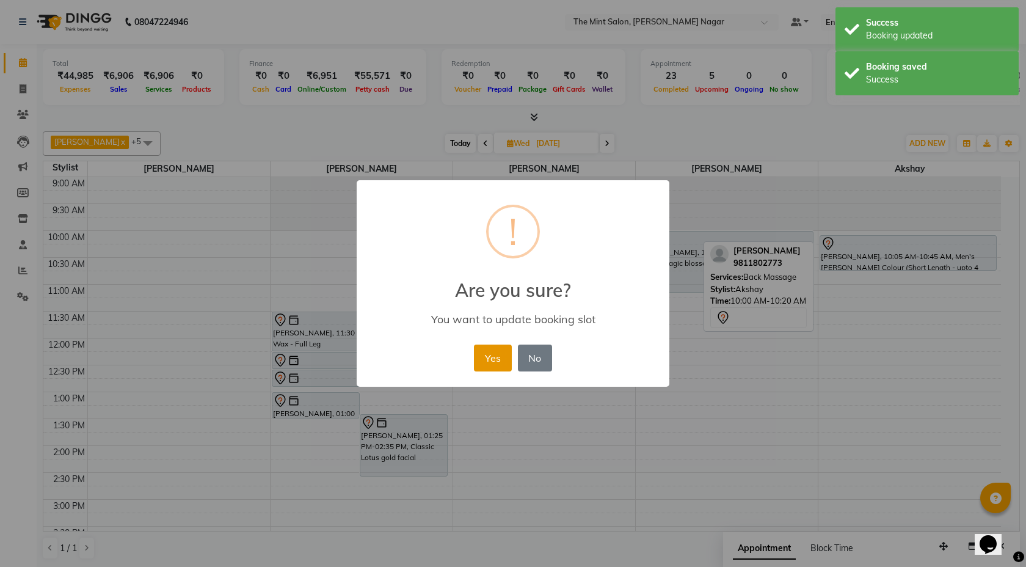
click at [489, 349] on button "Yes" at bounding box center [492, 358] width 37 height 27
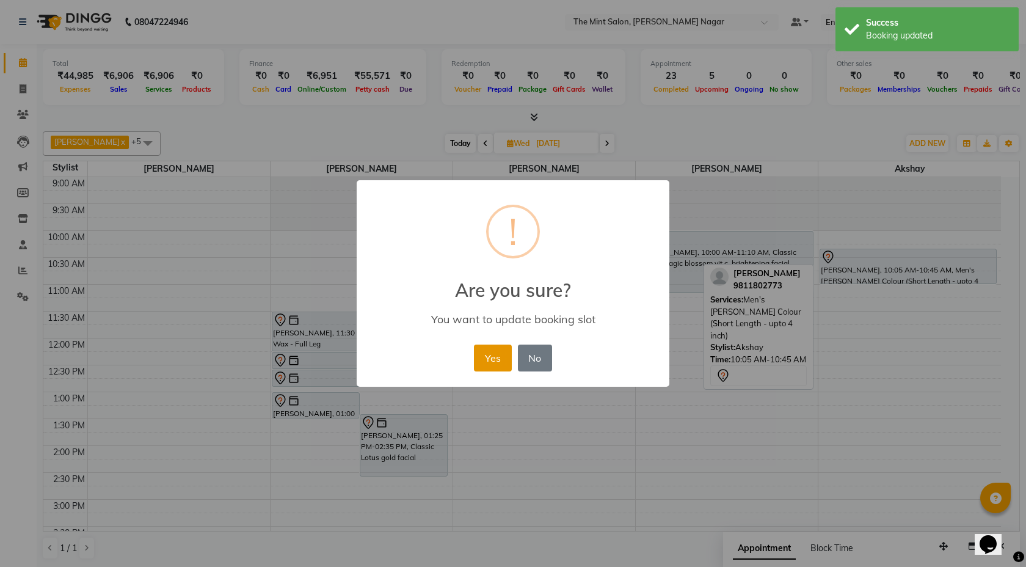
click at [489, 361] on button "Yes" at bounding box center [492, 358] width 37 height 27
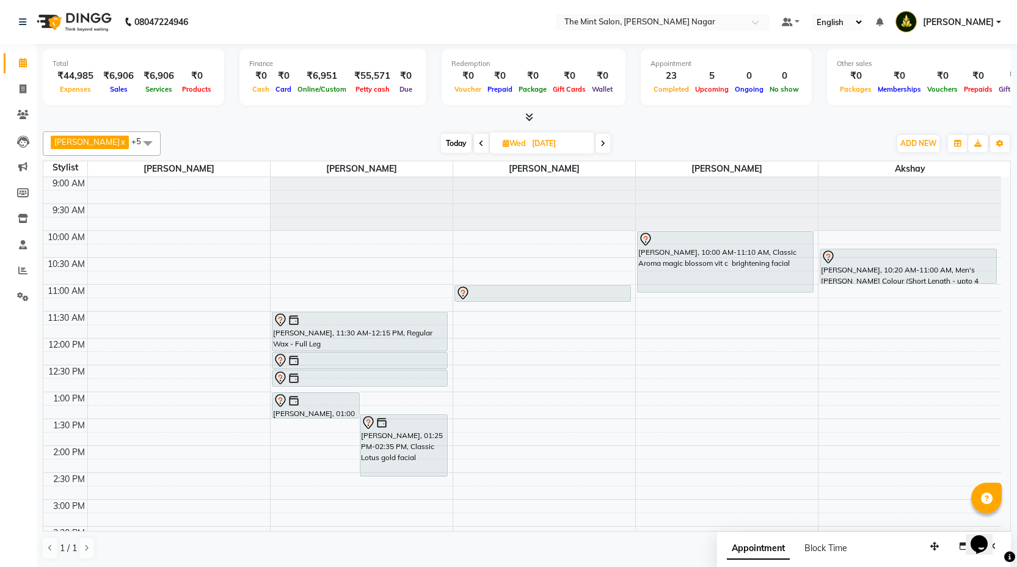
click at [456, 144] on span "Today" at bounding box center [456, 143] width 31 height 19
type input "02-09-2025"
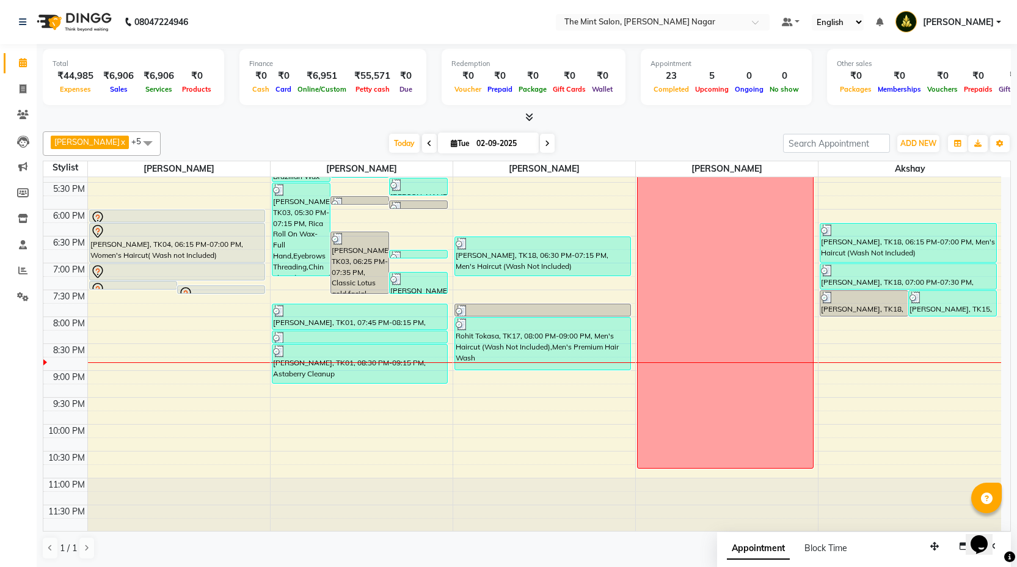
click at [469, 380] on div "9:00 AM 9:30 AM 10:00 AM 10:30 AM 11:00 AM 11:30 AM 12:00 PM 12:30 PM 1:00 PM 1…" at bounding box center [522, 129] width 958 height 806
select select "66078"
select select "tentative"
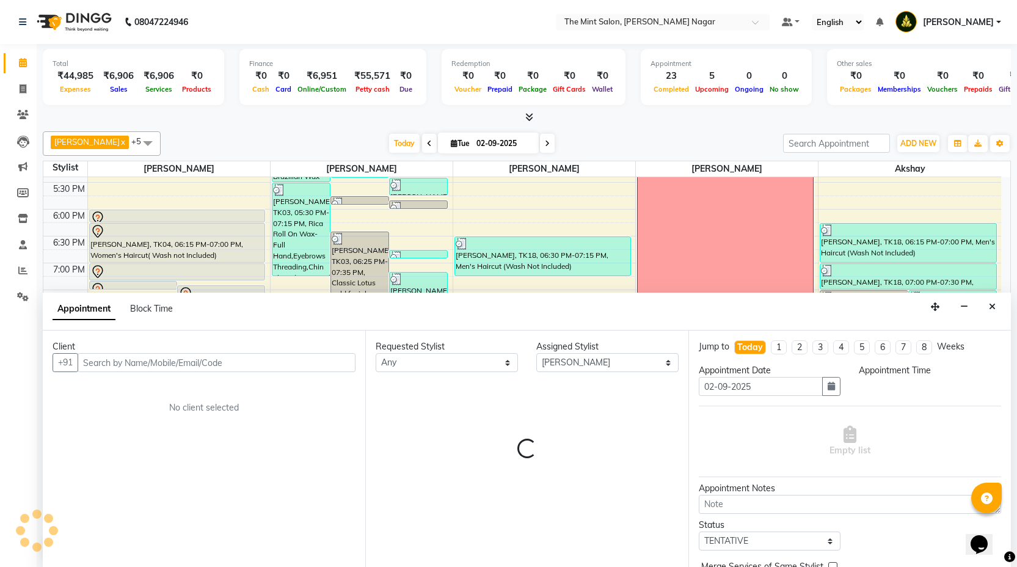
scroll to position [1, 0]
select select "1260"
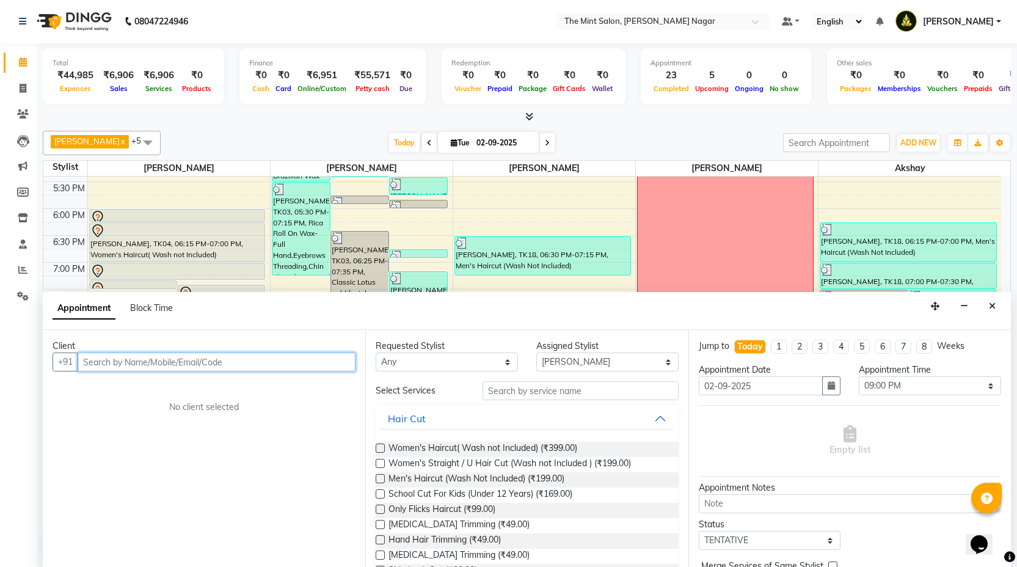
click at [273, 367] on input "text" at bounding box center [217, 362] width 278 height 19
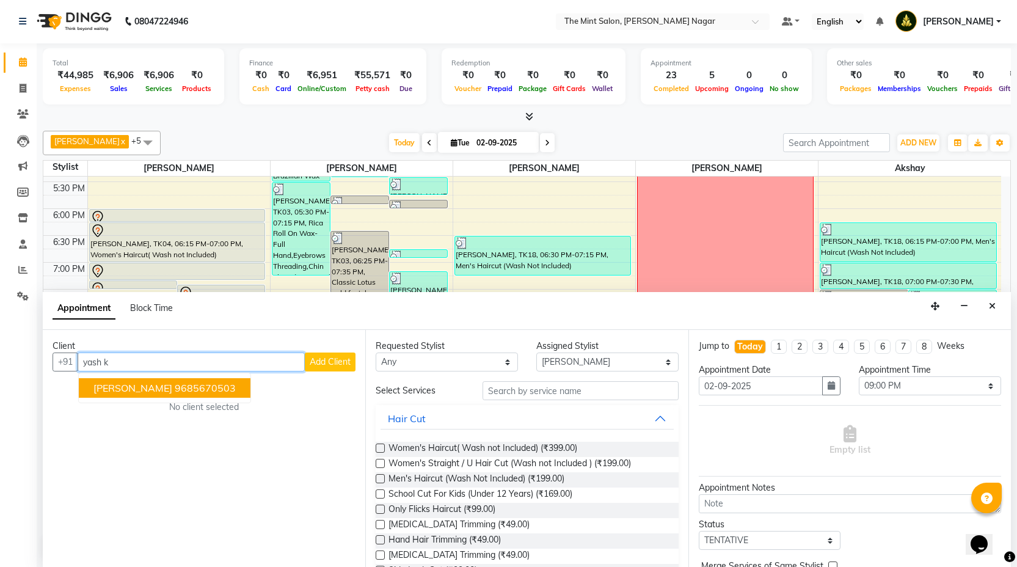
click at [195, 387] on ngb-highlight "9685670503" at bounding box center [205, 388] width 61 height 12
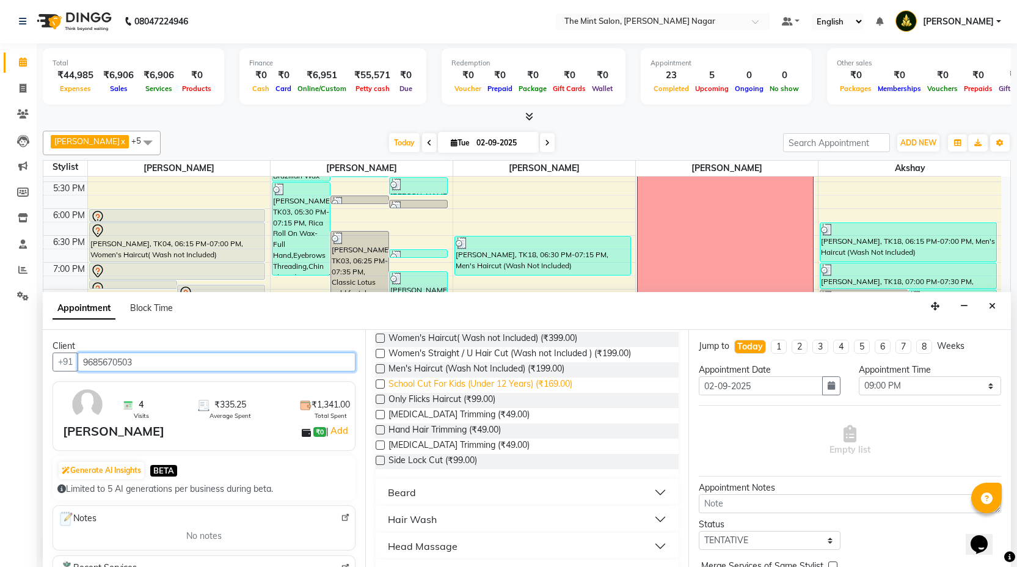
scroll to position [132, 0]
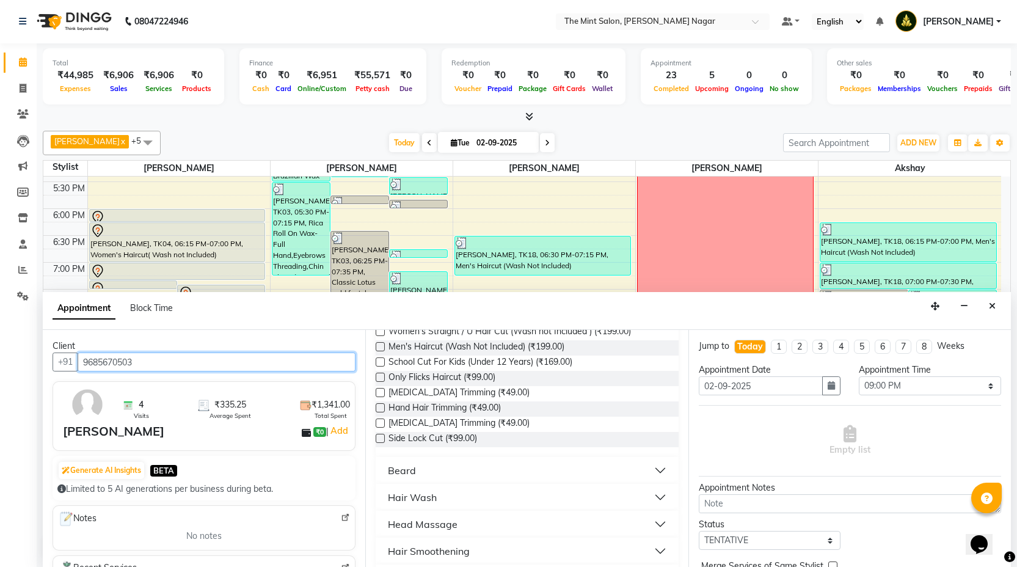
type input "9685670503"
click at [648, 477] on button "Beard" at bounding box center [527, 470] width 293 height 22
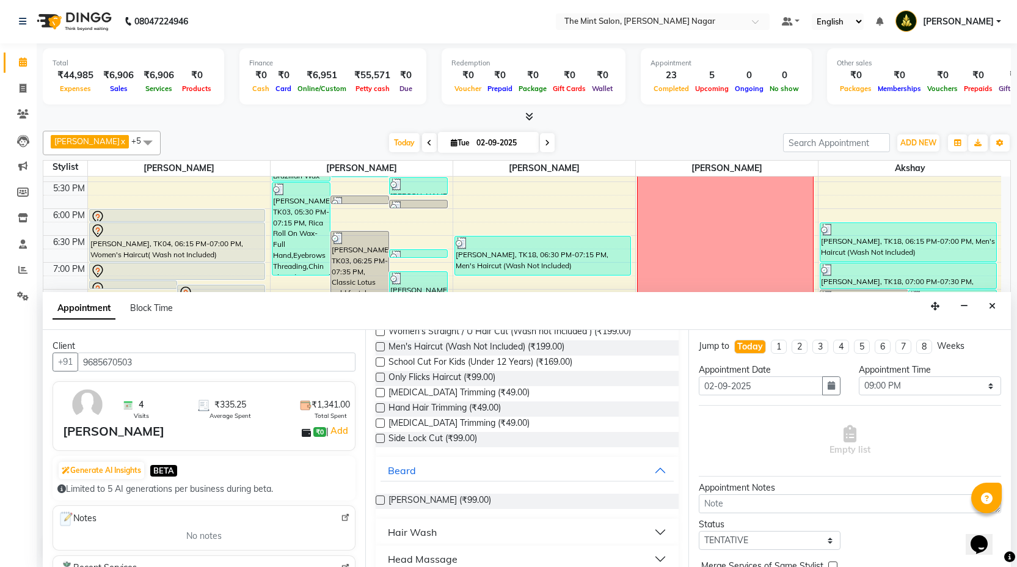
click at [378, 500] on label at bounding box center [380, 500] width 9 height 9
click at [378, 500] on input "checkbox" at bounding box center [380, 501] width 8 height 8
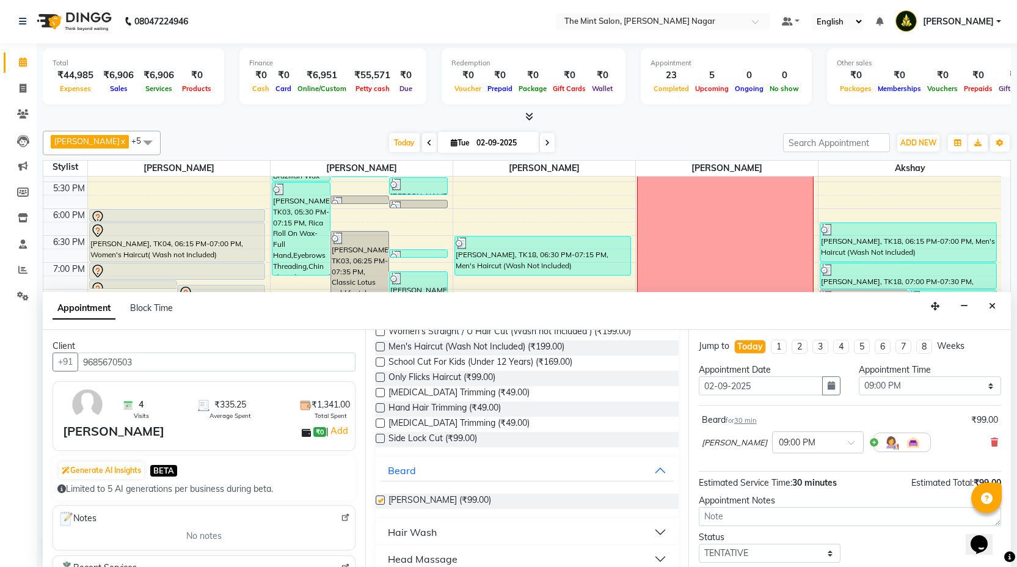
checkbox input "false"
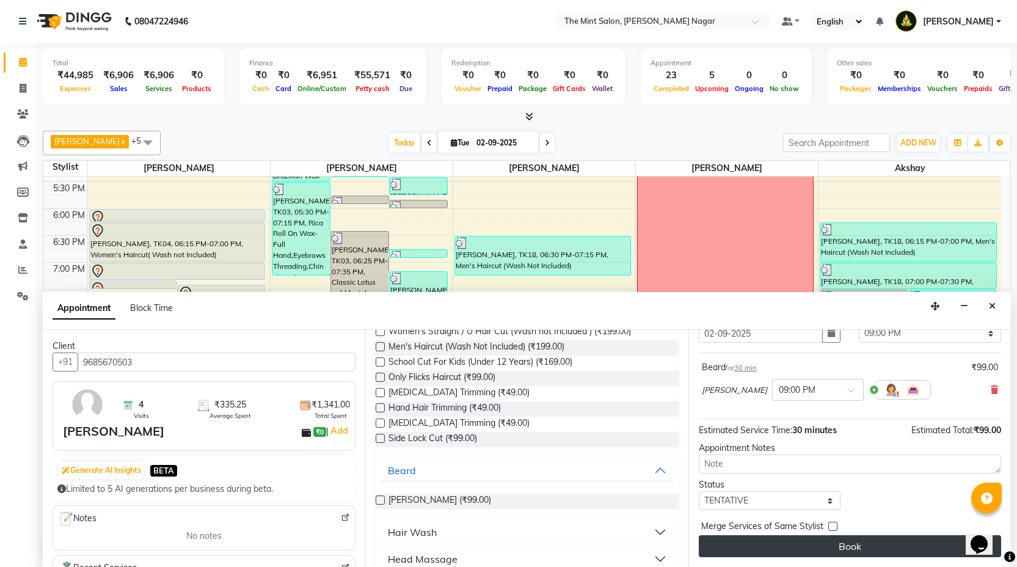
click at [840, 554] on button "Book" at bounding box center [850, 546] width 302 height 22
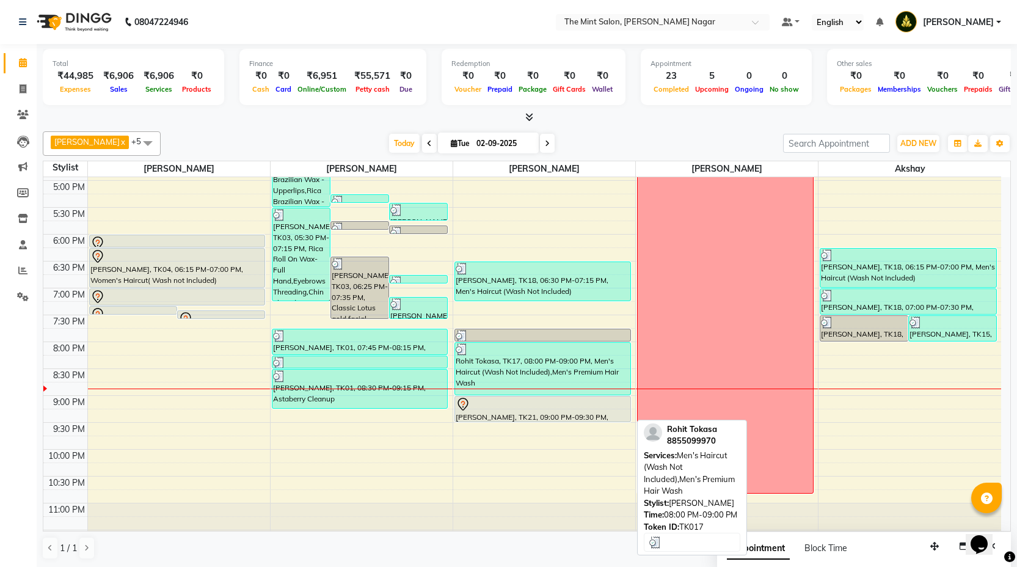
scroll to position [452, 0]
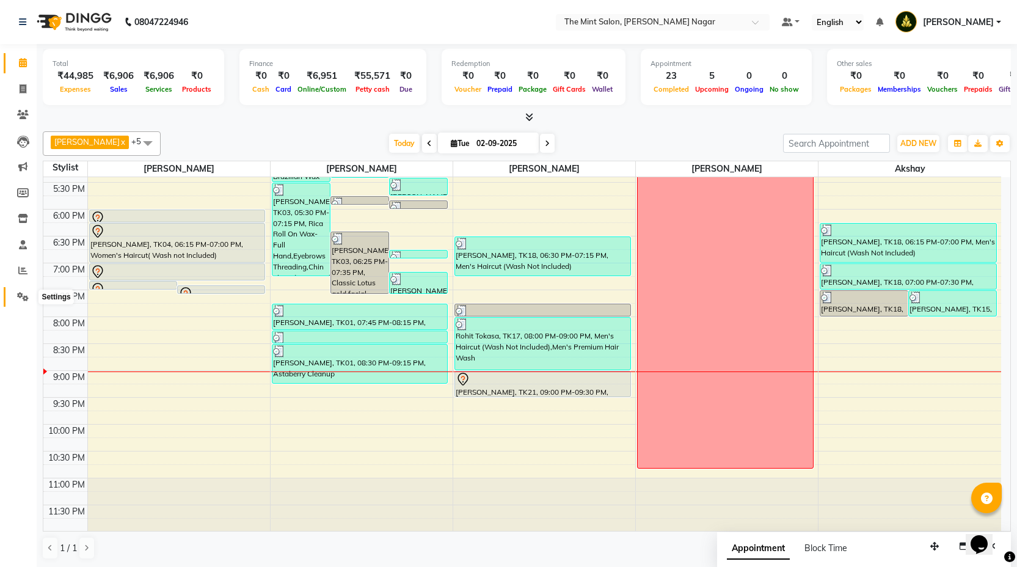
click at [20, 293] on icon at bounding box center [23, 296] width 12 height 9
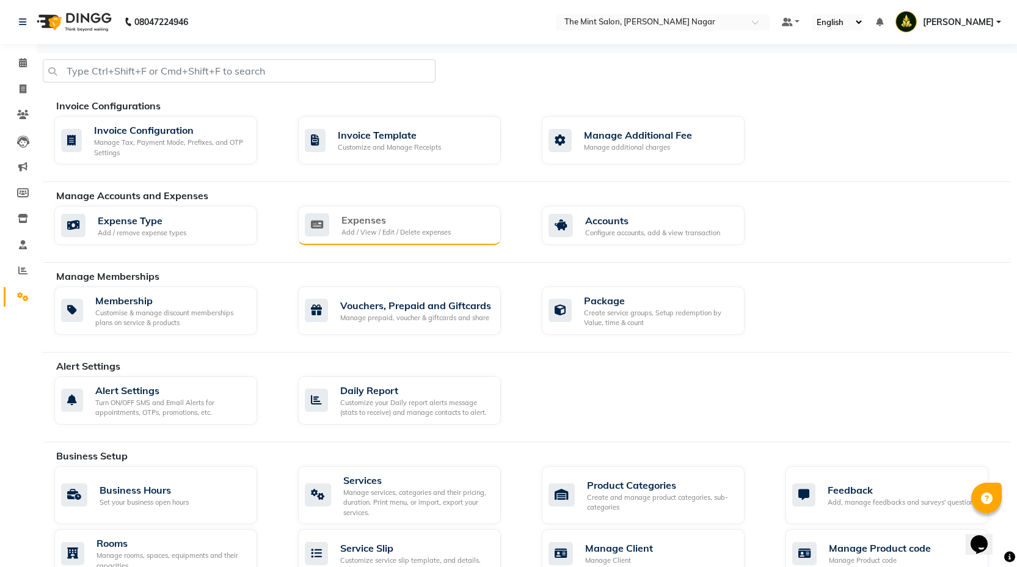
click at [440, 214] on div "Expenses" at bounding box center [396, 220] width 109 height 15
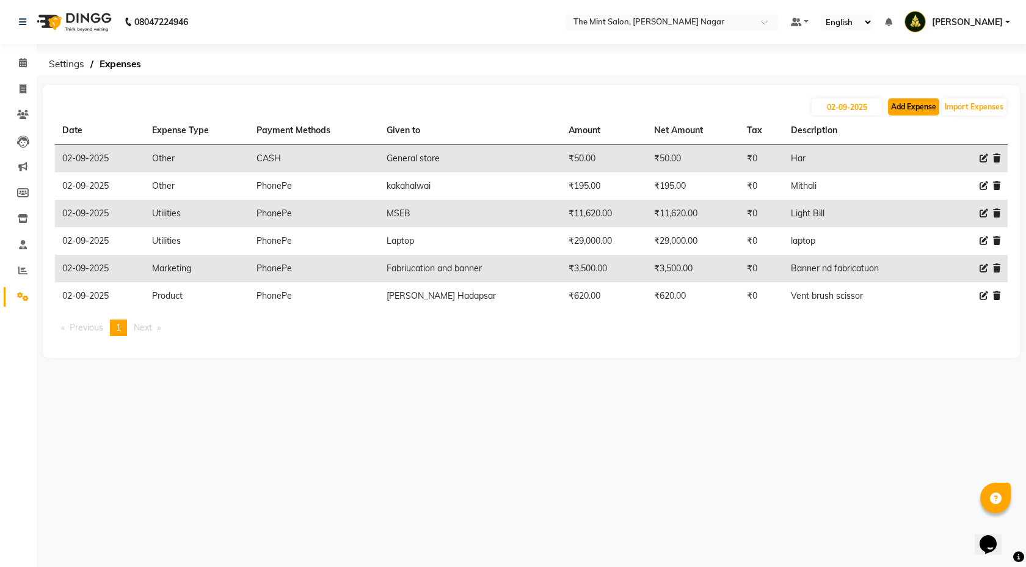
click at [922, 104] on button "Add Expense" at bounding box center [913, 106] width 51 height 17
select select "1"
select select "6185"
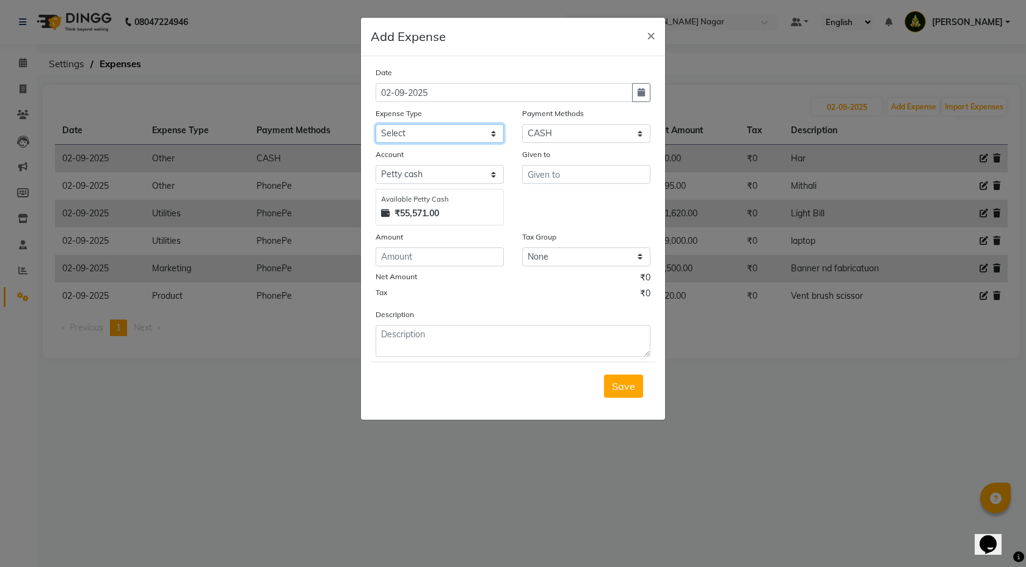
click at [490, 134] on select "Select Advance Salary Bank charges Bonus Car maintenance Cash transfer to bank …" at bounding box center [440, 133] width 128 height 19
select select "18171"
click at [536, 170] on input "text" at bounding box center [586, 174] width 128 height 19
type input "Kedia"
click at [486, 248] on input "number" at bounding box center [440, 256] width 128 height 19
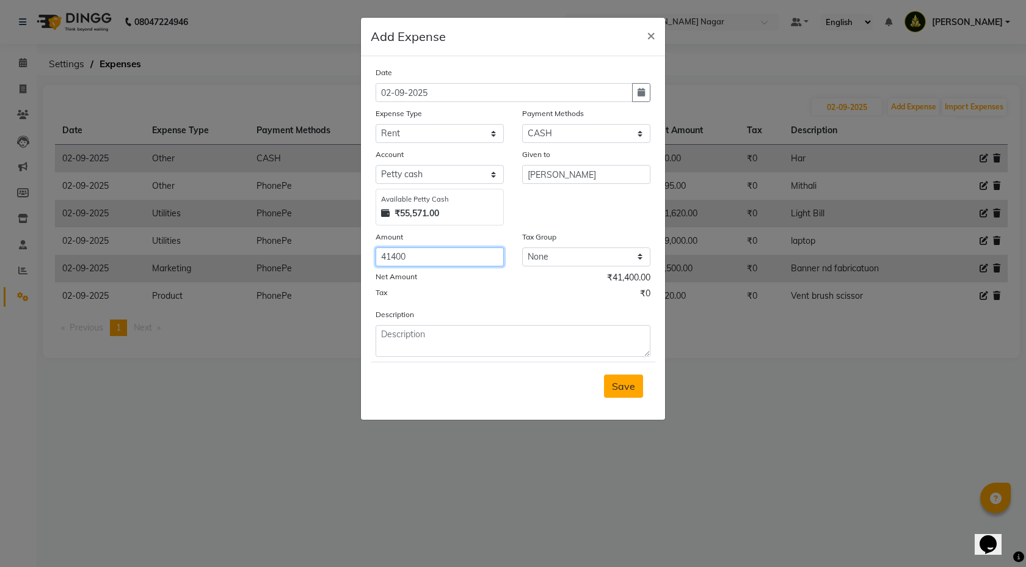
type input "41400"
click at [630, 391] on span "Save" at bounding box center [623, 386] width 23 height 12
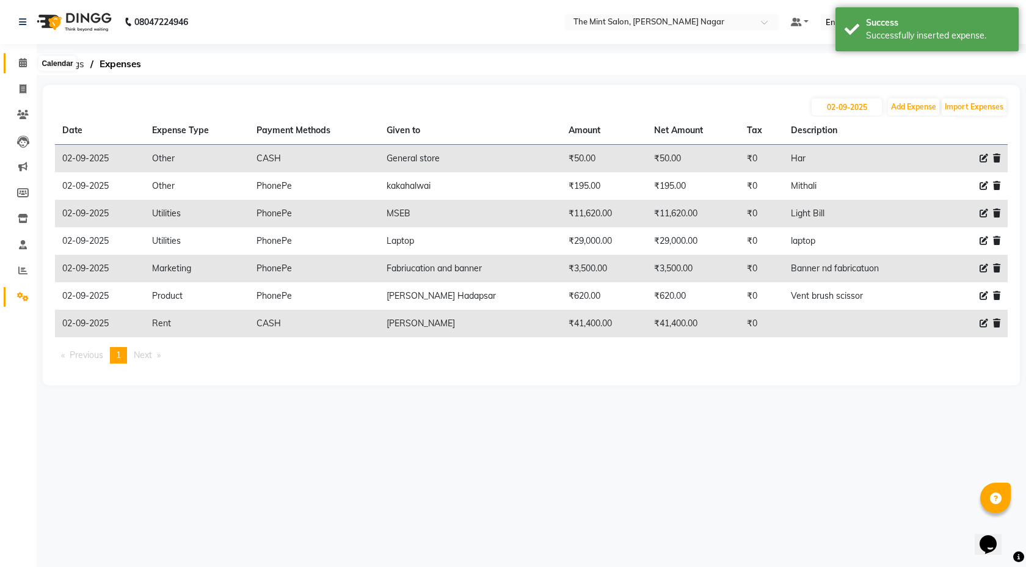
click at [24, 60] on icon at bounding box center [23, 62] width 8 height 9
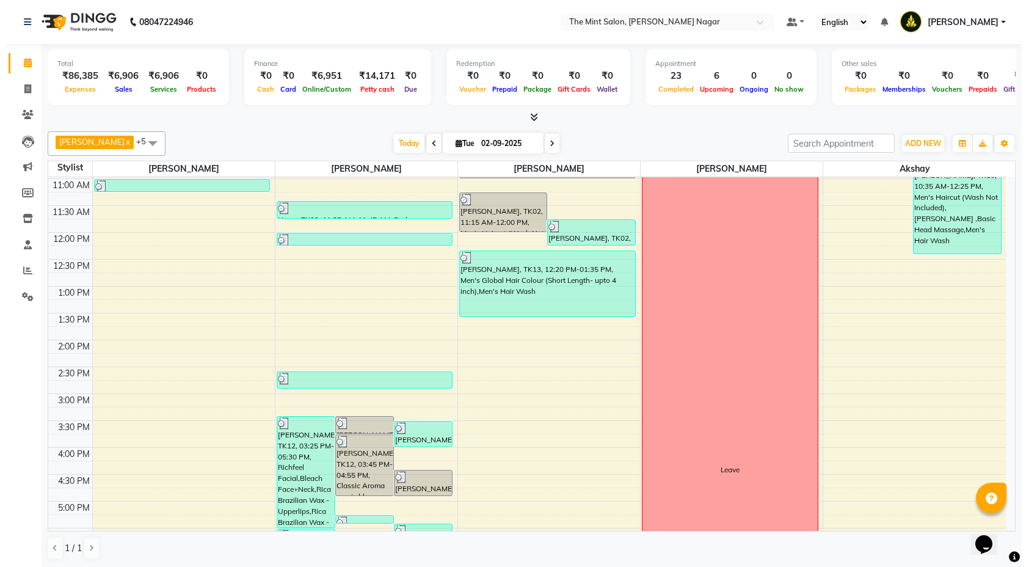
scroll to position [452, 0]
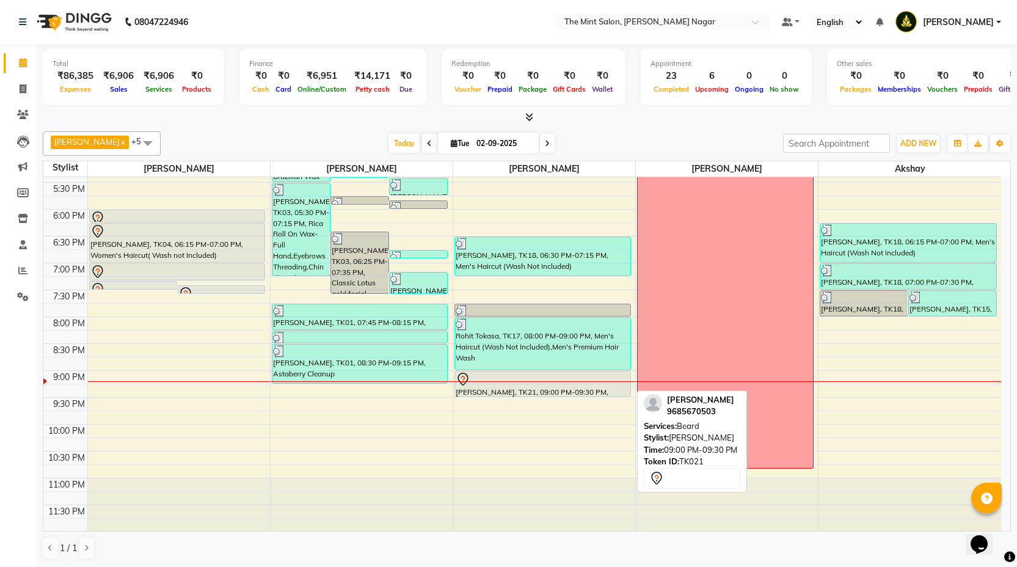
click at [540, 392] on div "Yash kapoor, TK21, 09:00 PM-09:30 PM, Beard" at bounding box center [542, 383] width 175 height 25
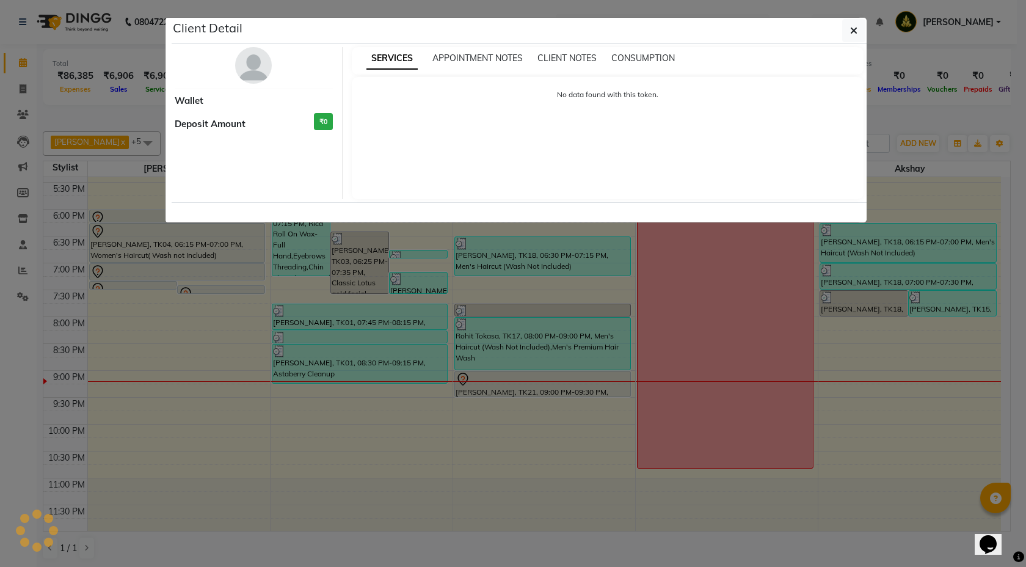
select select "7"
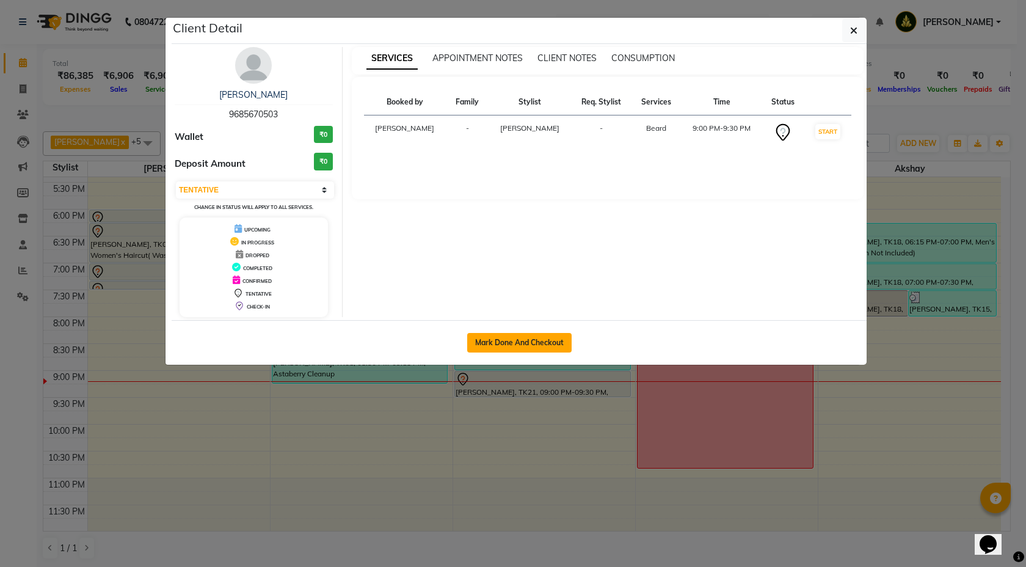
click at [520, 335] on button "Mark Done And Checkout" at bounding box center [519, 343] width 104 height 20
select select "service"
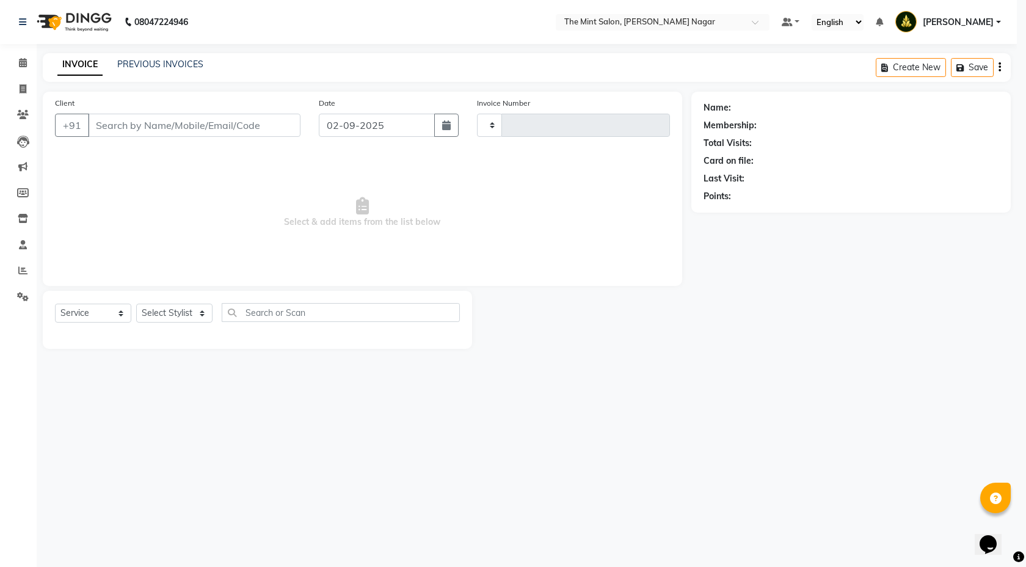
type input "02875"
select select "3"
select select "7164"
type input "9685670503"
select select "66078"
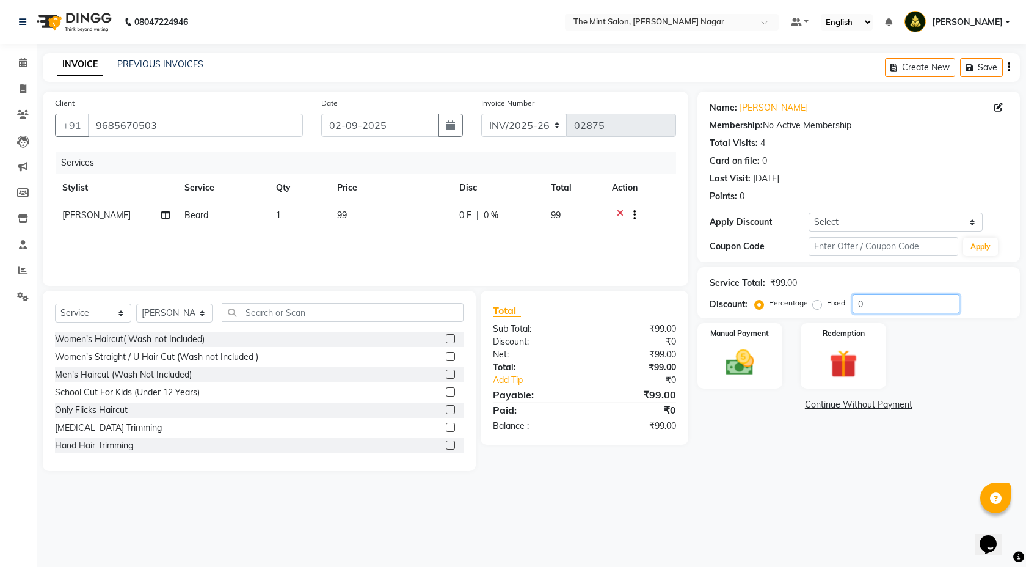
click at [860, 304] on input "0" at bounding box center [906, 304] width 107 height 19
type input "10"
click at [713, 340] on div "Manual Payment" at bounding box center [740, 356] width 89 height 68
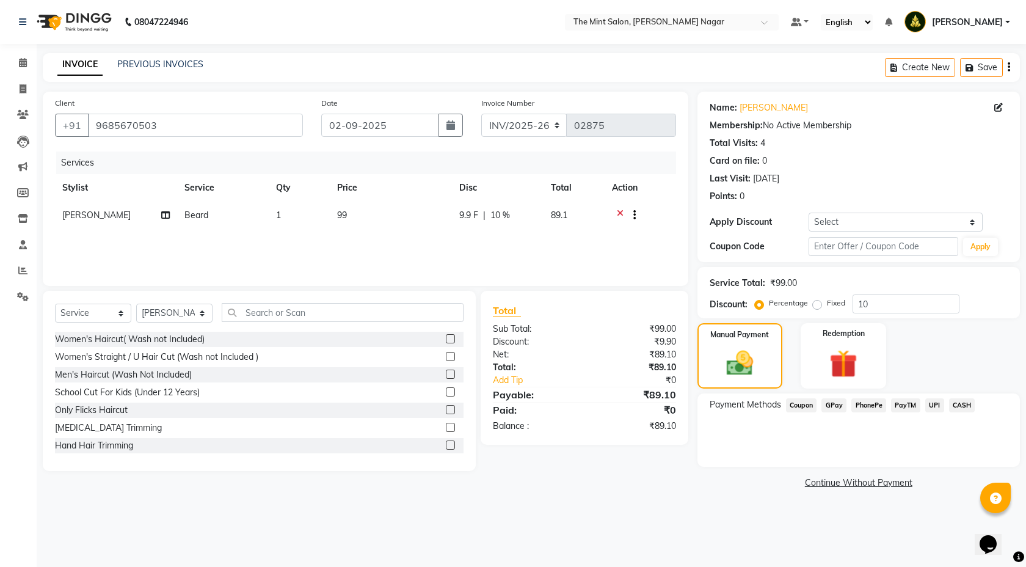
click at [874, 401] on span "PhonePe" at bounding box center [869, 405] width 35 height 14
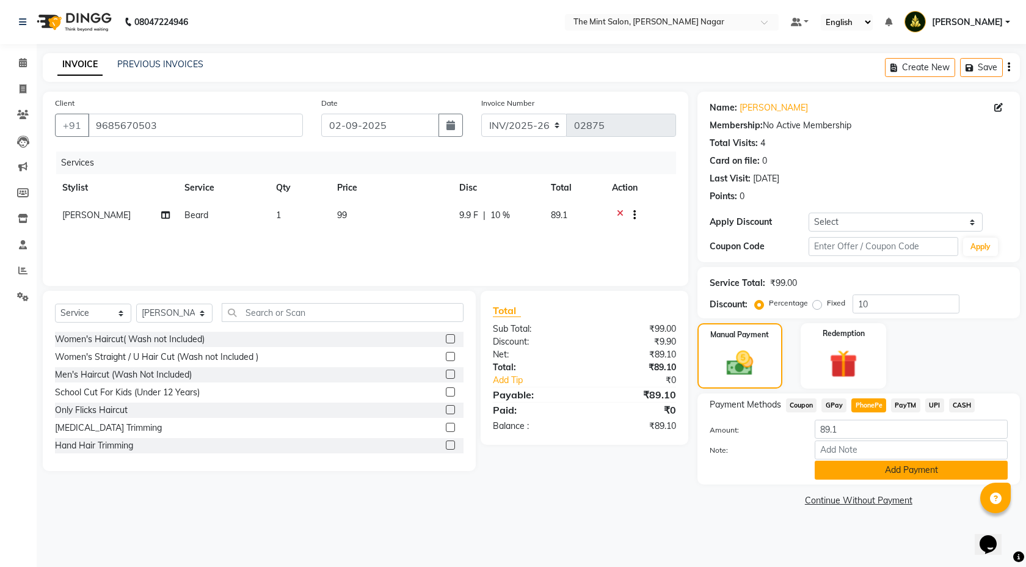
click at [879, 467] on button "Add Payment" at bounding box center [911, 470] width 193 height 19
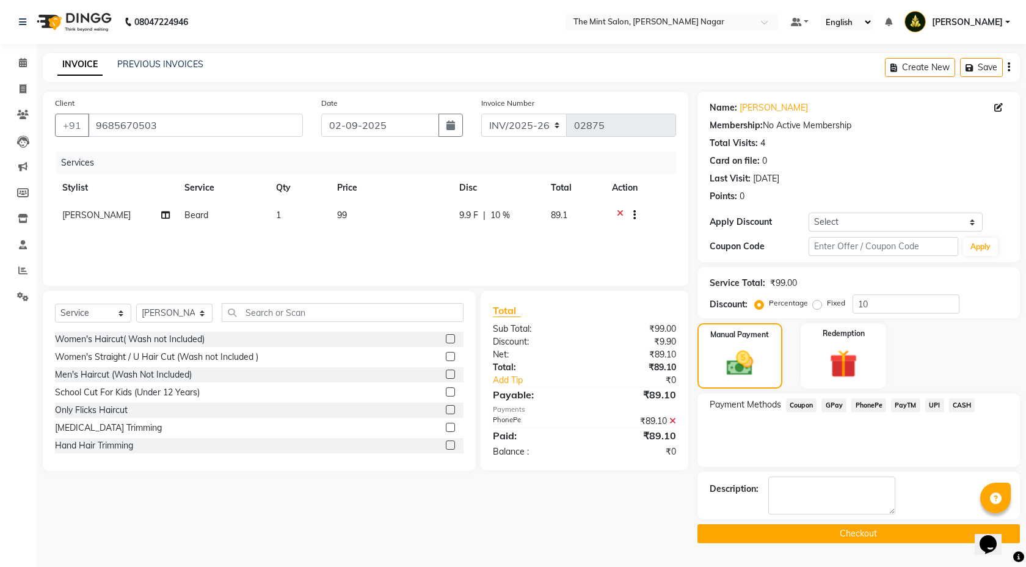
click at [836, 538] on button "Checkout" at bounding box center [859, 533] width 323 height 19
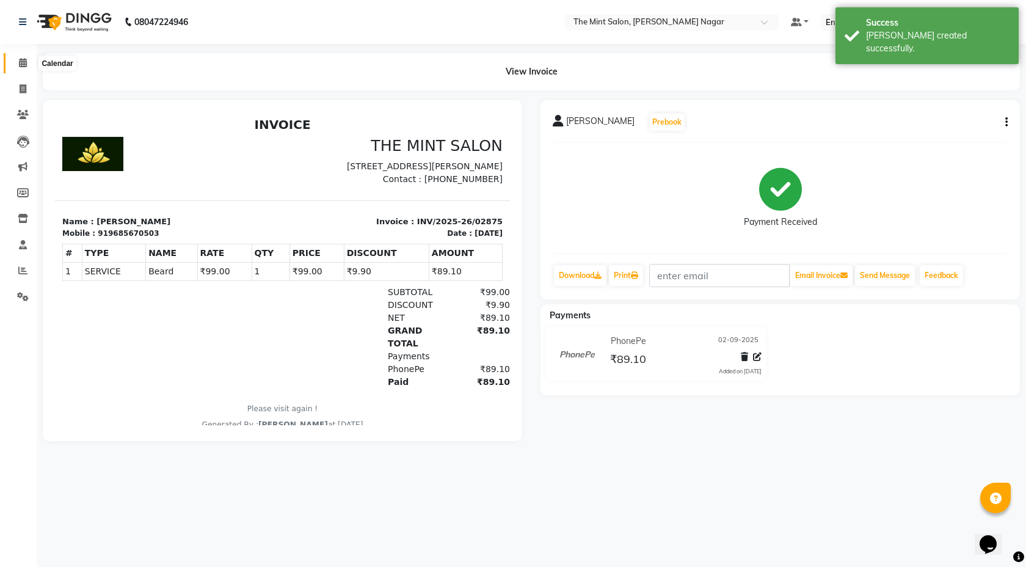
click at [29, 59] on span at bounding box center [22, 63] width 21 height 14
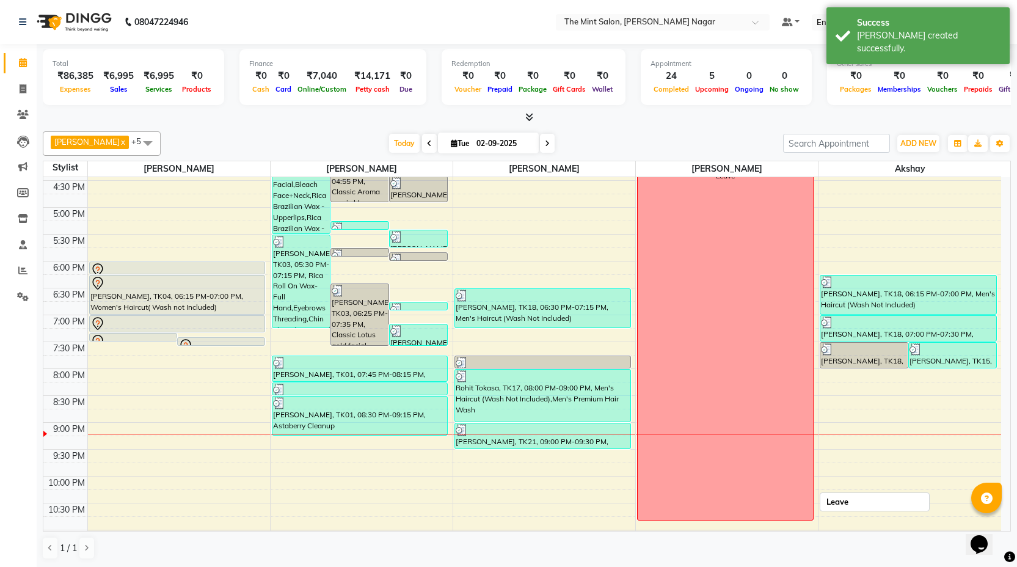
scroll to position [452, 0]
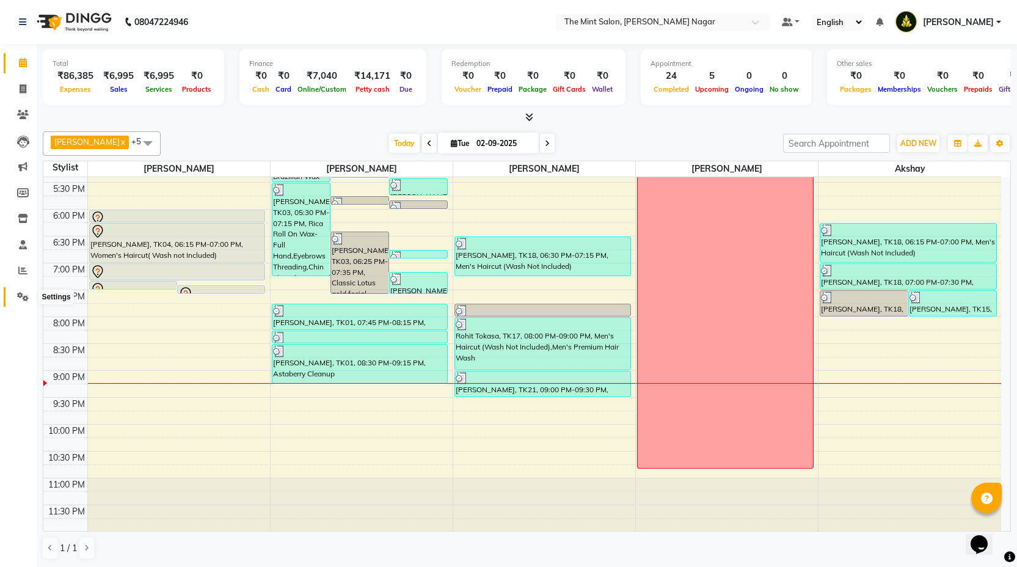
click at [21, 292] on icon at bounding box center [23, 296] width 12 height 9
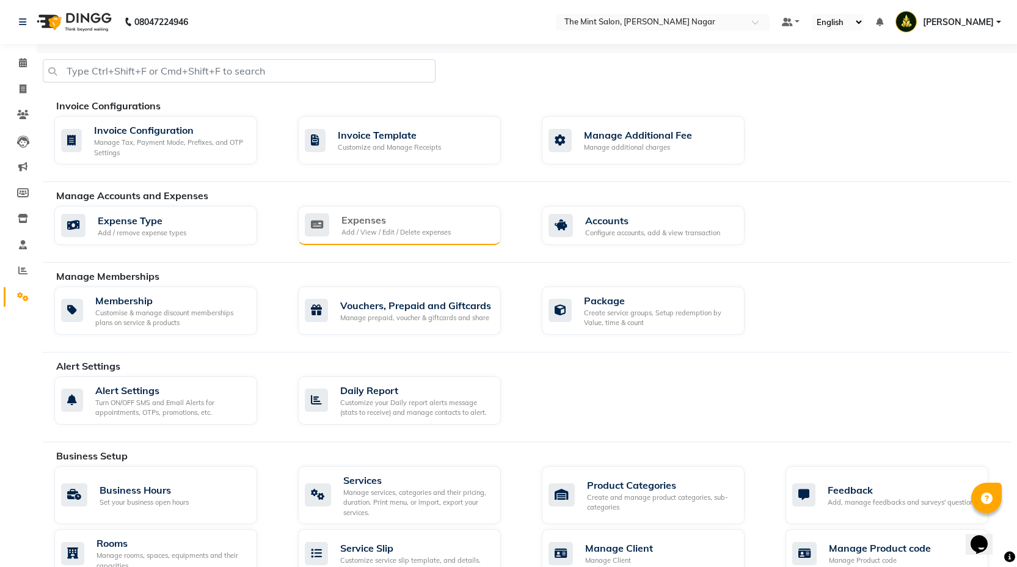
click at [422, 227] on div "Expenses" at bounding box center [396, 220] width 109 height 15
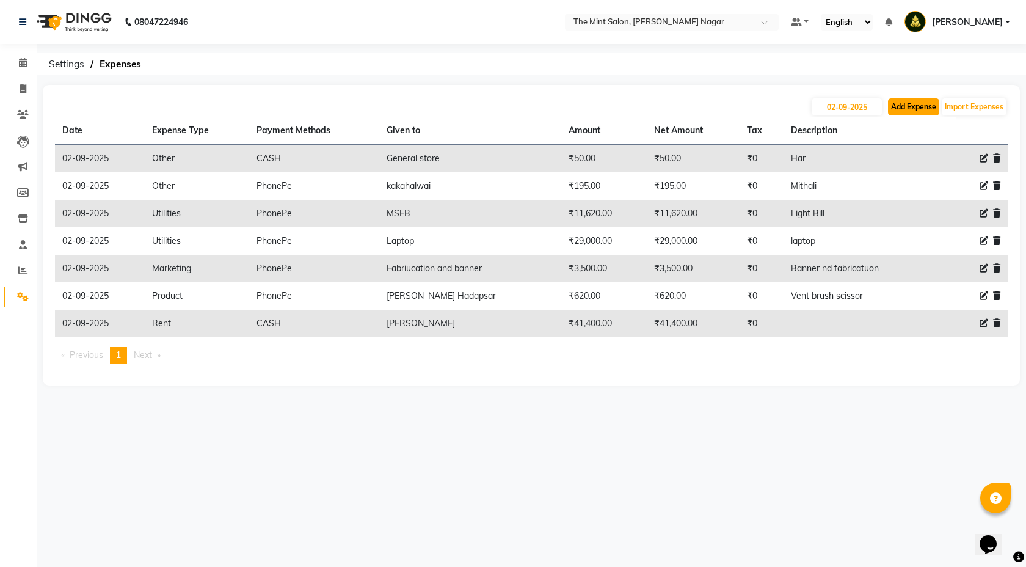
click at [909, 110] on button "Add Expense" at bounding box center [913, 106] width 51 height 17
select select "1"
select select "6185"
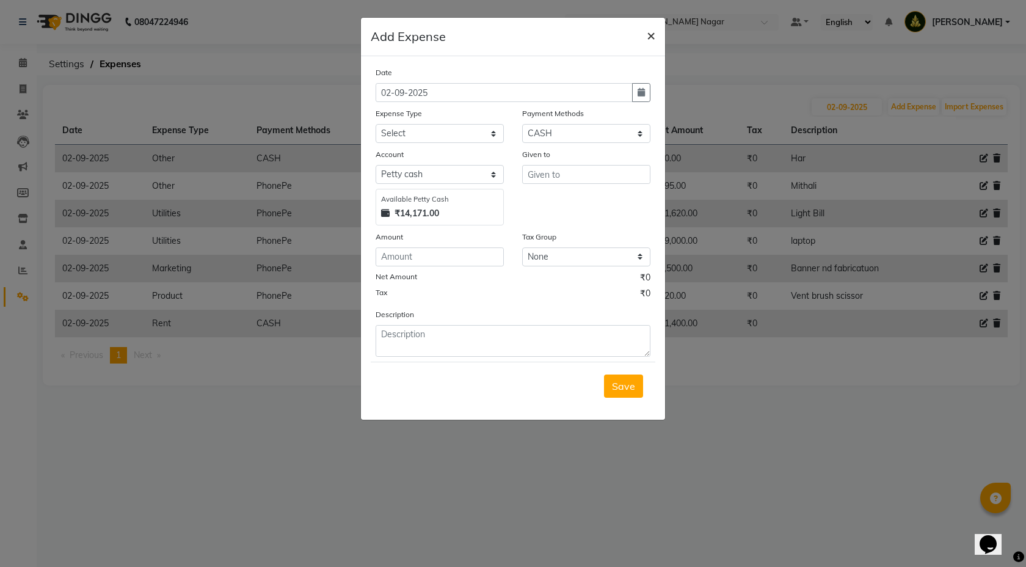
click at [652, 35] on span "×" at bounding box center [651, 35] width 9 height 18
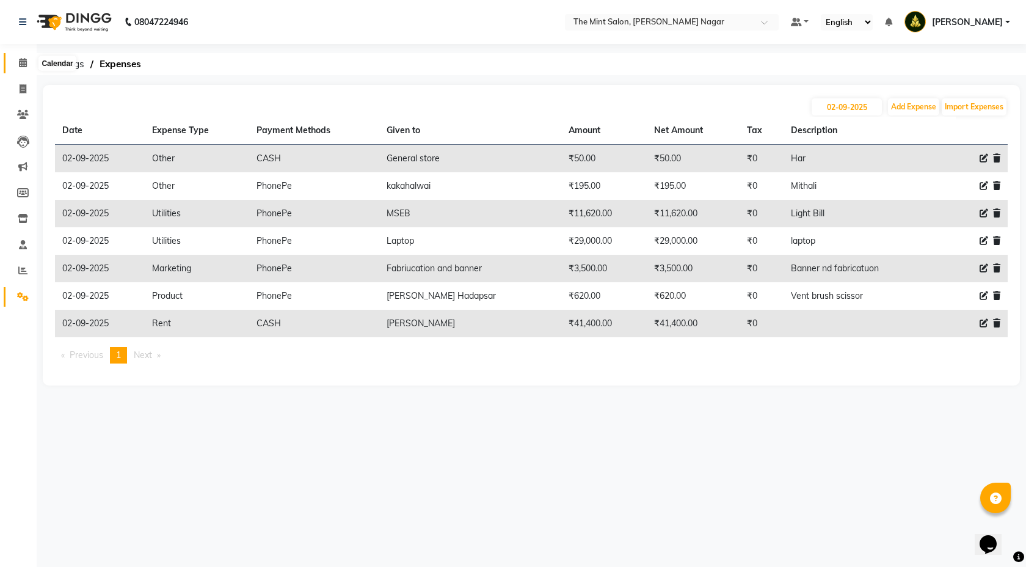
click at [23, 64] on icon at bounding box center [23, 62] width 8 height 9
